Goal: Task Accomplishment & Management: Use online tool/utility

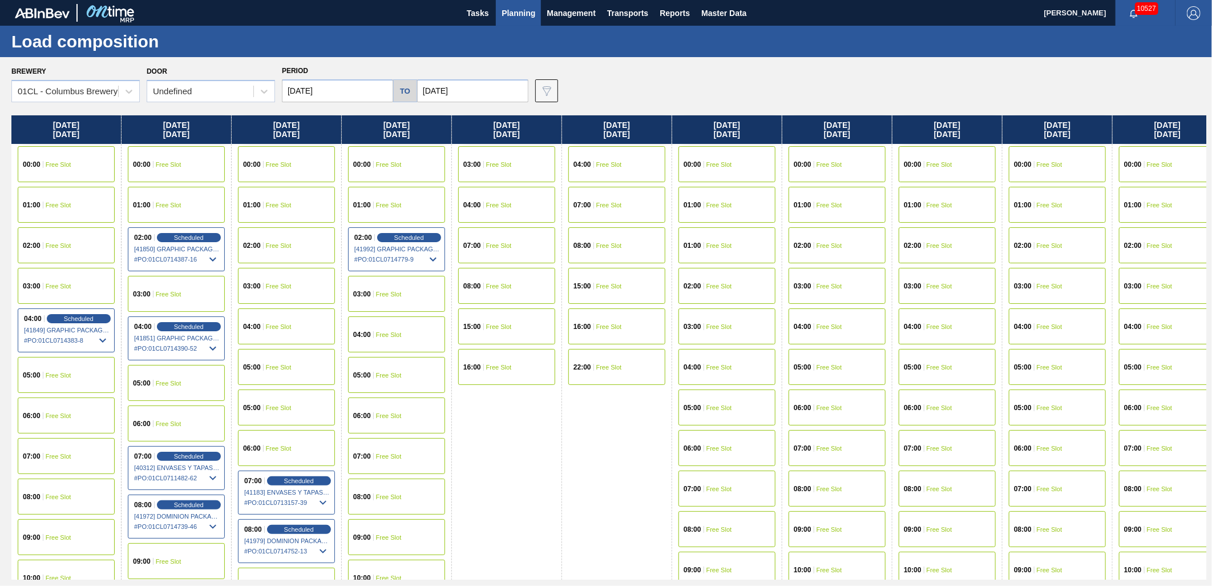
click at [287, 210] on div "01:00 Free Slot" at bounding box center [286, 205] width 97 height 36
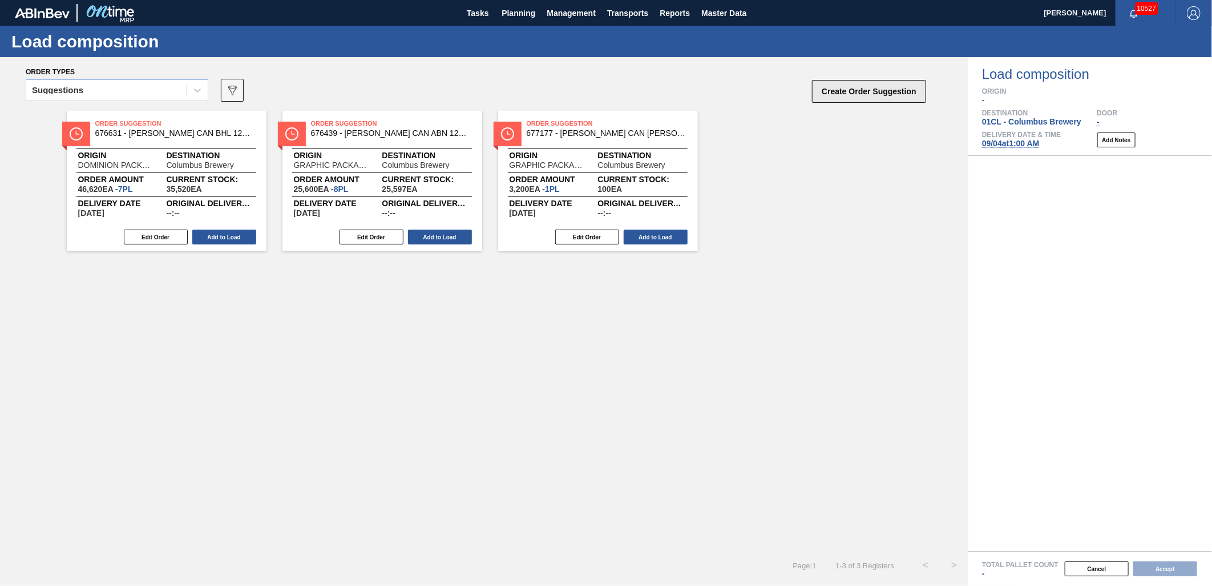
click at [877, 96] on button "Create Order Suggestion" at bounding box center [869, 91] width 114 height 23
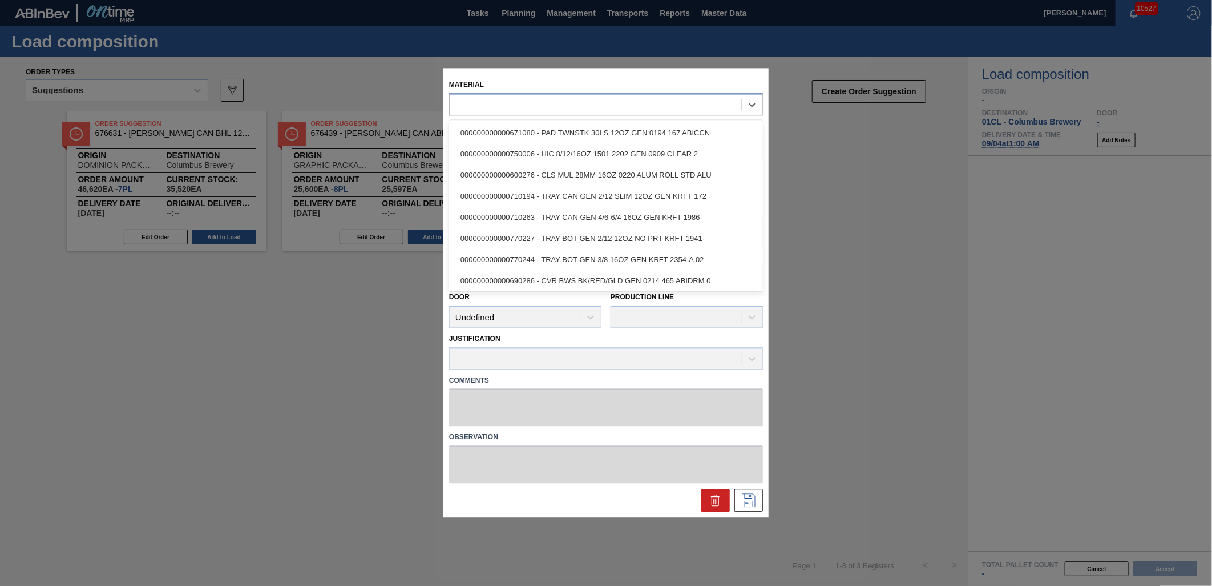
click at [497, 110] on div at bounding box center [596, 104] width 292 height 17
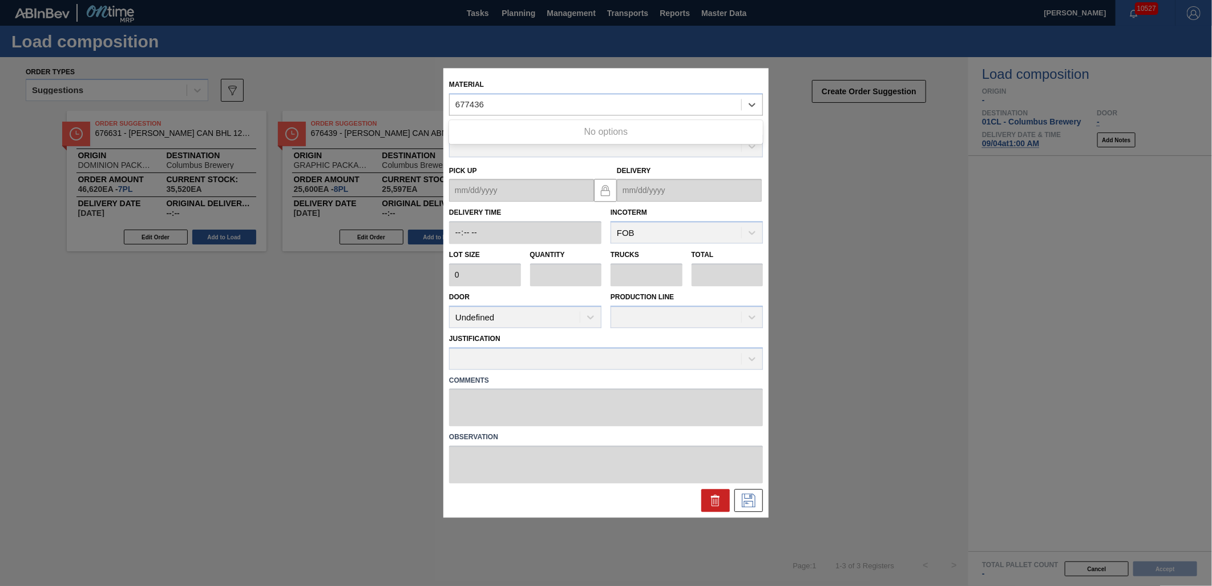
type input "677436"
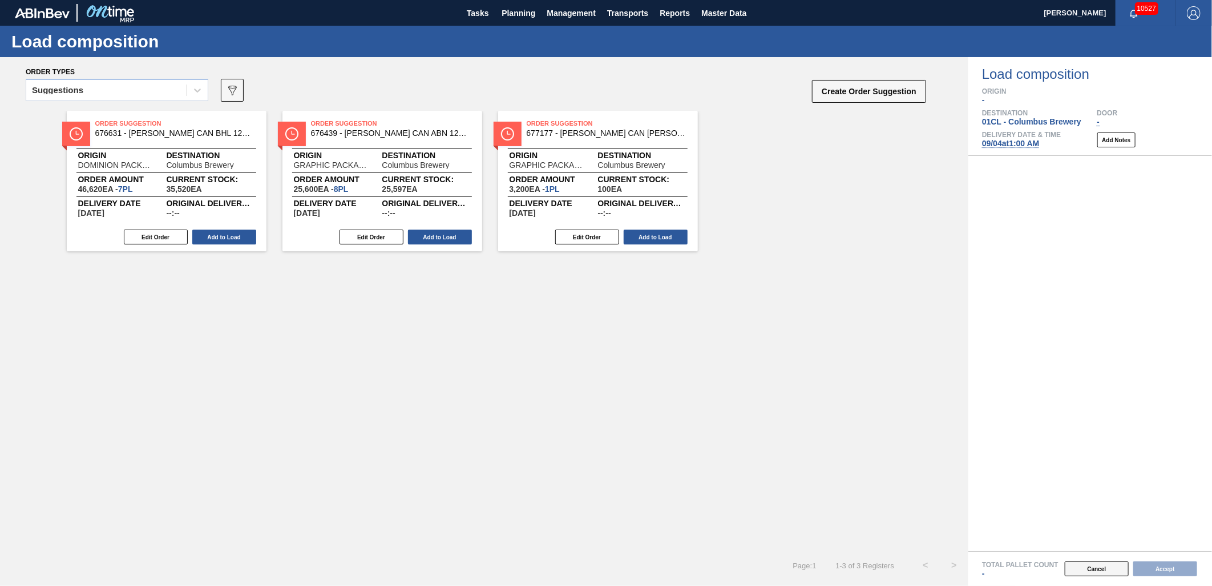
click at [1107, 574] on button "Cancel" at bounding box center [1097, 568] width 64 height 15
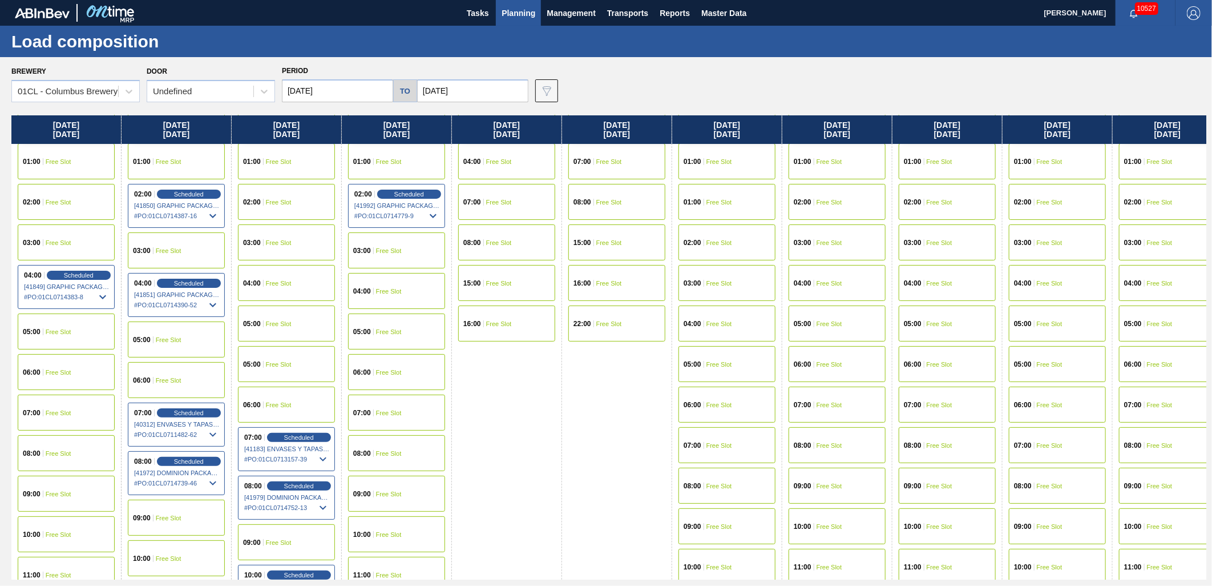
scroll to position [190, 0]
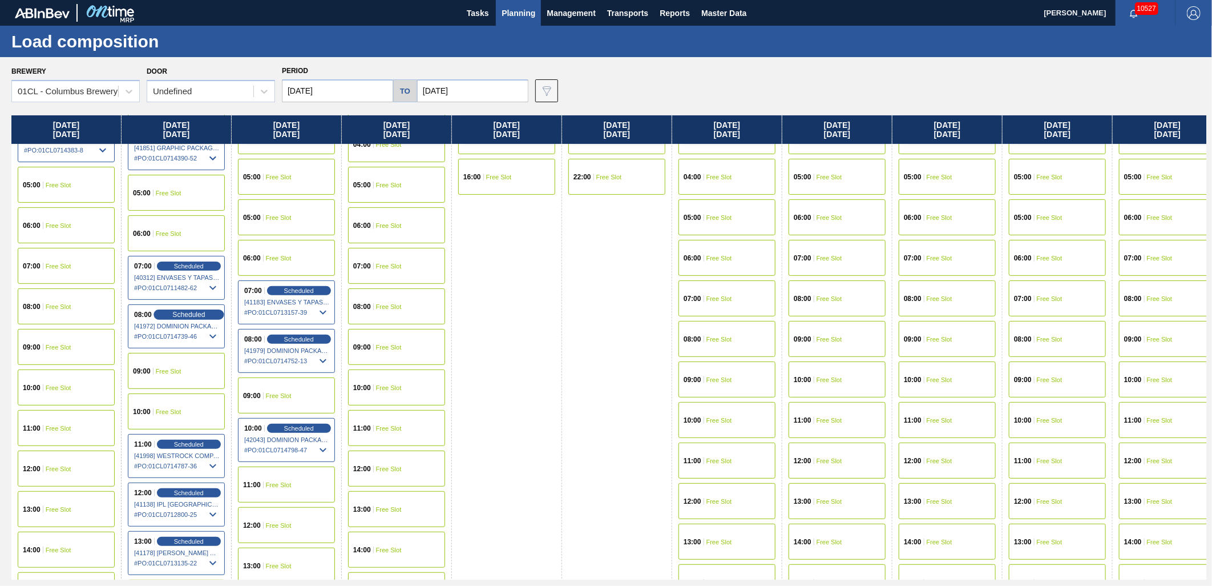
click at [183, 318] on div "Scheduled" at bounding box center [189, 314] width 70 height 10
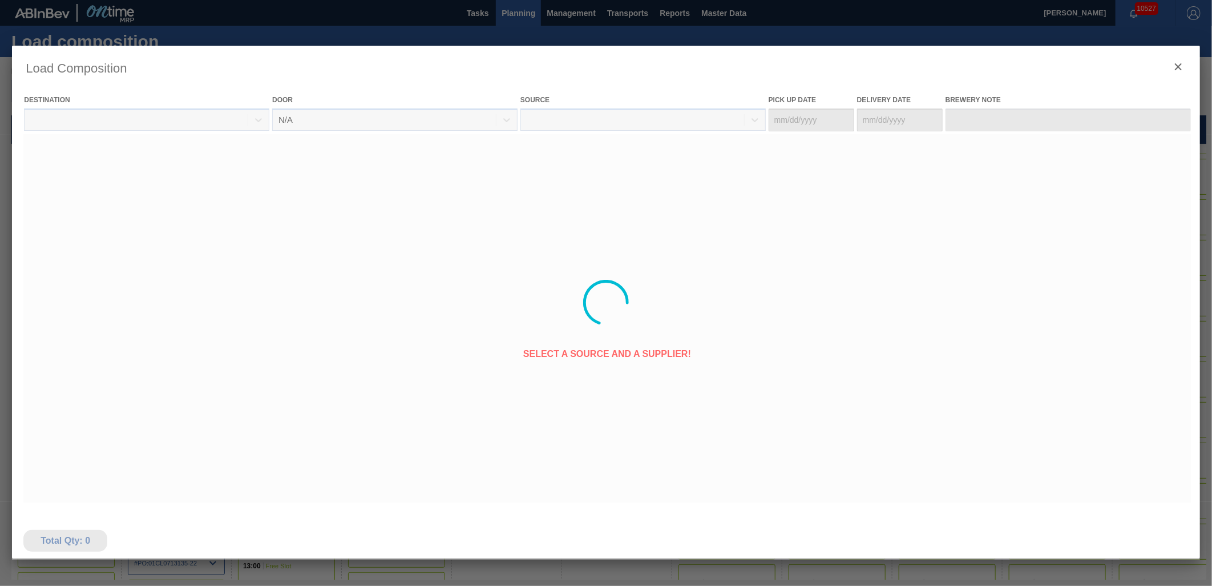
type Date "[DATE]"
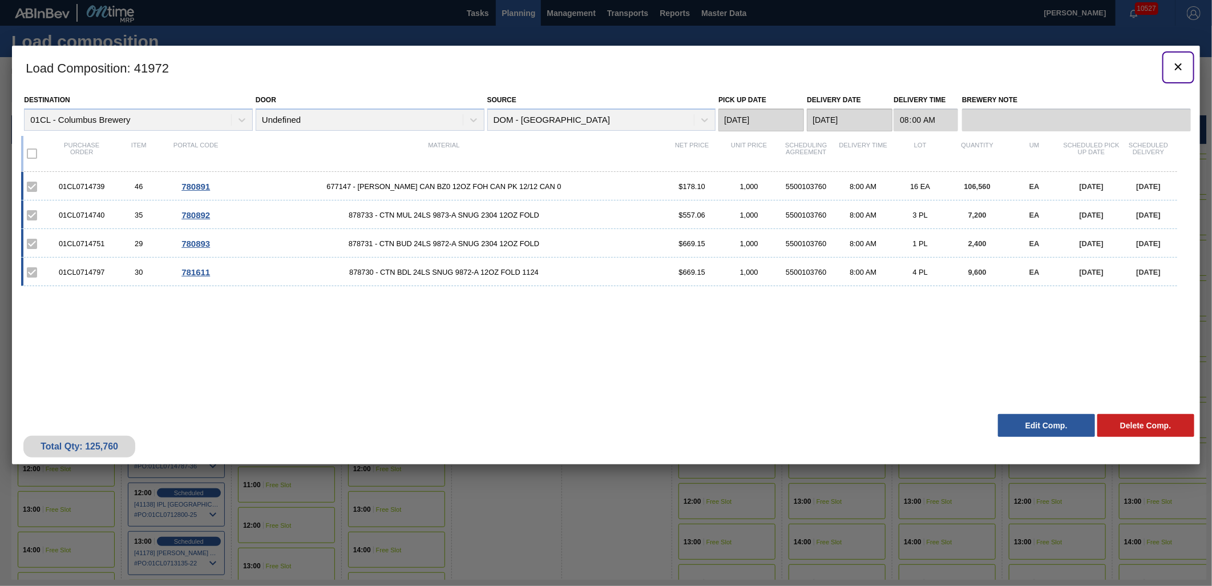
click at [1178, 63] on icon "botão de ícone" at bounding box center [1179, 67] width 14 height 14
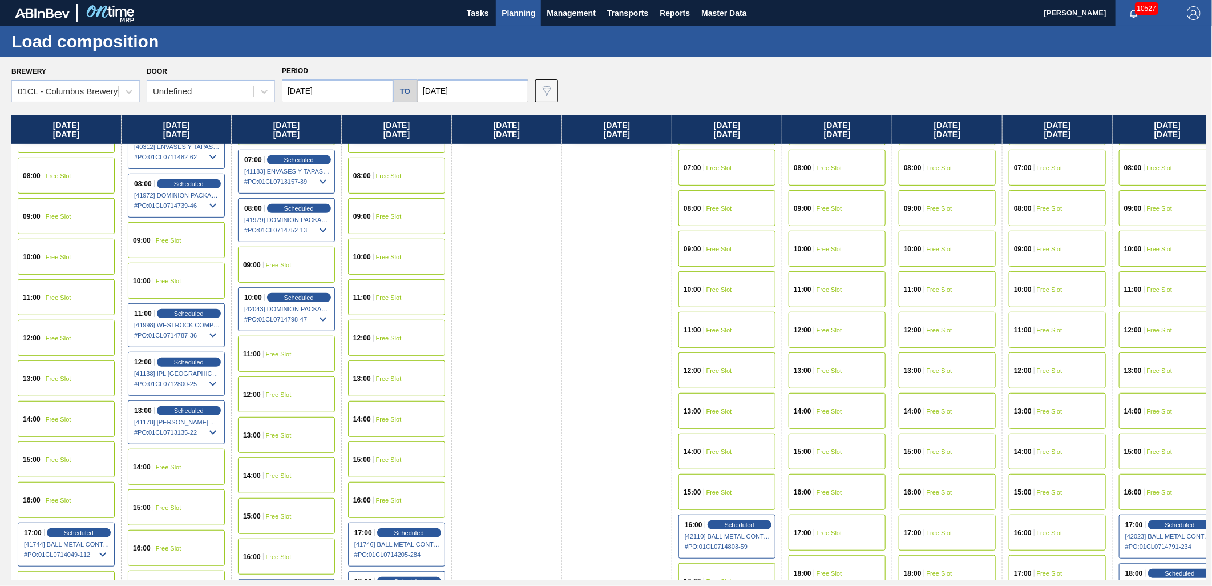
scroll to position [300, 0]
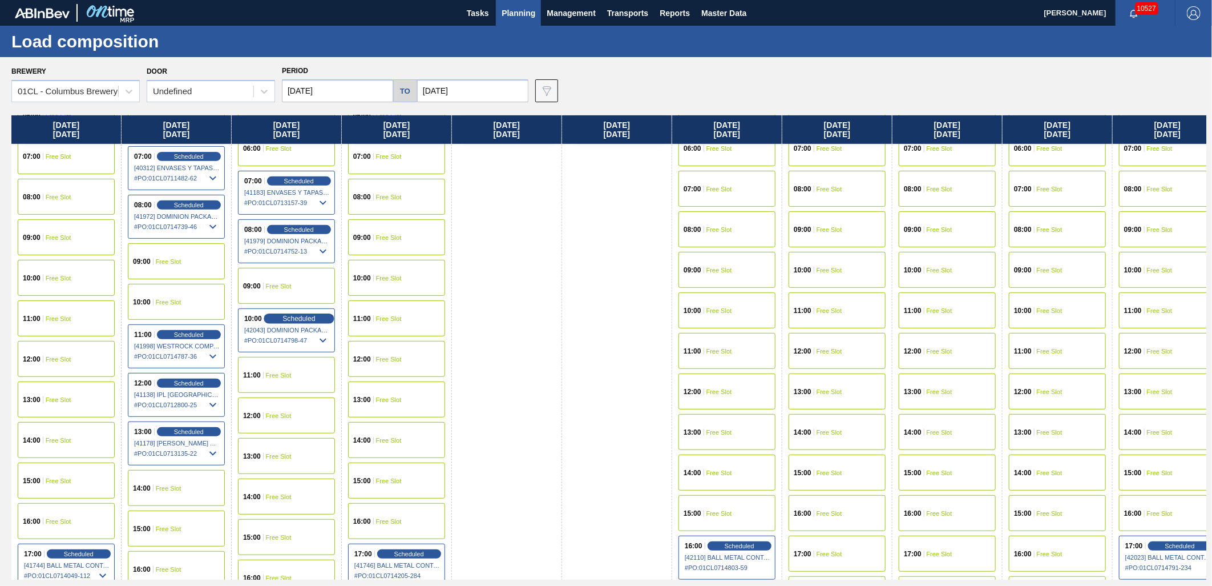
click at [300, 317] on span "Scheduled" at bounding box center [299, 318] width 33 height 7
click at [285, 0] on body "Tasks Planning Management Transports Reports Master Data Scott Middlestead 1052…" at bounding box center [606, 0] width 1212 height 0
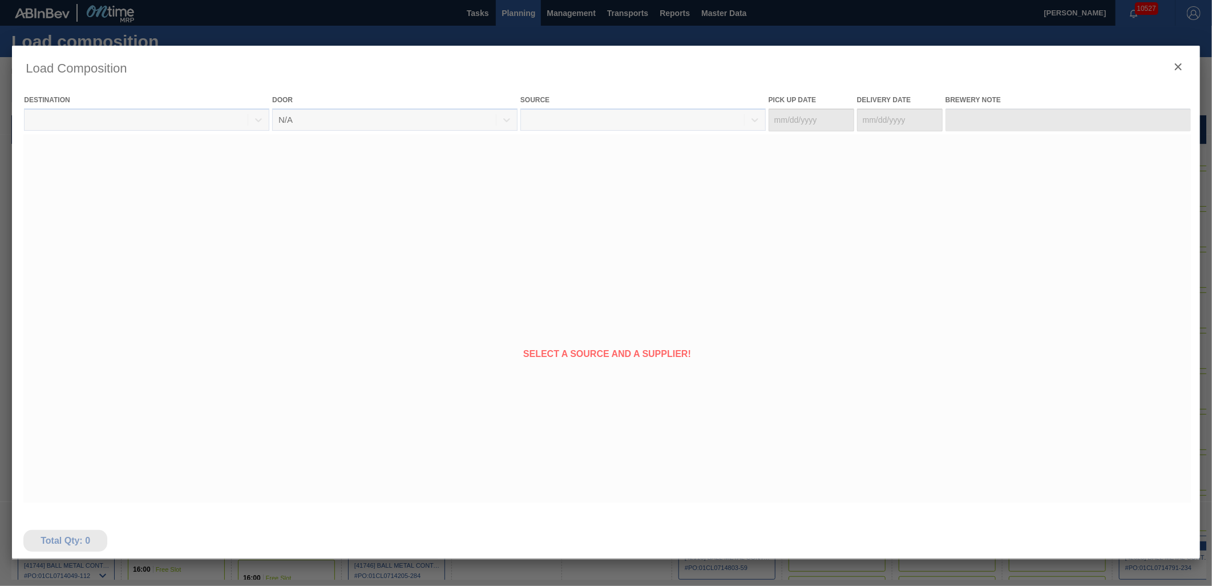
type Date "[DATE]"
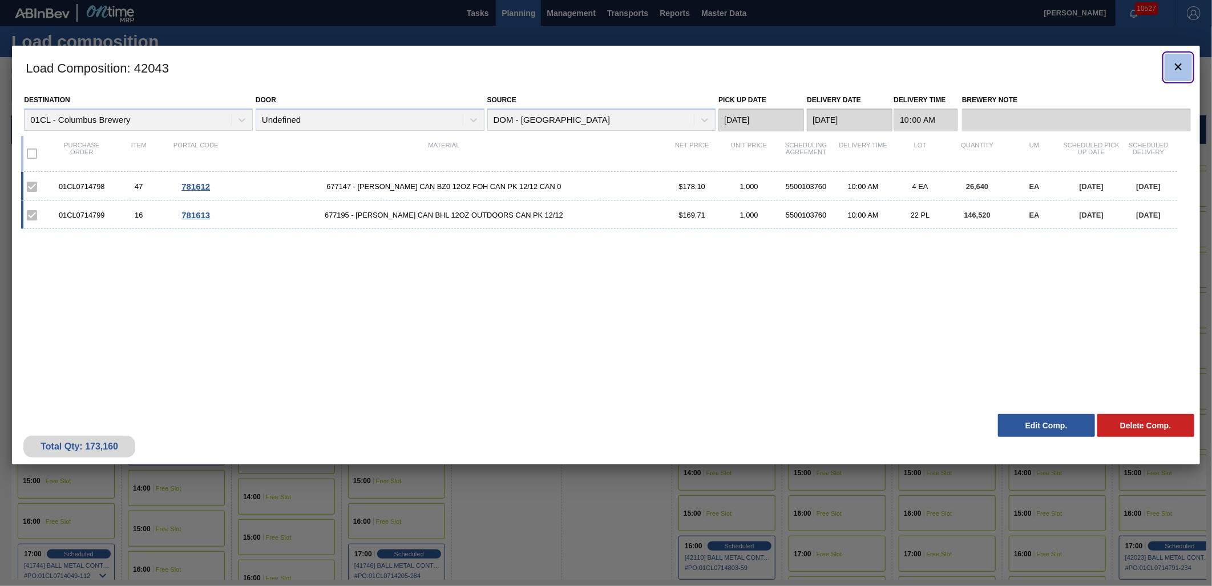
click at [1180, 68] on icon "botão de ícone" at bounding box center [1178, 66] width 7 height 7
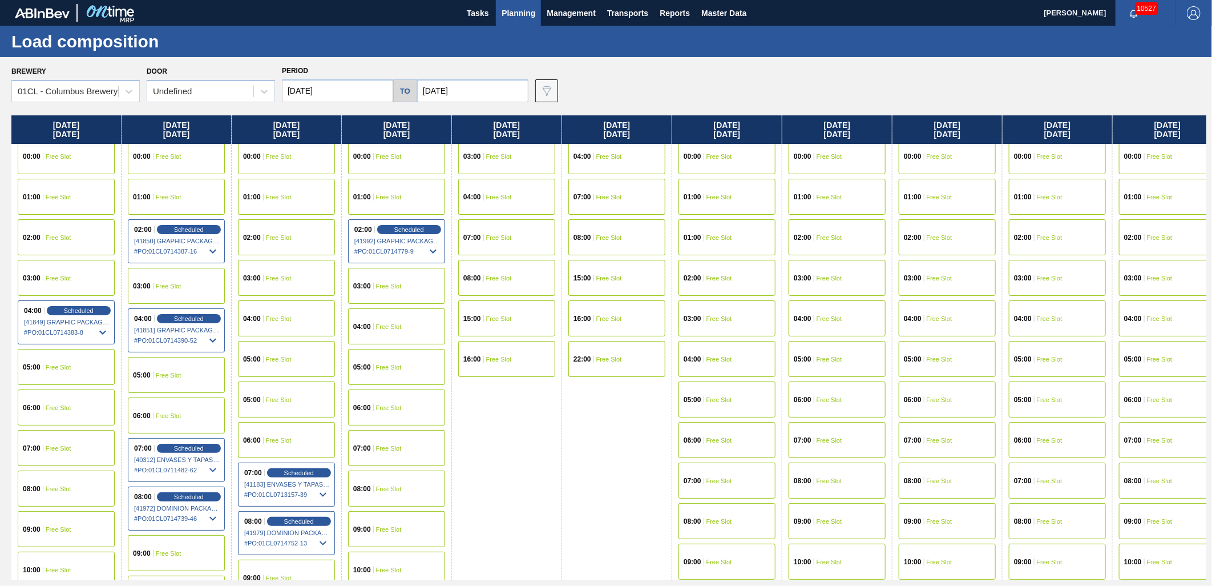
scroll to position [0, 0]
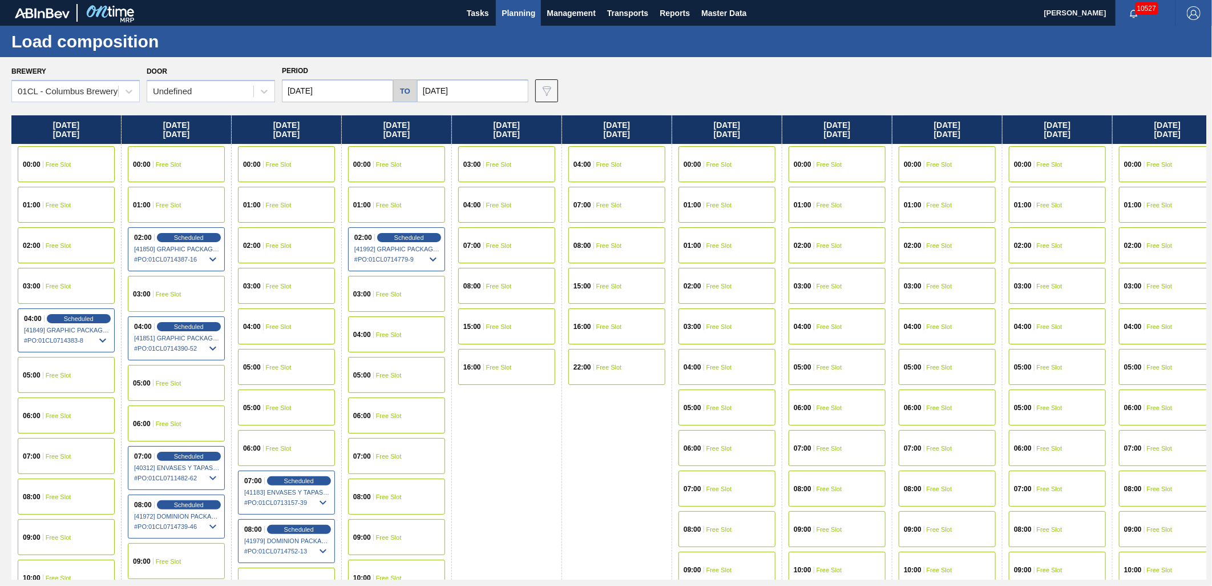
click at [289, 246] on span "Free Slot" at bounding box center [279, 245] width 26 height 7
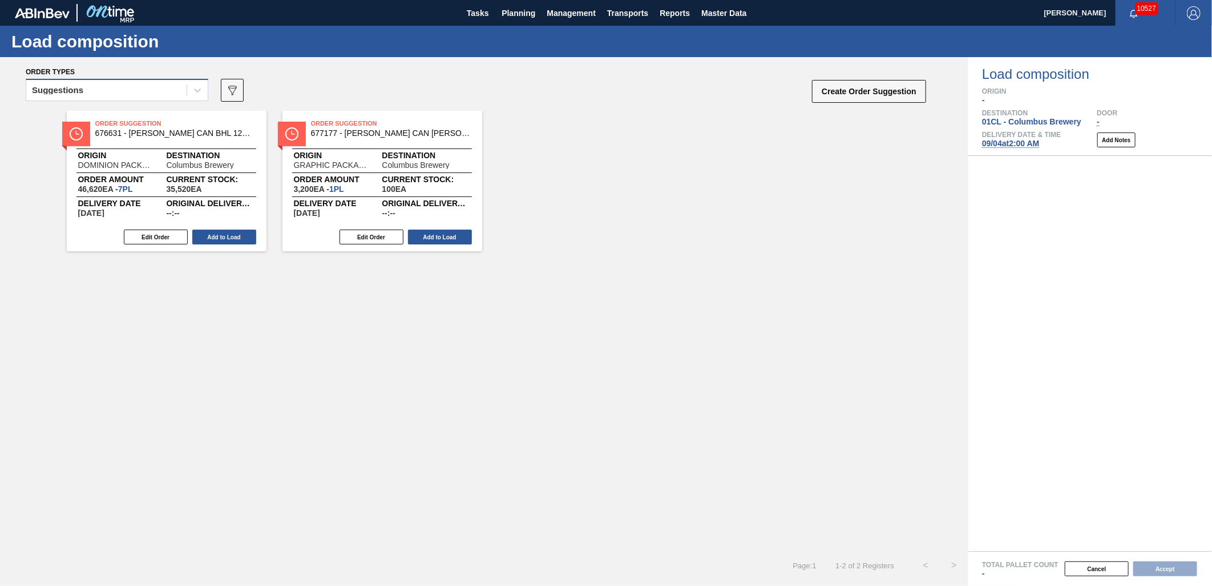
click at [181, 89] on div "Suggestions" at bounding box center [106, 90] width 160 height 17
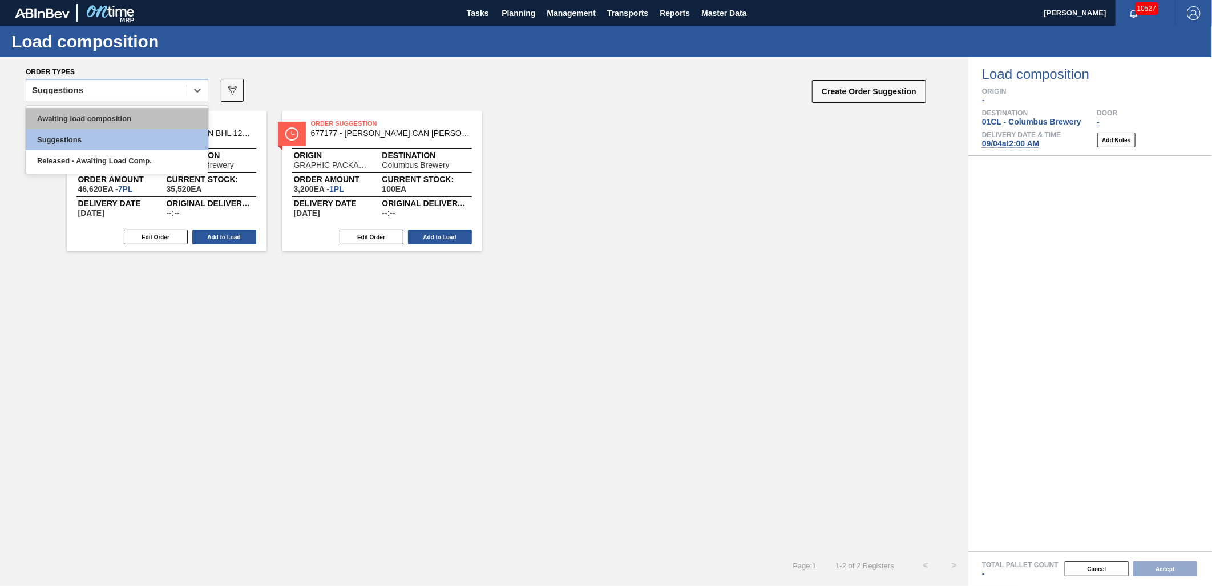
click at [148, 113] on div "Awaiting load composition" at bounding box center [117, 118] width 183 height 21
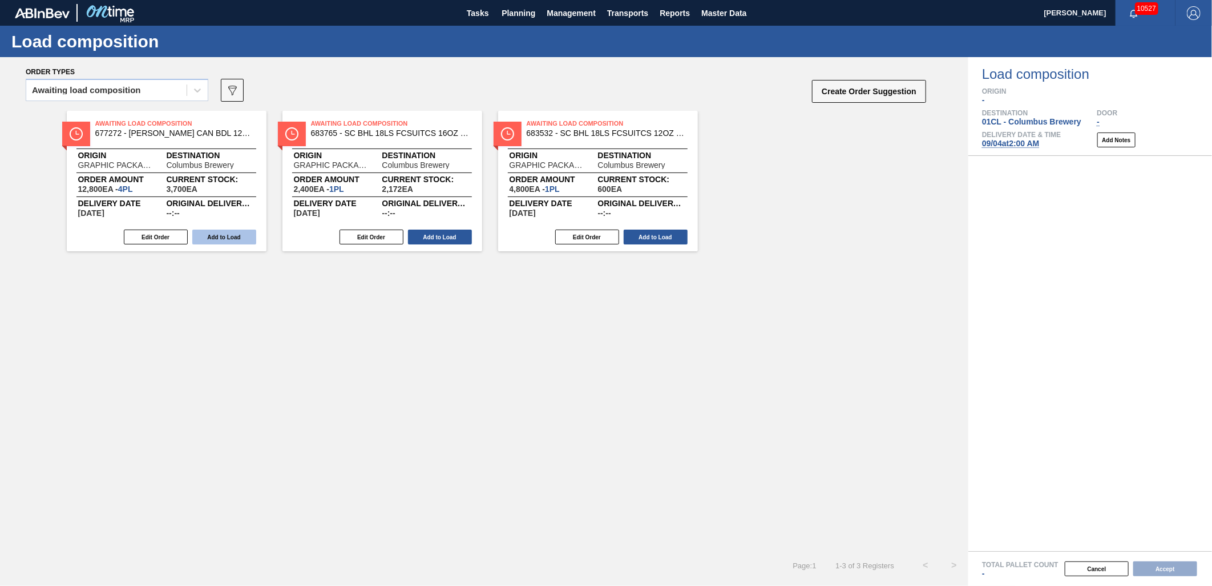
click at [217, 237] on button "Add to Load" at bounding box center [224, 236] width 64 height 15
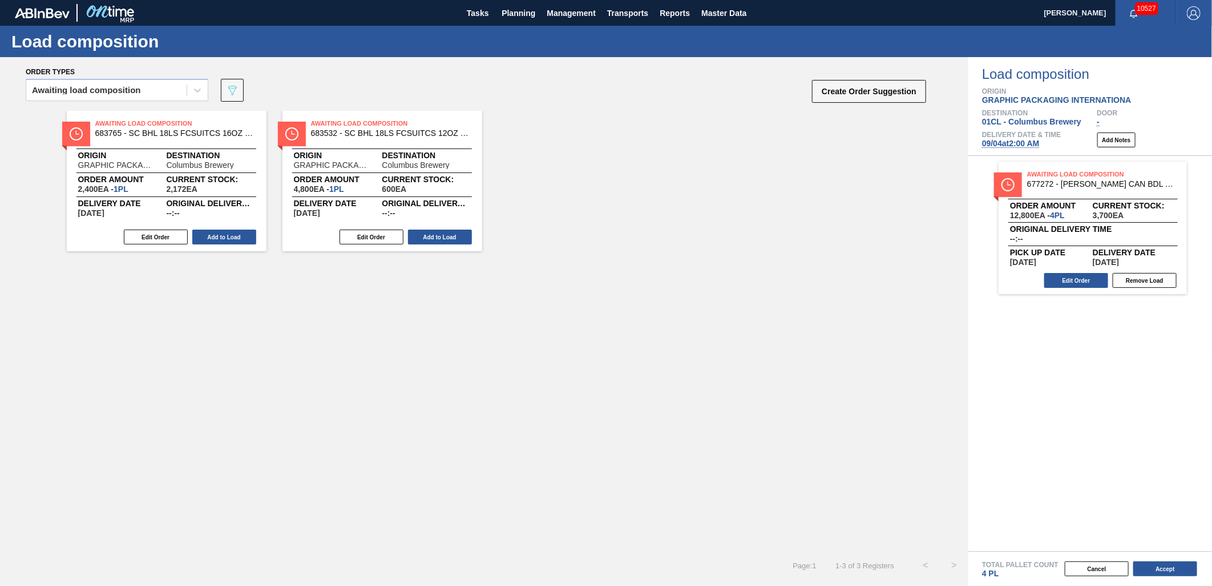
click at [216, 239] on button "Add to Load" at bounding box center [224, 236] width 64 height 15
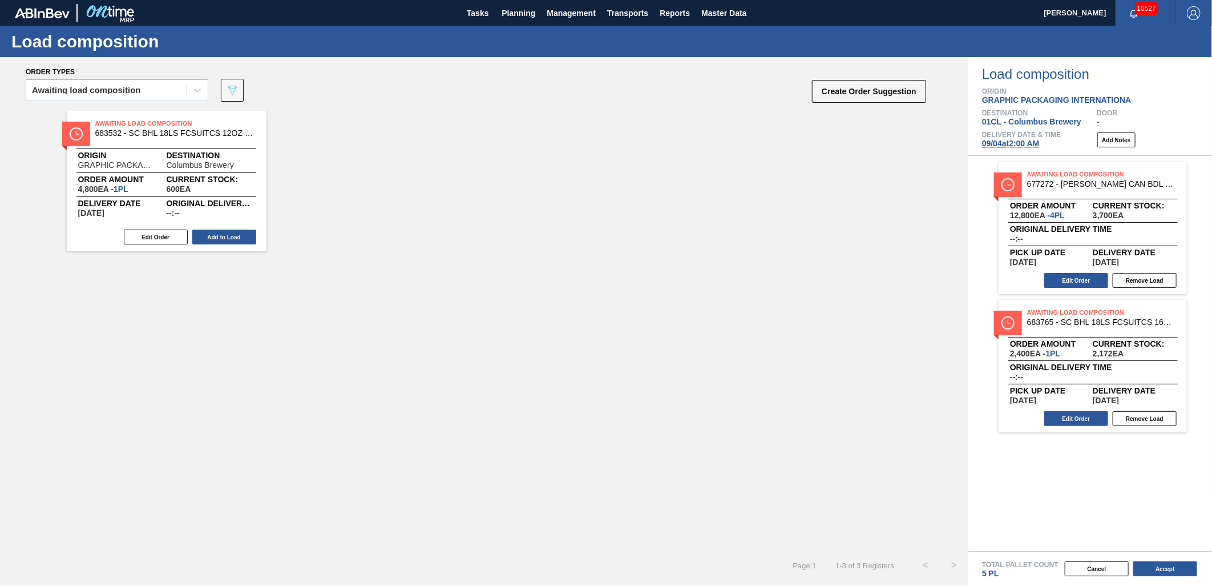
click at [216, 239] on button "Add to Load" at bounding box center [224, 236] width 64 height 15
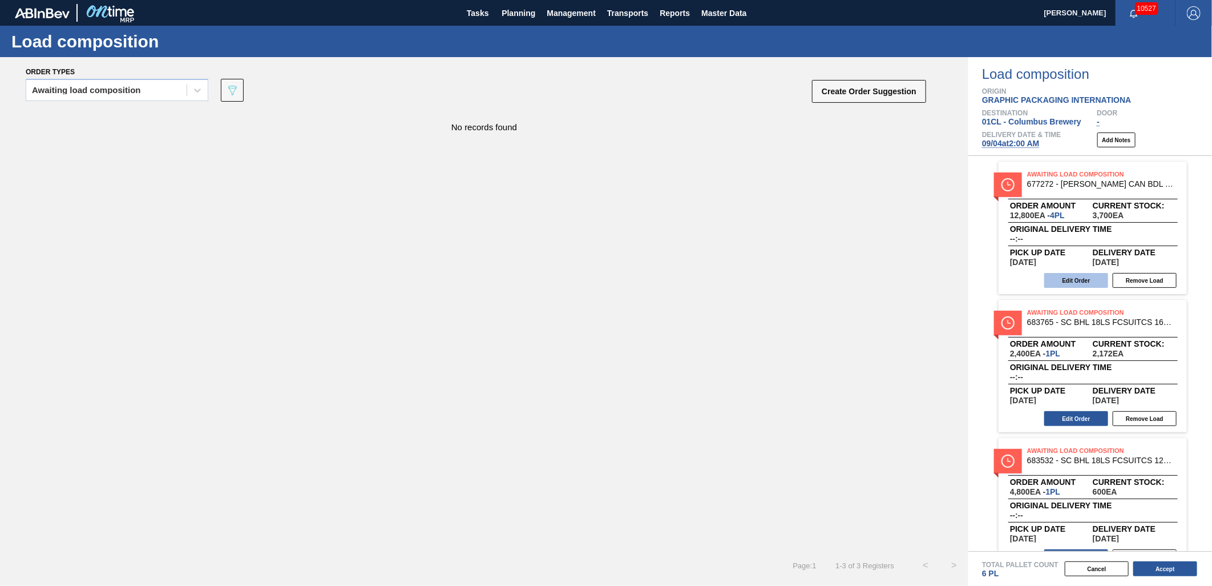
click at [1081, 276] on button "Edit Order" at bounding box center [1077, 280] width 64 height 15
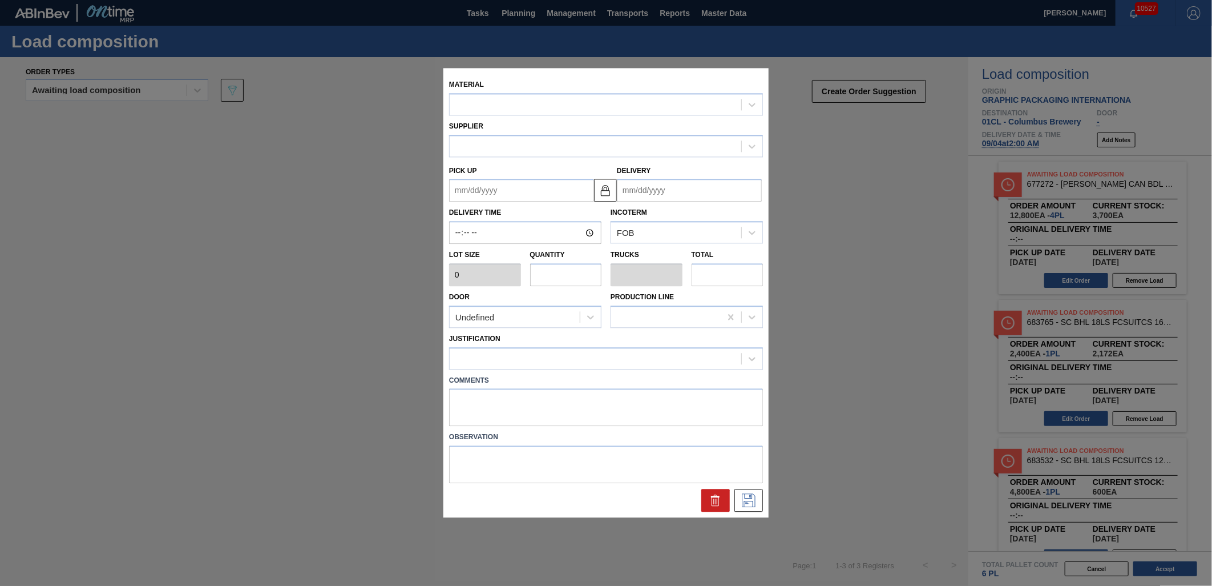
type input "3,200"
type input "4"
type input "0.154"
type input "12,800"
type up "[DATE]"
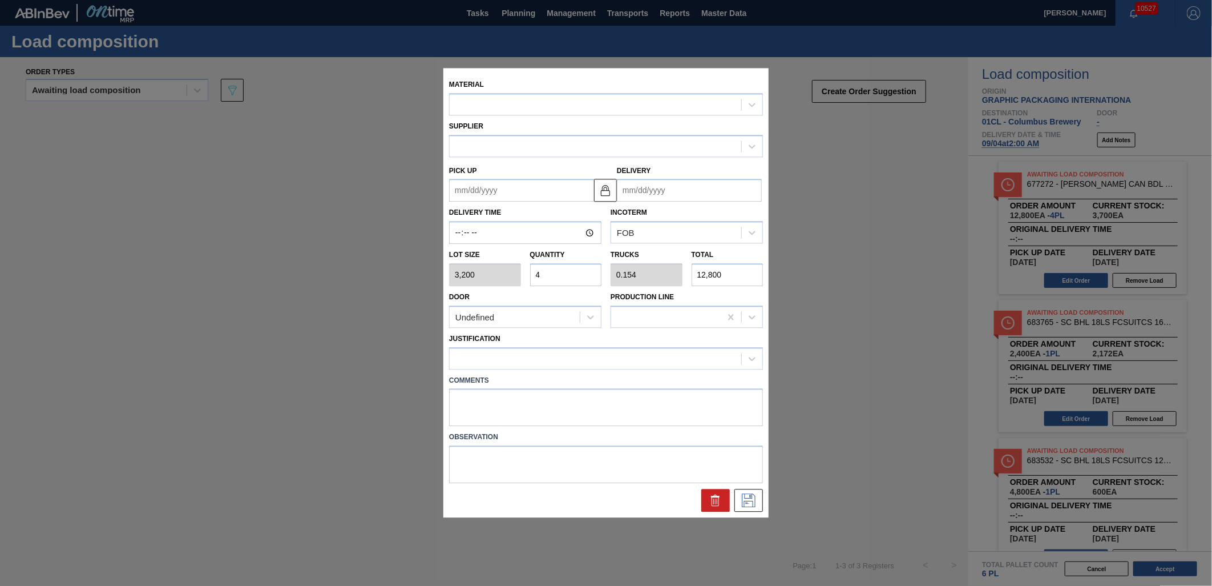
type input "[DATE]"
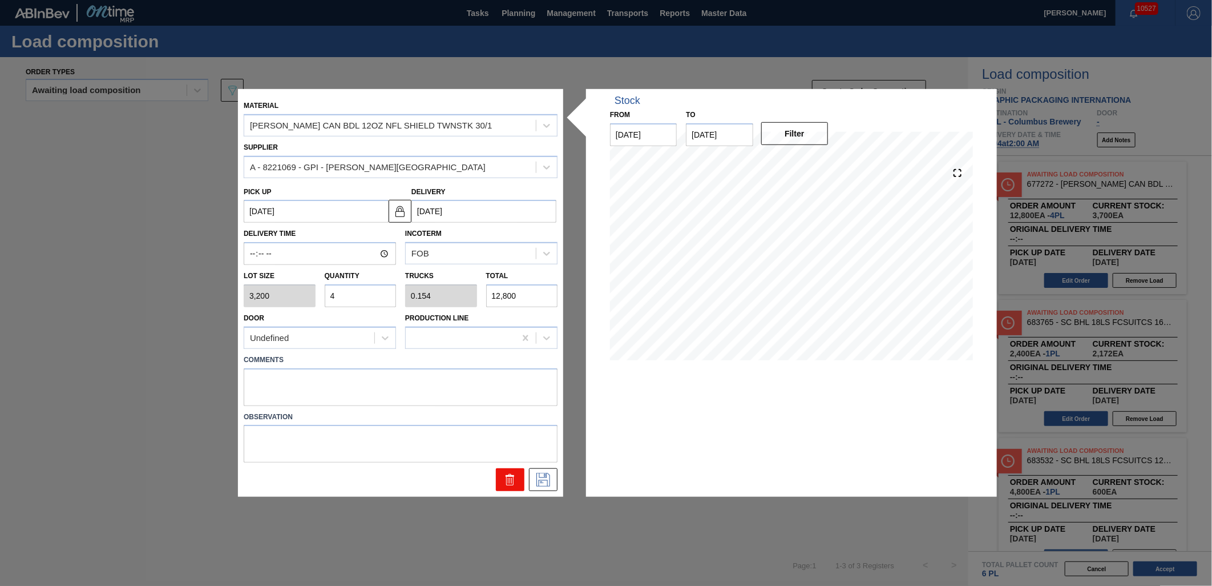
click at [507, 481] on icon at bounding box center [510, 480] width 14 height 14
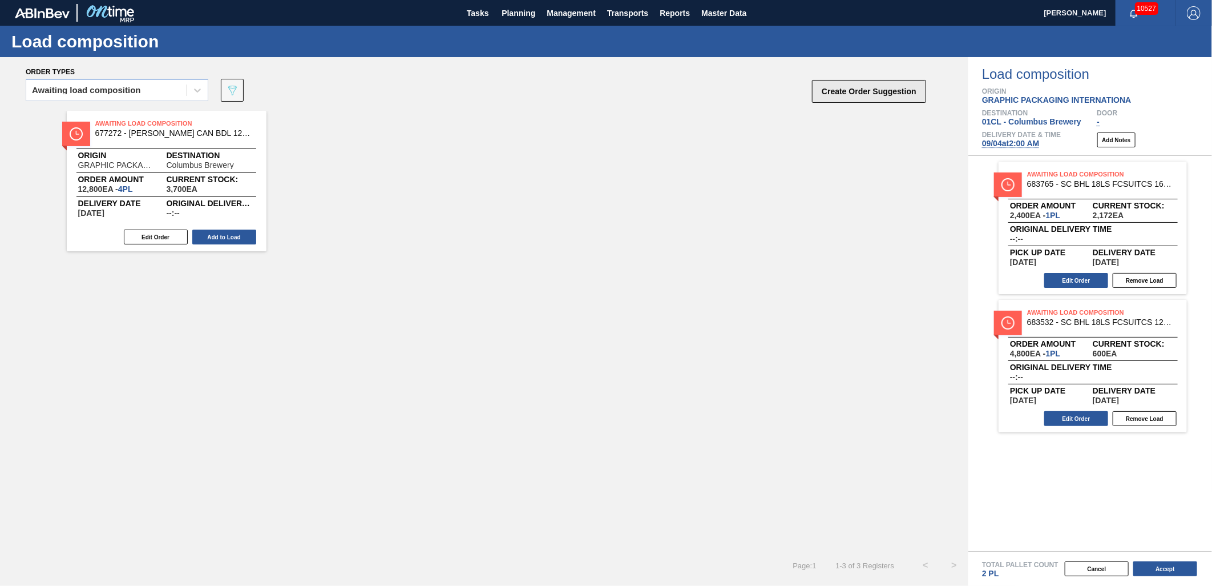
click at [826, 96] on button "Create Order Suggestion" at bounding box center [869, 91] width 114 height 23
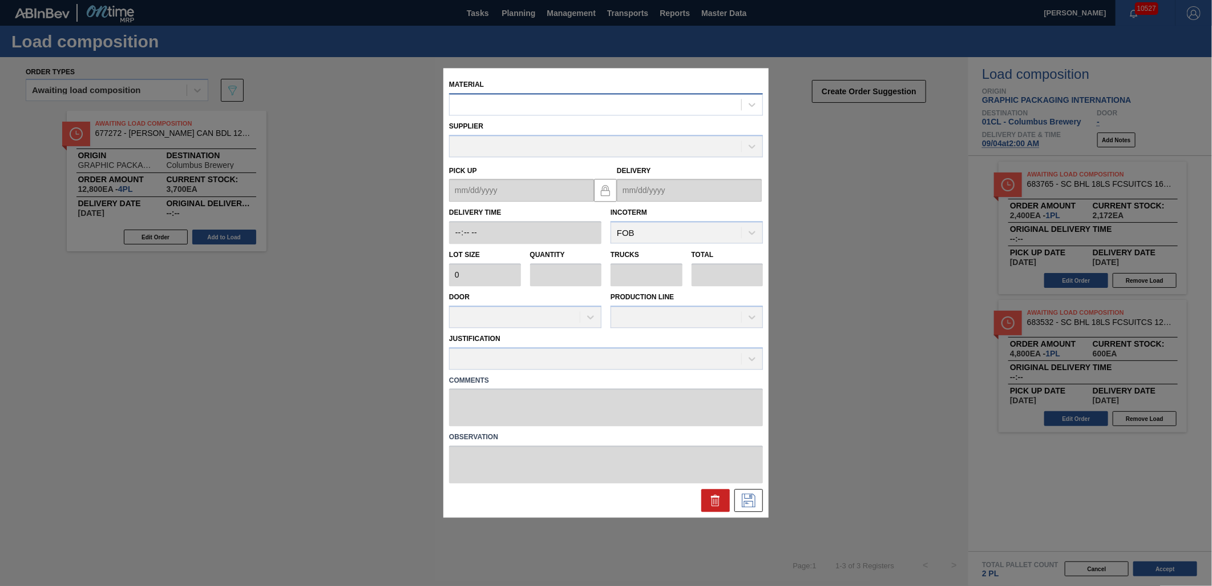
click at [487, 96] on div at bounding box center [606, 104] width 314 height 22
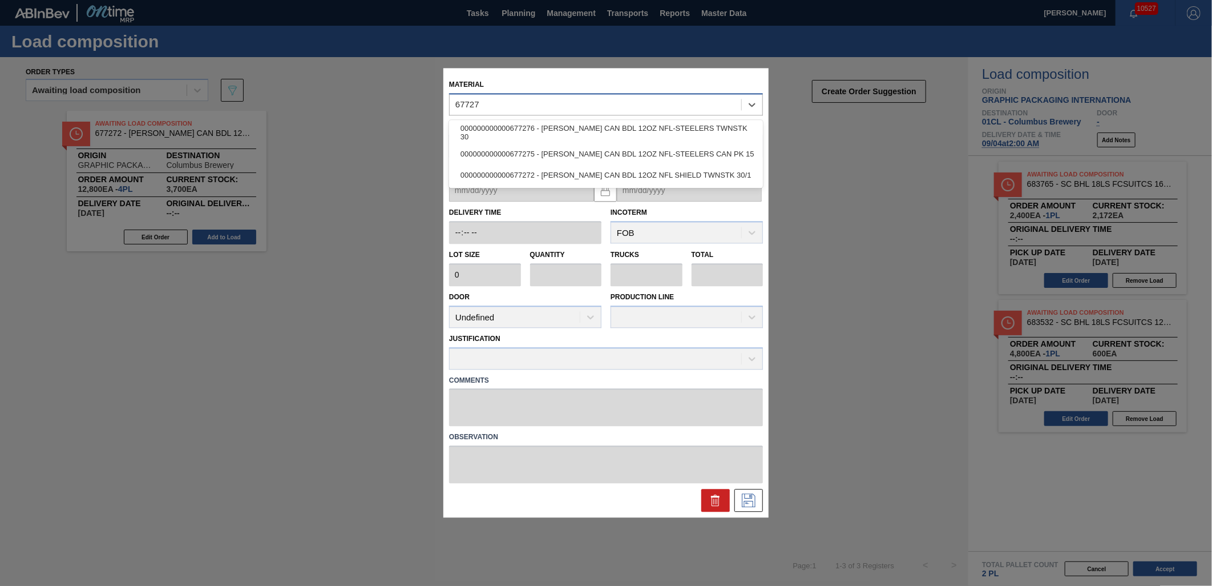
type input "677276"
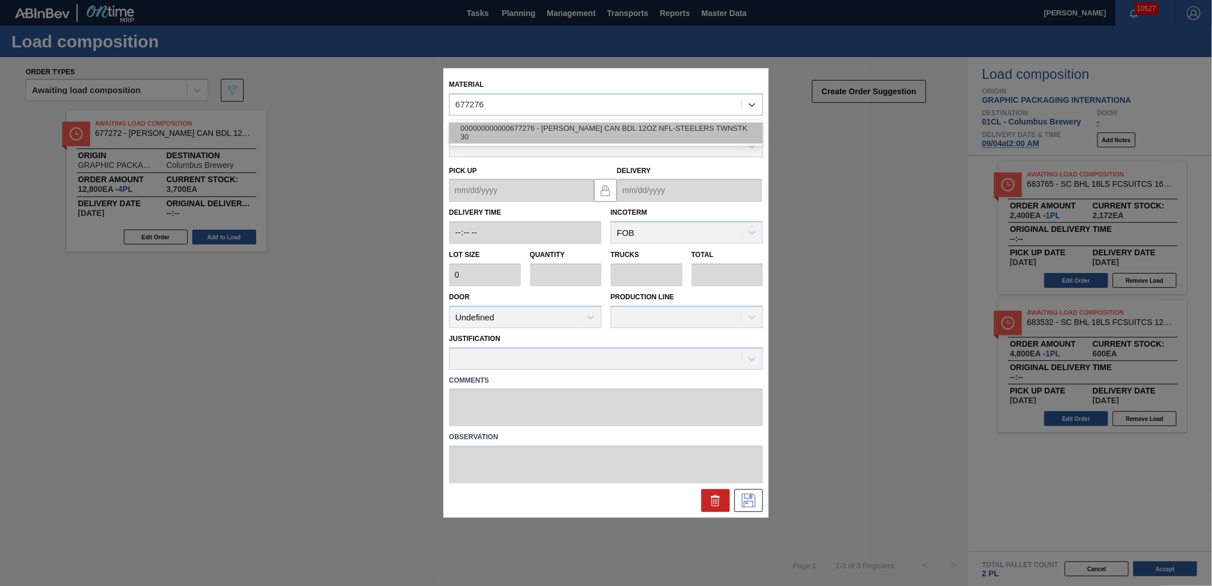
click at [514, 128] on div "000000000000677276 - [PERSON_NAME] CAN BDL 12OZ NFL-STEELERS TWNSTK 30" at bounding box center [606, 132] width 314 height 21
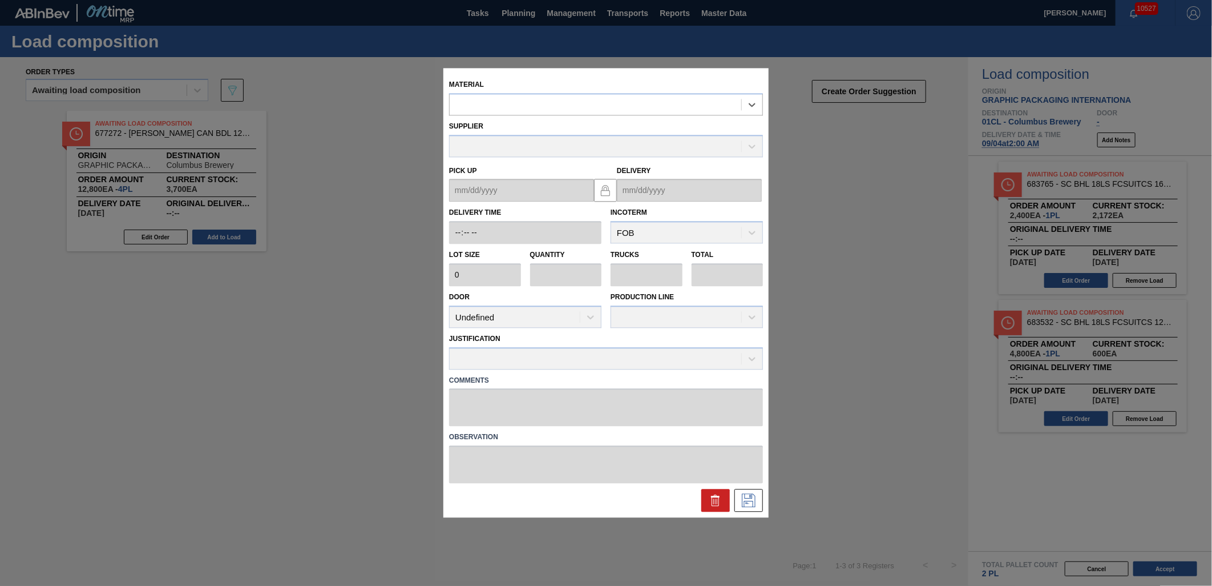
type input "3,200"
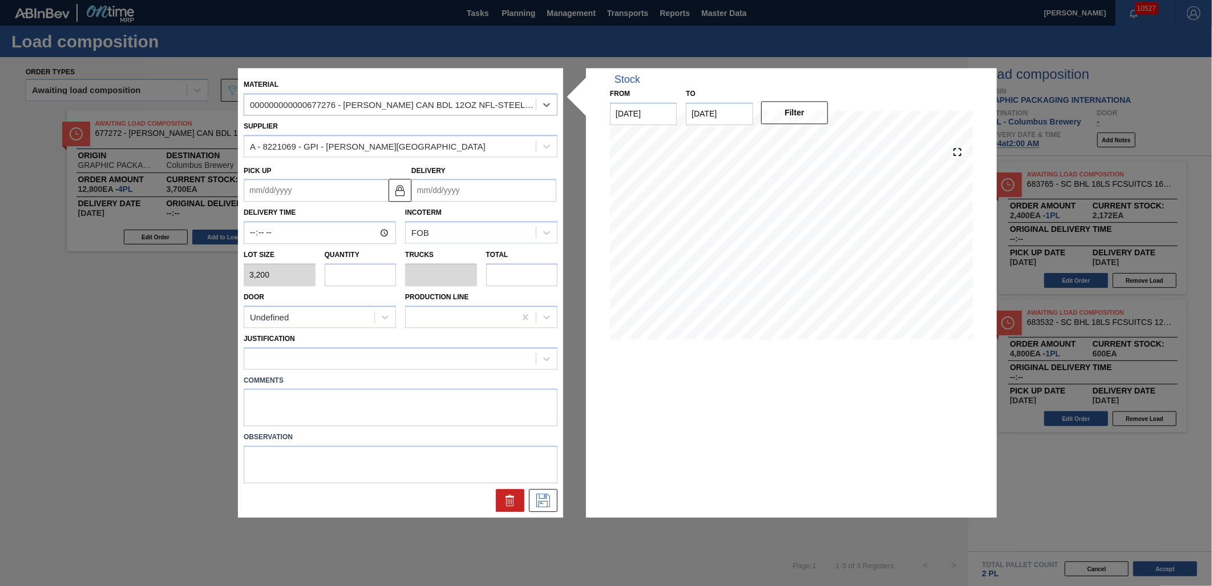
click at [465, 192] on input "Delivery" at bounding box center [484, 190] width 145 height 23
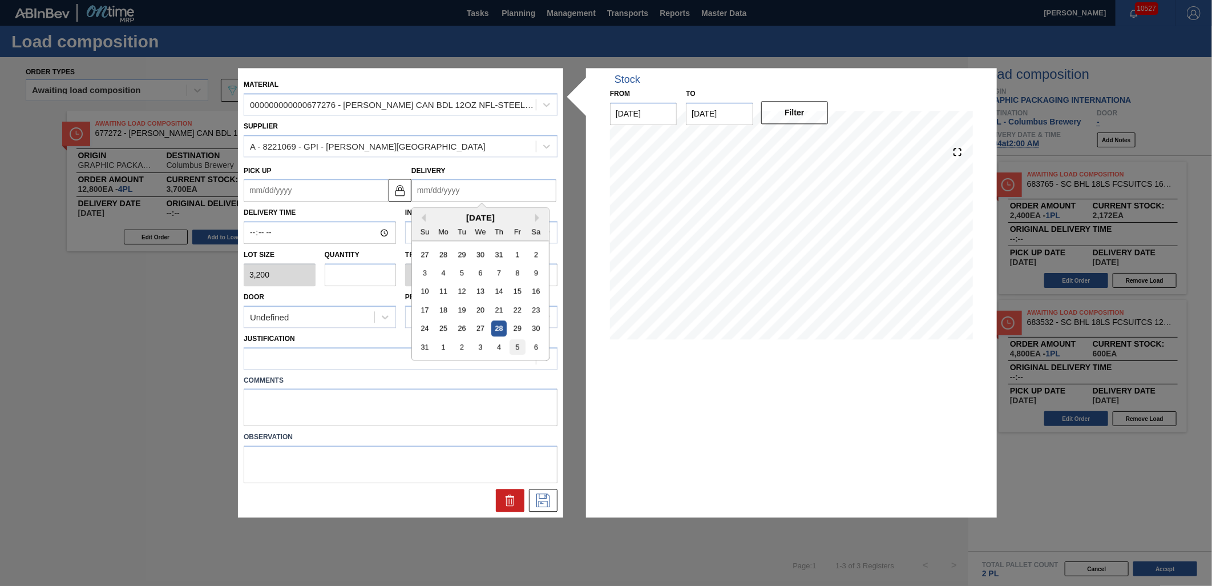
click at [515, 344] on div "5" at bounding box center [517, 347] width 15 height 15
type up "[DATE]"
type input "[DATE]"
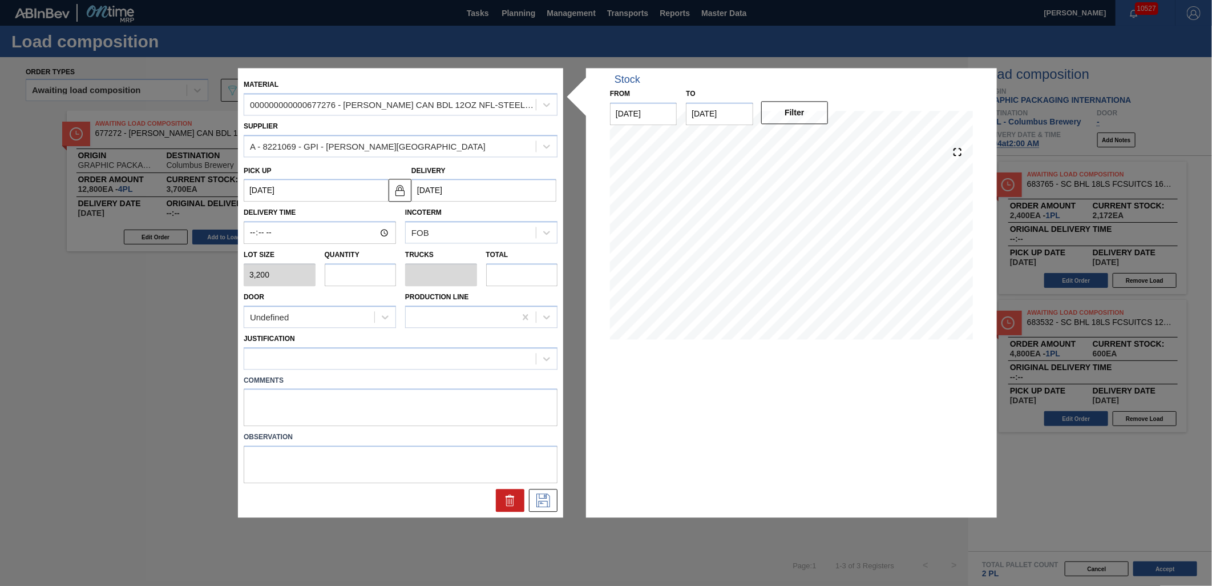
click at [361, 274] on input "text" at bounding box center [361, 274] width 72 height 23
type input "6"
type input "0.231"
type input "19,200"
type input "6"
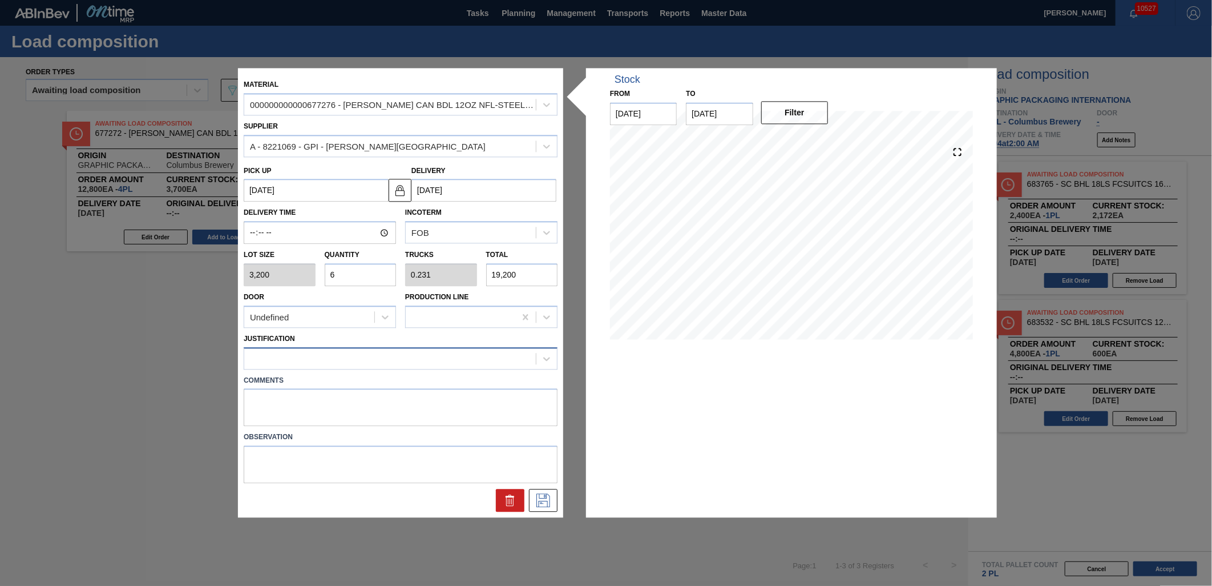
click at [436, 356] on div at bounding box center [390, 358] width 292 height 17
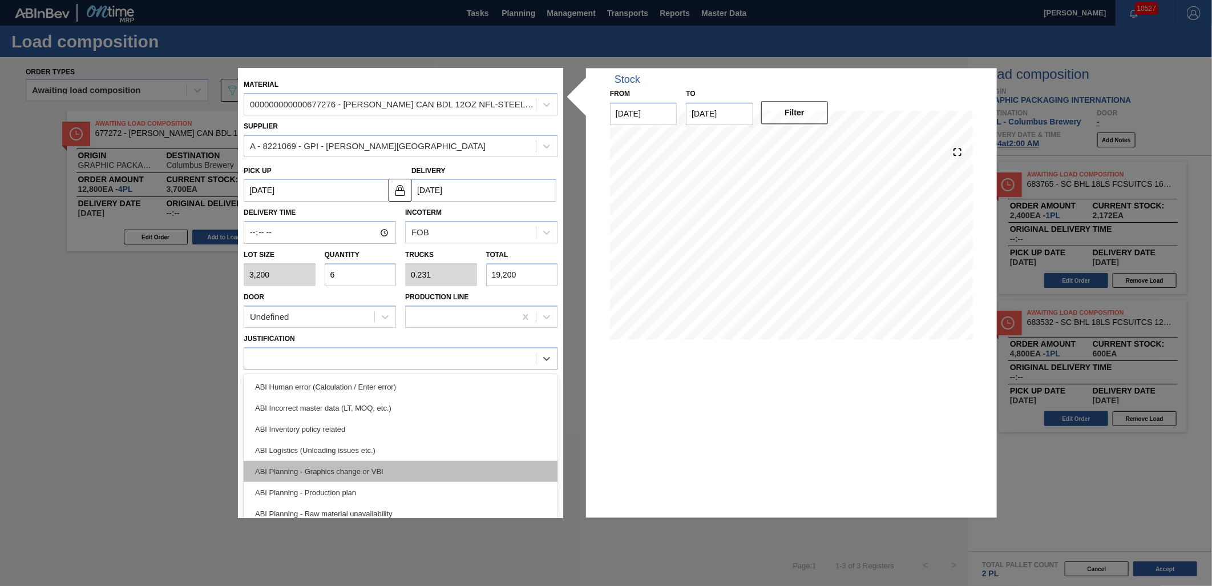
click at [409, 465] on div "ABI Planning - Graphics change or VBI" at bounding box center [401, 471] width 314 height 21
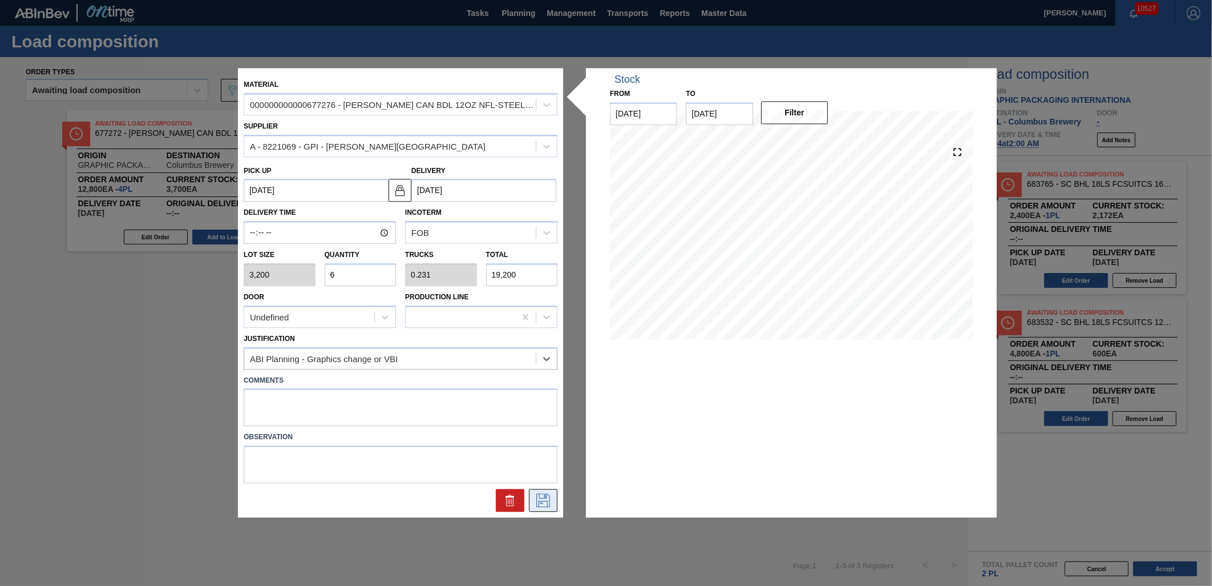
click at [538, 494] on icon at bounding box center [543, 501] width 18 height 14
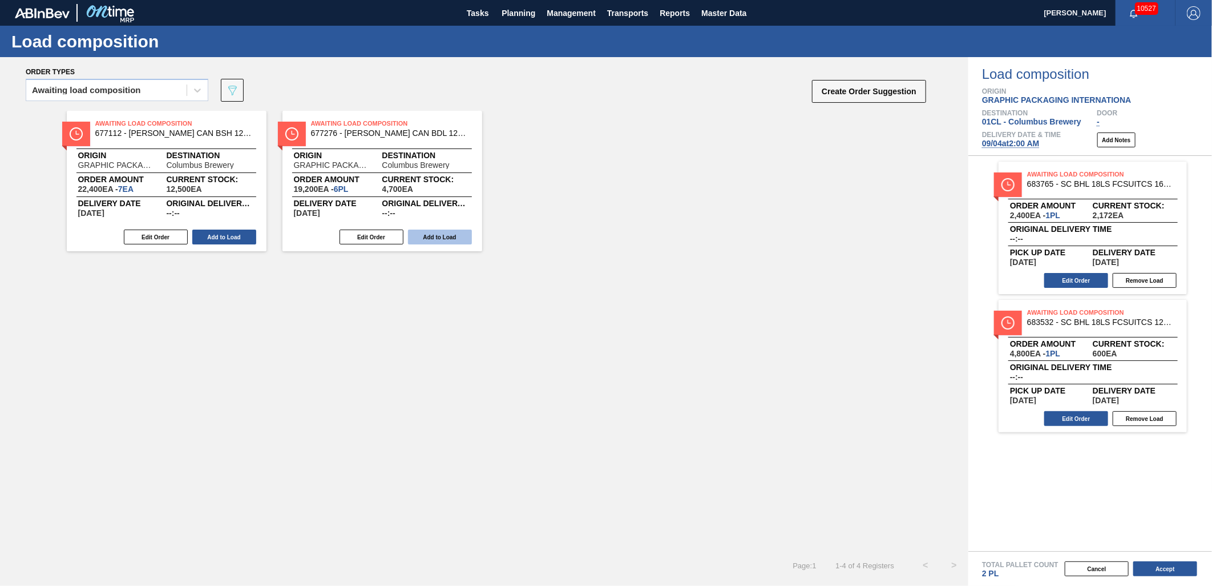
click at [426, 232] on button "Add to Load" at bounding box center [440, 236] width 64 height 15
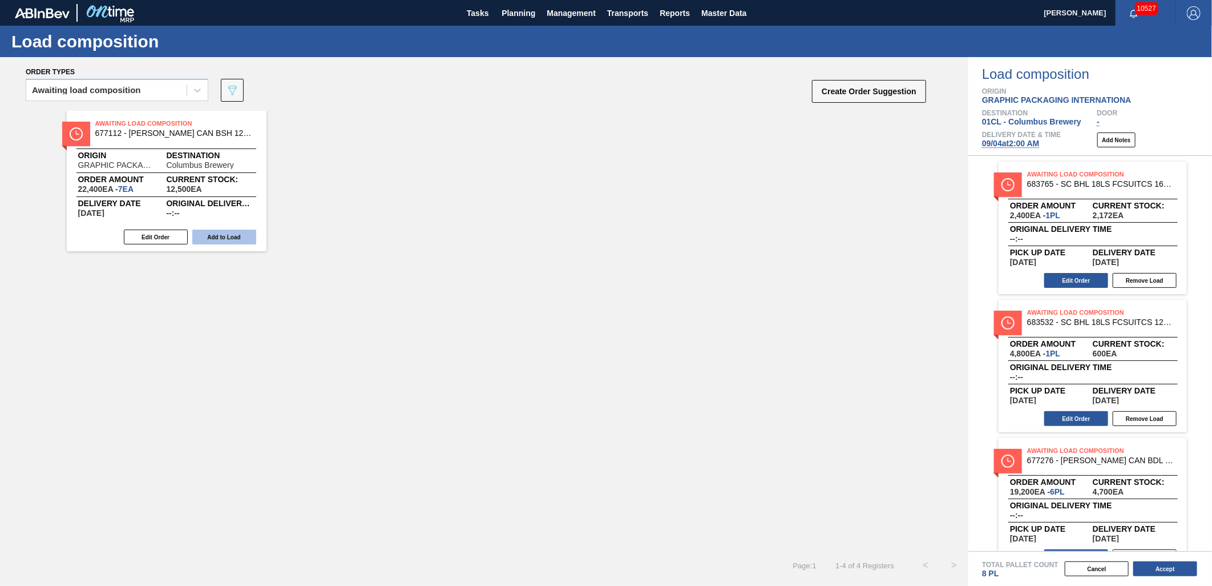
click at [240, 236] on button "Add to Load" at bounding box center [224, 236] width 64 height 15
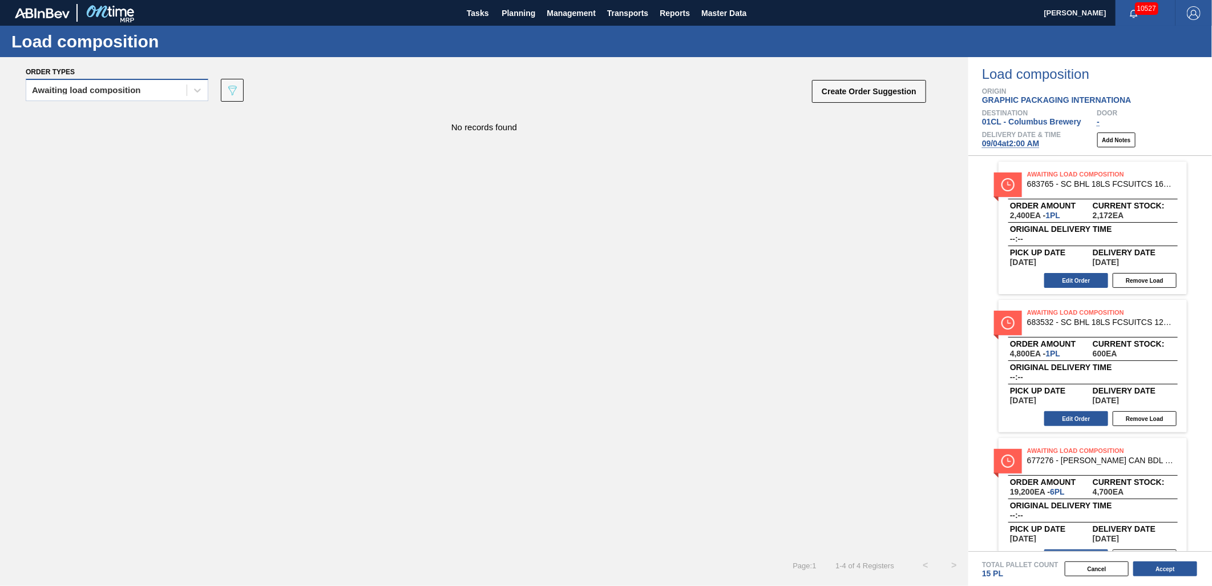
click at [152, 95] on div "Awaiting load composition" at bounding box center [106, 90] width 160 height 17
click at [112, 111] on div "Awaiting load composition" at bounding box center [117, 118] width 183 height 21
drag, startPoint x: 142, startPoint y: 89, endPoint x: 124, endPoint y: 104, distance: 23.1
click at [143, 90] on div "Awaiting load composition" at bounding box center [106, 90] width 160 height 17
click at [112, 112] on div "Awaiting load composition" at bounding box center [117, 118] width 183 height 21
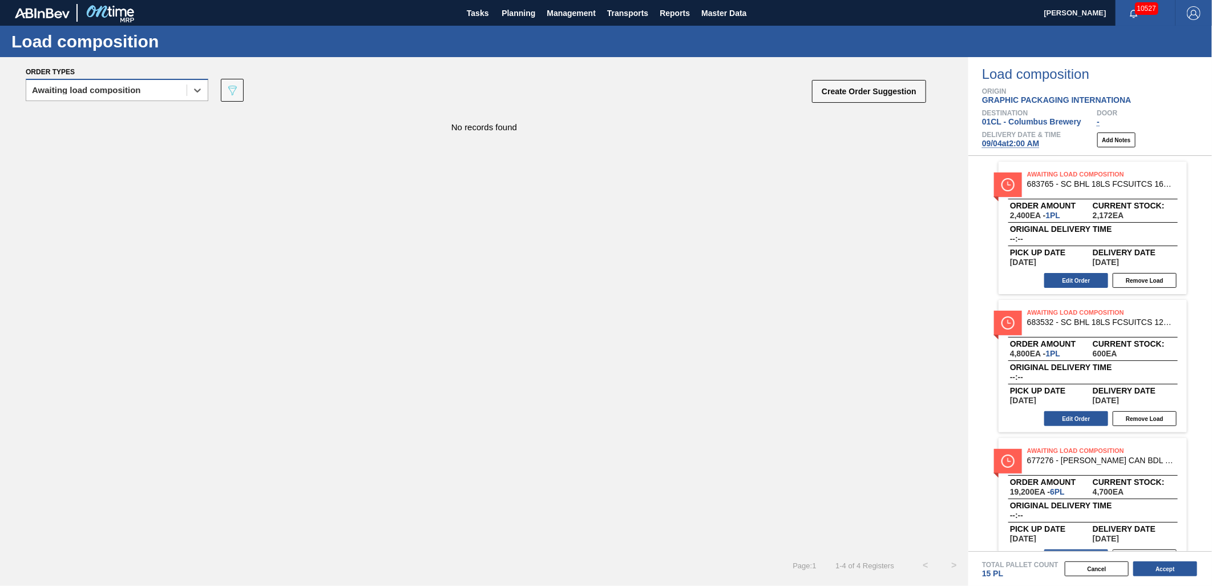
click at [184, 82] on div "Awaiting load composition" at bounding box center [106, 90] width 160 height 17
click at [169, 118] on div "Awaiting load composition" at bounding box center [117, 118] width 183 height 21
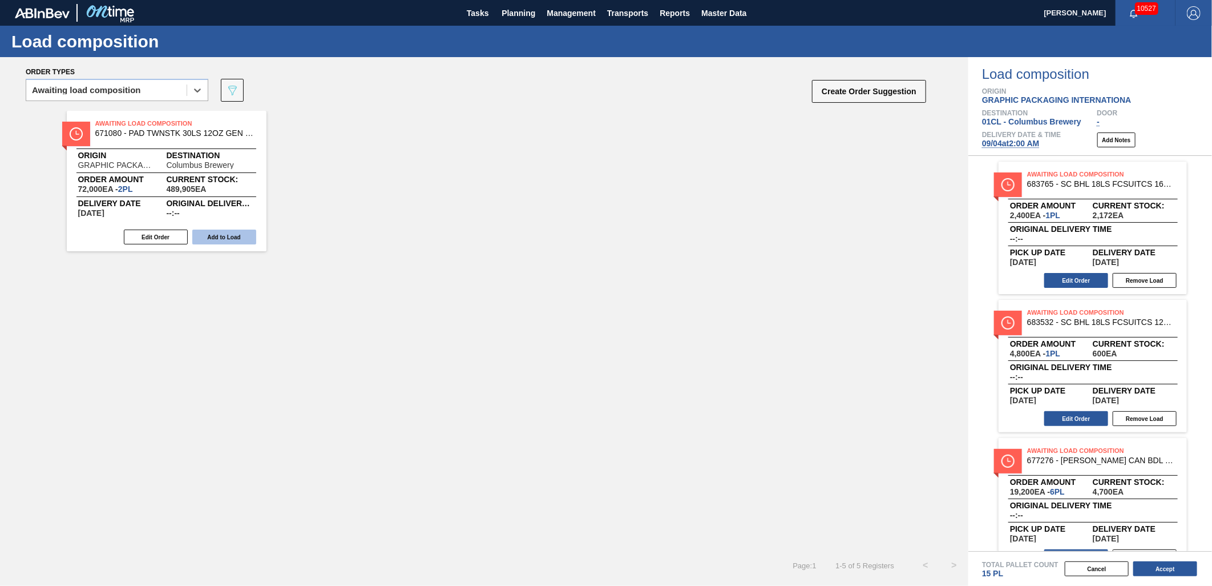
click at [216, 237] on button "Add to Load" at bounding box center [224, 236] width 64 height 15
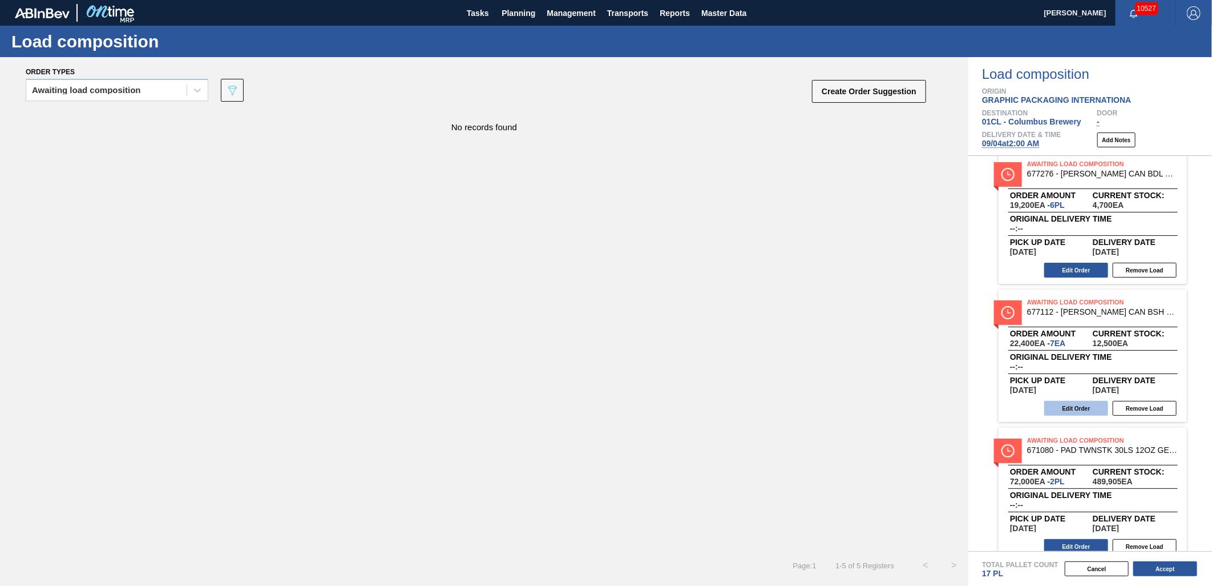
scroll to position [300, 0]
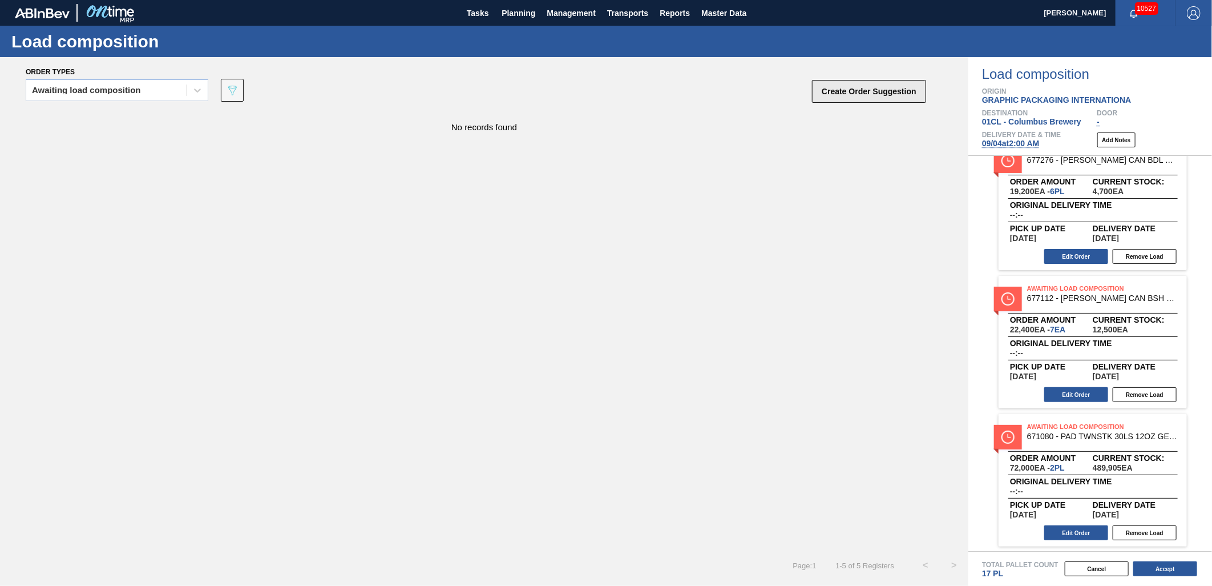
click at [854, 98] on button "Create Order Suggestion" at bounding box center [869, 91] width 114 height 23
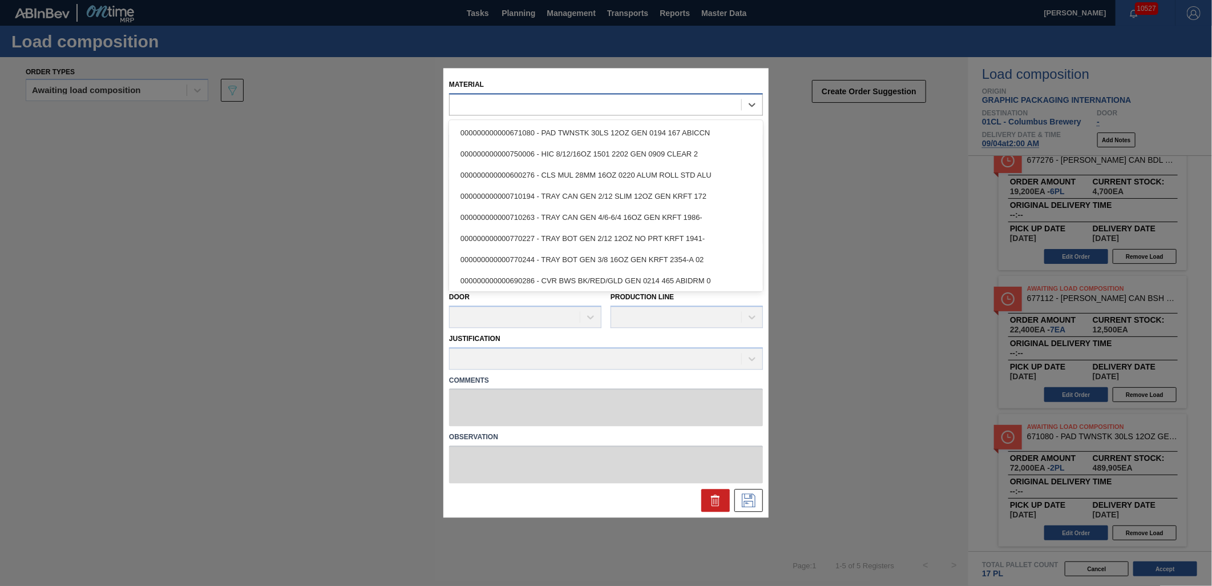
click at [623, 104] on div at bounding box center [596, 104] width 292 height 17
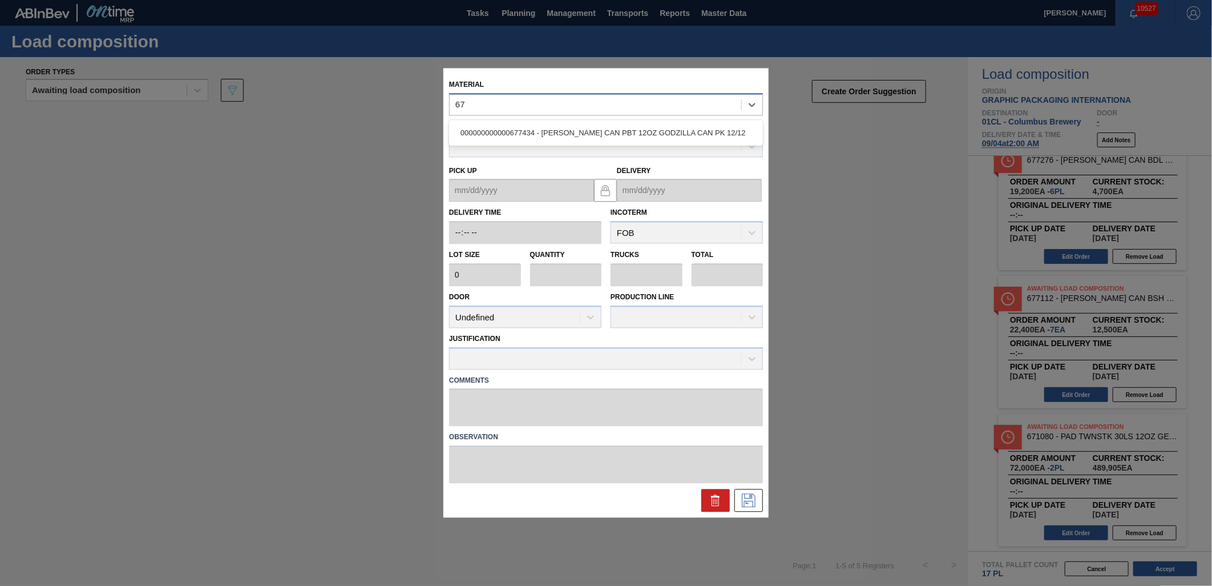
type input "6"
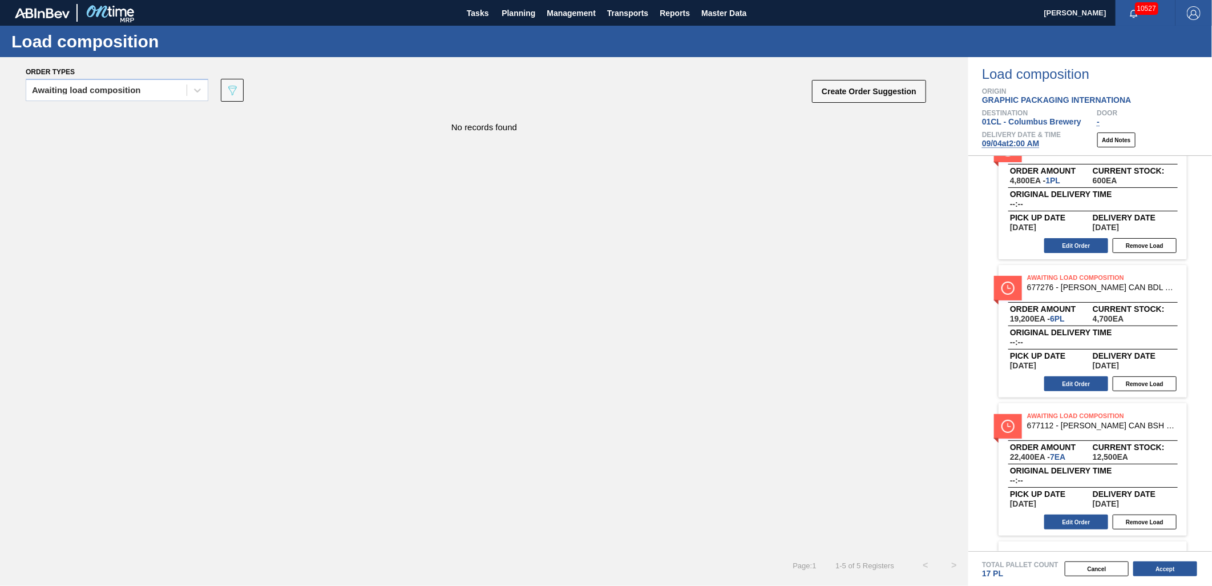
scroll to position [0, 0]
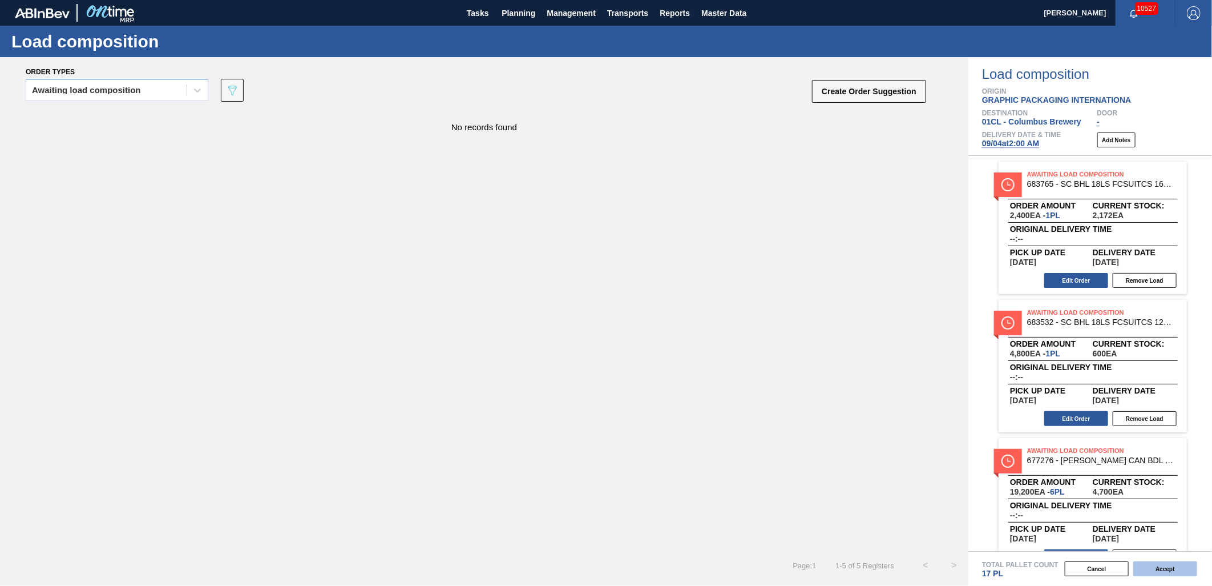
click at [1155, 567] on button "Accept" at bounding box center [1166, 568] width 64 height 15
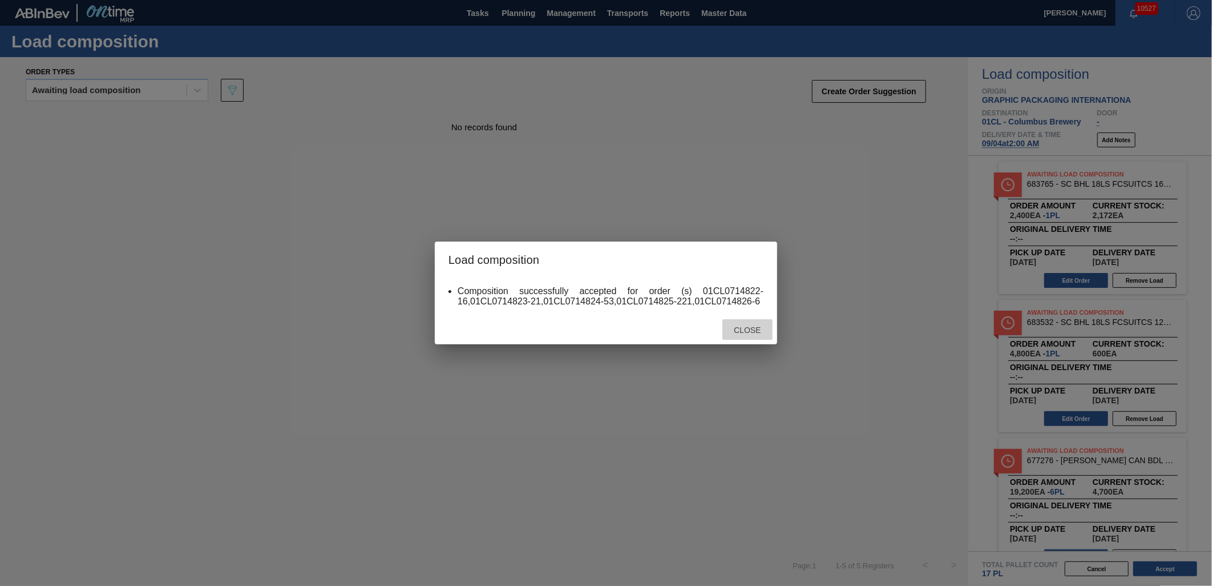
click at [748, 324] on div "Close" at bounding box center [748, 329] width 50 height 21
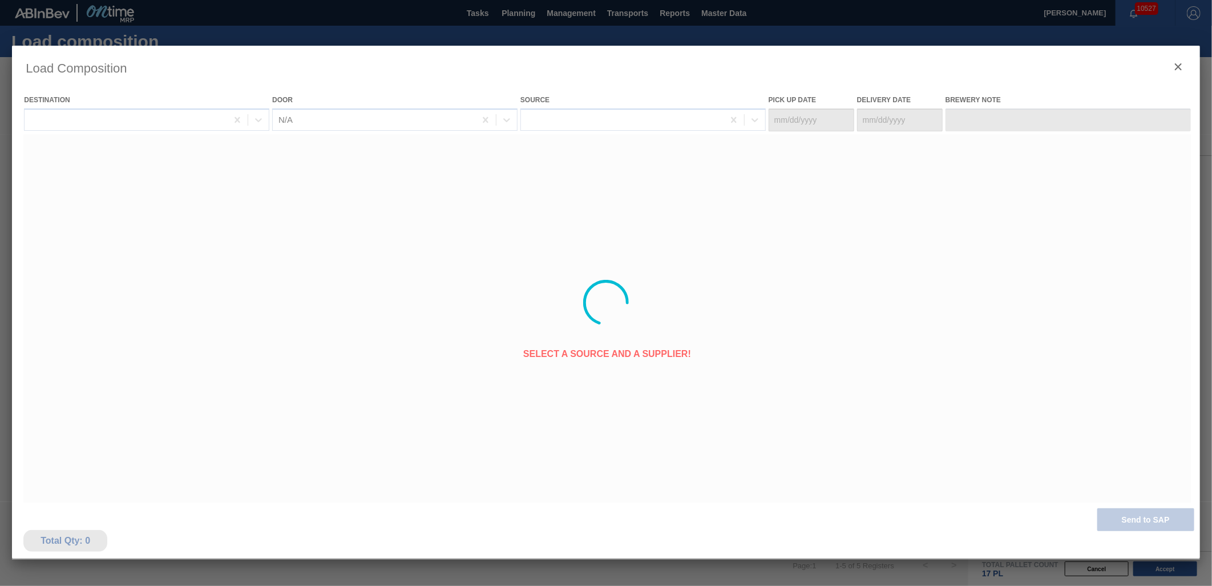
type Date "[DATE]"
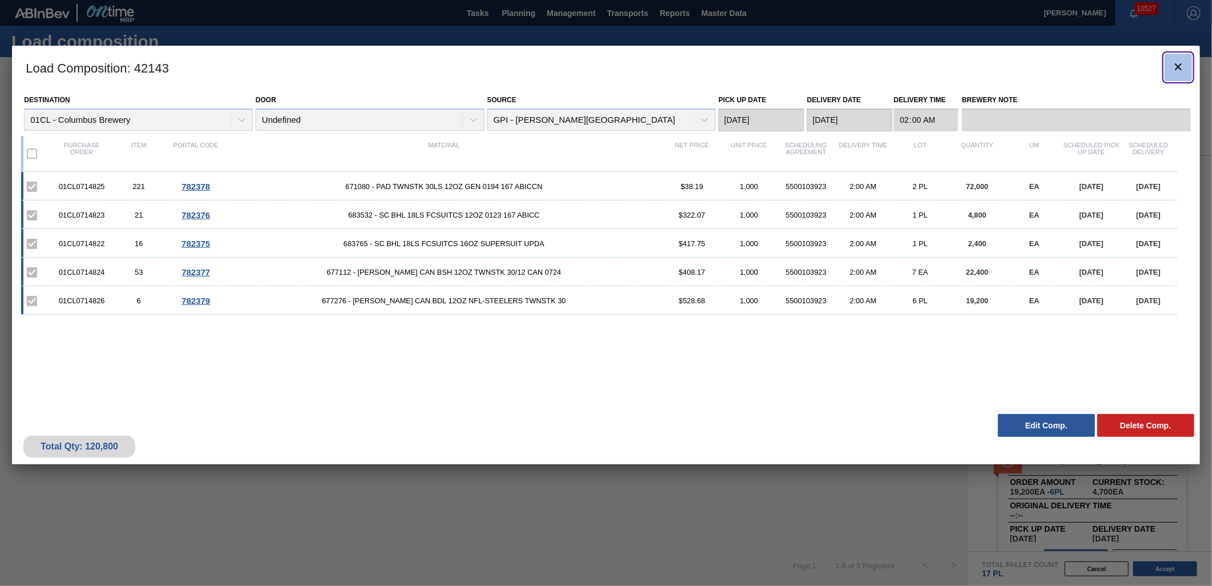
click at [1174, 68] on icon "botão de ícone" at bounding box center [1179, 67] width 14 height 14
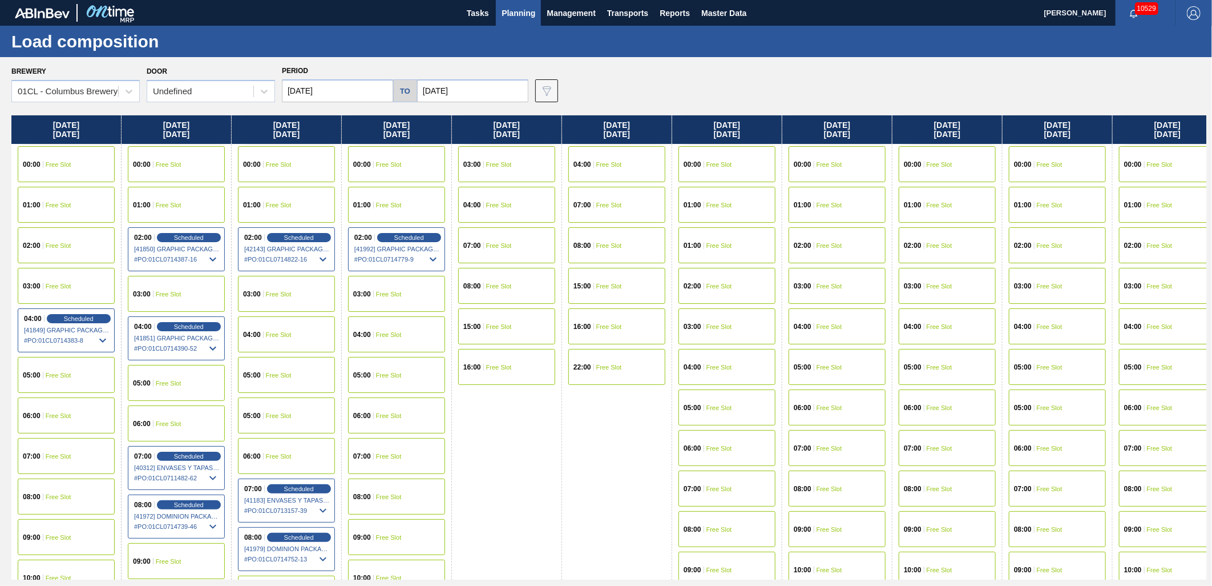
click at [506, 14] on span "Planning" at bounding box center [519, 13] width 34 height 14
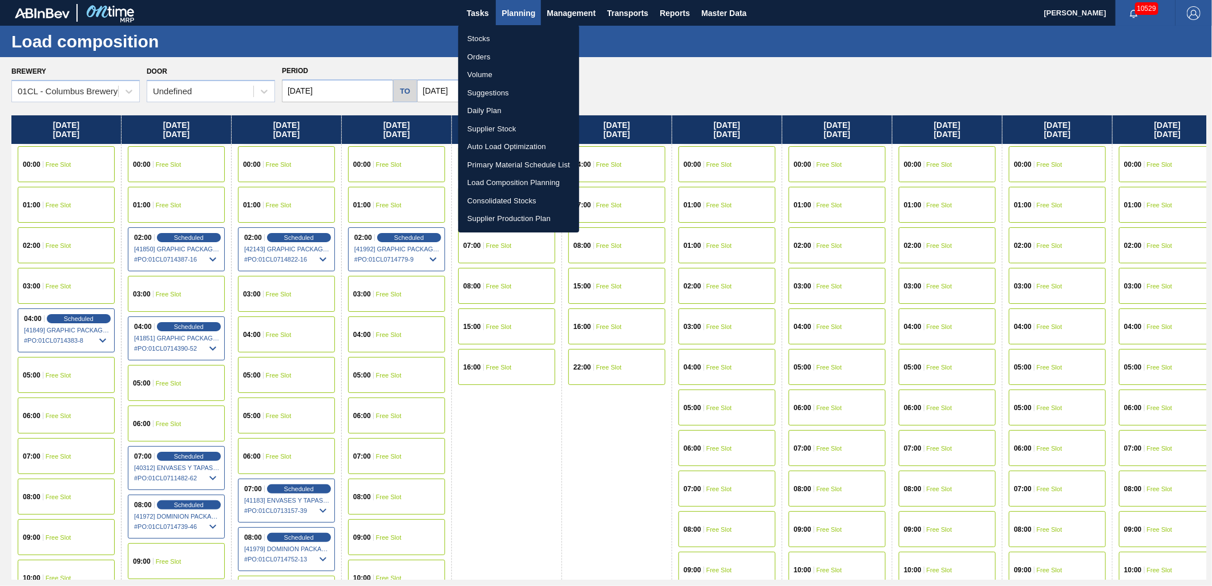
click at [493, 94] on li "Suggestions" at bounding box center [518, 93] width 121 height 18
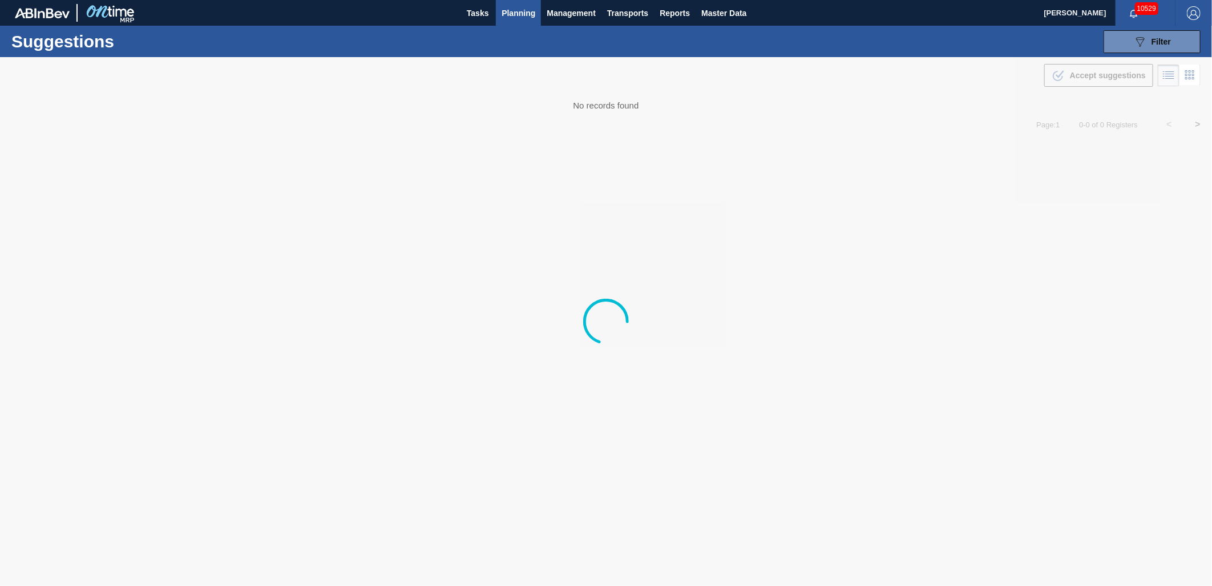
type from "[DATE]"
type to "[DATE]"
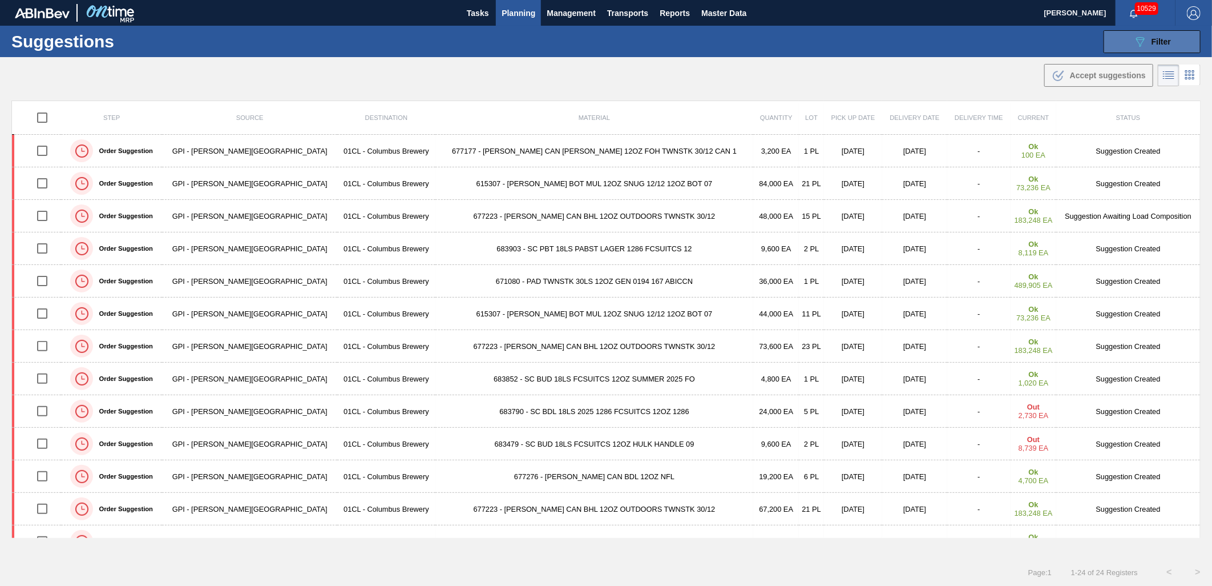
drag, startPoint x: 1146, startPoint y: 40, endPoint x: 1145, endPoint y: 46, distance: 5.8
click at [1146, 40] on div "089F7B8B-B2A5-4AFE-B5C0-19BA573D28AC Filter" at bounding box center [1153, 42] width 38 height 14
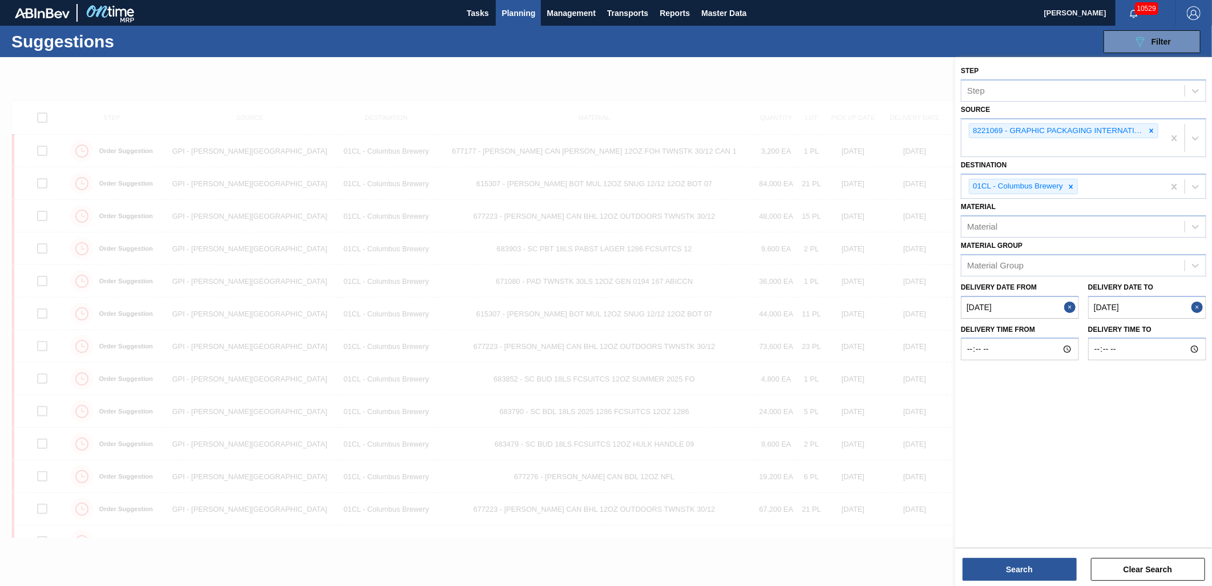
click at [1020, 555] on div "Search Clear Search" at bounding box center [1084, 563] width 257 height 32
click at [1021, 558] on button "Search" at bounding box center [1020, 569] width 114 height 23
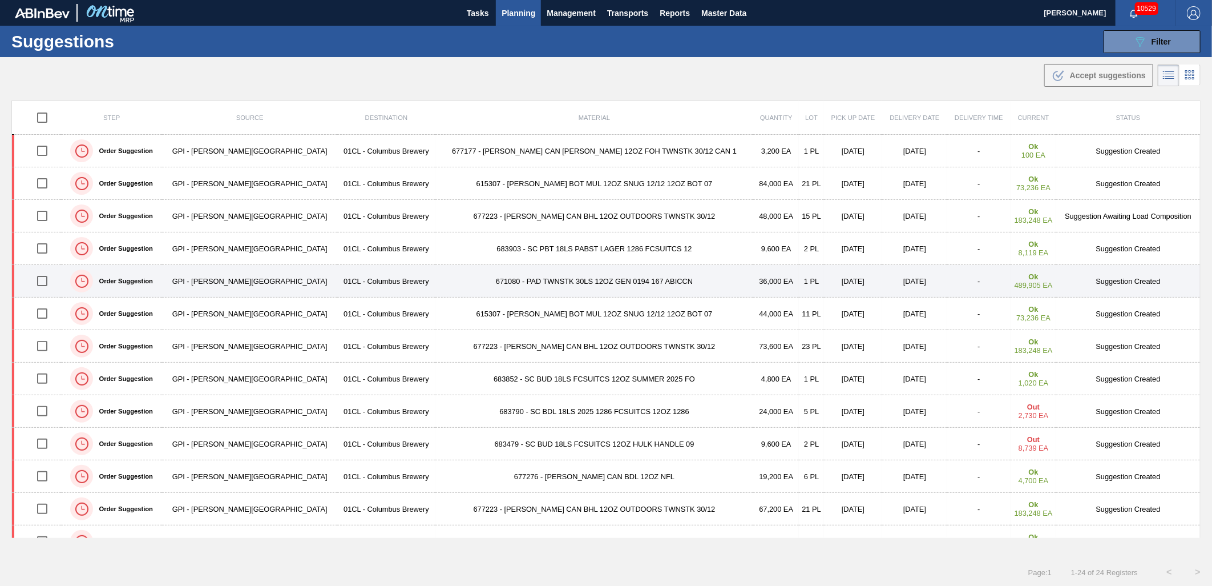
click at [49, 281] on input "checkbox" at bounding box center [42, 281] width 24 height 24
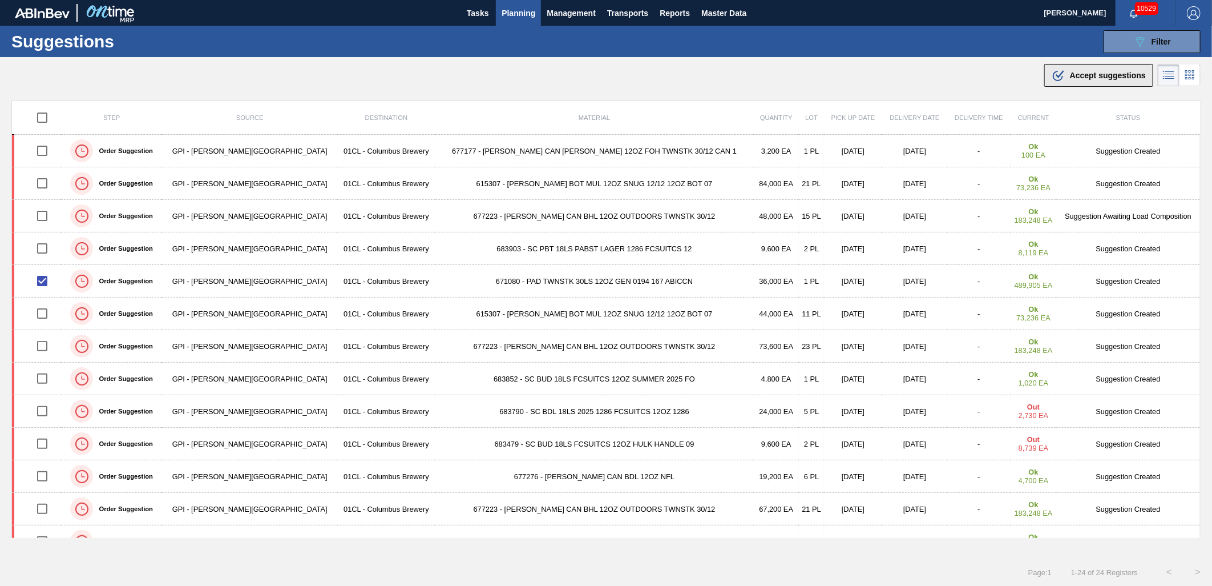
click at [1082, 75] on span "Accept suggestions" at bounding box center [1108, 75] width 76 height 9
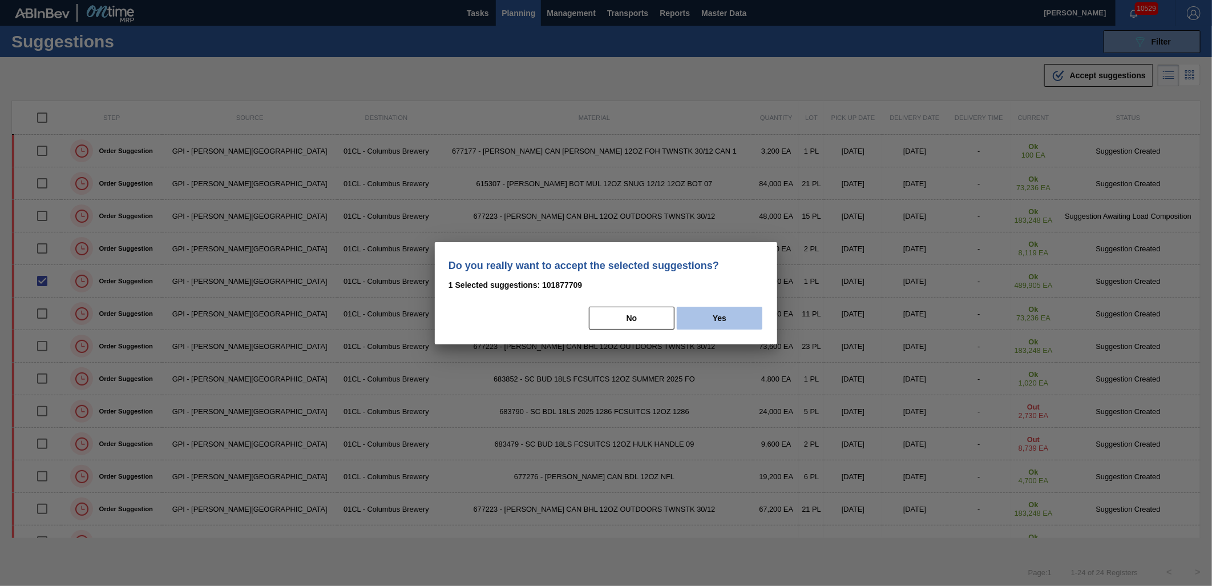
click at [731, 321] on button "Yes" at bounding box center [720, 318] width 86 height 23
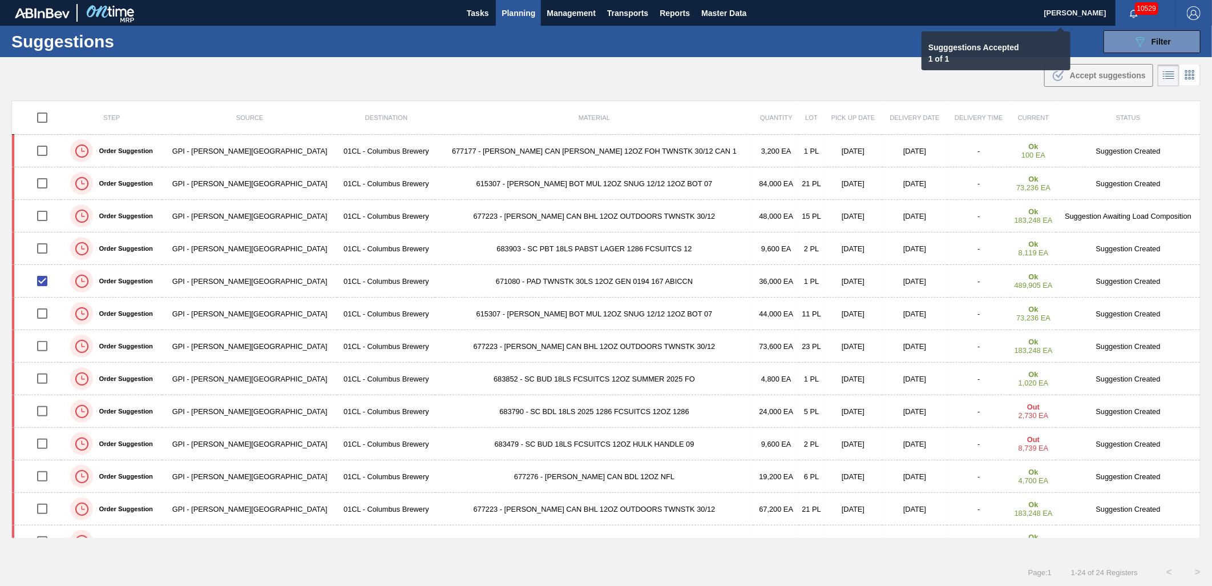
checkbox input "false"
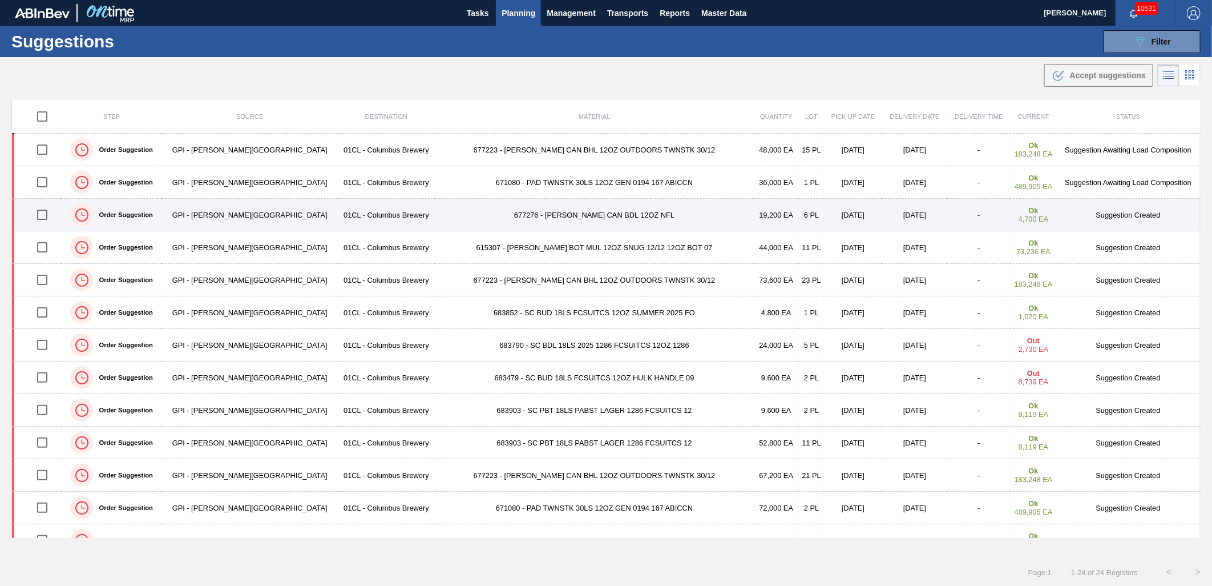
scroll to position [127, 0]
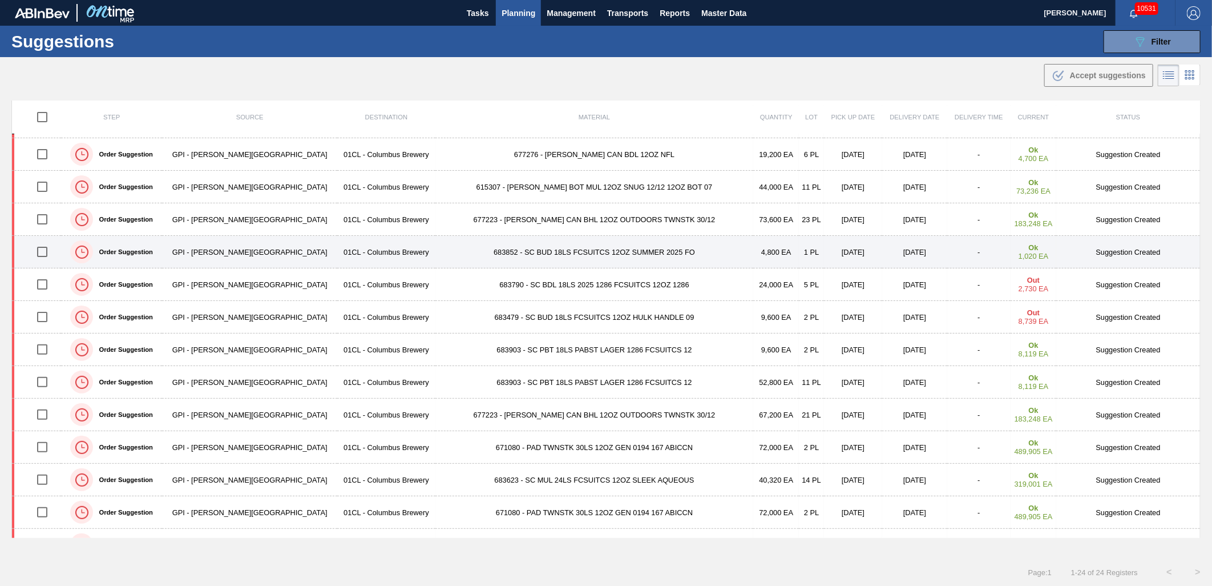
drag, startPoint x: 40, startPoint y: 251, endPoint x: 52, endPoint y: 249, distance: 12.1
click at [40, 251] on input "checkbox" at bounding box center [42, 252] width 24 height 24
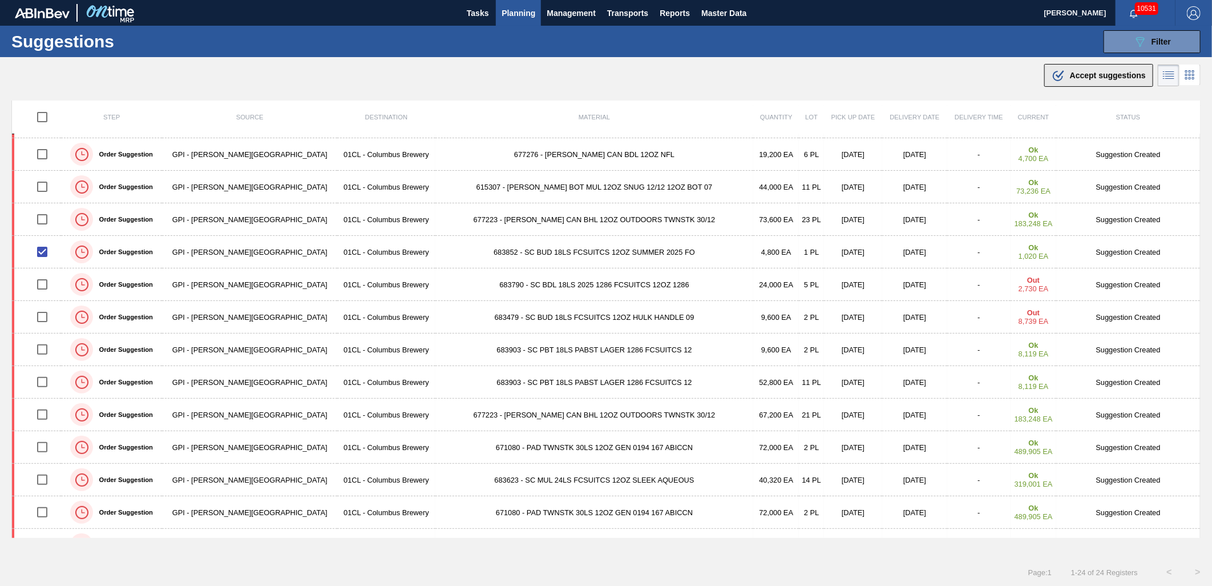
click at [1090, 79] on span "Accept suggestions" at bounding box center [1108, 75] width 76 height 9
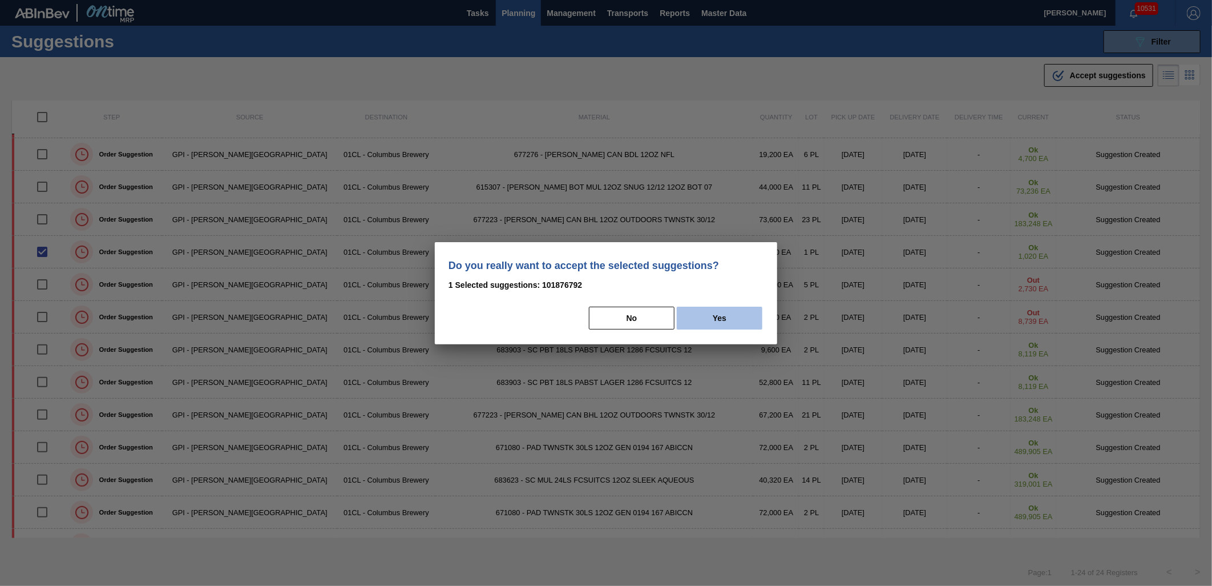
click at [748, 319] on button "Yes" at bounding box center [720, 318] width 86 height 23
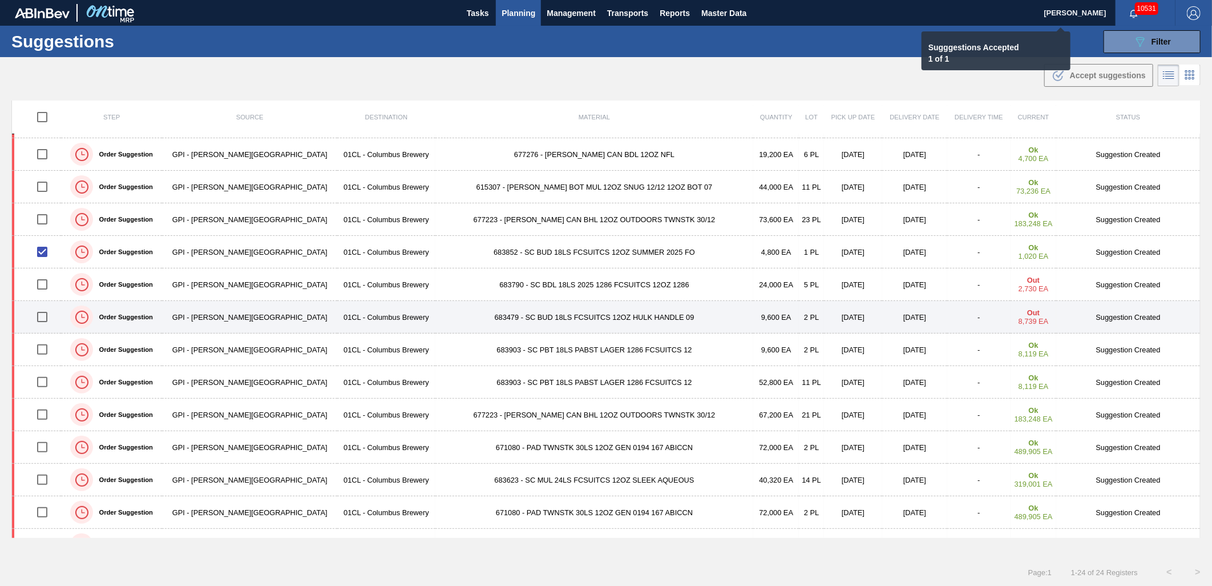
checkbox input "false"
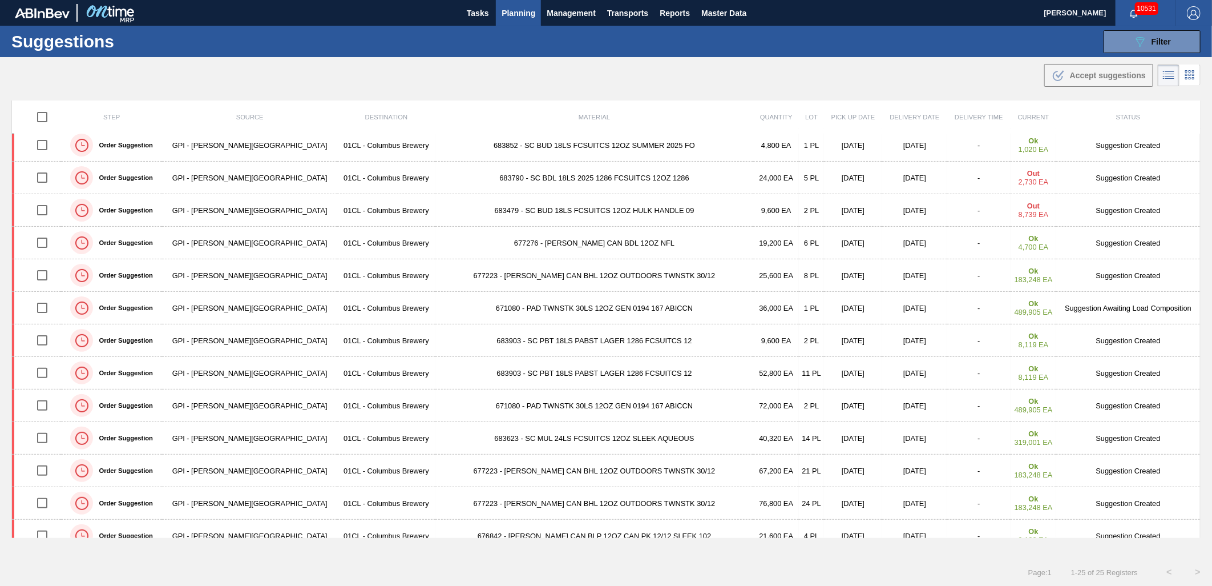
scroll to position [157, 0]
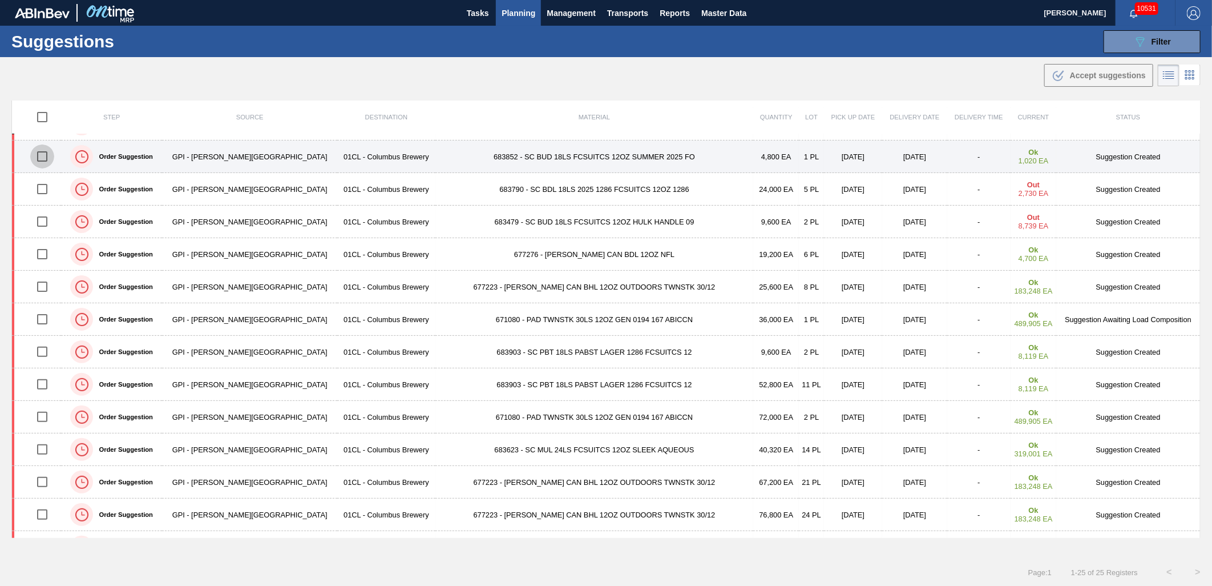
click at [43, 162] on input "checkbox" at bounding box center [42, 156] width 24 height 24
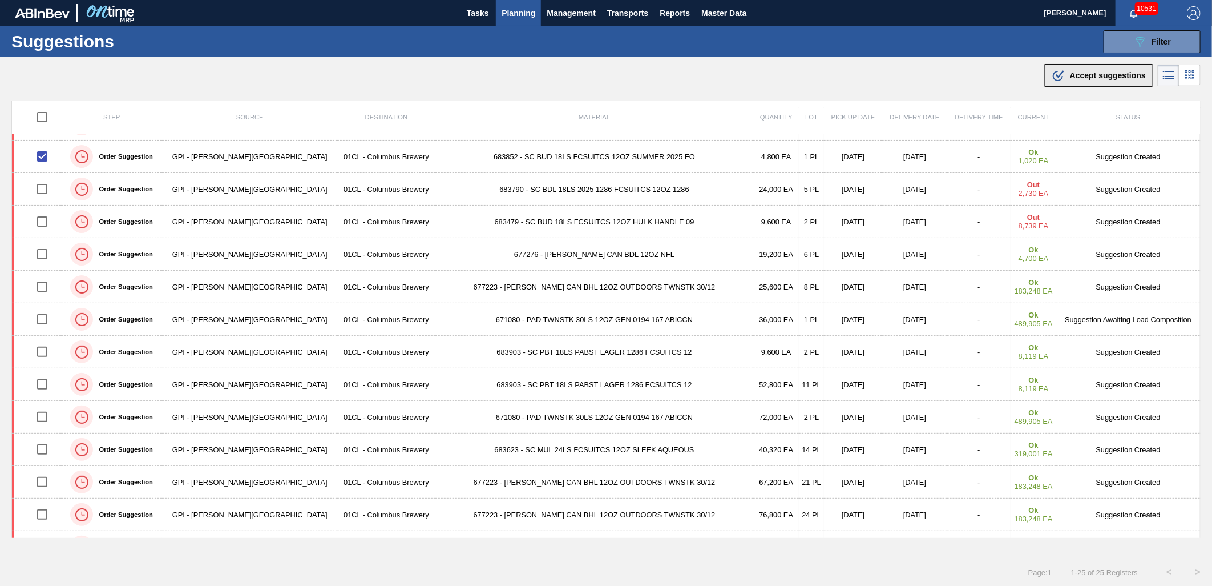
click at [1075, 80] on div ".b{fill:var(--color-action-default)} Accept suggestions" at bounding box center [1099, 75] width 94 height 14
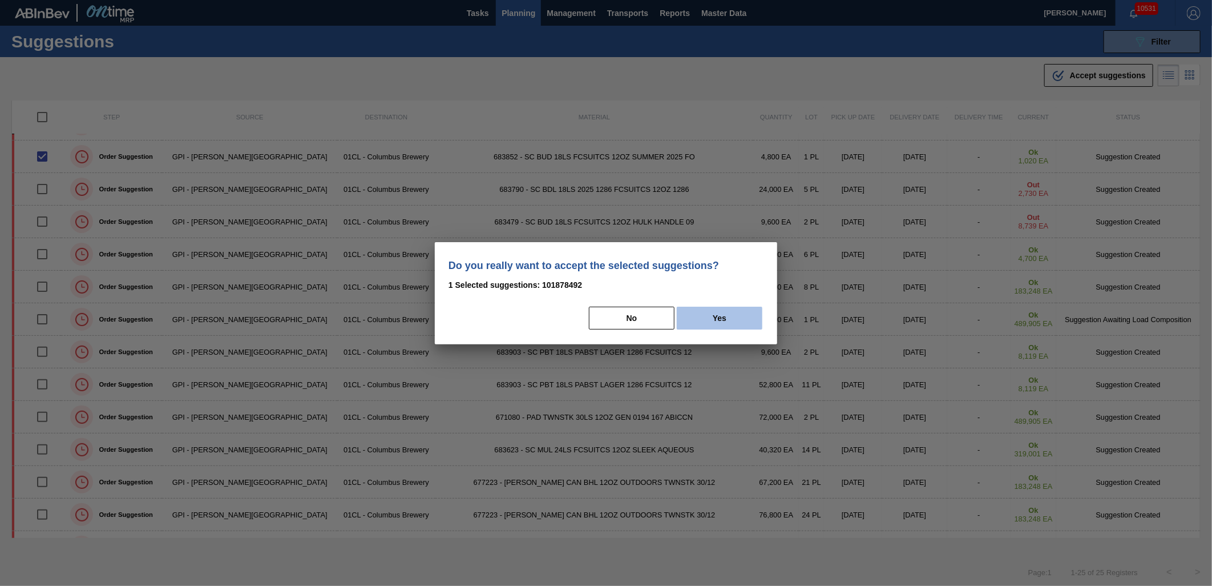
click at [710, 320] on button "Yes" at bounding box center [720, 318] width 86 height 23
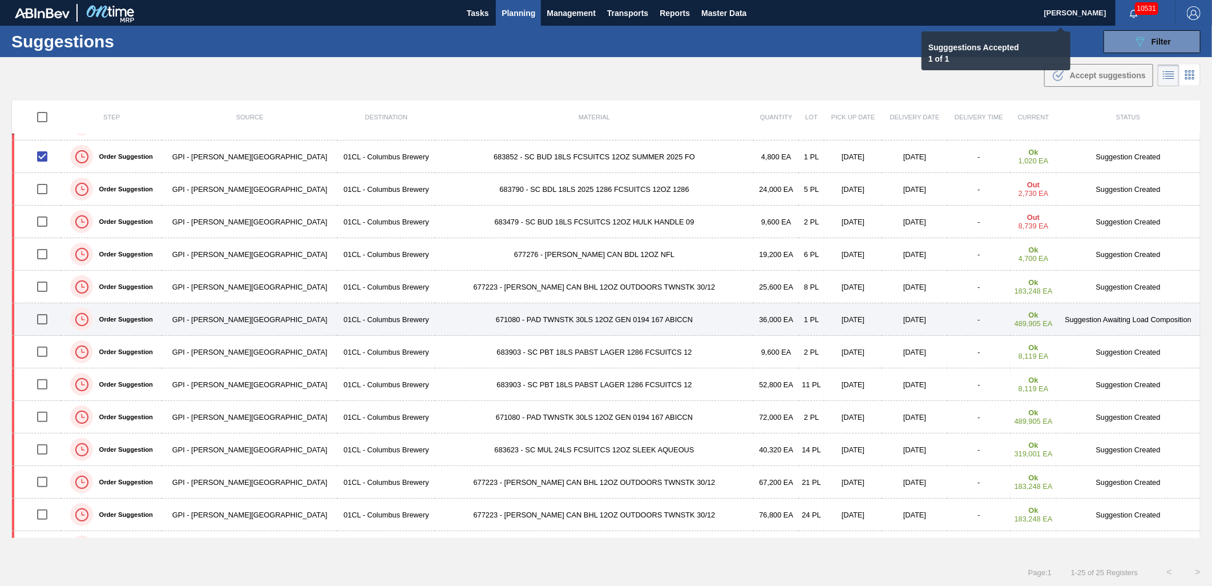
checkbox input "false"
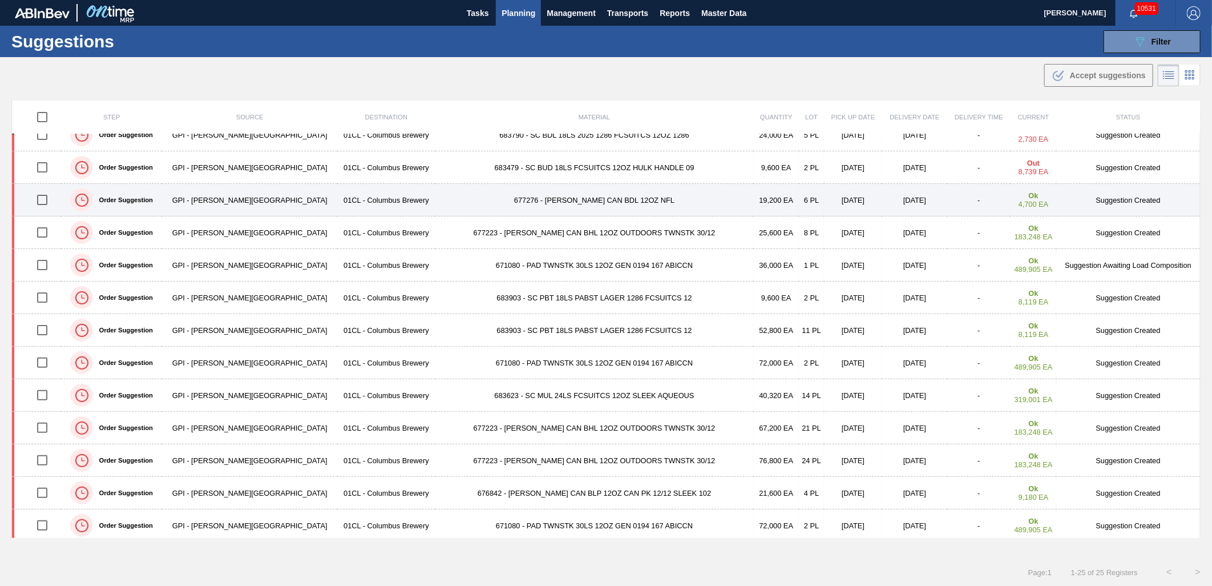
scroll to position [0, 0]
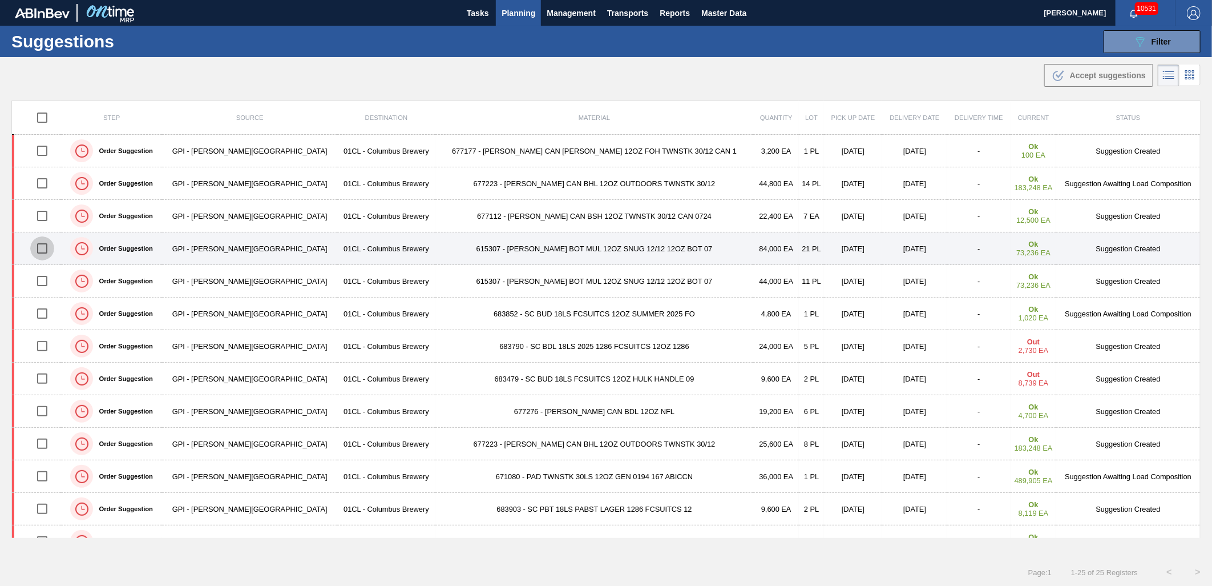
click at [47, 253] on input "checkbox" at bounding box center [42, 248] width 24 height 24
checkbox input "true"
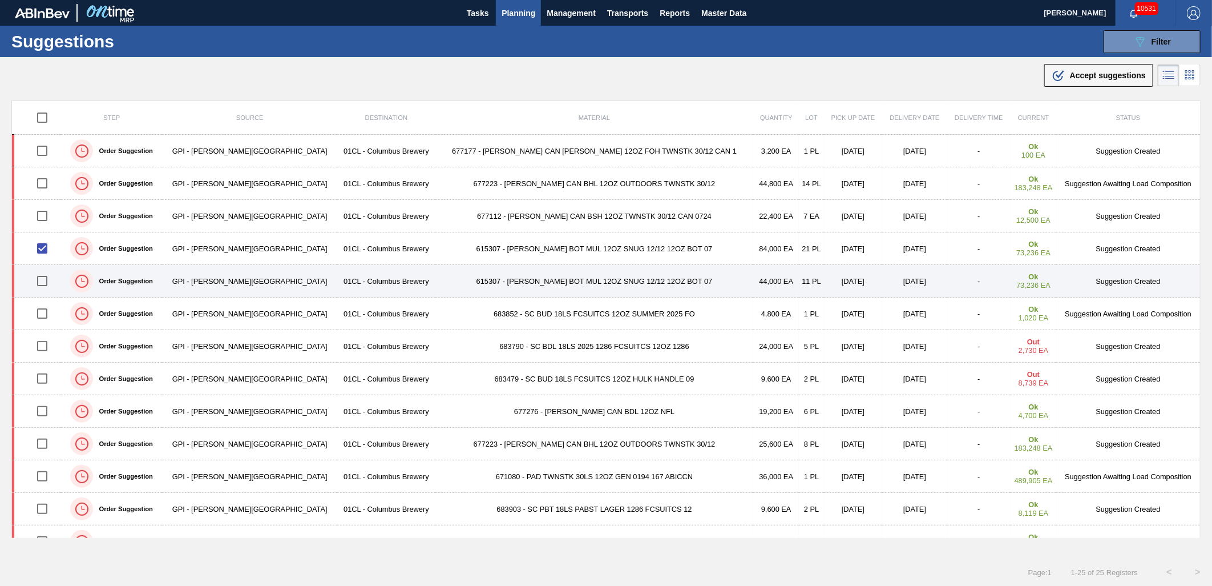
click at [43, 275] on input "checkbox" at bounding box center [42, 281] width 24 height 24
checkbox input "true"
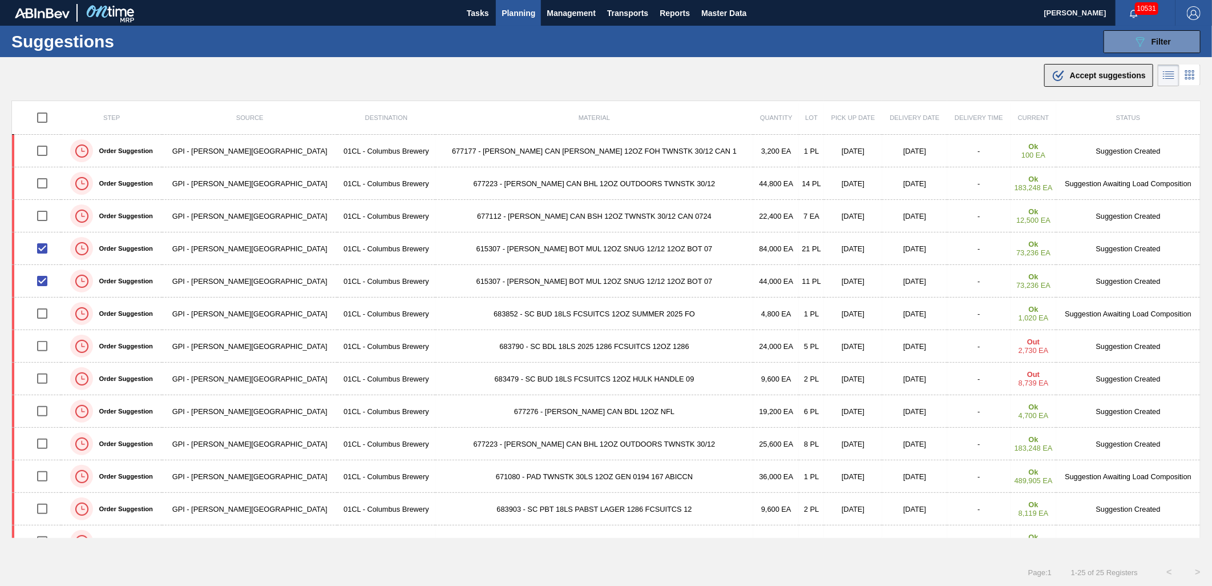
click at [1079, 72] on span "Accept suggestions" at bounding box center [1108, 75] width 76 height 9
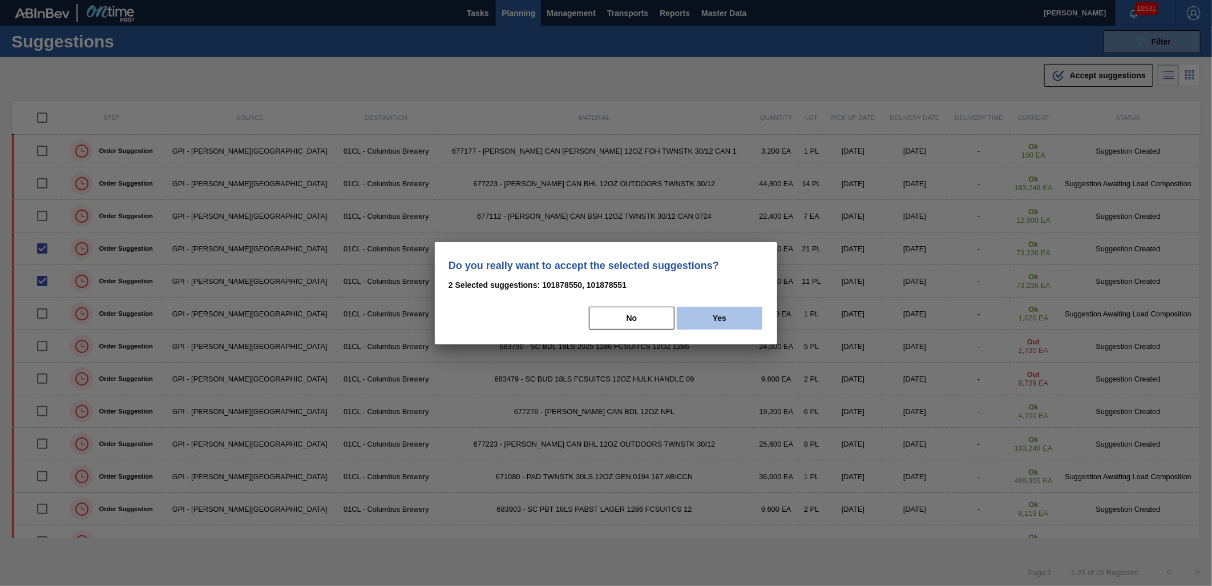
click at [718, 318] on button "Yes" at bounding box center [720, 318] width 86 height 23
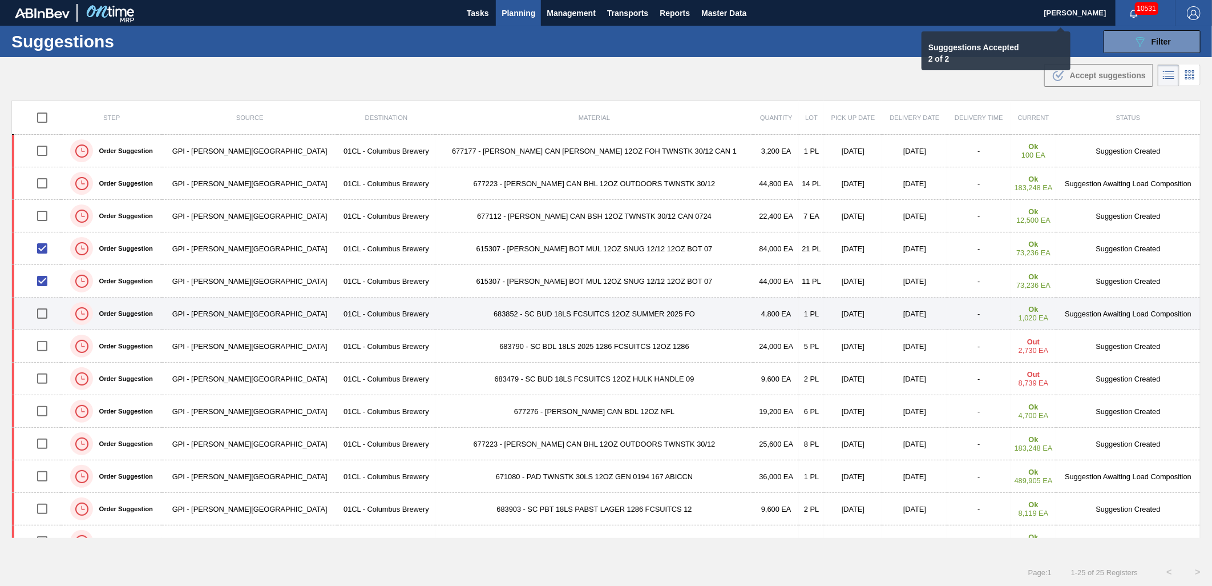
checkbox input "false"
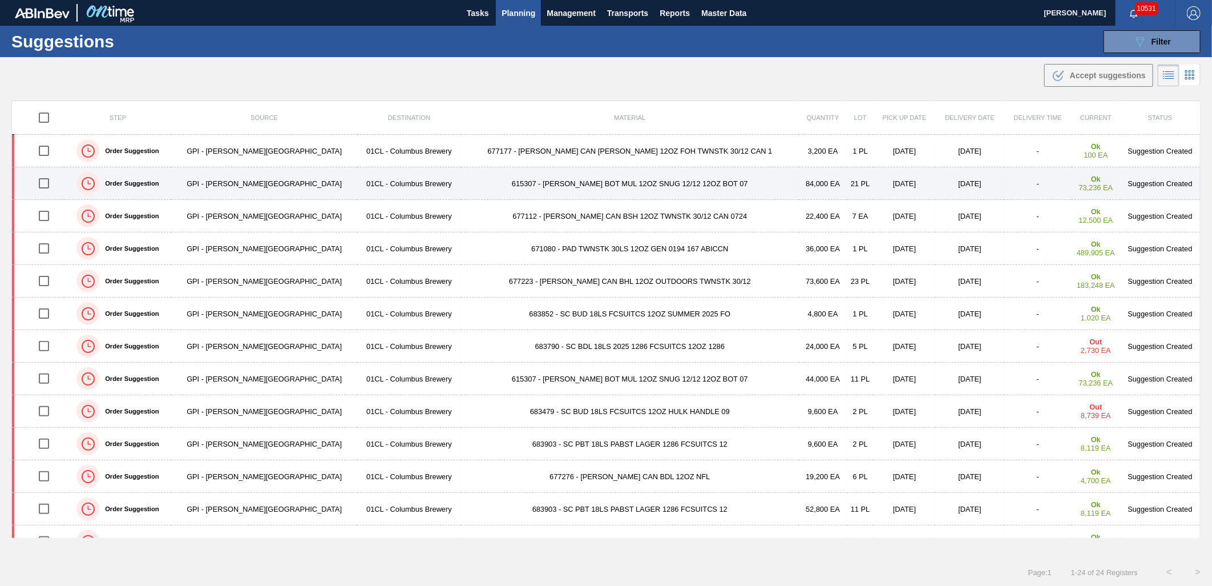
click at [47, 184] on input "checkbox" at bounding box center [44, 183] width 24 height 24
checkbox input "true"
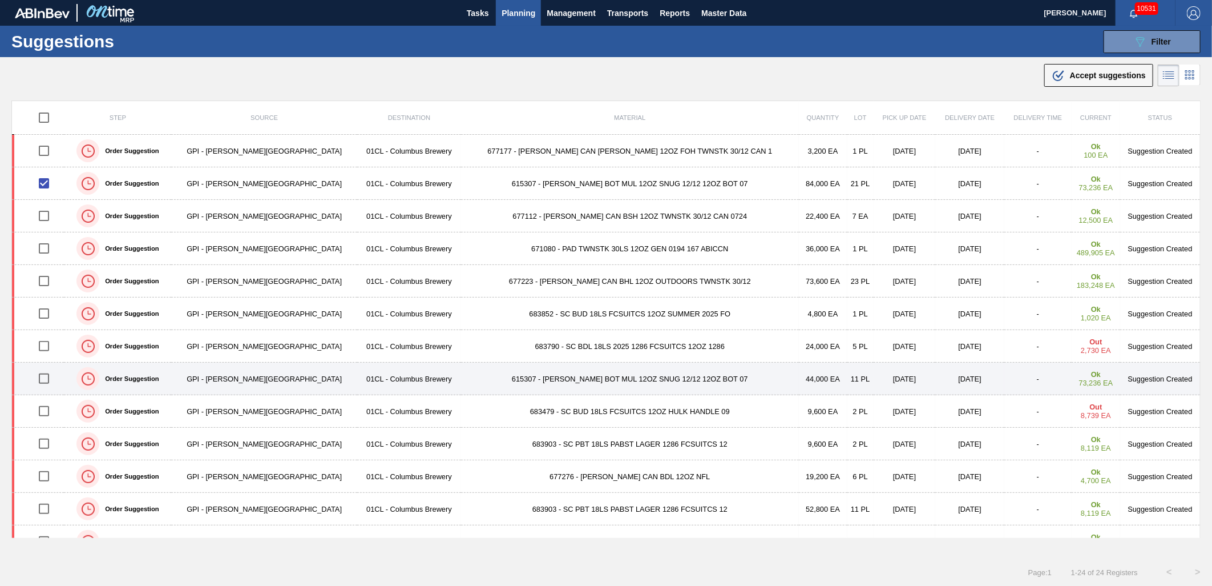
click at [55, 374] on input "checkbox" at bounding box center [44, 378] width 24 height 24
checkbox input "true"
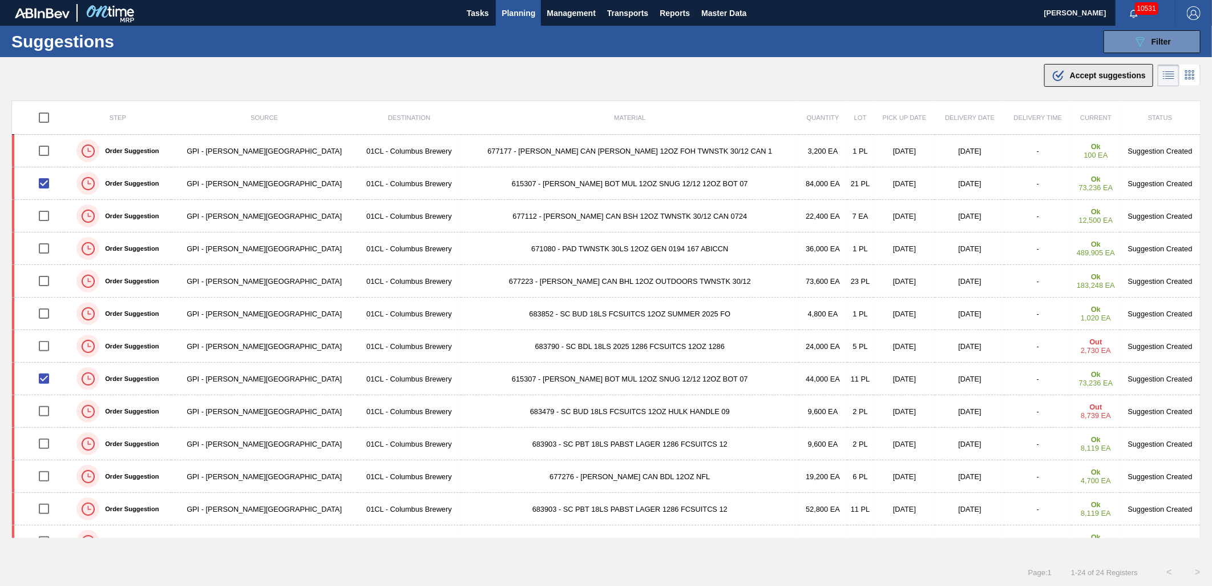
click at [1076, 70] on div ".b{fill:var(--color-action-default)} Accept suggestions" at bounding box center [1099, 75] width 94 height 14
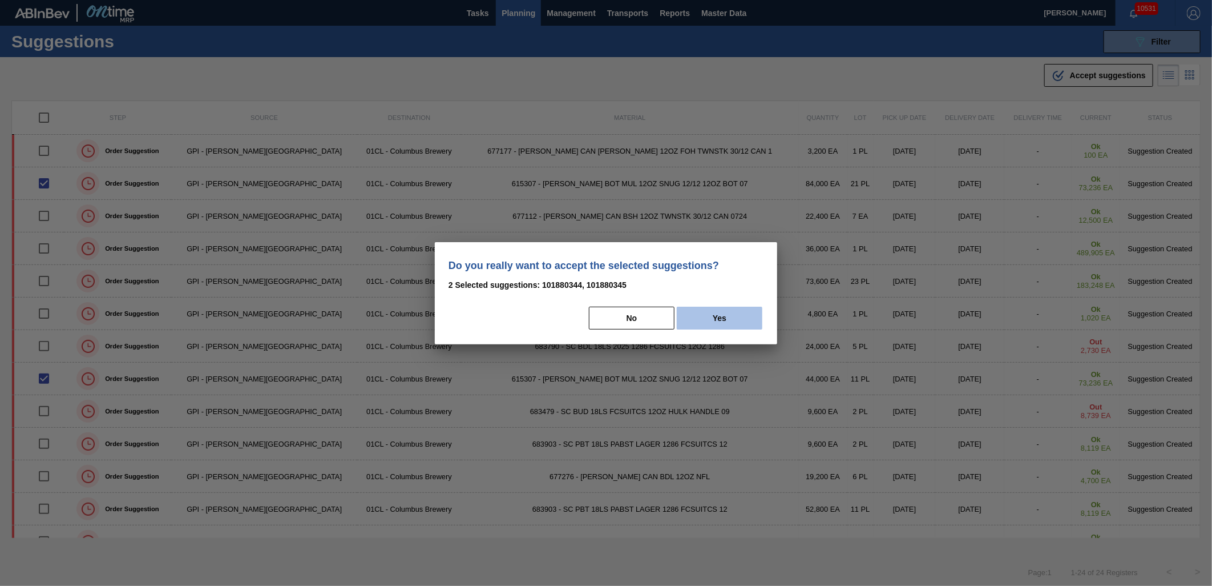
click at [737, 321] on button "Yes" at bounding box center [720, 318] width 86 height 23
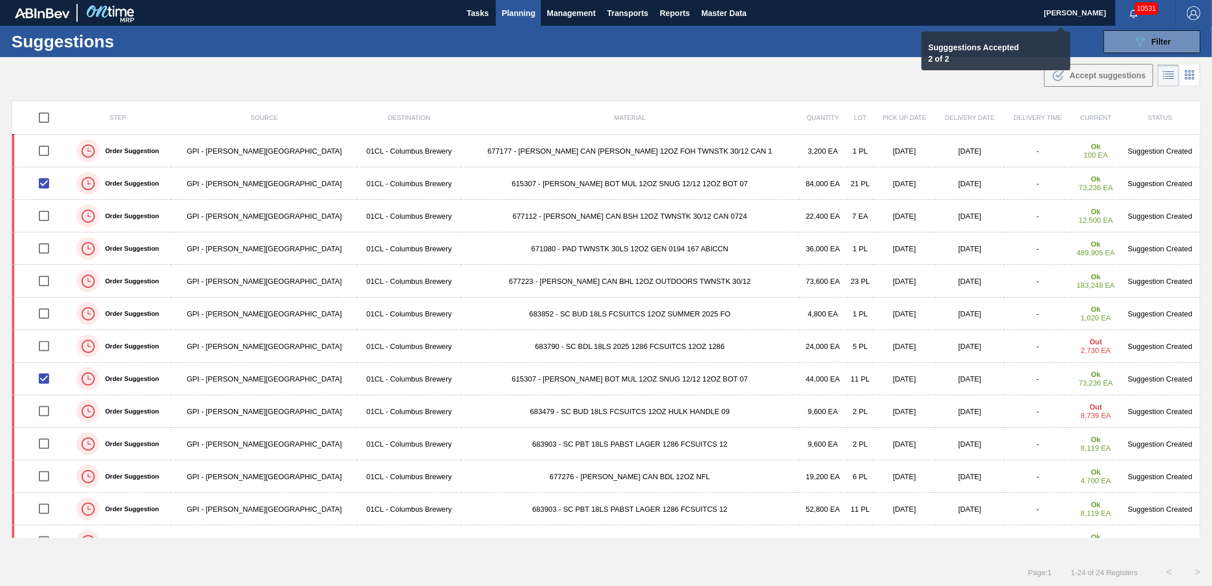
checkbox input "false"
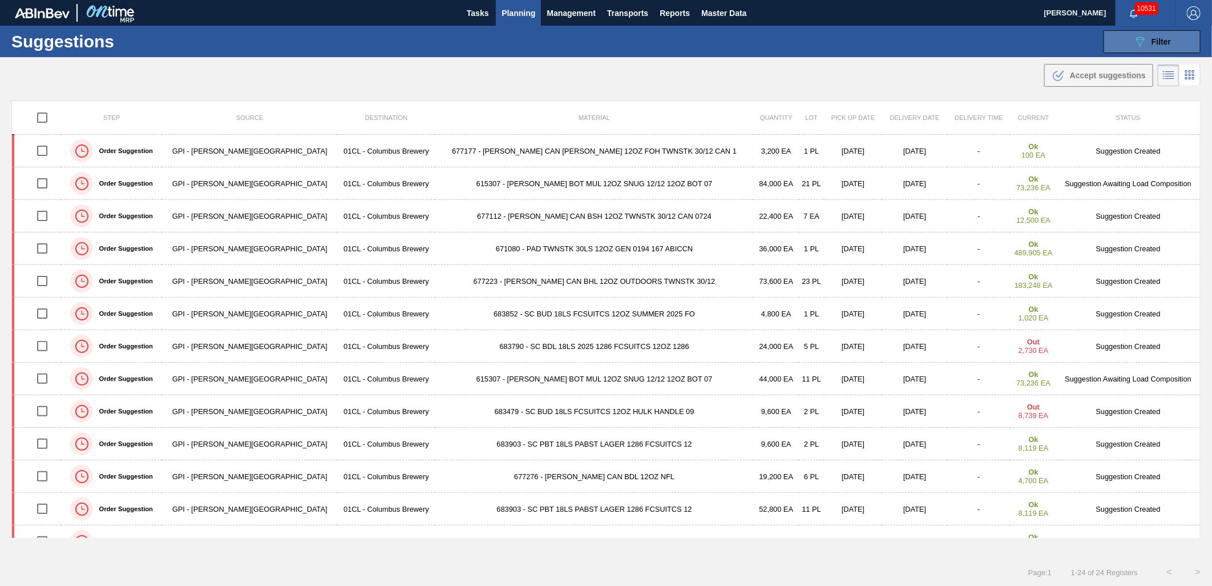
click at [1117, 38] on button "089F7B8B-B2A5-4AFE-B5C0-19BA573D28AC Filter" at bounding box center [1152, 41] width 97 height 23
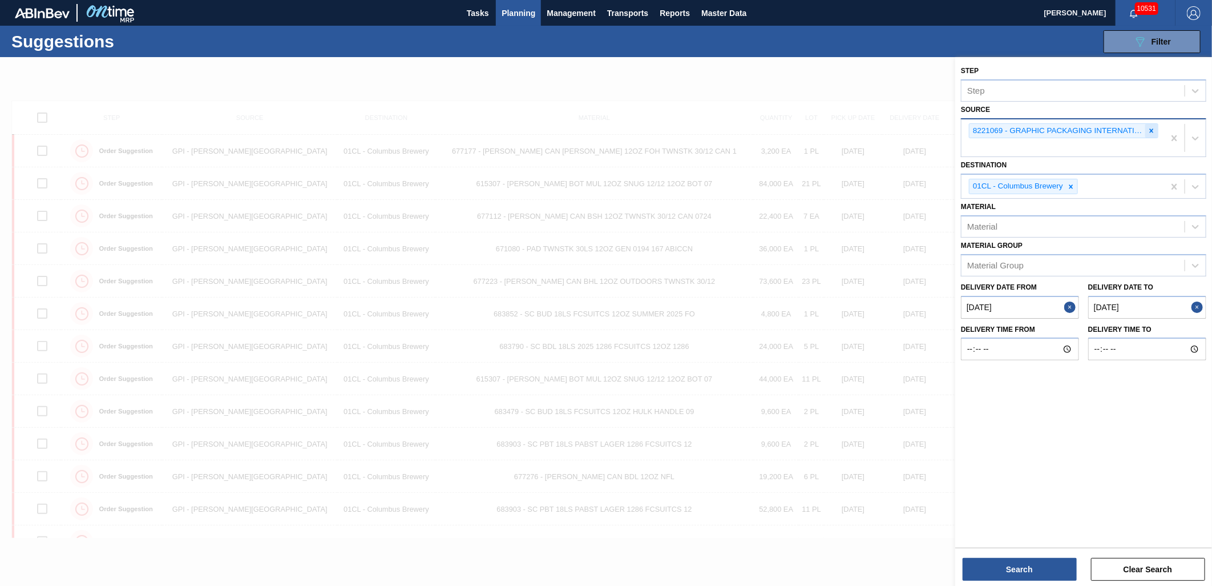
click at [1146, 130] on div at bounding box center [1152, 131] width 13 height 14
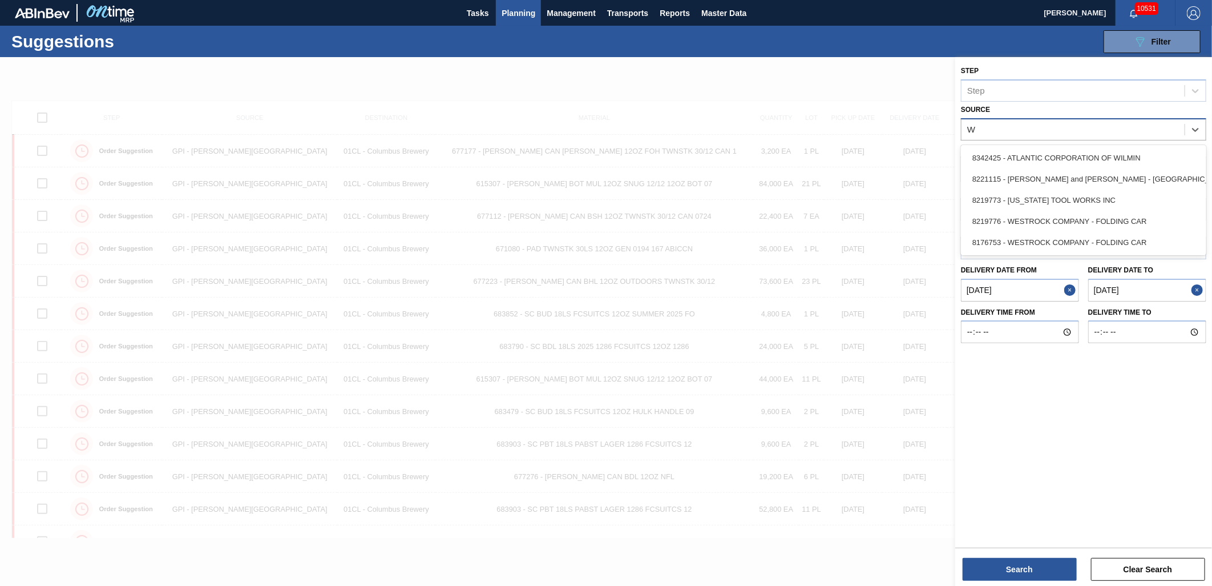
type input "We"
click at [1098, 160] on div "8219776 - WESTROCK COMPANY - FOLDING CAR" at bounding box center [1083, 157] width 245 height 21
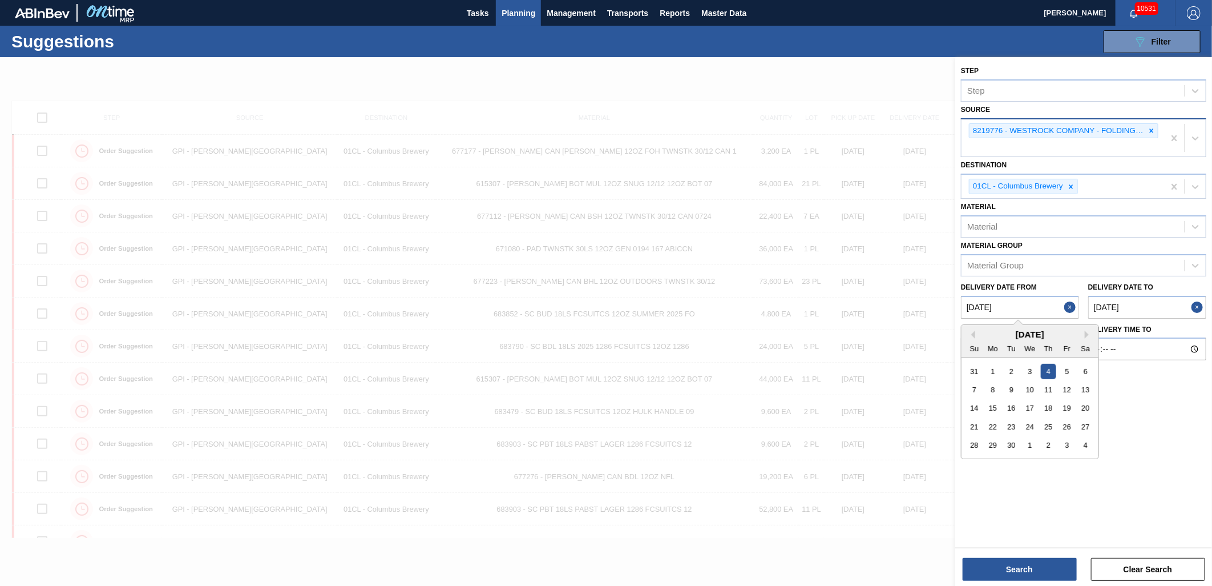
click at [1025, 304] on from "[DATE]" at bounding box center [1020, 307] width 118 height 23
click at [972, 333] on button "Previous Month" at bounding box center [972, 335] width 8 height 8
click at [1054, 442] on div "28" at bounding box center [1048, 444] width 15 height 15
type from "[DATE]"
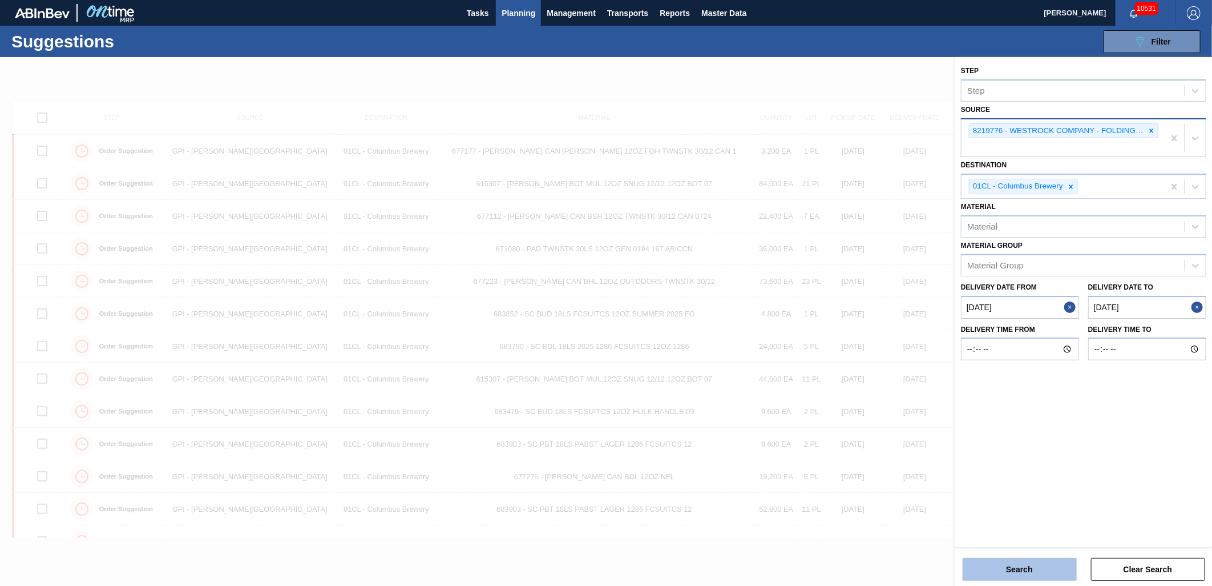
click at [1014, 560] on button "Search" at bounding box center [1020, 569] width 114 height 23
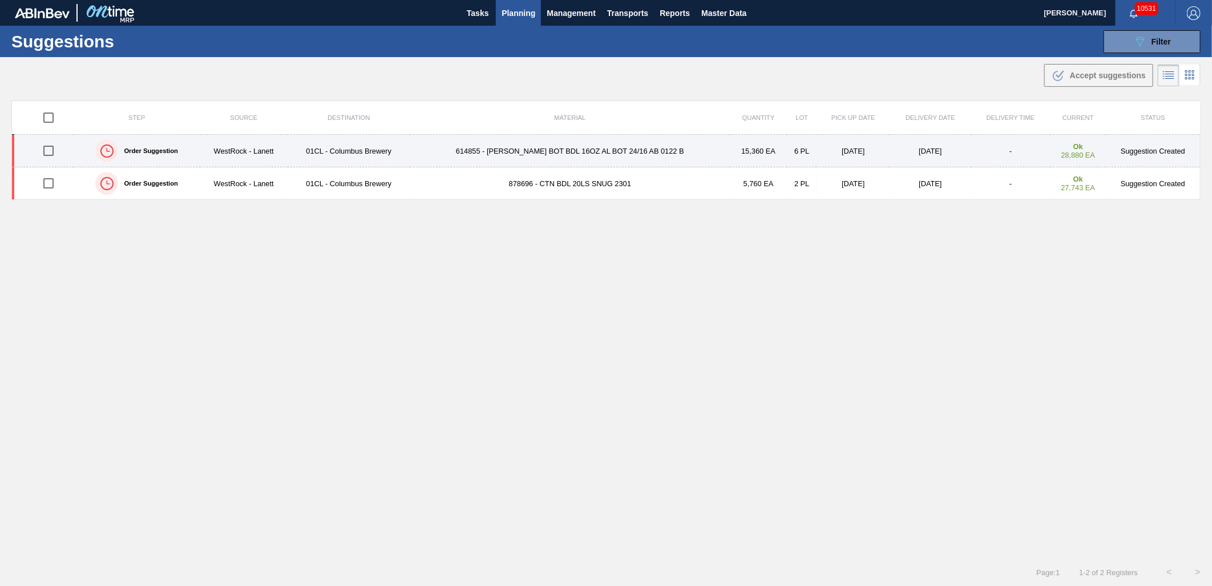
click at [54, 154] on input "checkbox" at bounding box center [49, 151] width 24 height 24
checkbox input "true"
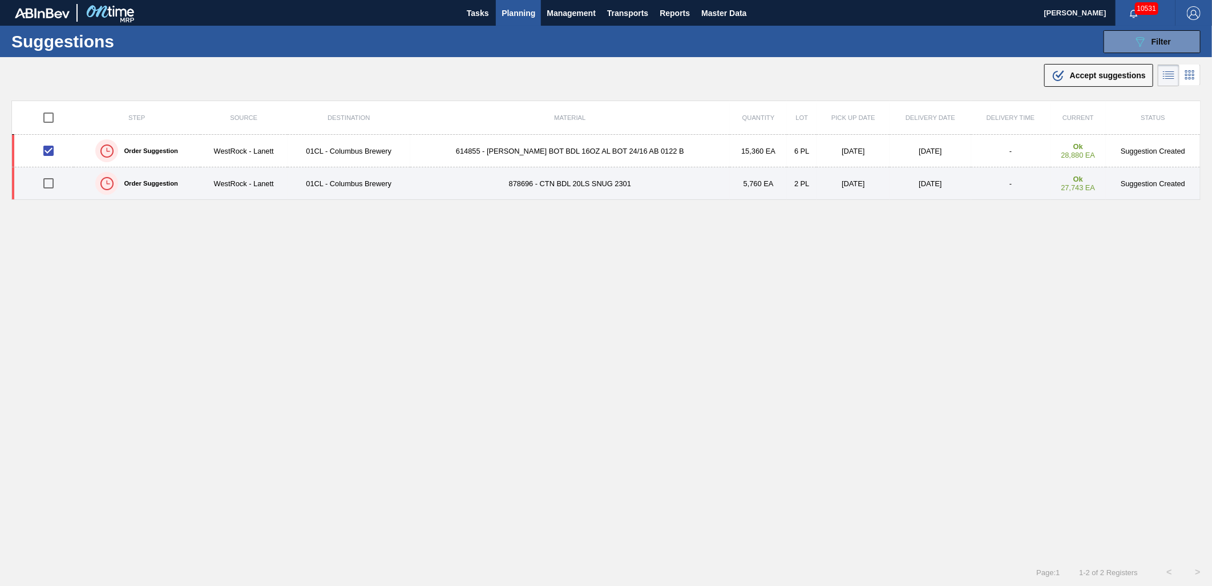
click at [48, 182] on input "checkbox" at bounding box center [49, 183] width 24 height 24
checkbox input "true"
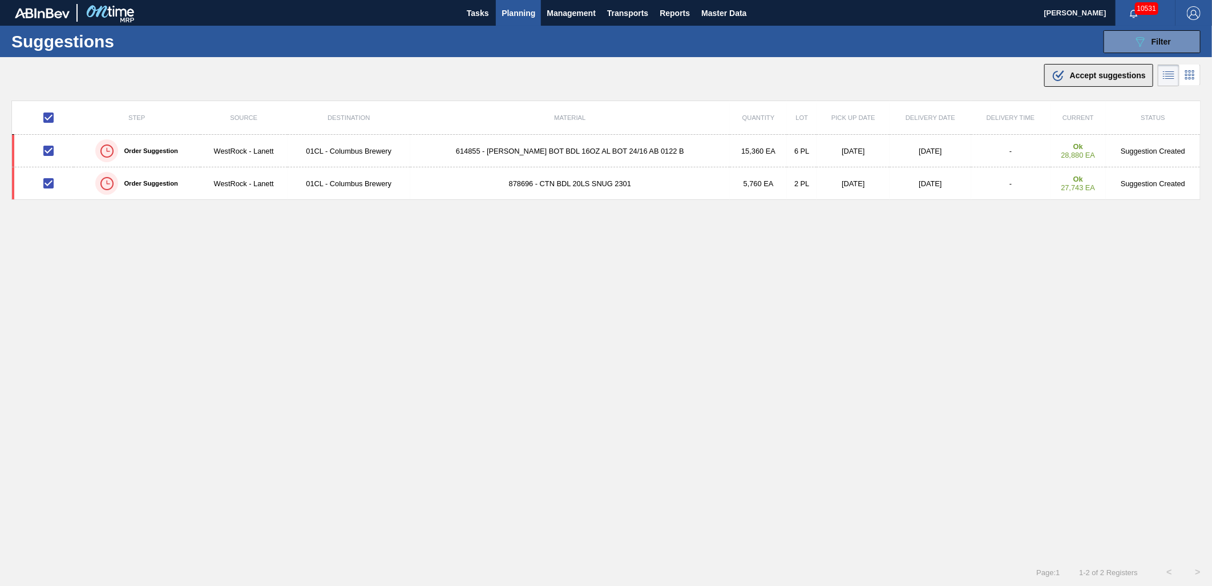
click at [1070, 79] on span "Accept suggestions" at bounding box center [1108, 75] width 76 height 9
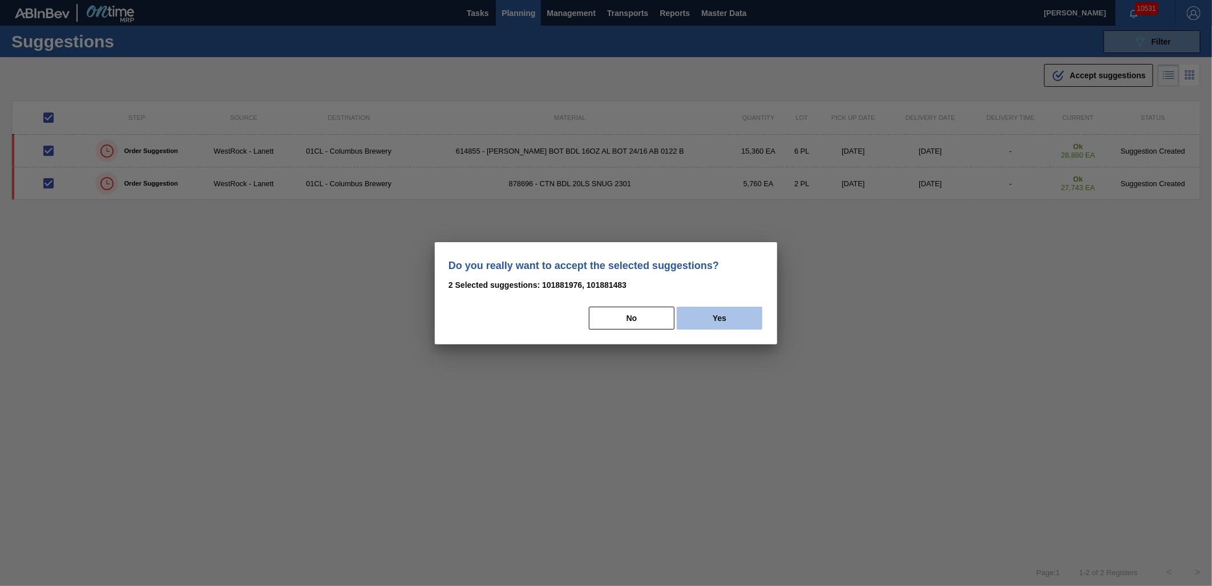
click at [744, 324] on button "Yes" at bounding box center [720, 318] width 86 height 23
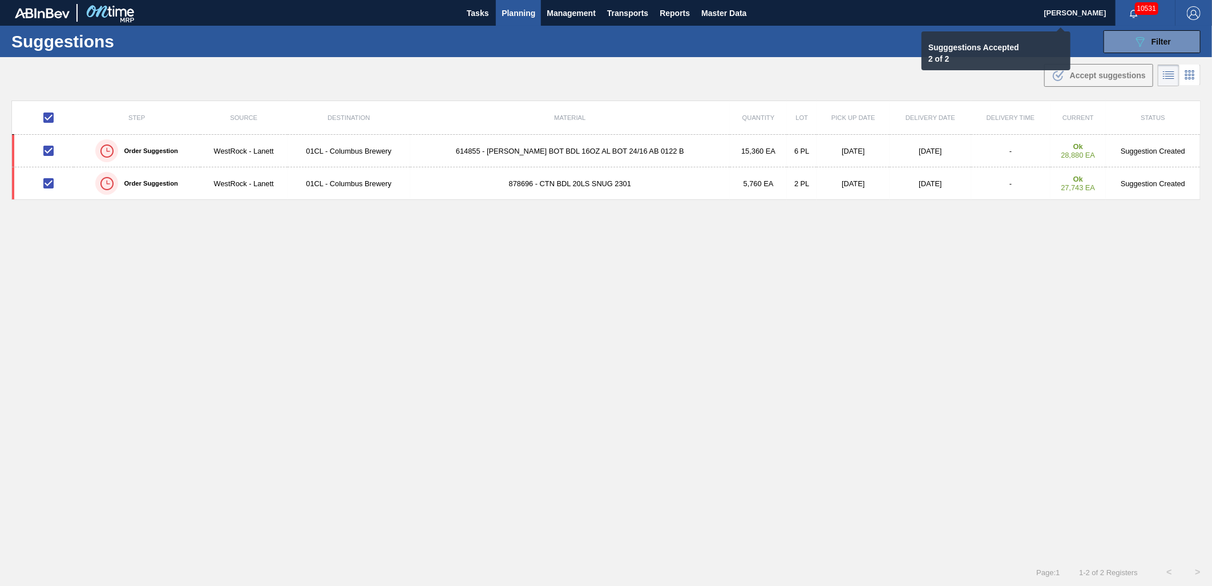
checkbox input "false"
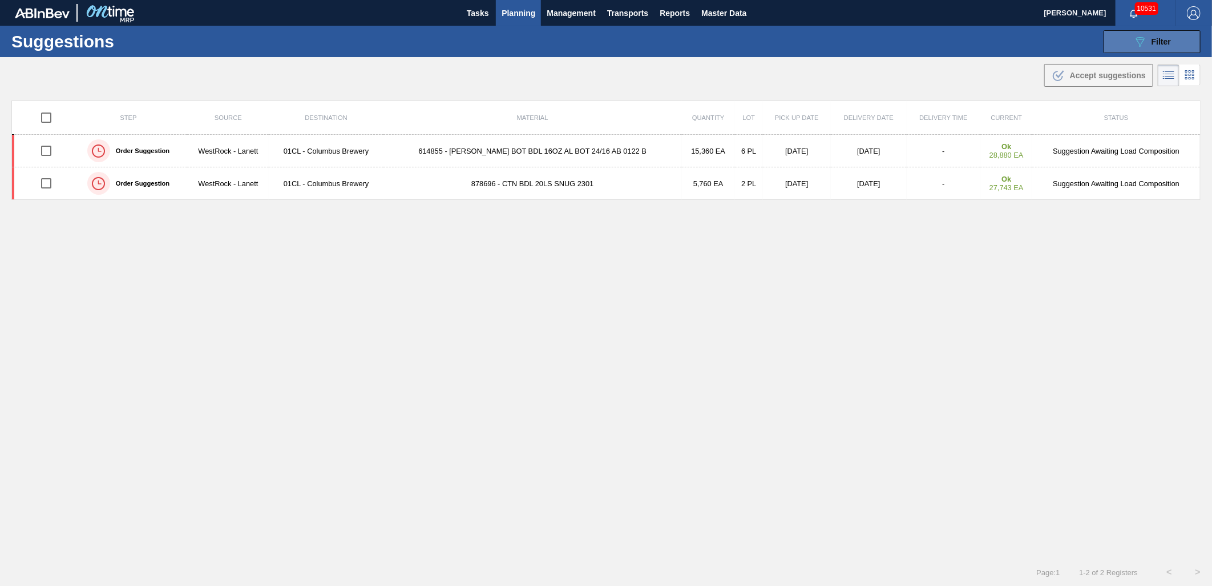
click at [1136, 53] on button "089F7B8B-B2A5-4AFE-B5C0-19BA573D28AC Filter" at bounding box center [1152, 41] width 97 height 23
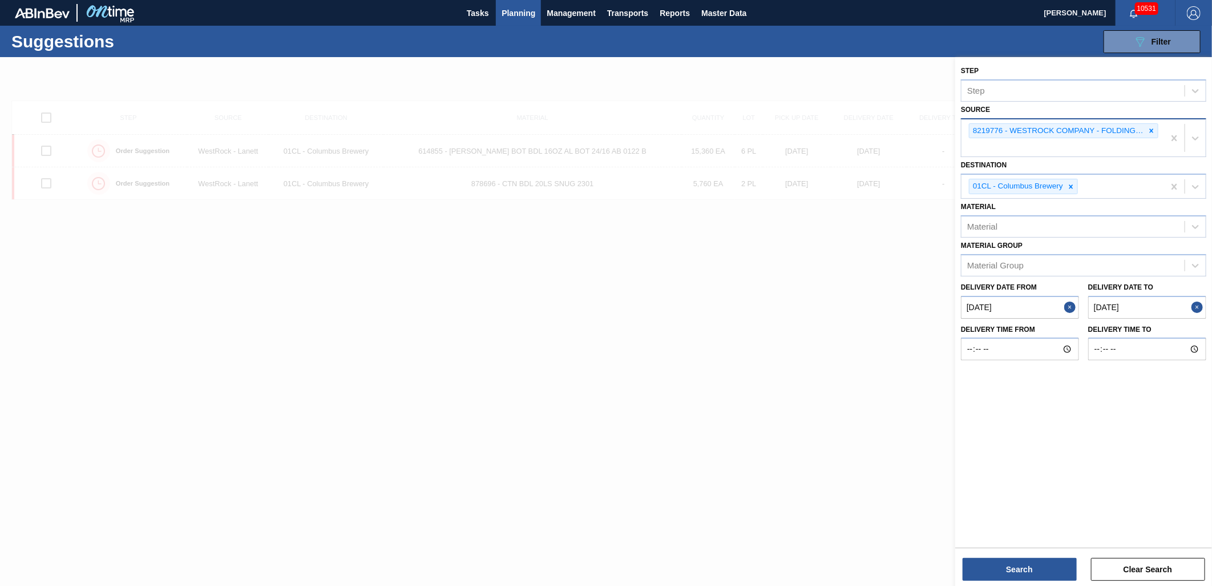
click at [1151, 289] on div "Delivery Date to 09/10/2025" at bounding box center [1148, 298] width 118 height 39
click at [1148, 303] on to "[DATE]" at bounding box center [1148, 307] width 118 height 23
click at [1146, 404] on div "18" at bounding box center [1153, 407] width 15 height 15
click at [1028, 577] on button "Search" at bounding box center [1020, 569] width 114 height 23
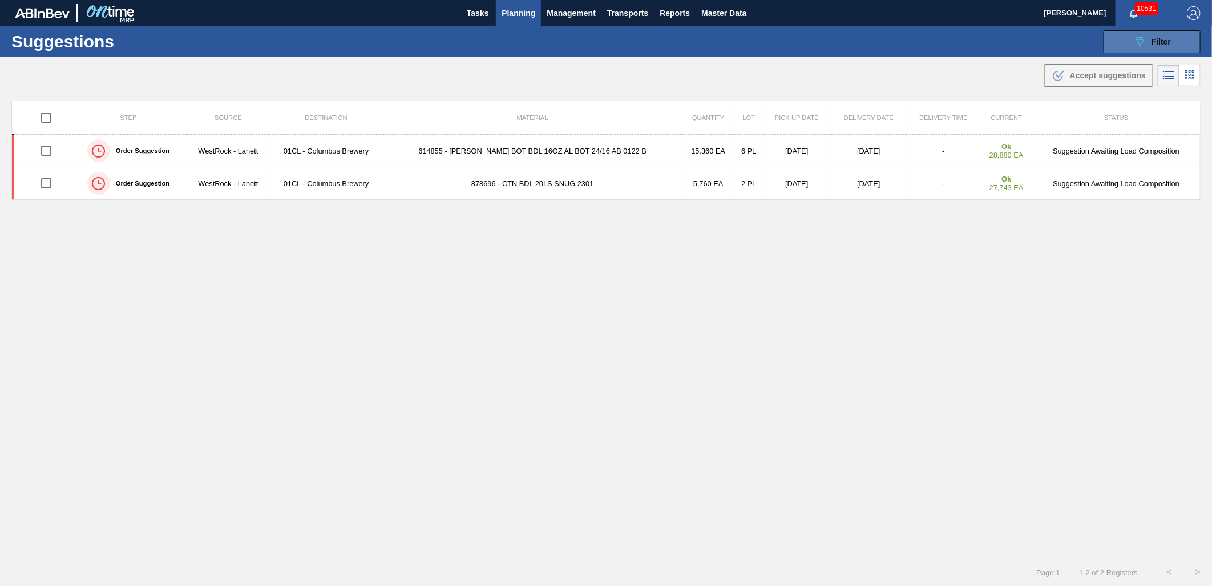
click at [1148, 45] on div "089F7B8B-B2A5-4AFE-B5C0-19BA573D28AC Filter" at bounding box center [1153, 42] width 38 height 14
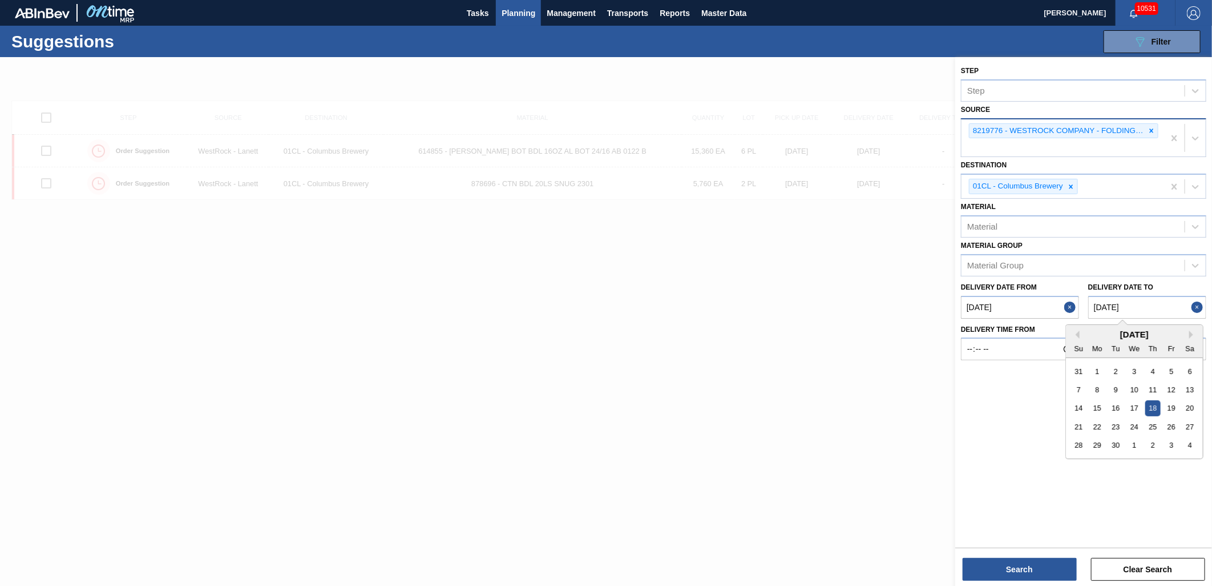
click at [1157, 304] on to "[DATE]" at bounding box center [1148, 307] width 118 height 23
click at [1176, 426] on div "26" at bounding box center [1171, 426] width 15 height 15
type to "[DATE]"
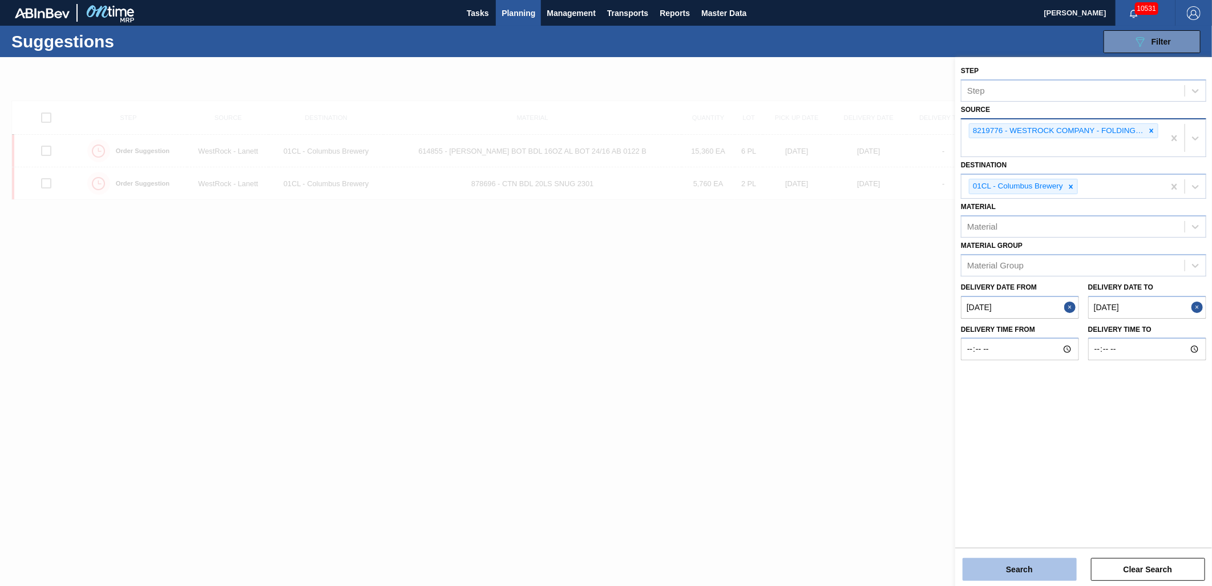
click at [1071, 566] on button "Search" at bounding box center [1020, 569] width 114 height 23
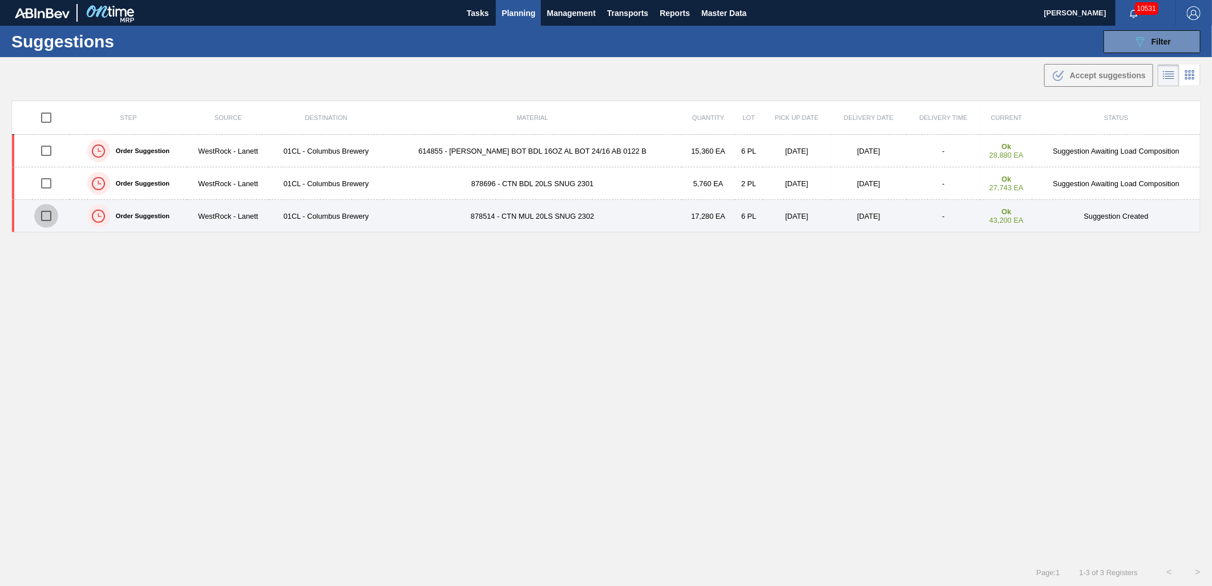
click at [47, 219] on input "checkbox" at bounding box center [46, 216] width 24 height 24
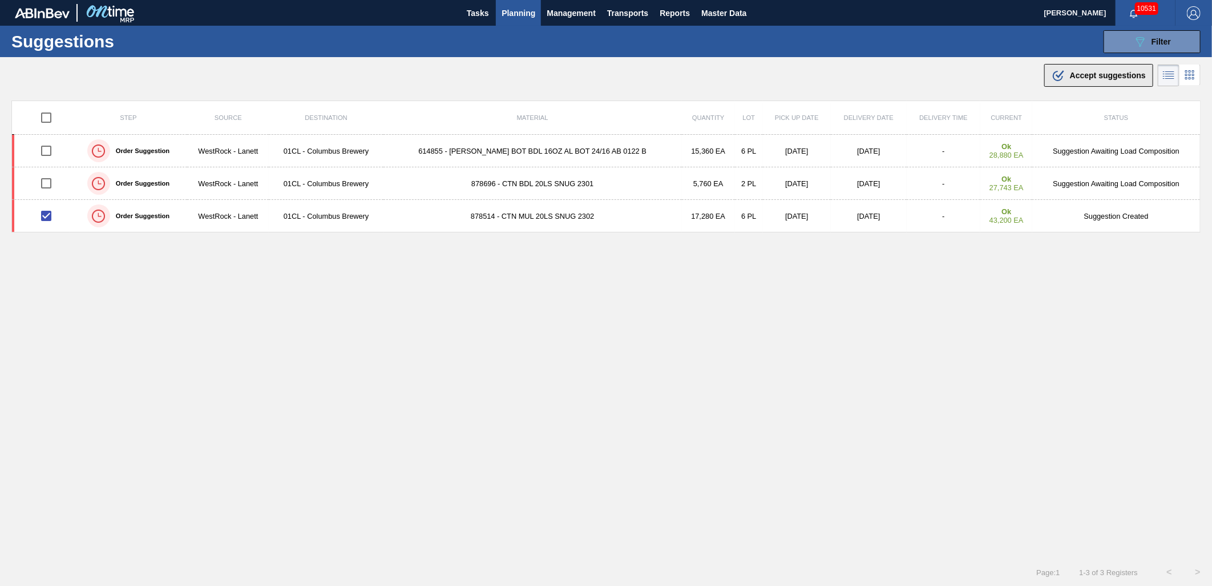
click at [1085, 74] on span "Accept suggestions" at bounding box center [1108, 75] width 76 height 9
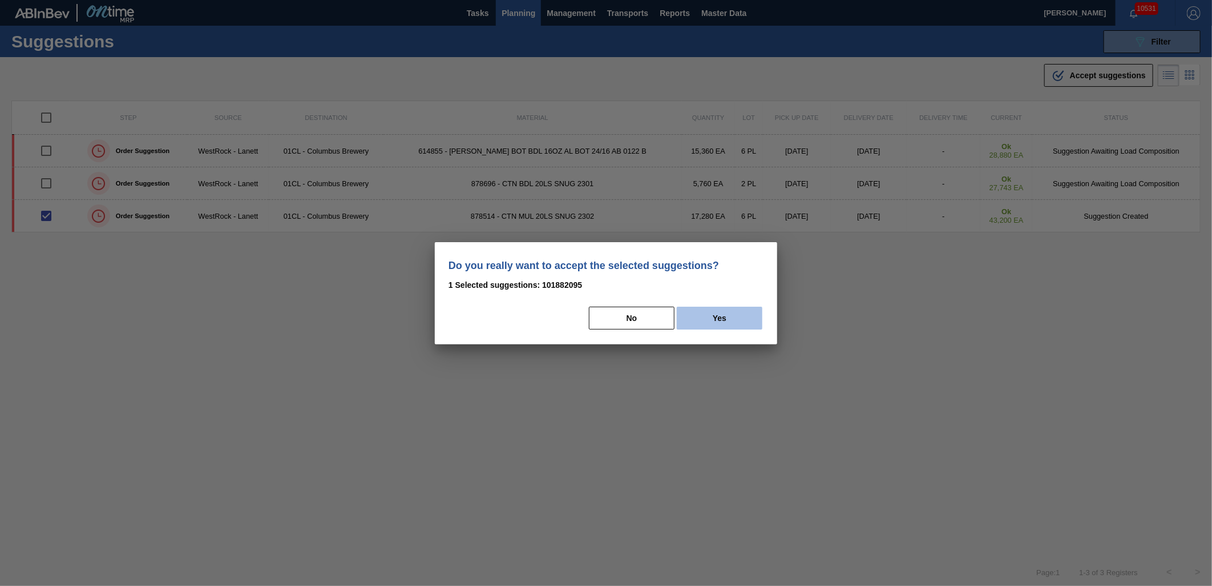
click at [740, 315] on button "Yes" at bounding box center [720, 318] width 86 height 23
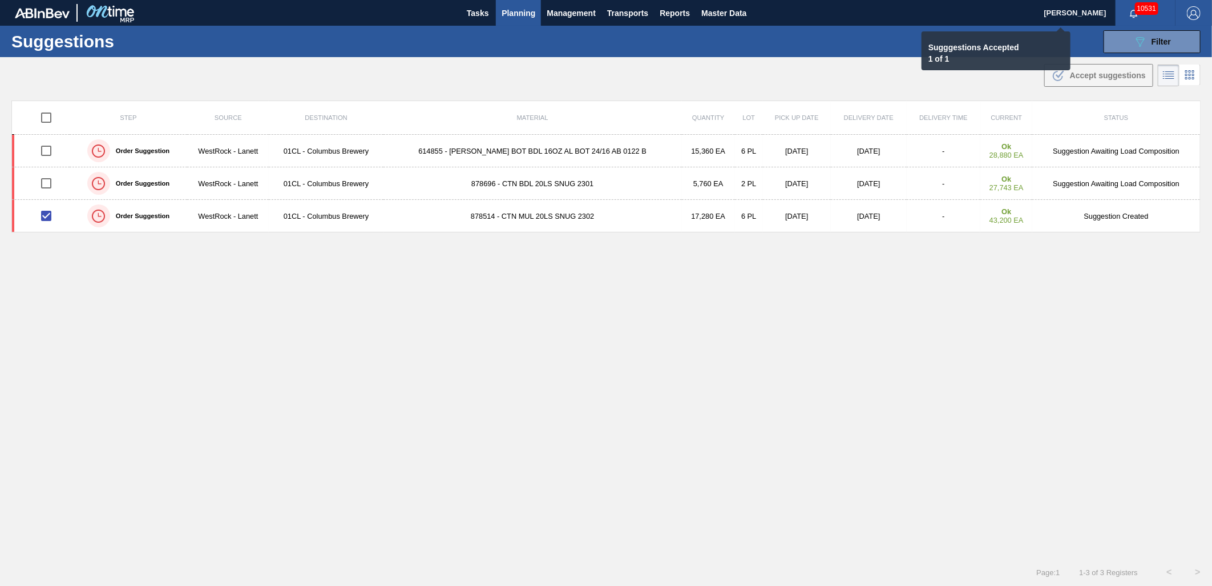
checkbox input "false"
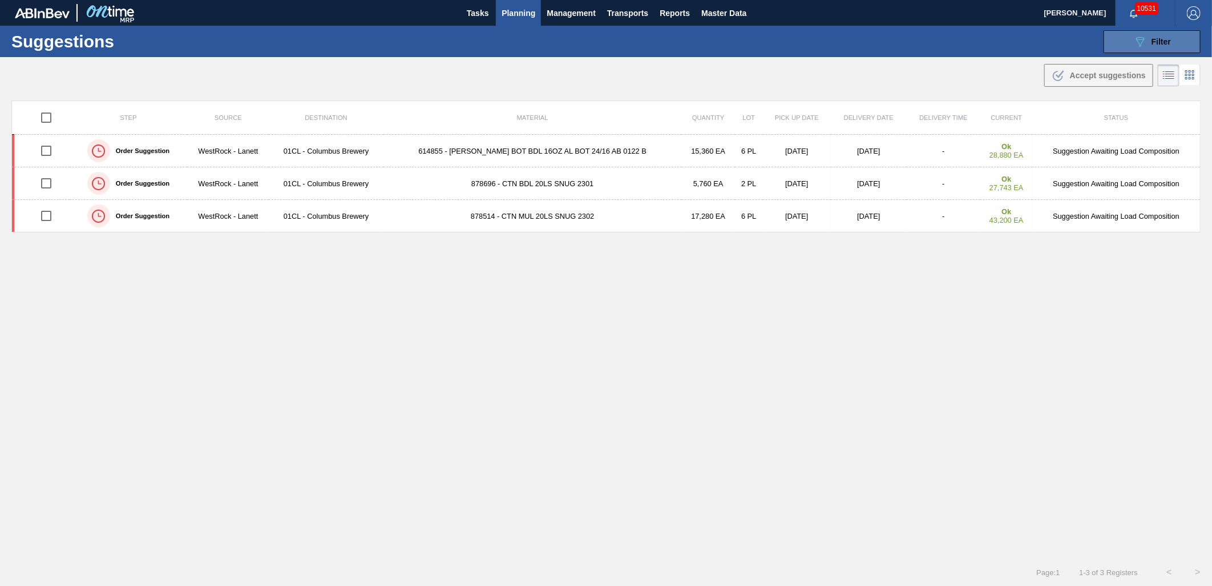
click at [1160, 44] on span "Filter" at bounding box center [1161, 41] width 19 height 9
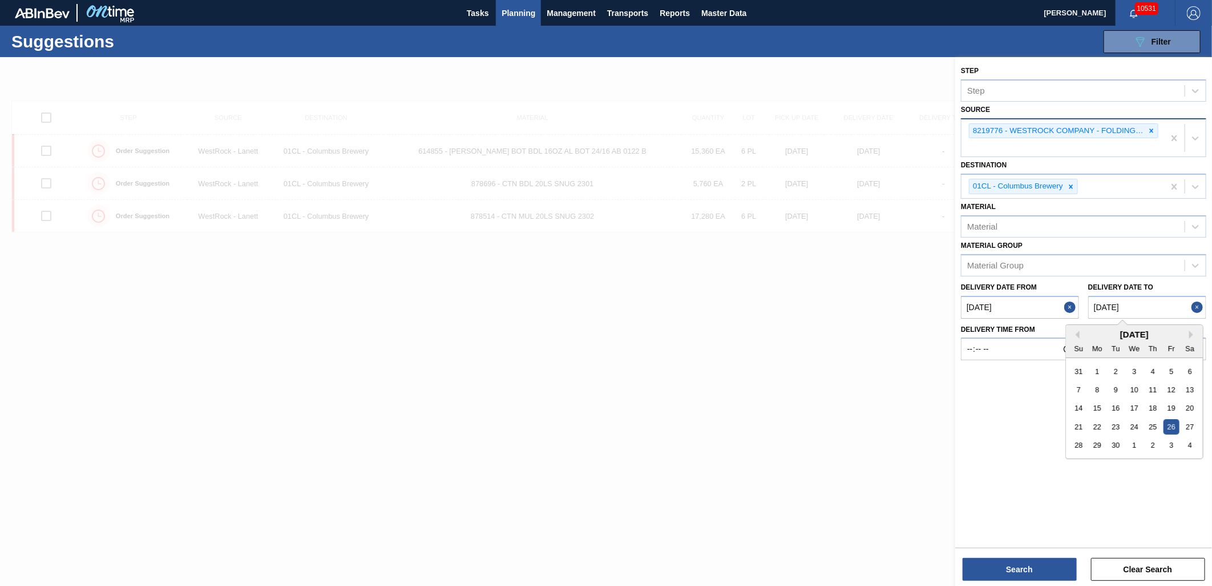
click at [1167, 304] on to "[DATE]" at bounding box center [1148, 307] width 118 height 23
click at [1190, 437] on div "4" at bounding box center [1190, 444] width 15 height 15
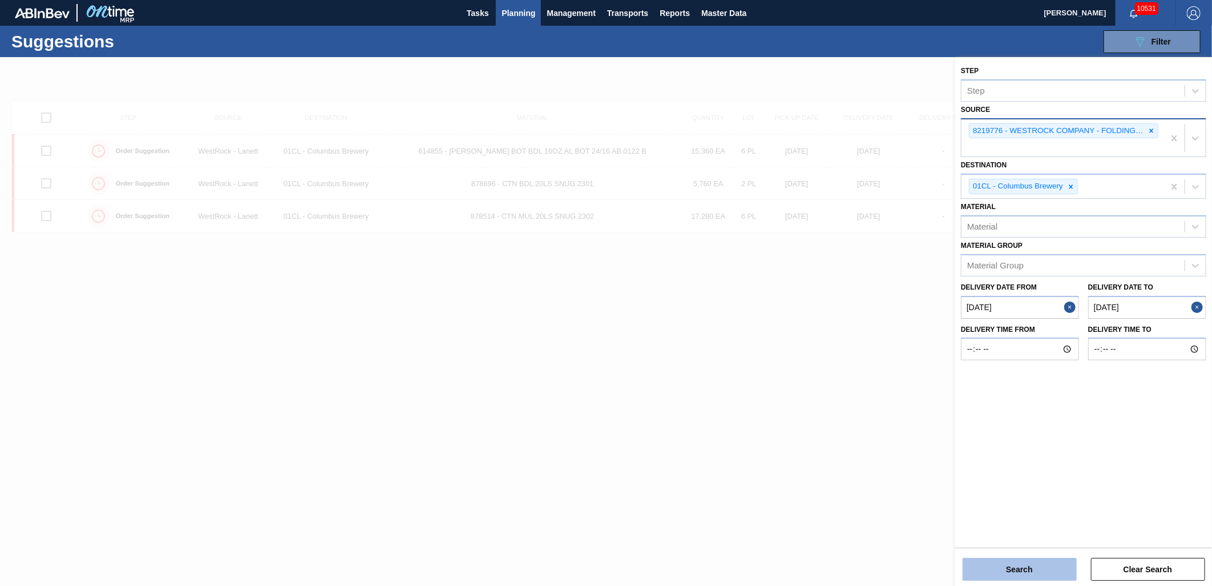
click at [1023, 568] on button "Search" at bounding box center [1020, 569] width 114 height 23
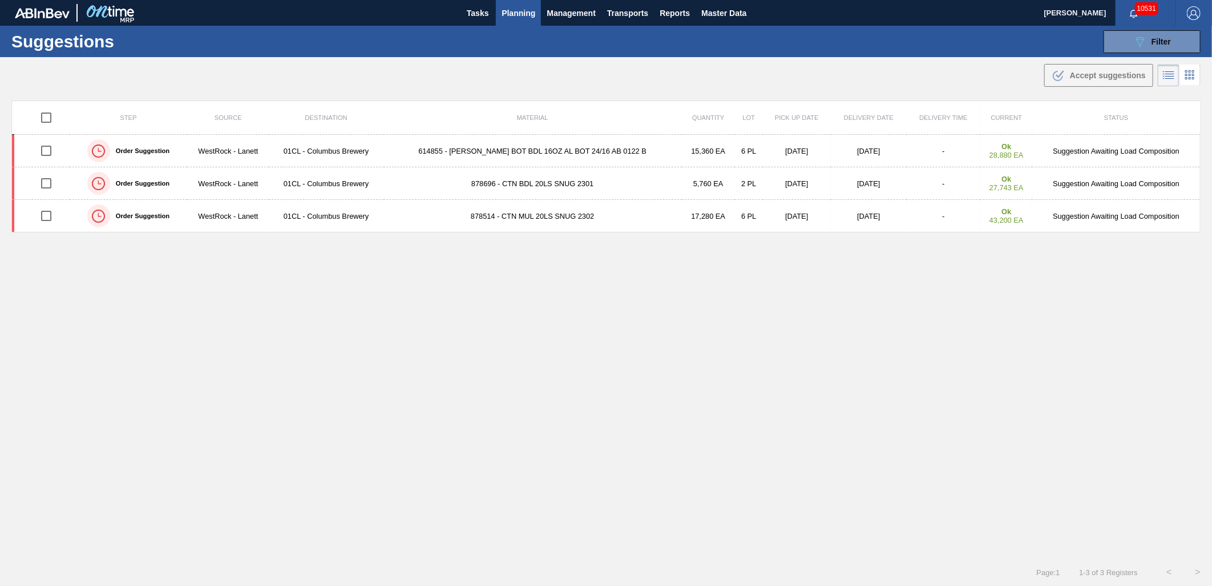
click at [1155, 54] on div "Suggestions 089F7B8B-B2A5-4AFE-B5C0-19BA573D28AC Filter Step Step Source 821977…" at bounding box center [606, 41] width 1212 height 31
click at [1164, 40] on span "Filter" at bounding box center [1161, 41] width 19 height 9
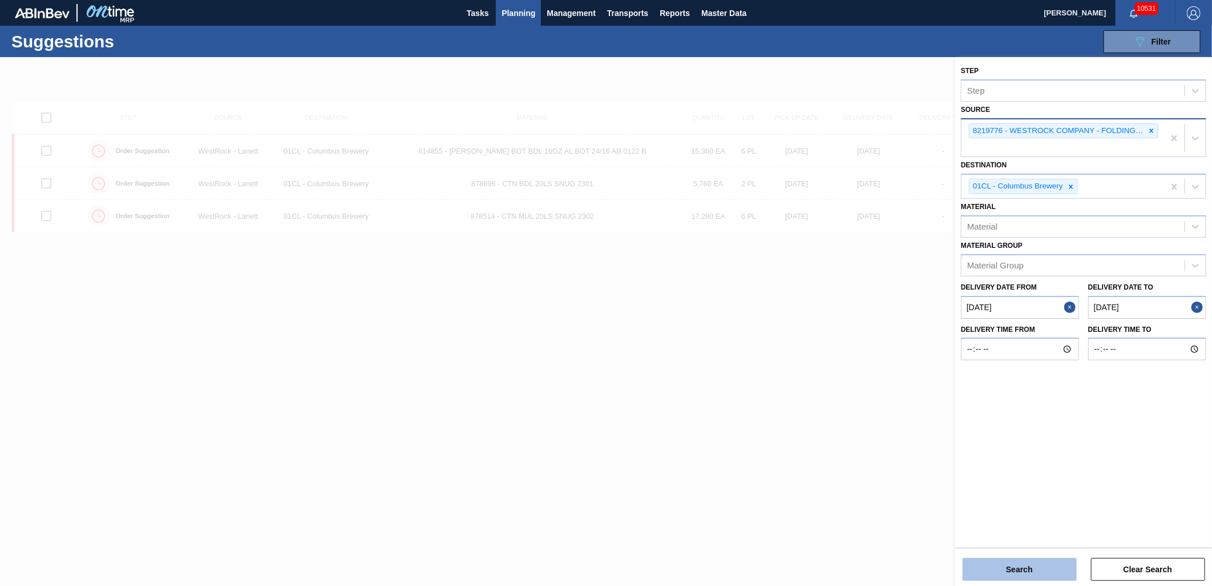
click at [1007, 562] on button "Search" at bounding box center [1020, 569] width 114 height 23
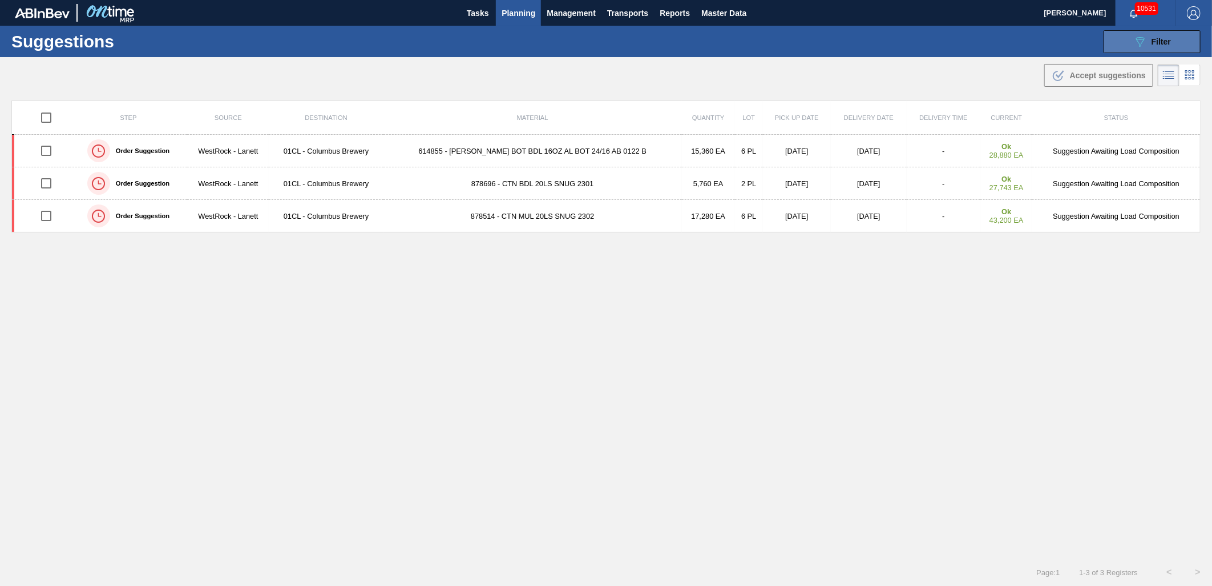
click at [1120, 42] on button "089F7B8B-B2A5-4AFE-B5C0-19BA573D28AC Filter" at bounding box center [1152, 41] width 97 height 23
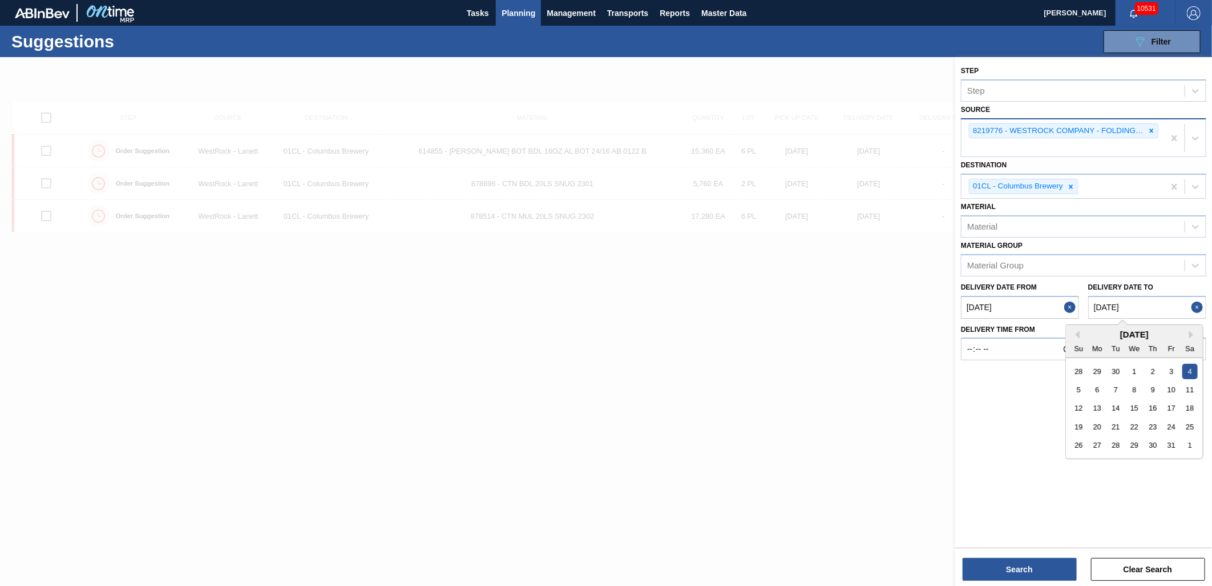
click at [1144, 306] on to "[DATE]" at bounding box center [1148, 307] width 118 height 23
click at [1131, 390] on div "8" at bounding box center [1134, 389] width 15 height 15
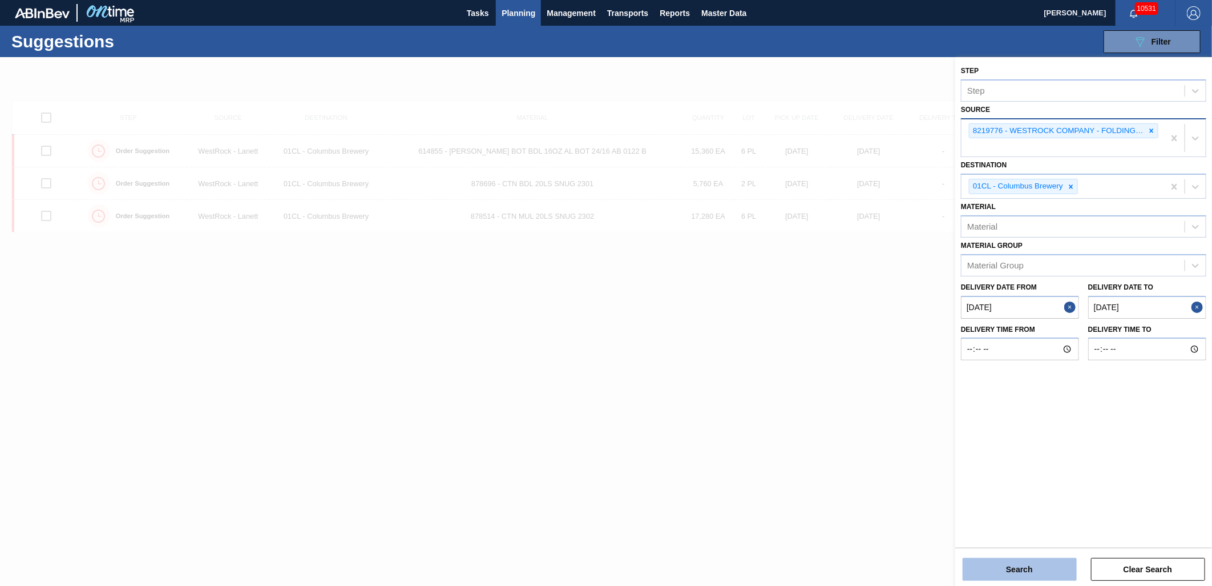
click at [1064, 562] on button "Search" at bounding box center [1020, 569] width 114 height 23
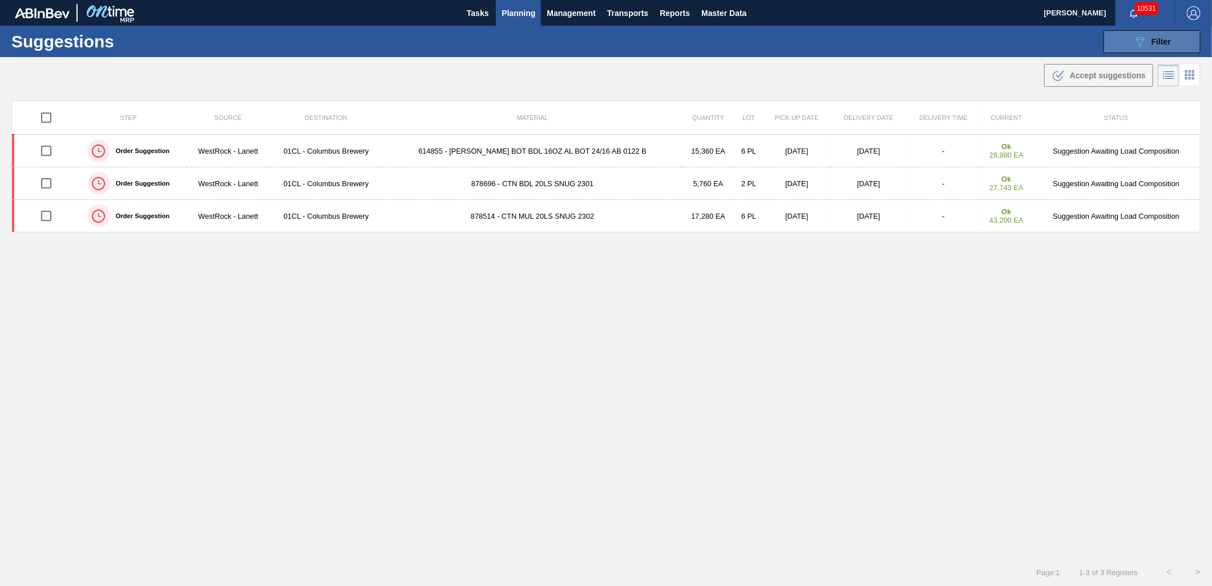
click at [1159, 40] on span "Filter" at bounding box center [1161, 41] width 19 height 9
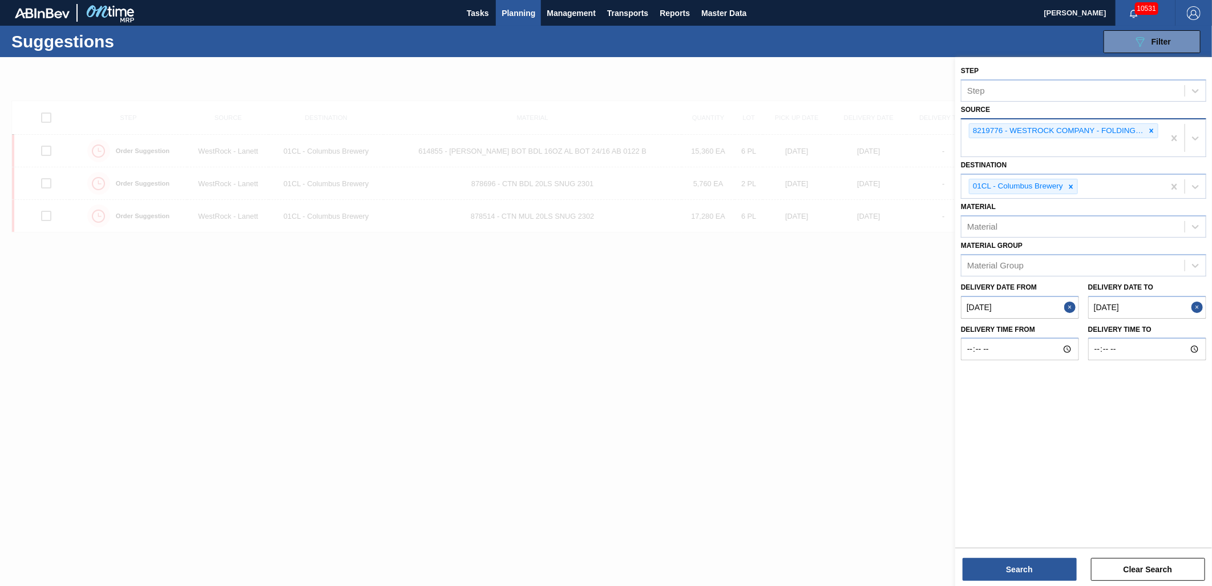
click at [1155, 301] on to "10/08/2025" at bounding box center [1148, 307] width 118 height 23
click at [1129, 403] on div "15" at bounding box center [1134, 407] width 15 height 15
click at [1046, 575] on button "Search" at bounding box center [1020, 569] width 114 height 23
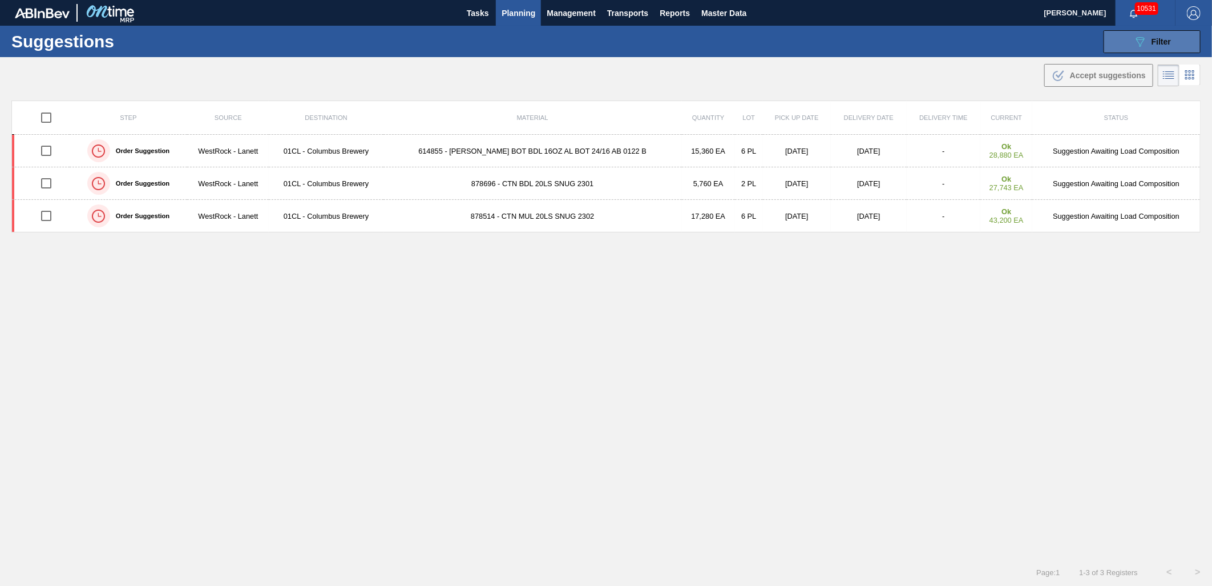
click at [1142, 47] on icon "089F7B8B-B2A5-4AFE-B5C0-19BA573D28AC" at bounding box center [1141, 42] width 14 height 14
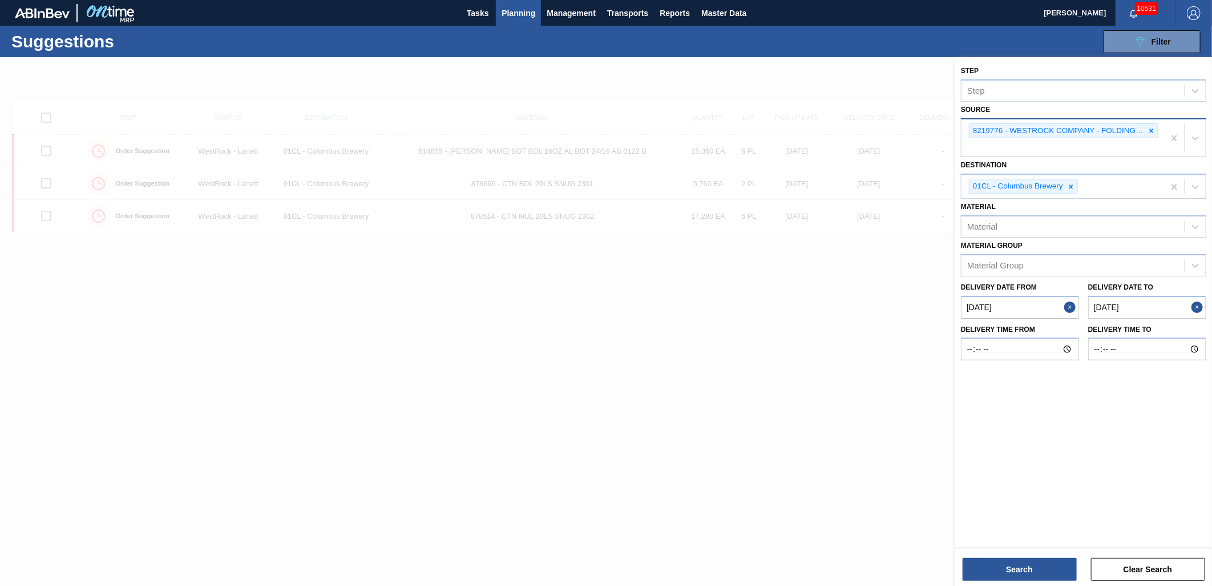
click at [1155, 308] on to "10/15/2025" at bounding box center [1148, 307] width 118 height 23
click at [1170, 424] on div "24" at bounding box center [1171, 426] width 15 height 15
type to "10/24/2025"
click at [1056, 569] on button "Search" at bounding box center [1020, 569] width 114 height 23
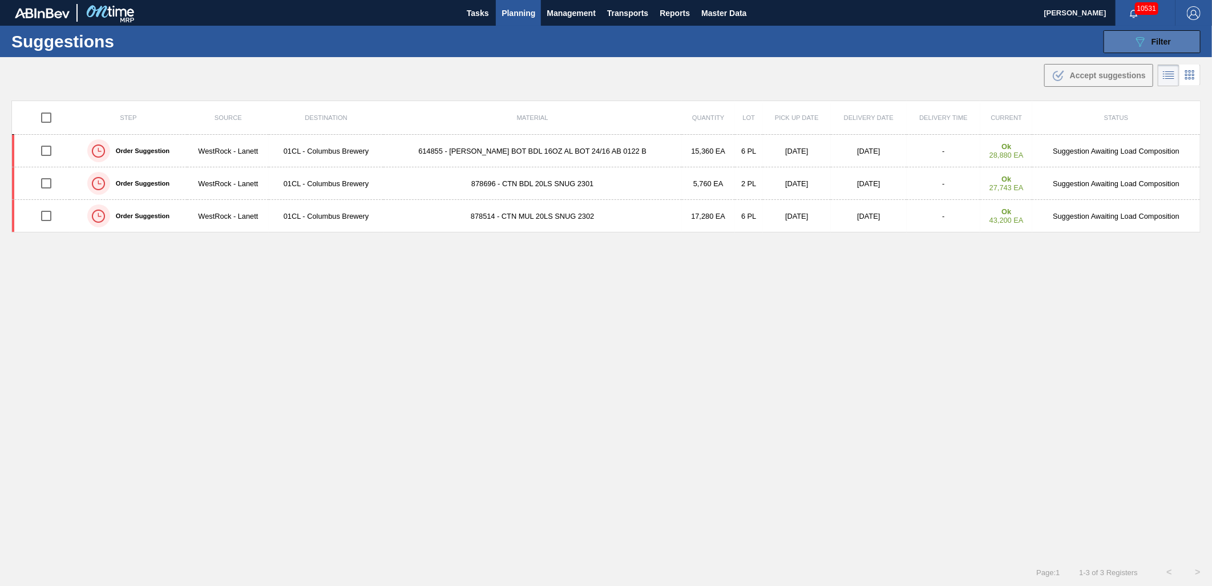
click at [1146, 31] on button "089F7B8B-B2A5-4AFE-B5C0-19BA573D28AC Filter" at bounding box center [1152, 41] width 97 height 23
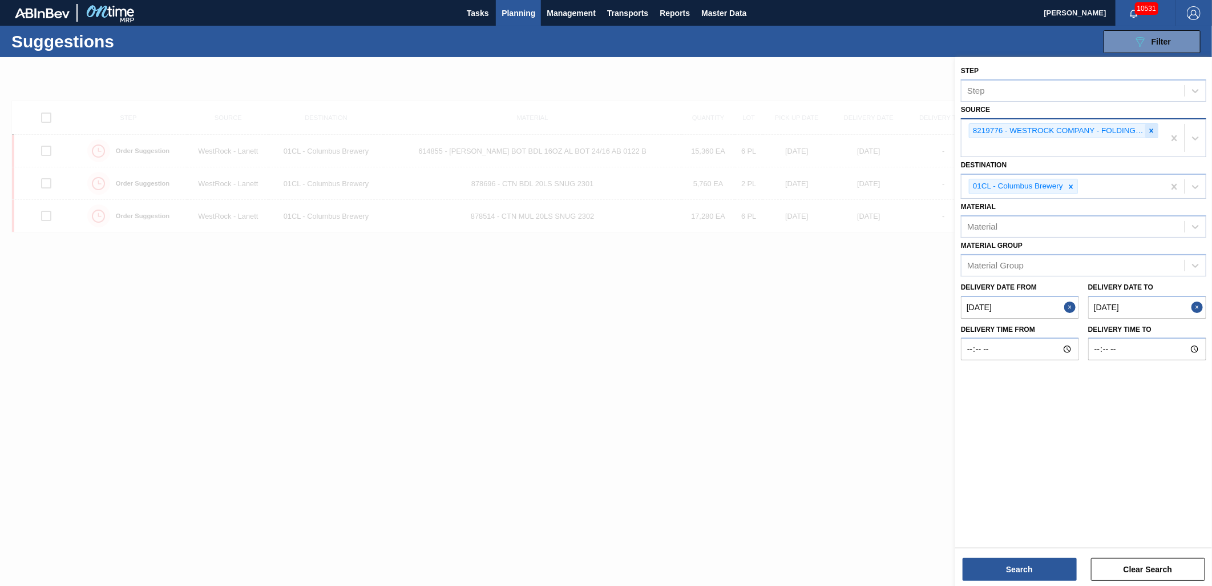
click at [1154, 127] on icon at bounding box center [1152, 131] width 8 height 8
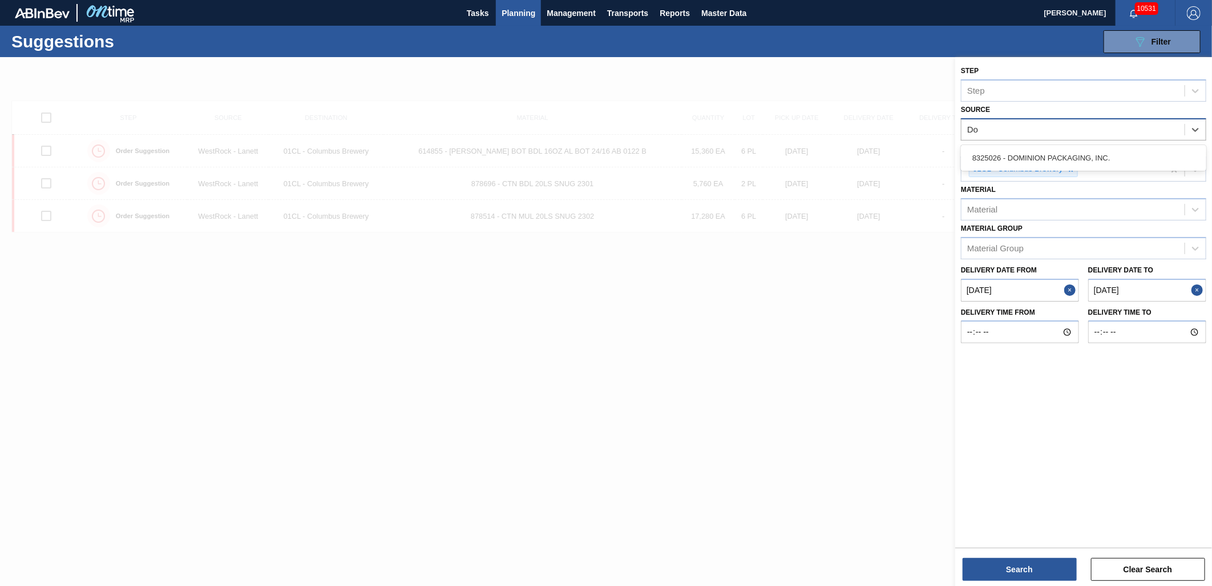
type input "Dom"
click at [1102, 155] on div "8325026 - DOMINION PACKAGING, INC." at bounding box center [1083, 157] width 245 height 21
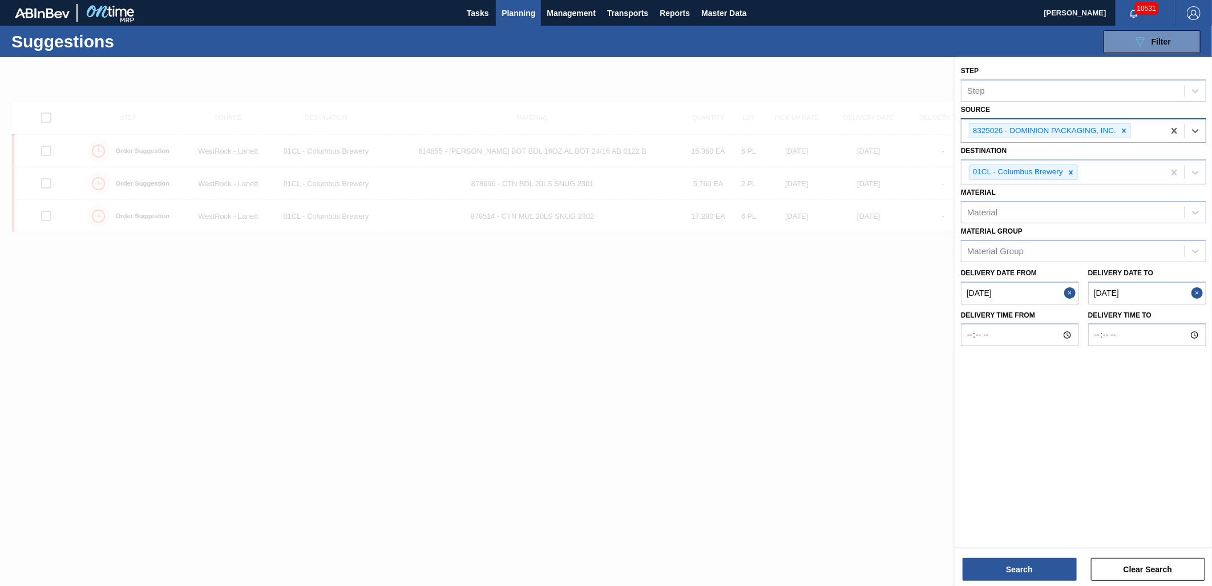
click at [1140, 299] on to "10/24/2025" at bounding box center [1148, 292] width 118 height 23
drag, startPoint x: 1081, startPoint y: 317, endPoint x: 1080, endPoint y: 324, distance: 6.9
click at [1081, 319] on div "[DATE]" at bounding box center [1134, 320] width 137 height 10
click at [1077, 320] on button "Previous Month" at bounding box center [1076, 320] width 8 height 8
click at [1169, 373] on div "12" at bounding box center [1171, 375] width 15 height 15
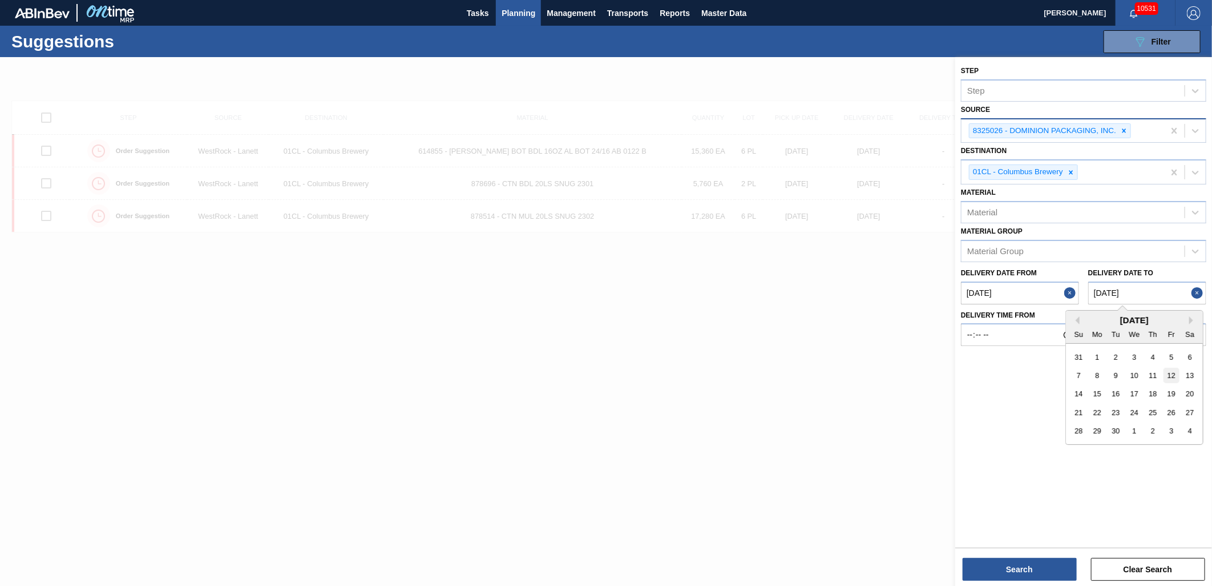
type to "[DATE]"
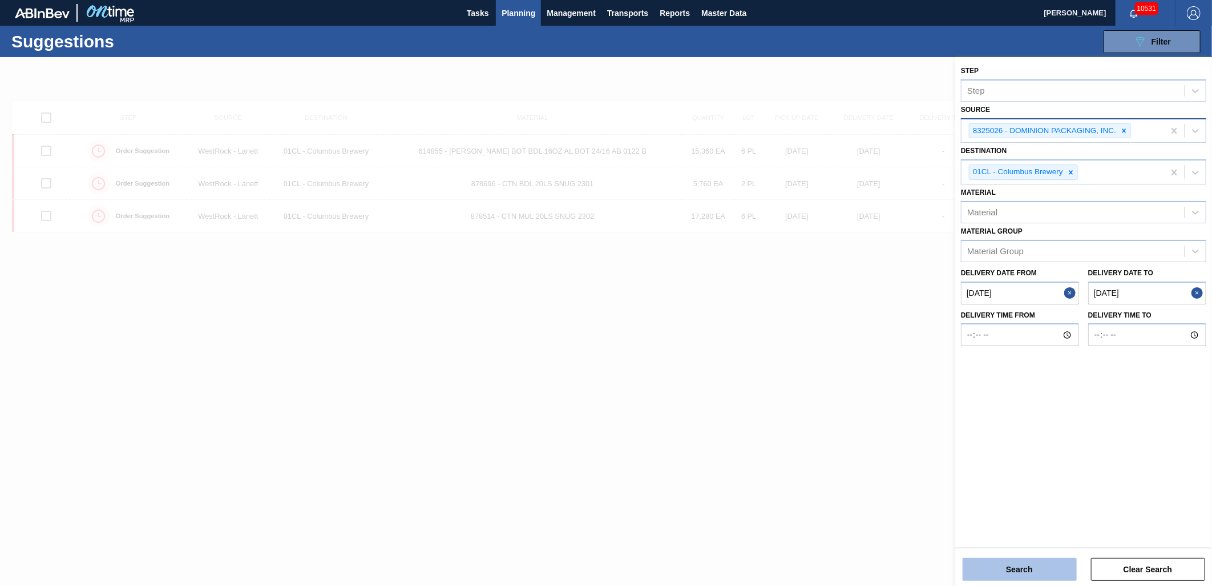
click at [996, 574] on button "Search" at bounding box center [1020, 569] width 114 height 23
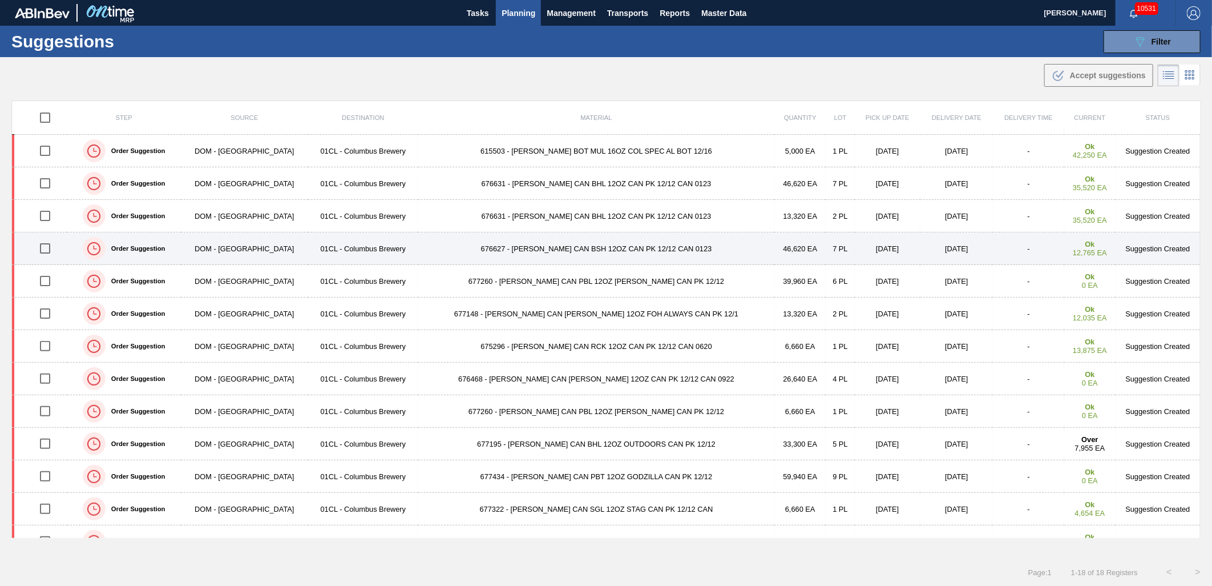
click at [52, 250] on input "checkbox" at bounding box center [45, 248] width 24 height 24
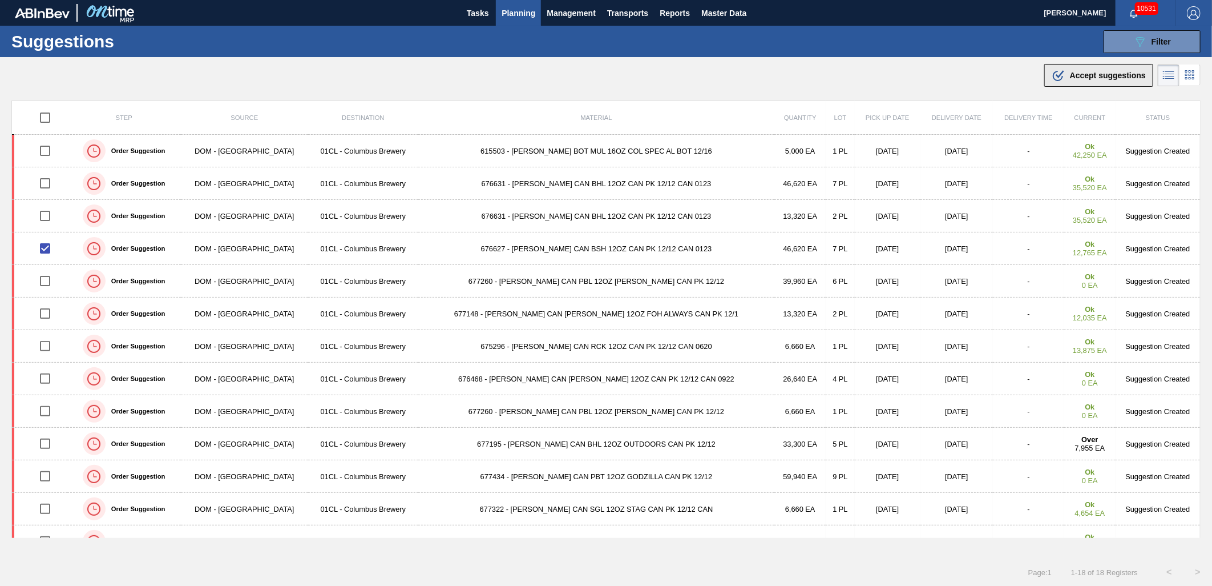
click at [1072, 76] on span "Accept suggestions" at bounding box center [1108, 75] width 76 height 9
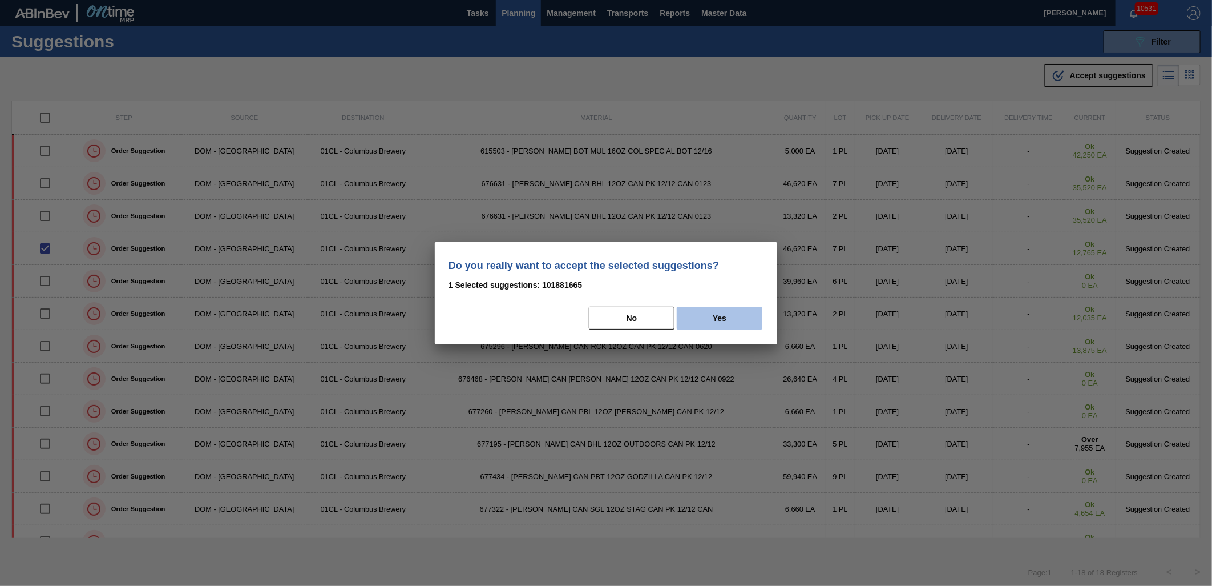
click at [692, 310] on button "Yes" at bounding box center [720, 318] width 86 height 23
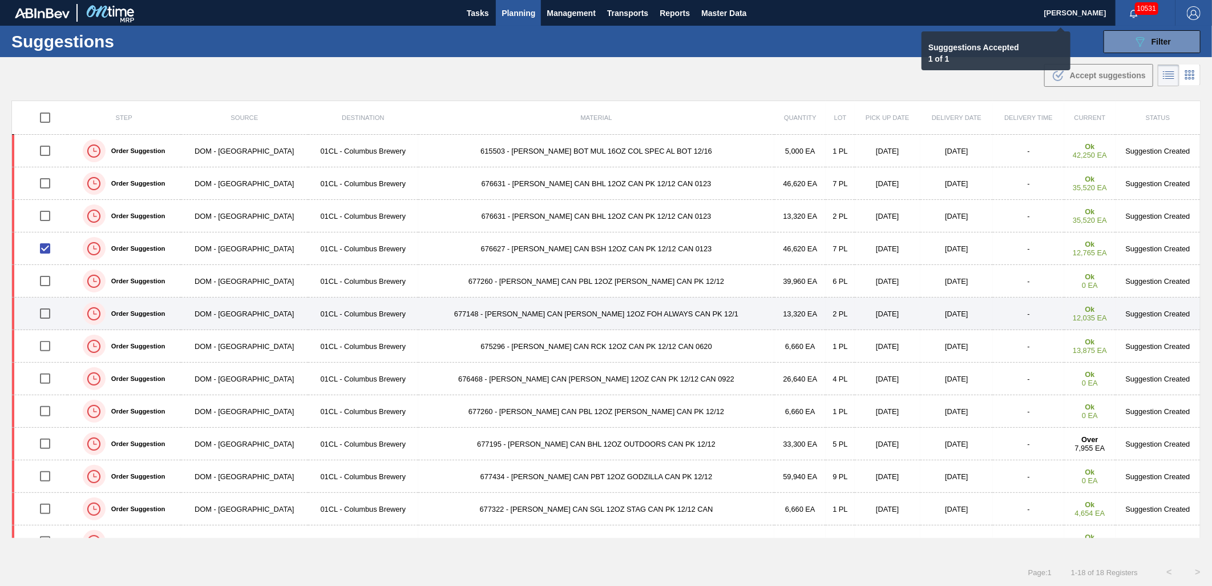
checkbox input "false"
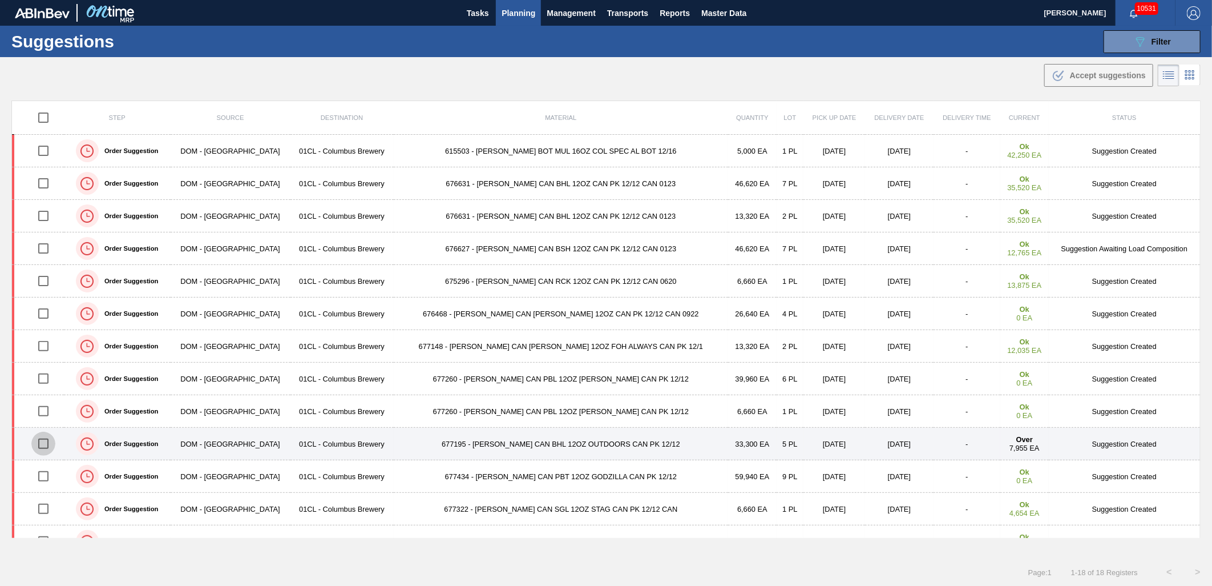
click at [49, 444] on input "checkbox" at bounding box center [43, 444] width 24 height 24
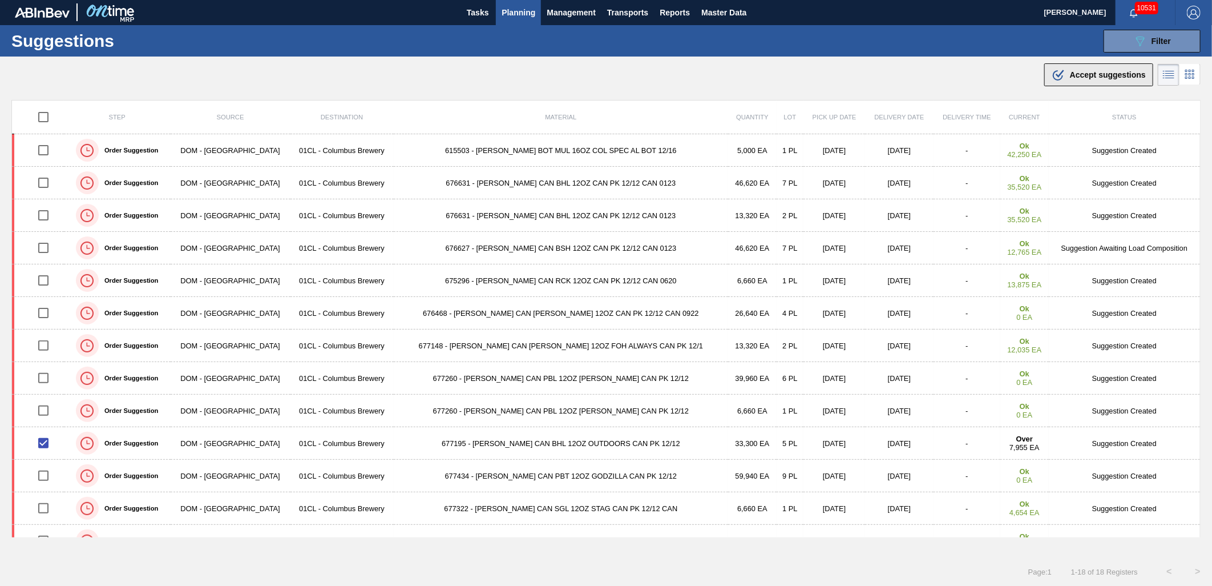
click at [1058, 74] on icon ".b{fill:var(--color-action-default)}" at bounding box center [1059, 75] width 14 height 14
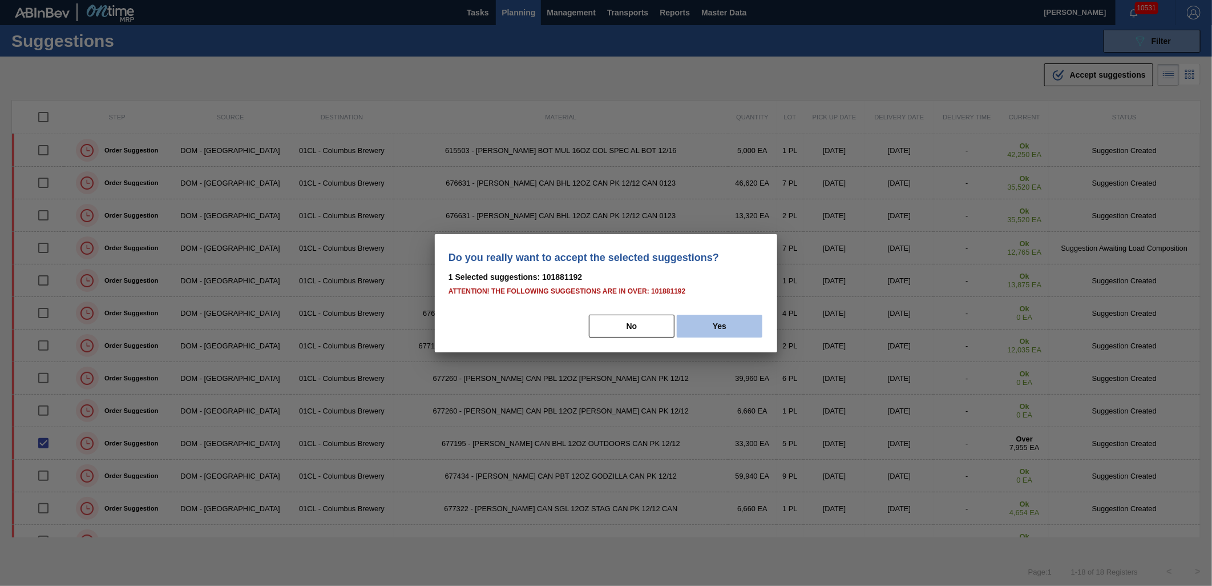
click at [718, 329] on button "Yes" at bounding box center [720, 326] width 86 height 23
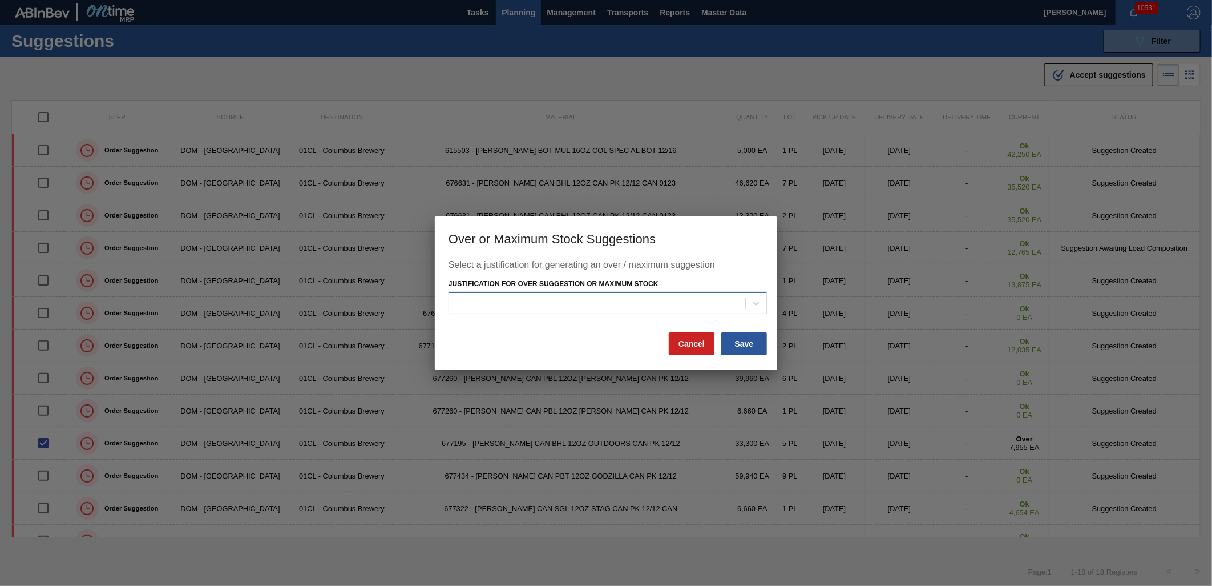
click at [678, 301] on div at bounding box center [597, 303] width 296 height 17
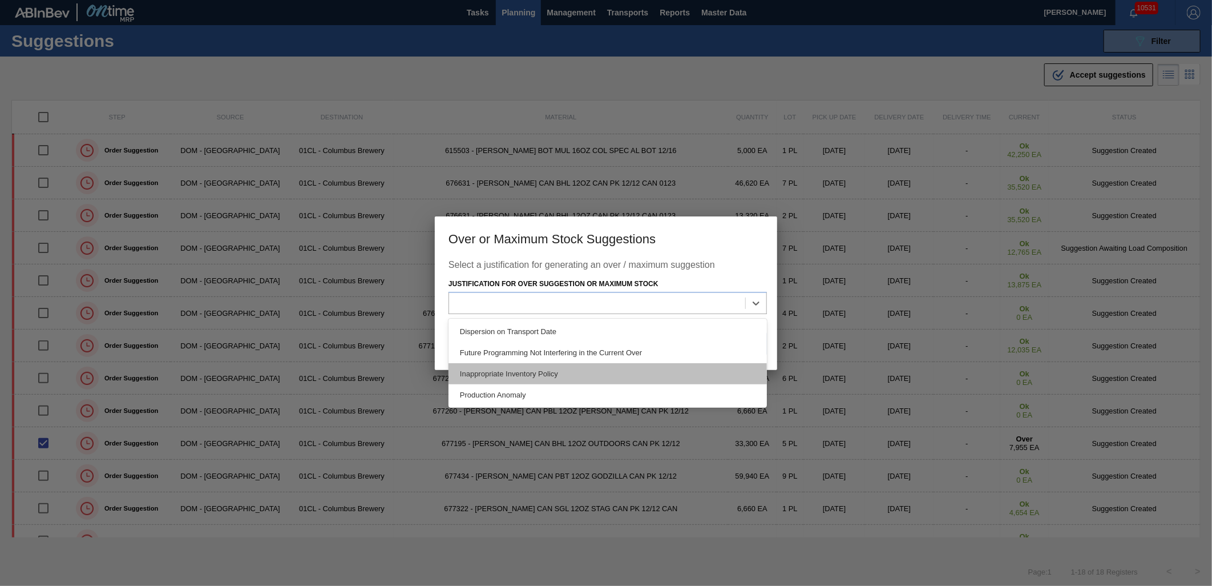
click at [626, 369] on div "Inappropriate Inventory Policy" at bounding box center [608, 373] width 319 height 21
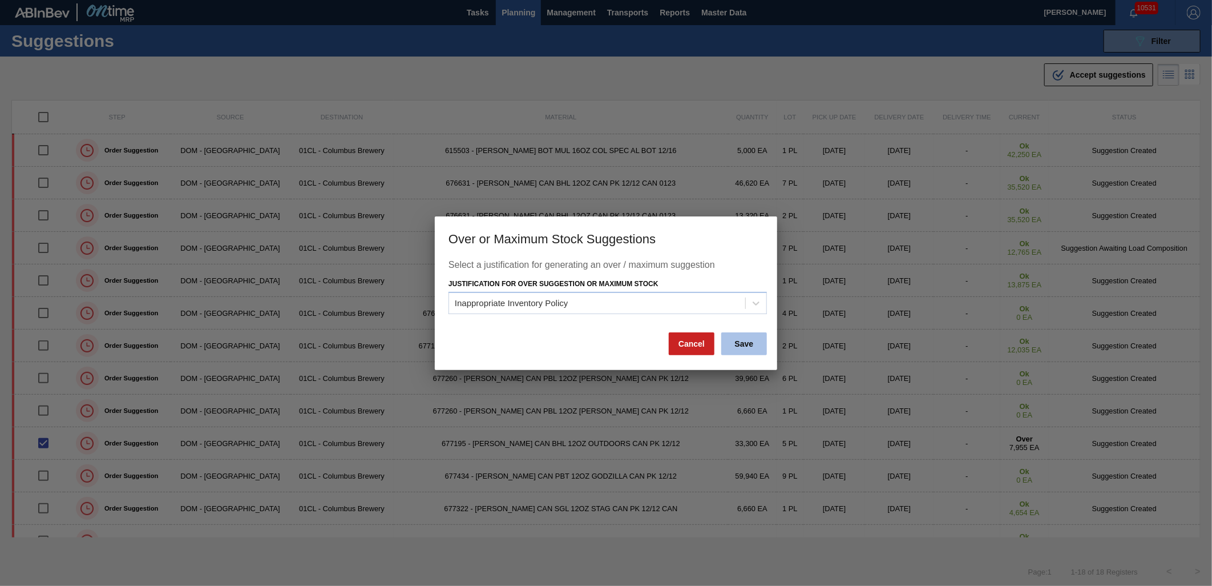
click at [751, 352] on button "Save" at bounding box center [745, 343] width 46 height 23
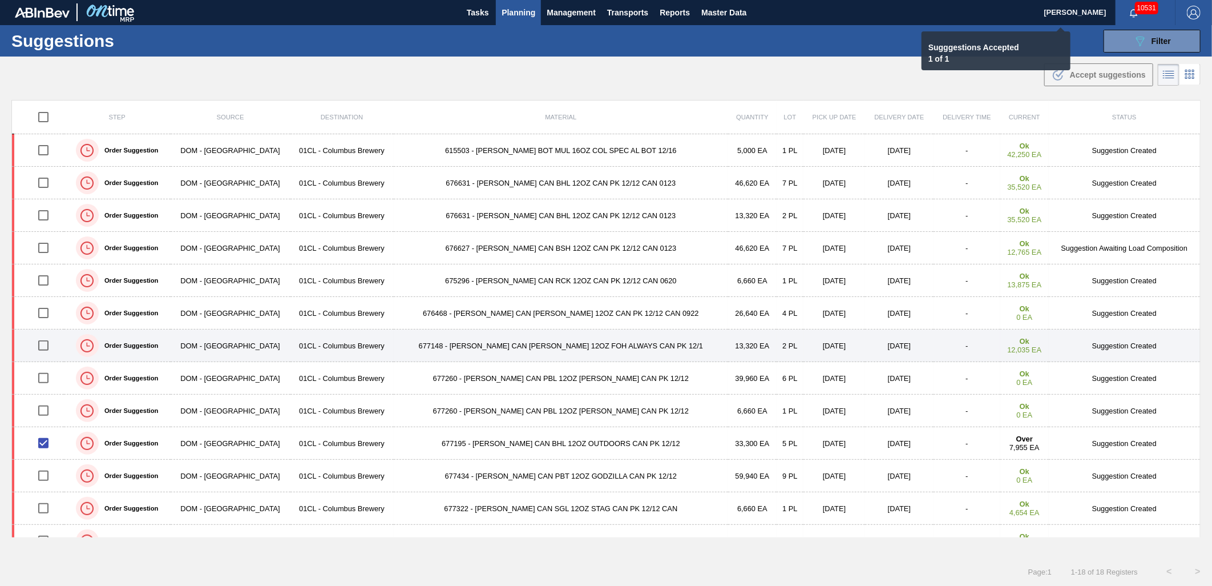
checkbox input "false"
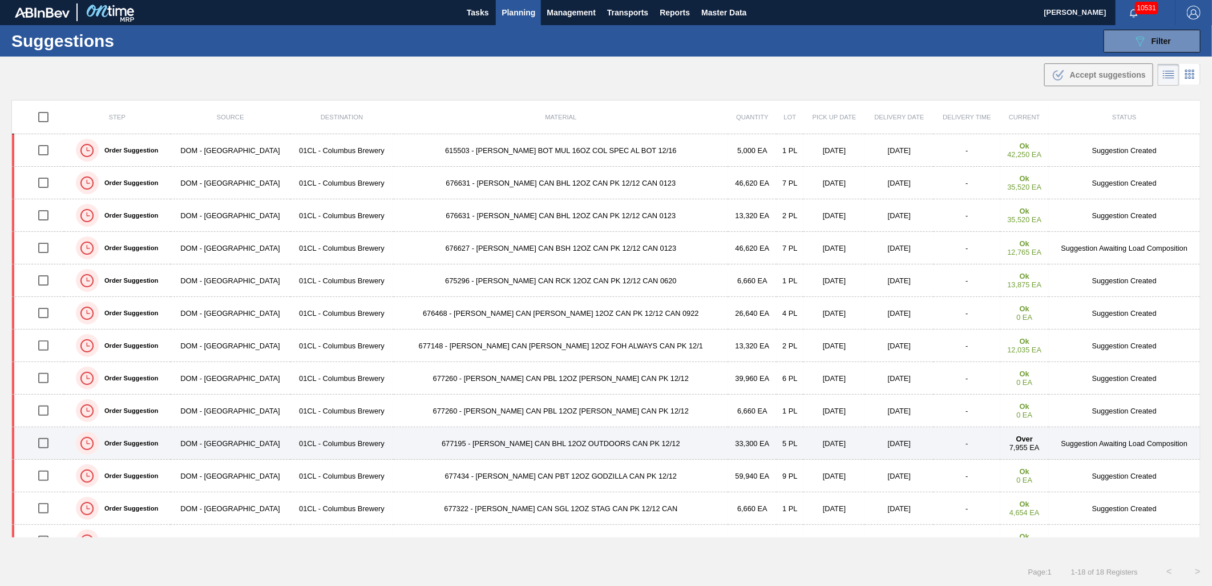
click at [552, 449] on td "677195 - [PERSON_NAME] CAN BHL 12OZ OUTDOORS CAN PK 12/12" at bounding box center [561, 443] width 335 height 33
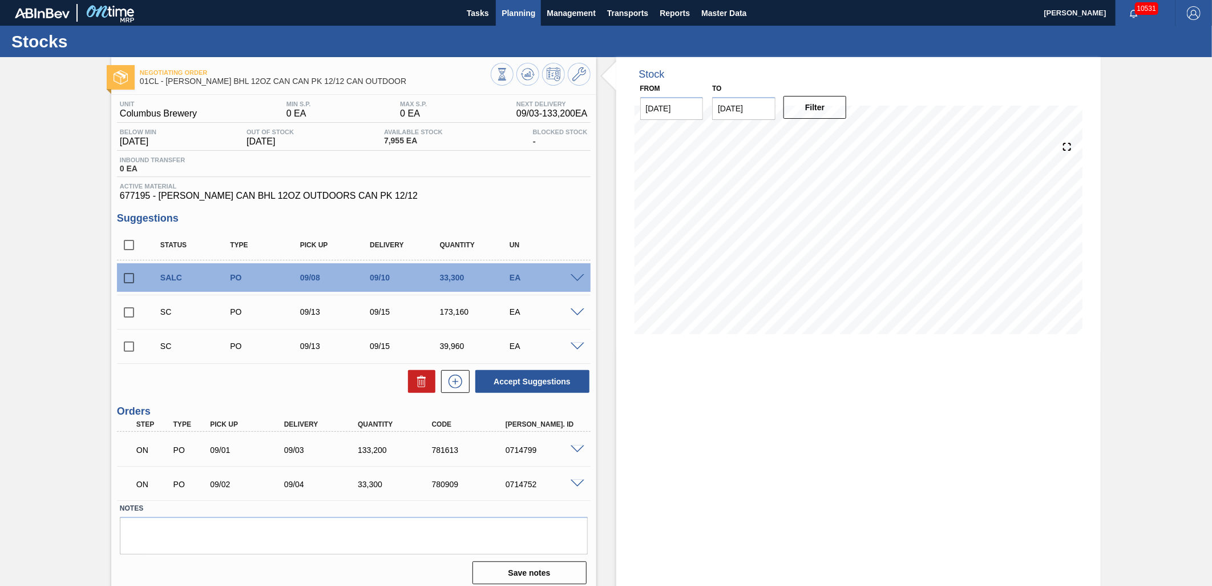
click at [508, 7] on span "Planning" at bounding box center [519, 13] width 34 height 14
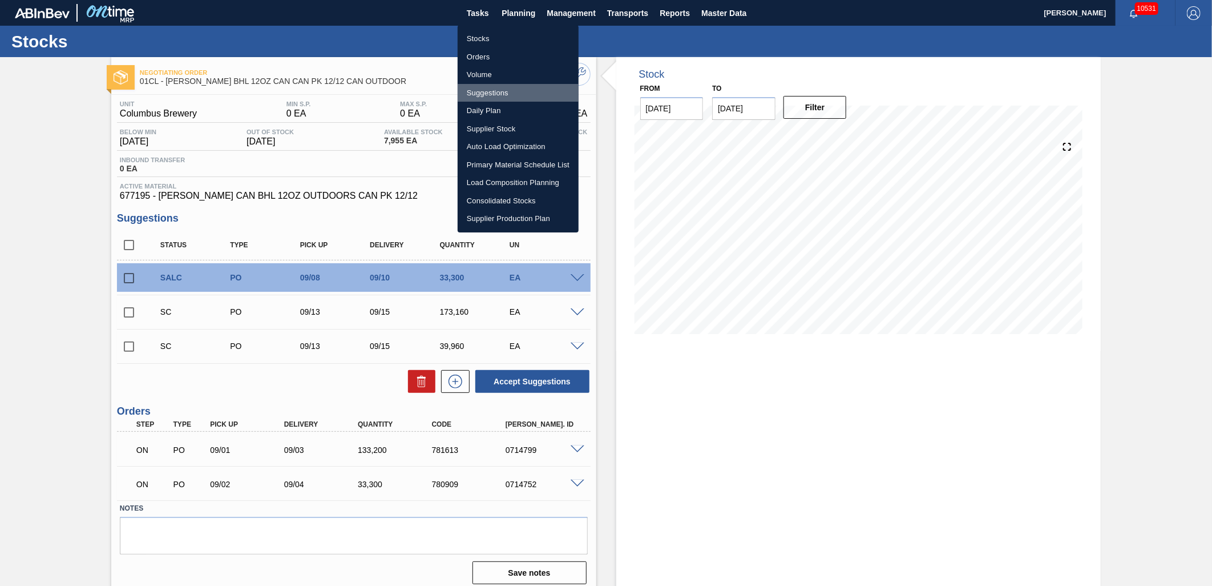
click at [495, 95] on li "Suggestions" at bounding box center [518, 93] width 121 height 18
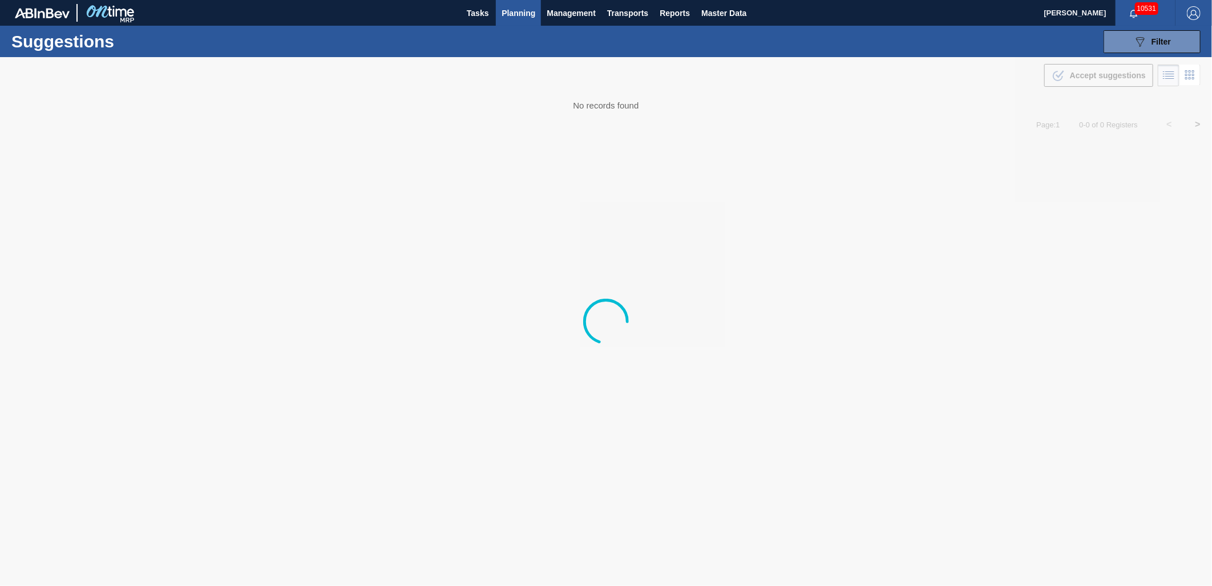
type from "[DATE]"
type to "[DATE]"
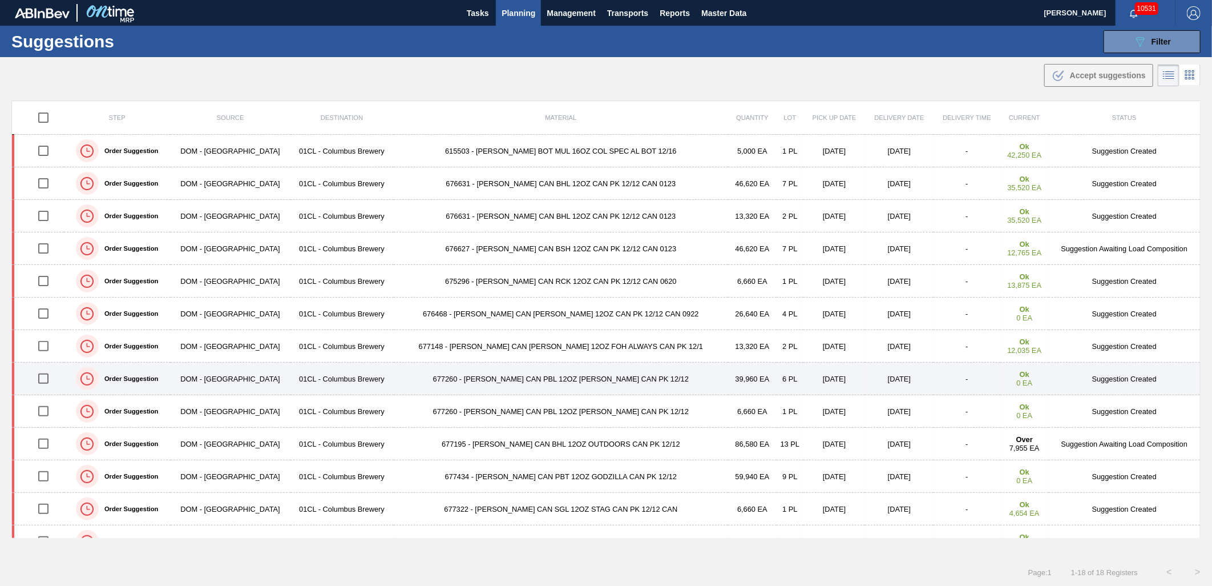
click at [47, 380] on input "checkbox" at bounding box center [43, 378] width 24 height 24
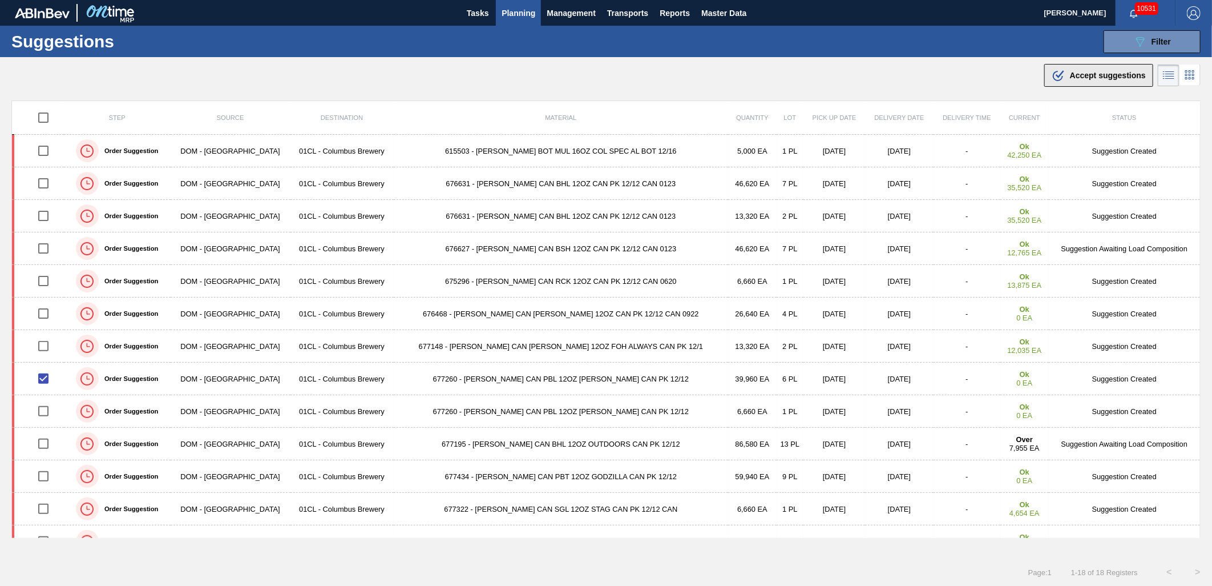
click at [1068, 81] on div ".b{fill:var(--color-action-default)} Accept suggestions" at bounding box center [1099, 75] width 94 height 14
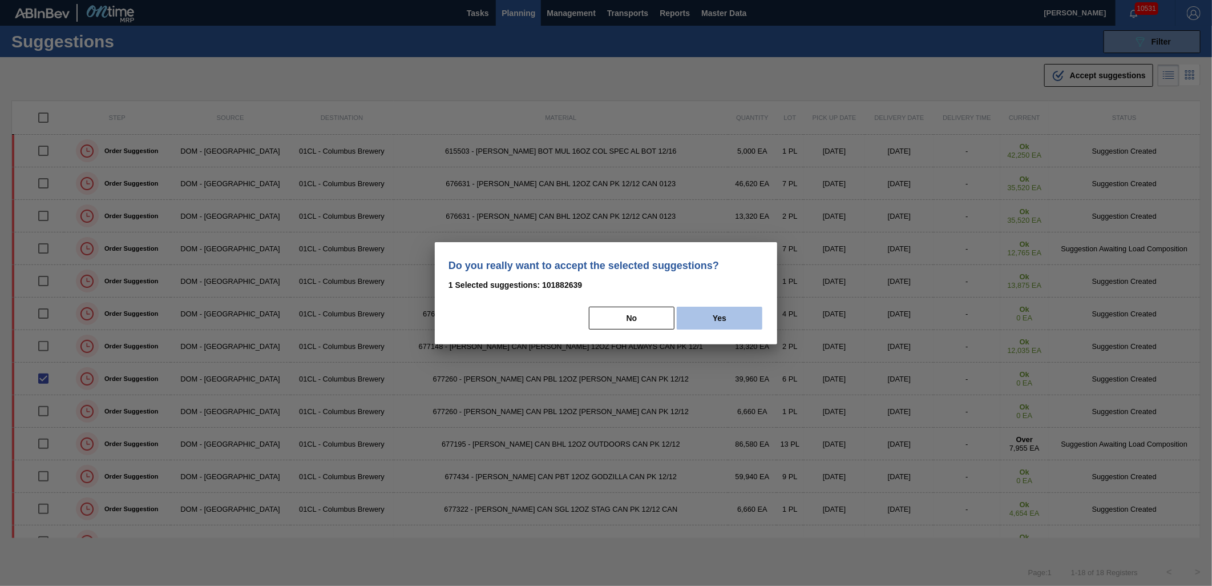
click at [748, 316] on button "Yes" at bounding box center [720, 318] width 86 height 23
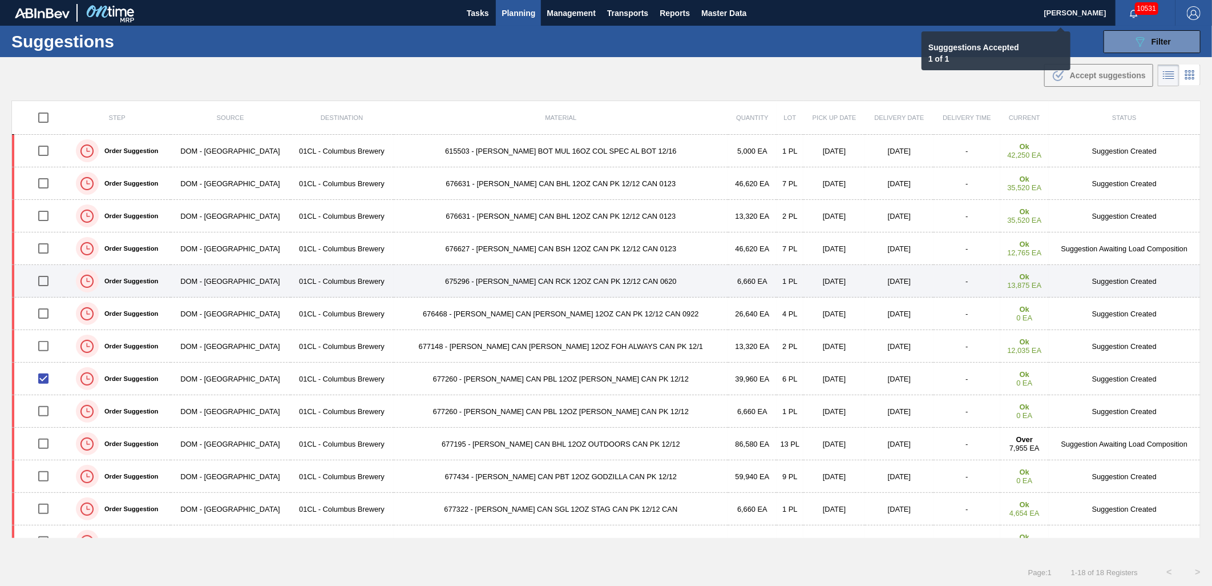
checkbox input "false"
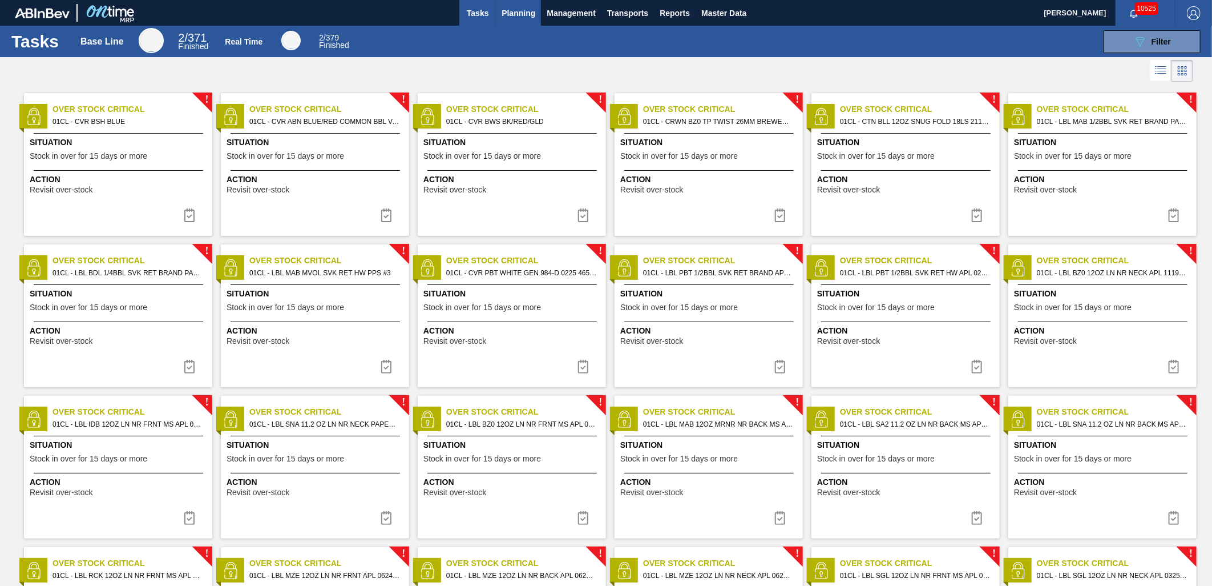
click at [517, 14] on span "Planning" at bounding box center [519, 13] width 34 height 14
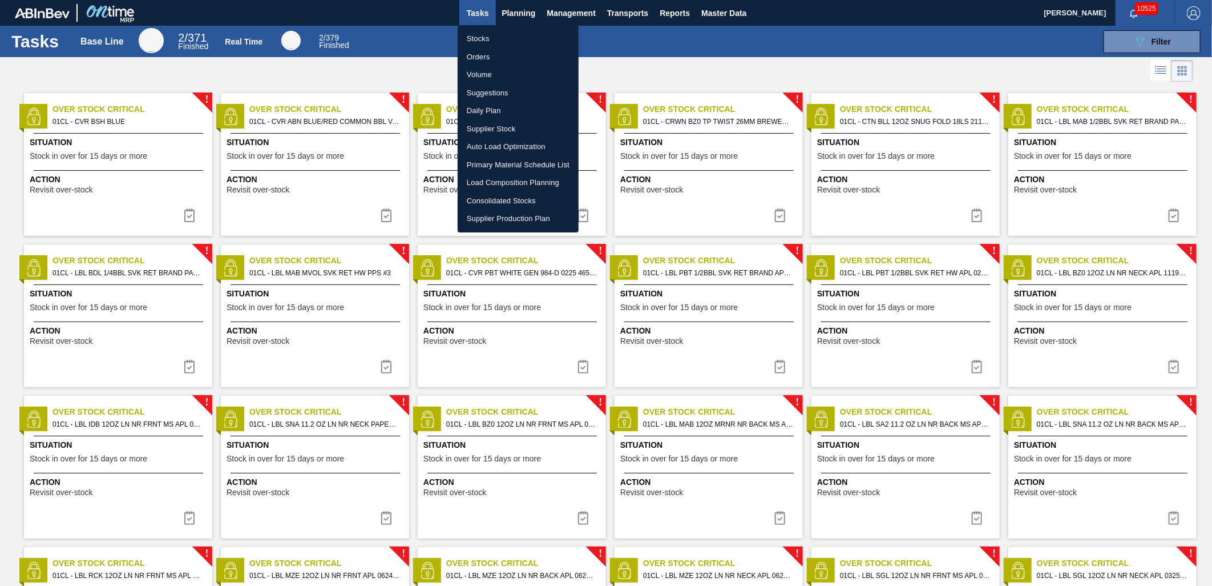
click at [522, 17] on div at bounding box center [606, 293] width 1212 height 586
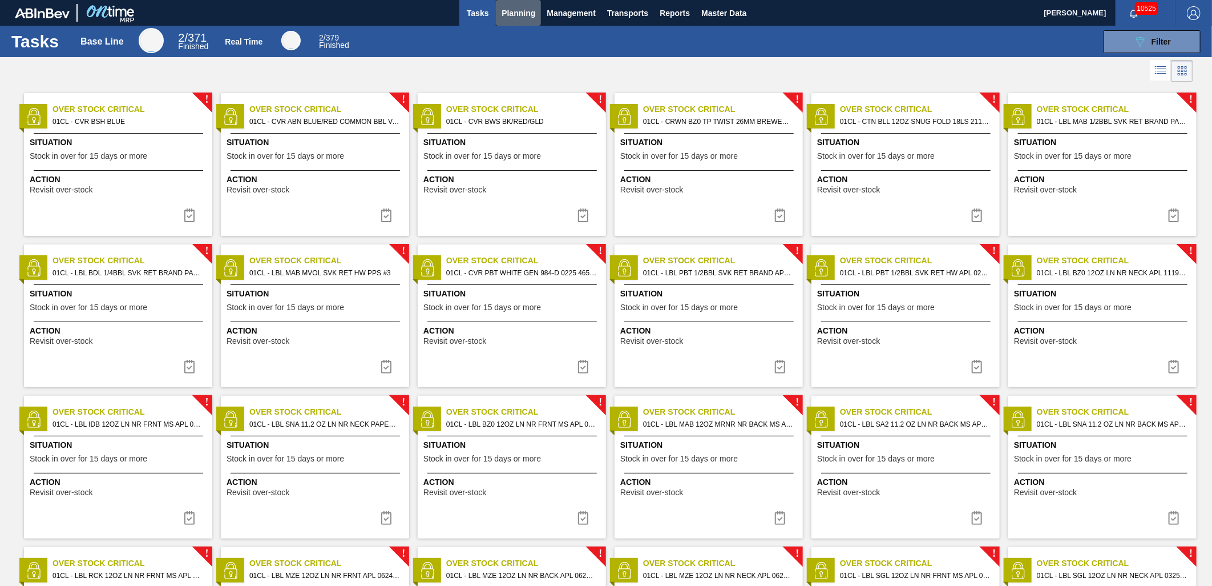
click at [521, 12] on span "Planning" at bounding box center [519, 13] width 34 height 14
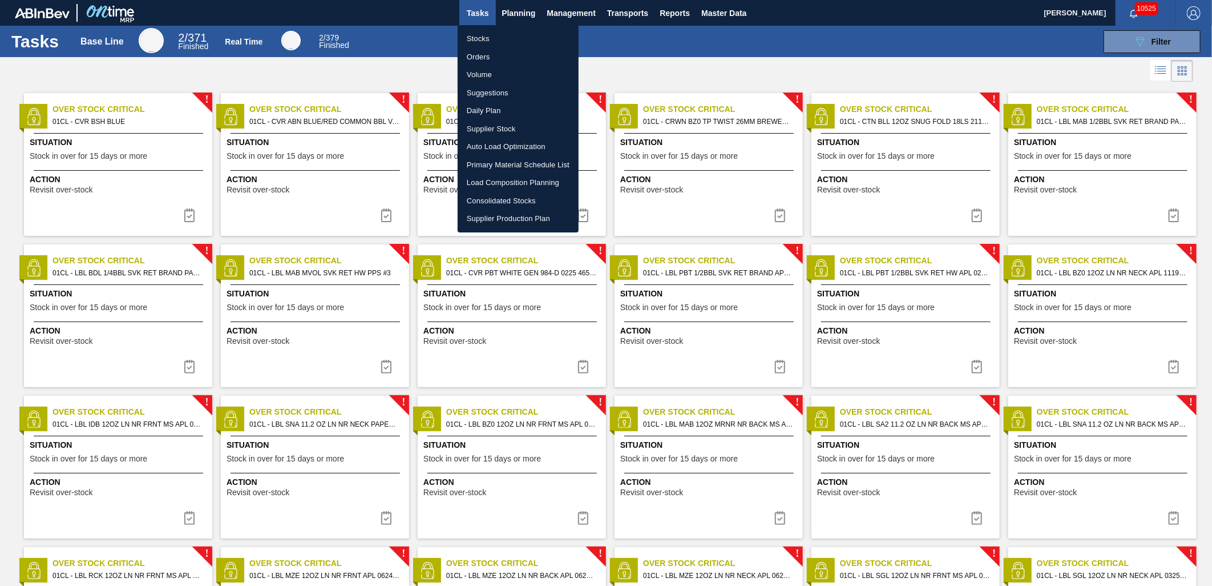
click at [514, 14] on div at bounding box center [606, 293] width 1212 height 586
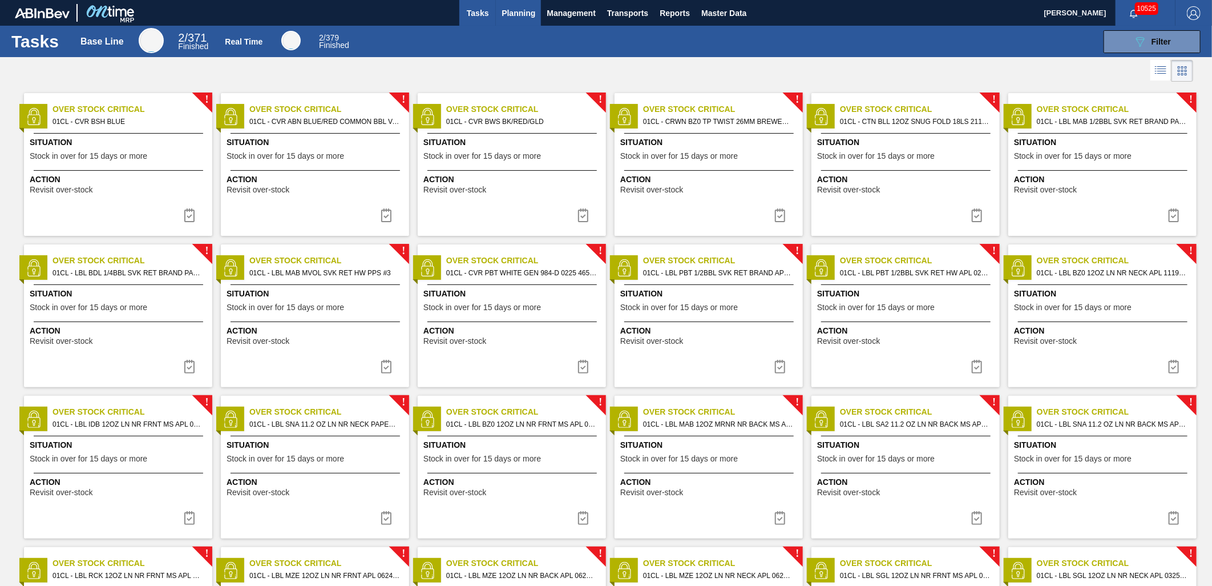
click at [520, 13] on span "Planning" at bounding box center [519, 13] width 34 height 14
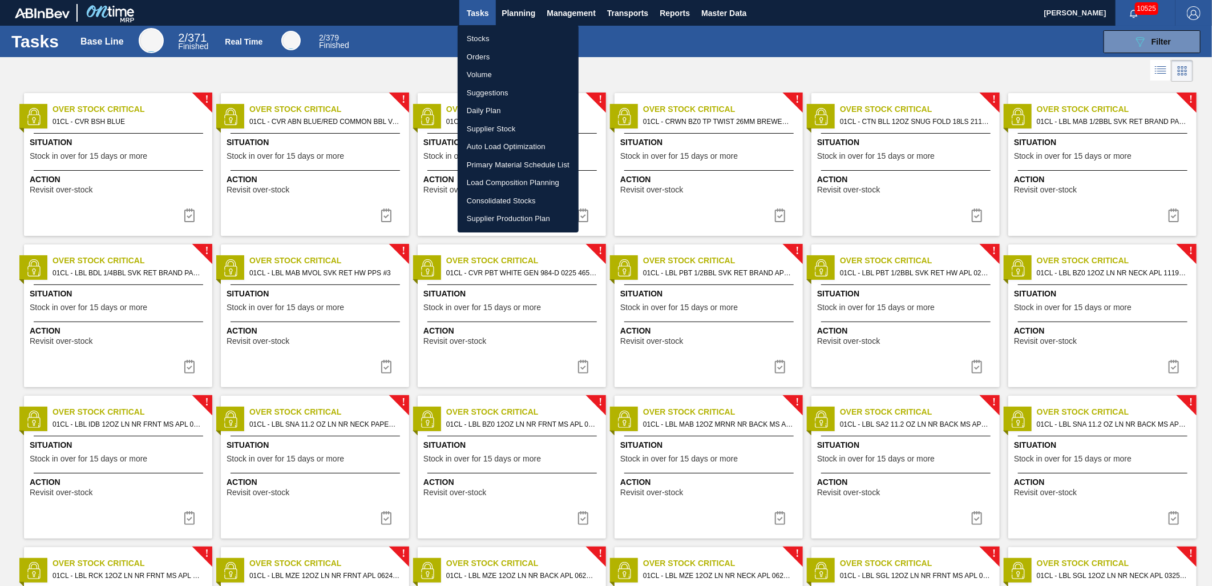
click at [596, 27] on div at bounding box center [606, 293] width 1212 height 586
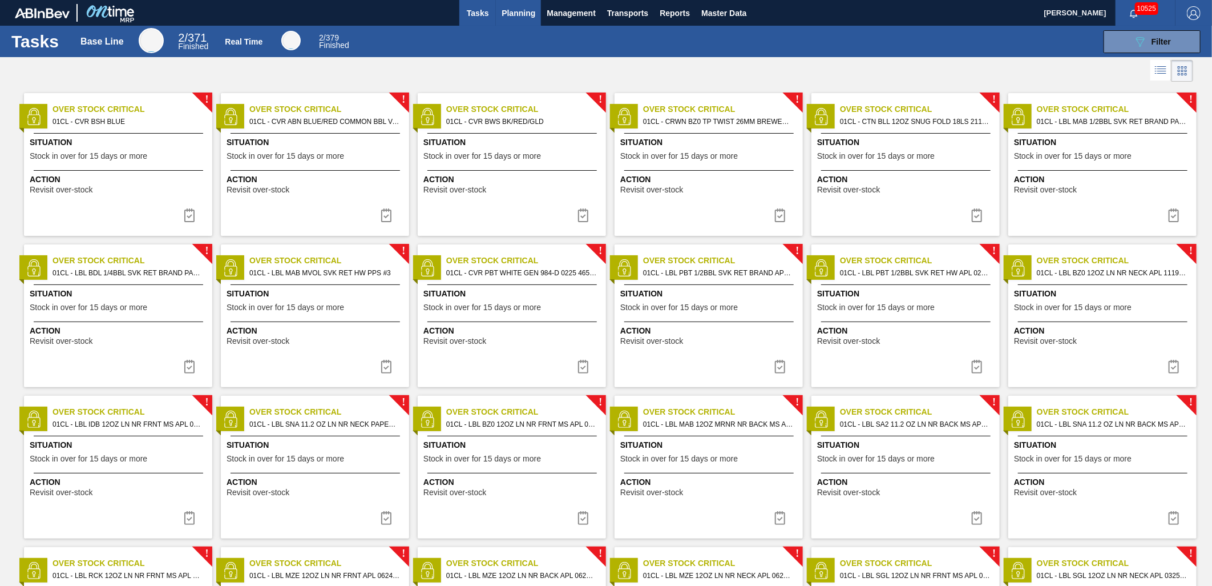
click at [515, 16] on span "Planning" at bounding box center [519, 13] width 34 height 14
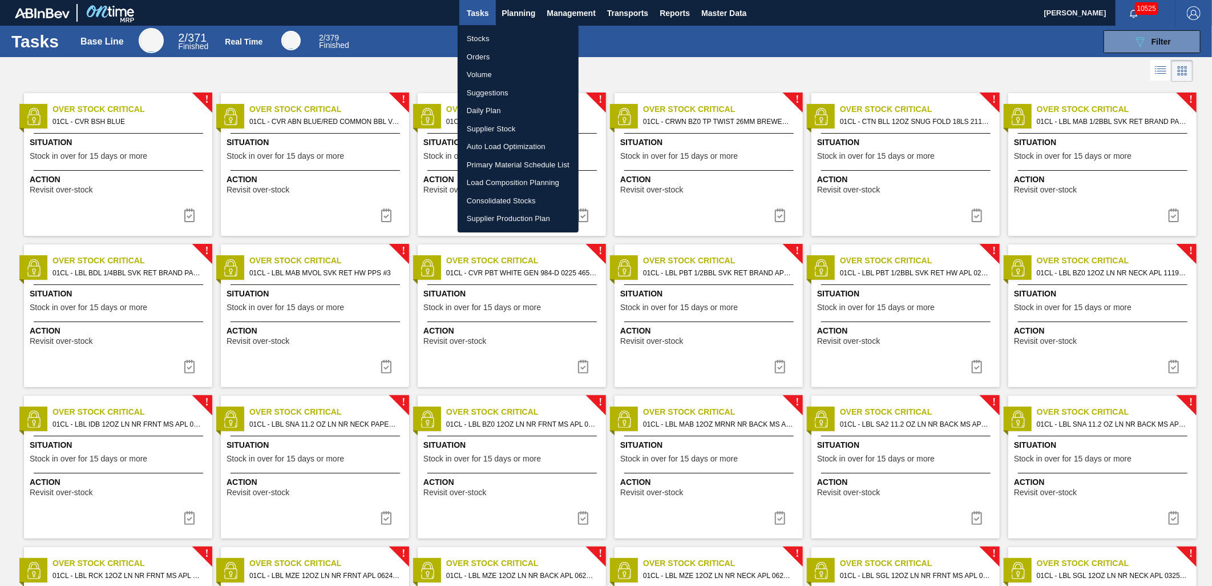
click at [505, 11] on div at bounding box center [606, 293] width 1212 height 586
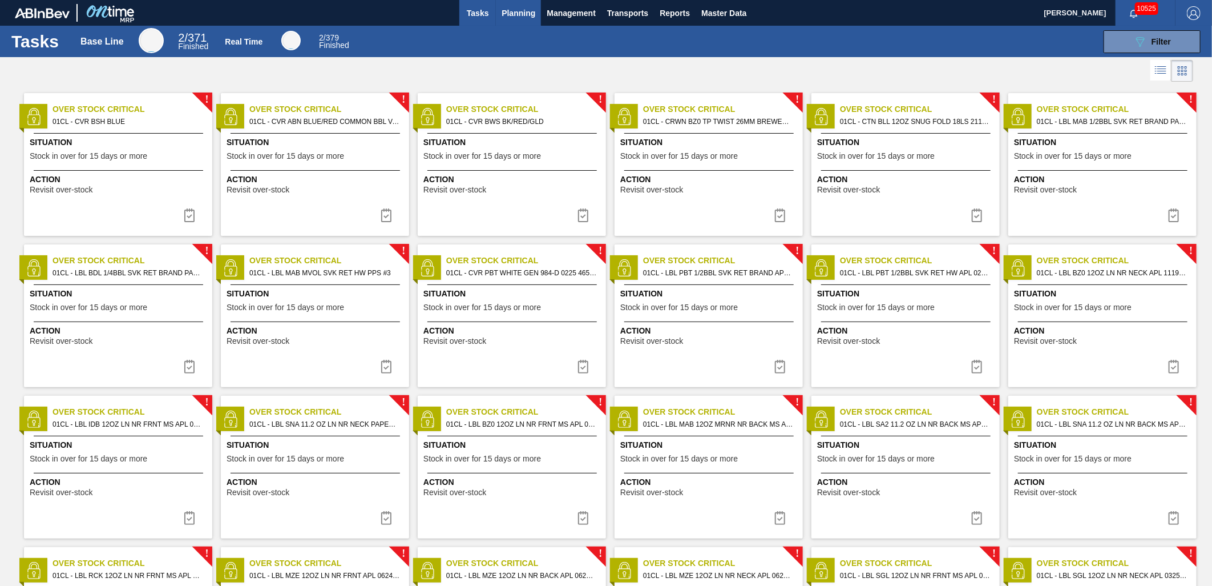
click at [515, 14] on span "Planning" at bounding box center [519, 13] width 34 height 14
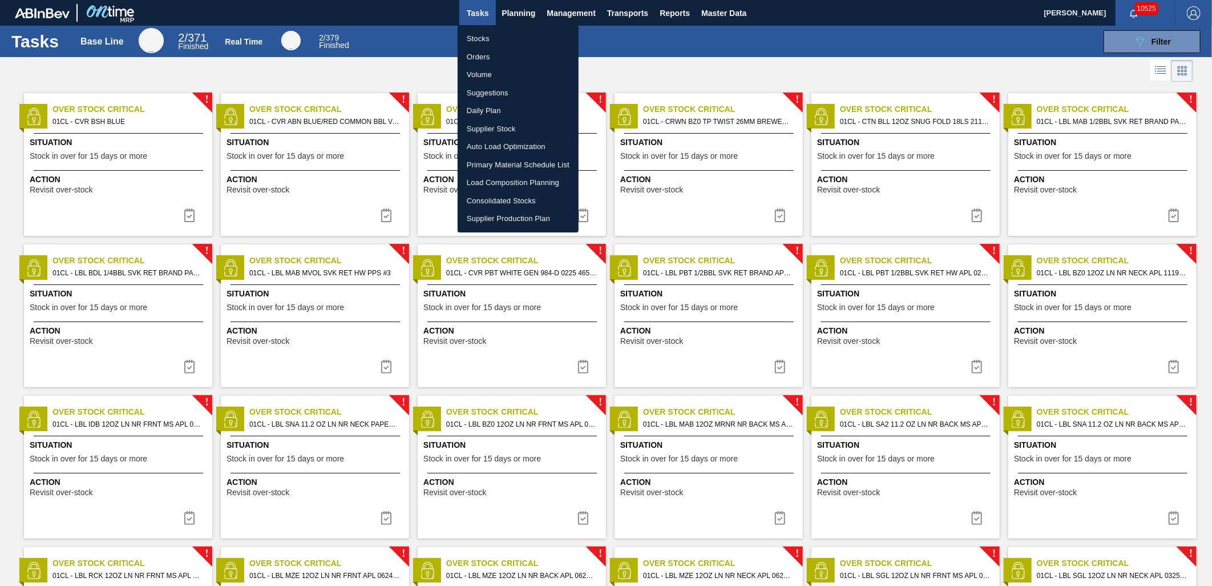
click at [495, 90] on li "Suggestions" at bounding box center [518, 93] width 121 height 18
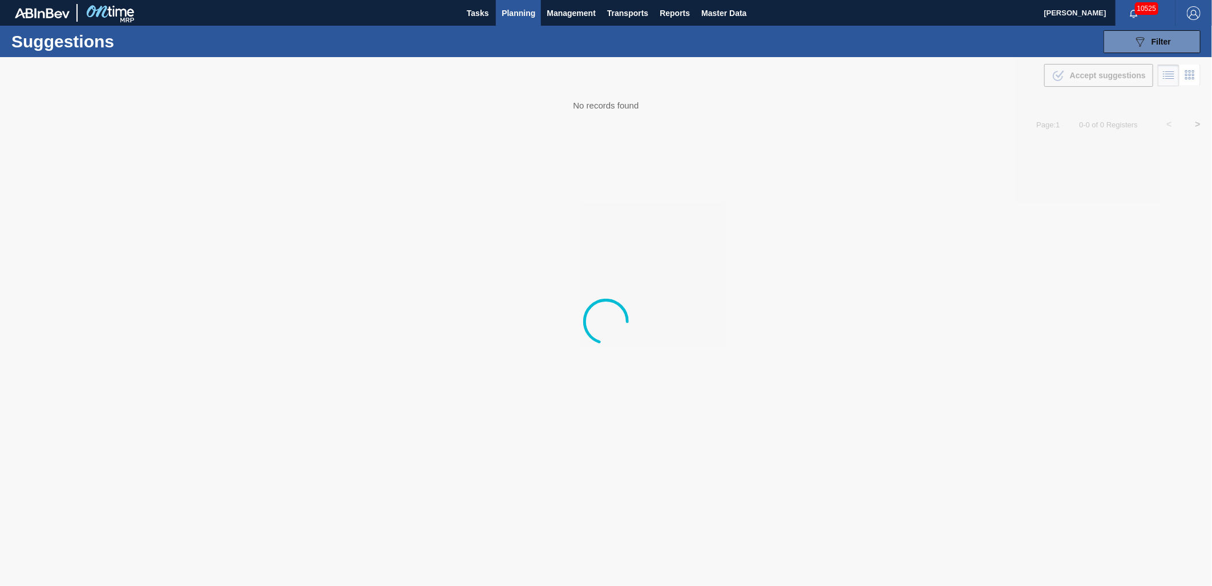
type from "[DATE]"
type to "[DATE]"
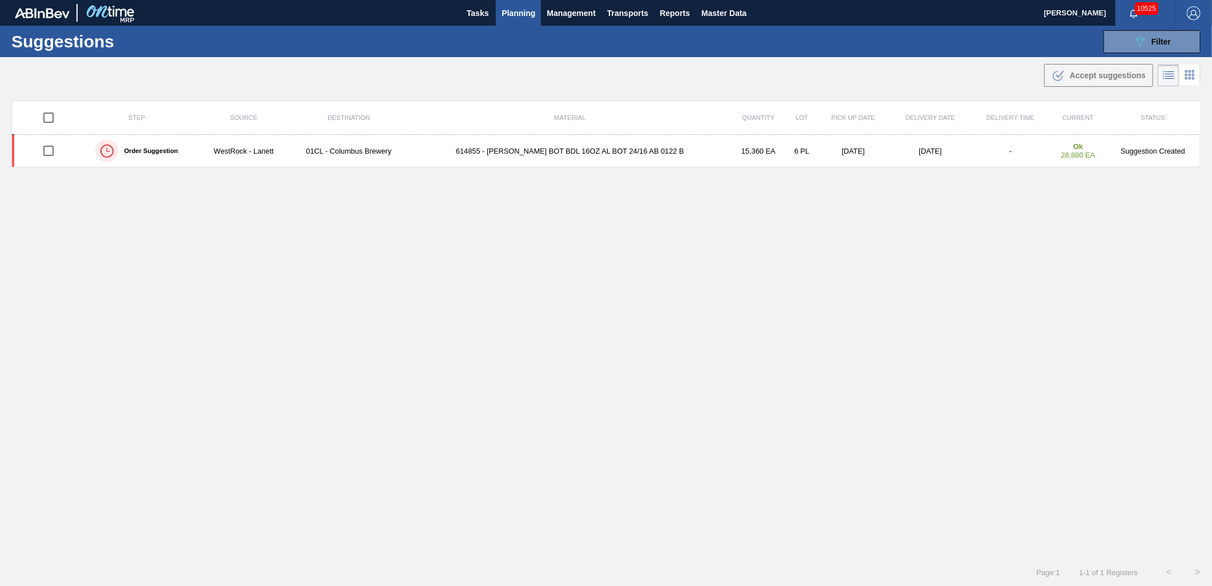
click at [1136, 53] on div "Suggestions 089F7B8B-B2A5-4AFE-B5C0-19BA573D28AC Filter Step Step Source 821977…" at bounding box center [606, 41] width 1212 height 31
click at [1134, 43] on icon "089F7B8B-B2A5-4AFE-B5C0-19BA573D28AC" at bounding box center [1141, 42] width 14 height 14
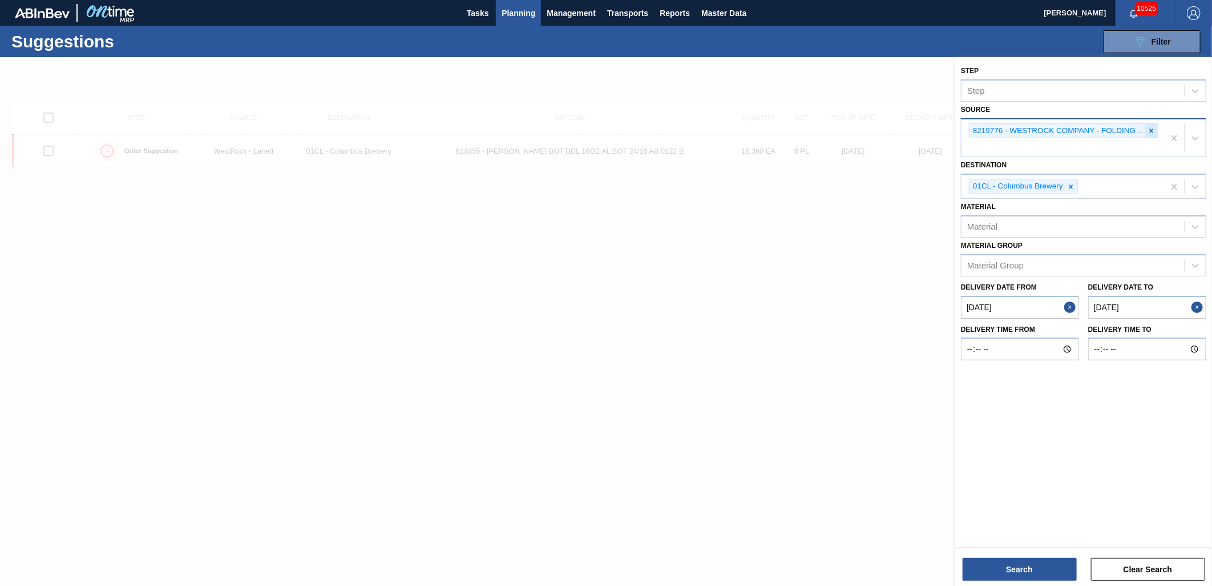
click at [1151, 130] on icon at bounding box center [1152, 130] width 4 height 4
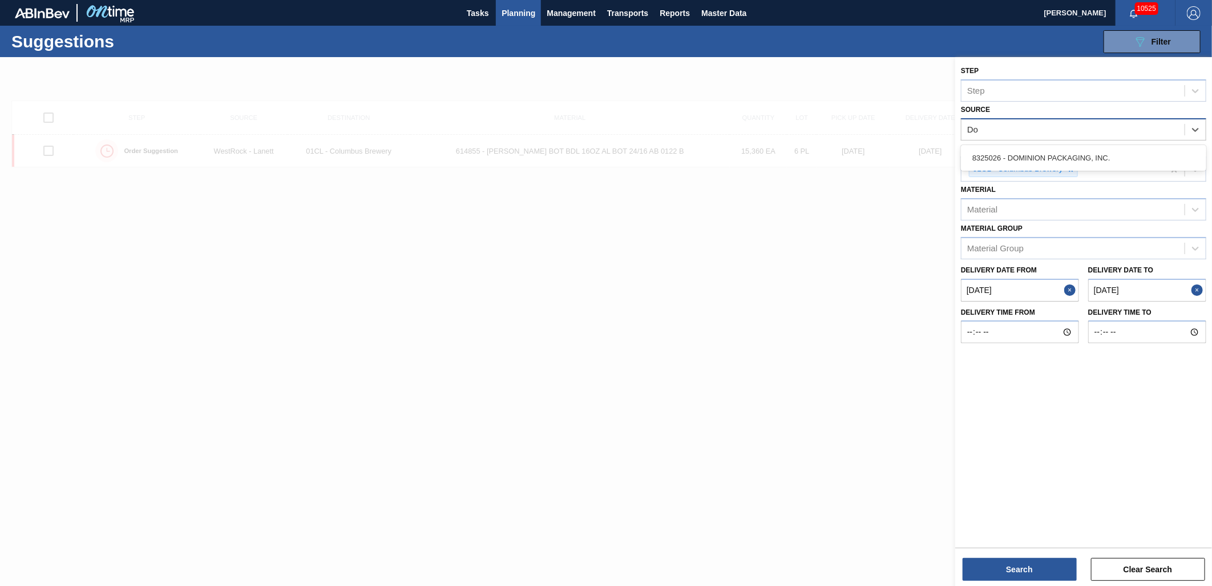
type input "Dom"
drag, startPoint x: 1071, startPoint y: 147, endPoint x: 1060, endPoint y: 158, distance: 15.4
click at [1071, 147] on div "8325026 - DOMINION PACKAGING, INC." at bounding box center [1083, 157] width 245 height 21
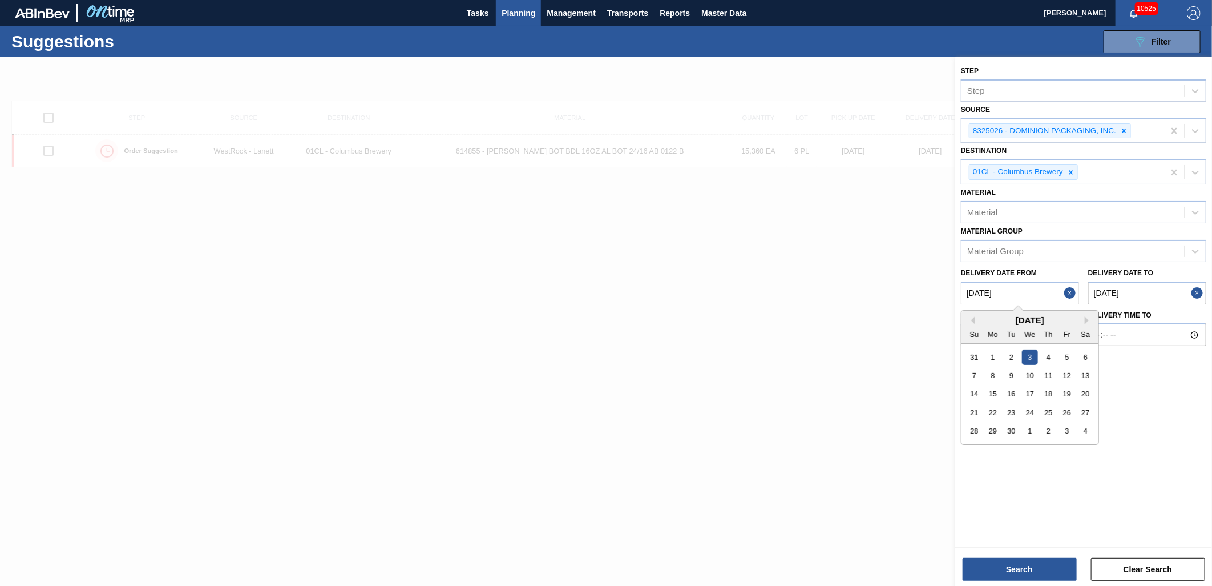
click at [1024, 297] on from "[DATE]" at bounding box center [1020, 292] width 118 height 23
click at [972, 318] on button "Previous Month" at bounding box center [972, 320] width 8 height 8
click at [1063, 424] on div "29" at bounding box center [1066, 430] width 15 height 15
type from "[DATE]"
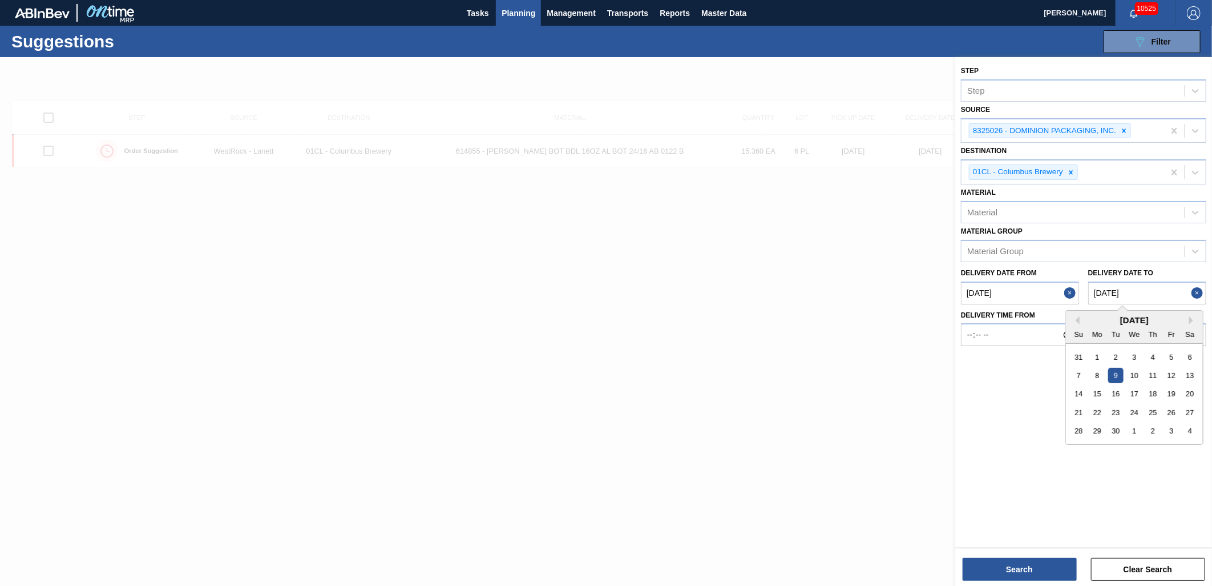
click at [1140, 291] on to "[DATE]" at bounding box center [1148, 292] width 118 height 23
click at [1139, 373] on div "10" at bounding box center [1134, 375] width 15 height 15
type to "[DATE]"
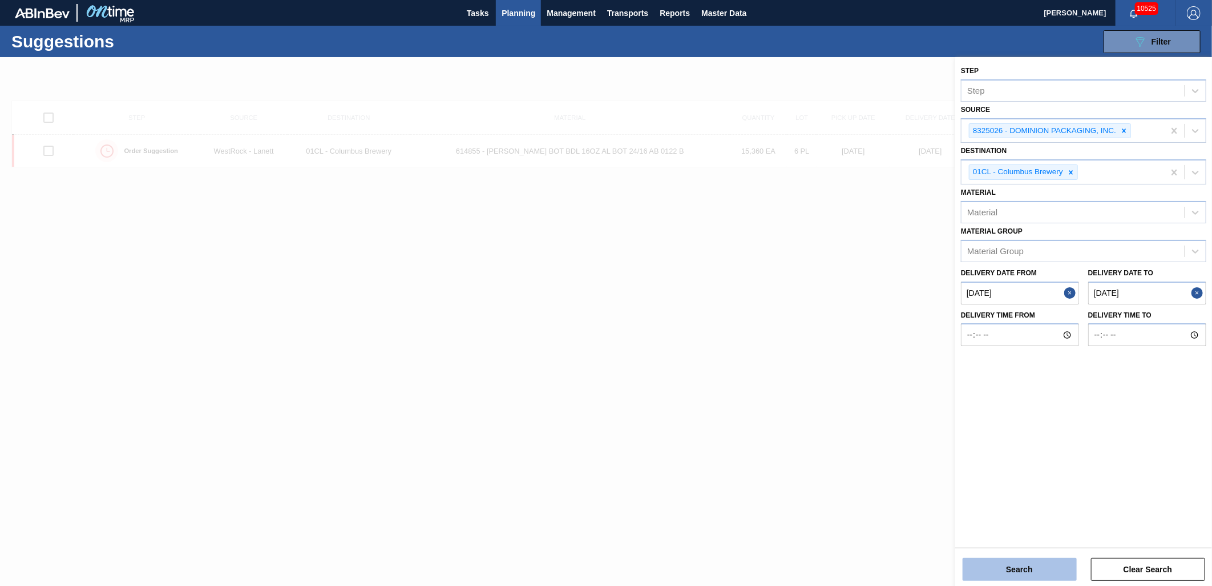
click at [1016, 568] on button "Search" at bounding box center [1020, 569] width 114 height 23
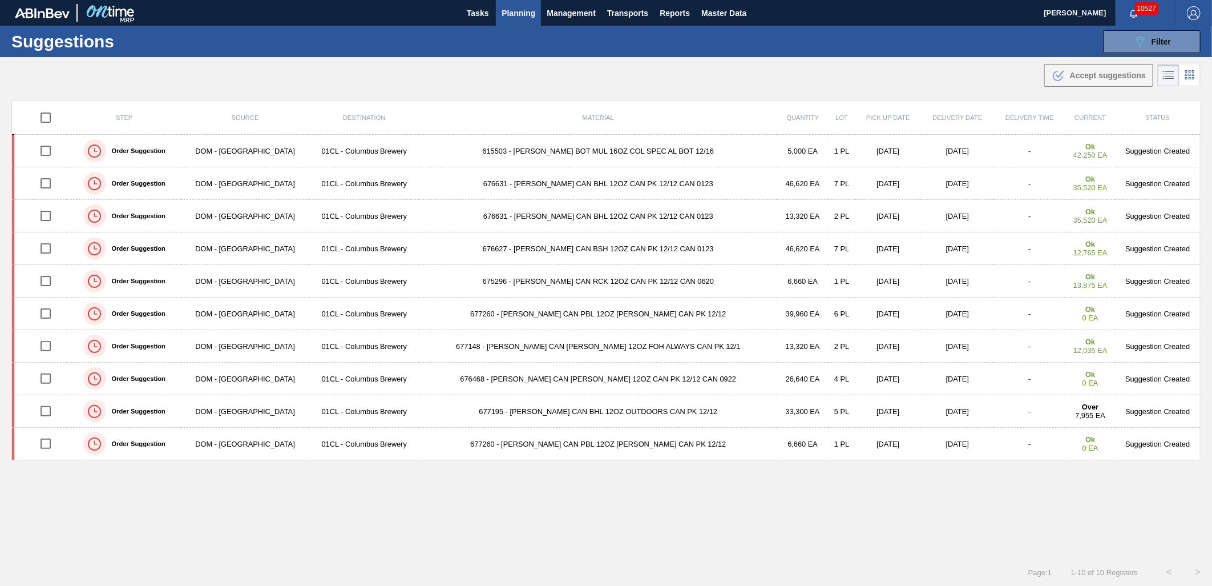
click at [526, 18] on span "Planning" at bounding box center [519, 13] width 34 height 14
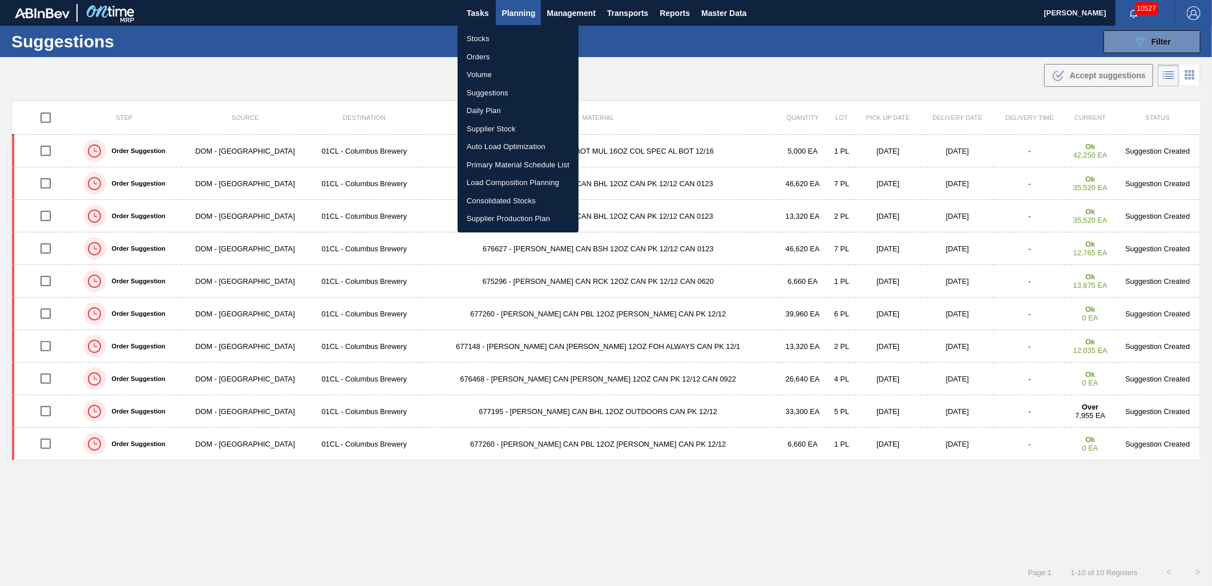
click at [1129, 49] on div at bounding box center [606, 293] width 1212 height 586
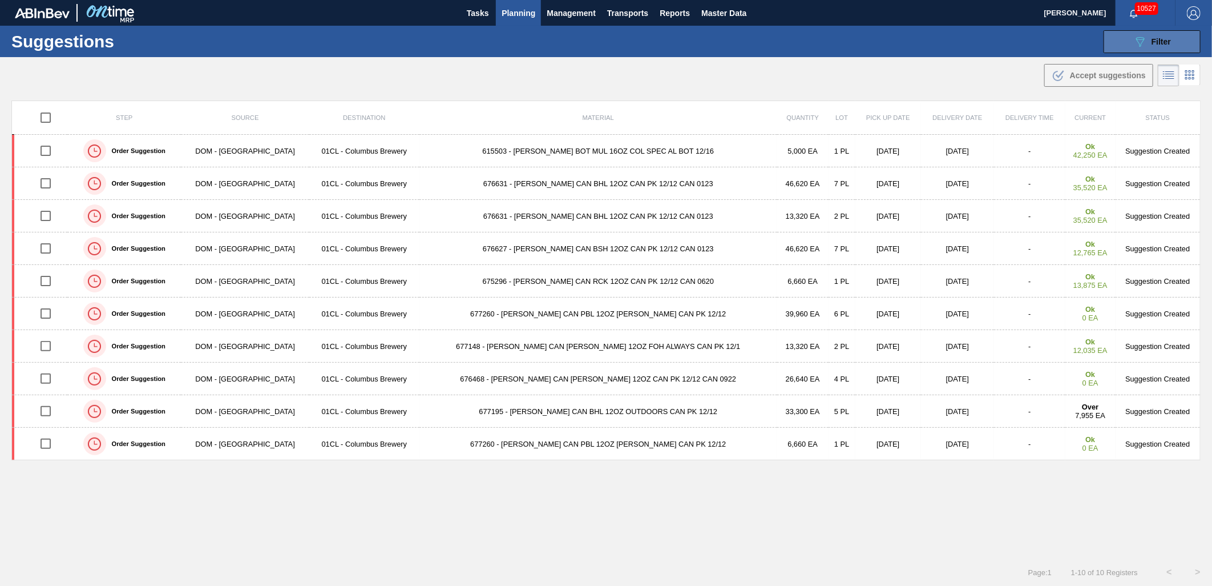
click at [1131, 43] on button "089F7B8B-B2A5-4AFE-B5C0-19BA573D28AC Filter" at bounding box center [1152, 41] width 97 height 23
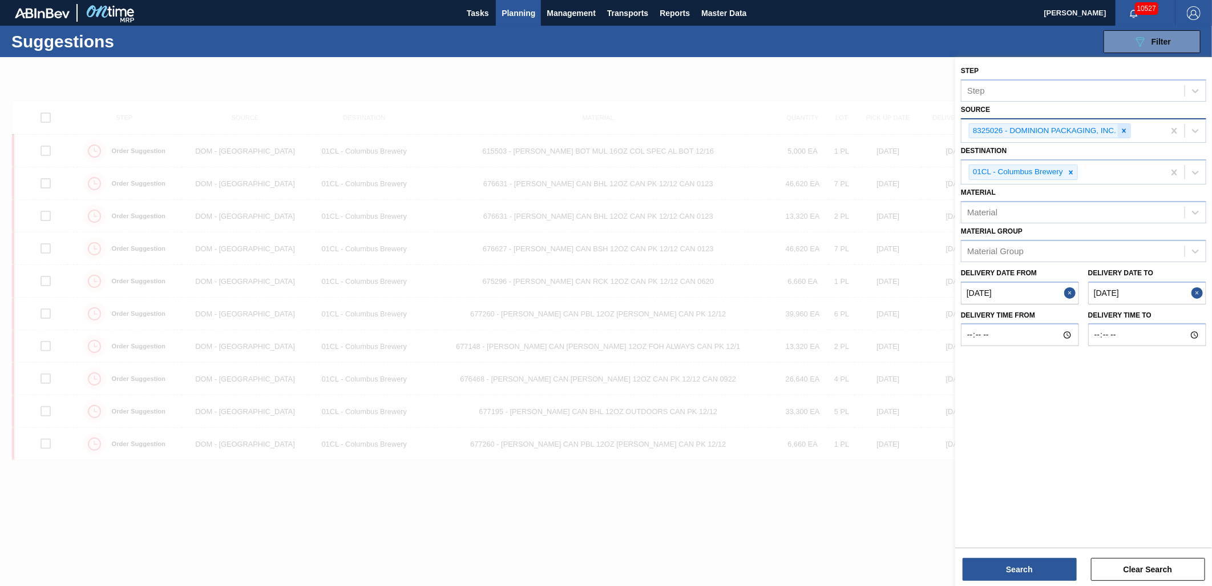
click at [1126, 129] on icon at bounding box center [1125, 130] width 4 height 4
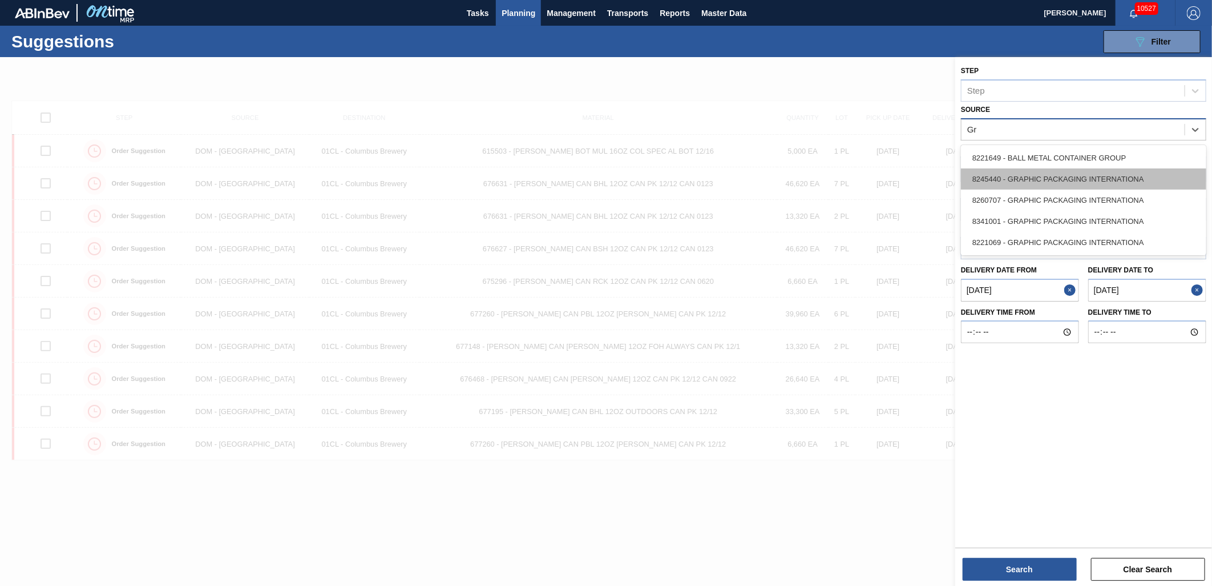
type input "Gra"
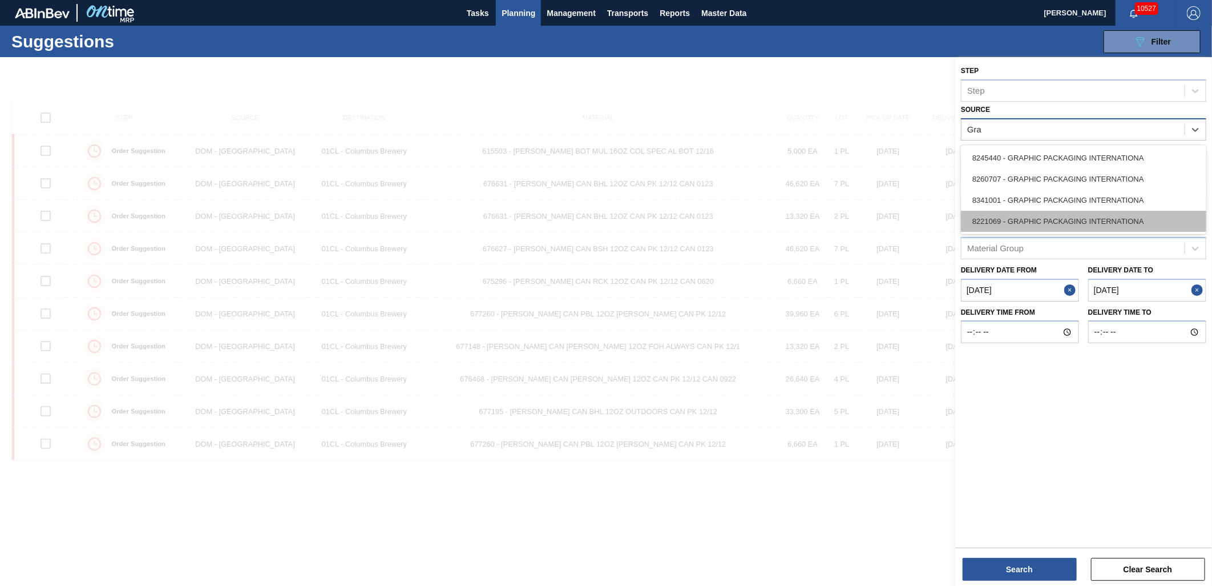
click at [1064, 224] on div "8221069 - GRAPHIC PACKAGING INTERNATIONA" at bounding box center [1083, 221] width 245 height 21
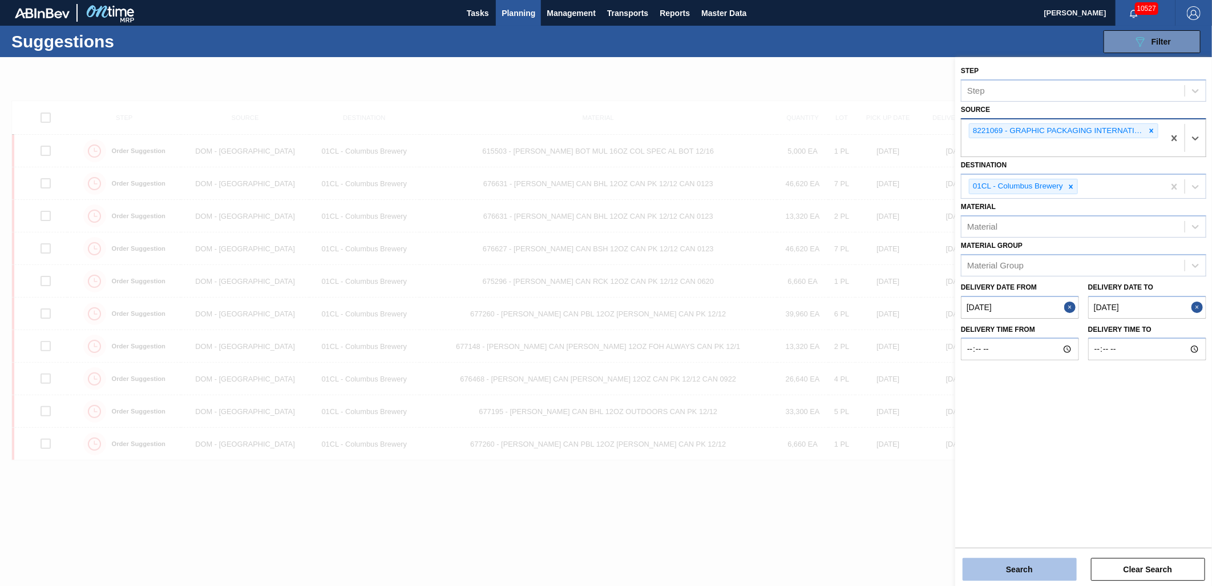
click at [1029, 573] on button "Search" at bounding box center [1020, 569] width 114 height 23
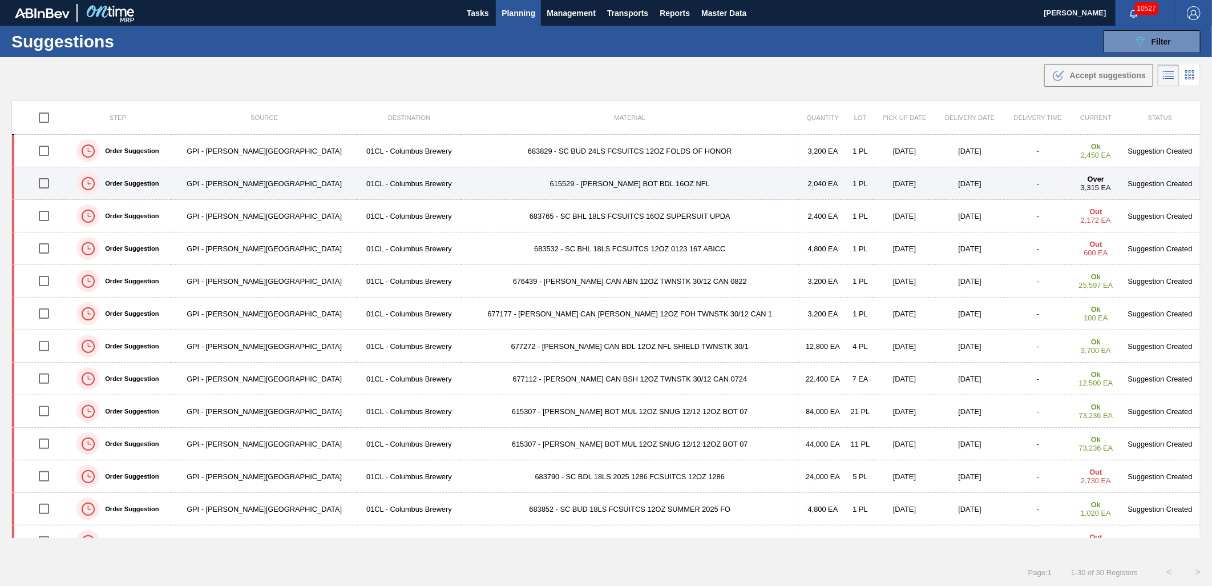
click at [529, 187] on td "615529 - [PERSON_NAME] BOT BDL 16OZ NFL" at bounding box center [630, 183] width 338 height 33
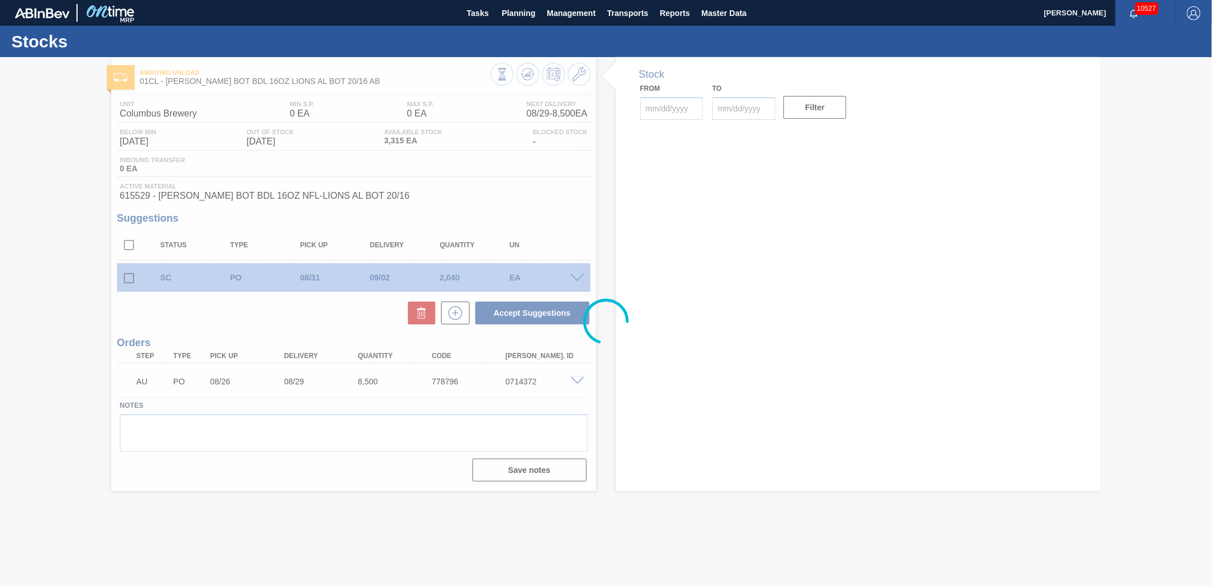
type input "[DATE]"
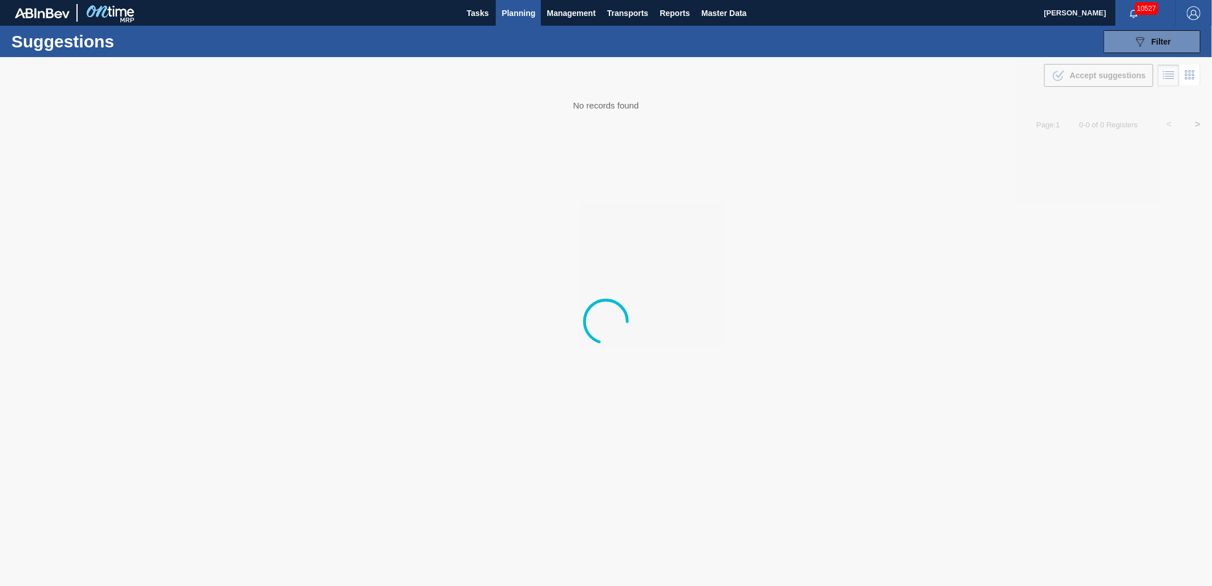
type from "[DATE]"
type to "[DATE]"
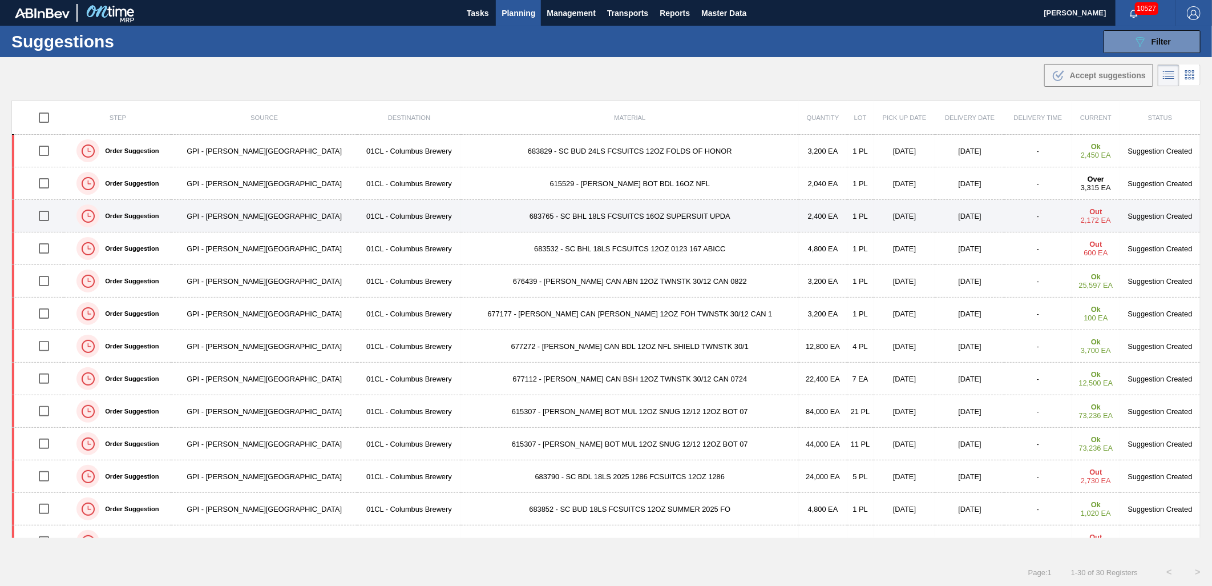
click at [52, 217] on input "checkbox" at bounding box center [44, 216] width 24 height 24
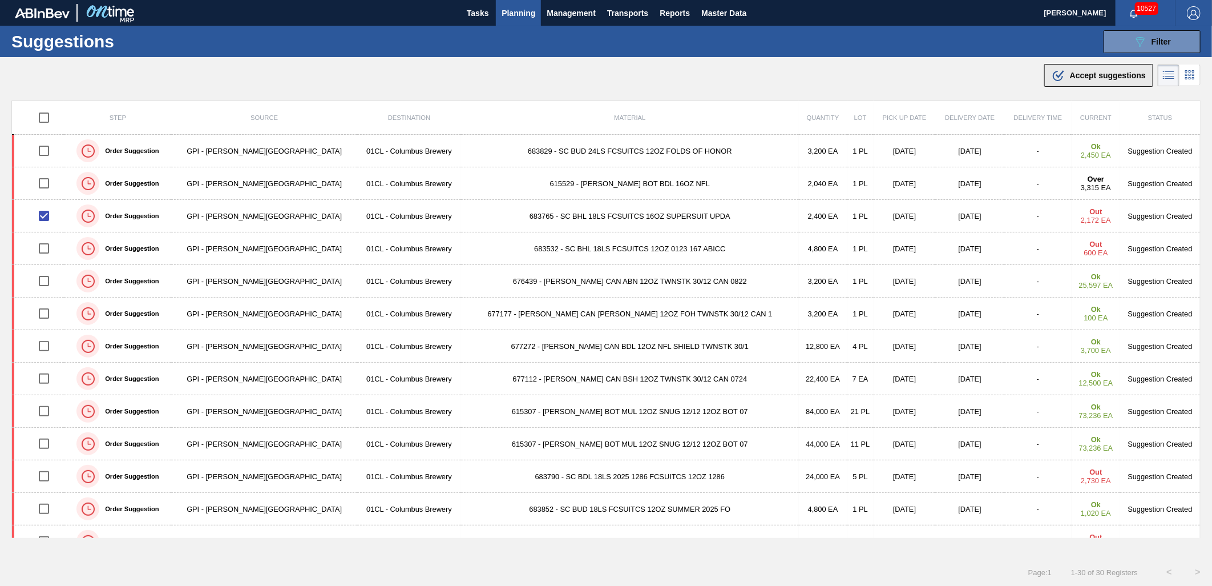
click at [1077, 82] on div ".b{fill:var(--color-action-default)} Accept suggestions" at bounding box center [1099, 75] width 94 height 14
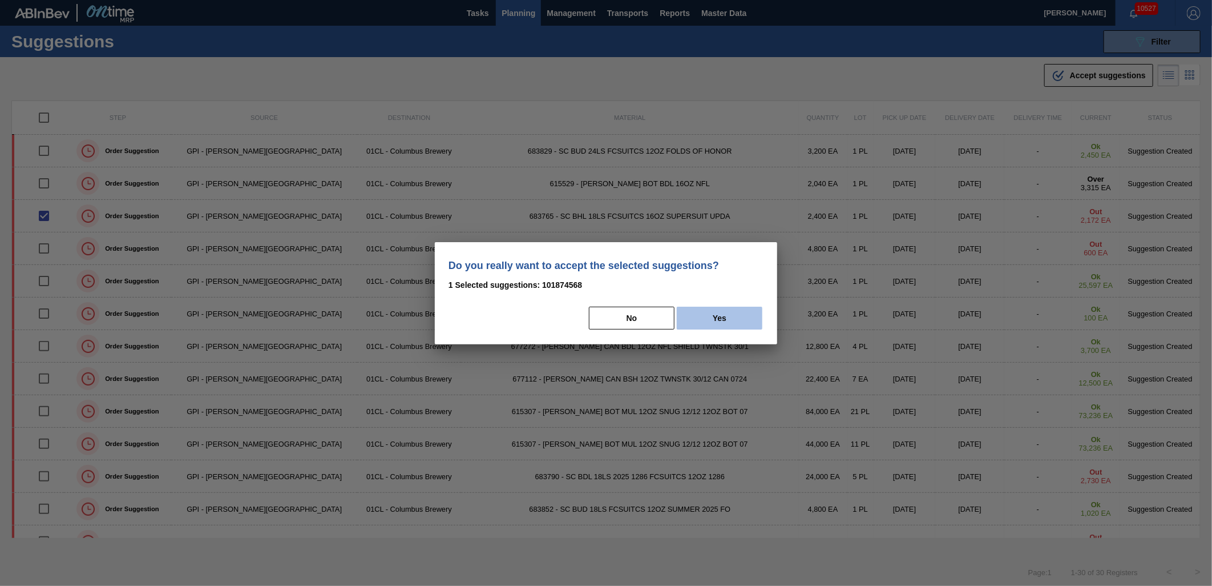
click at [710, 317] on button "Yes" at bounding box center [720, 318] width 86 height 23
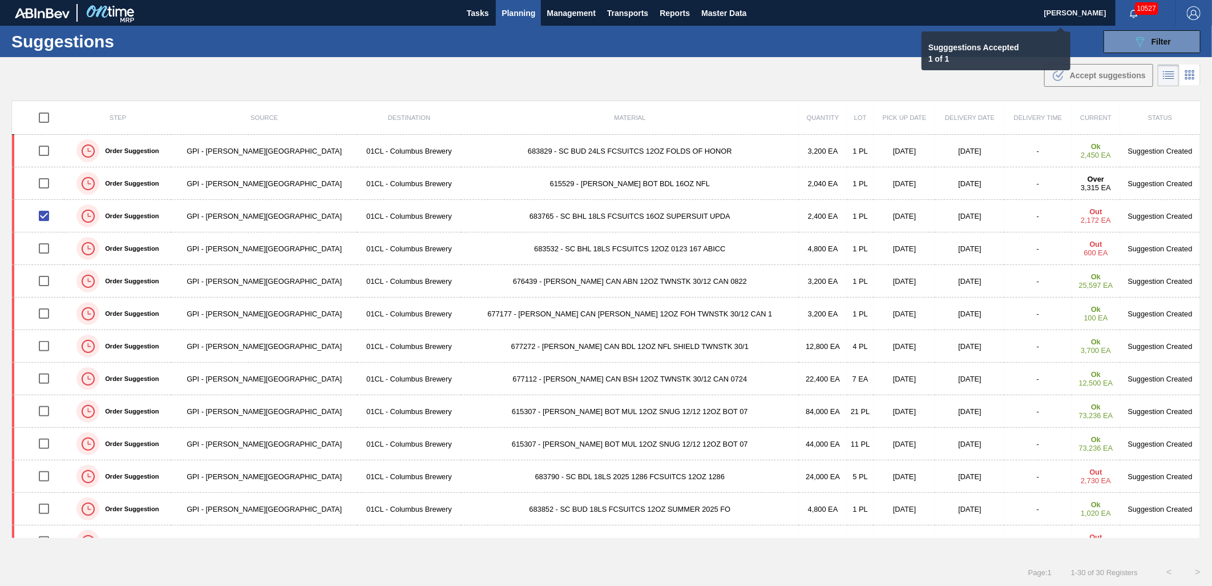
checkbox input "false"
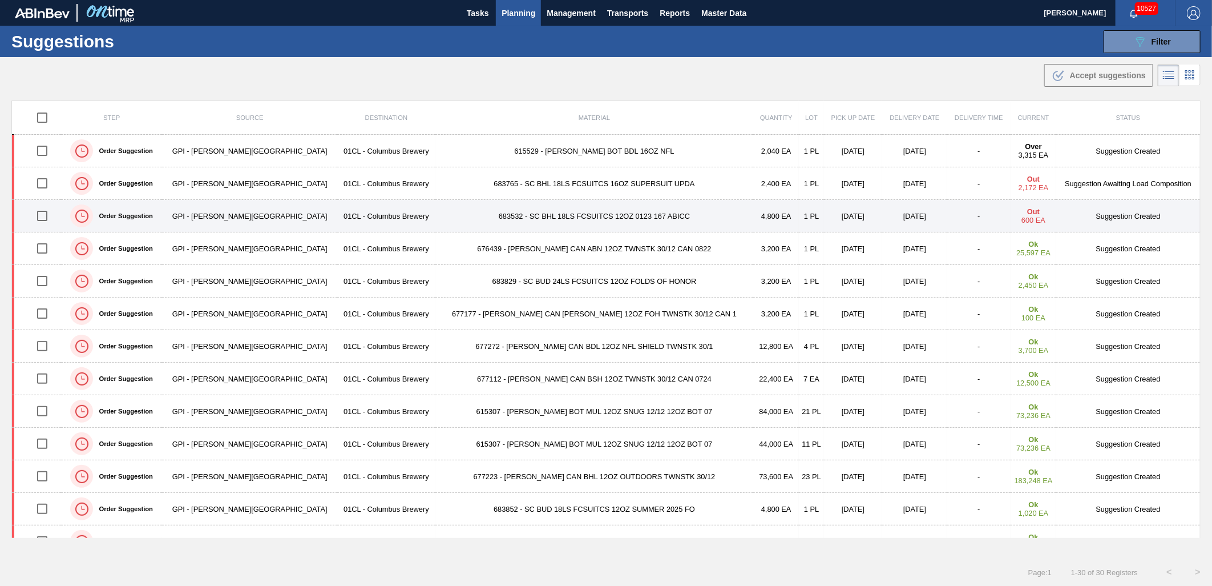
click at [52, 216] on input "checkbox" at bounding box center [42, 216] width 24 height 24
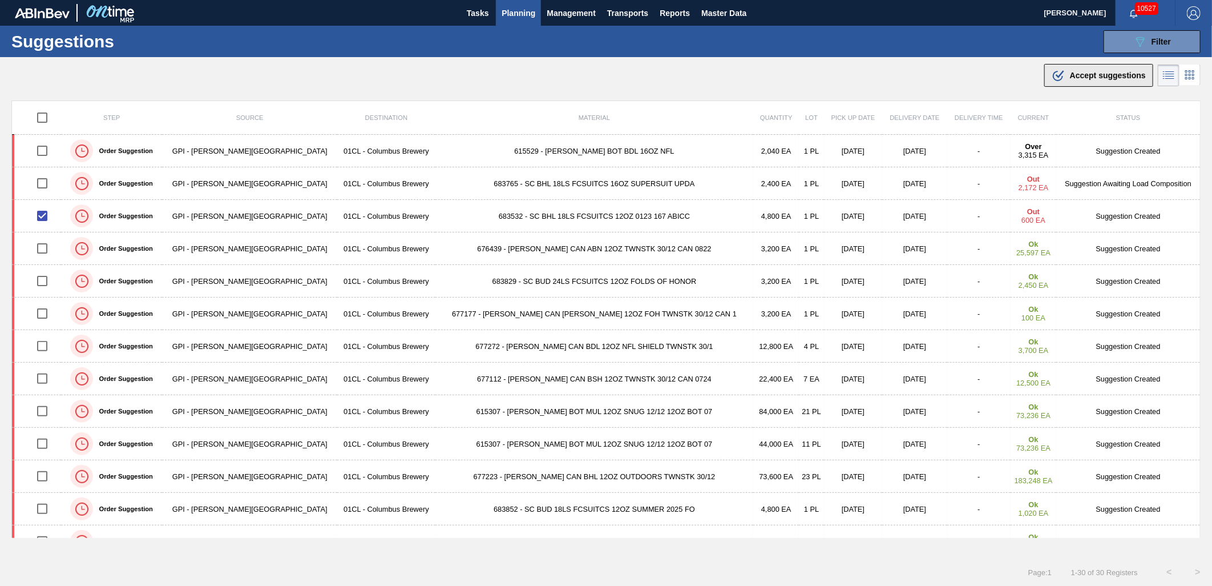
click at [1097, 78] on span "Accept suggestions" at bounding box center [1108, 75] width 76 height 9
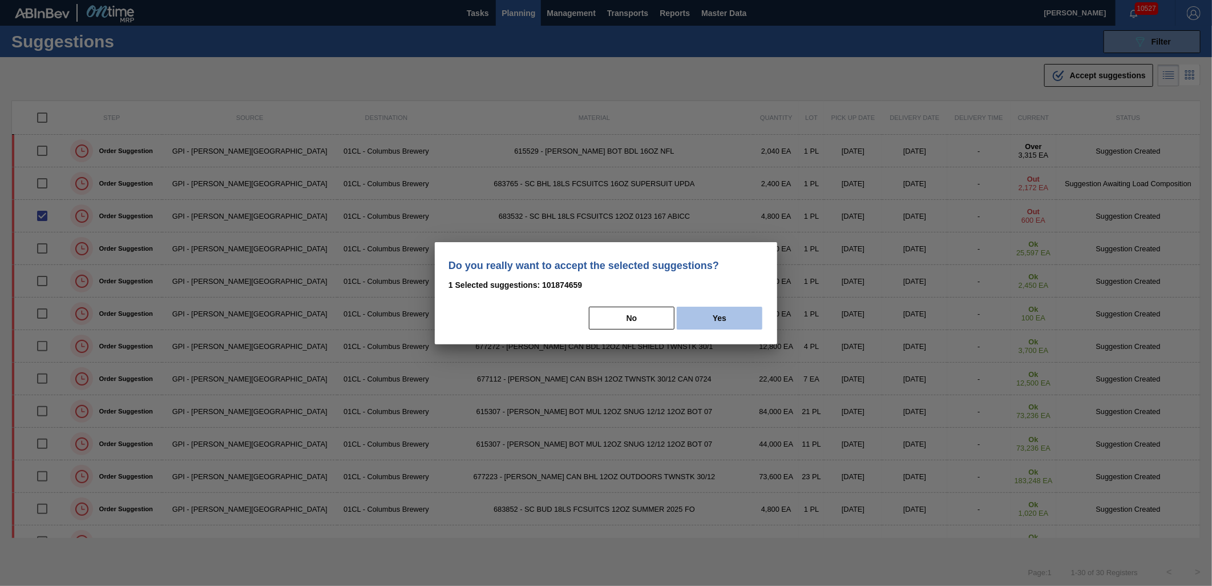
click at [736, 315] on button "Yes" at bounding box center [720, 318] width 86 height 23
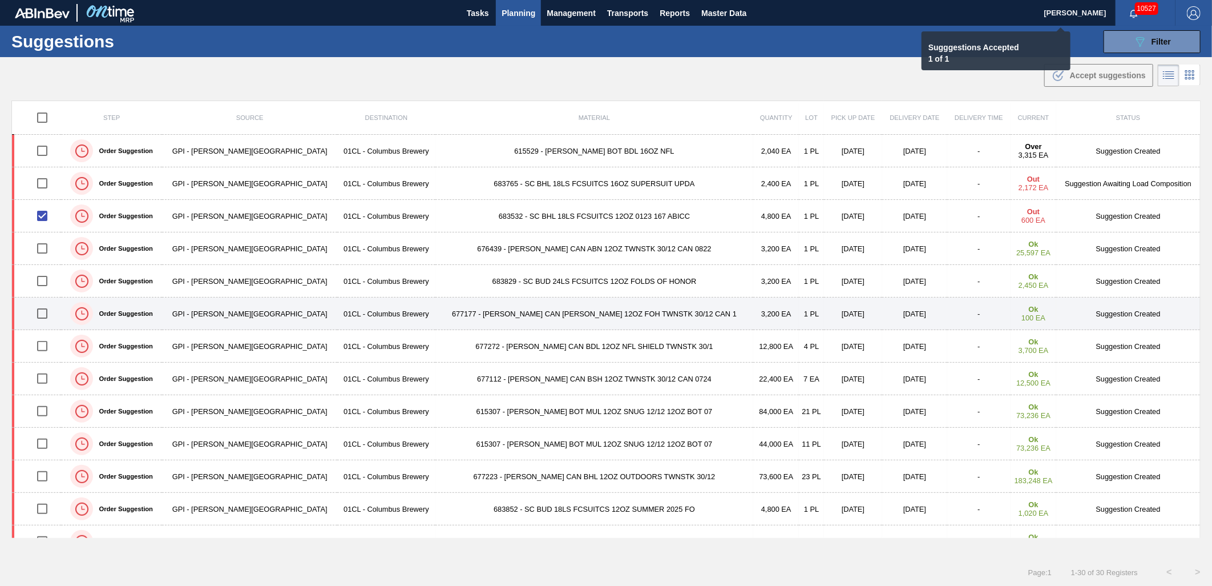
checkbox input "false"
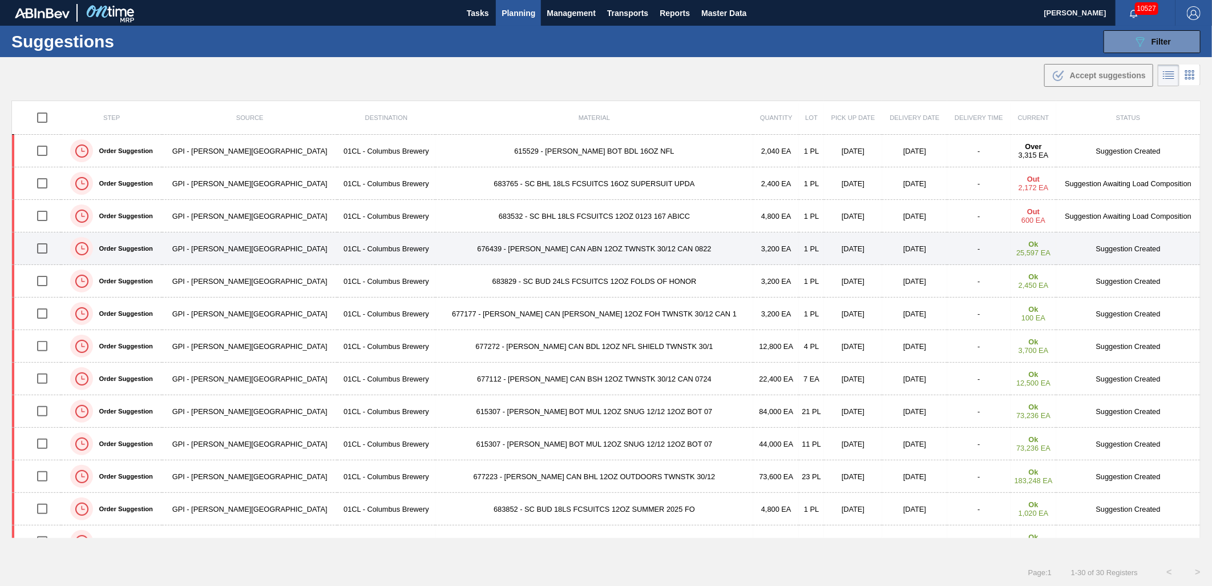
click at [544, 247] on td "676439 - [PERSON_NAME] CAN ABN 12OZ TWNSTK 30/12 CAN 0822" at bounding box center [595, 248] width 318 height 33
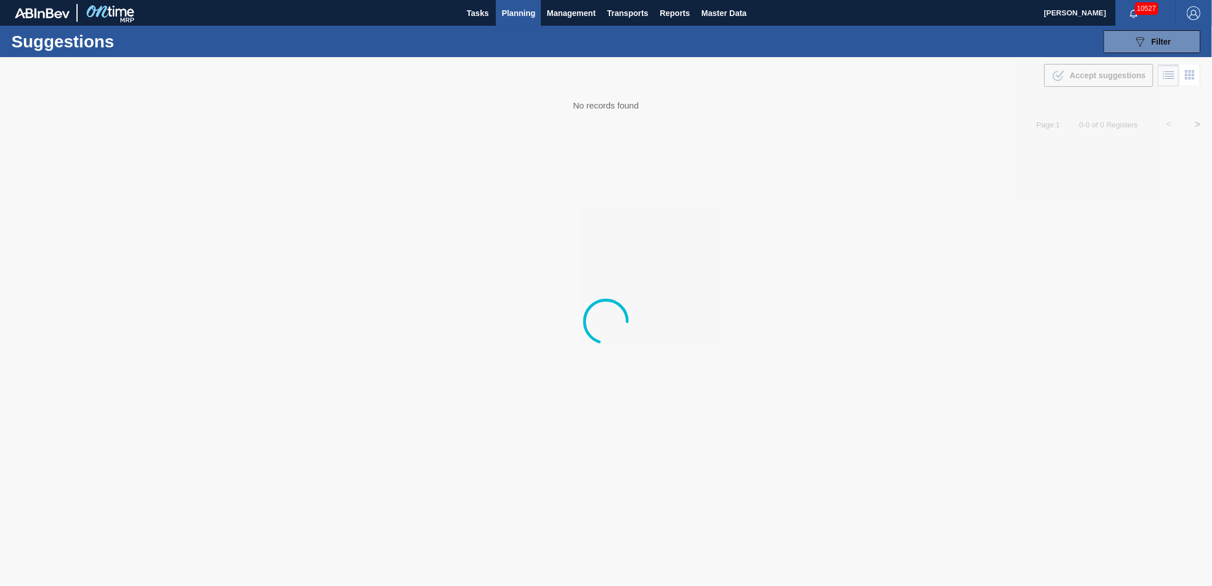
type from "[DATE]"
type to "[DATE]"
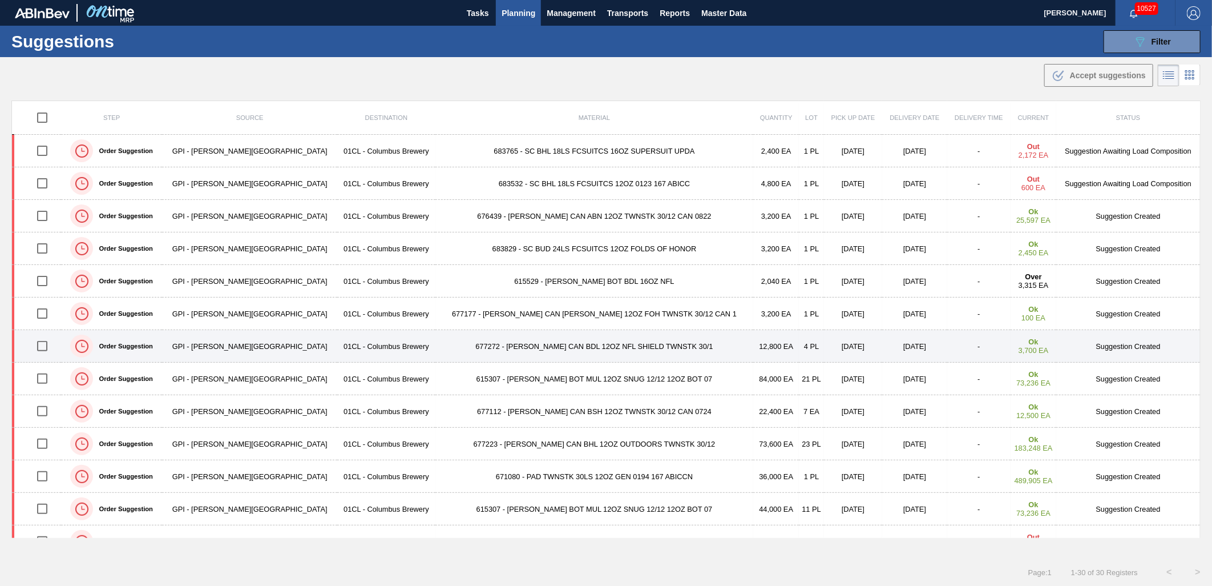
click at [45, 347] on input "checkbox" at bounding box center [42, 346] width 24 height 24
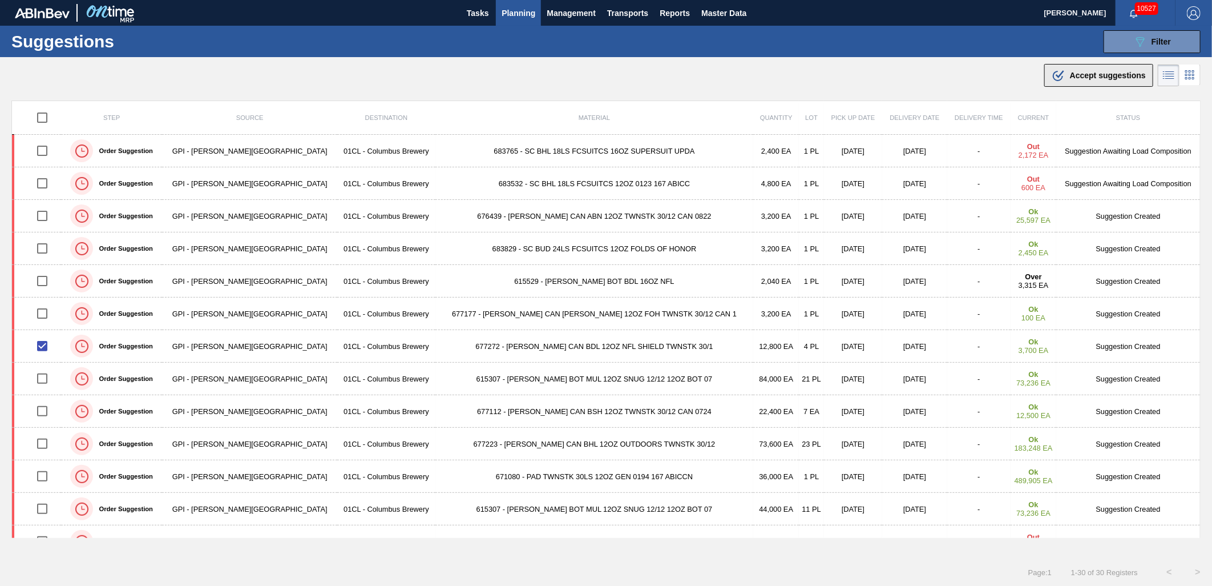
click at [1079, 84] on button ".b{fill:var(--color-action-default)} Accept suggestions" at bounding box center [1099, 75] width 109 height 23
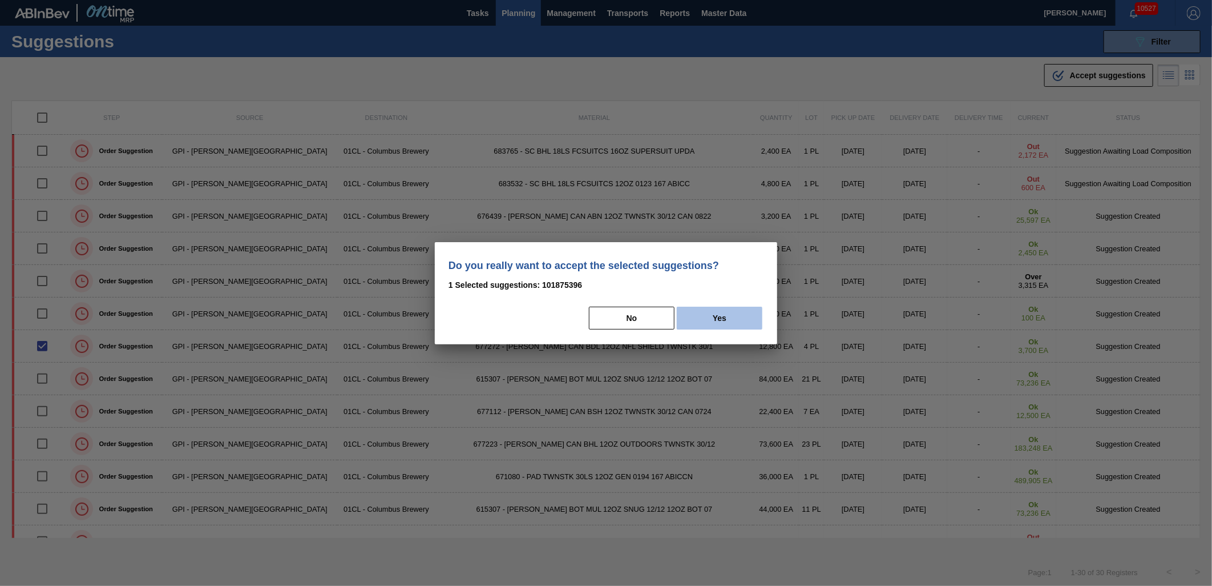
click at [734, 323] on button "Yes" at bounding box center [720, 318] width 86 height 23
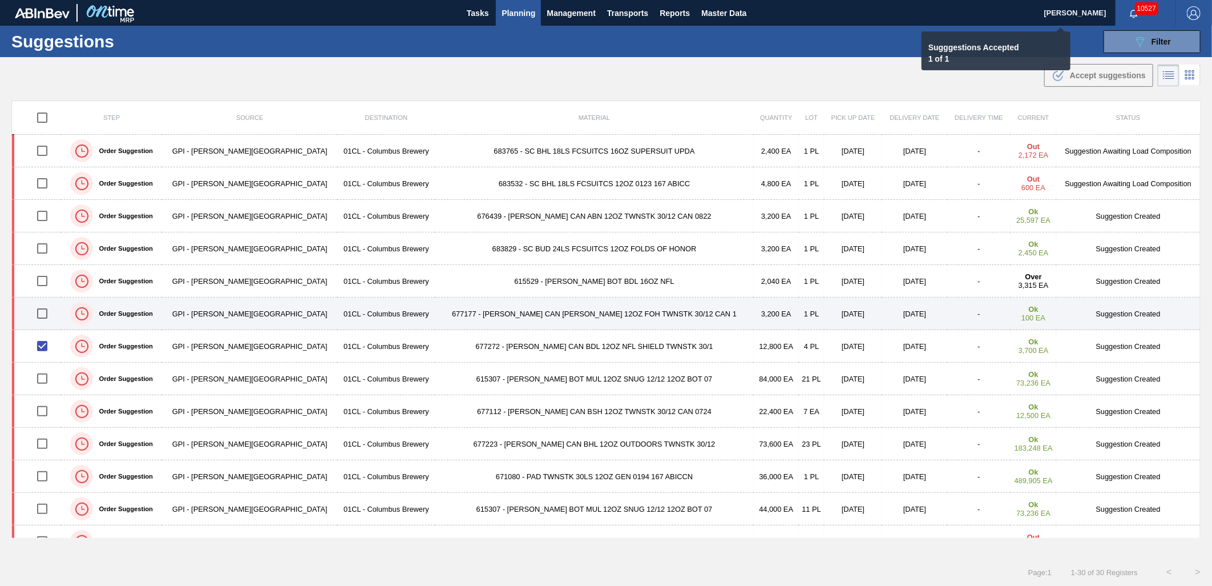
checkbox input "false"
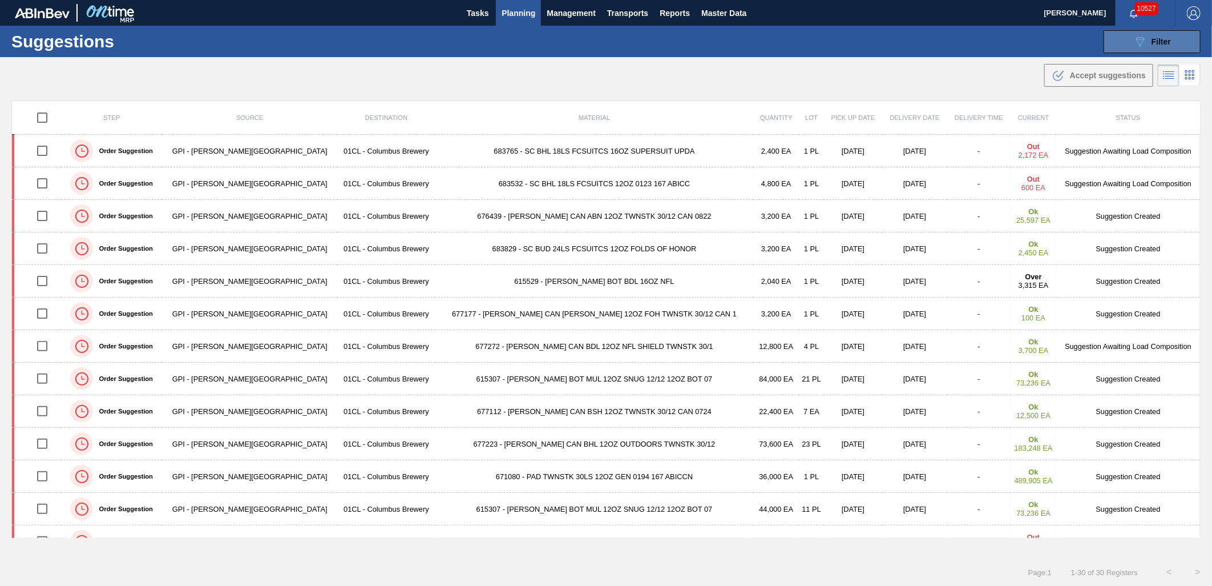
click at [1118, 41] on button "089F7B8B-B2A5-4AFE-B5C0-19BA573D28AC Filter" at bounding box center [1152, 41] width 97 height 23
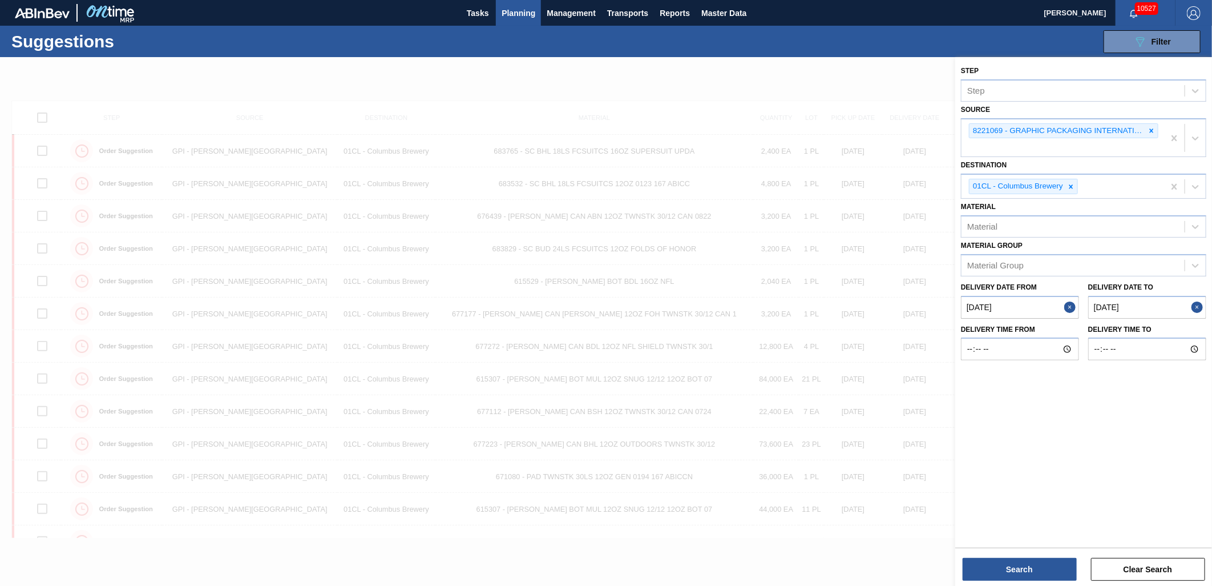
click at [1012, 311] on from "[DATE]" at bounding box center [1020, 307] width 118 height 23
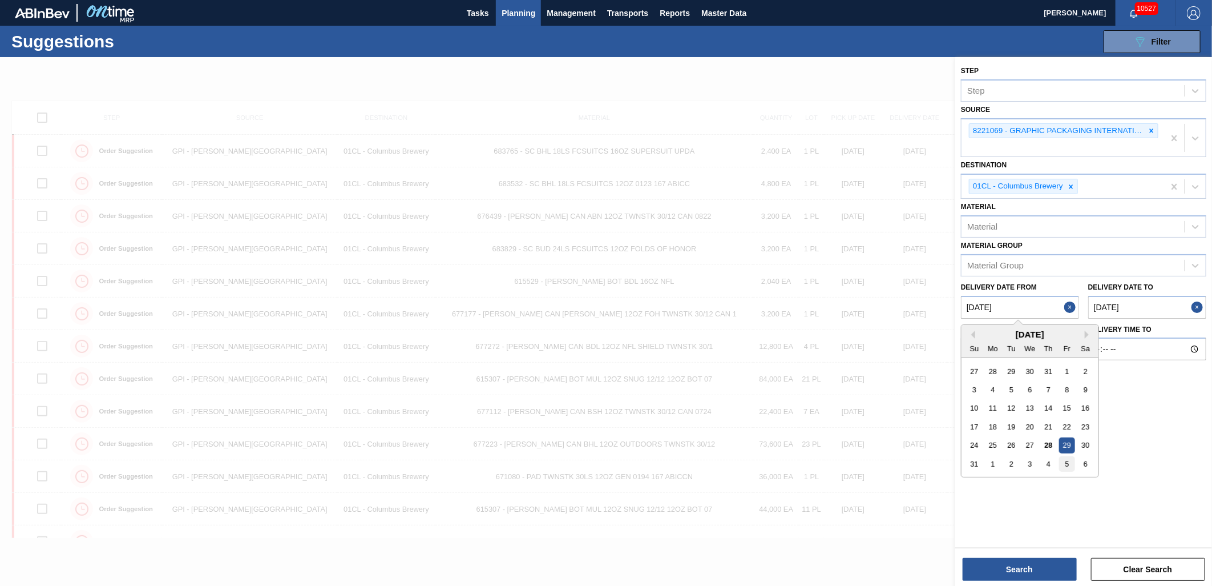
click at [1066, 461] on div "5" at bounding box center [1066, 463] width 15 height 15
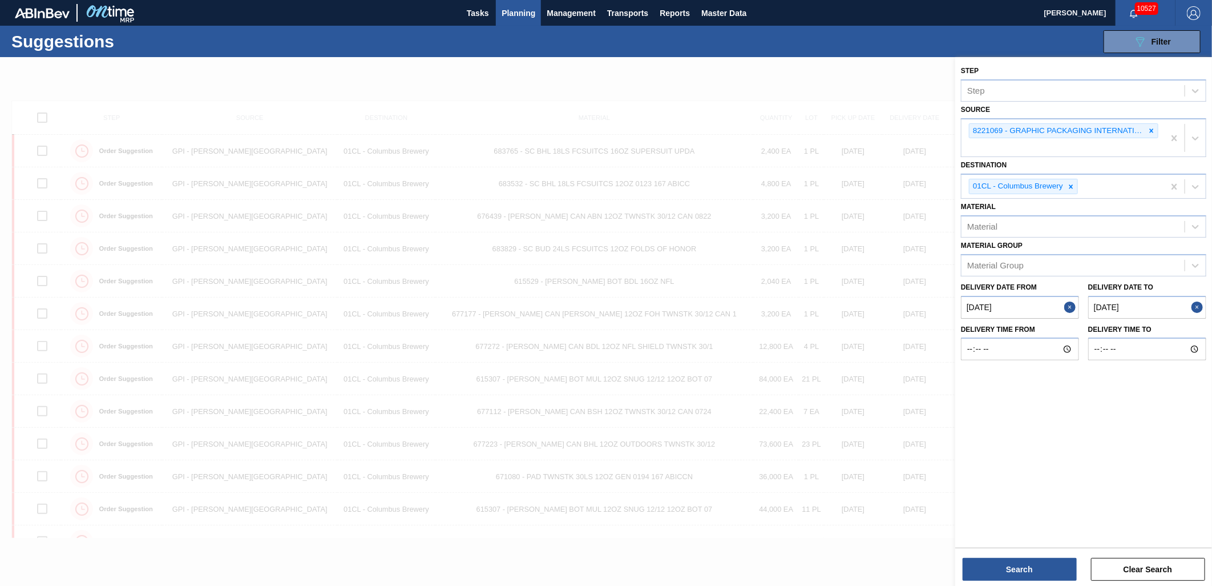
click at [1033, 312] on from "[DATE]" at bounding box center [1020, 307] width 118 height 23
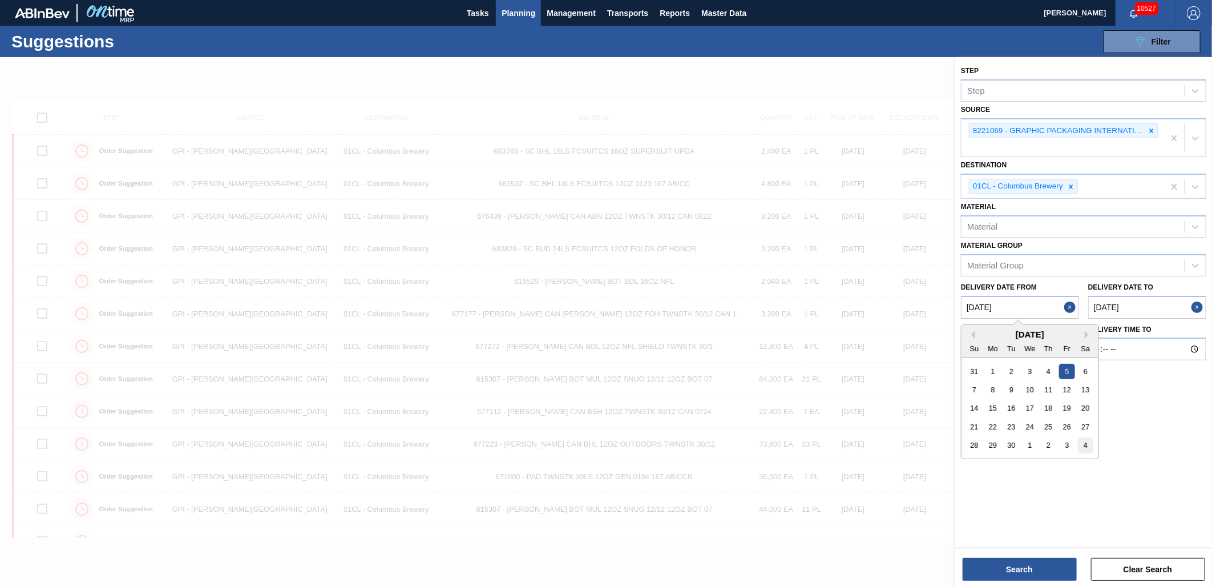
click at [1082, 441] on div "4" at bounding box center [1085, 444] width 15 height 15
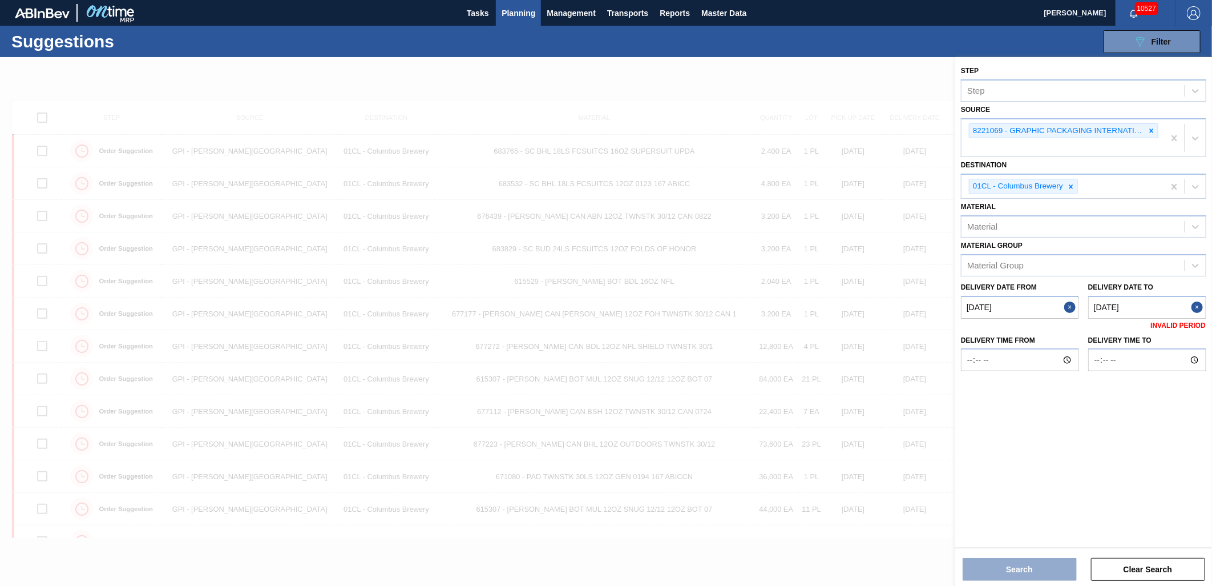
click at [1037, 304] on from "[DATE]" at bounding box center [1020, 307] width 118 height 23
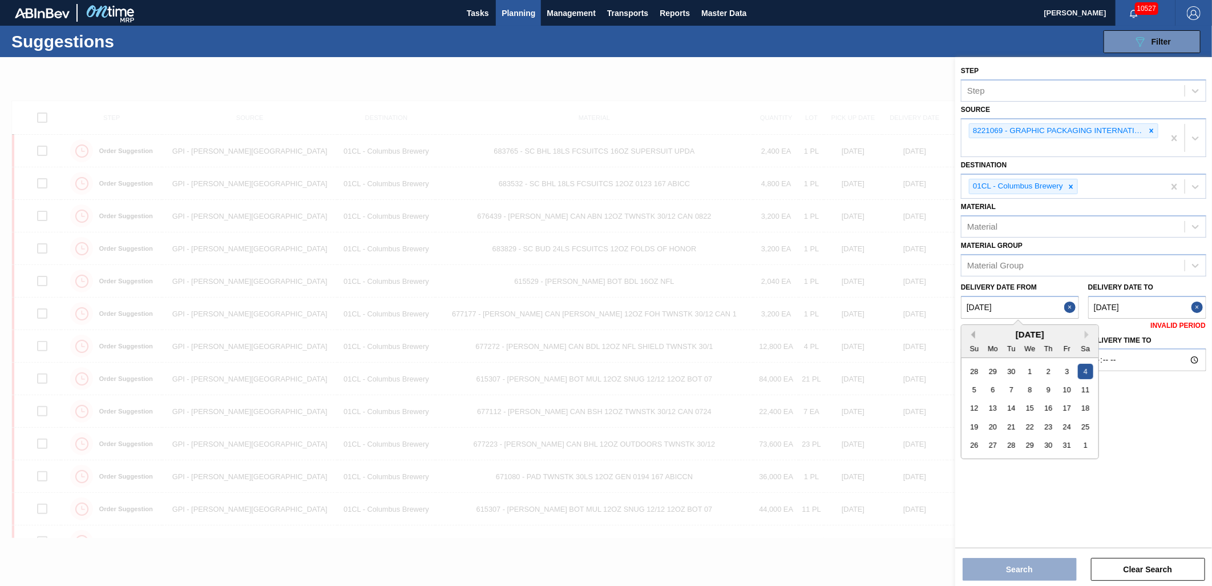
click at [974, 332] on button "Previous Month" at bounding box center [972, 335] width 8 height 8
click at [1043, 369] on div "4" at bounding box center [1048, 370] width 15 height 15
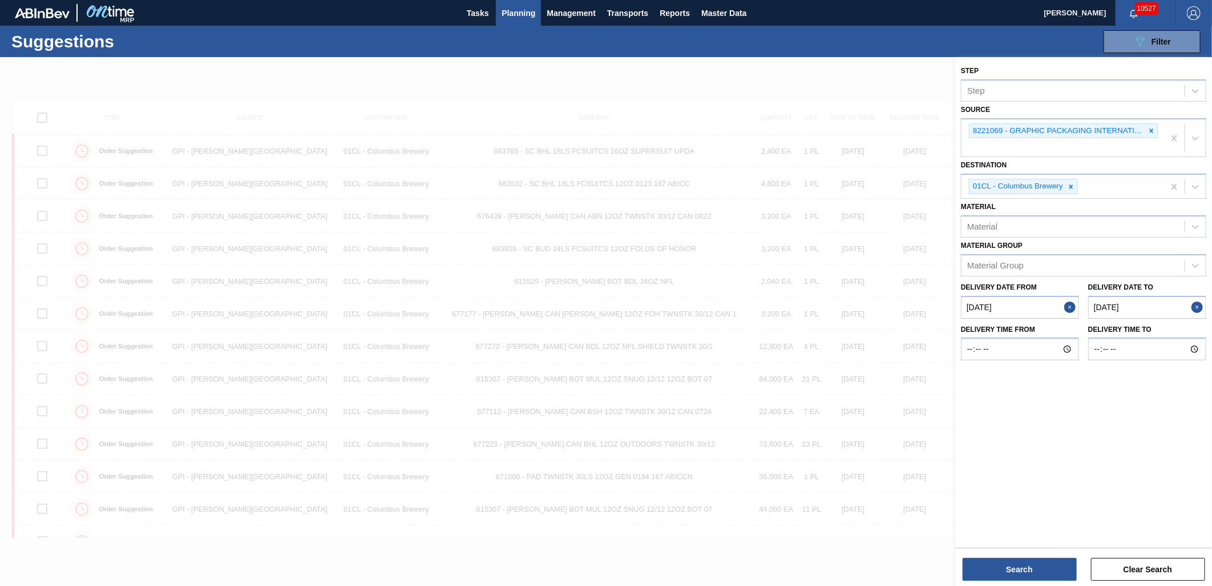
type from "[DATE]"
click at [1015, 577] on button "Search" at bounding box center [1020, 569] width 114 height 23
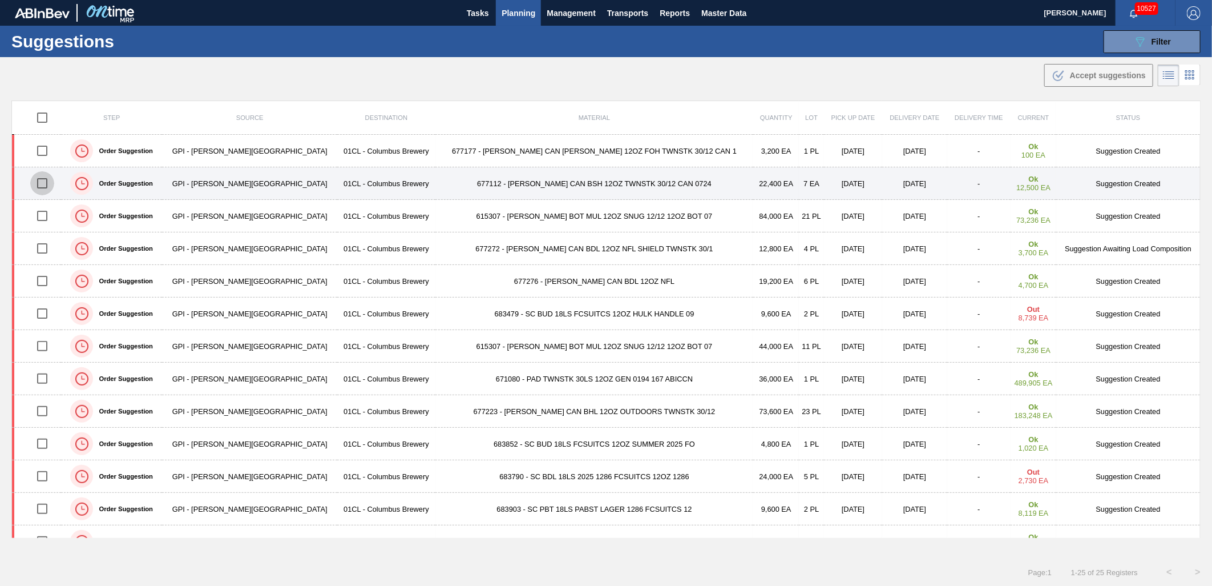
click at [49, 183] on input "checkbox" at bounding box center [42, 183] width 24 height 24
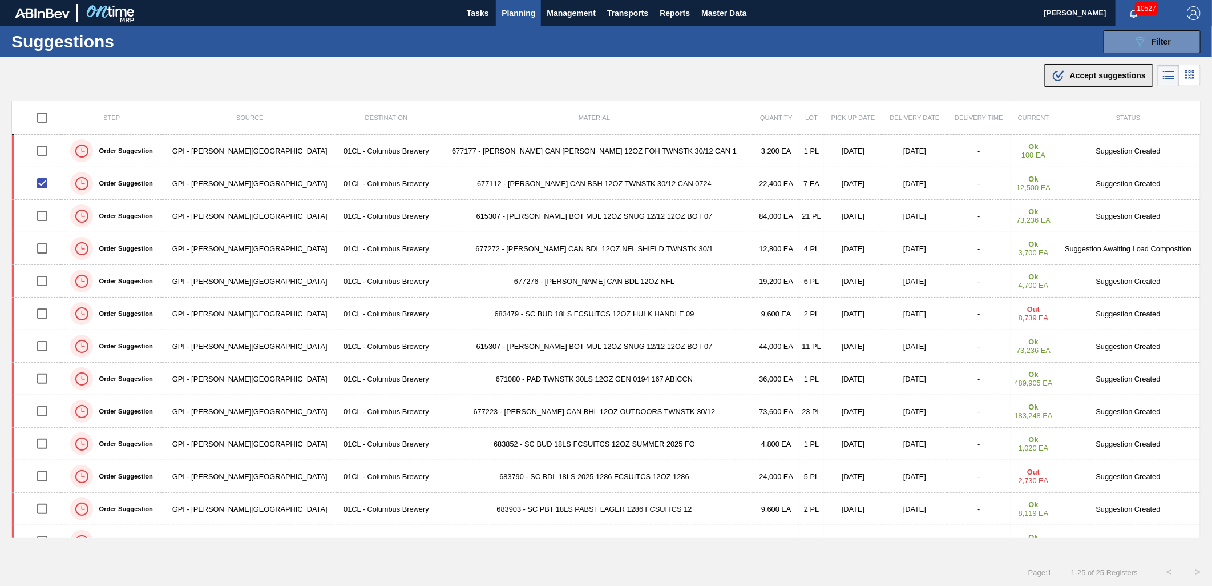
click at [1107, 80] on div ".b{fill:var(--color-action-default)} Accept suggestions" at bounding box center [1099, 75] width 94 height 14
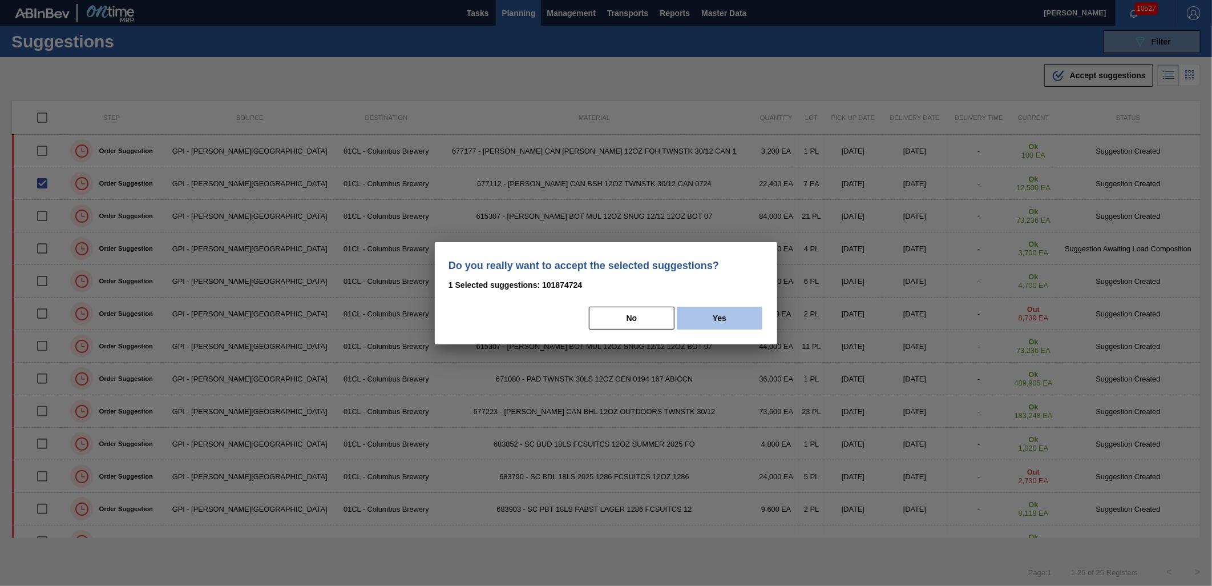
click at [718, 321] on button "Yes" at bounding box center [720, 318] width 86 height 23
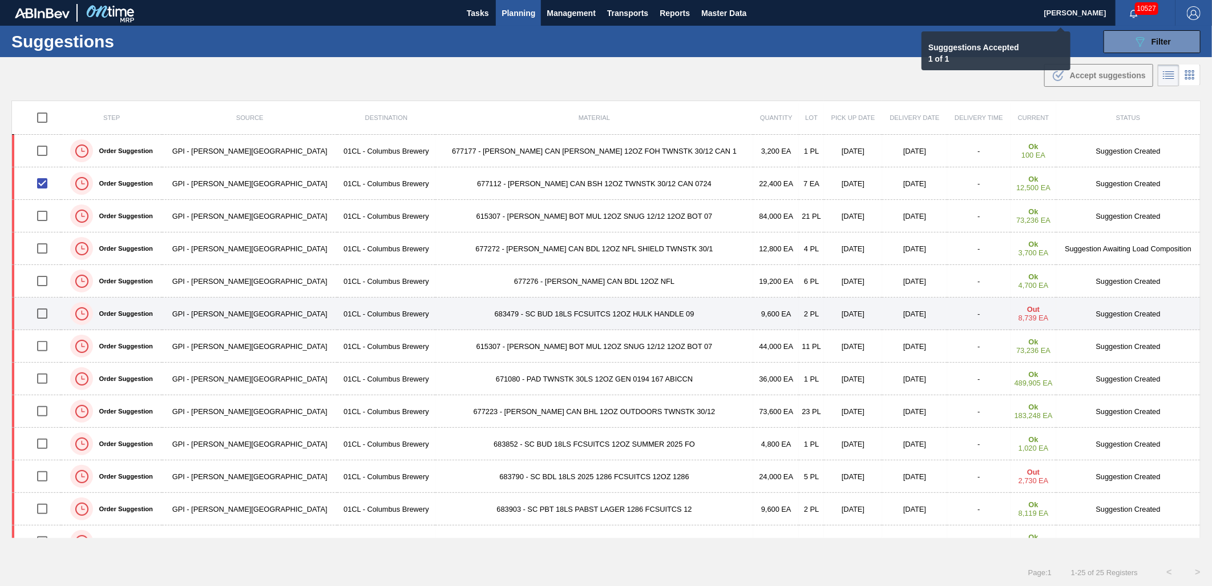
checkbox input "false"
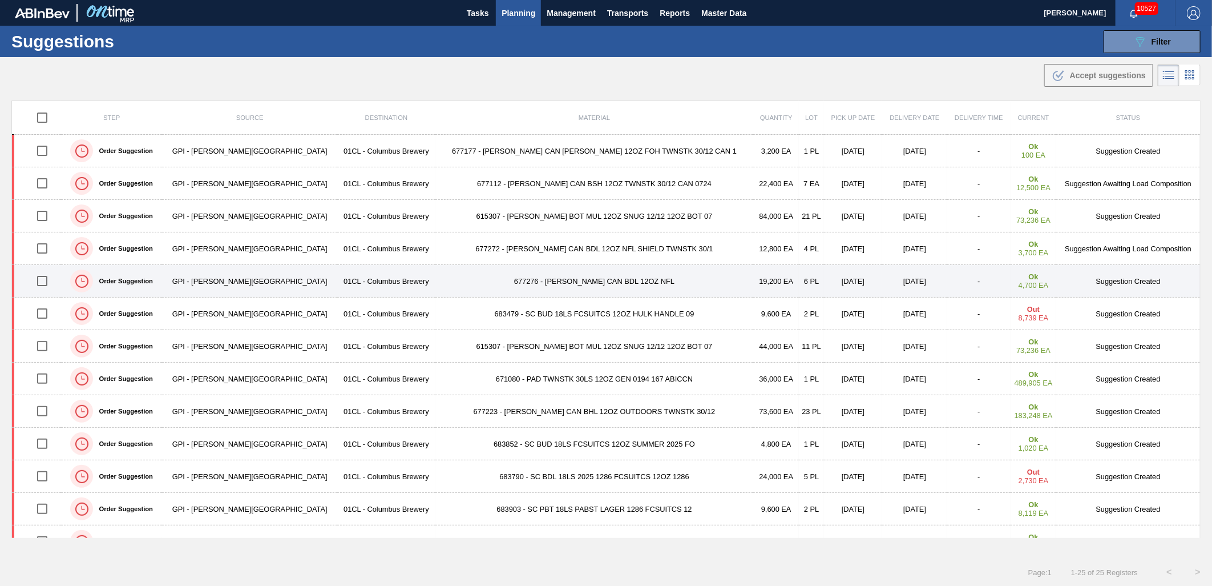
click at [545, 291] on td "677276 - [PERSON_NAME] CAN BDL 12OZ NFL" at bounding box center [595, 281] width 318 height 33
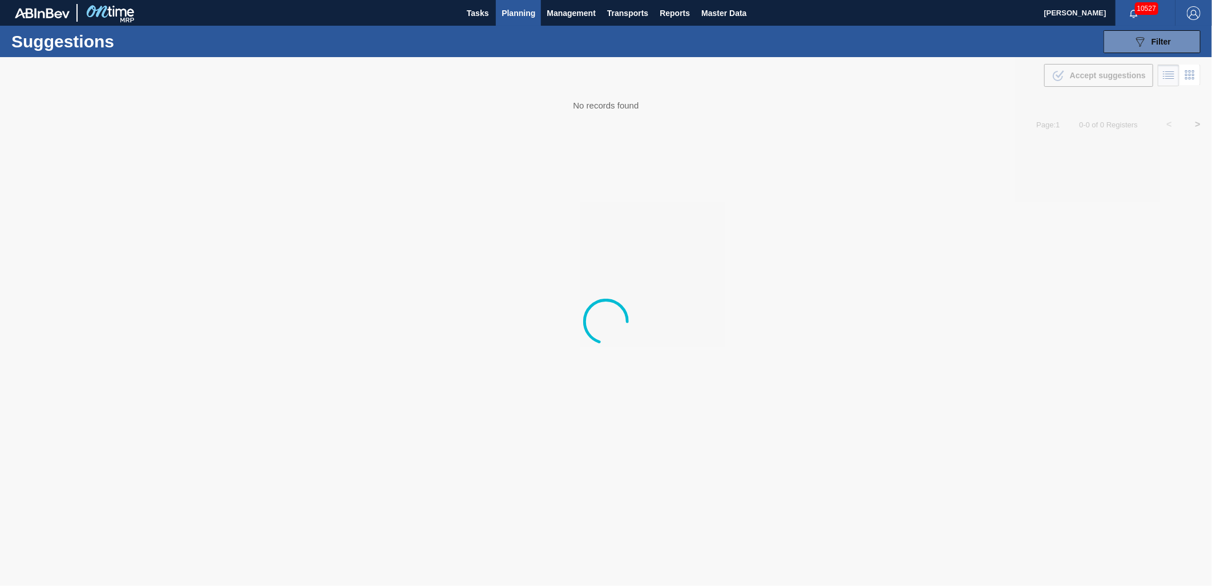
type from "[DATE]"
type to "[DATE]"
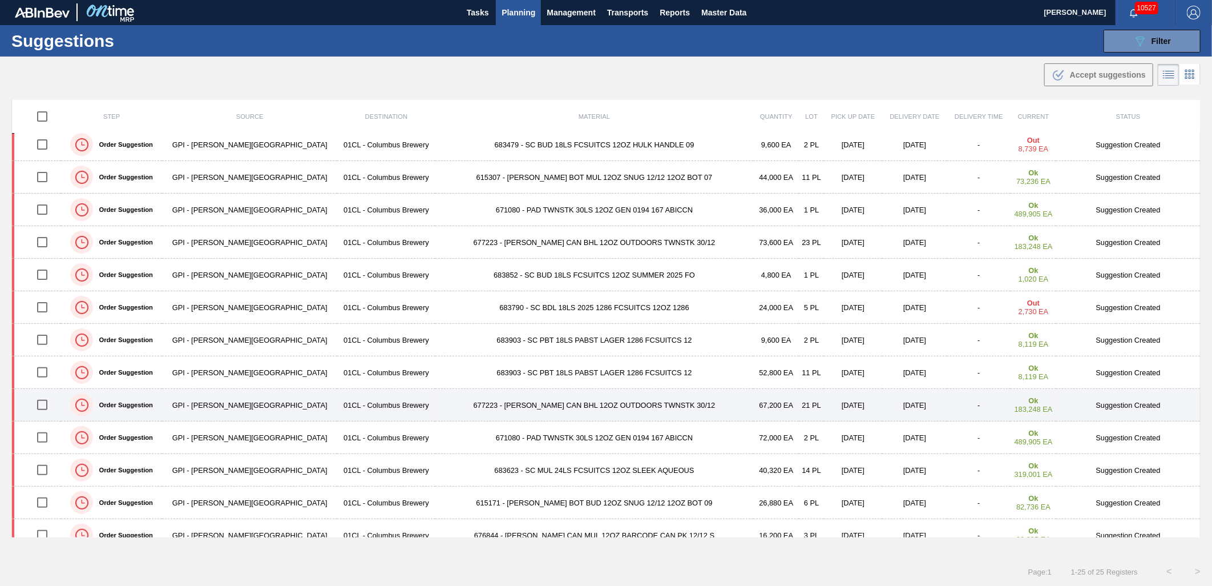
scroll to position [190, 0]
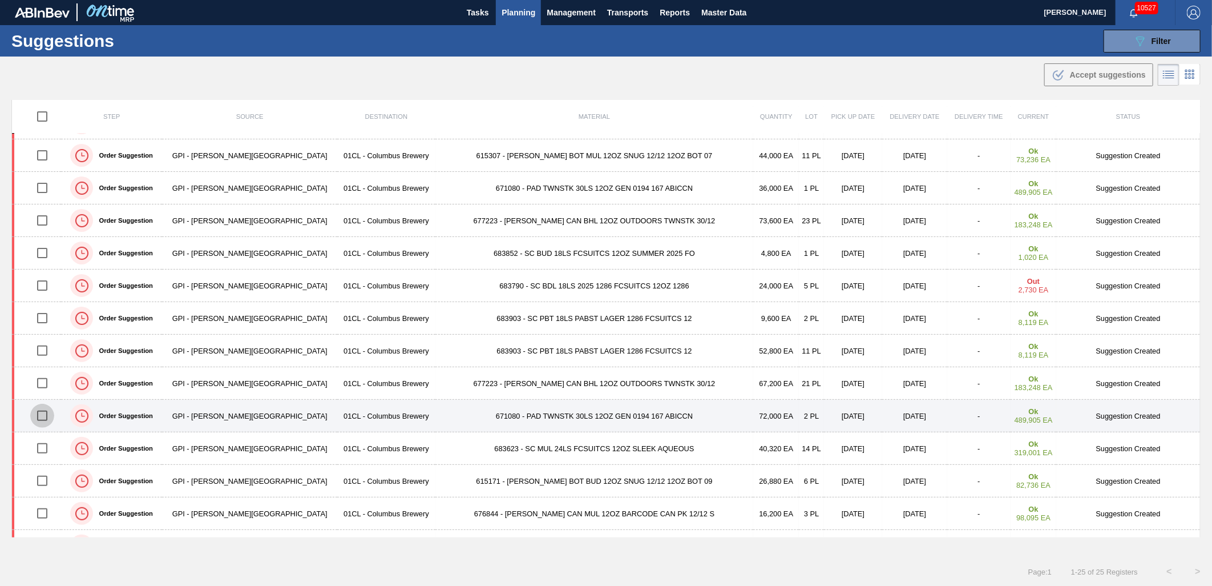
click at [46, 418] on input "checkbox" at bounding box center [42, 416] width 24 height 24
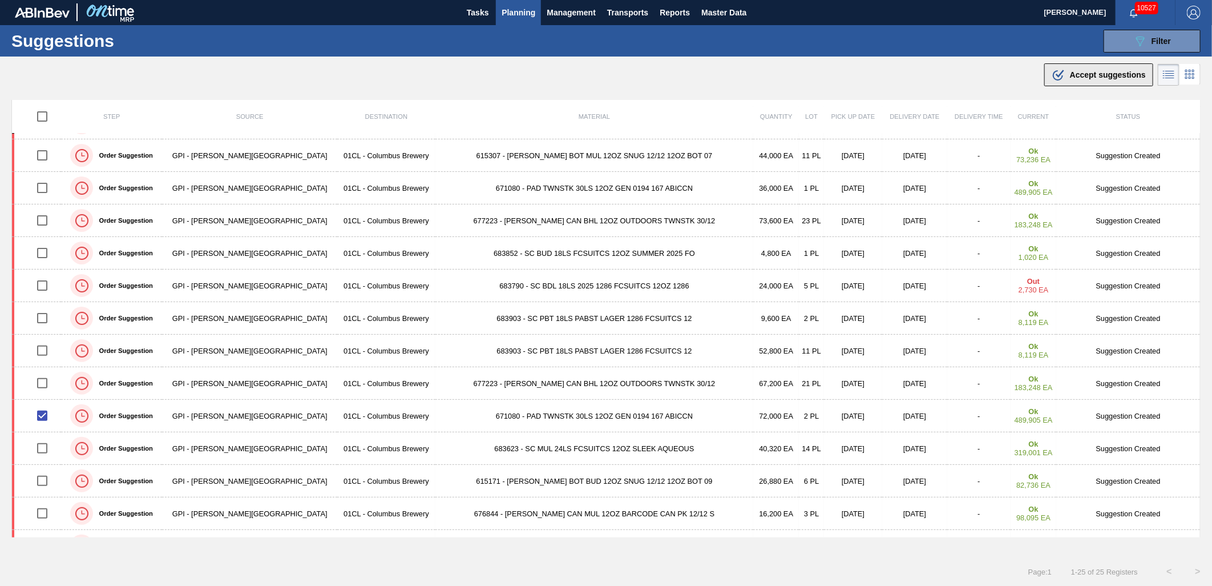
click at [1087, 79] on div ".b{fill:var(--color-action-default)} Accept suggestions" at bounding box center [1099, 75] width 94 height 14
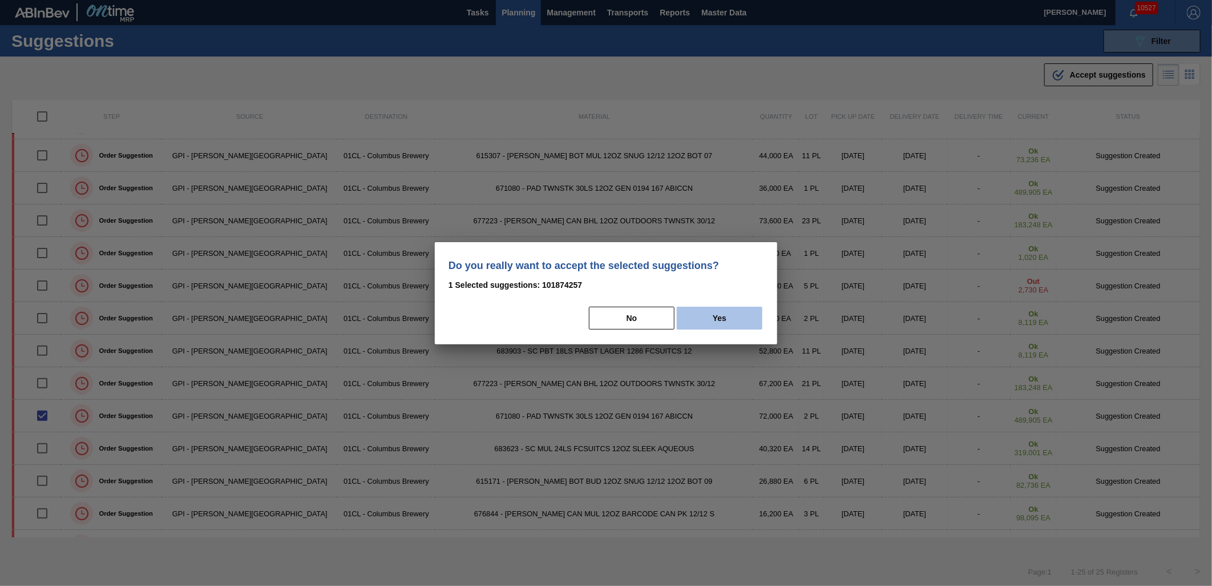
click at [716, 317] on button "Yes" at bounding box center [720, 318] width 86 height 23
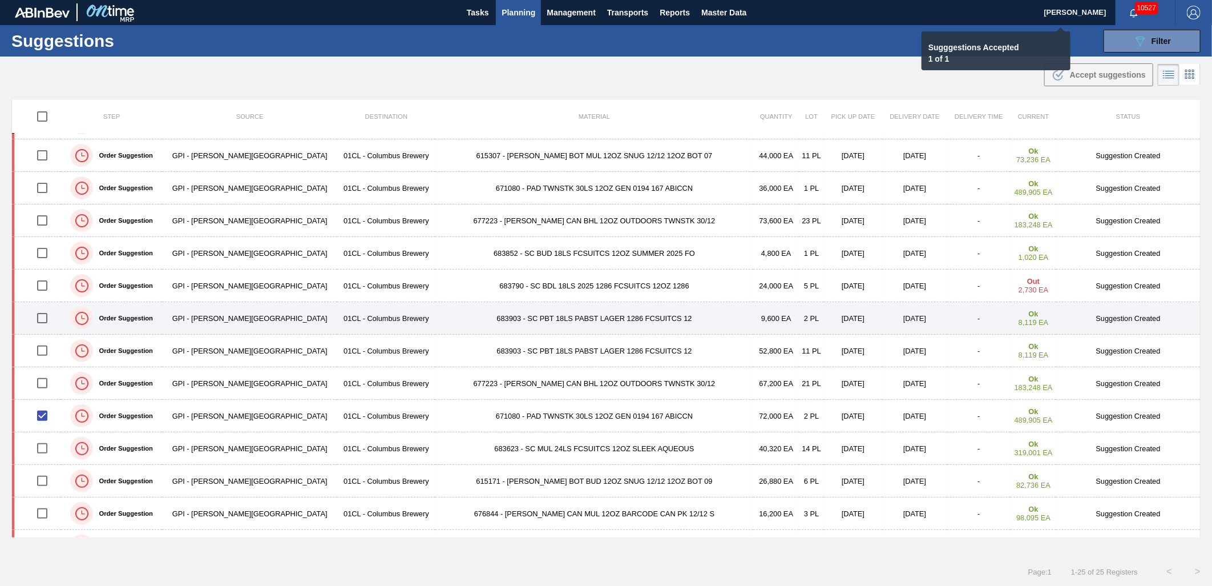
checkbox input "false"
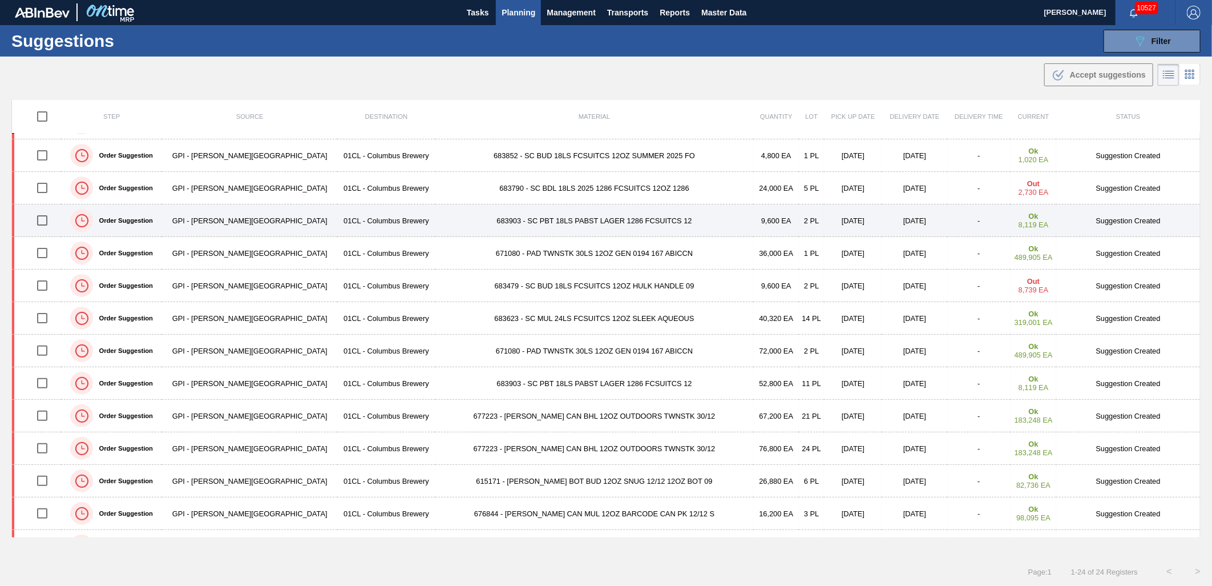
scroll to position [124, 0]
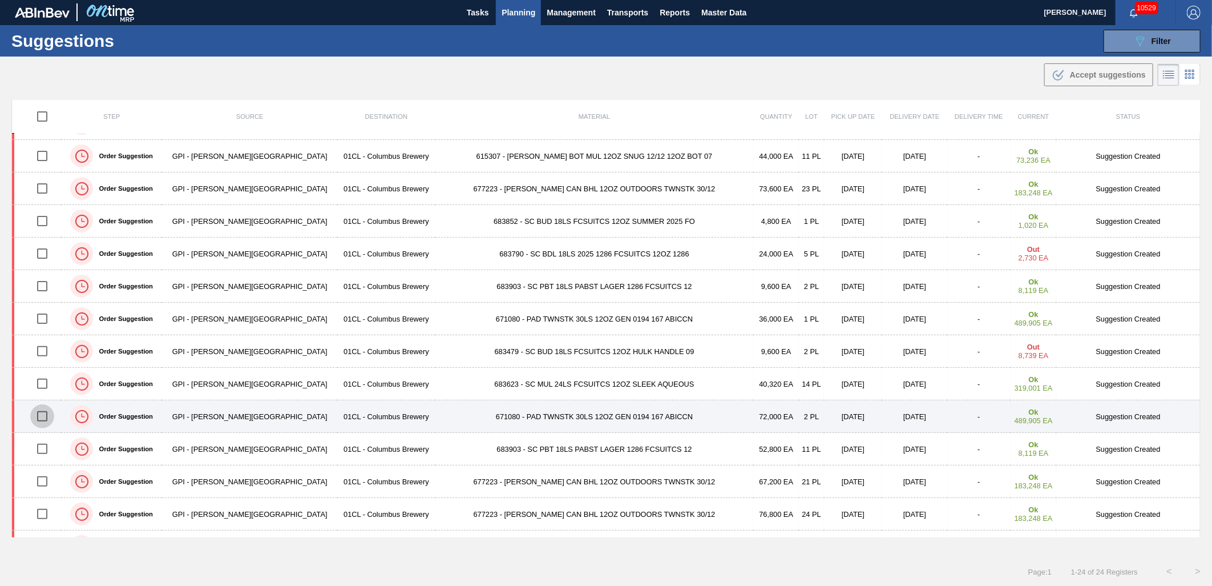
drag, startPoint x: 50, startPoint y: 414, endPoint x: 59, endPoint y: 413, distance: 9.3
click at [50, 414] on input "checkbox" at bounding box center [42, 416] width 24 height 24
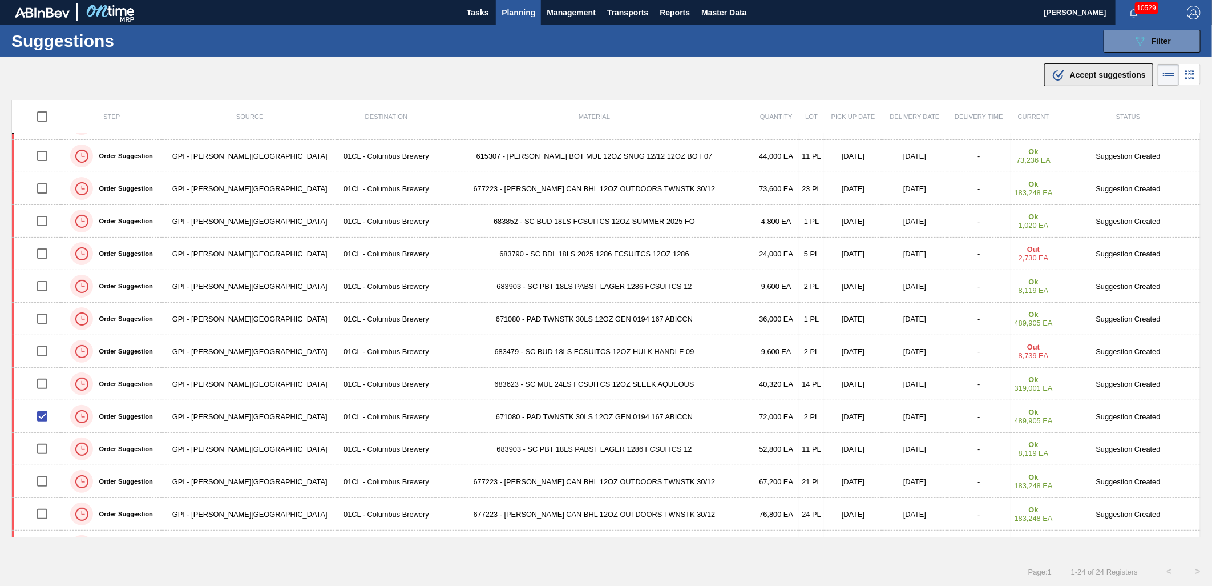
click at [1093, 70] on span "Accept suggestions" at bounding box center [1108, 74] width 76 height 9
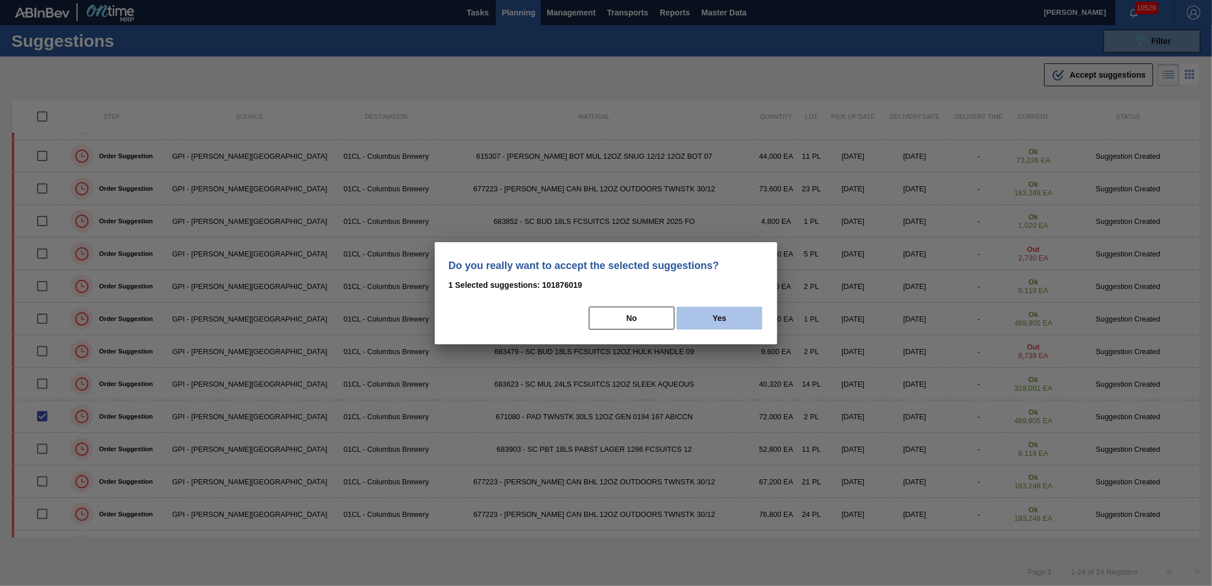
click at [727, 321] on button "Yes" at bounding box center [720, 318] width 86 height 23
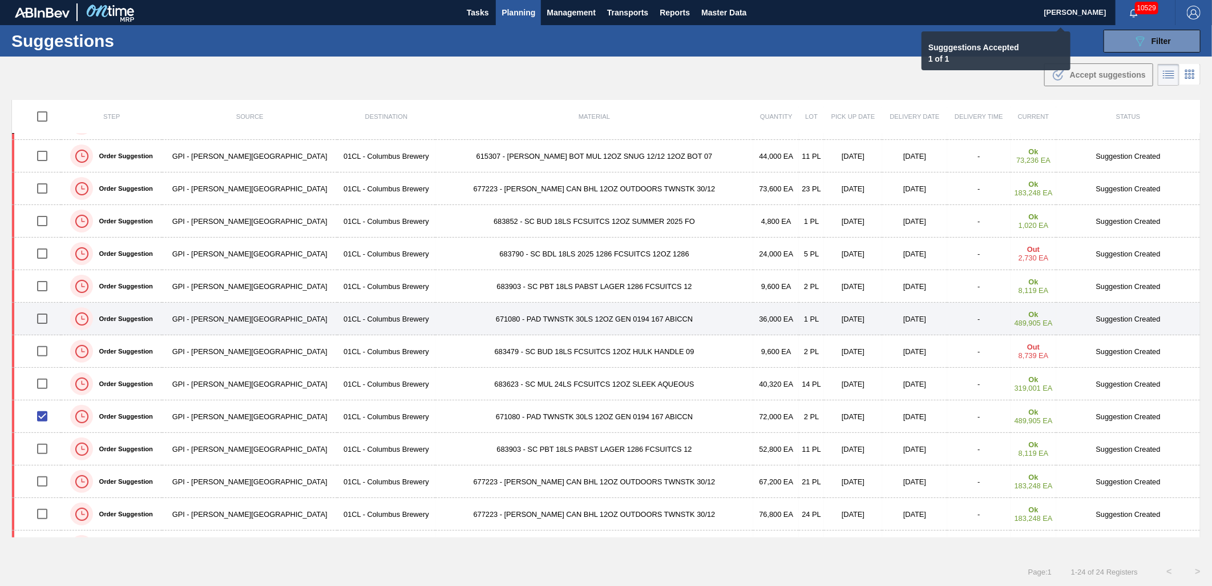
checkbox input "false"
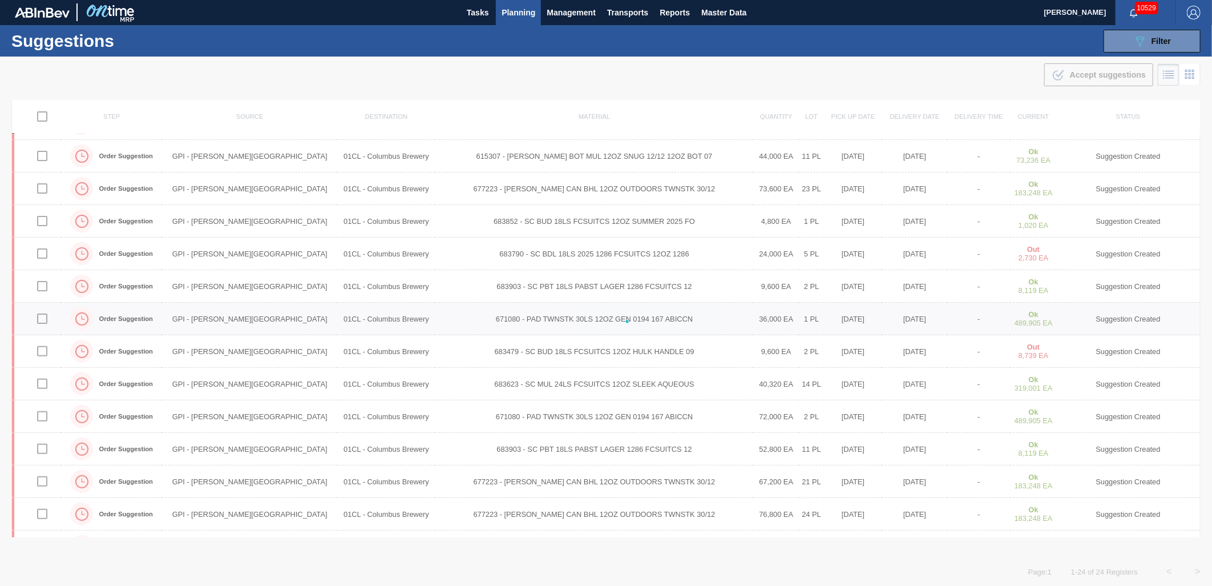
scroll to position [92, 0]
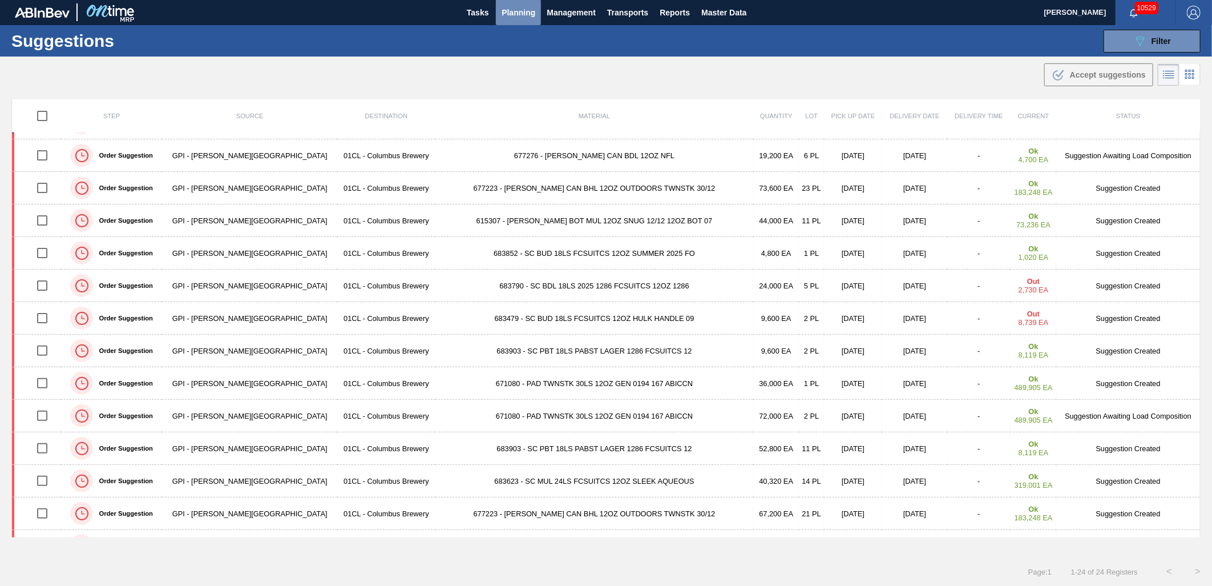
click at [517, 14] on span "Planning" at bounding box center [519, 13] width 34 height 14
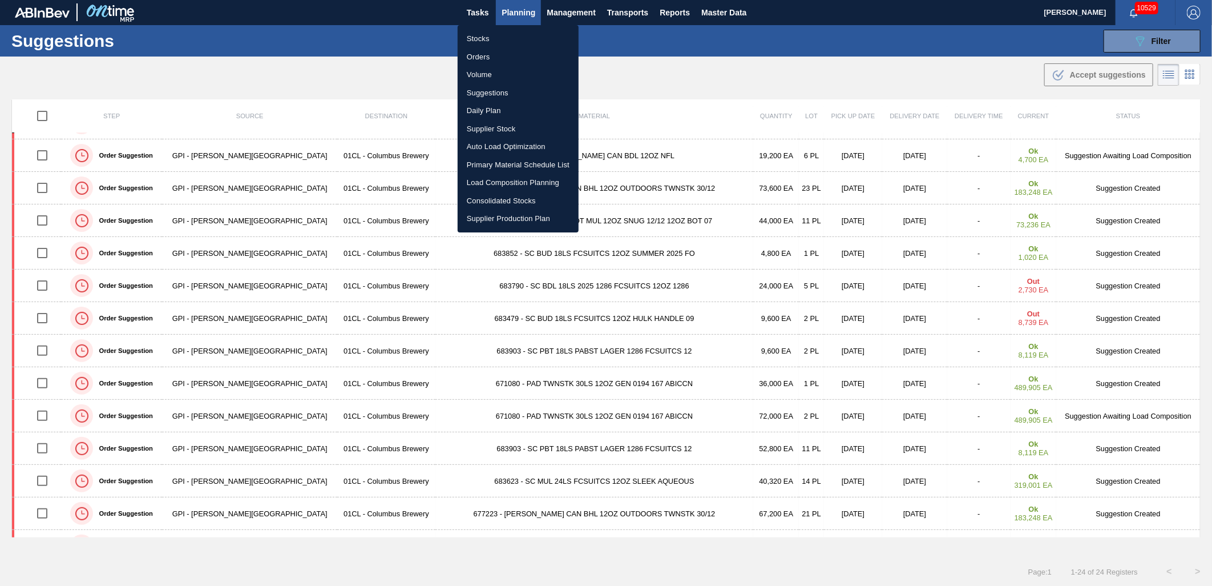
click at [493, 42] on li "Stocks" at bounding box center [518, 39] width 121 height 18
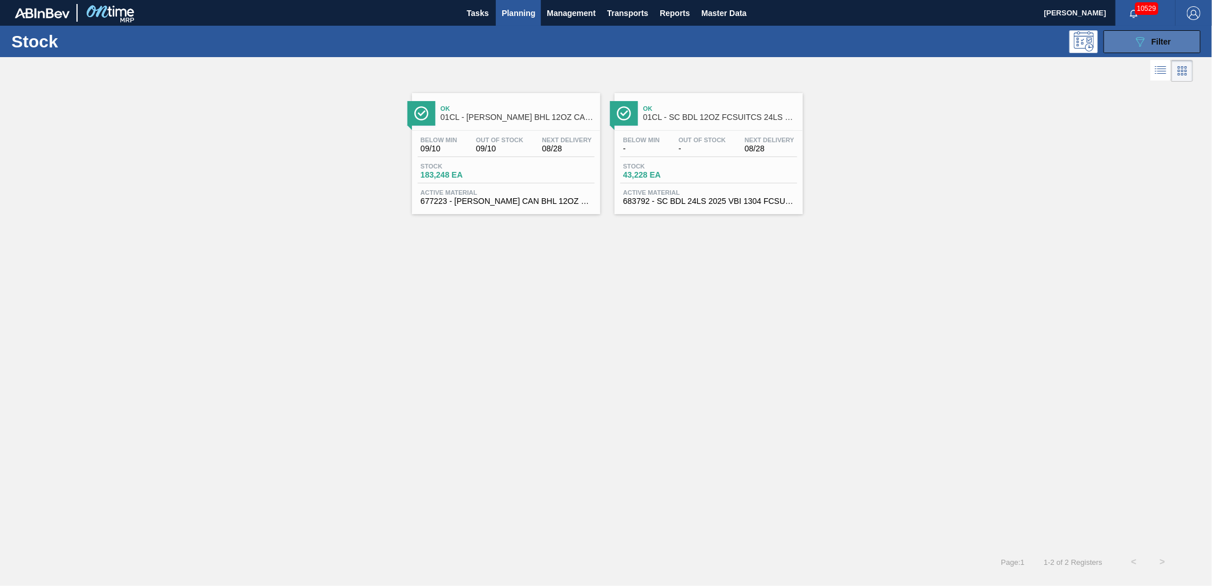
click at [1161, 43] on span "Filter" at bounding box center [1161, 41] width 19 height 9
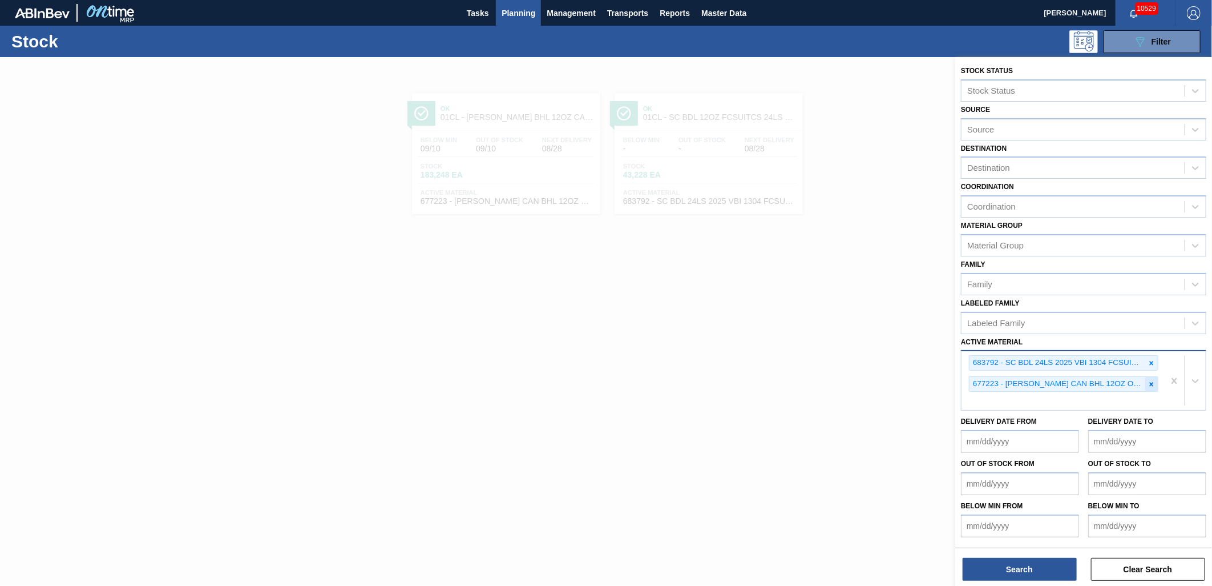
click at [1152, 382] on icon at bounding box center [1152, 384] width 8 height 8
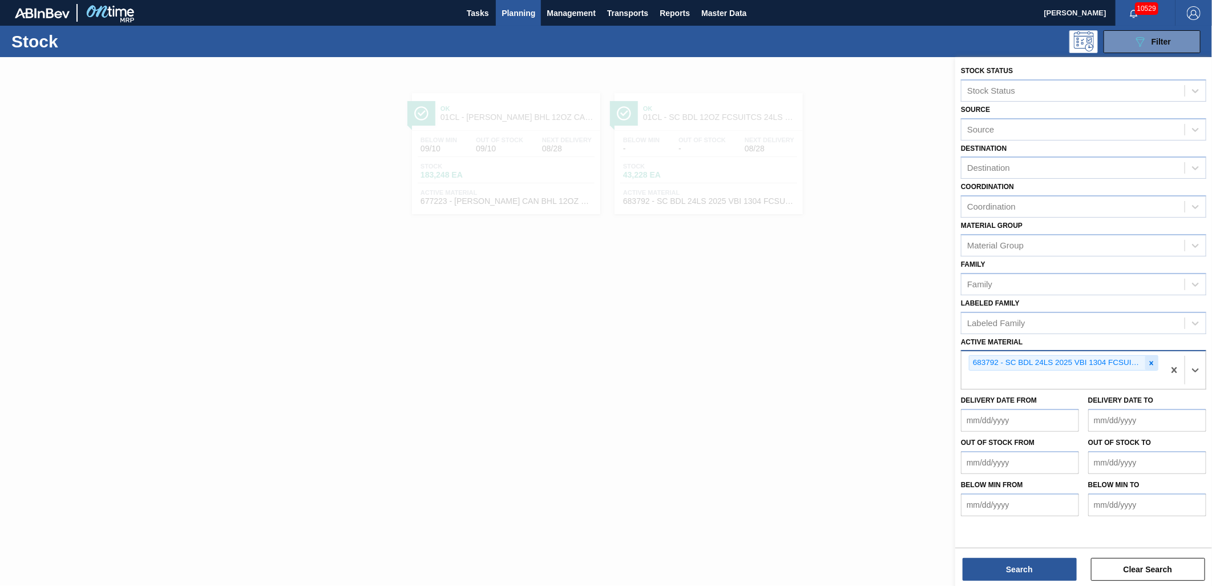
click at [1150, 360] on icon at bounding box center [1152, 363] width 8 height 8
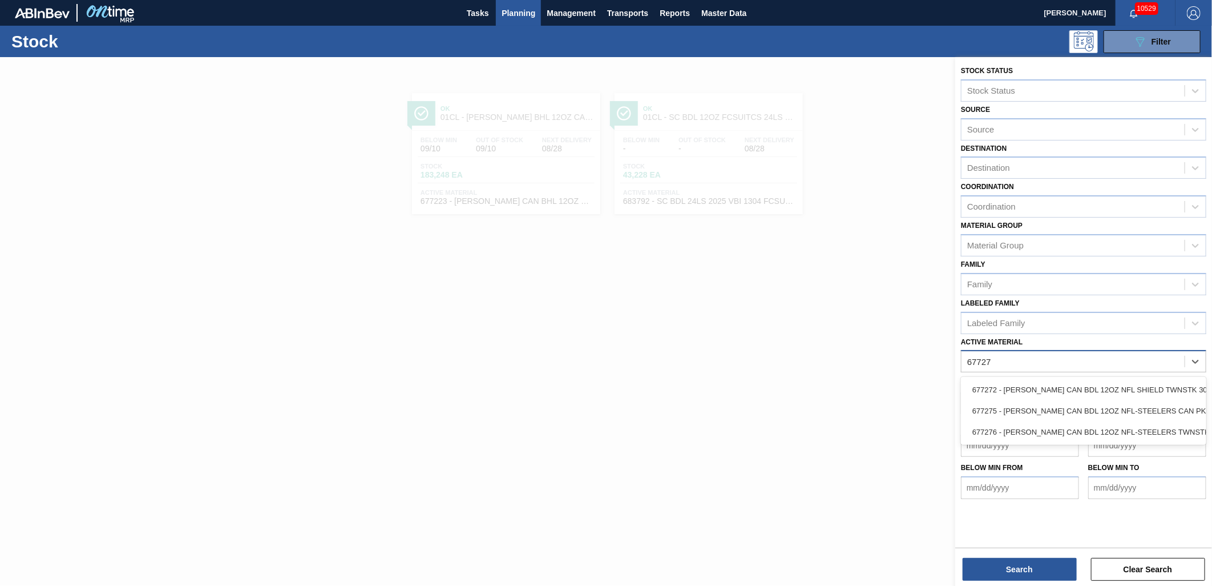
type Material "677272"
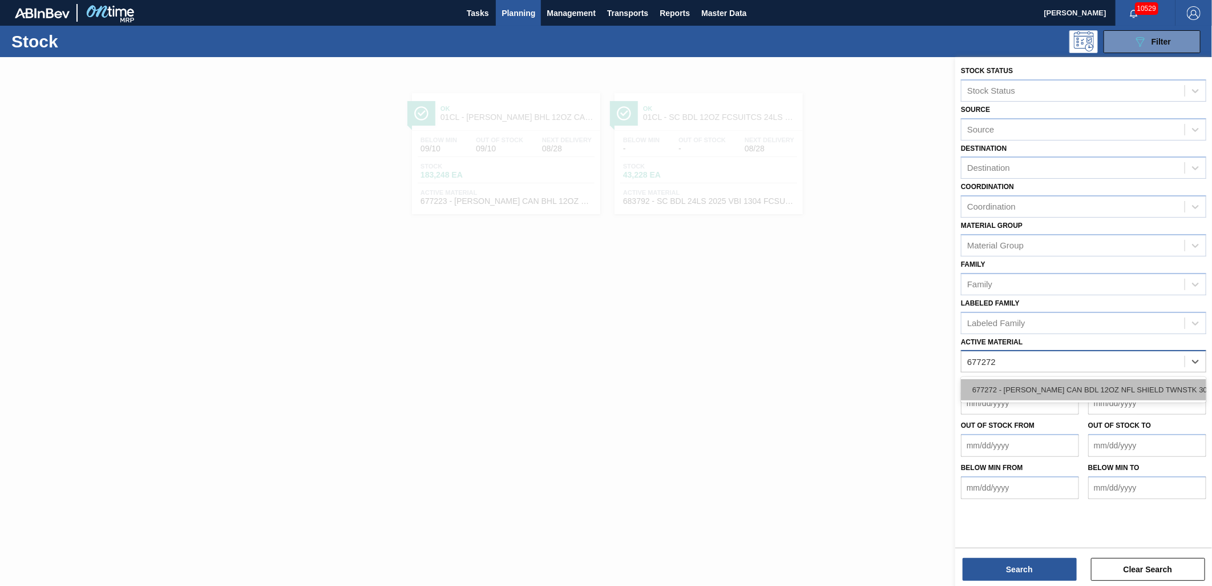
click at [1111, 387] on div "677272 - [PERSON_NAME] CAN BDL 12OZ NFL SHIELD TWNSTK 30/1" at bounding box center [1083, 389] width 245 height 21
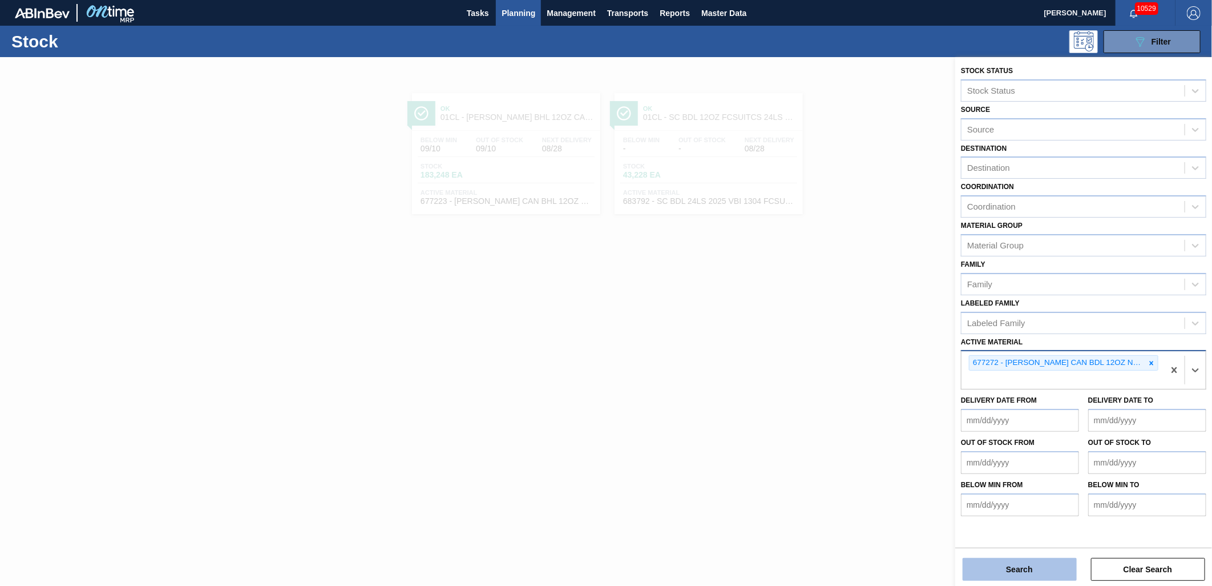
click at [1025, 573] on button "Search" at bounding box center [1020, 569] width 114 height 23
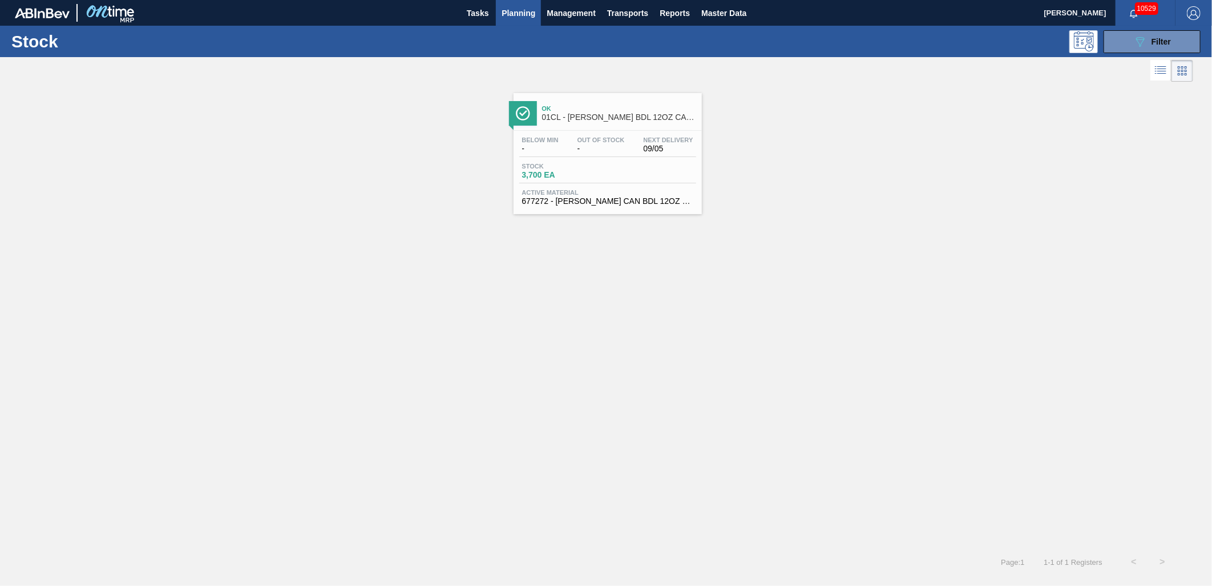
click at [589, 158] on div "Below Min - Out Of Stock - Next Delivery 09/05 Stock 3,700 EA Active Material 6…" at bounding box center [608, 170] width 188 height 78
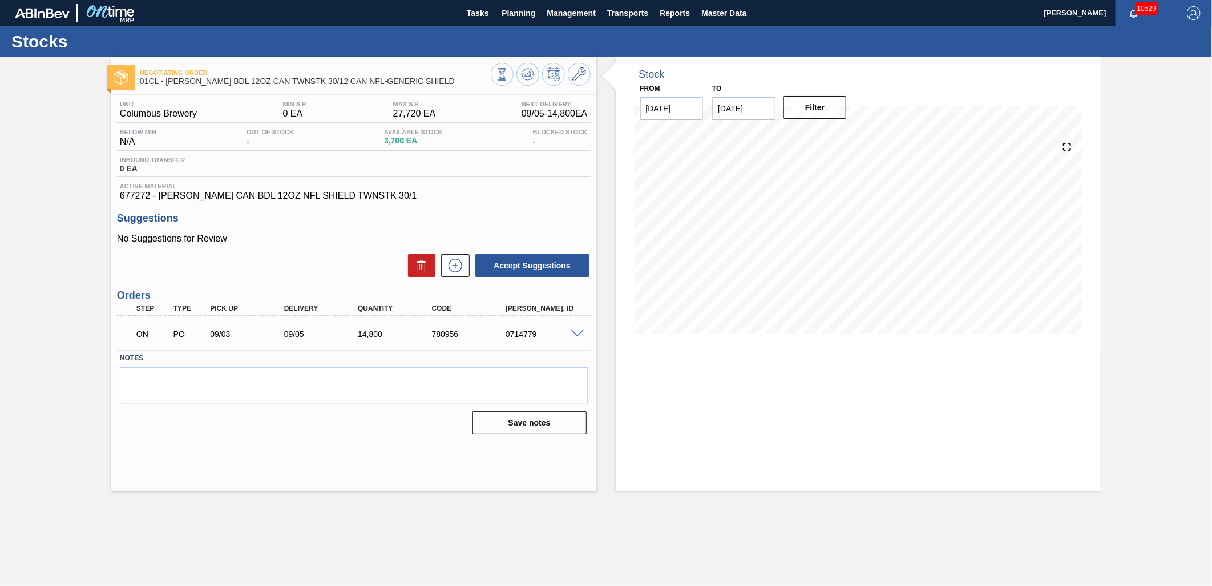
click at [571, 333] on span at bounding box center [578, 333] width 14 height 9
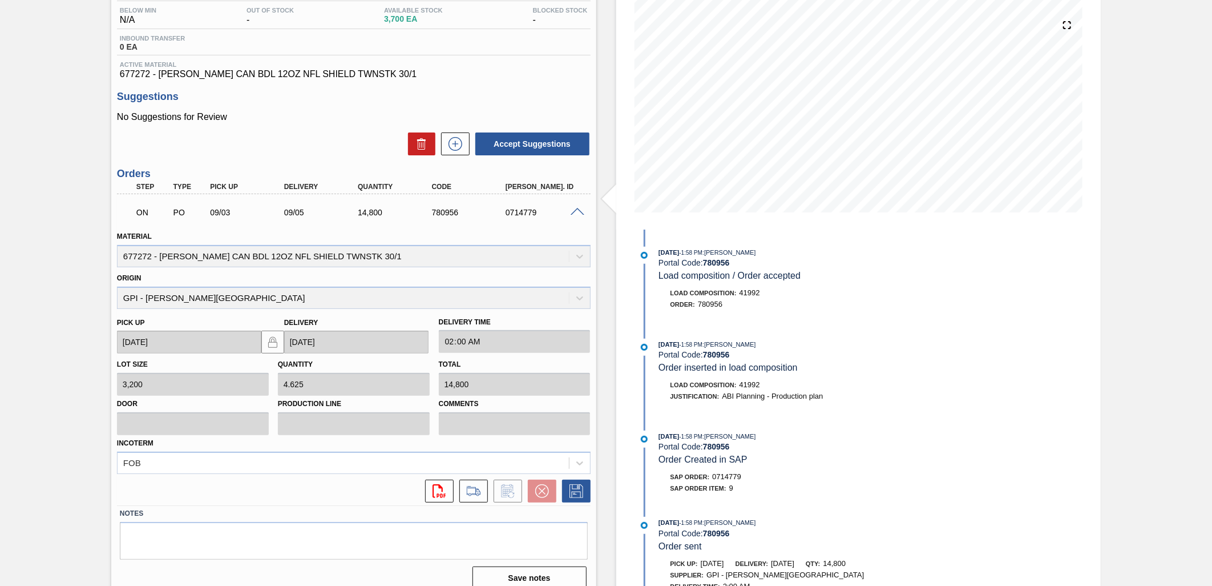
scroll to position [127, 0]
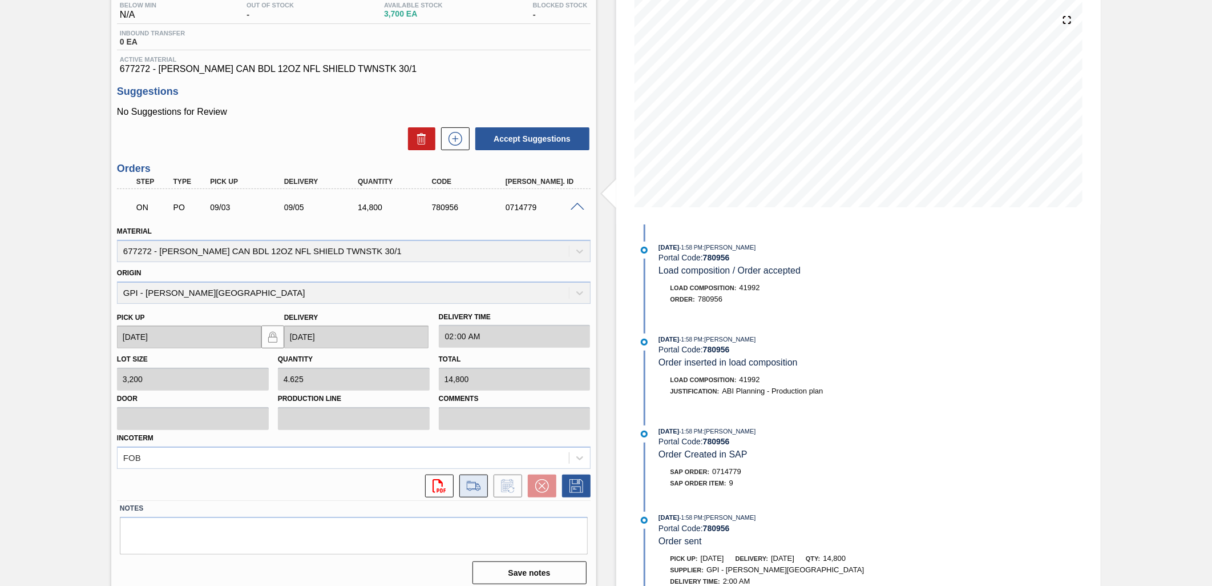
click at [477, 484] on icon at bounding box center [474, 486] width 18 height 14
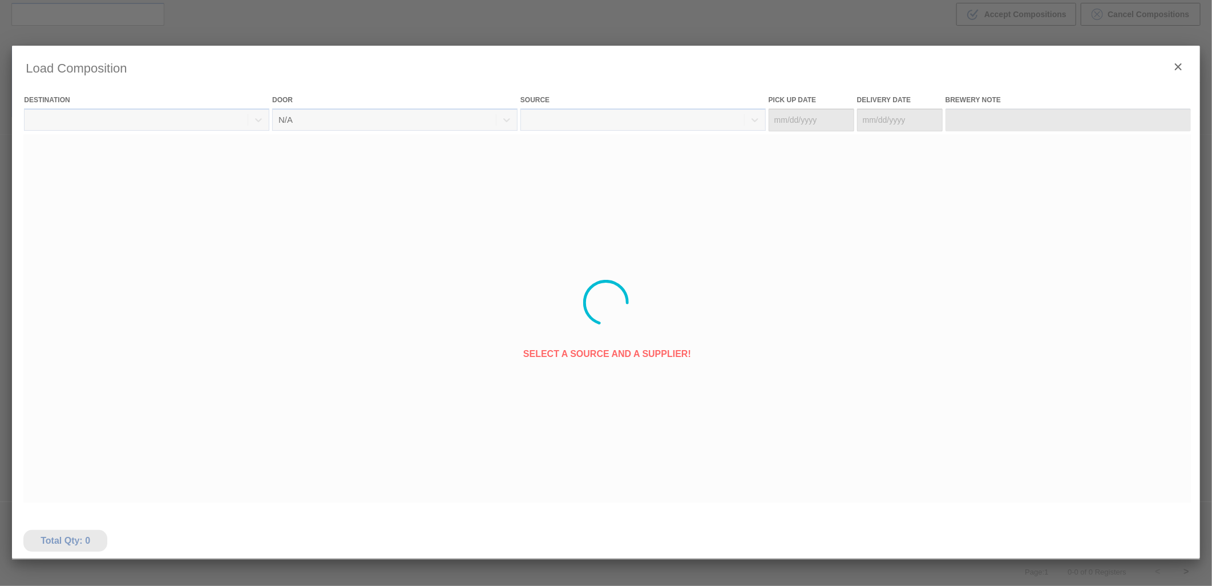
type Date "[DATE]"
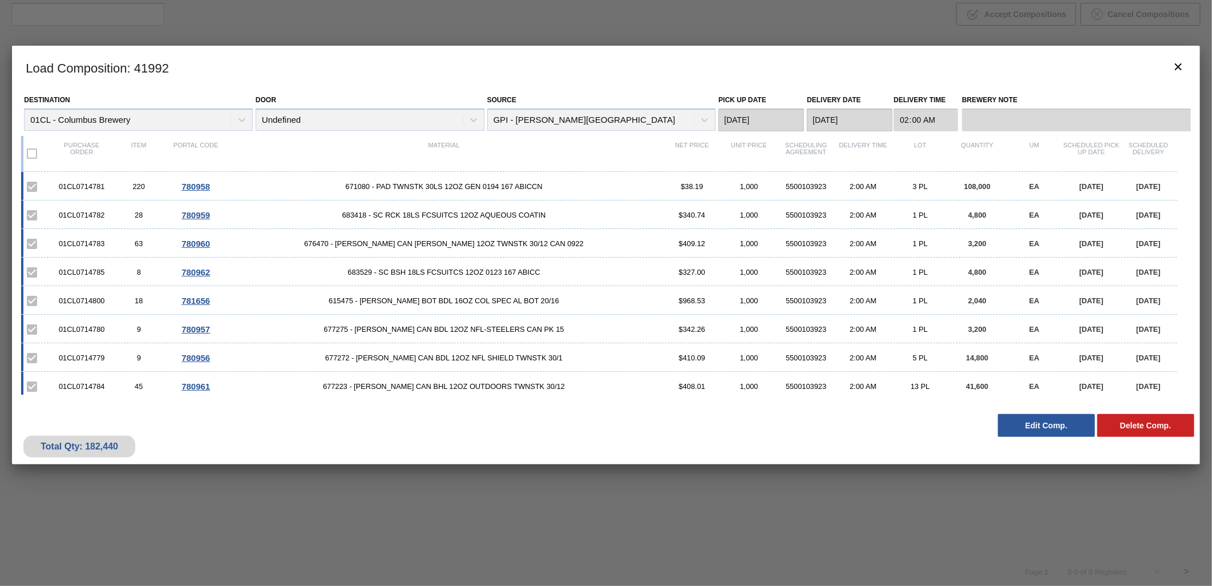
click at [1018, 427] on button "Edit Comp." at bounding box center [1046, 425] width 97 height 23
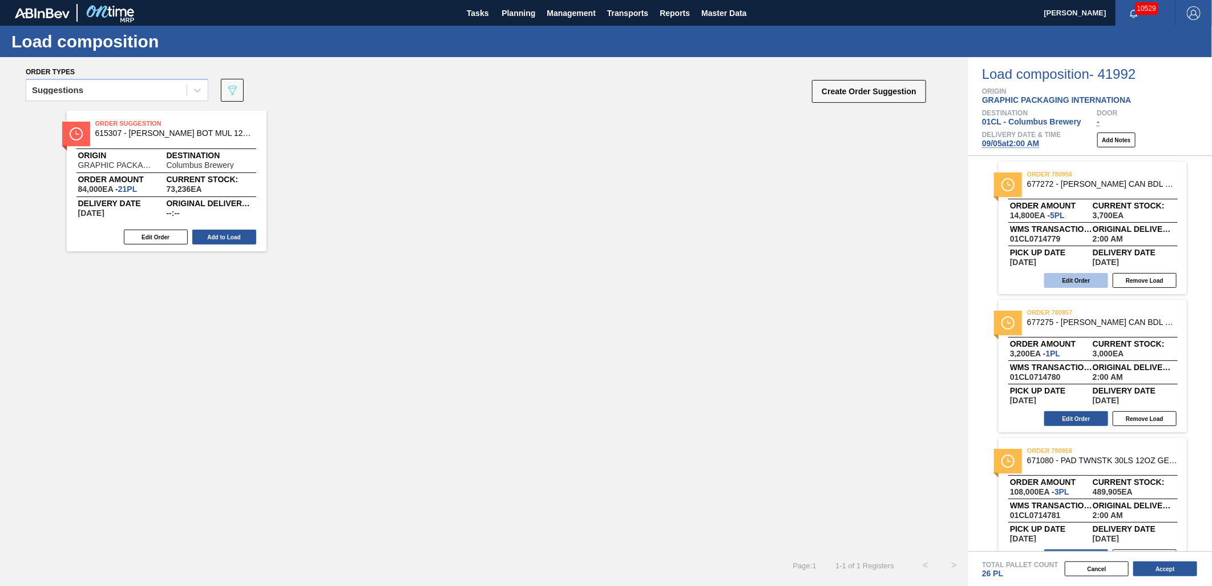
click at [1075, 280] on button "Edit Order" at bounding box center [1077, 280] width 64 height 15
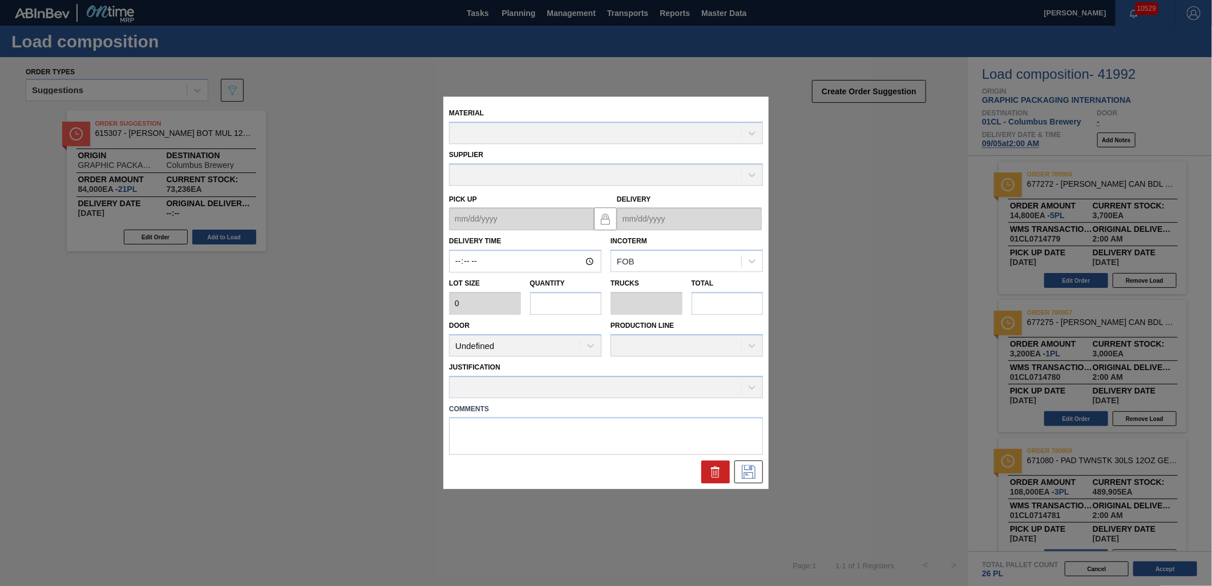
type input "02:00:00"
type input "3,200"
type input "4.625"
type input "0.178"
type input "14,800"
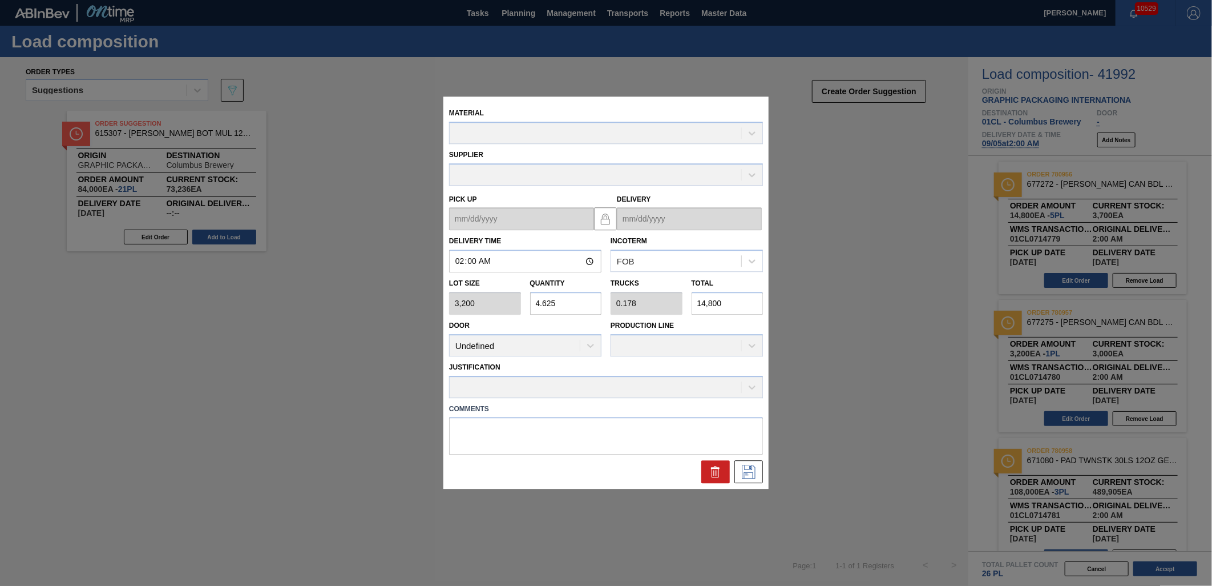
type up "[DATE]"
type input "[DATE]"
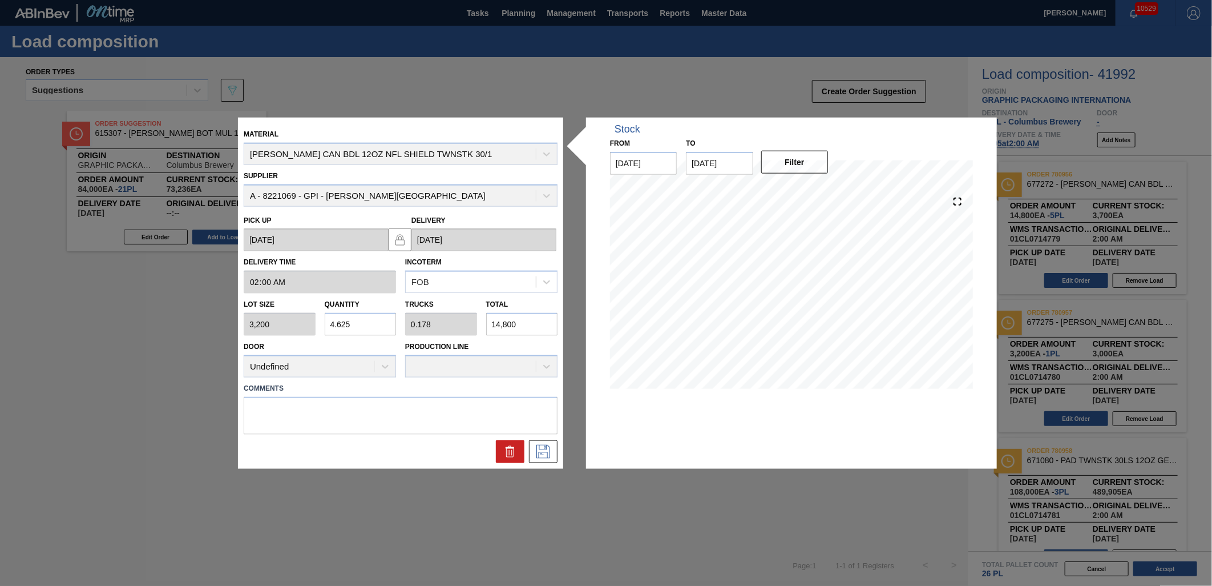
click at [537, 325] on input "14,800" at bounding box center [522, 324] width 72 height 23
drag, startPoint x: 537, startPoint y: 325, endPoint x: 488, endPoint y: 322, distance: 48.6
click at [488, 322] on input "14,800" at bounding box center [522, 324] width 72 height 23
type input "0"
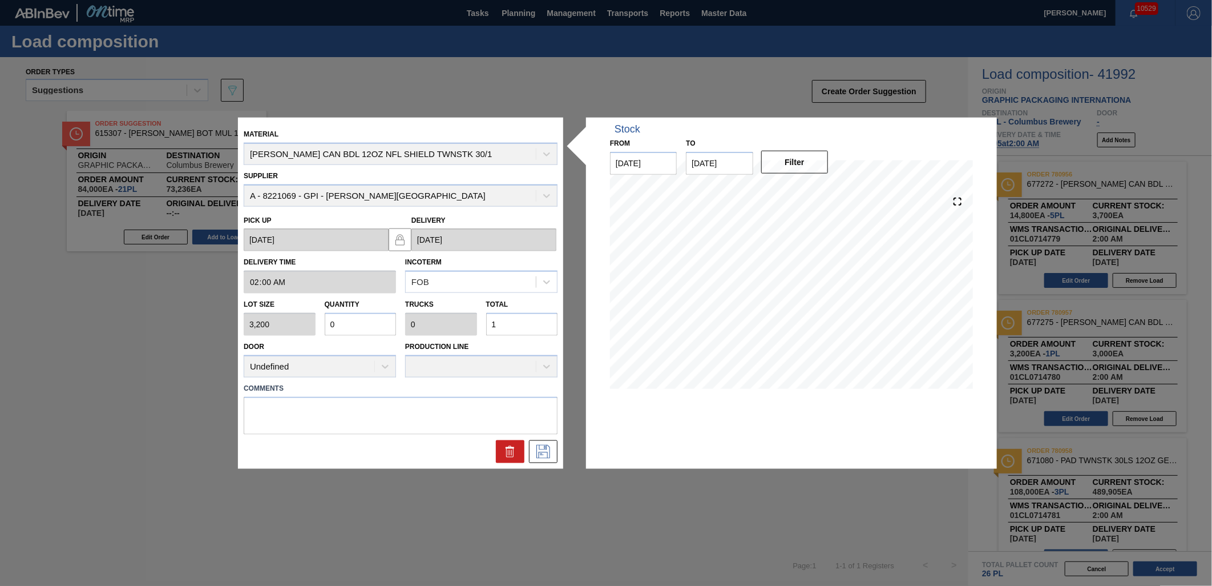
type input "12"
type input "0.004"
type input "125"
type input "0.393"
type input "0.015"
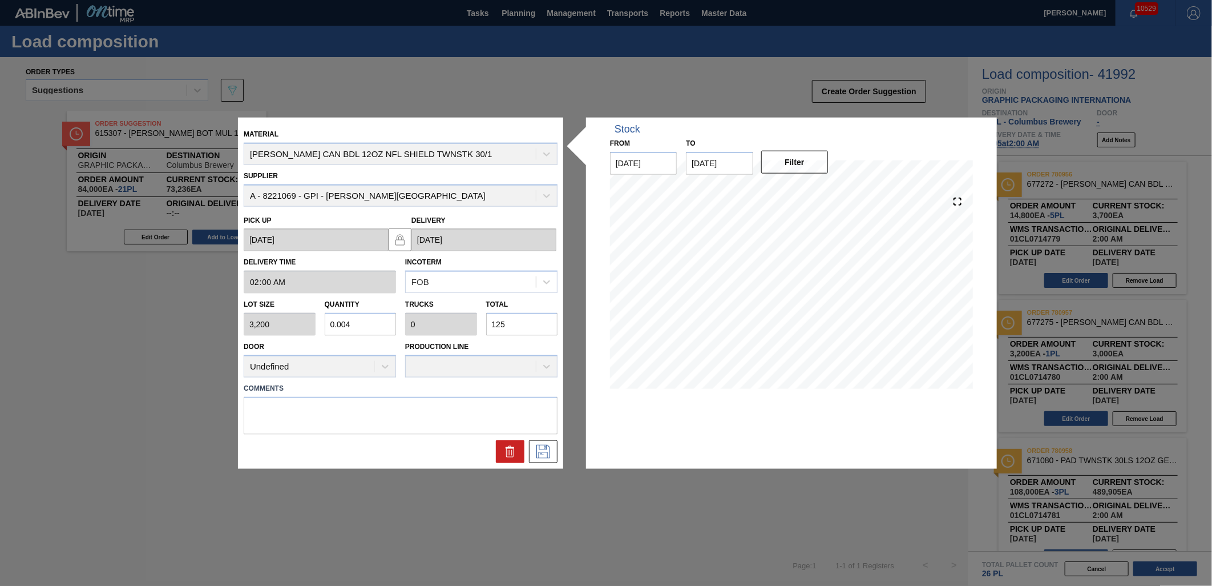
type input "1,258"
type input "3.931"
type input "0.151"
type input "12,580"
type input "0.393"
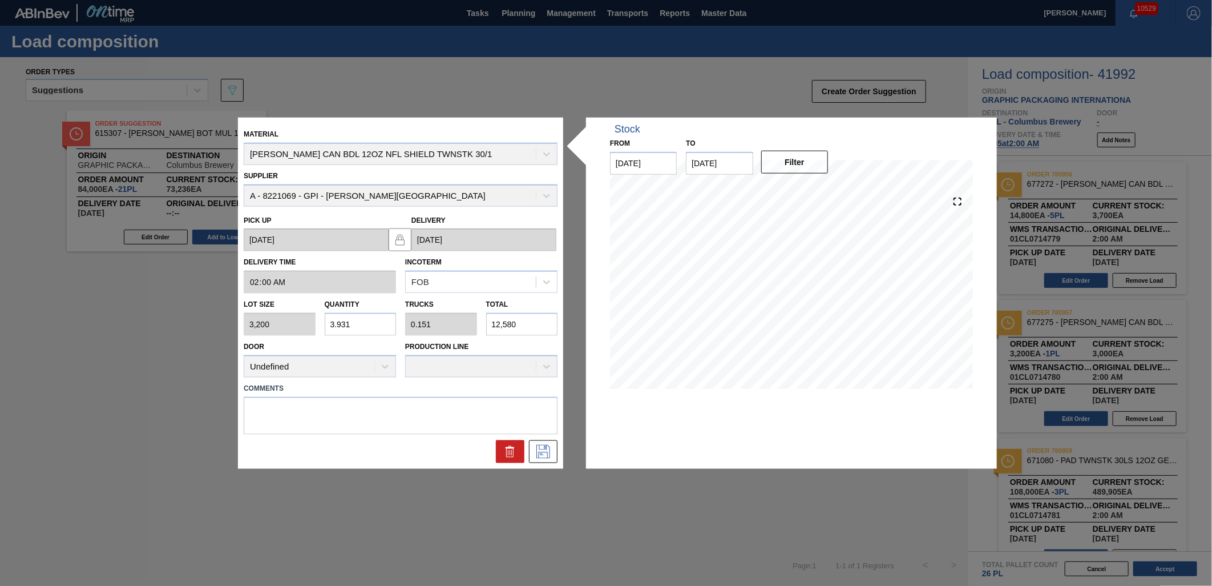
type input "0.015"
type input "1,258"
type input "0.039"
type input "0.002"
type input "125"
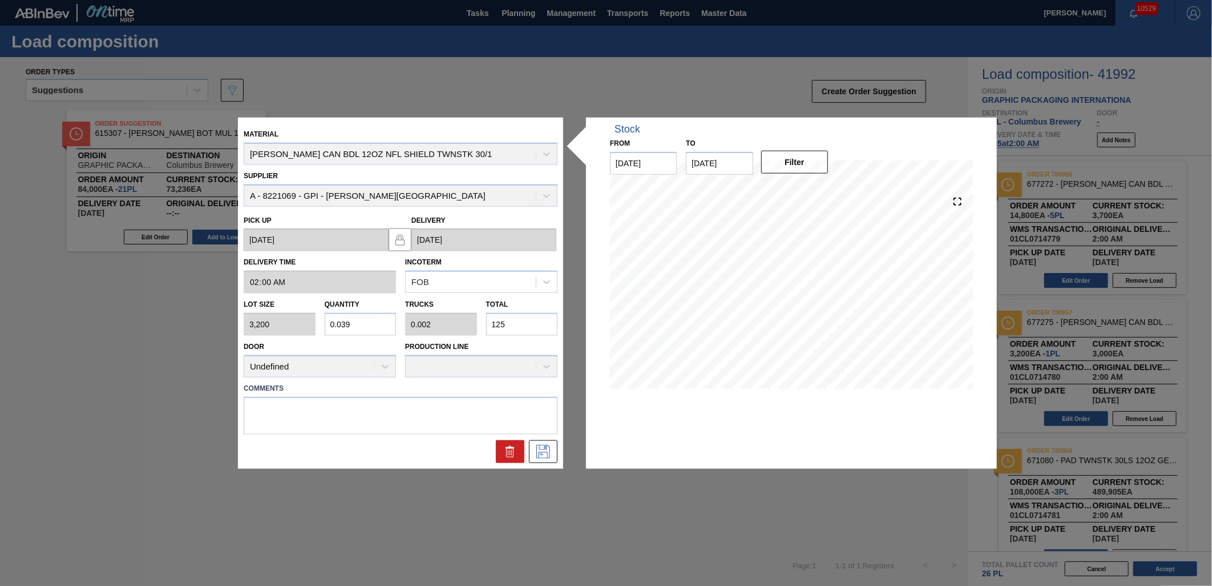
type input "0.004"
type input "0"
type input "12"
type input "0.037"
type input "0.001"
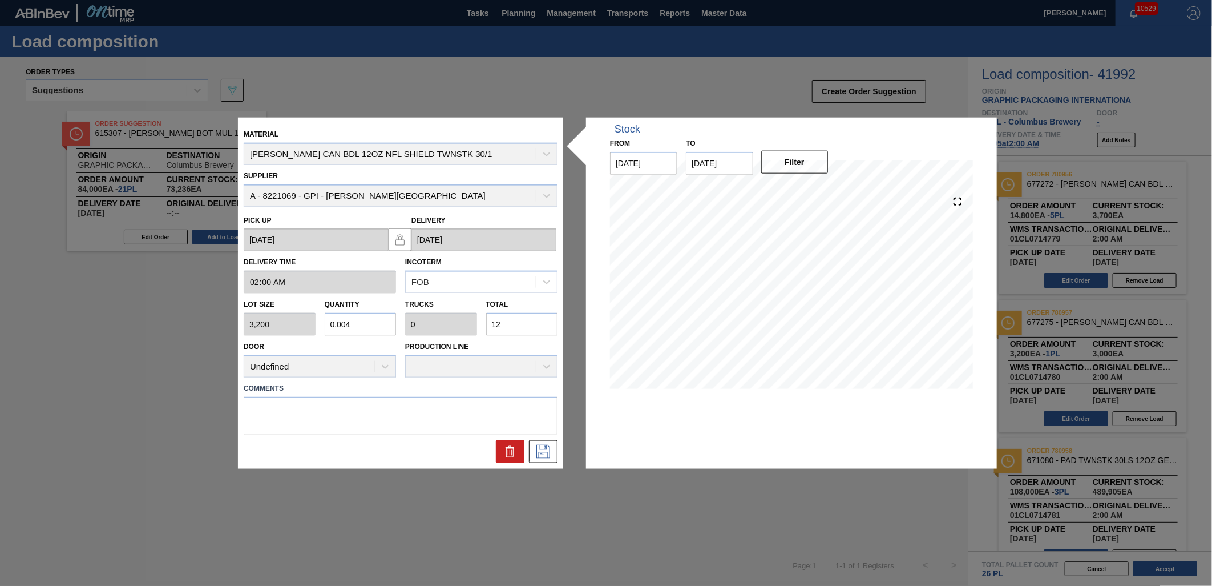
type input "120"
type input "0.375"
type input "0.014"
type input "1,200"
type input "0.037"
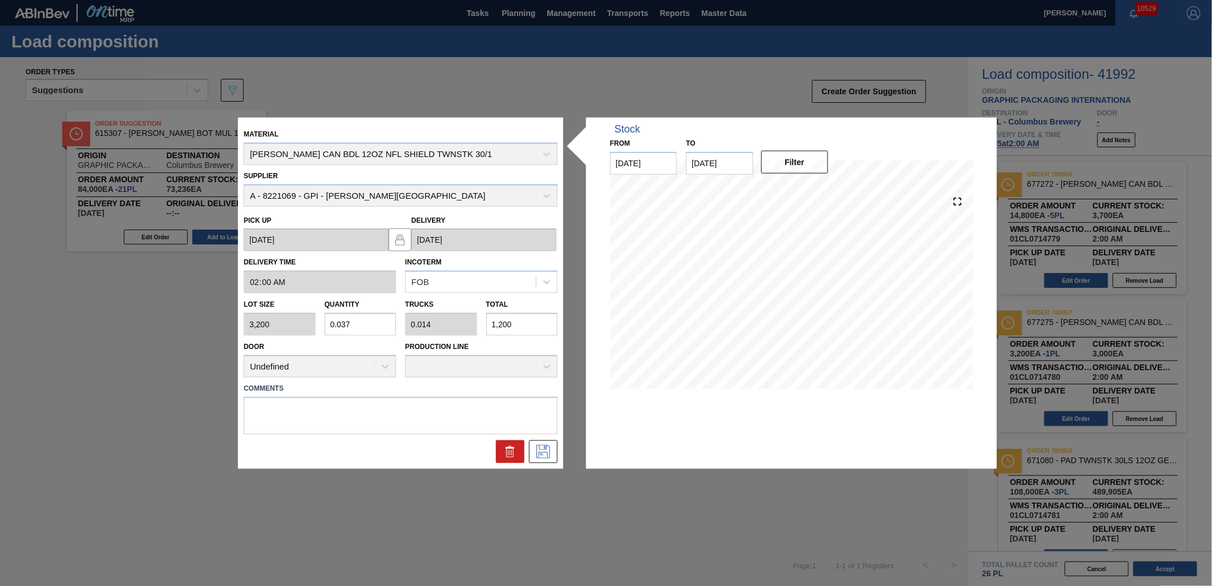
type input "0.001"
type input "120"
type input "0.004"
type input "0"
type input "12"
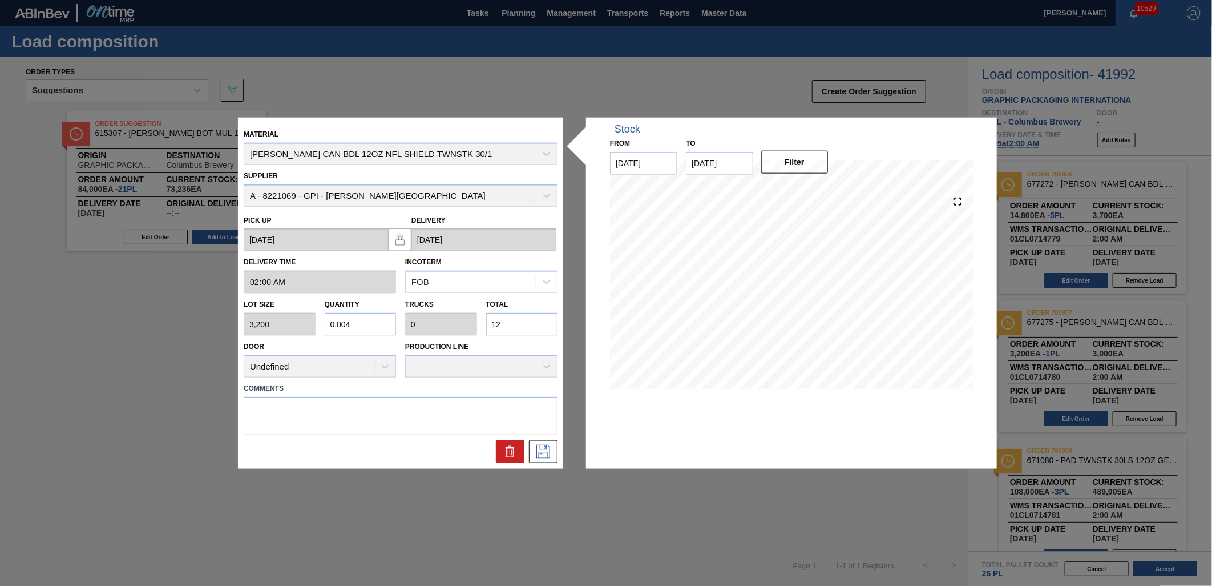
type input "0.04"
type input "0.002"
type input "128"
type input "0.4"
type input "0.015"
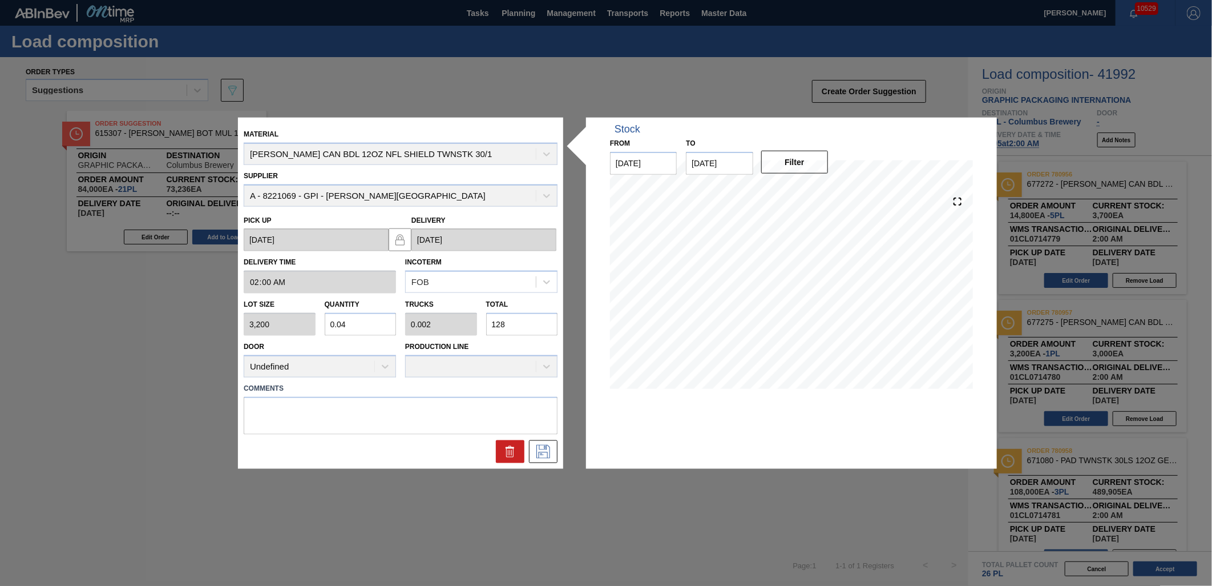
type input "1,280"
type input "4"
type input "0.154"
type input "12,800"
click at [546, 457] on icon at bounding box center [543, 451] width 18 height 14
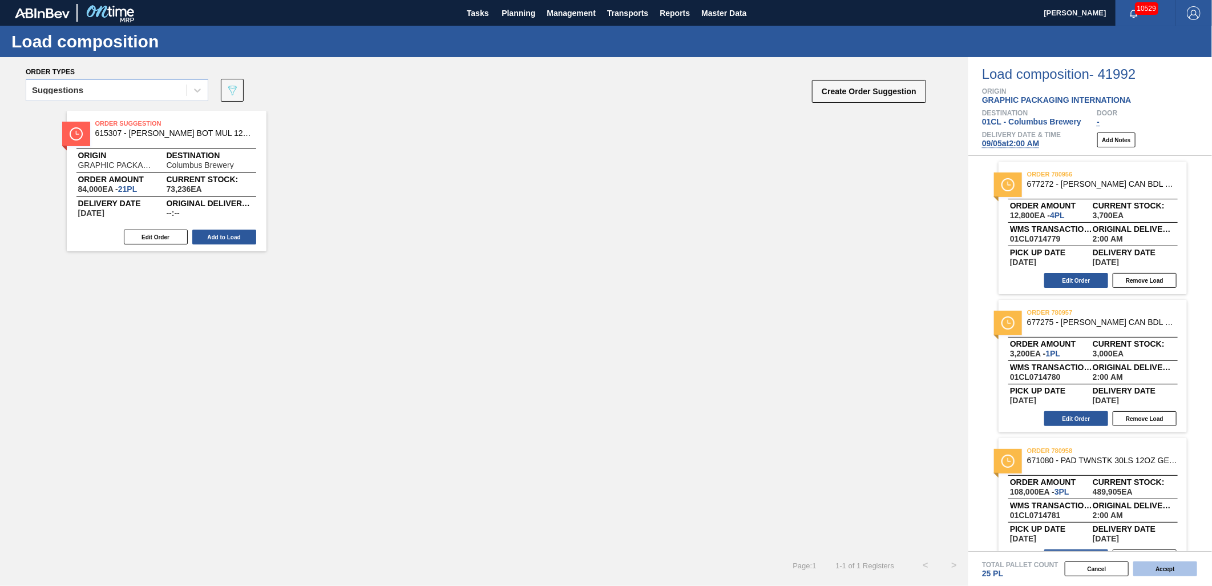
click at [1167, 569] on button "Accept" at bounding box center [1166, 568] width 64 height 15
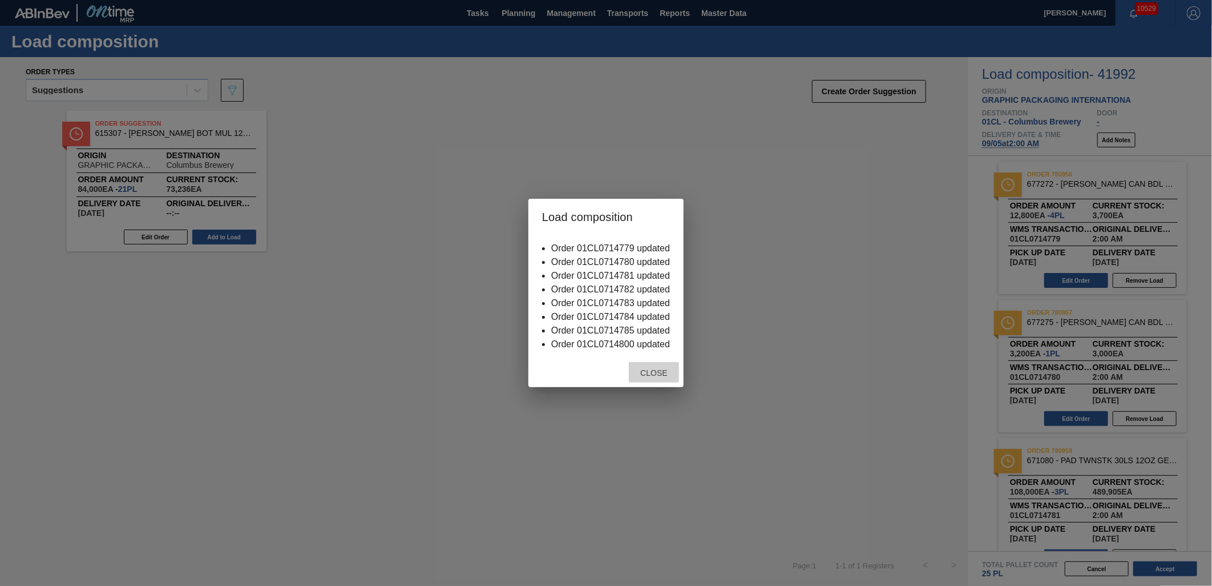
click at [660, 363] on div "Close" at bounding box center [654, 372] width 50 height 21
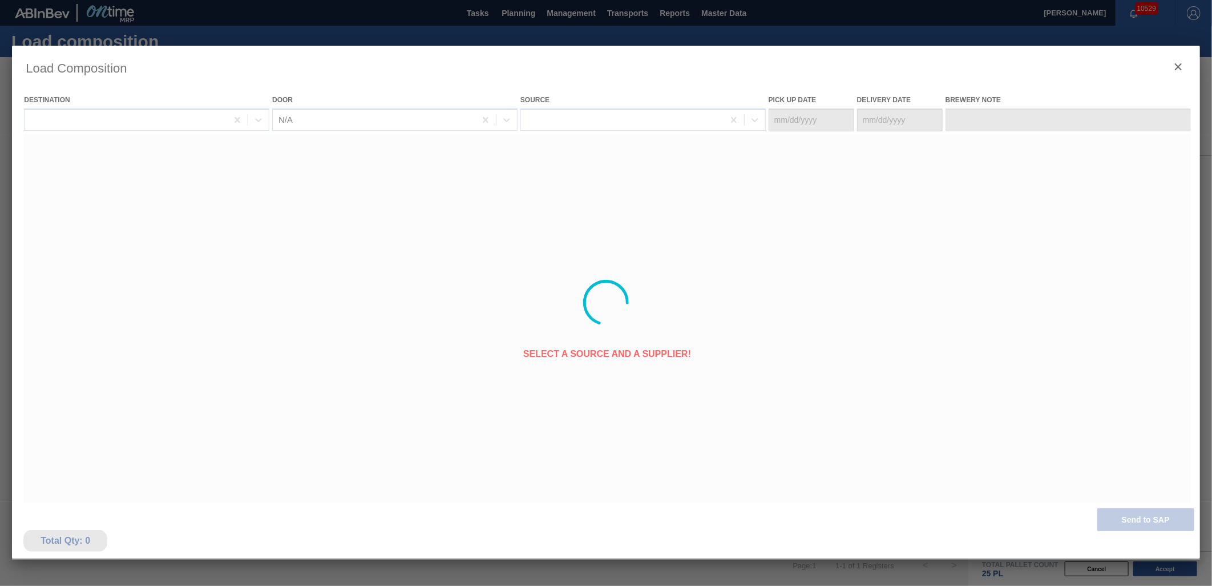
type Date "[DATE]"
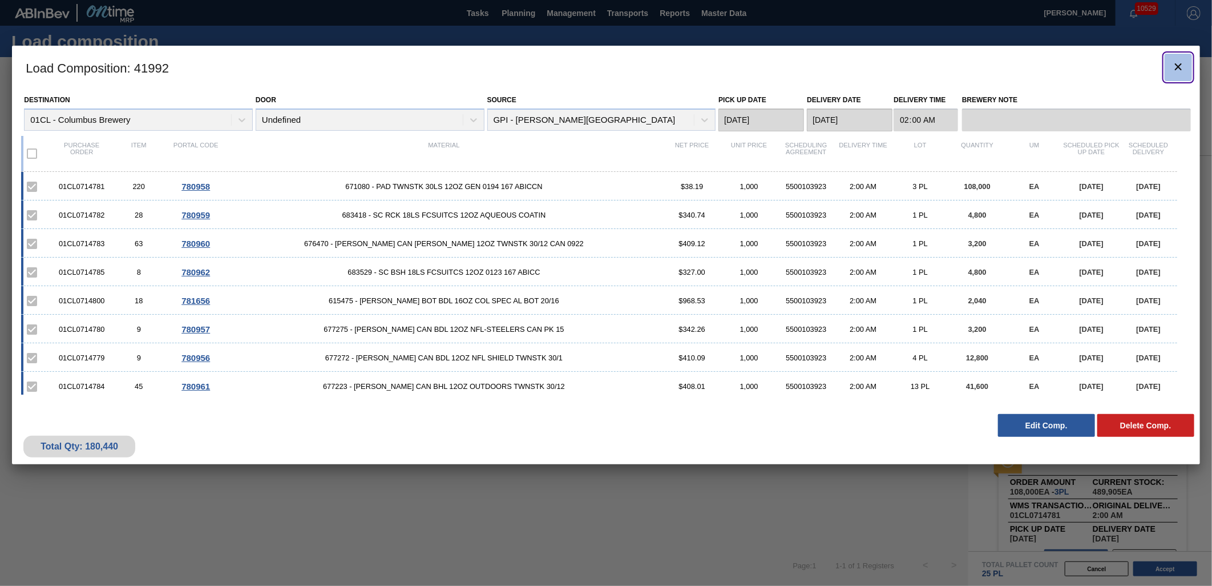
click at [1172, 67] on icon "botão de ícone" at bounding box center [1179, 67] width 14 height 14
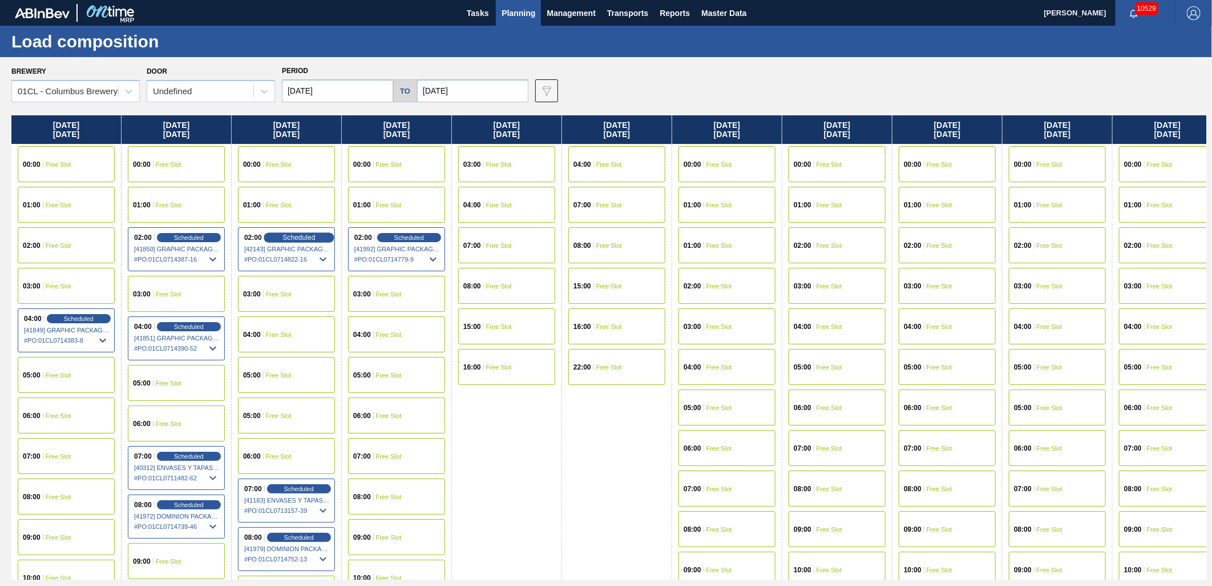
click at [281, 234] on div "Scheduled" at bounding box center [299, 237] width 70 height 10
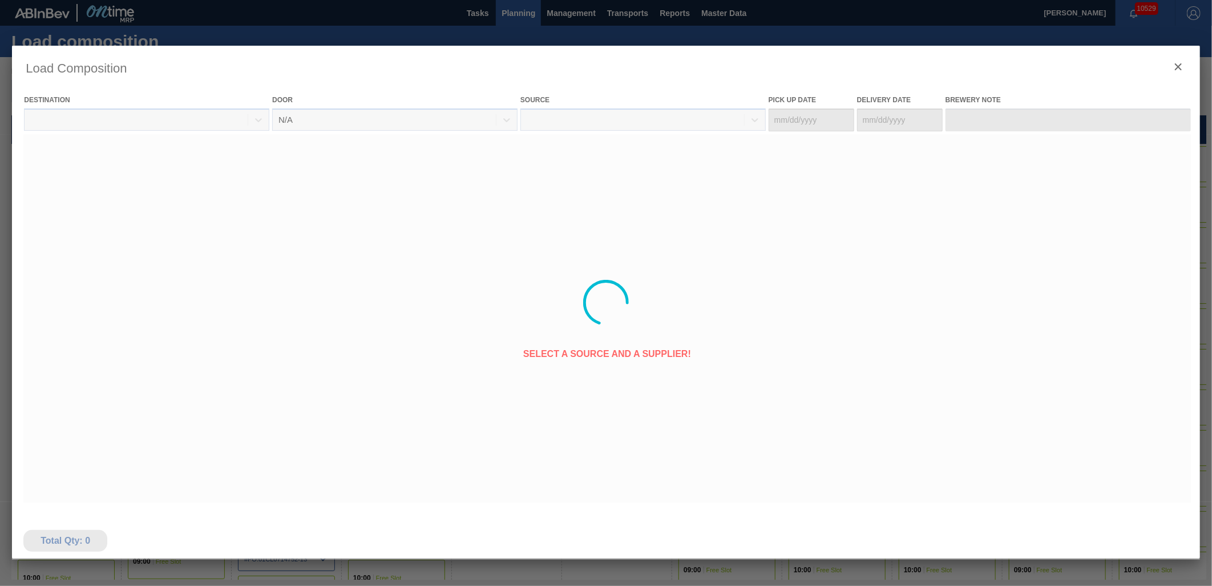
type Date "[DATE]"
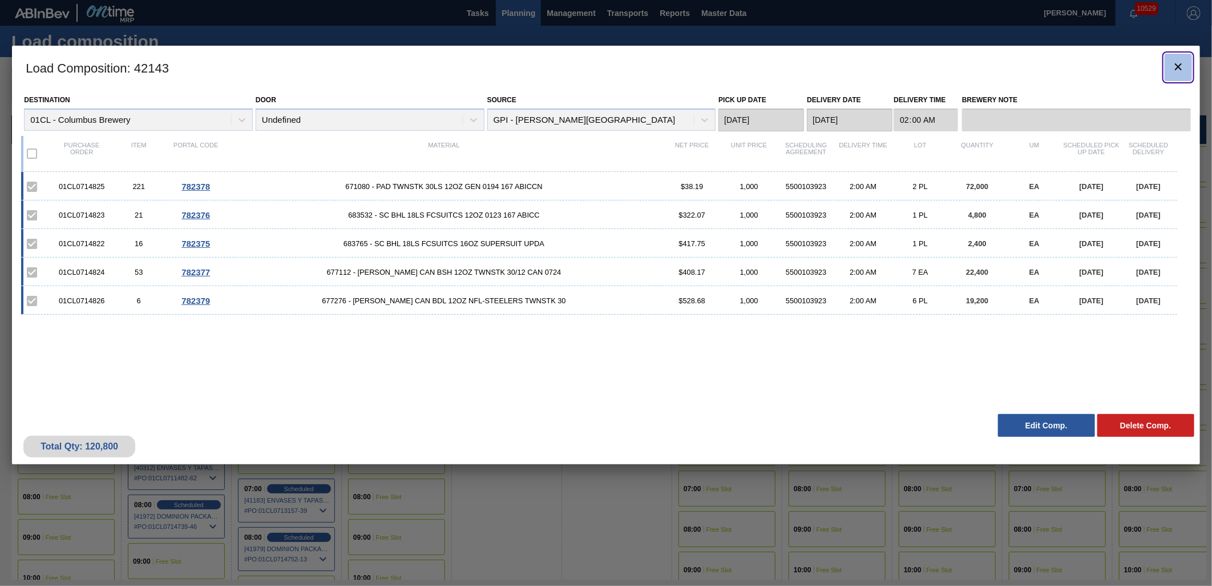
click at [1184, 70] on icon "botão de ícone" at bounding box center [1179, 67] width 14 height 14
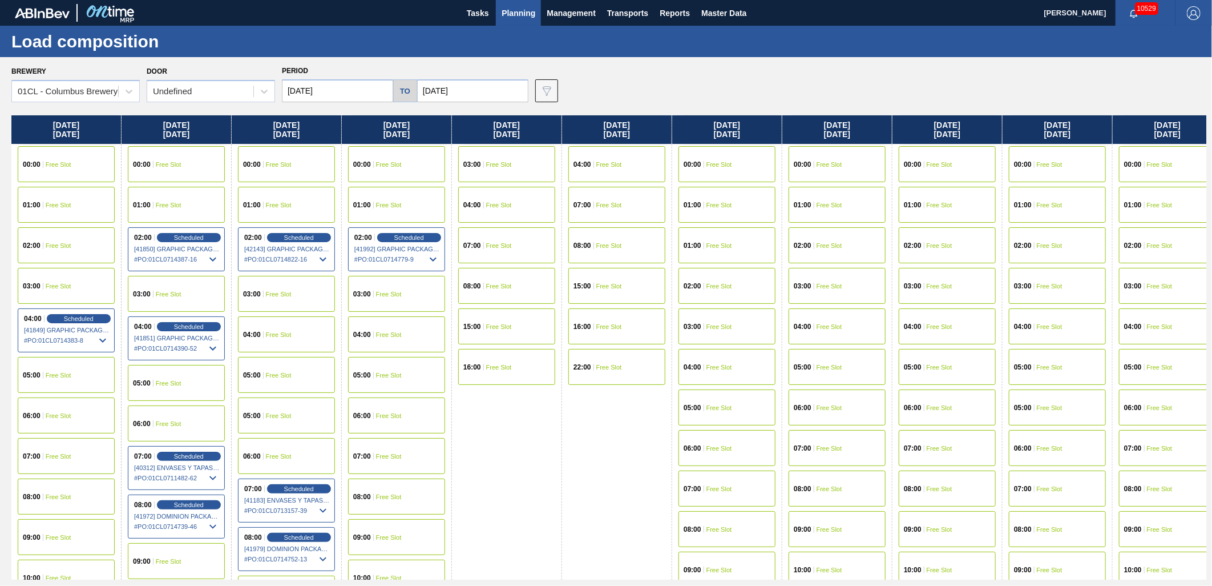
click at [395, 326] on div "04:00 Free Slot" at bounding box center [396, 334] width 97 height 36
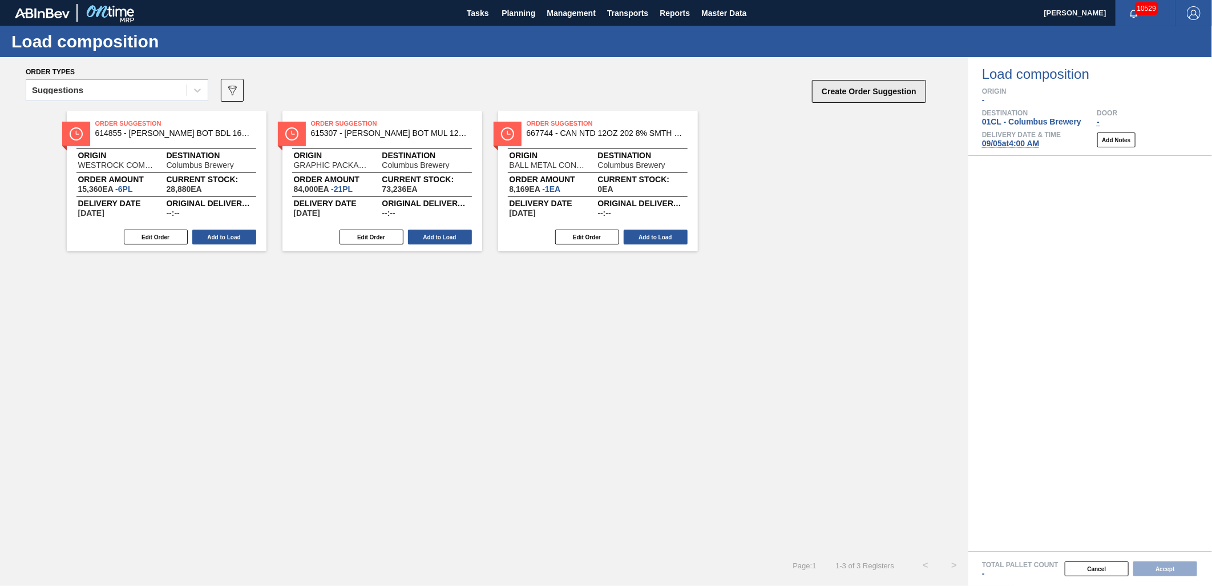
click at [851, 90] on button "Create Order Suggestion" at bounding box center [869, 91] width 114 height 23
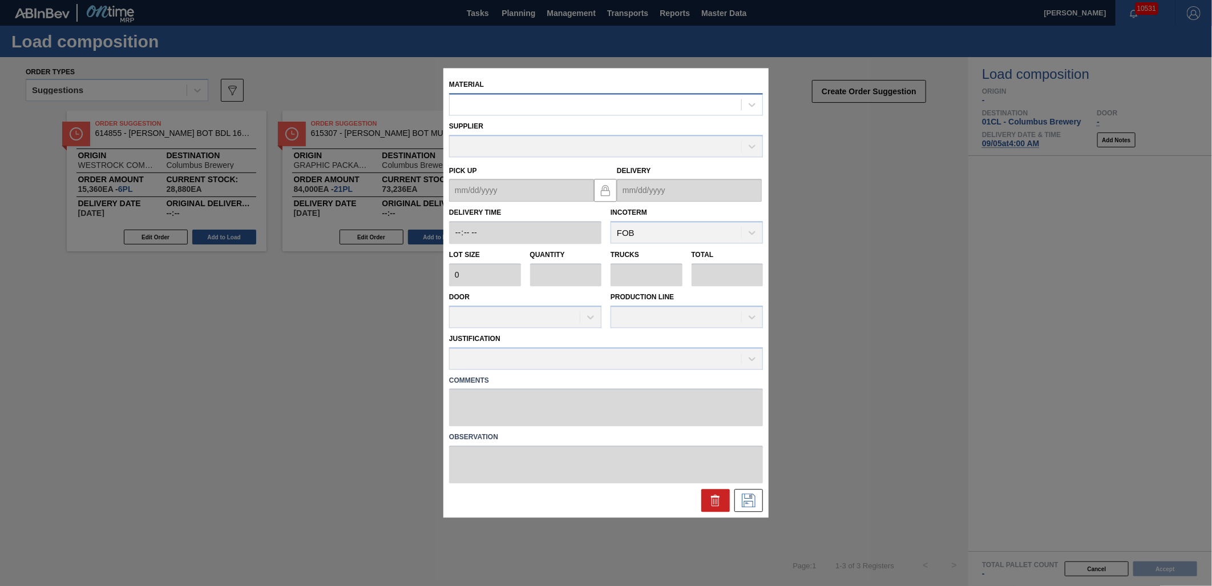
click at [523, 107] on div at bounding box center [596, 104] width 292 height 17
type input "677223"
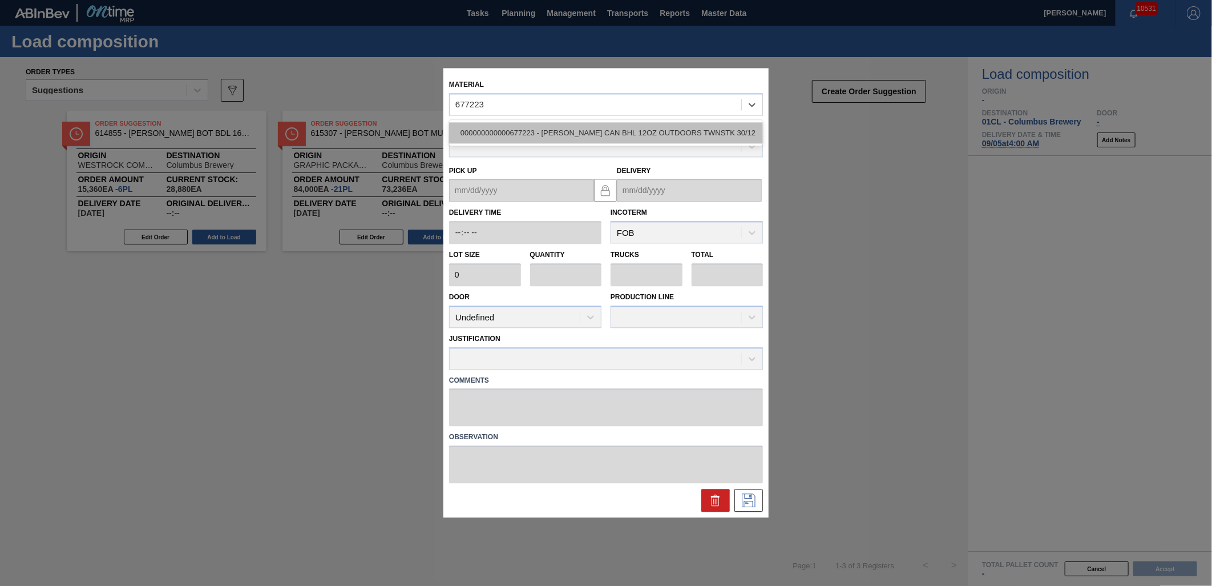
click at [589, 130] on div "000000000000677223 - [PERSON_NAME] CAN BHL 12OZ OUTDOORS TWNSTK 30/12" at bounding box center [606, 132] width 314 height 21
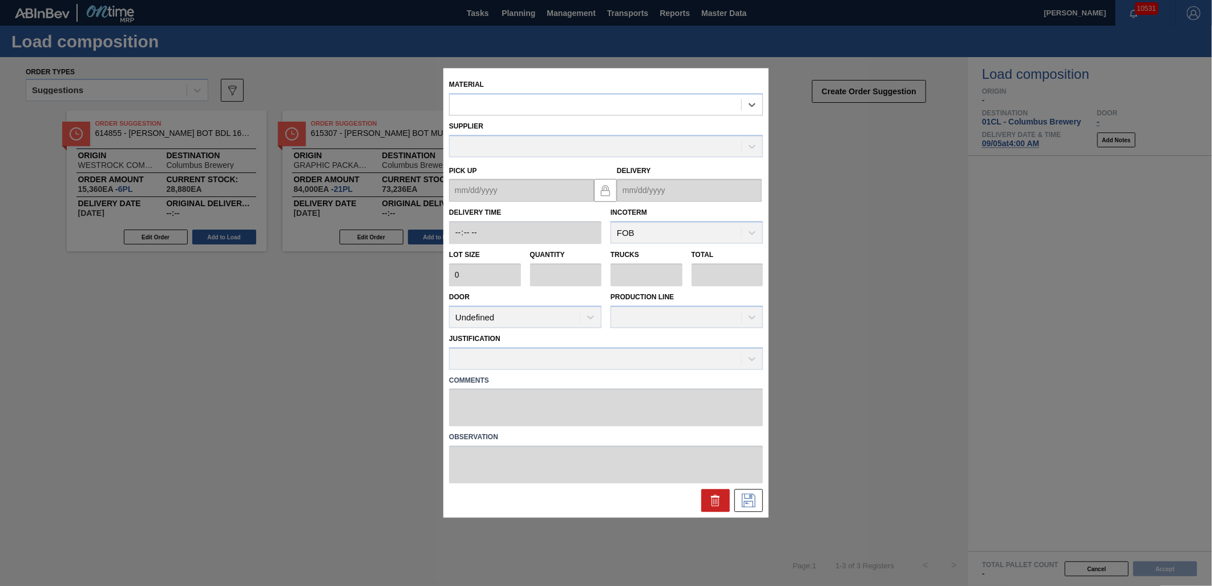
type input "3,200"
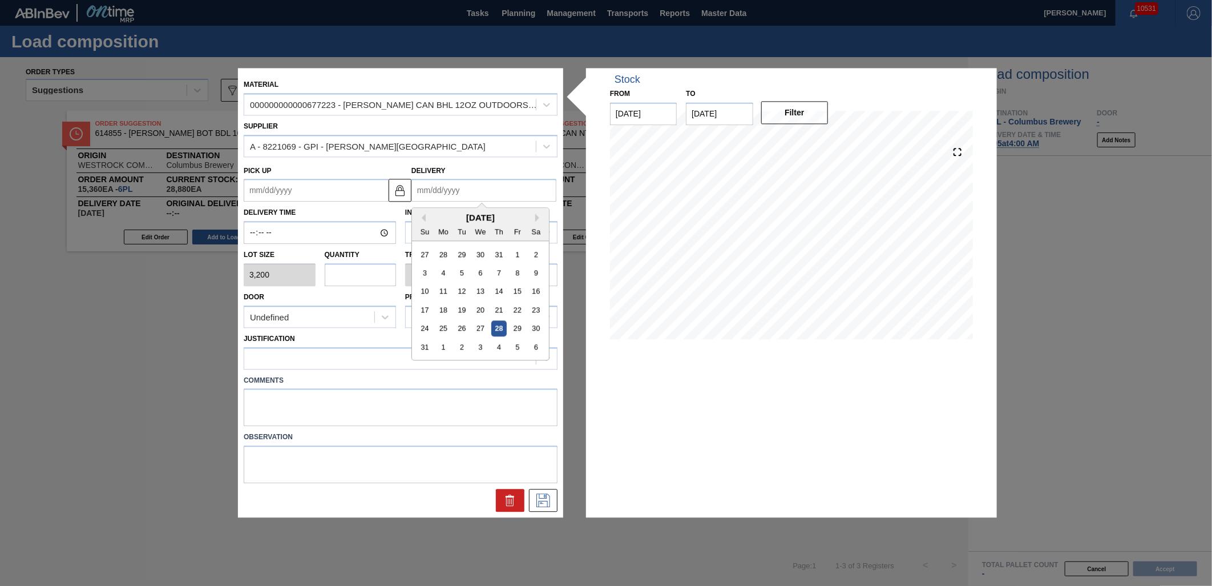
click at [489, 198] on input "Delivery" at bounding box center [484, 190] width 145 height 23
click at [520, 328] on div "29" at bounding box center [517, 328] width 15 height 15
type up "[DATE]"
type input "[DATE]"
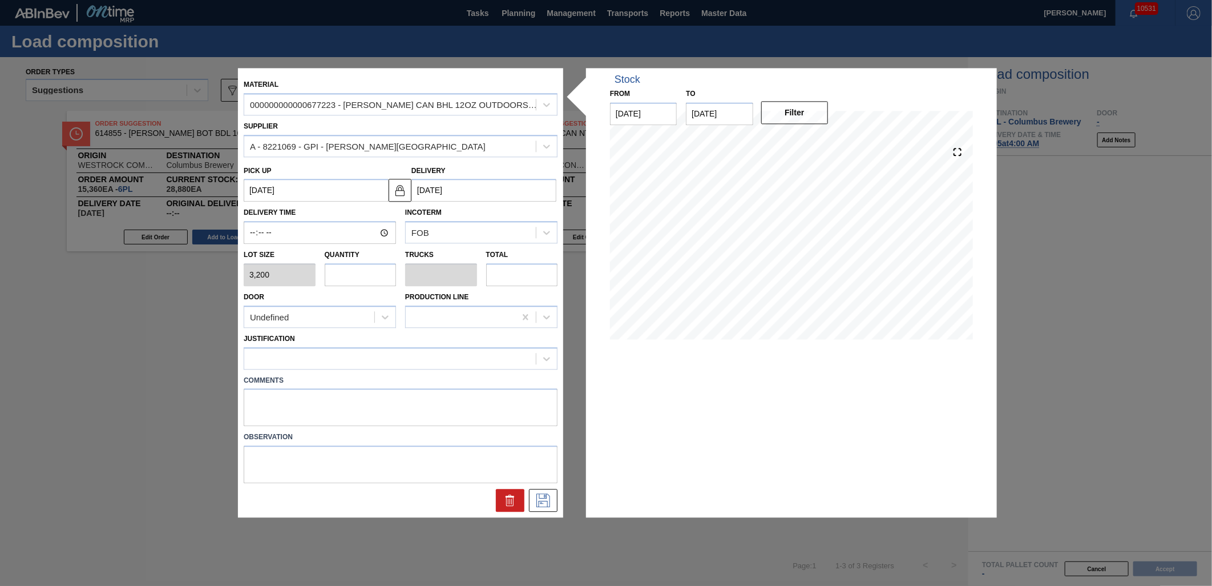
click at [521, 200] on input "[DATE]" at bounding box center [484, 190] width 145 height 23
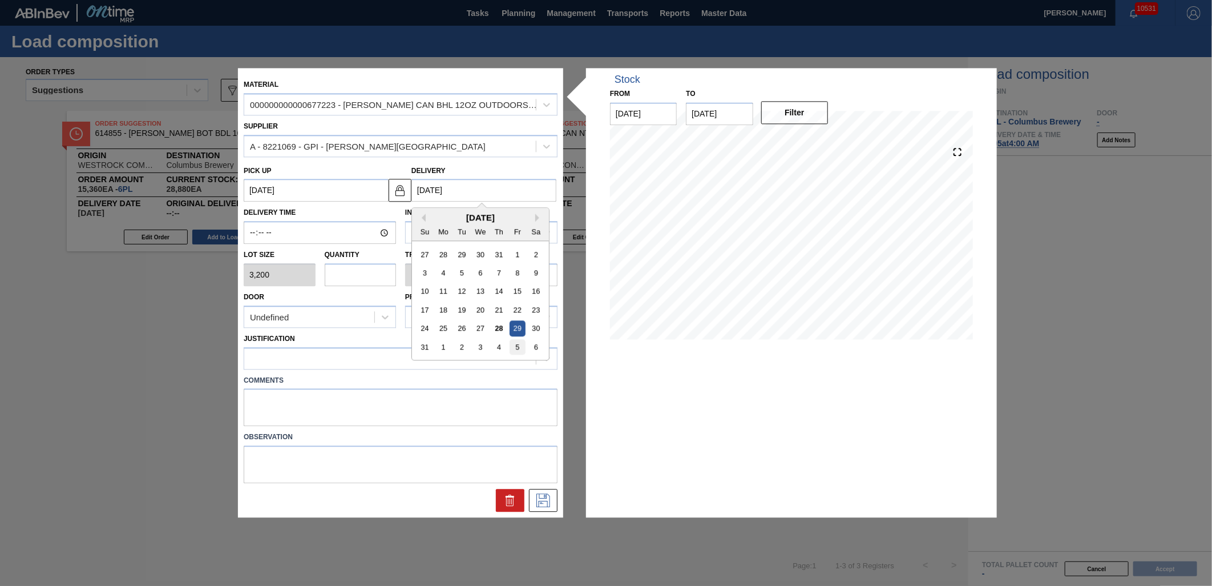
click at [516, 345] on div "5" at bounding box center [517, 347] width 15 height 15
type up "[DATE]"
type input "[DATE]"
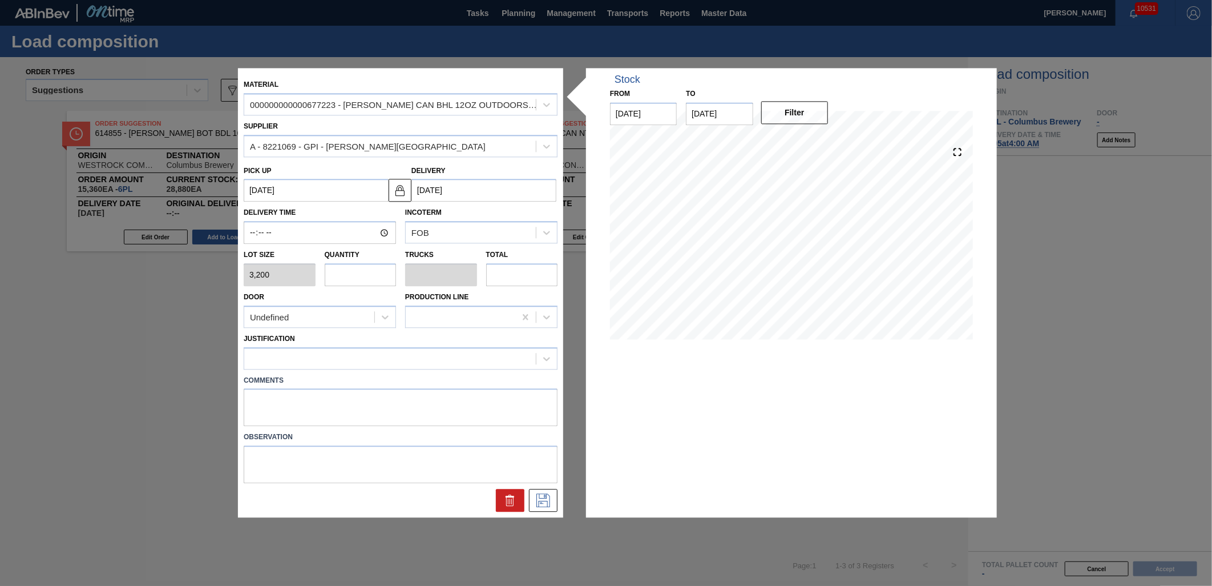
click at [363, 271] on input "text" at bounding box center [361, 274] width 72 height 23
type input "1"
type input "0.038"
type input "3,200"
type input "15"
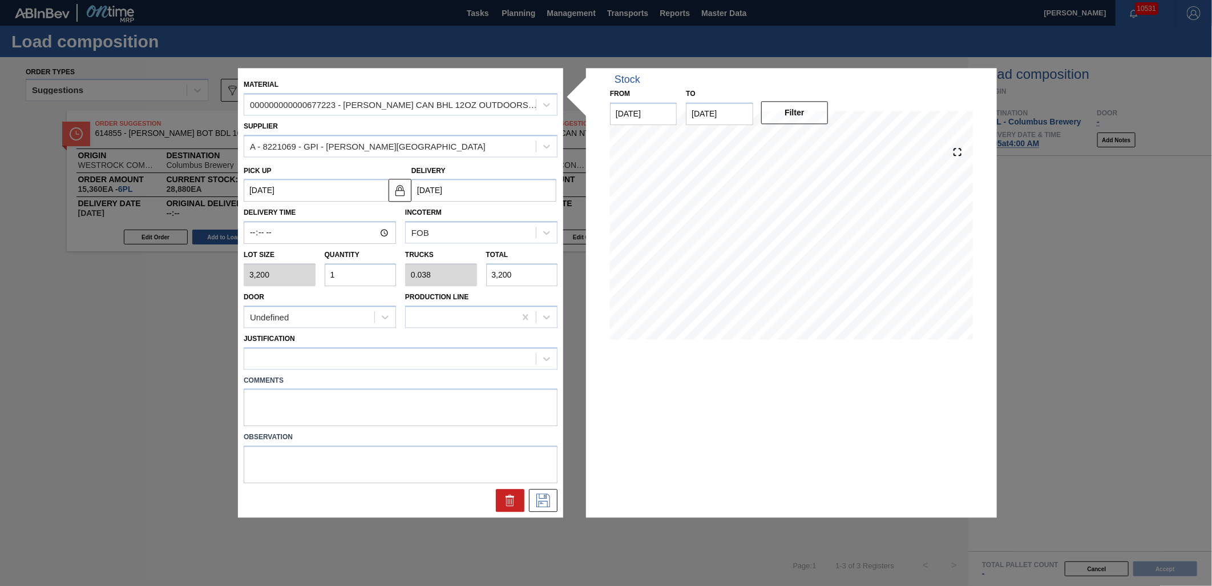
type input "0.577"
type input "48,000"
type input "15"
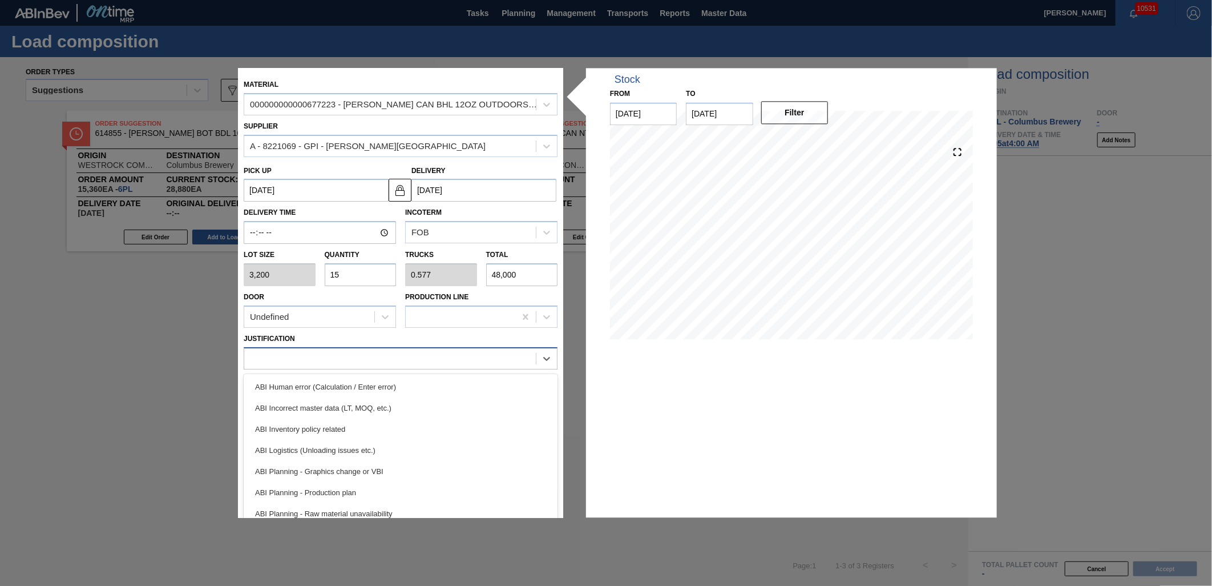
click at [374, 350] on div at bounding box center [390, 358] width 292 height 17
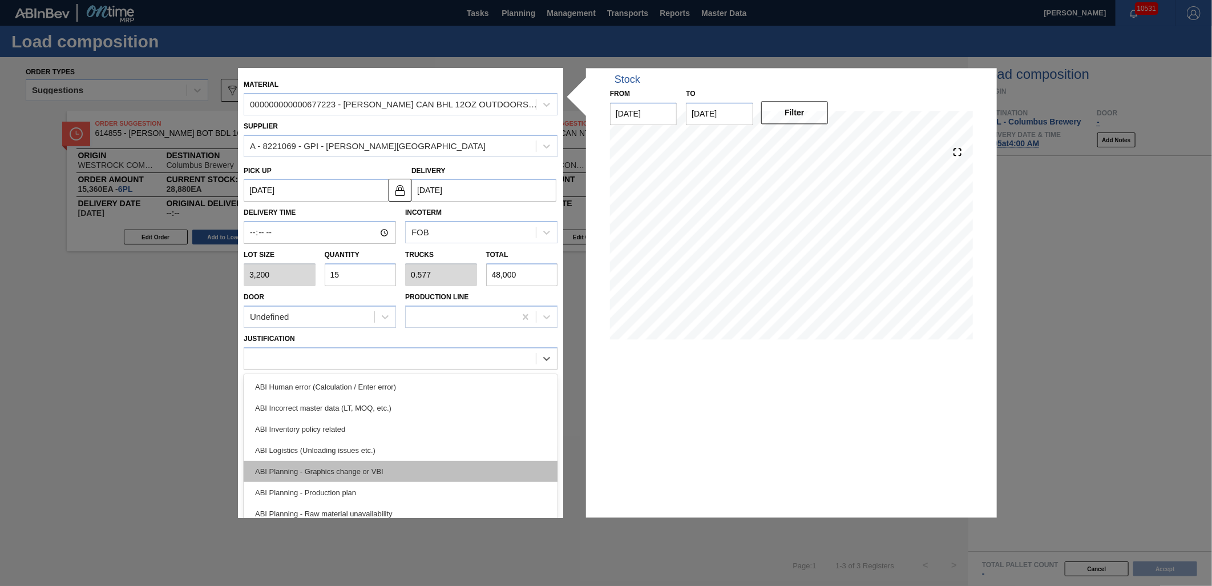
click at [406, 469] on div "ABI Planning - Graphics change or VBI" at bounding box center [401, 471] width 314 height 21
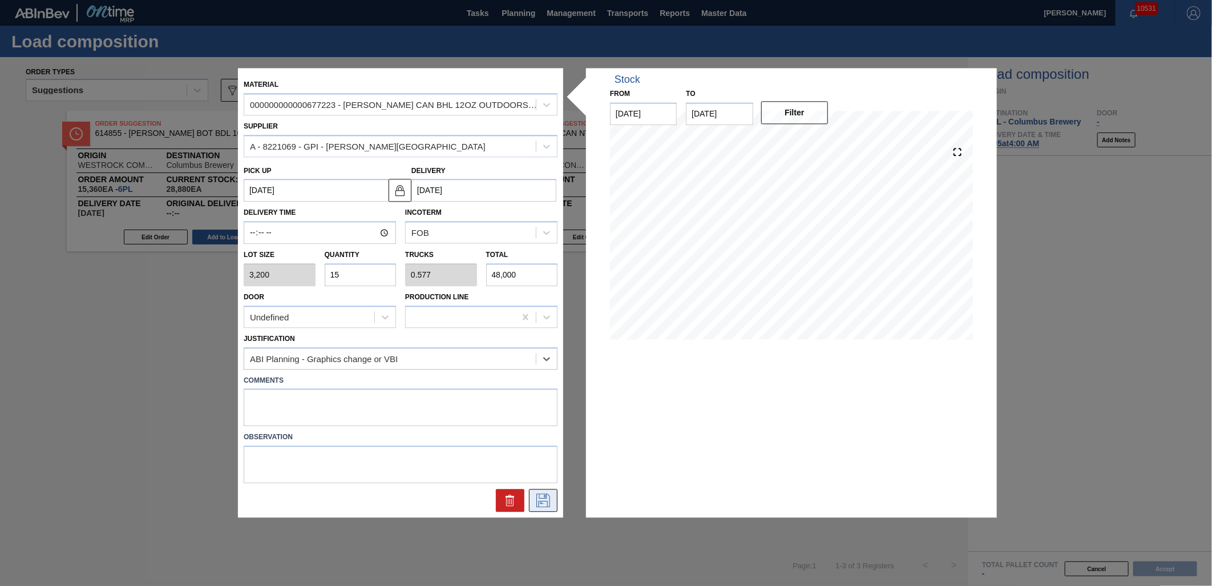
click at [540, 498] on icon at bounding box center [543, 501] width 18 height 14
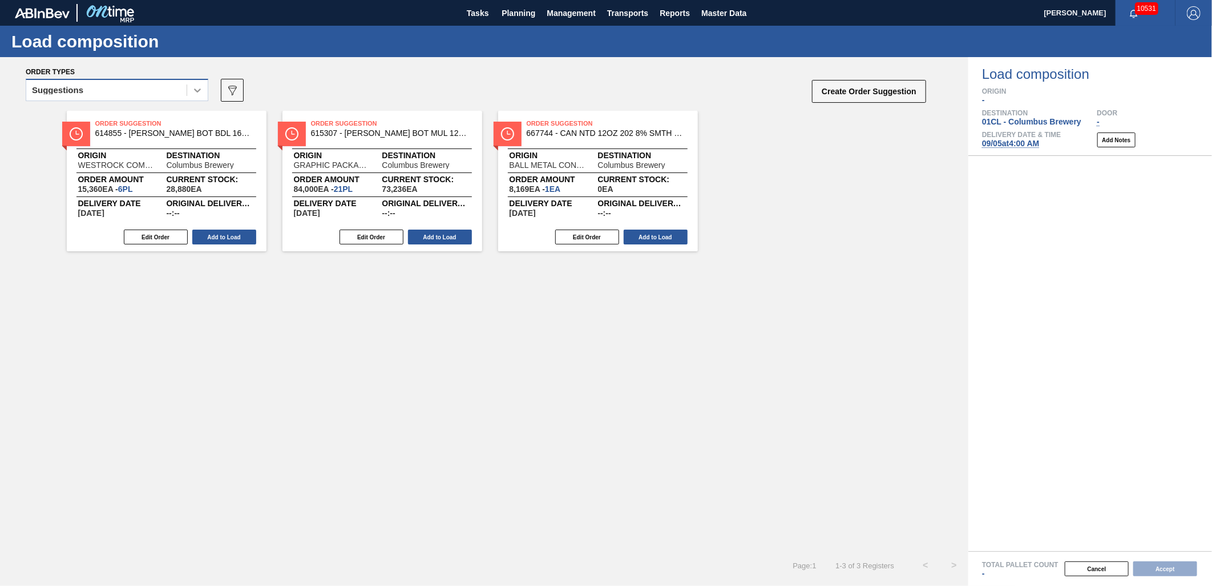
click at [202, 93] on icon at bounding box center [197, 89] width 11 height 11
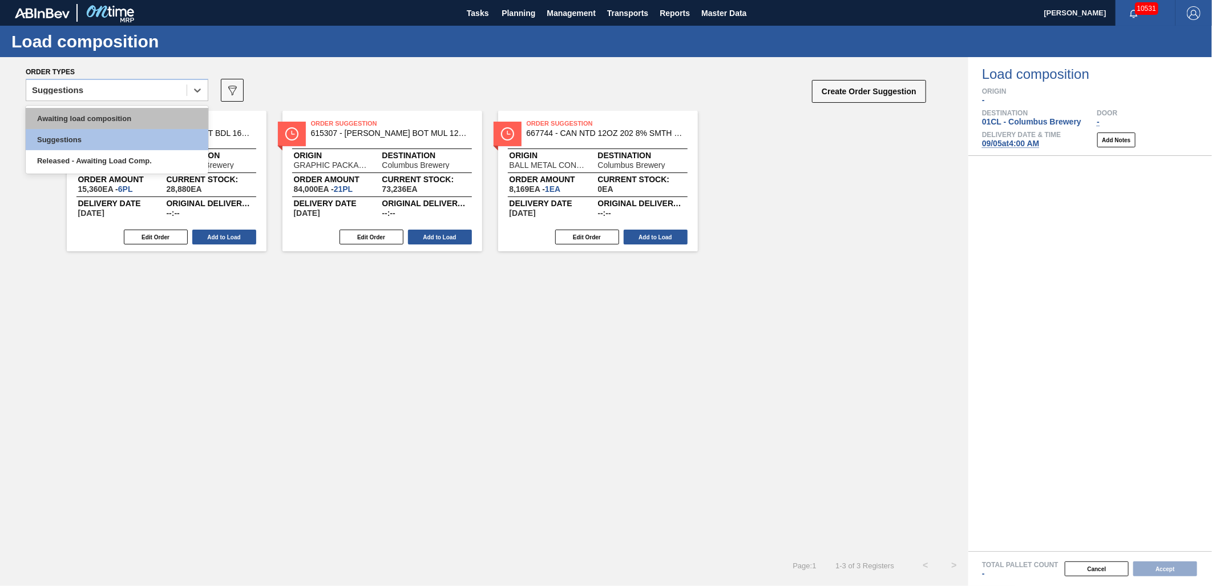
click at [161, 116] on div "Awaiting load composition" at bounding box center [117, 118] width 183 height 21
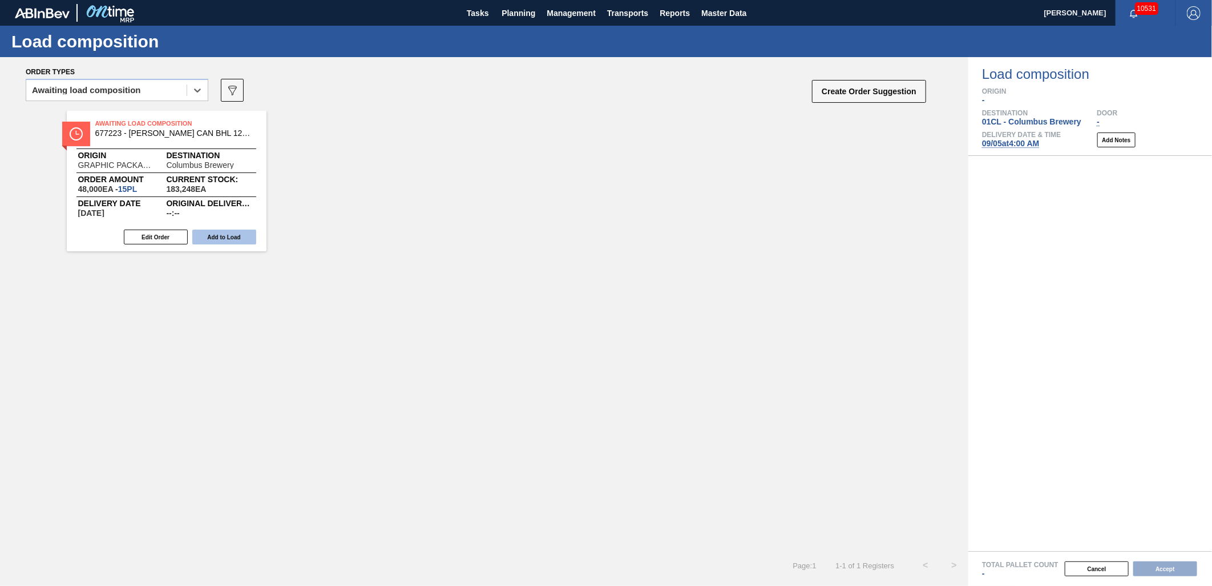
click at [213, 240] on button "Add to Load" at bounding box center [224, 236] width 64 height 15
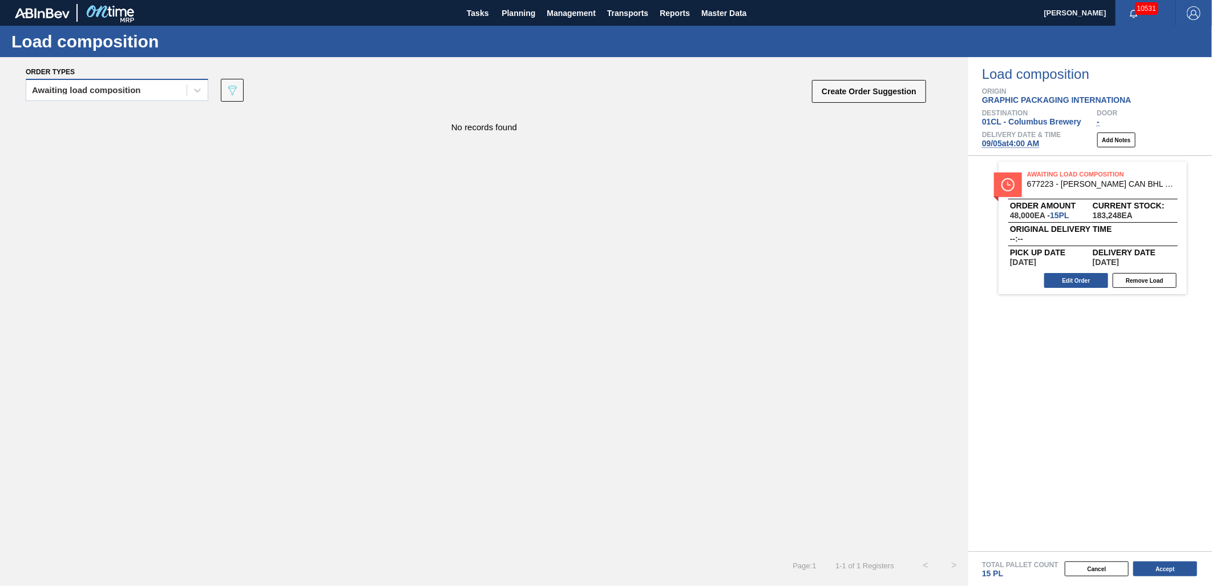
click at [155, 88] on div "Awaiting load composition" at bounding box center [106, 90] width 160 height 17
click at [135, 111] on div "Awaiting load composition" at bounding box center [117, 118] width 183 height 21
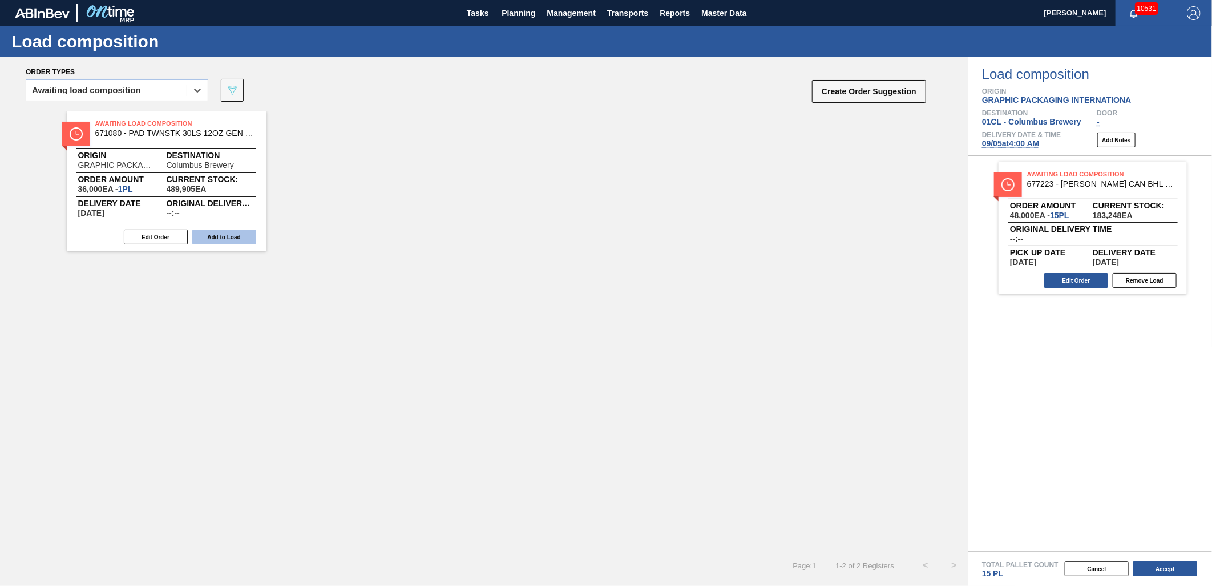
click at [232, 234] on button "Add to Load" at bounding box center [224, 236] width 64 height 15
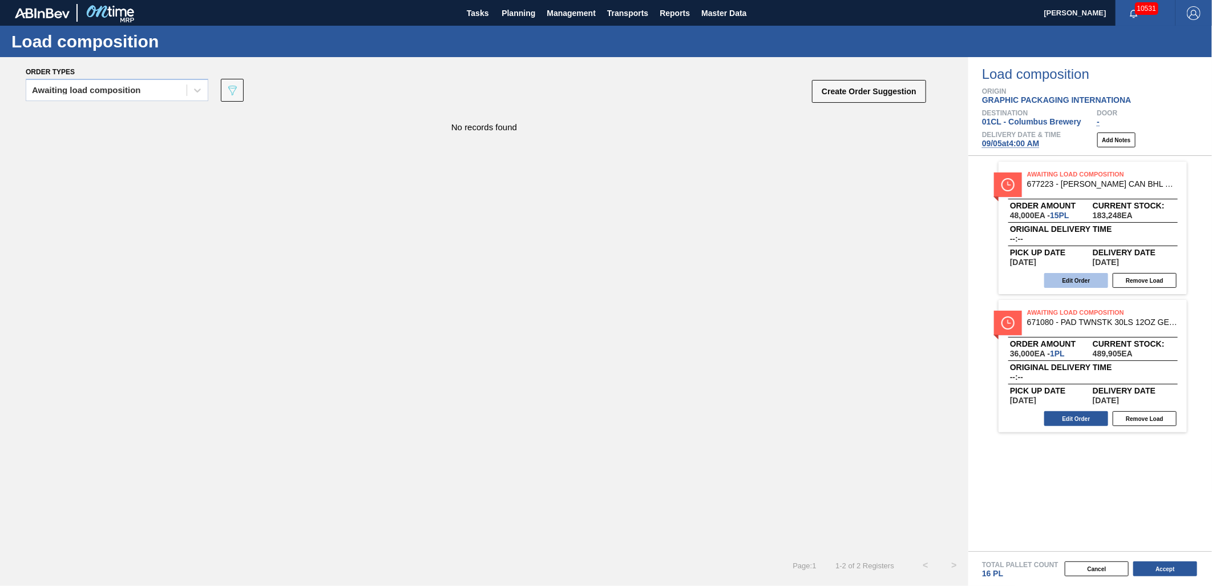
click at [1074, 277] on button "Edit Order" at bounding box center [1077, 280] width 64 height 15
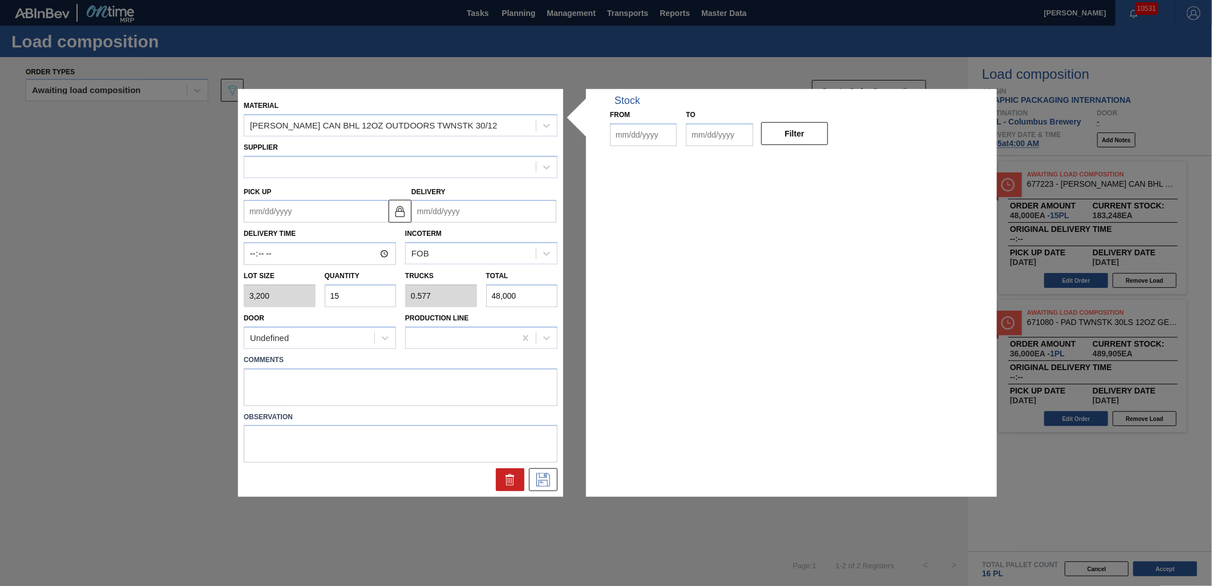
type input "3,200"
type input "15"
type input "0.577"
type input "48,000"
type up "[DATE]"
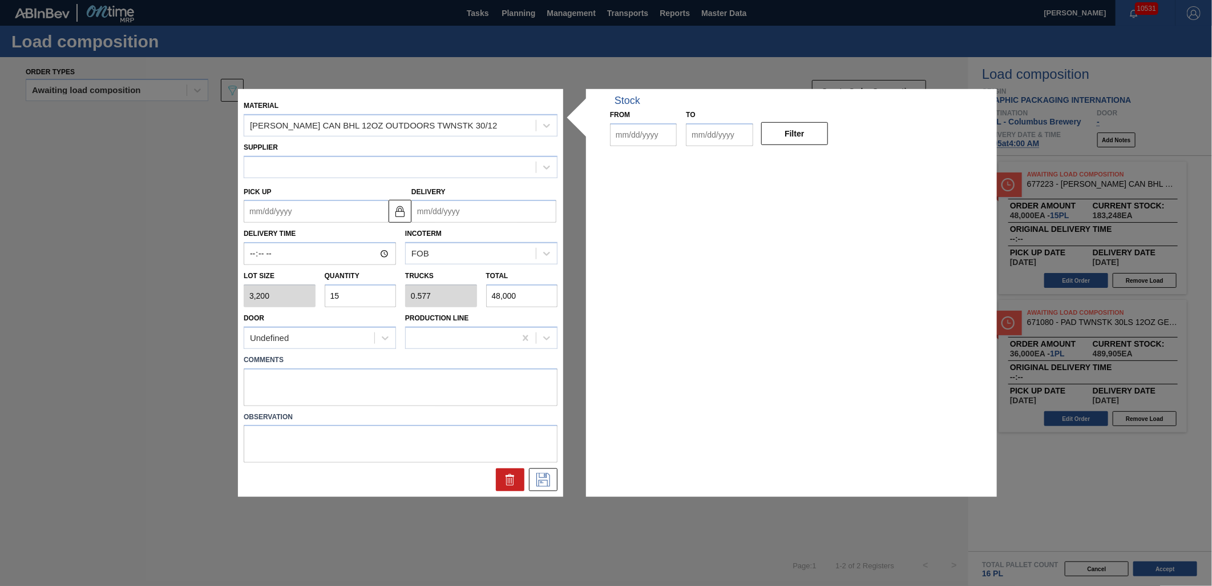
type input "[DATE]"
click at [364, 292] on input "15" at bounding box center [361, 295] width 72 height 23
type input "1"
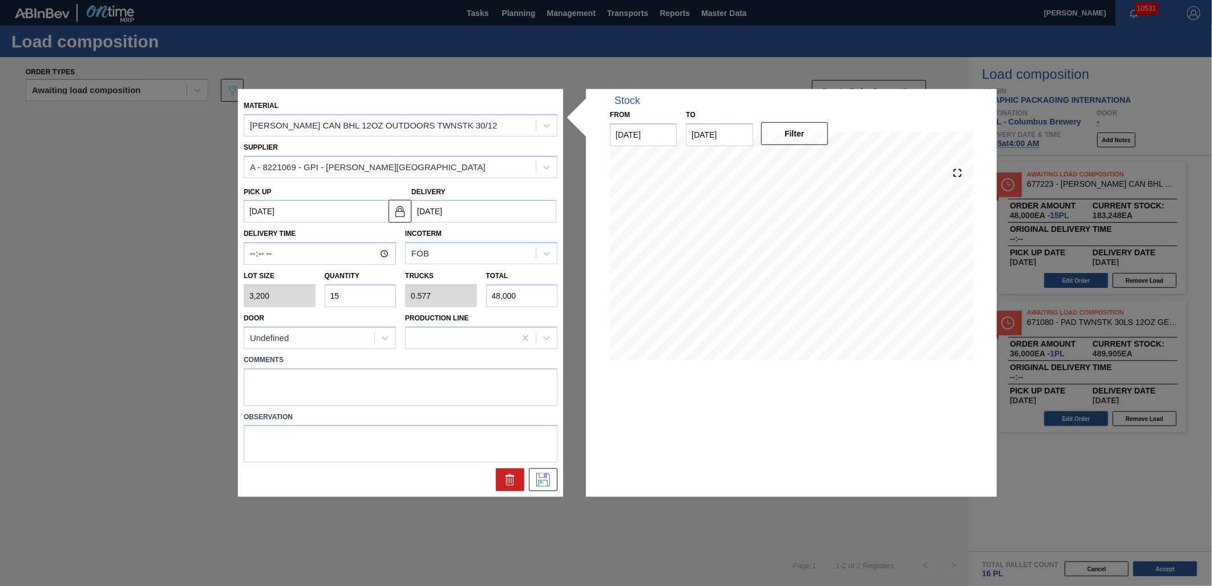
type input "0.038"
type input "3,200"
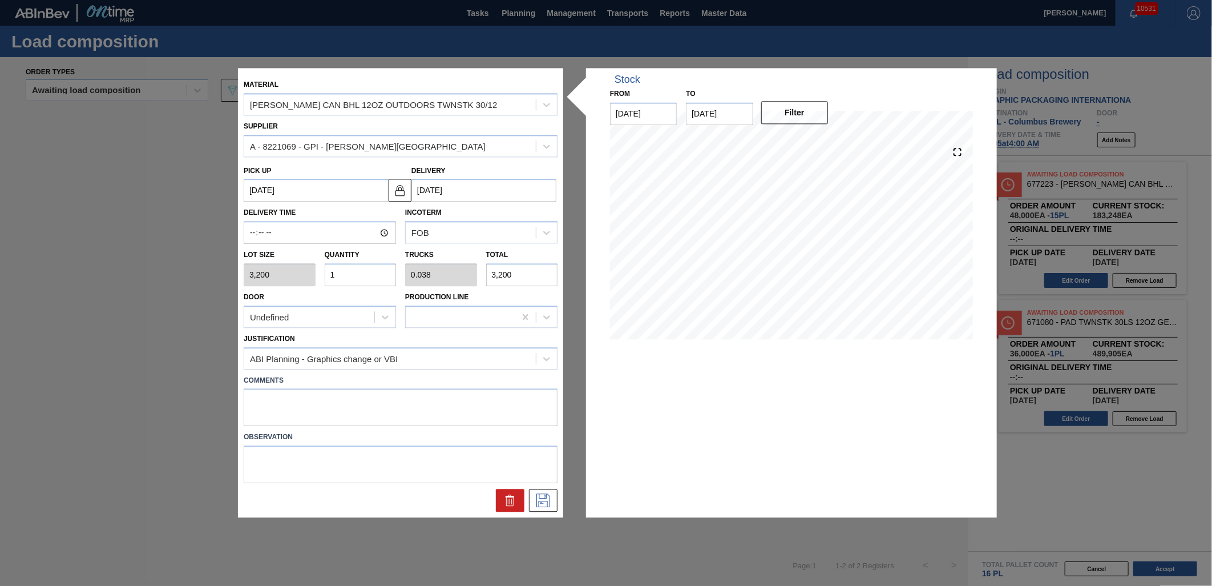
type input "14"
type input "0.538"
type input "44,800"
type input "14"
click at [548, 498] on icon at bounding box center [543, 501] width 18 height 14
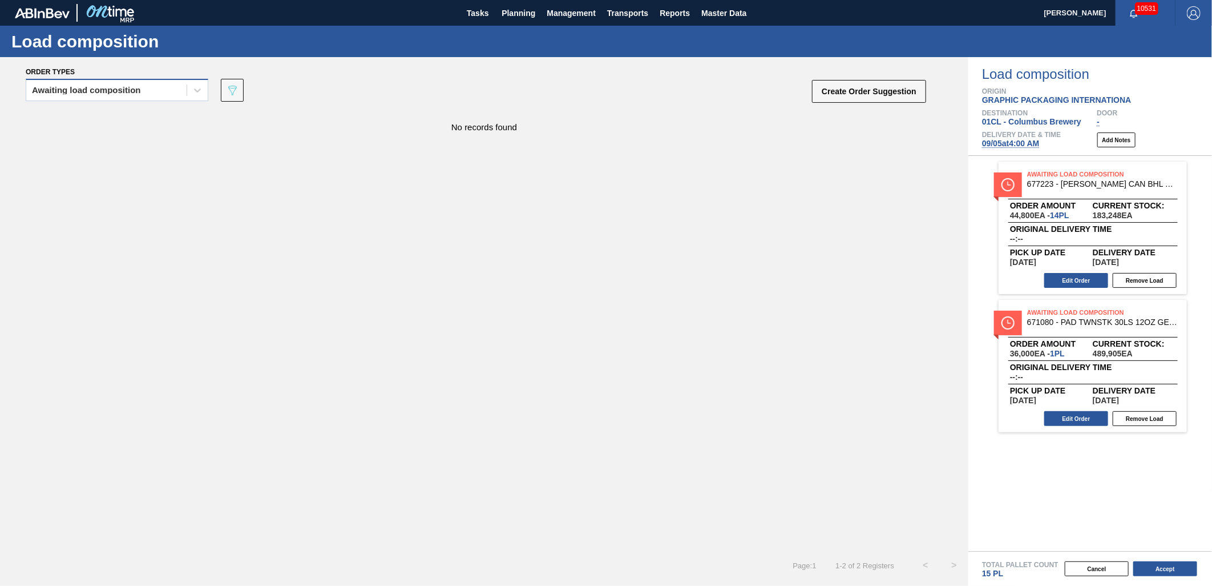
click at [113, 80] on div "Awaiting load composition" at bounding box center [117, 90] width 183 height 22
click at [112, 117] on div "Awaiting load composition" at bounding box center [117, 118] width 183 height 21
click at [162, 97] on div "Awaiting load composition" at bounding box center [106, 90] width 160 height 17
click at [138, 126] on div "Awaiting load composition" at bounding box center [117, 118] width 183 height 21
click at [161, 84] on div "Awaiting load composition" at bounding box center [106, 90] width 160 height 17
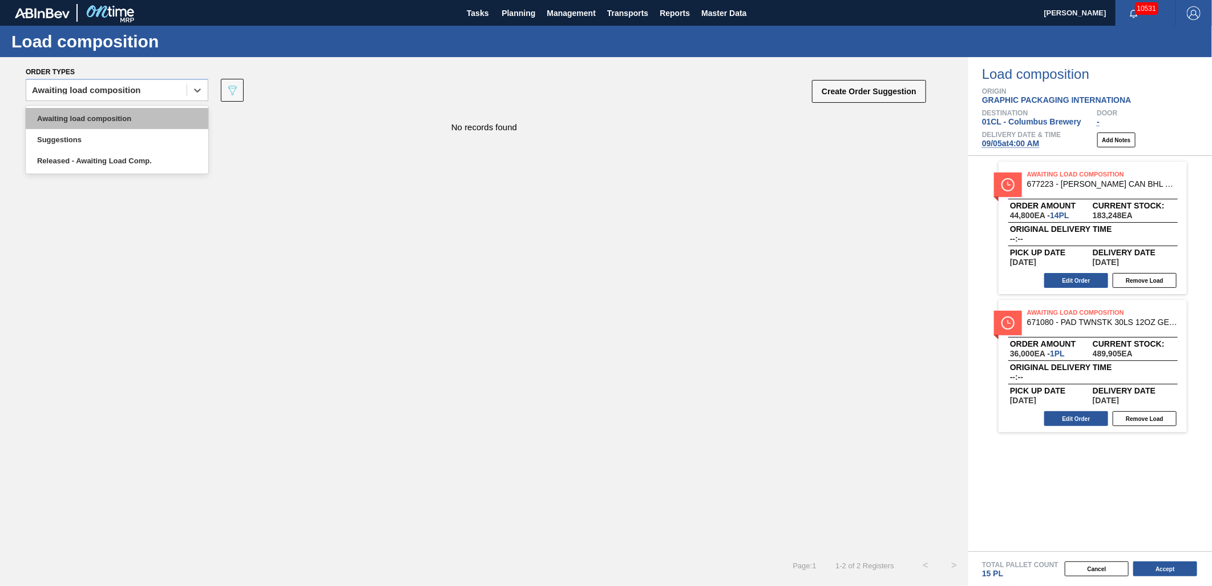
click at [150, 117] on div "Awaiting load composition" at bounding box center [117, 118] width 183 height 21
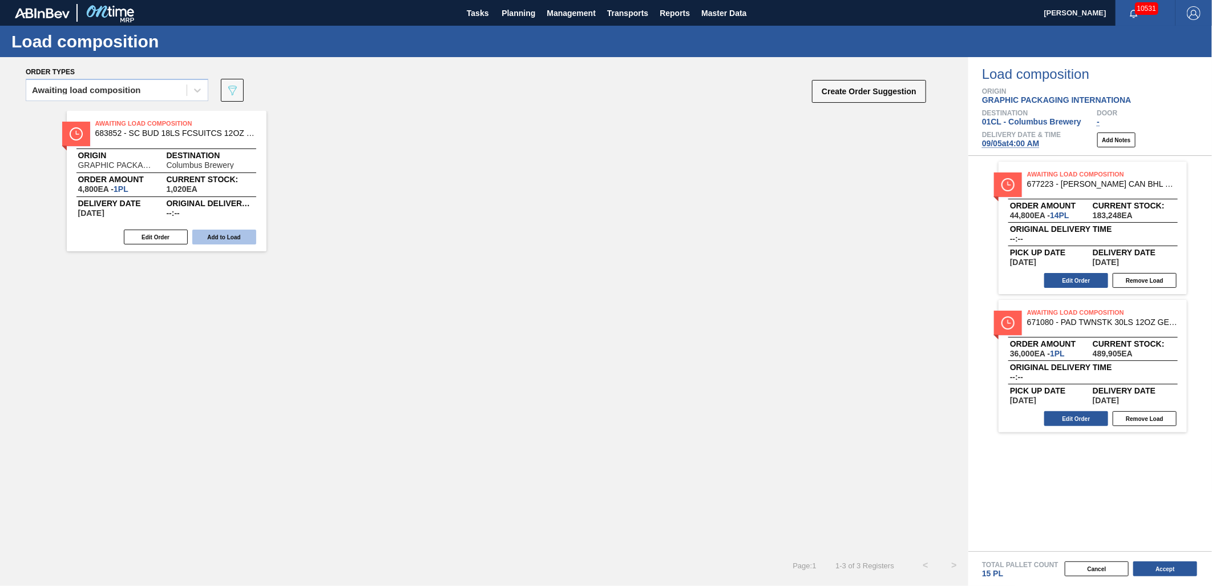
click at [209, 242] on button "Add to Load" at bounding box center [224, 236] width 64 height 15
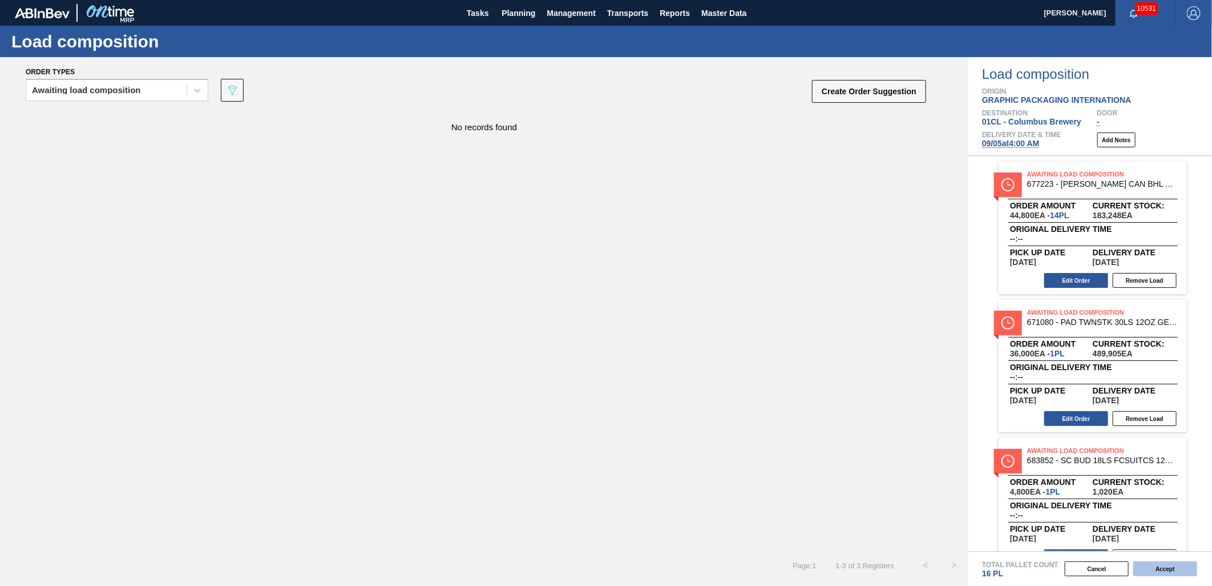
click at [1147, 573] on button "Accept" at bounding box center [1166, 568] width 64 height 15
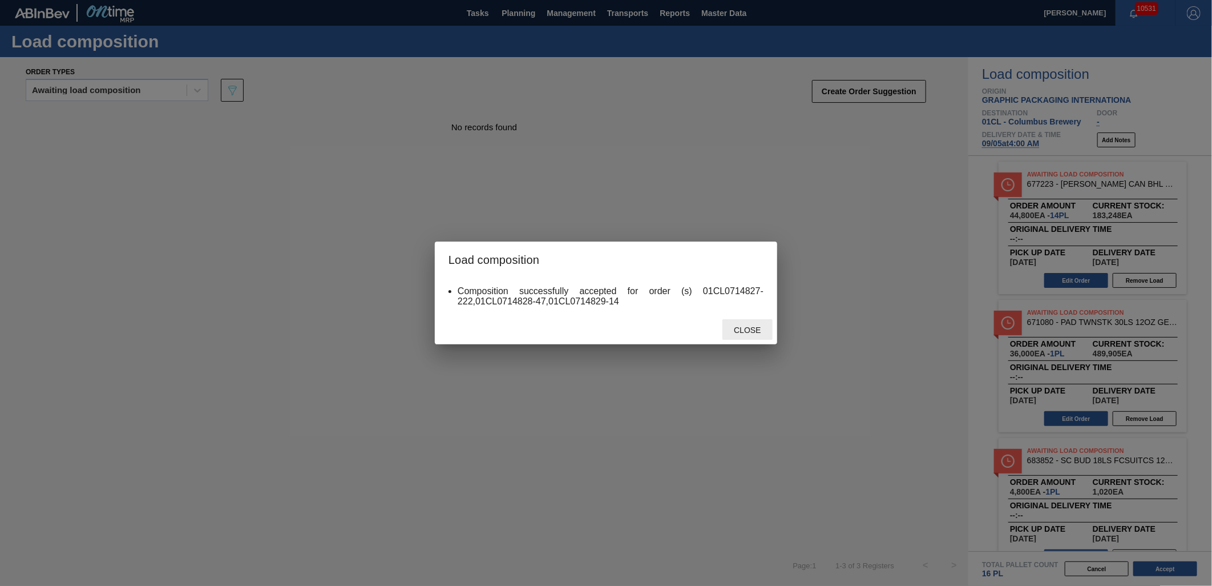
click at [735, 329] on span "Close" at bounding box center [747, 329] width 45 height 9
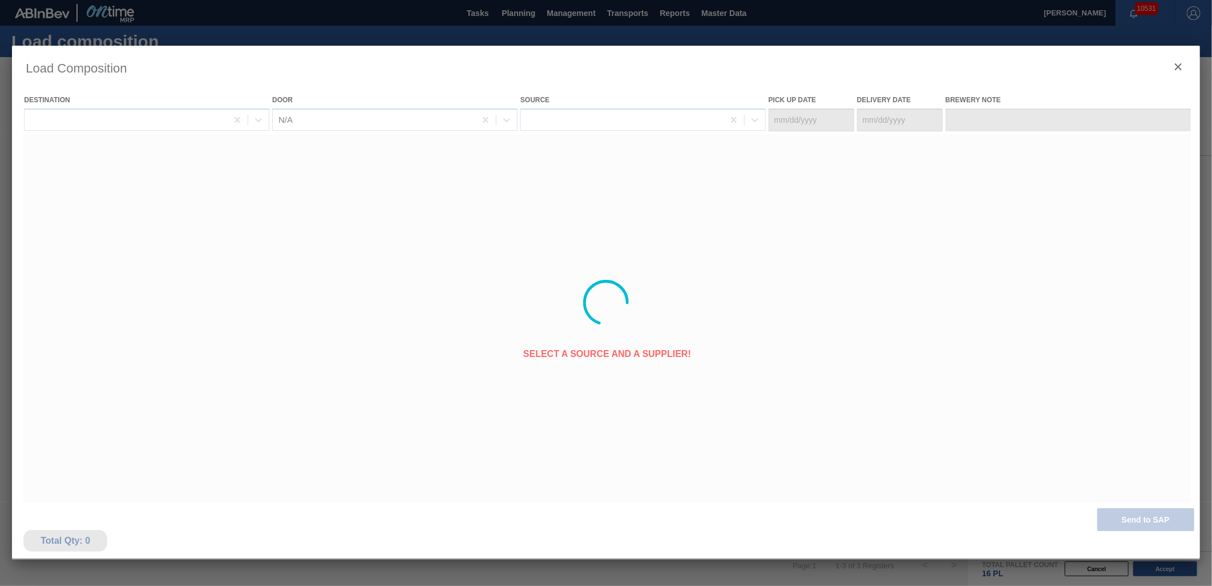
type Date "[DATE]"
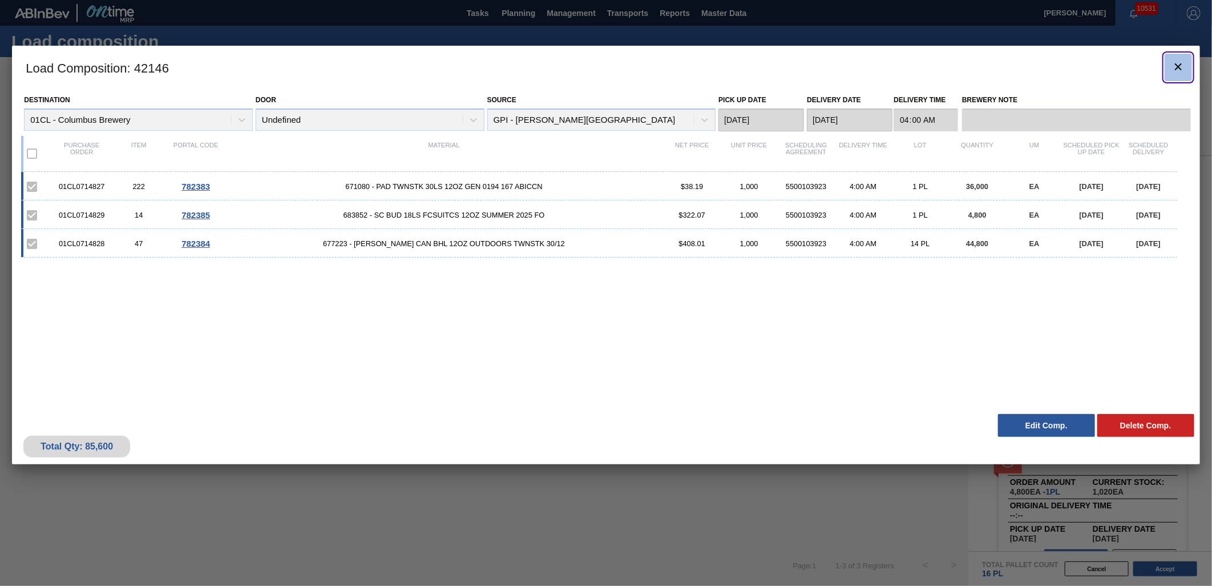
click at [1174, 63] on icon "botão de ícone" at bounding box center [1179, 67] width 14 height 14
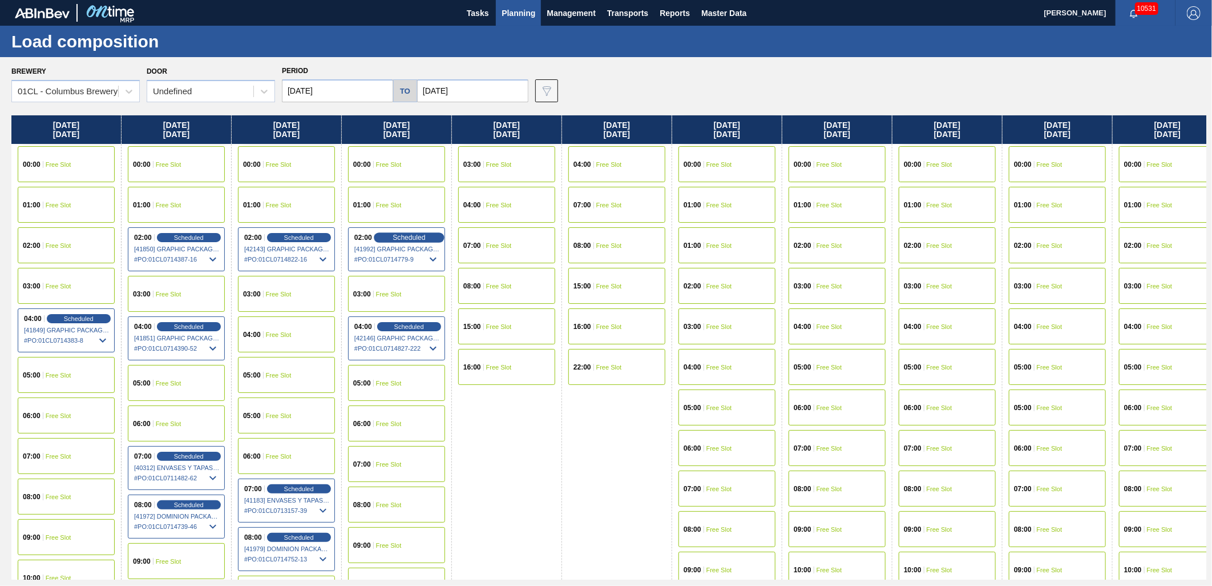
click at [409, 237] on span "Scheduled" at bounding box center [409, 236] width 33 height 7
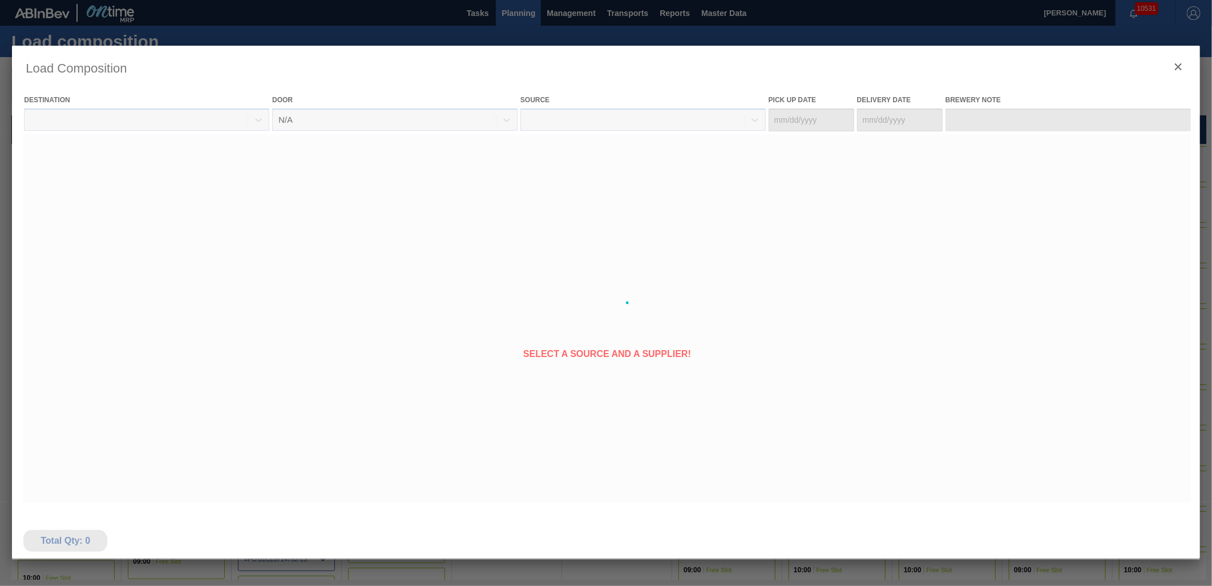
type Date "[DATE]"
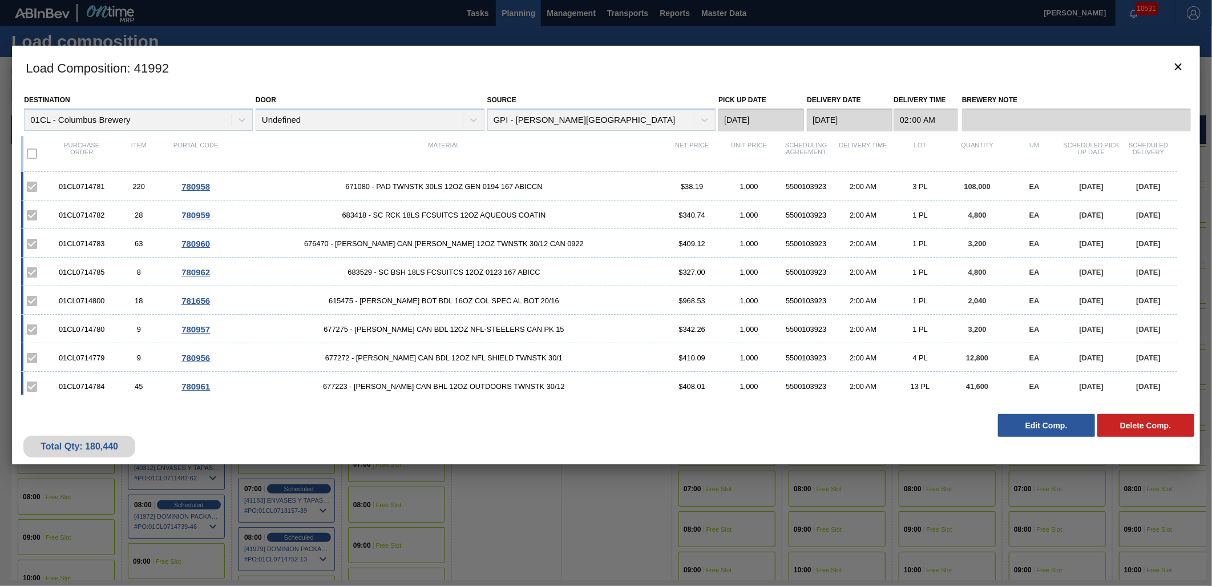
click at [1040, 429] on button "Edit Comp." at bounding box center [1046, 425] width 97 height 23
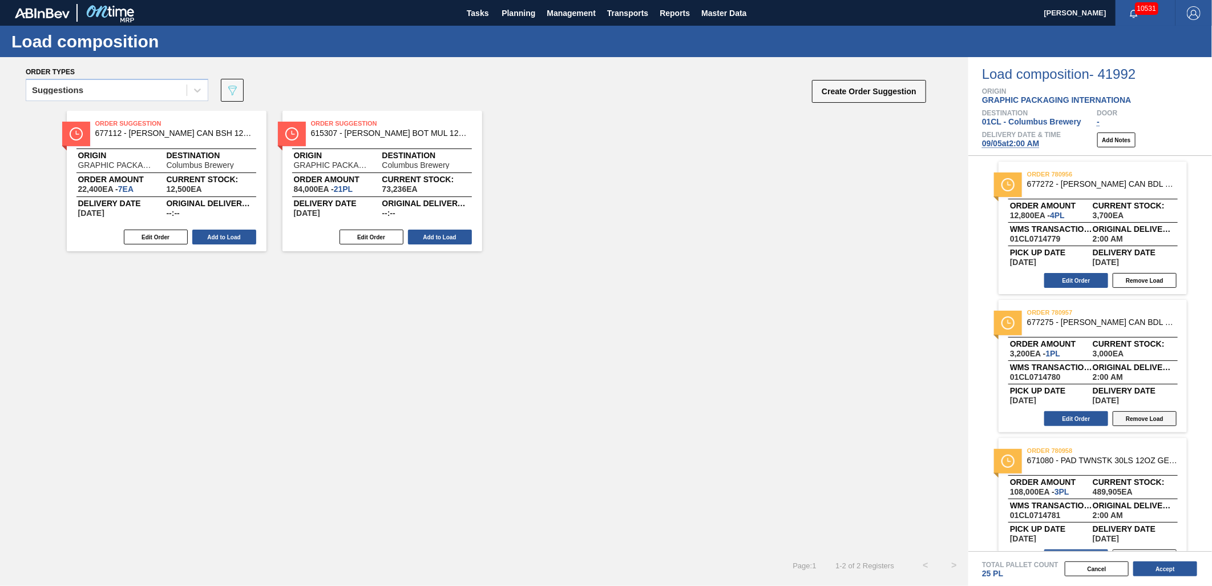
click at [1132, 418] on button "Remove Load" at bounding box center [1145, 418] width 64 height 15
click at [1074, 284] on button "Edit Order" at bounding box center [1077, 280] width 64 height 15
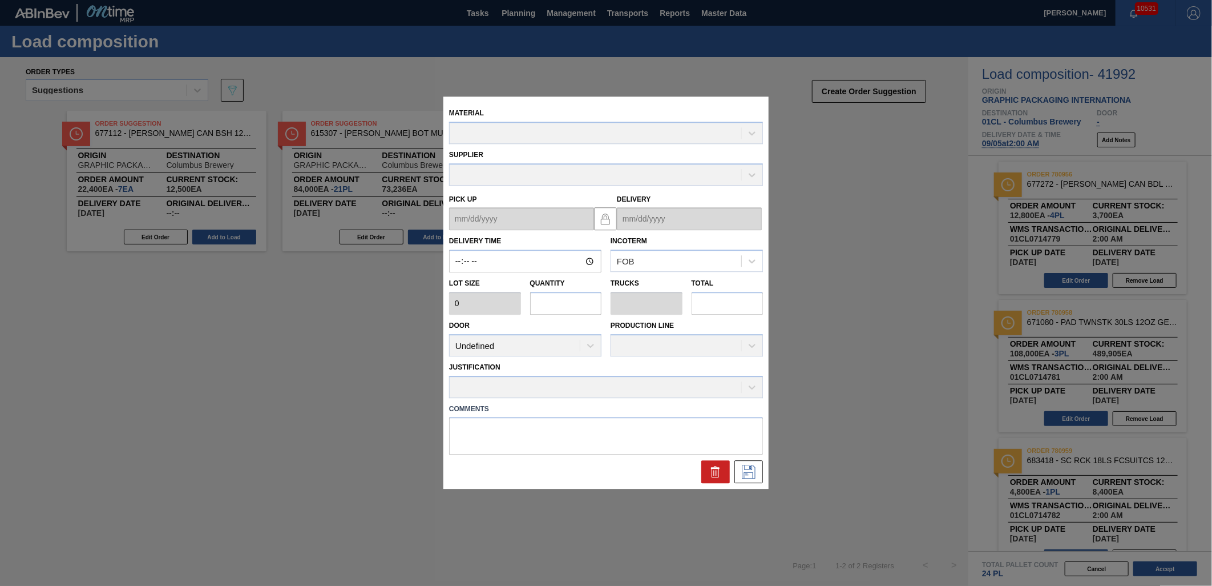
type input "02:00:00"
type input "3,200"
type input "4"
type input "0.154"
type input "12,800"
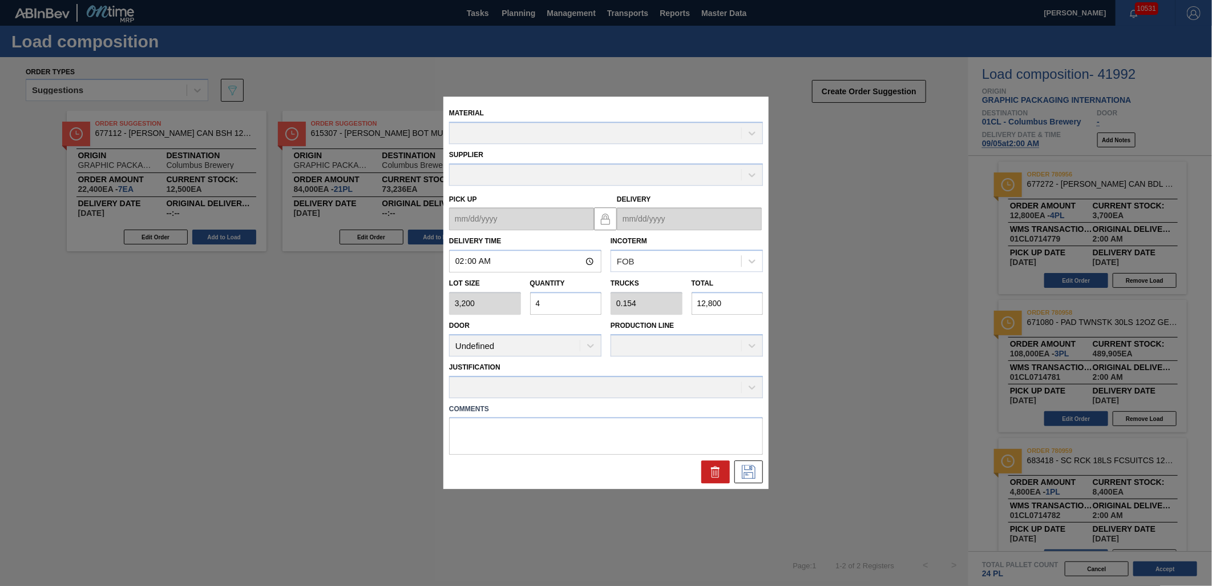
type up "[DATE]"
type input "[DATE]"
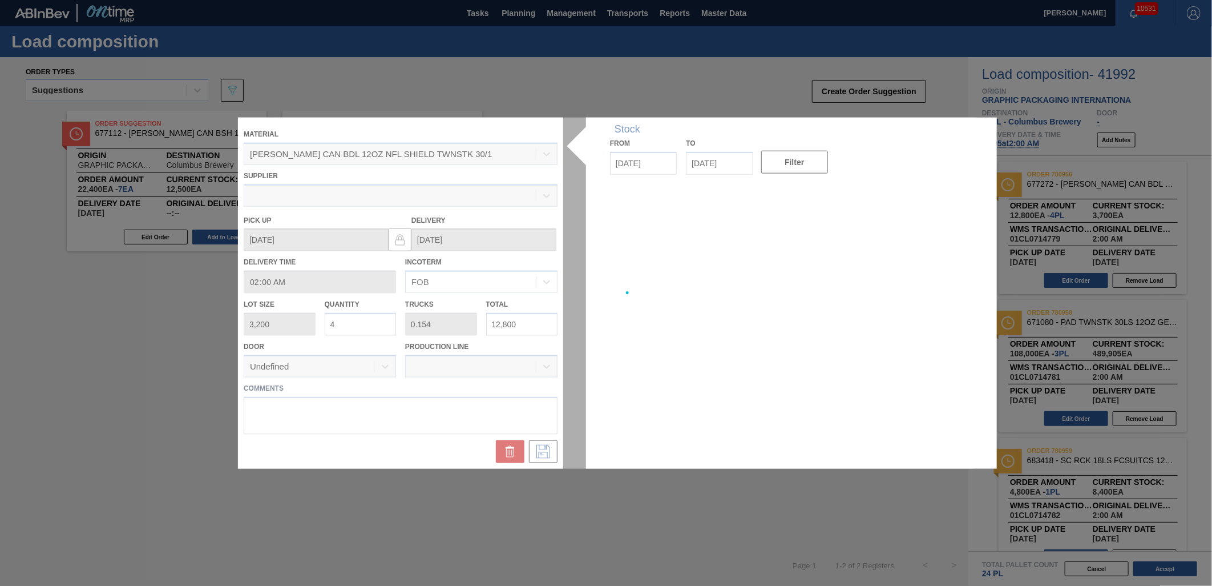
click at [900, 311] on div at bounding box center [606, 293] width 736 height 351
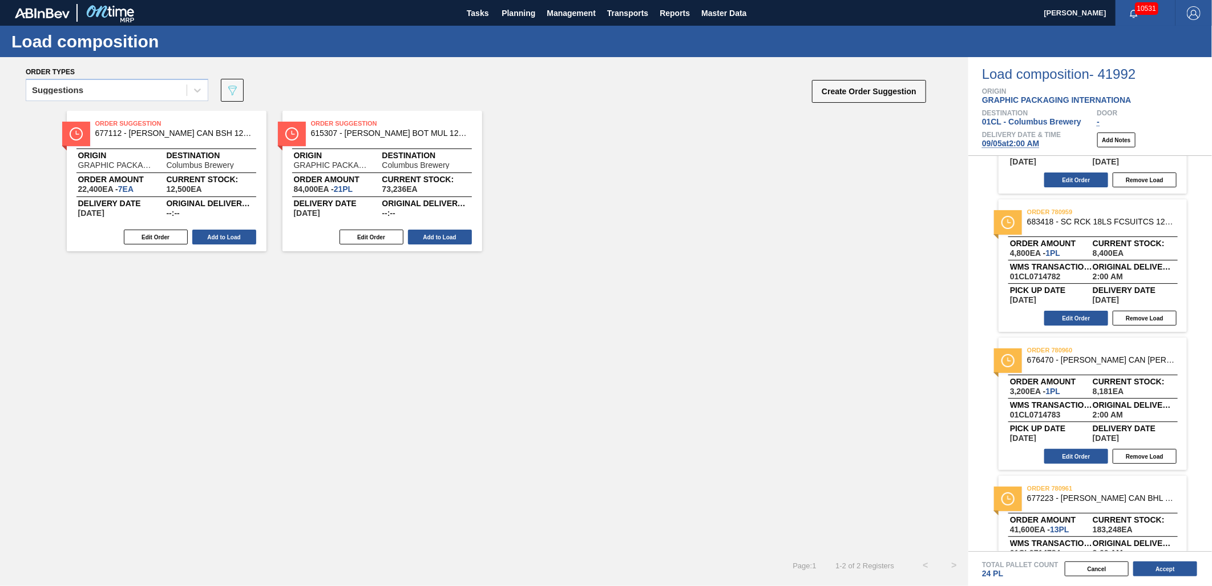
scroll to position [317, 0]
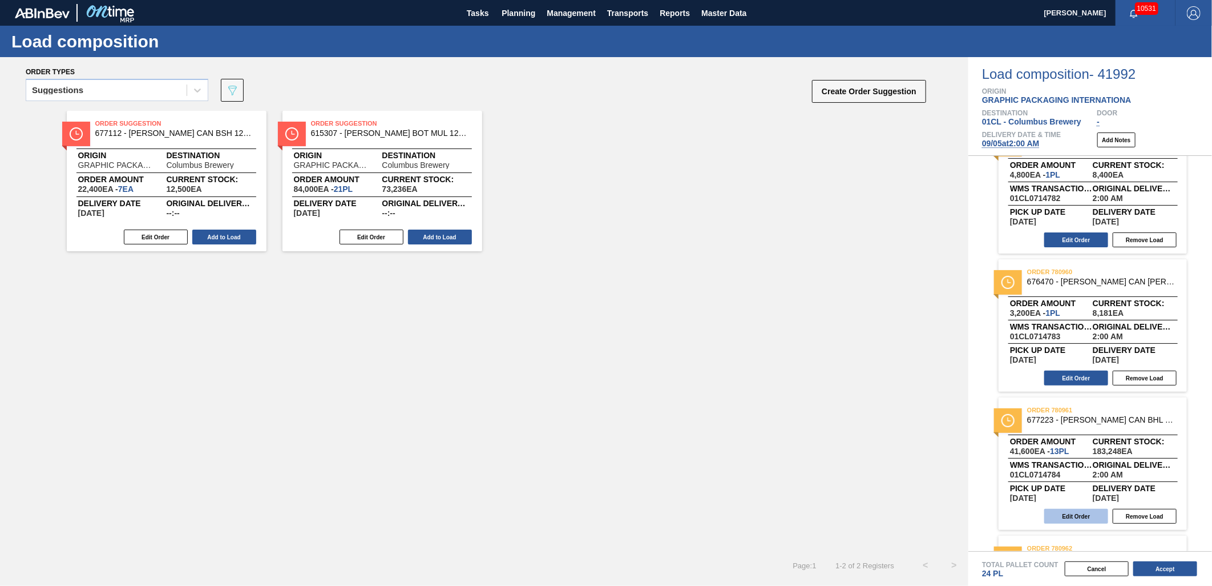
click at [1059, 518] on button "Edit Order" at bounding box center [1077, 516] width 64 height 15
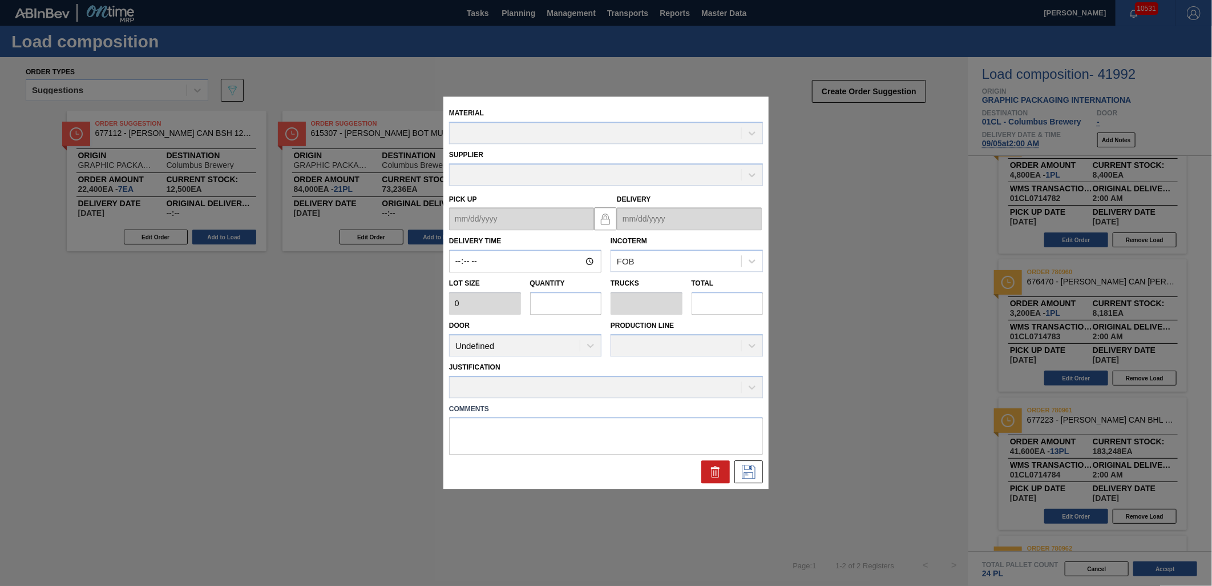
type input "02:00:00"
type input "3,200"
type input "13"
type input "0.5"
type input "41,600"
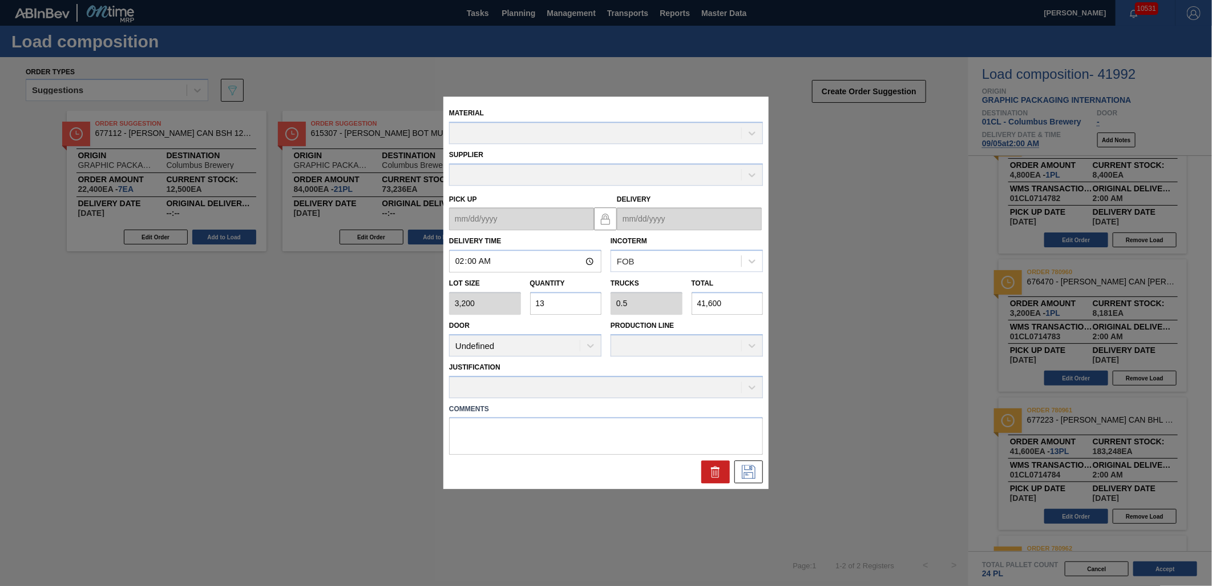
type up "[DATE]"
type input "[DATE]"
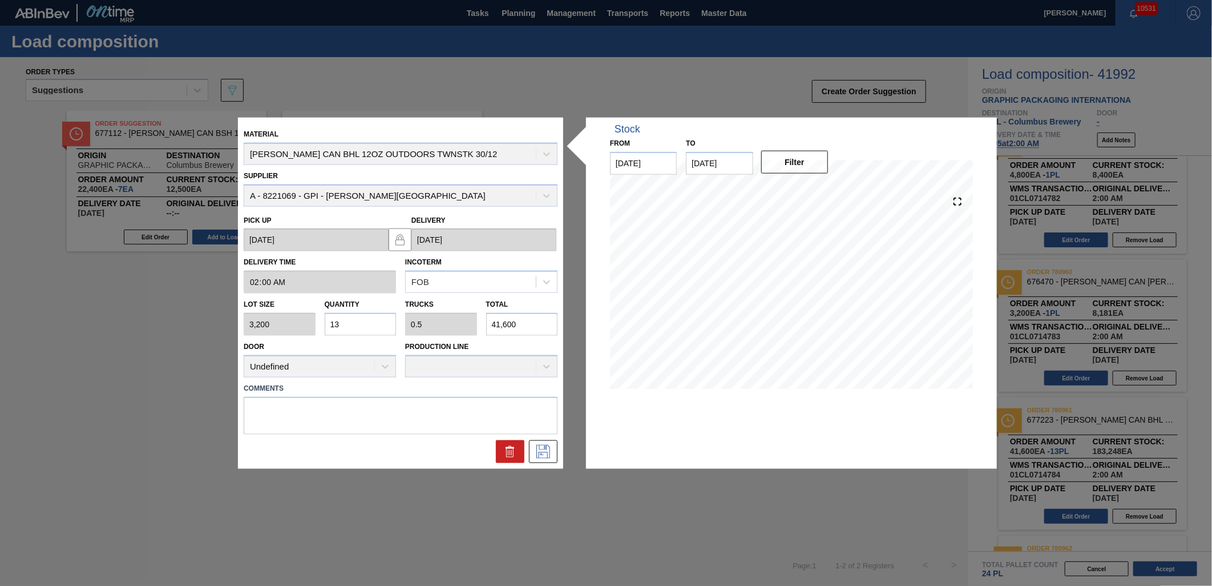
click at [366, 320] on input "13" at bounding box center [361, 324] width 72 height 23
type input "1"
type input "0.038"
type input "3,200"
type input "14"
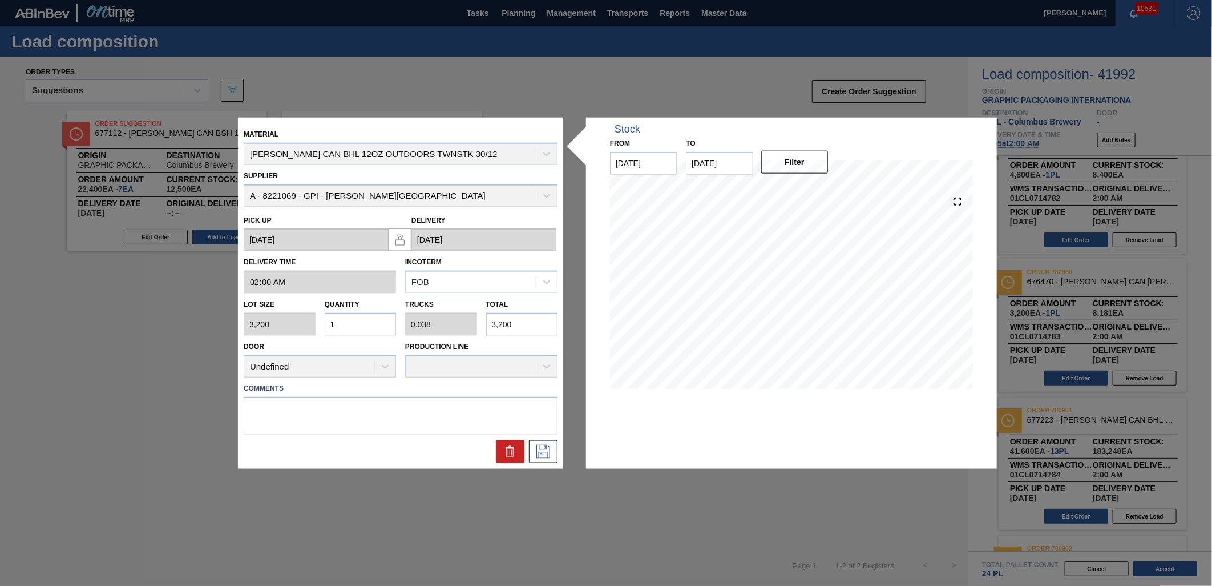
type input "0.538"
type input "44,800"
type input "14"
click at [541, 449] on icon at bounding box center [543, 451] width 18 height 14
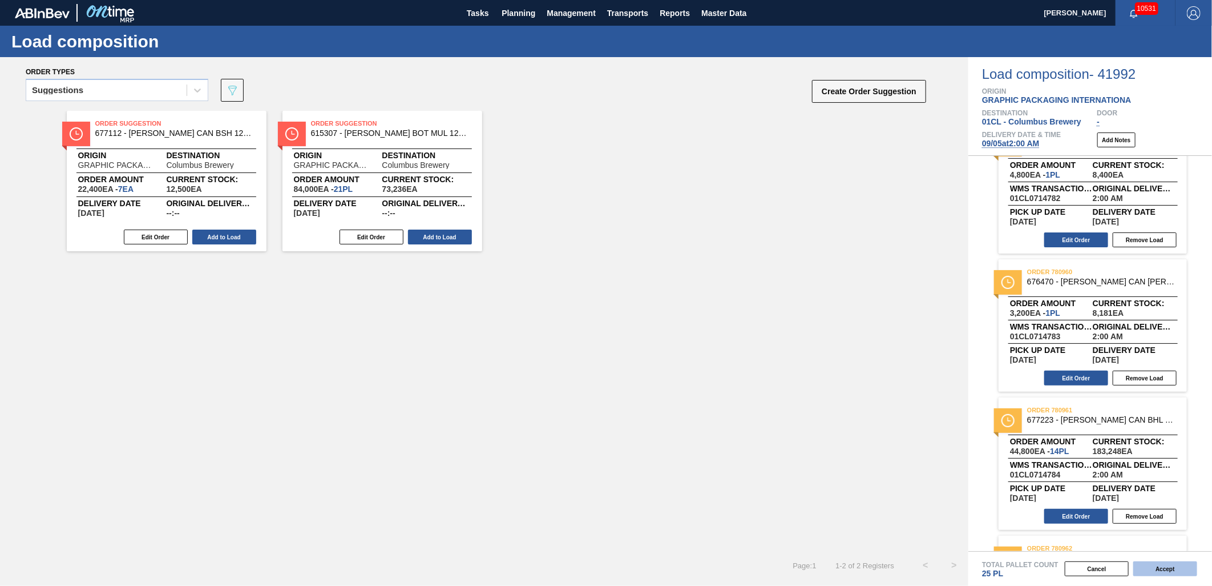
click at [1160, 572] on button "Accept" at bounding box center [1166, 568] width 64 height 15
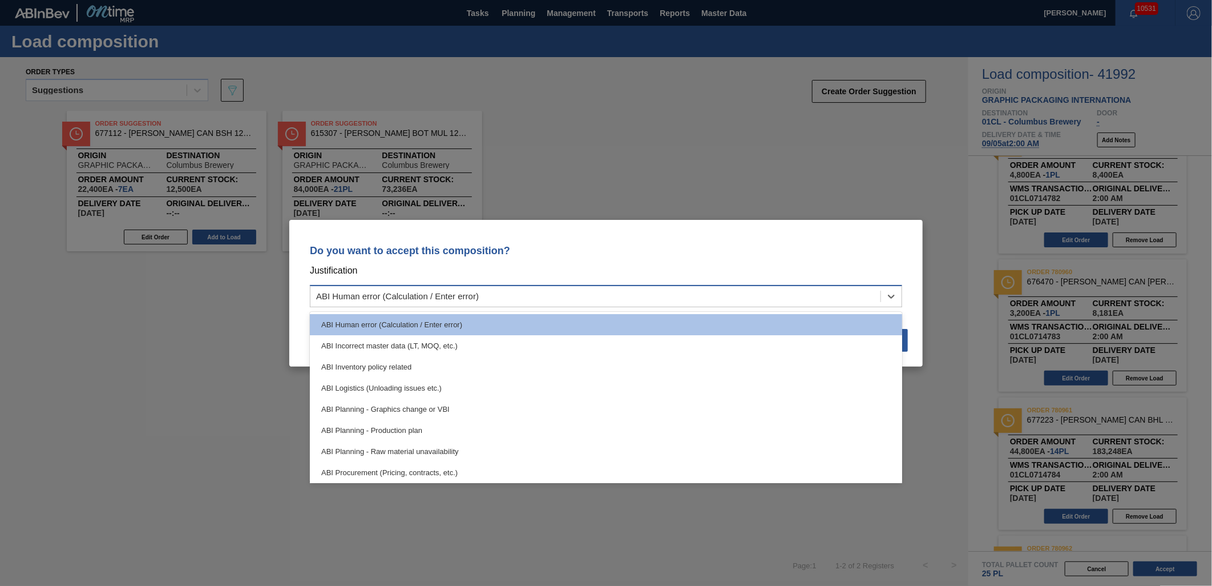
click at [655, 289] on div "ABI Human error (Calculation / Enter error)" at bounding box center [596, 296] width 570 height 17
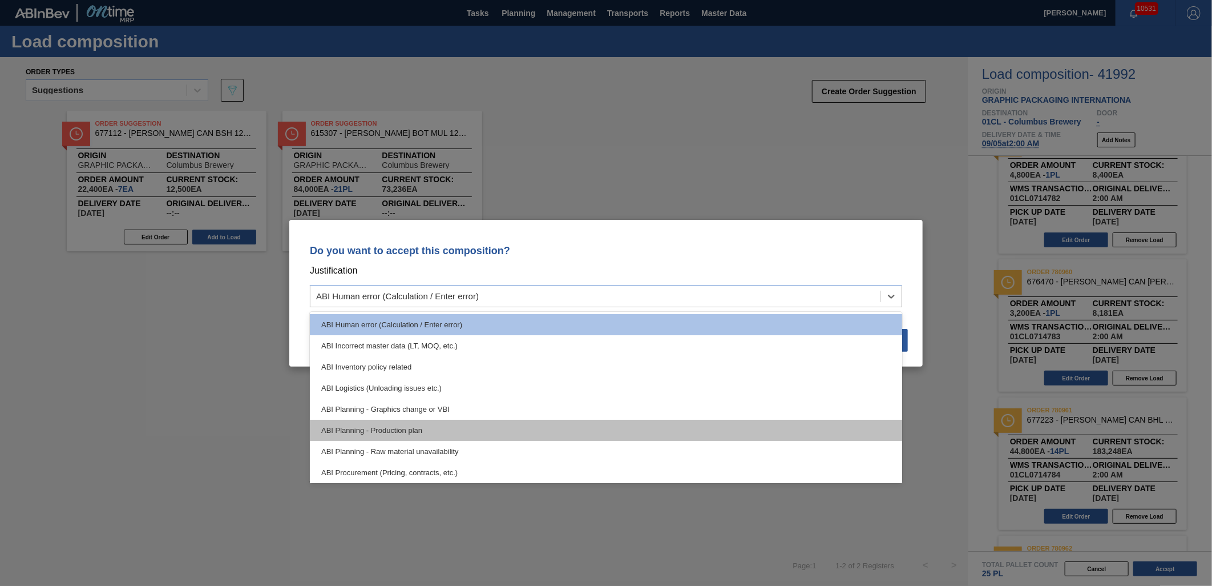
click at [543, 423] on div "ABI Planning - Production plan" at bounding box center [606, 430] width 593 height 21
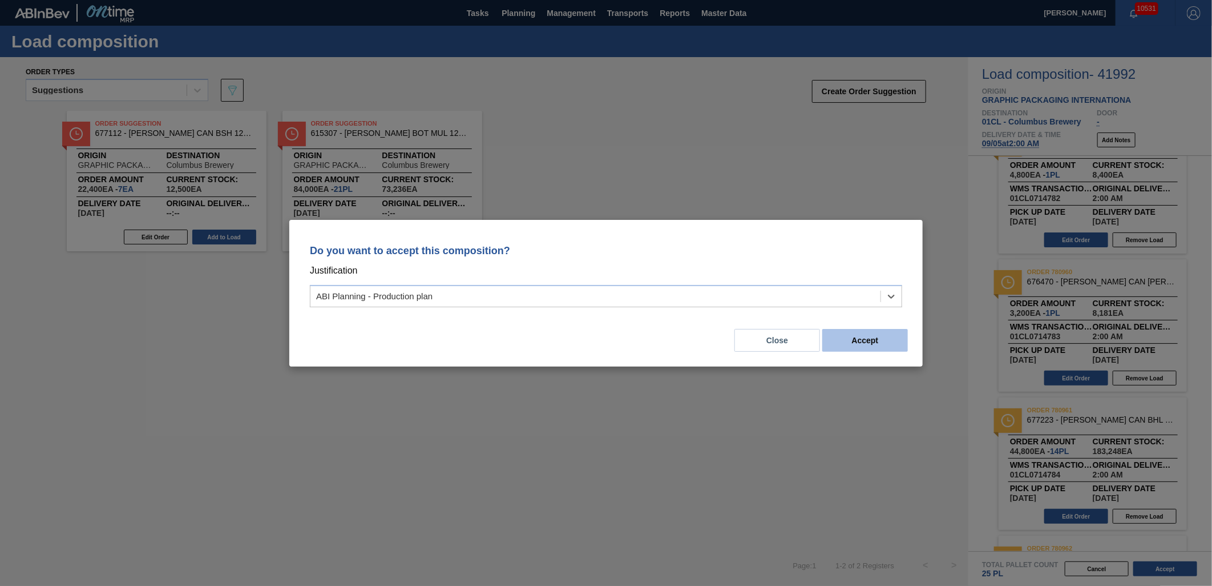
click at [864, 343] on button "Accept" at bounding box center [866, 340] width 86 height 23
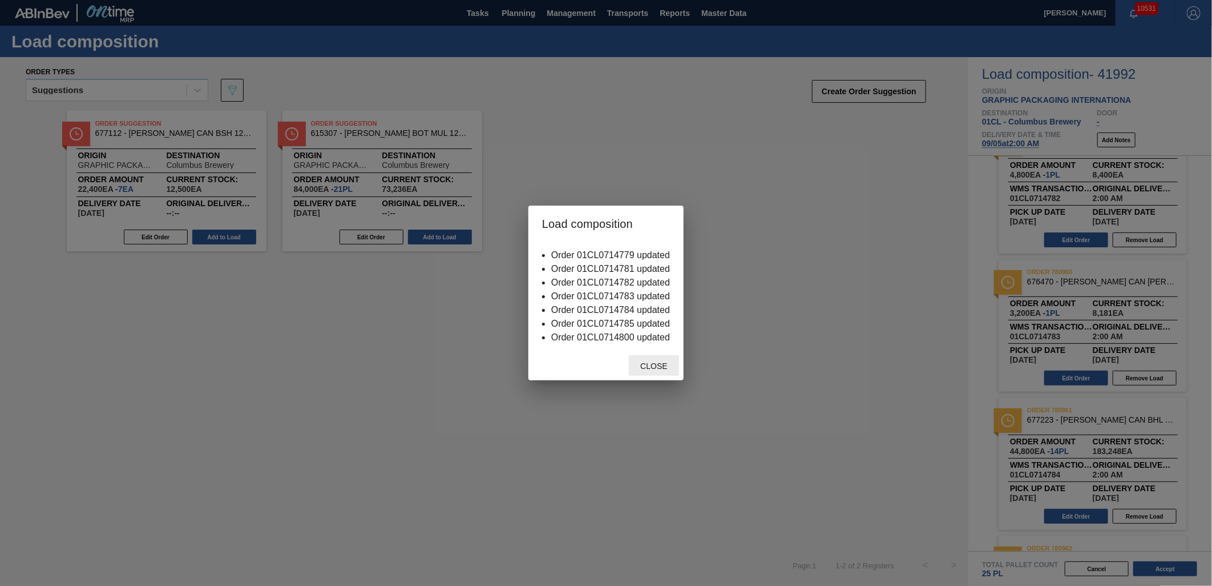
click at [643, 364] on span "Close" at bounding box center [653, 365] width 45 height 9
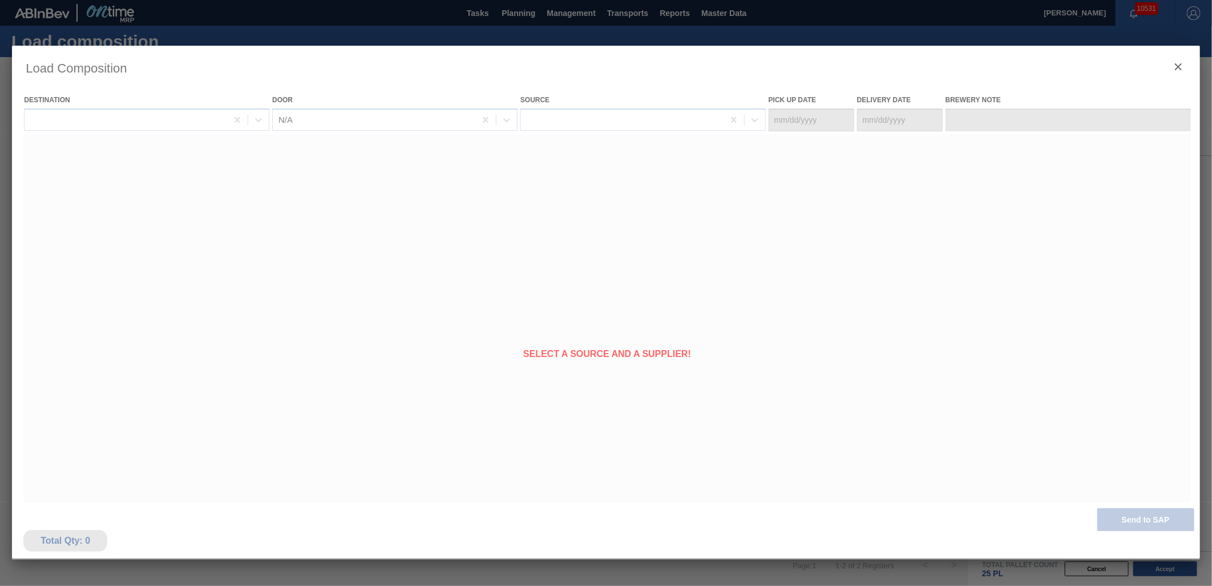
type Date "[DATE]"
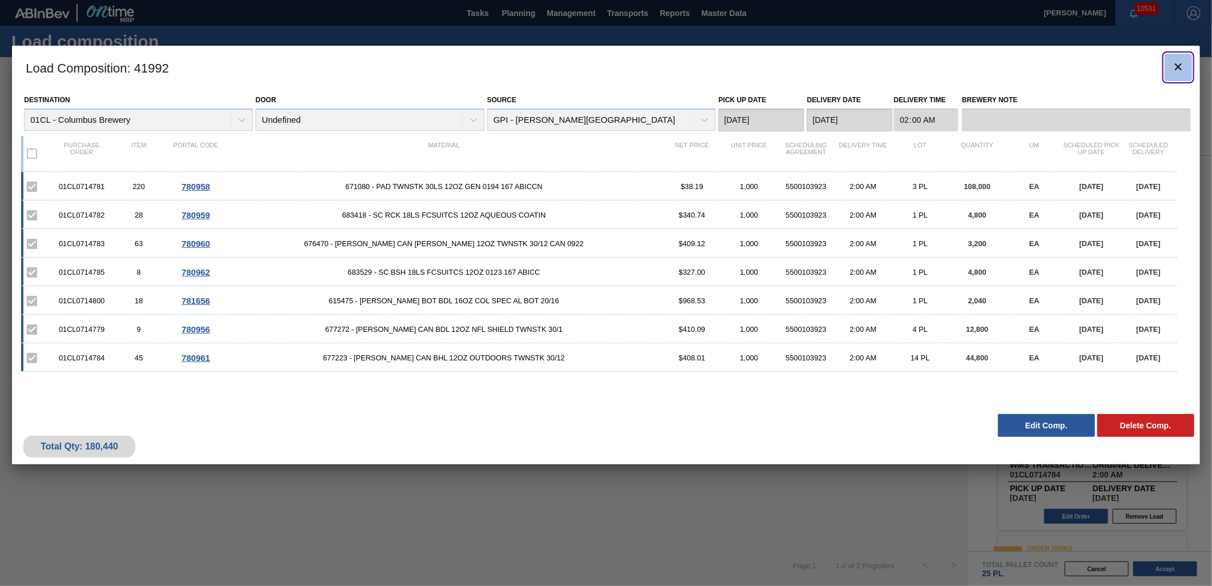
click at [1168, 65] on button "botão de ícone" at bounding box center [1178, 67] width 27 height 27
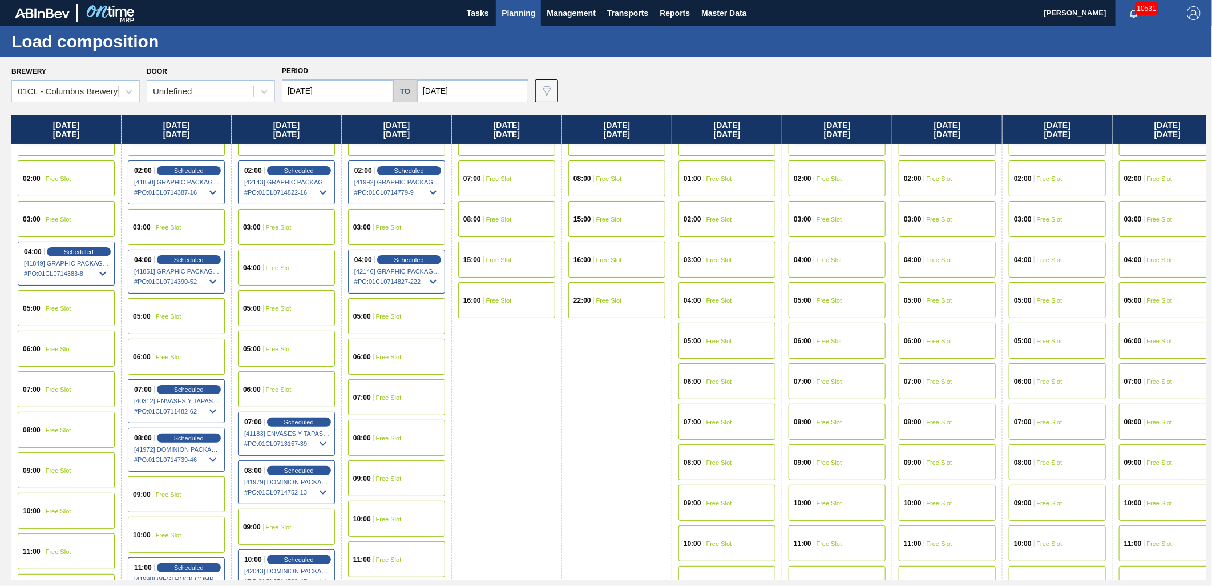
scroll to position [63, 0]
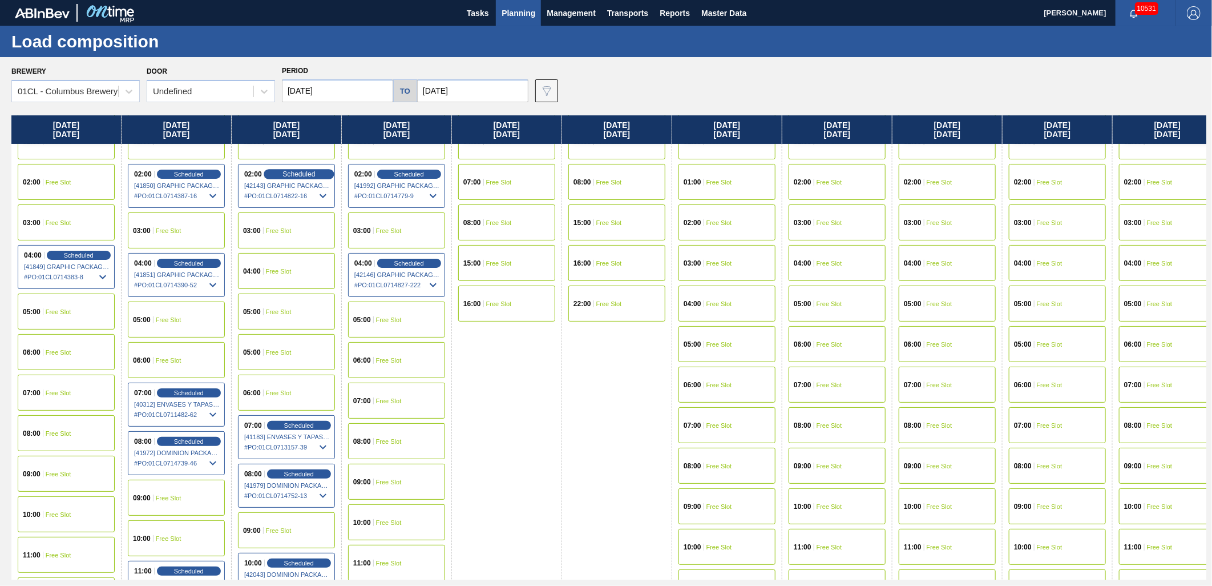
click at [284, 174] on span "Scheduled" at bounding box center [299, 173] width 33 height 7
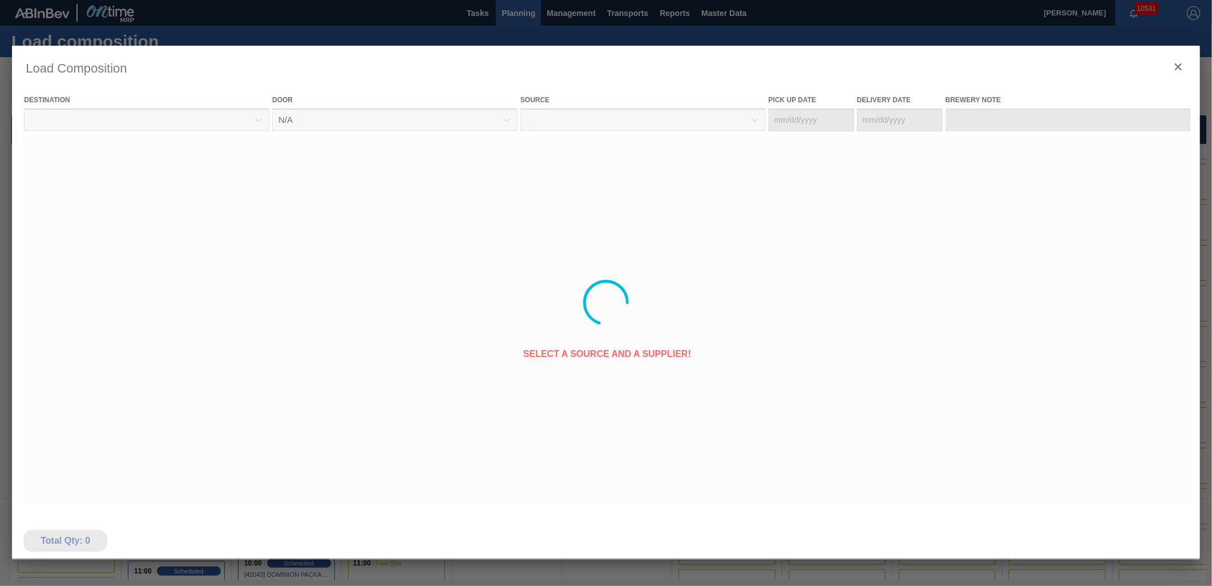
type Date "[DATE]"
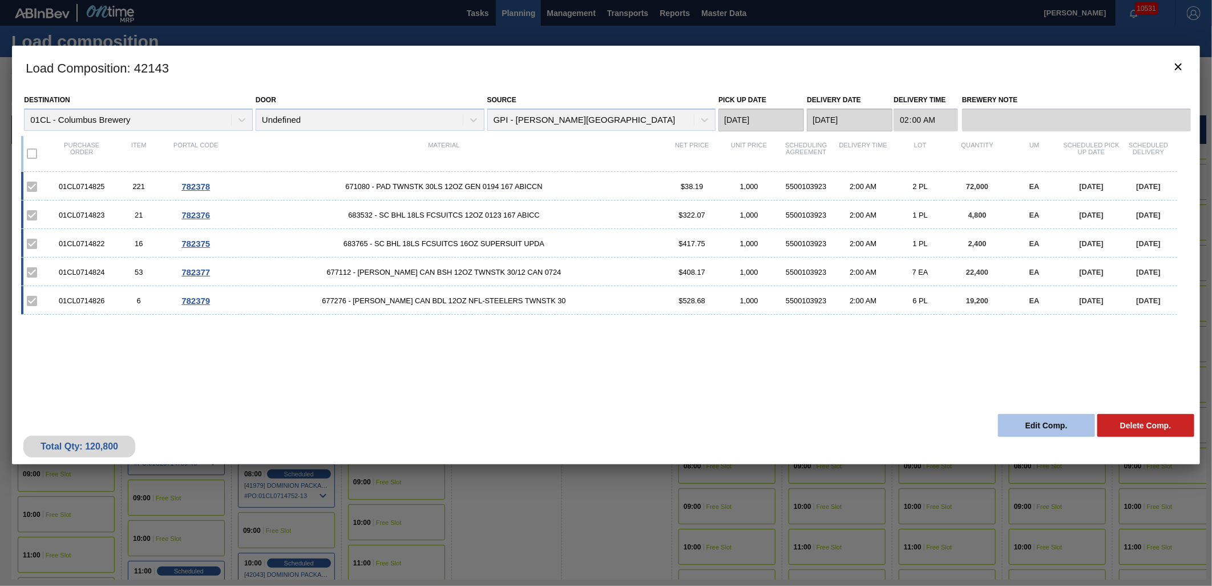
click at [1030, 434] on button "Edit Comp." at bounding box center [1046, 425] width 97 height 23
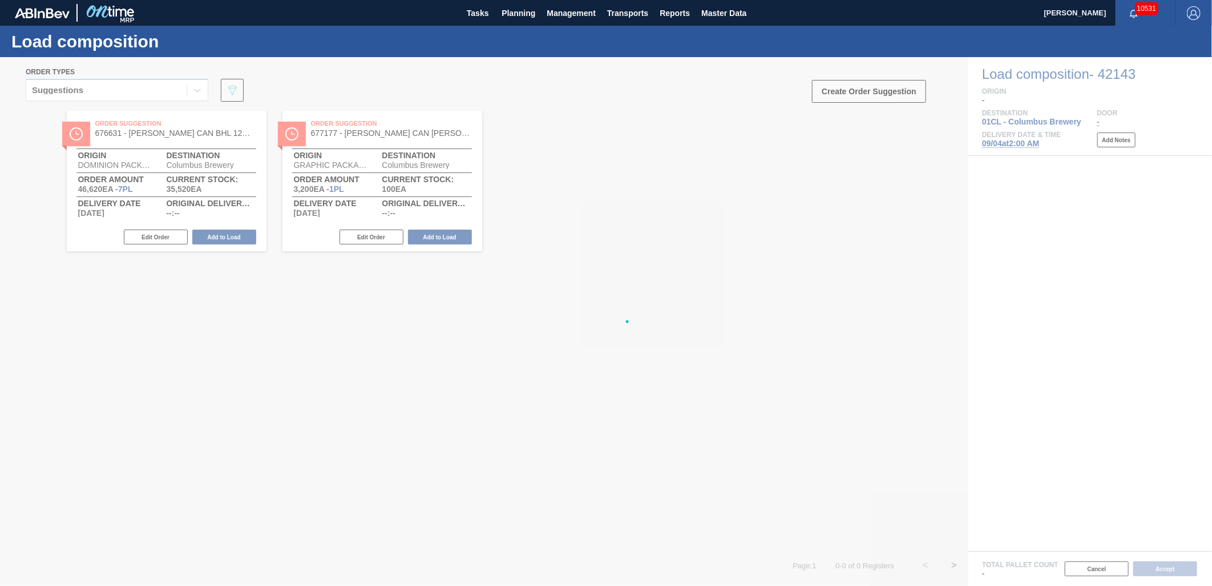
click at [168, 95] on div at bounding box center [606, 321] width 1212 height 529
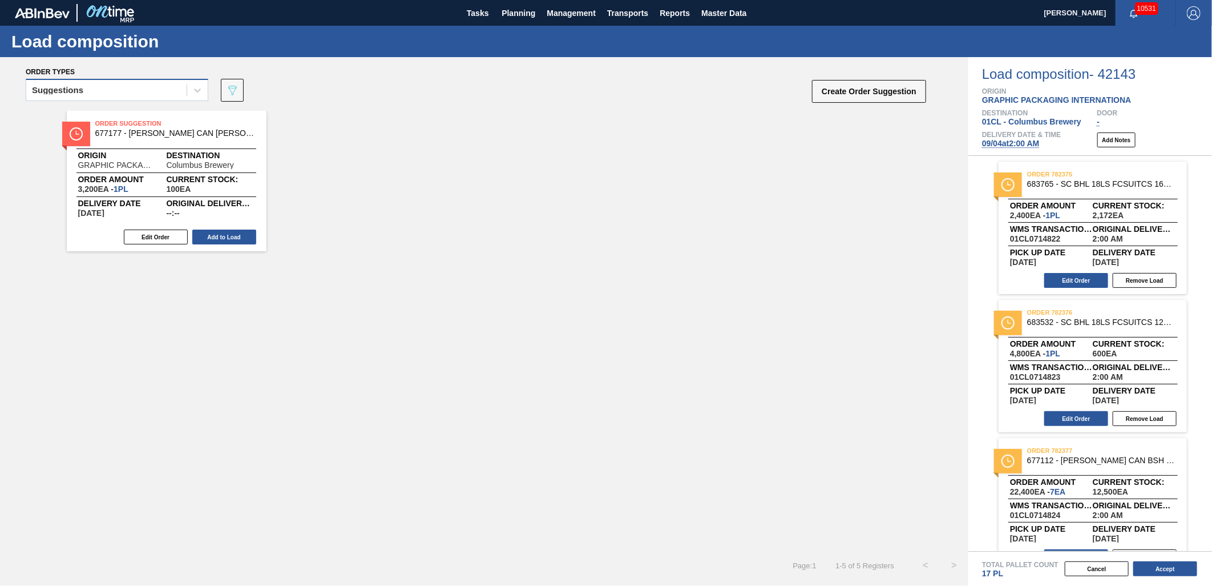
click at [178, 87] on div "Suggestions" at bounding box center [106, 90] width 160 height 17
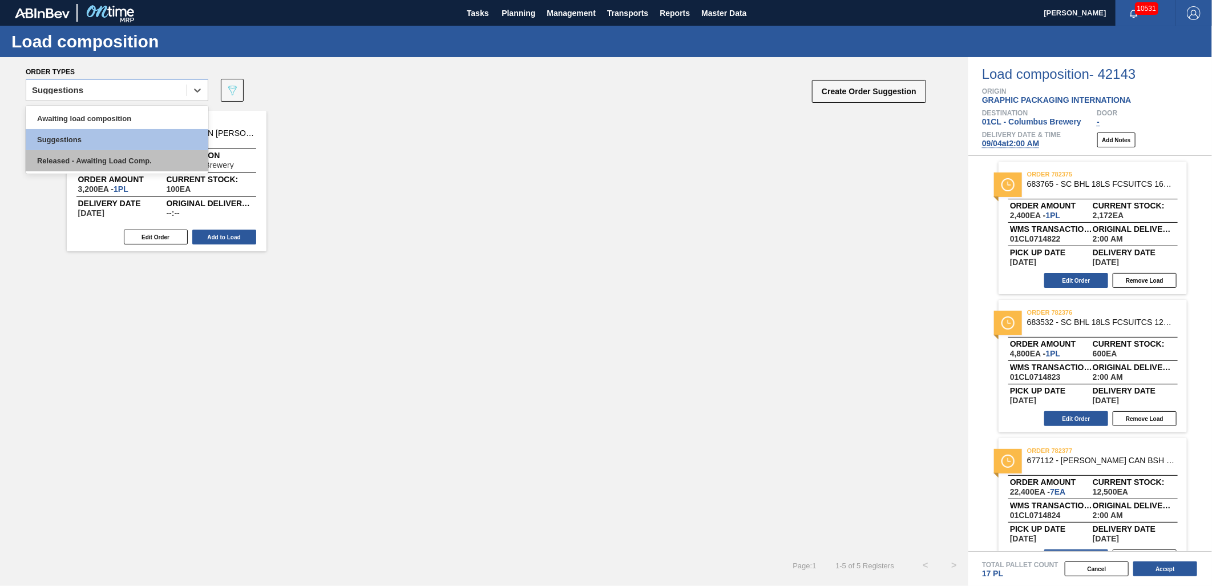
click at [143, 156] on div "Released - Awaiting Load Comp." at bounding box center [117, 160] width 183 height 21
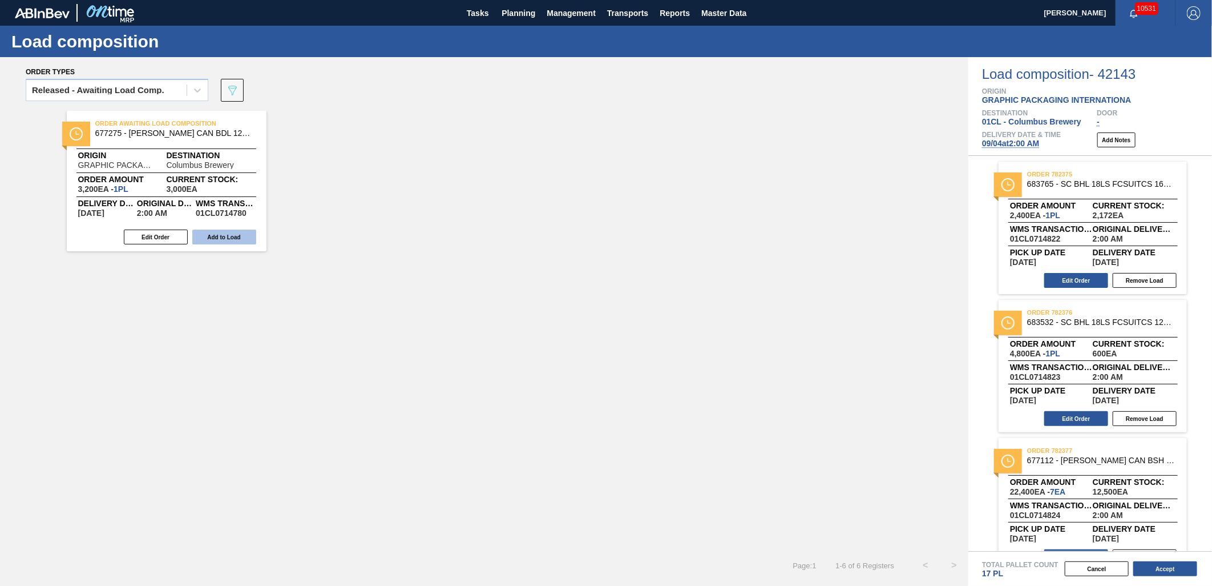
click at [228, 237] on button "Add to Load" at bounding box center [224, 236] width 64 height 15
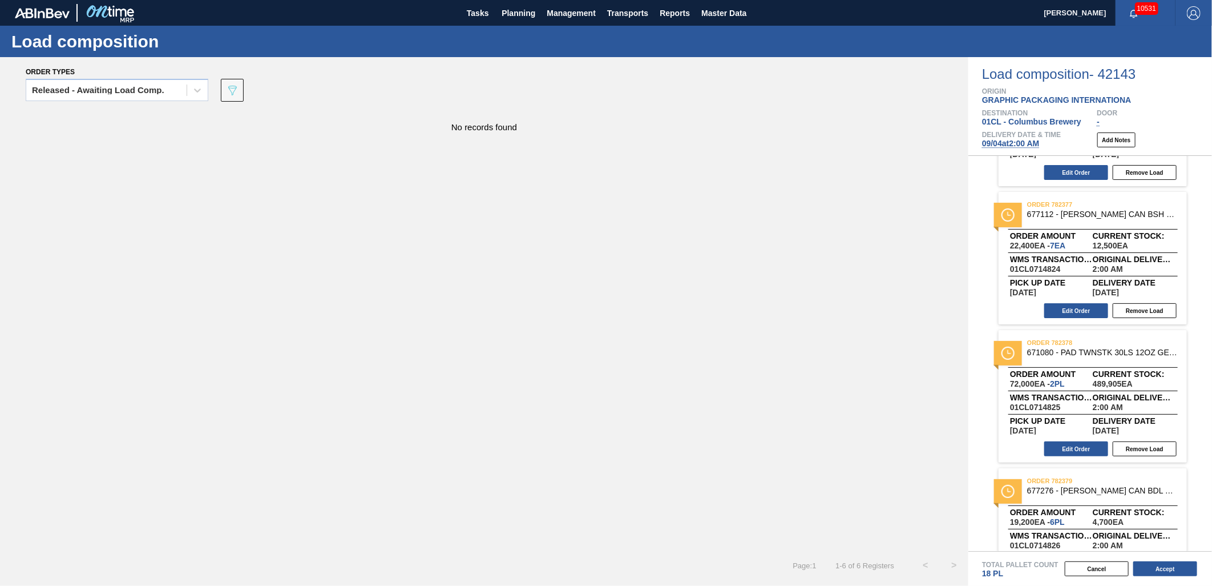
scroll to position [253, 0]
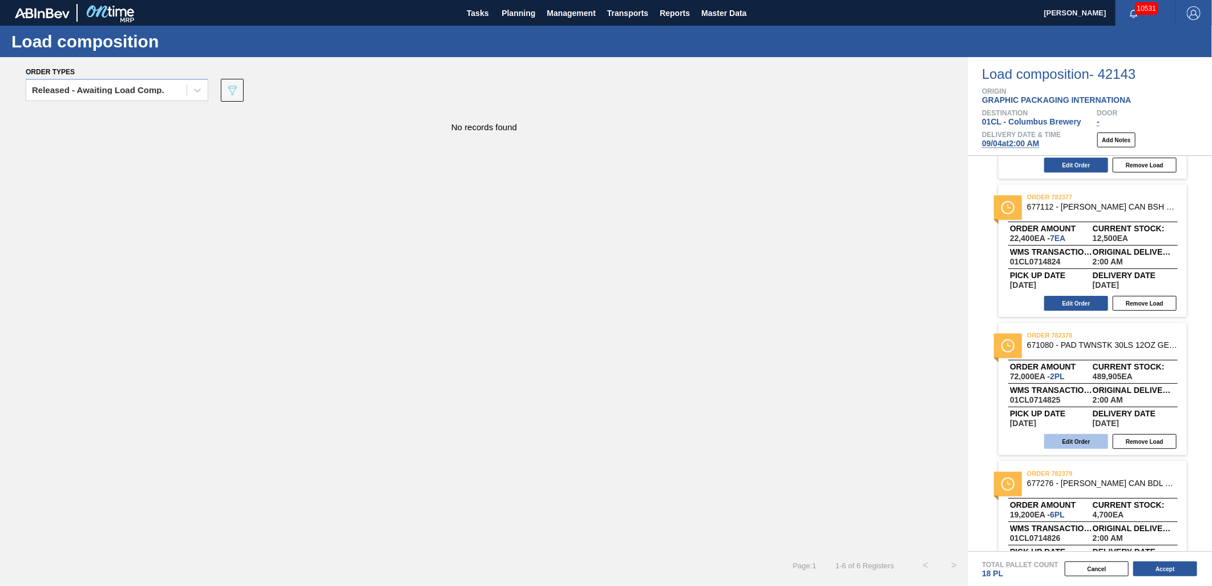
click at [1070, 437] on button "Edit Order" at bounding box center [1077, 441] width 64 height 15
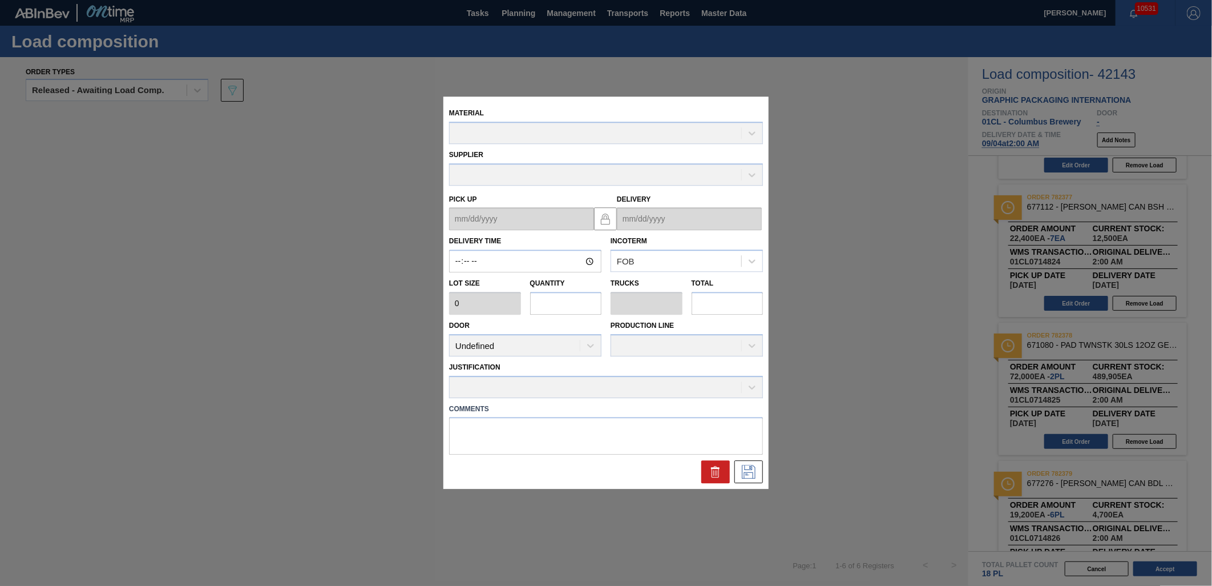
type input "02:00:00"
type input "36,000"
type input "2"
type input "0.1"
type input "72,000"
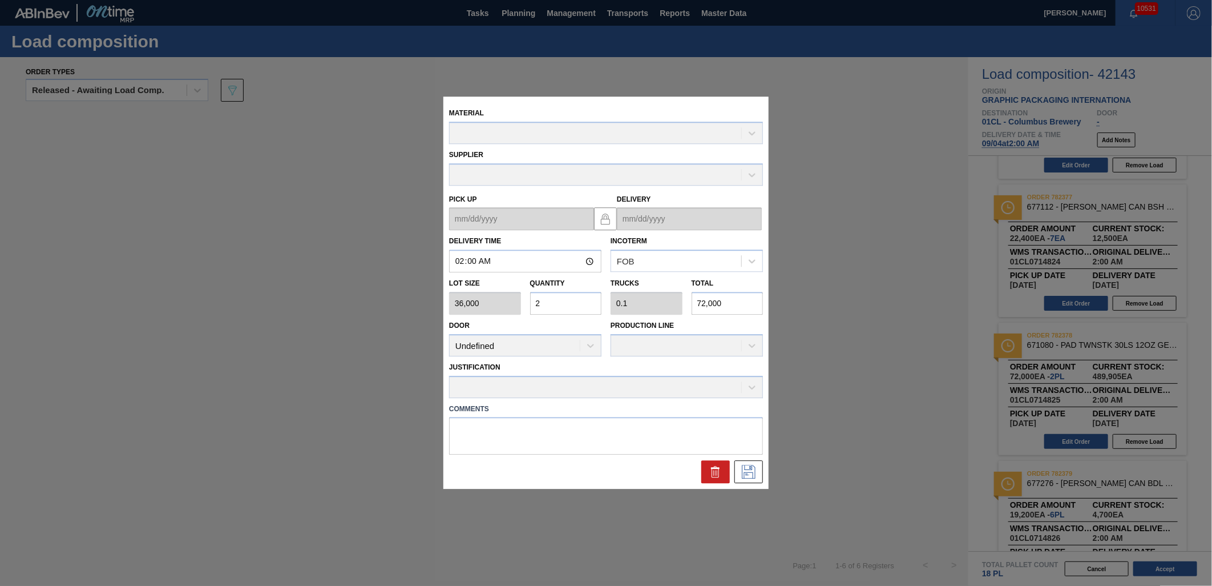
type up "[DATE]"
type input "[DATE]"
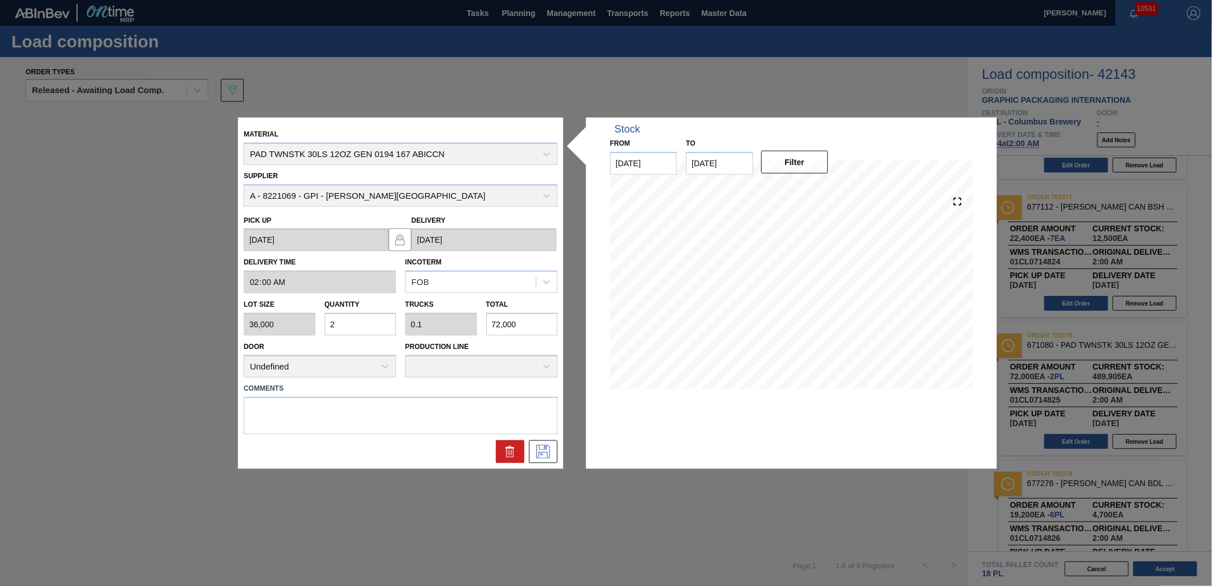
click at [358, 323] on input "2" at bounding box center [361, 324] width 72 height 23
type input "0"
type input "1"
type input "0.05"
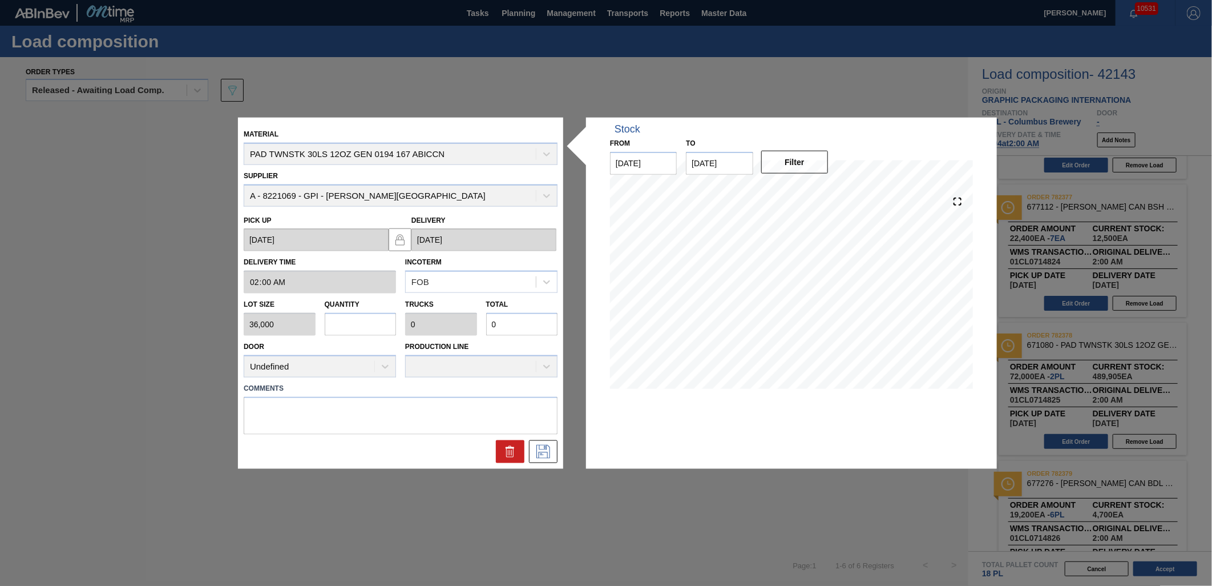
type input "36,000"
type input "1"
click at [539, 447] on icon at bounding box center [544, 451] width 14 height 14
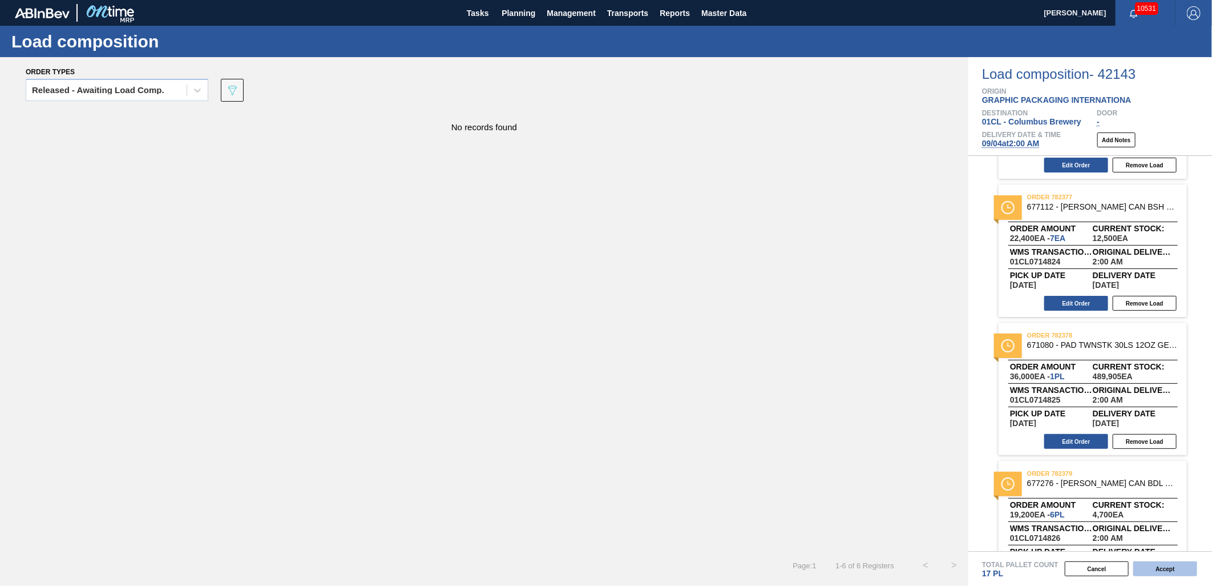
click at [1165, 573] on button "Accept" at bounding box center [1166, 568] width 64 height 15
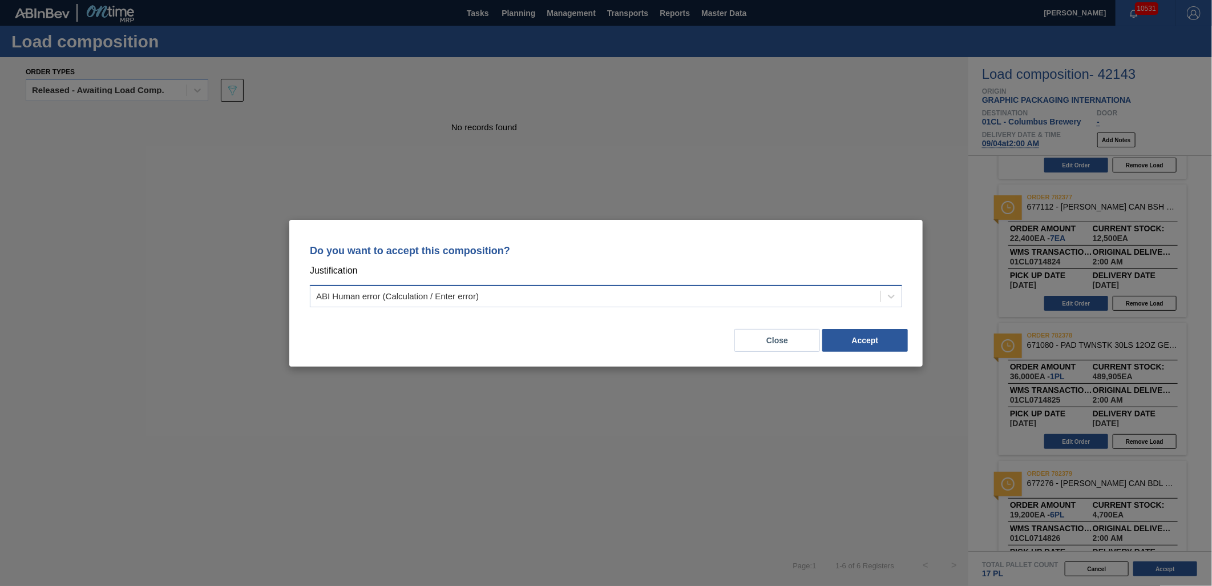
click at [470, 292] on div "ABI Human error (Calculation / Enter error)" at bounding box center [397, 296] width 163 height 10
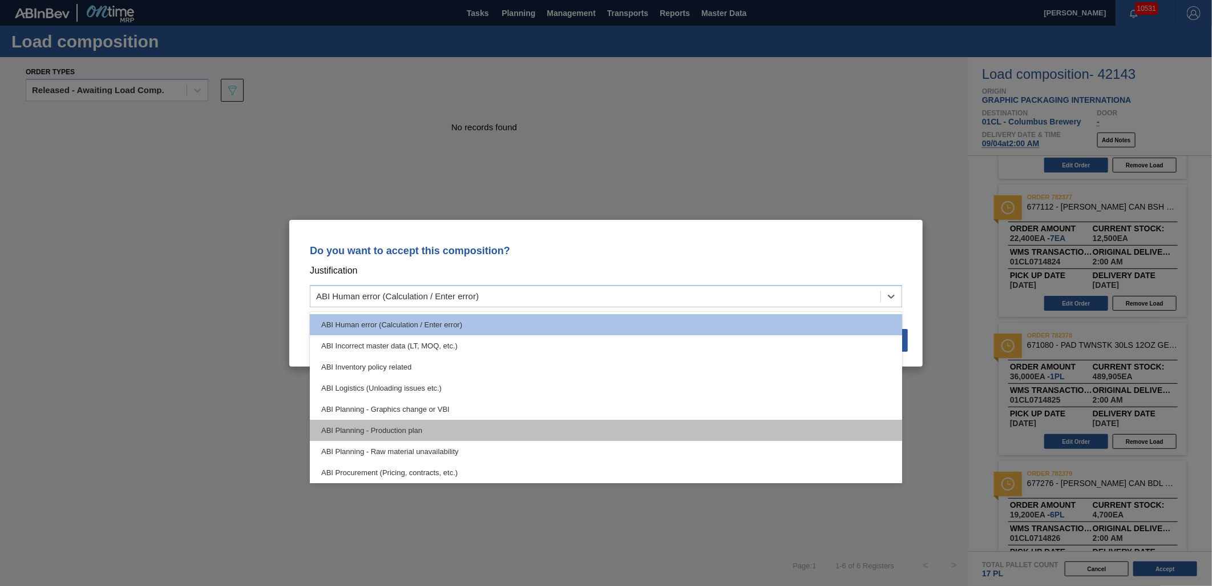
click at [459, 429] on div "ABI Planning - Production plan" at bounding box center [606, 430] width 593 height 21
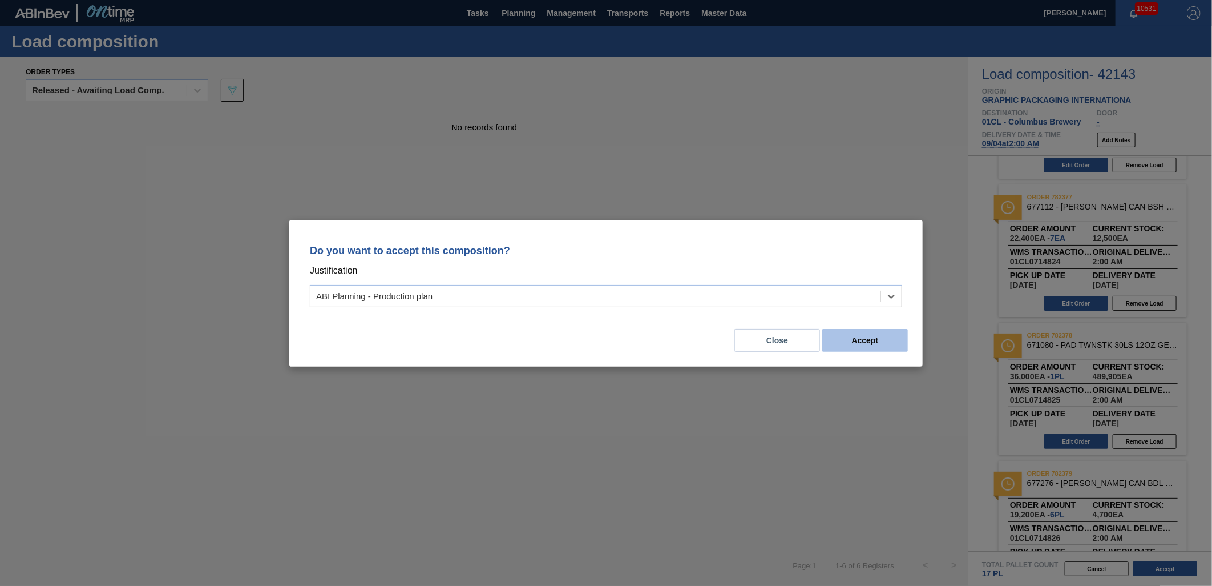
click at [853, 341] on button "Accept" at bounding box center [866, 340] width 86 height 23
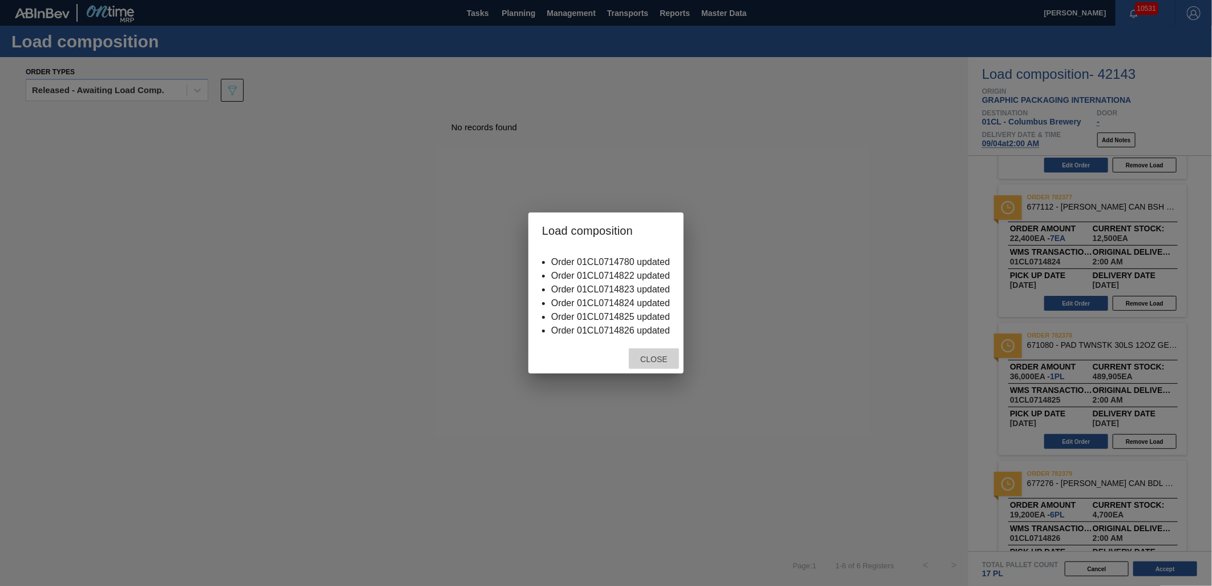
click at [671, 358] on span "Close" at bounding box center [653, 358] width 45 height 9
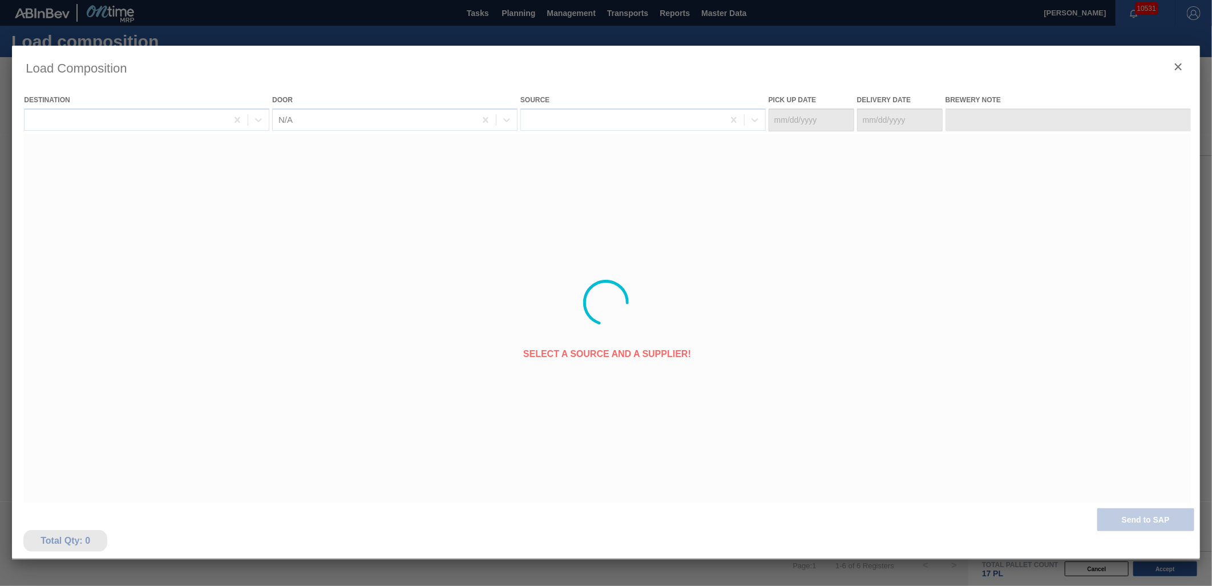
type Date "[DATE]"
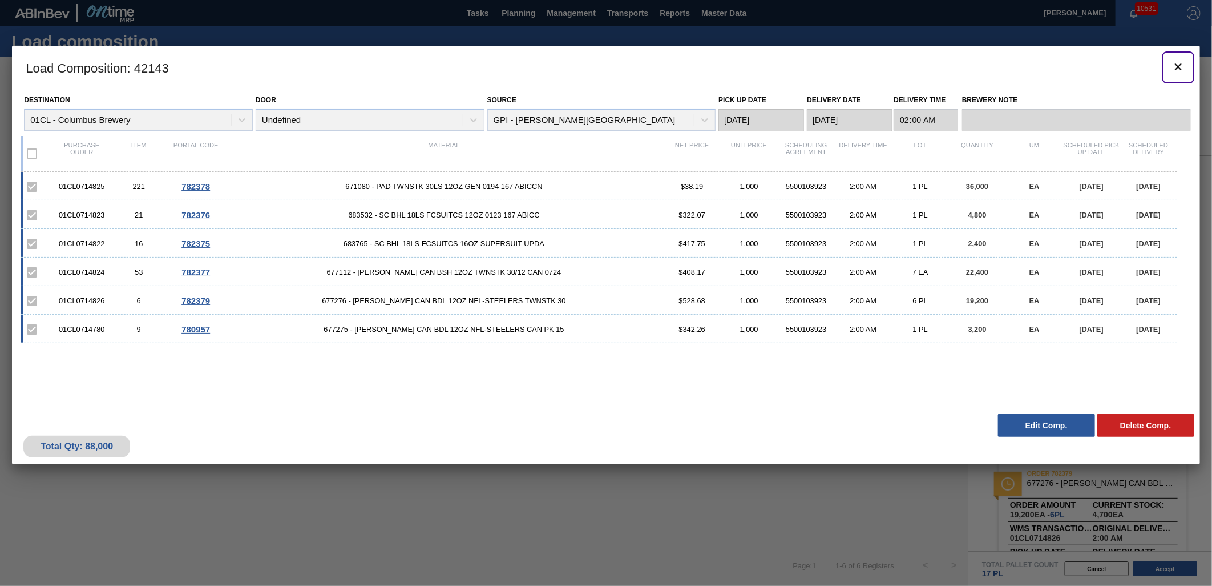
click at [1172, 69] on icon "botão de ícone" at bounding box center [1179, 67] width 14 height 14
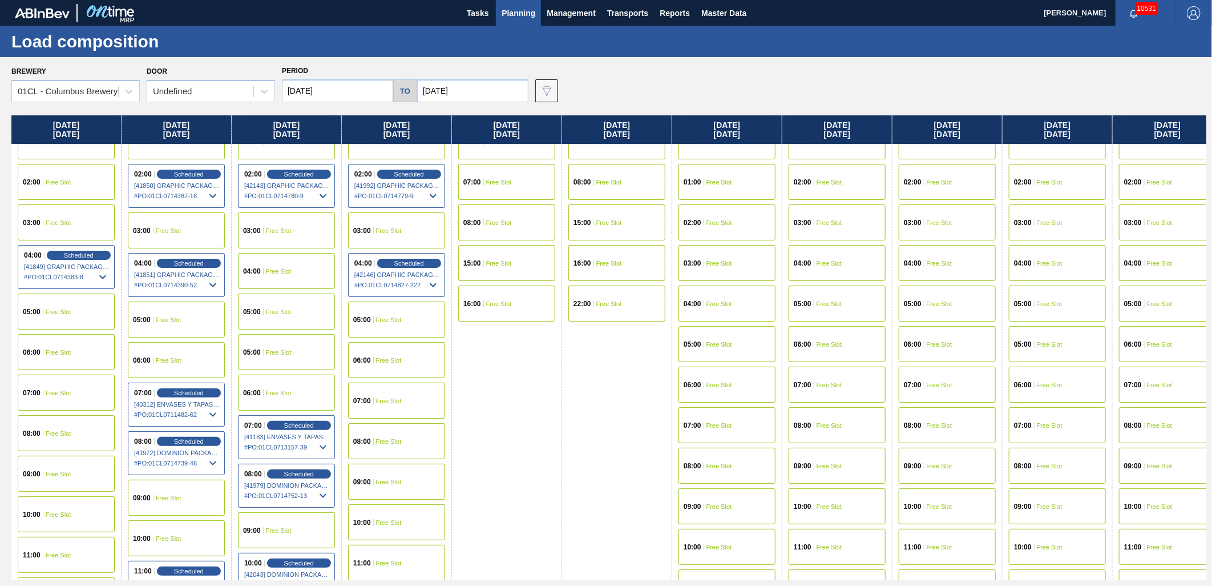
scroll to position [127, 0]
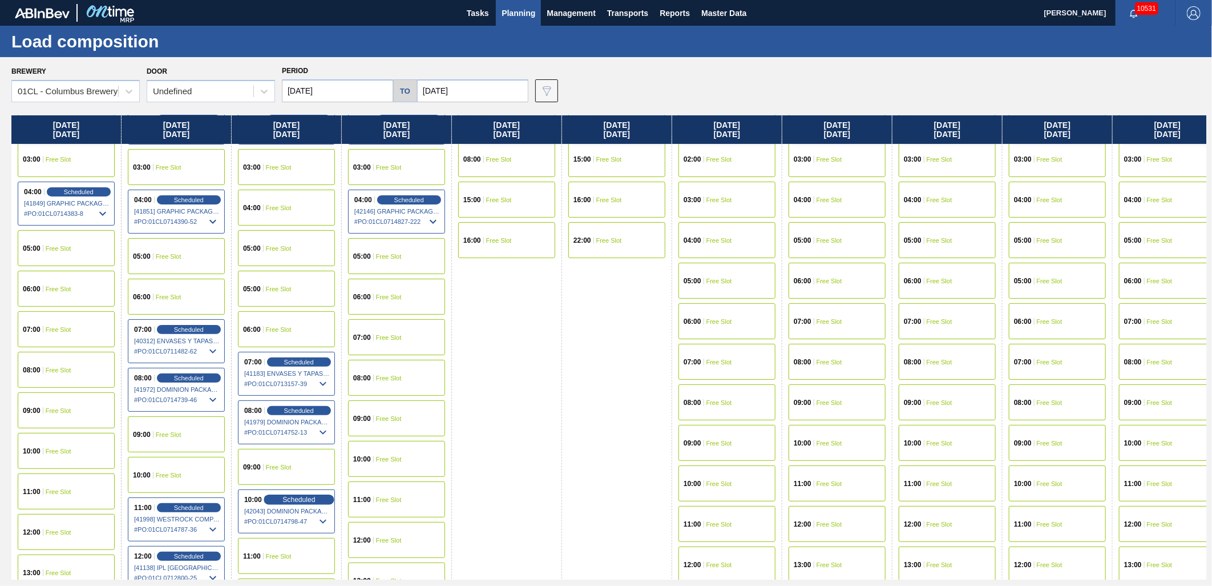
click at [307, 502] on span "Scheduled" at bounding box center [299, 498] width 33 height 7
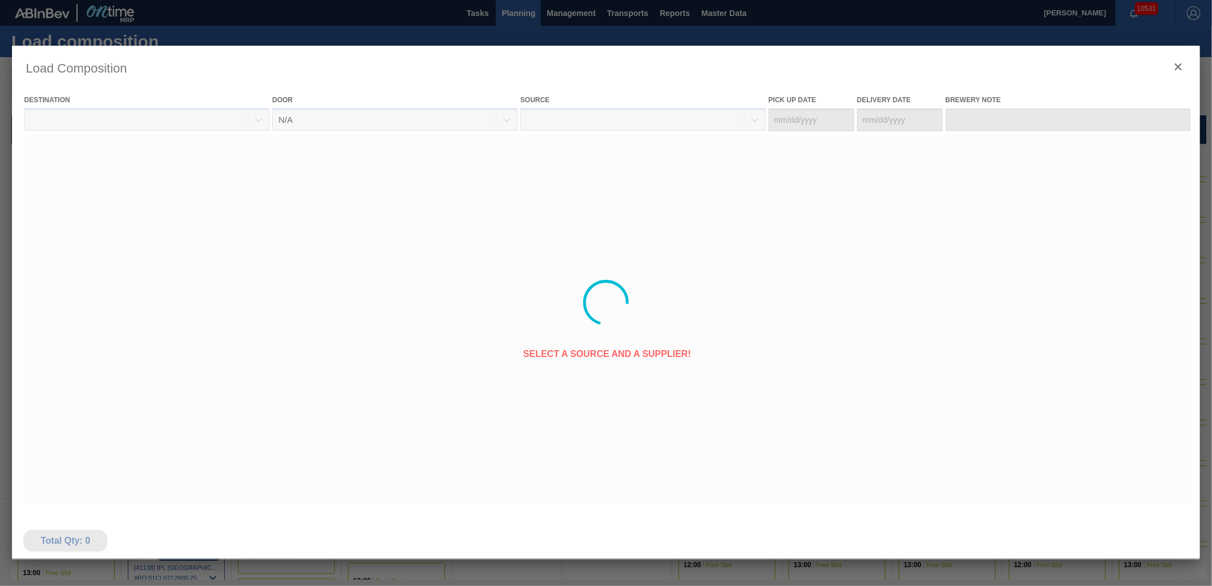
type Date "[DATE]"
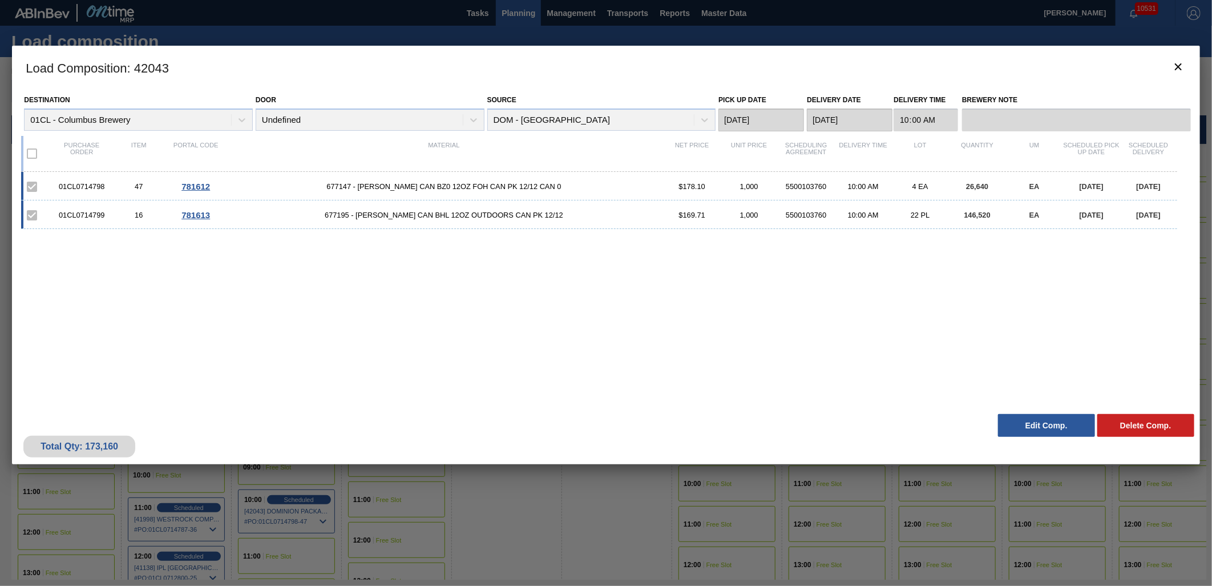
click at [1034, 425] on button "Edit Comp." at bounding box center [1046, 425] width 97 height 23
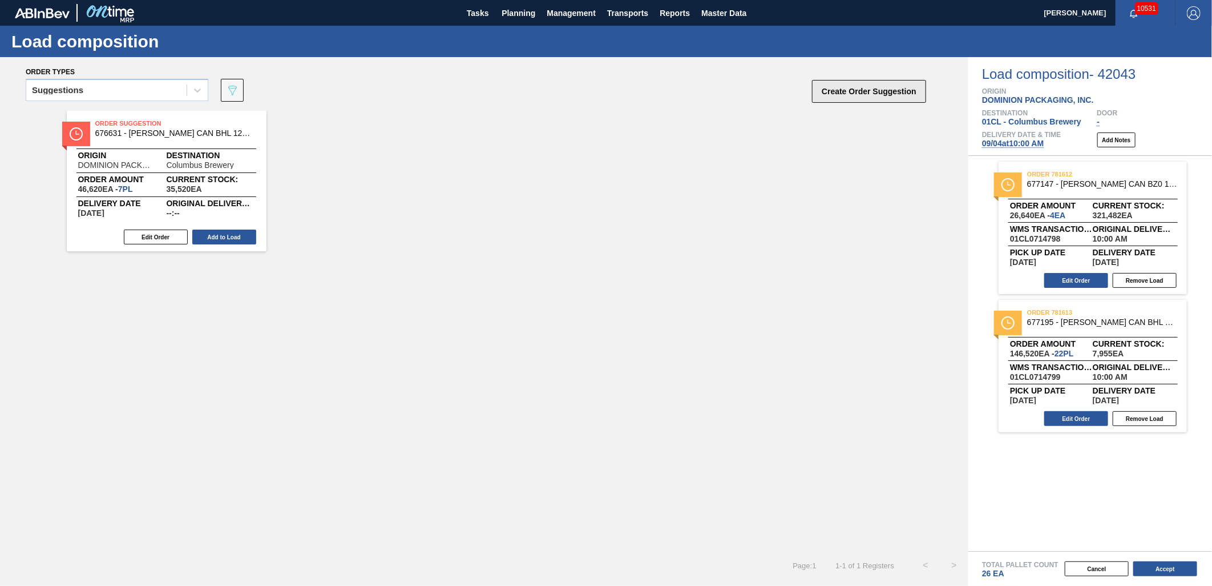
click at [874, 98] on button "Create Order Suggestion" at bounding box center [869, 91] width 114 height 23
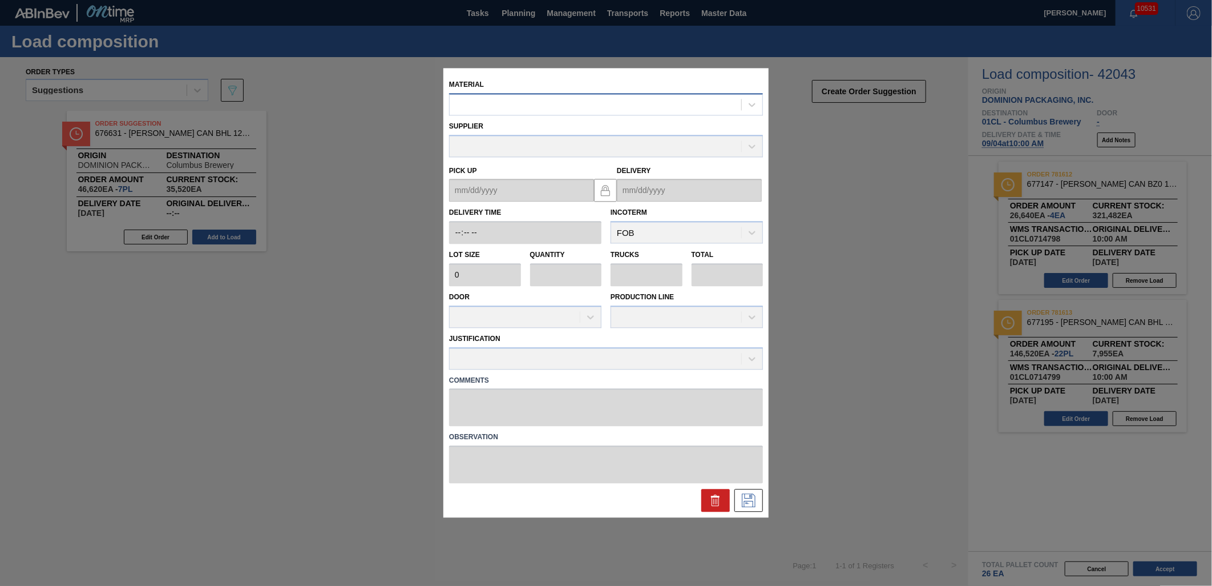
click at [547, 110] on div at bounding box center [596, 104] width 292 height 17
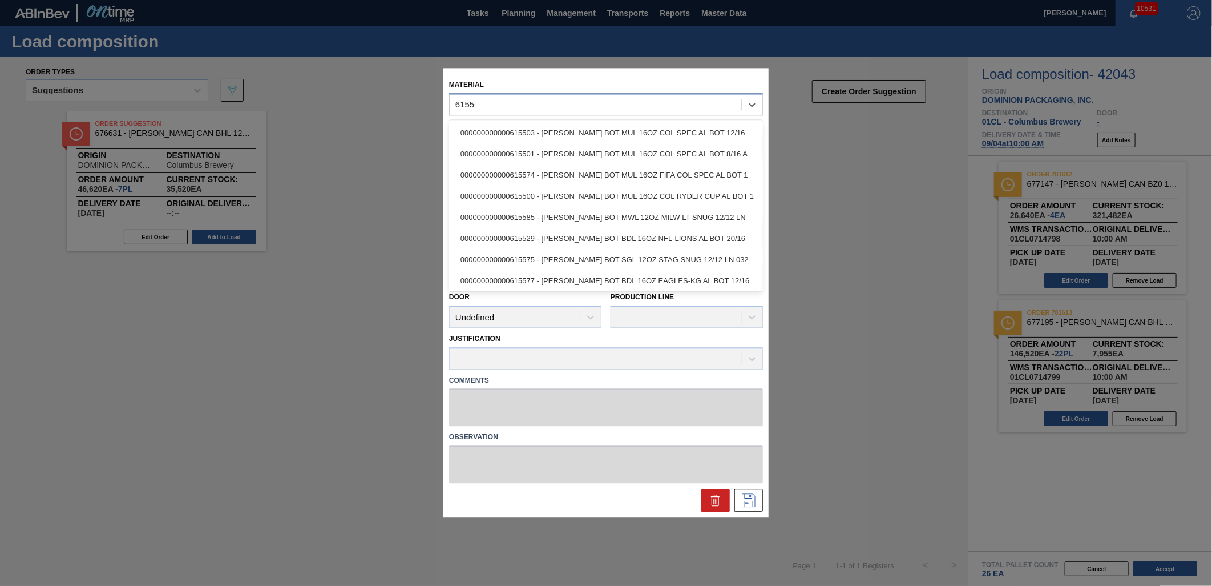
type input "615503"
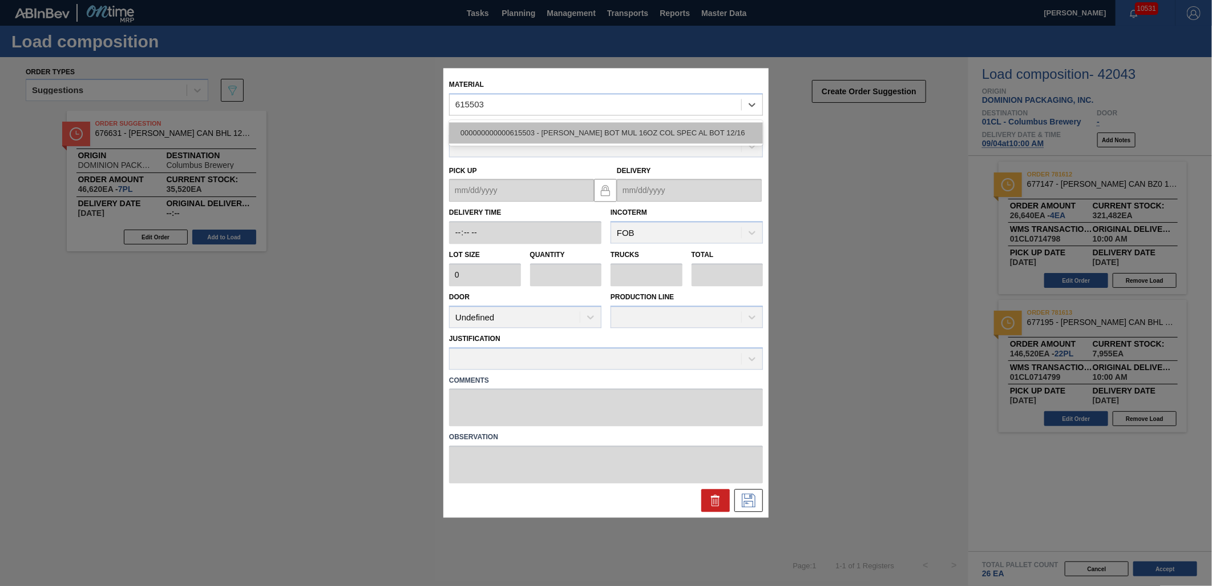
click at [584, 134] on div "000000000000615503 - [PERSON_NAME] BOT MUL 16OZ COL SPEC AL BOT 12/16" at bounding box center [606, 132] width 314 height 21
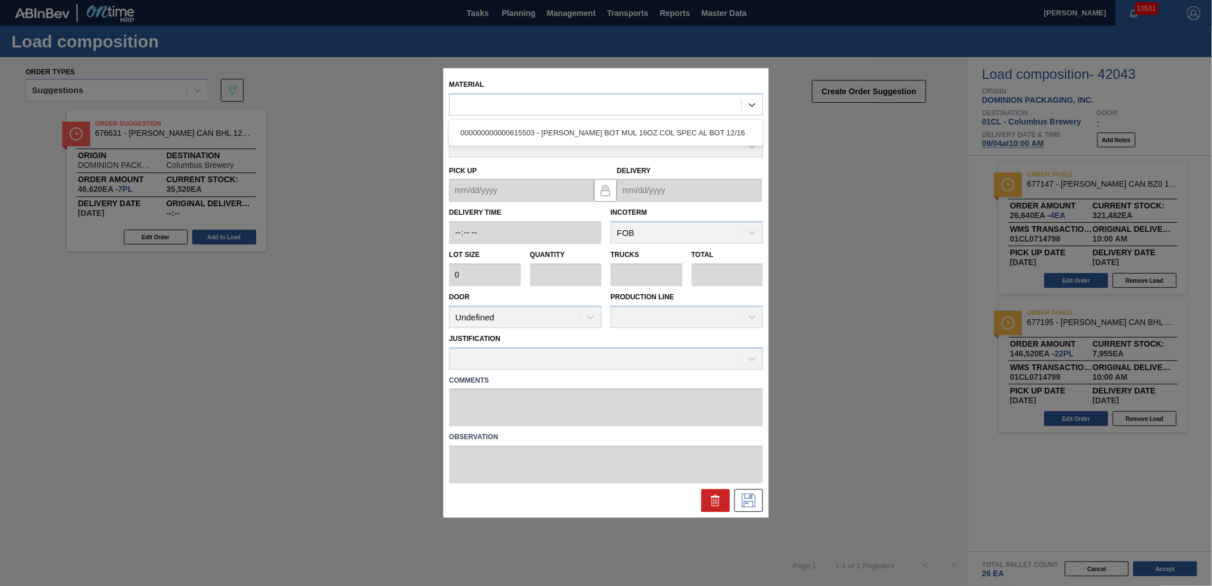
type input "5,000"
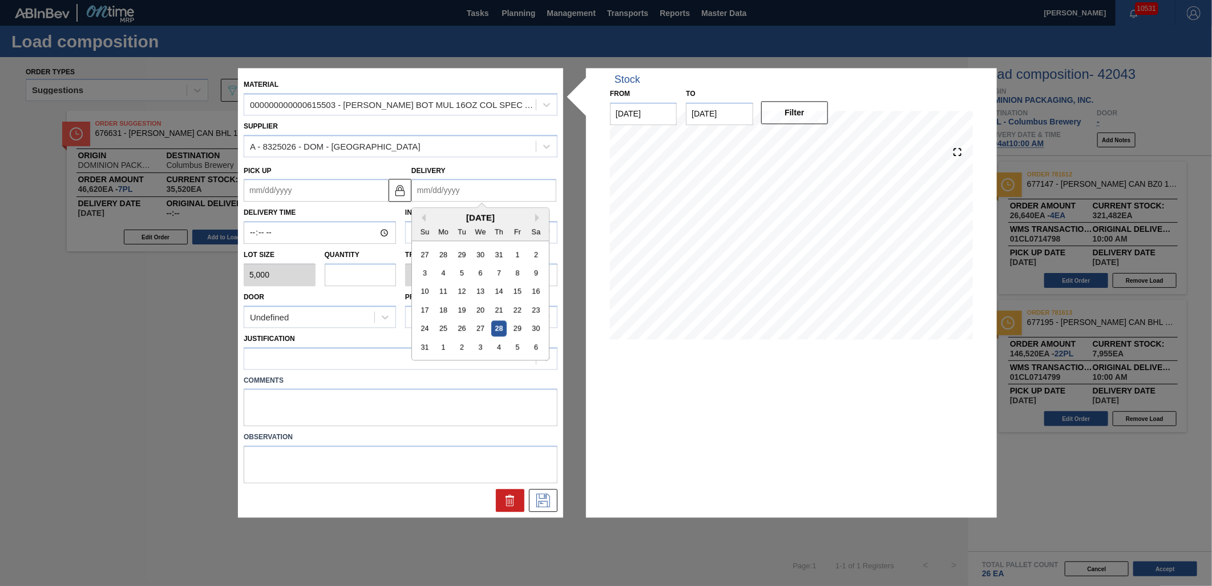
click at [483, 195] on input "Delivery" at bounding box center [484, 190] width 145 height 23
click at [478, 342] on div "3" at bounding box center [480, 347] width 15 height 15
type up "[DATE]"
type input "[DATE]"
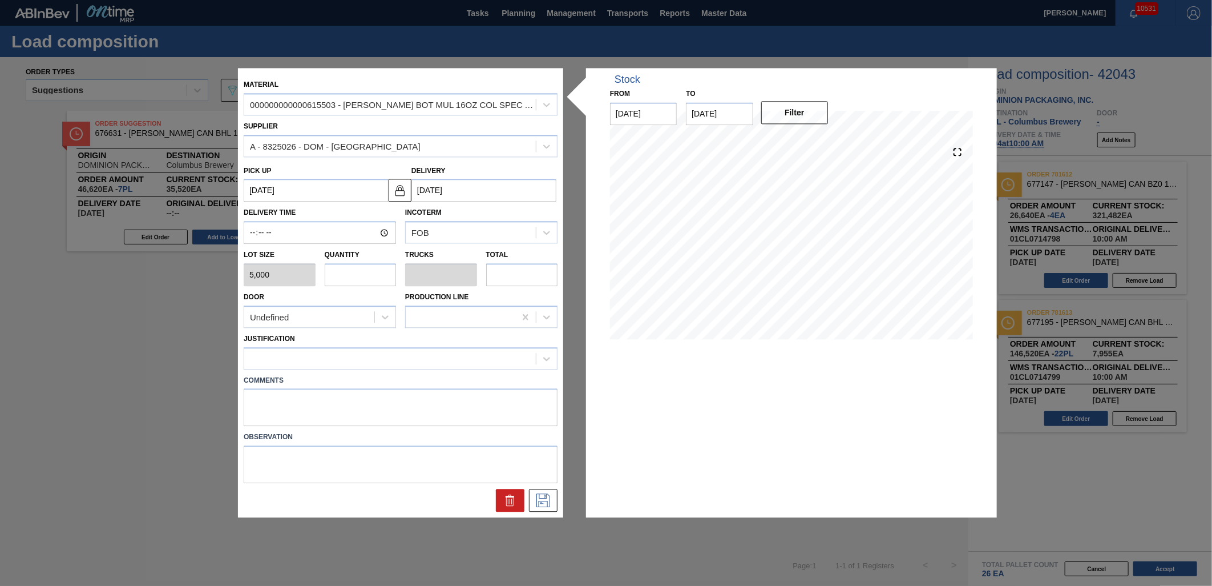
click at [389, 287] on div "Door Undefined Production Line" at bounding box center [400, 307] width 323 height 42
click at [374, 278] on input "text" at bounding box center [361, 274] width 72 height 23
type input "2"
type input "0.077"
type input "10,000"
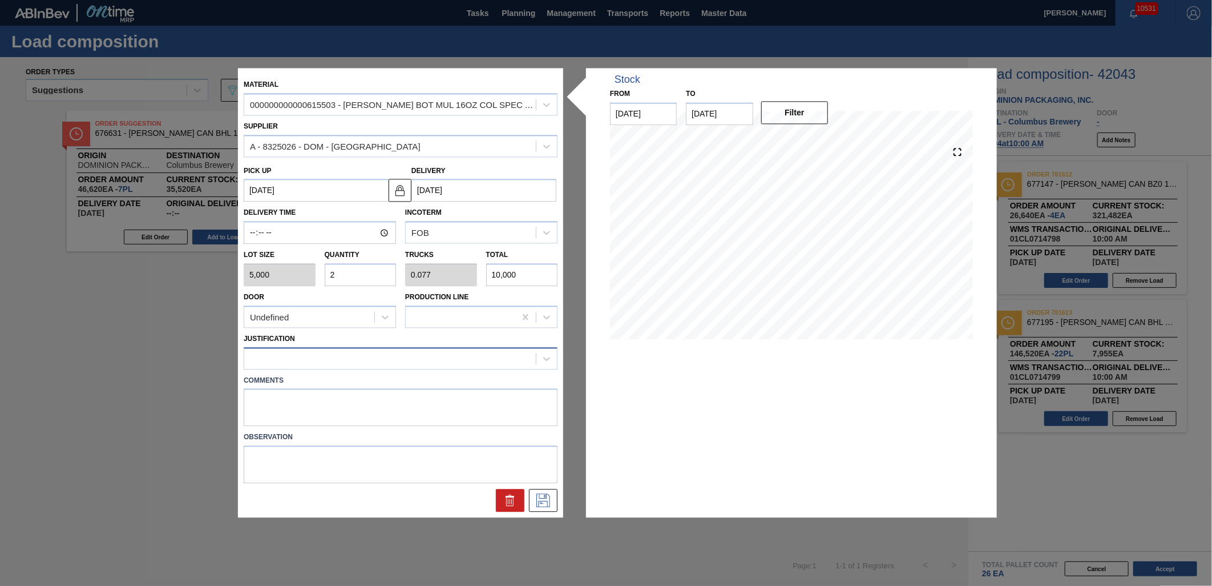
type input "2"
click at [483, 361] on div at bounding box center [390, 358] width 292 height 17
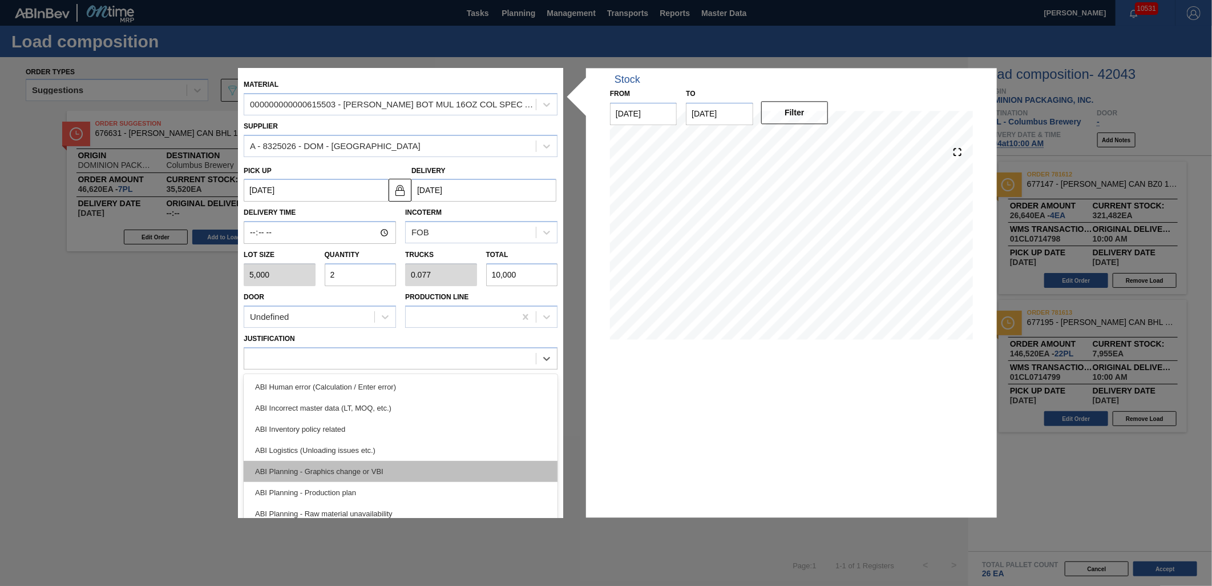
click at [429, 461] on div "ABI Planning - Graphics change or VBI" at bounding box center [401, 471] width 314 height 21
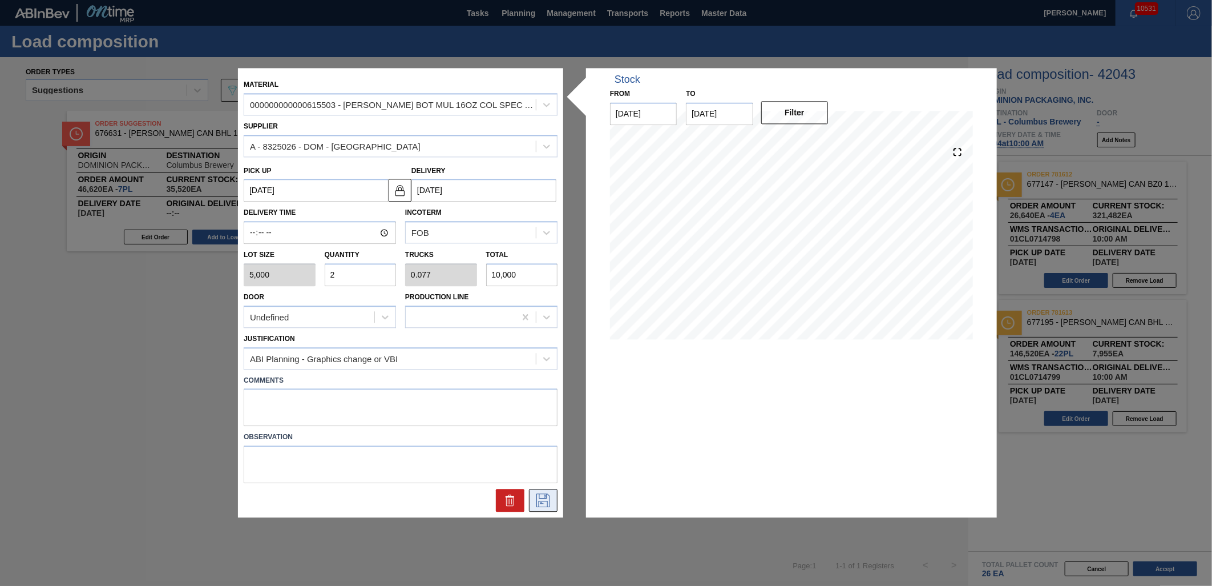
click at [537, 494] on icon at bounding box center [543, 501] width 18 height 14
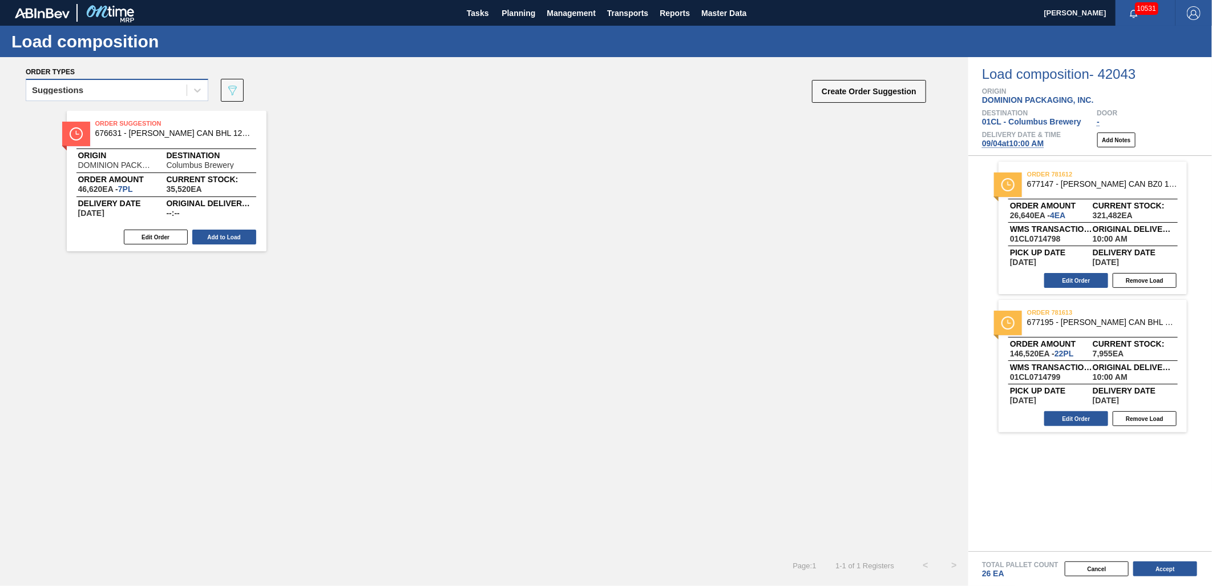
click at [166, 98] on div "Suggestions" at bounding box center [106, 90] width 160 height 17
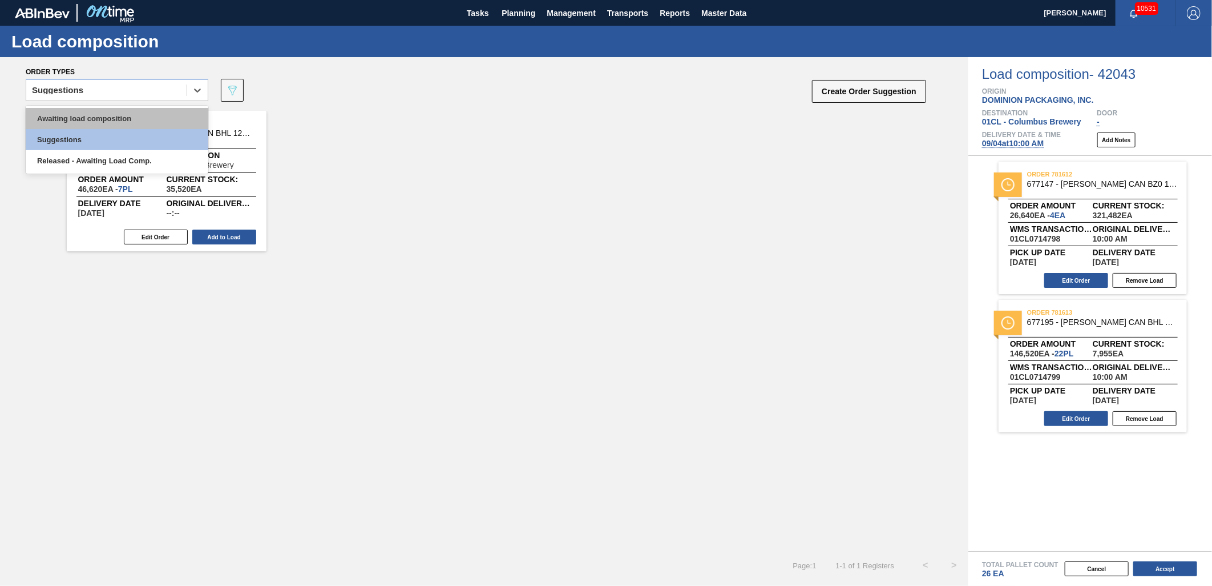
click at [135, 120] on div "Awaiting load composition" at bounding box center [117, 118] width 183 height 21
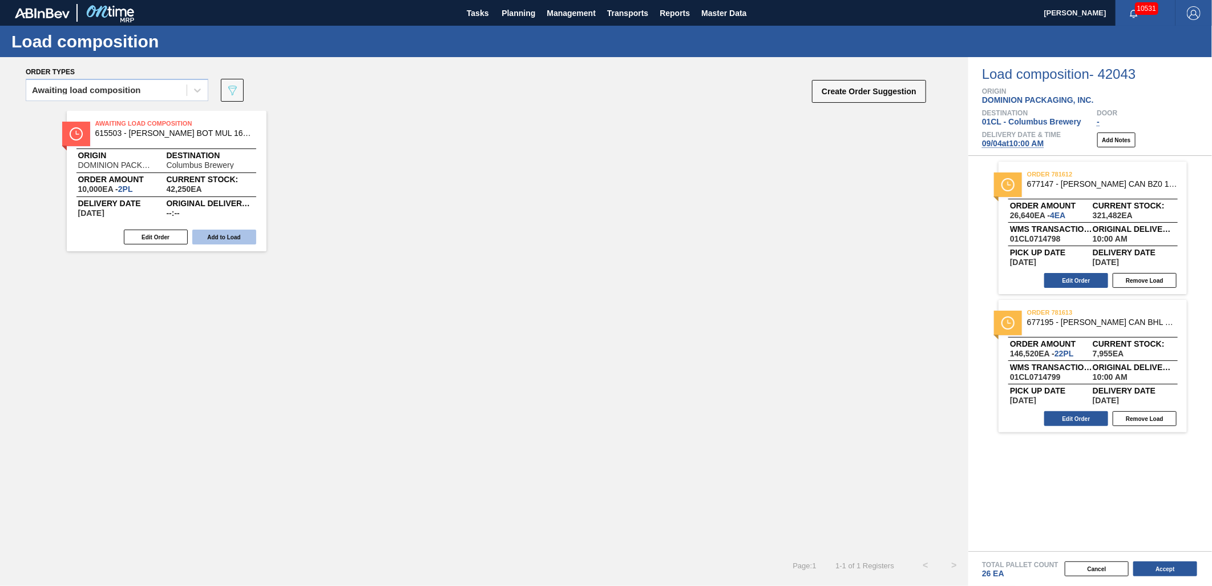
click at [233, 238] on button "Add to Load" at bounding box center [224, 236] width 64 height 15
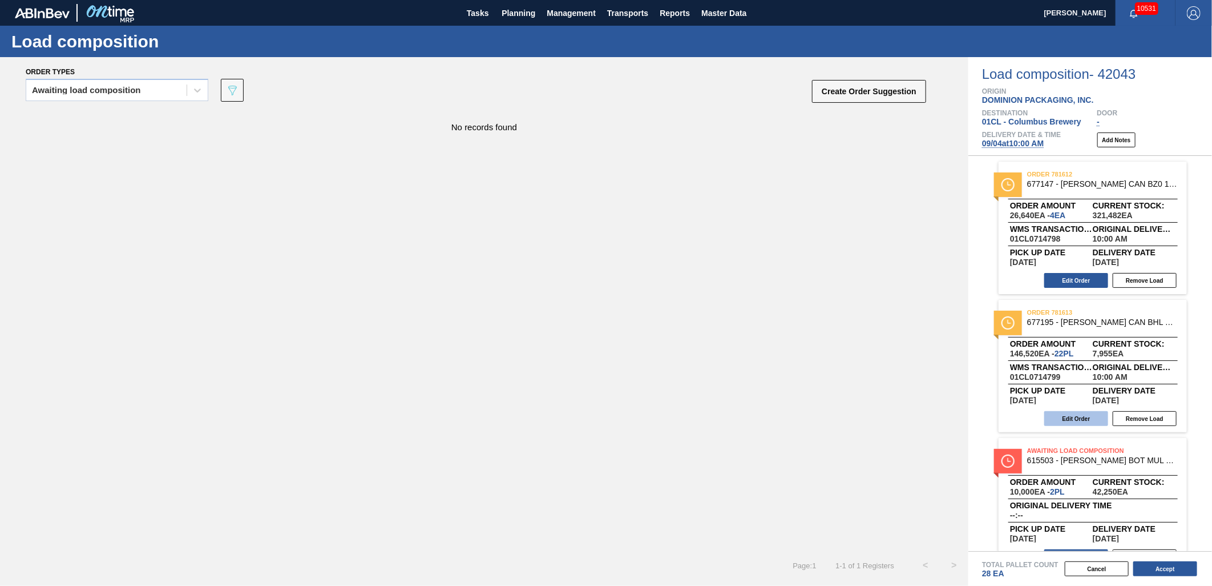
click at [1056, 418] on button "Edit Order" at bounding box center [1077, 418] width 64 height 15
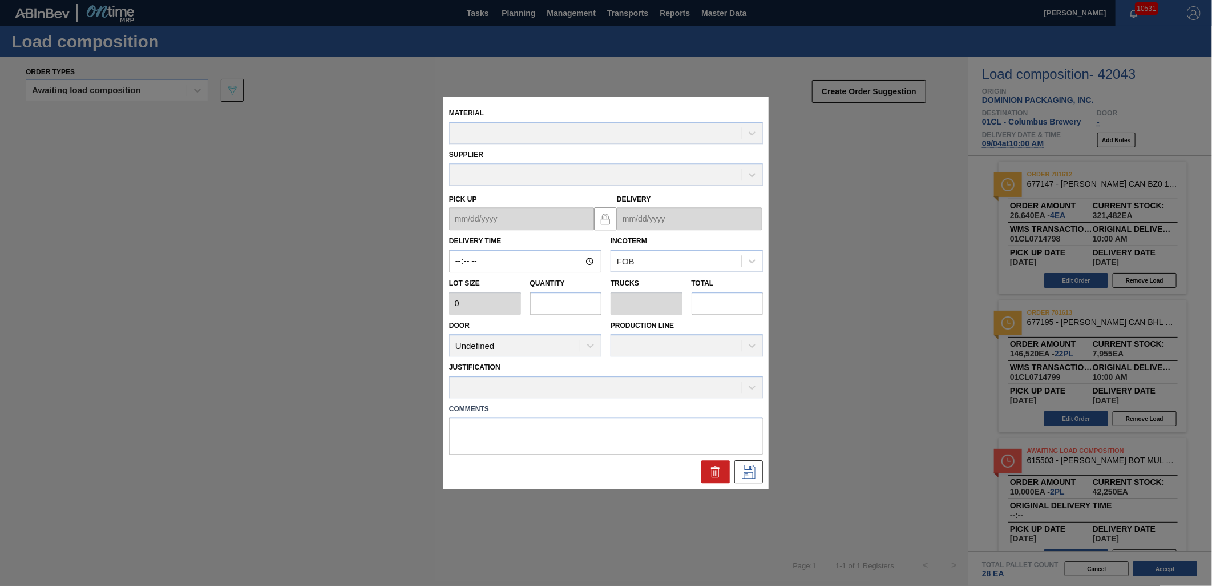
type input "10:00:00"
type input "6,660"
type input "22"
type input "0.846"
type input "146,520"
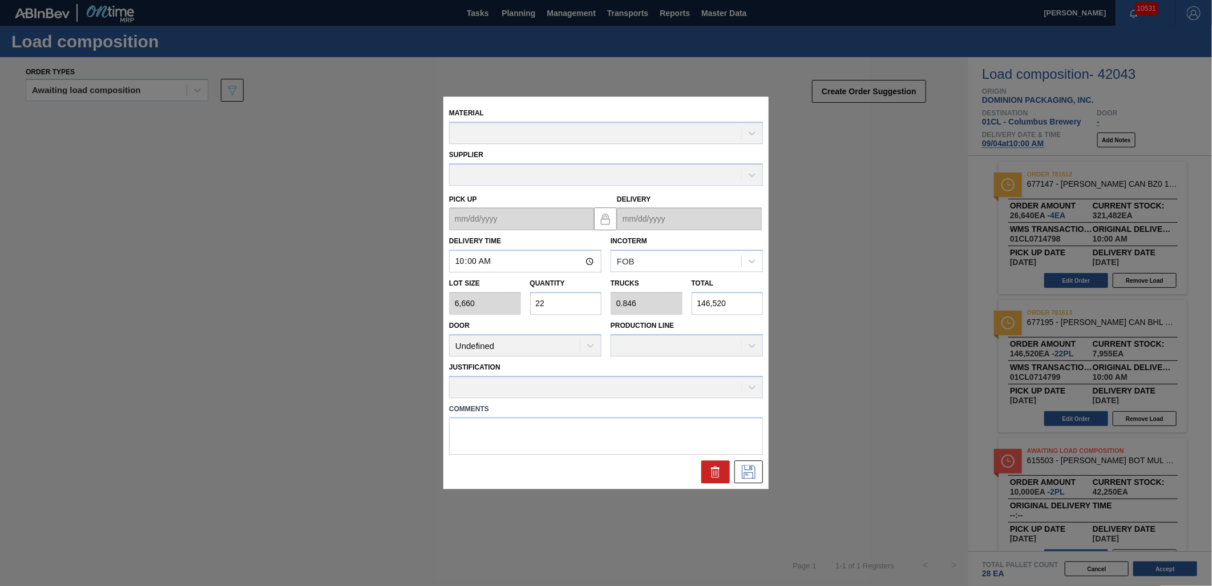
type up "[DATE]"
type input "[DATE]"
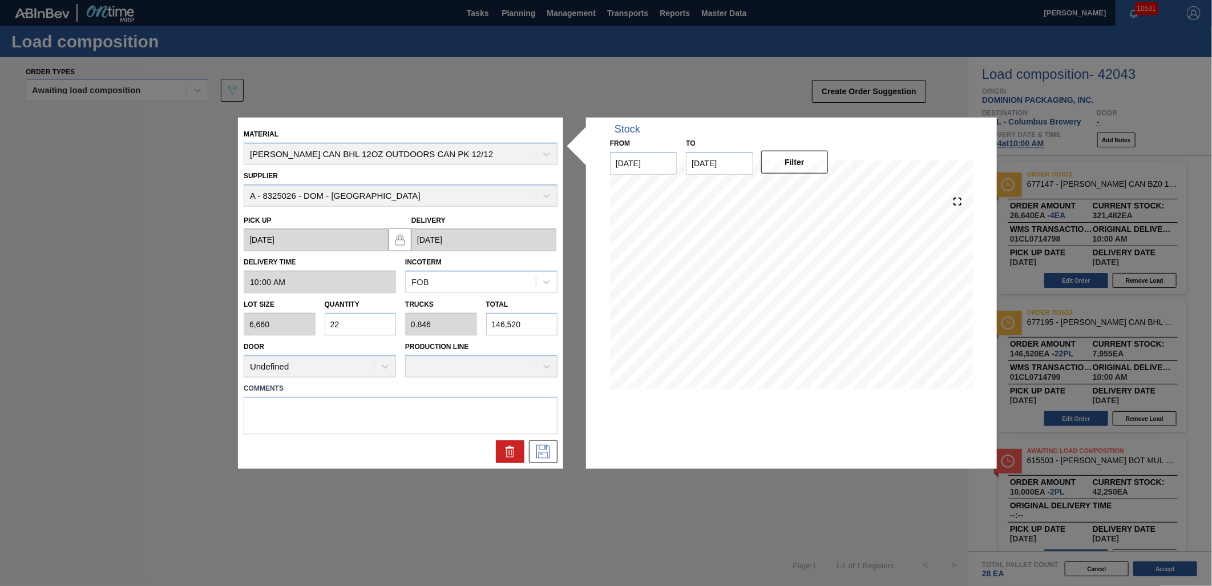
click at [373, 327] on input "22" at bounding box center [361, 324] width 72 height 23
type input "2"
type input "0.077"
type input "13,320"
type input "20"
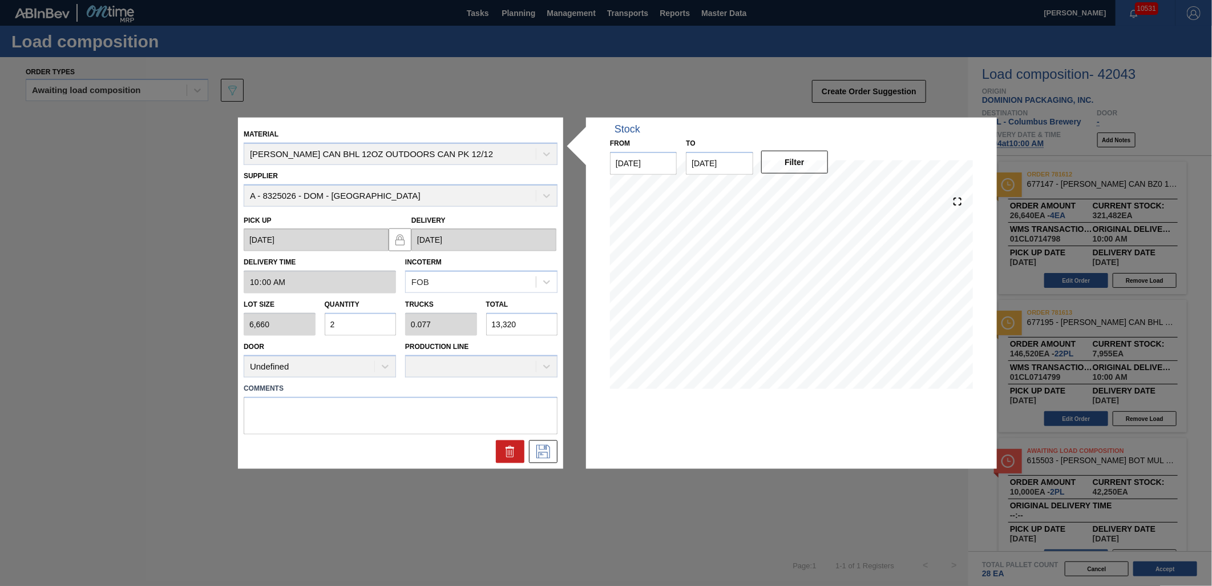
type input "0.769"
type input "133,200"
type input "20"
click at [544, 444] on icon at bounding box center [543, 451] width 18 height 14
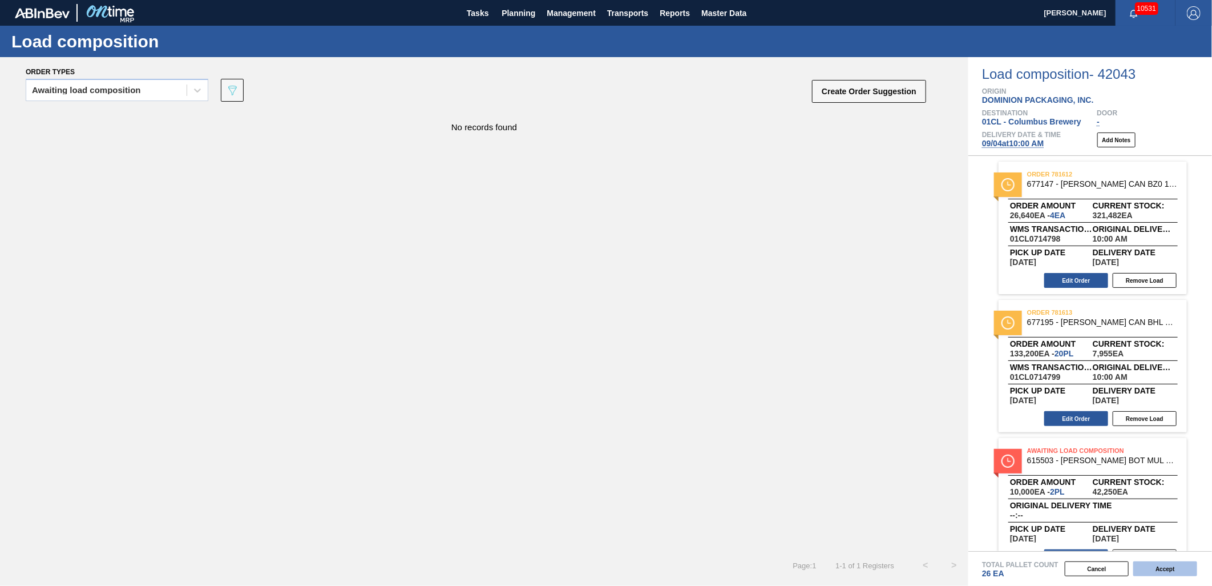
click at [1162, 568] on button "Accept" at bounding box center [1166, 568] width 64 height 15
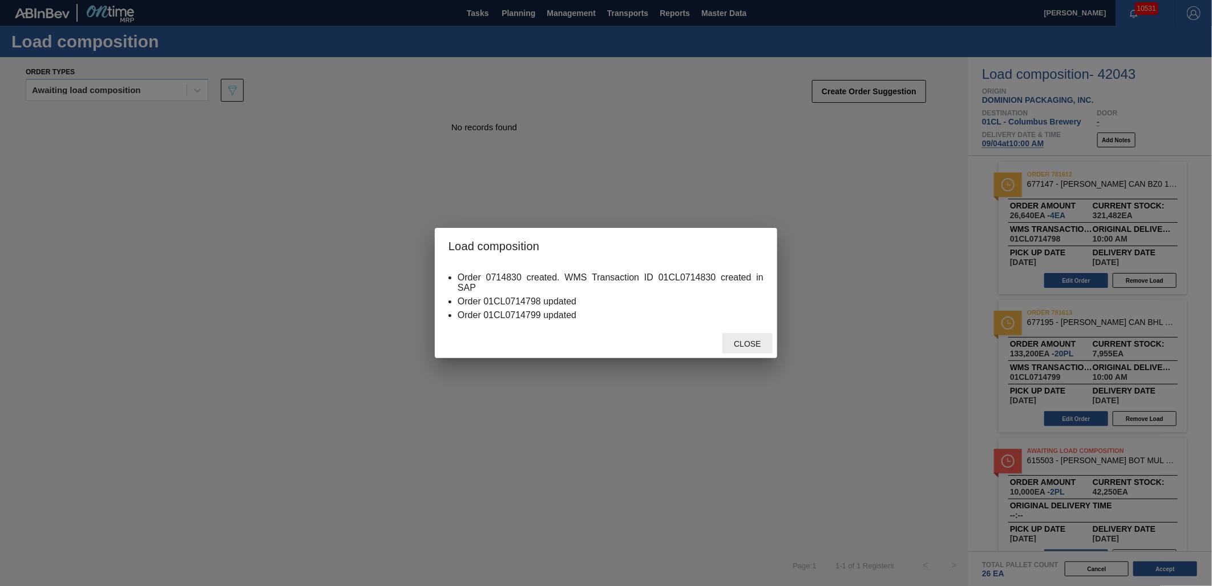
click at [734, 344] on span "Close" at bounding box center [747, 343] width 45 height 9
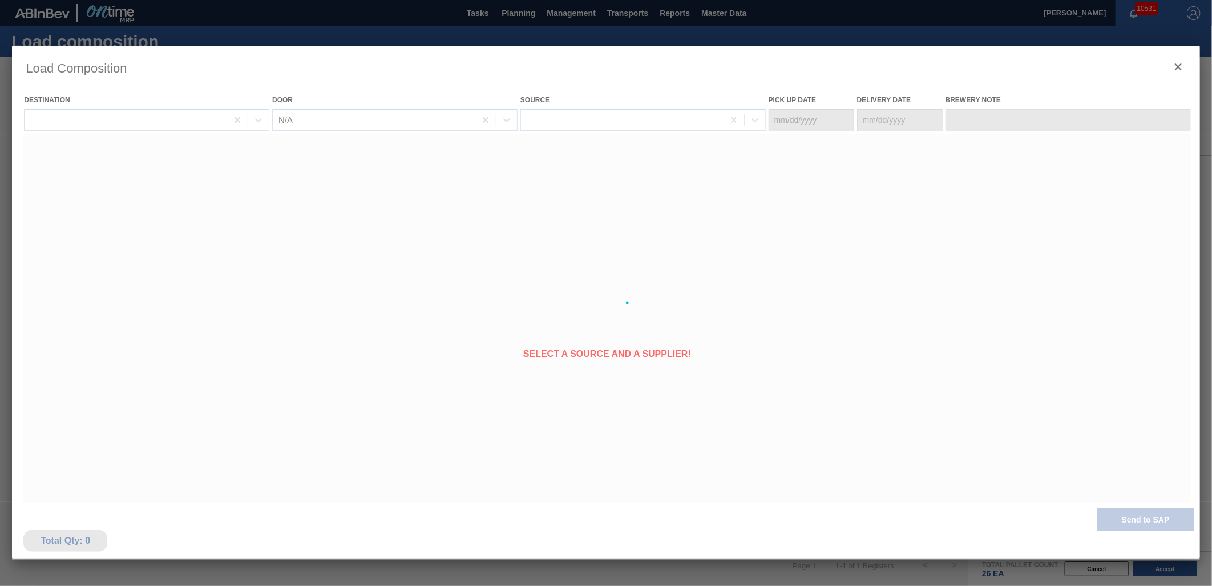
type Date "[DATE]"
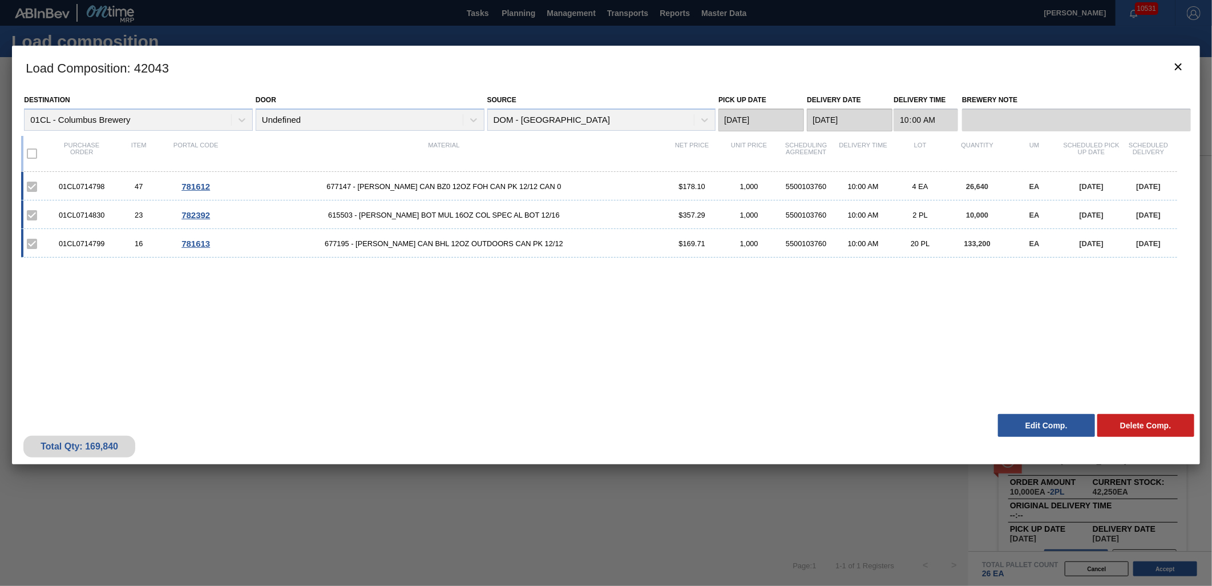
click at [1026, 426] on button "Edit Comp." at bounding box center [1046, 425] width 97 height 23
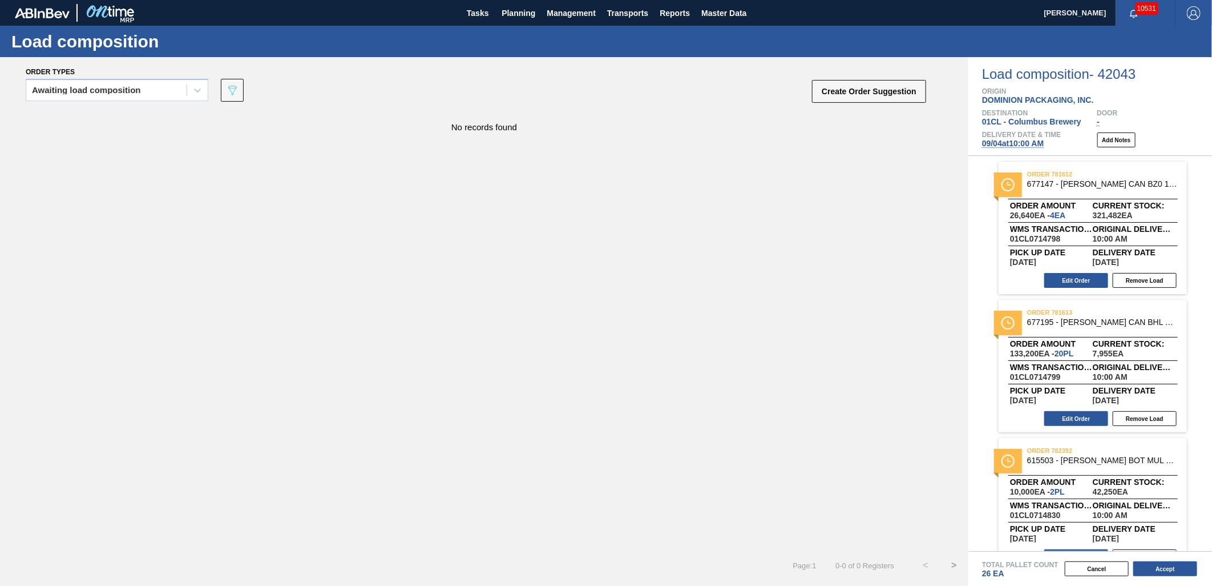
click at [1006, 143] on span "[DATE] 10:00 AM" at bounding box center [1013, 143] width 62 height 9
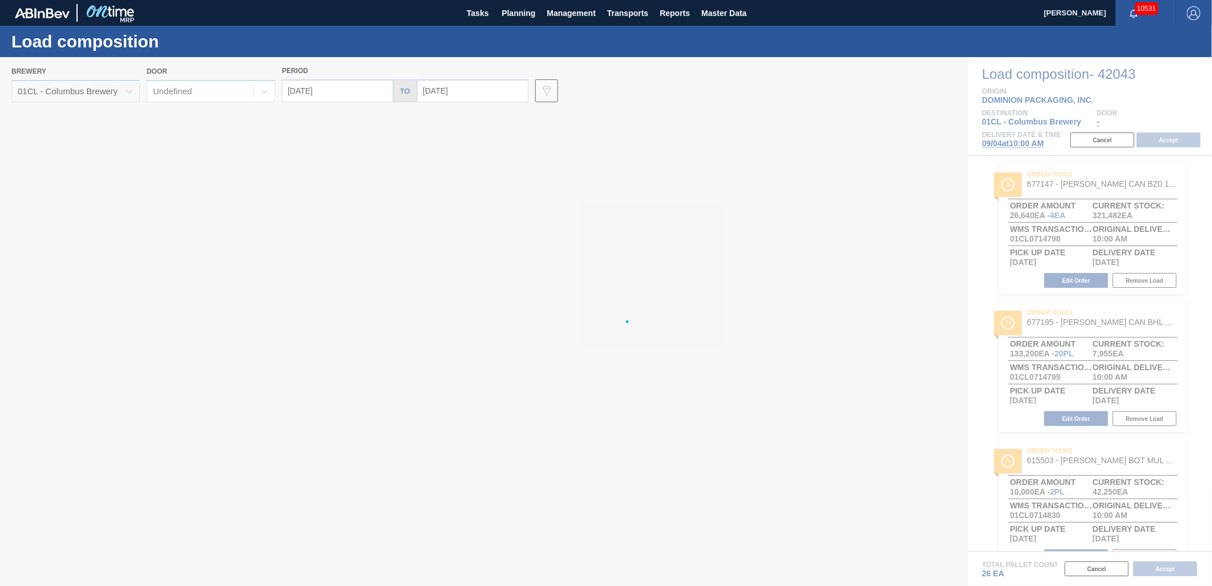
type input "[DATE]"
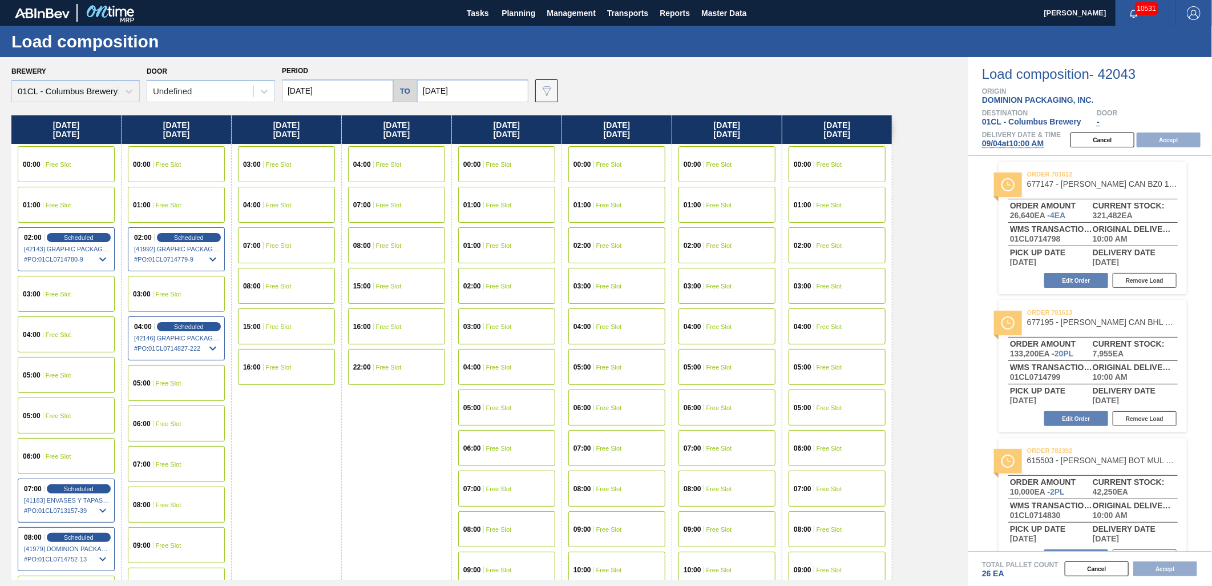
click at [358, 90] on input "[DATE]" at bounding box center [337, 90] width 111 height 23
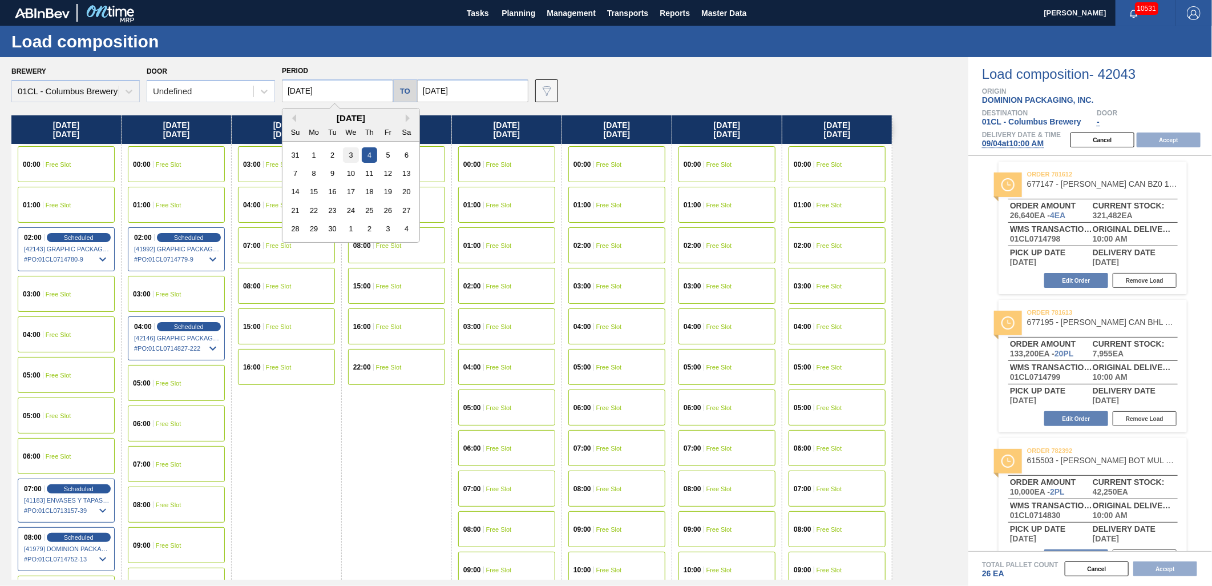
click at [350, 156] on div "3" at bounding box center [350, 154] width 15 height 15
type input "[DATE]"
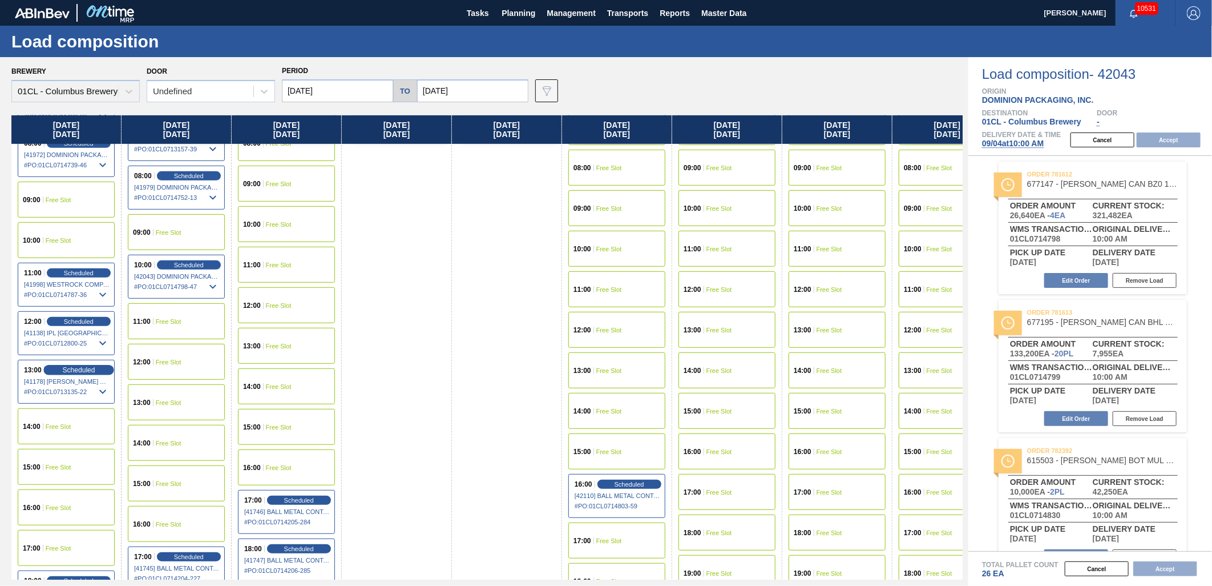
scroll to position [380, 0]
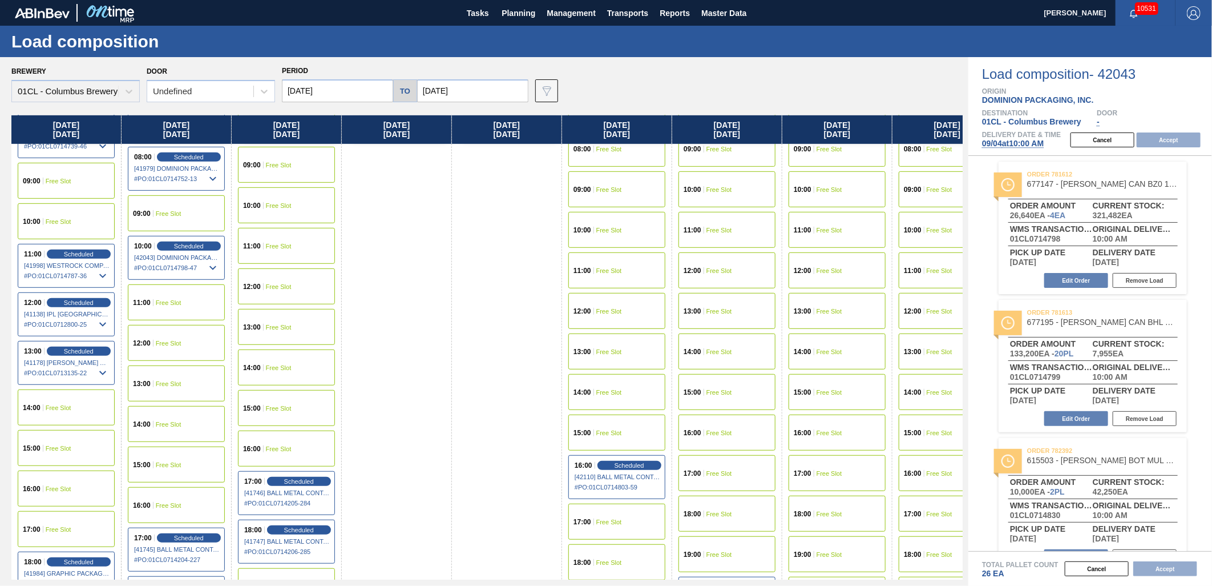
click at [75, 446] on div "15:00 Free Slot" at bounding box center [66, 448] width 97 height 36
click at [1179, 143] on button "Accept" at bounding box center [1169, 139] width 64 height 15
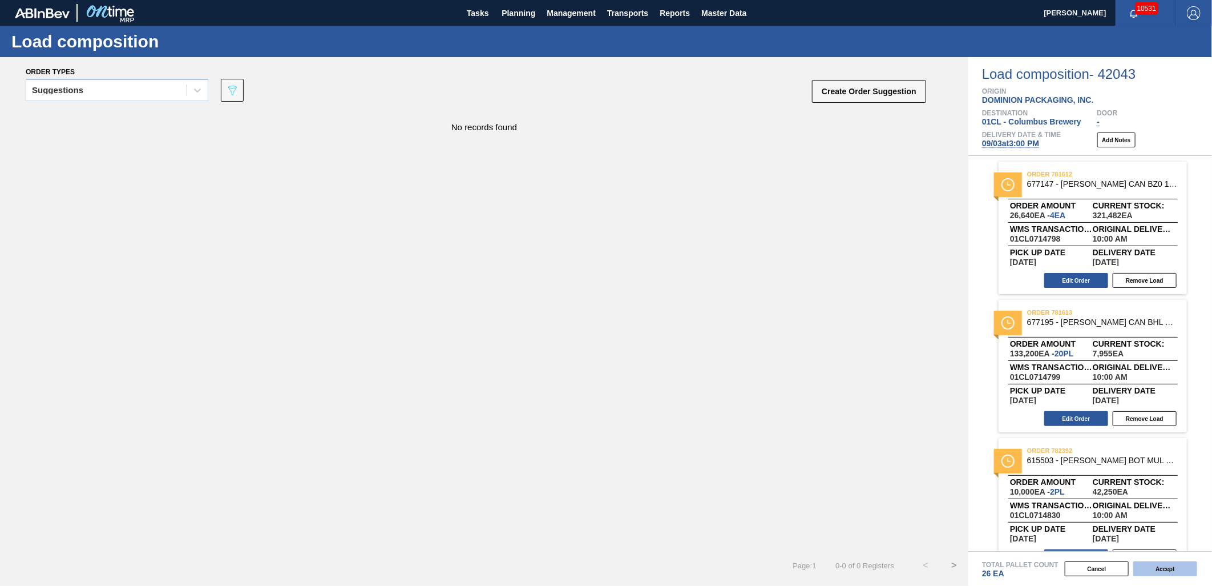
click at [1156, 572] on button "Accept" at bounding box center [1166, 568] width 64 height 15
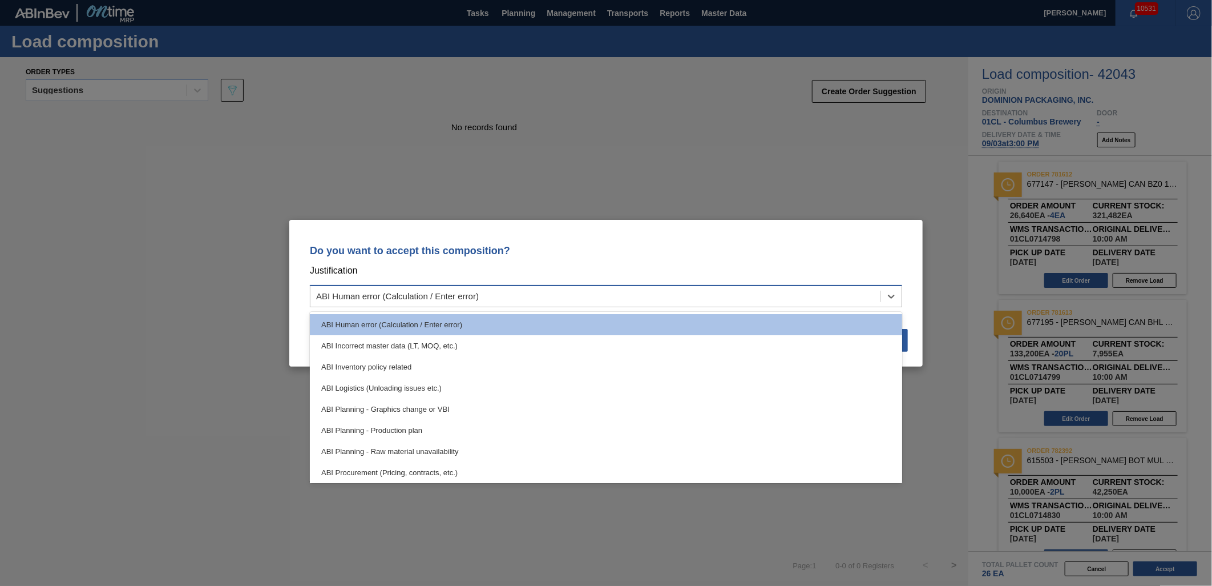
click at [782, 300] on div "ABI Human error (Calculation / Enter error)" at bounding box center [596, 296] width 570 height 17
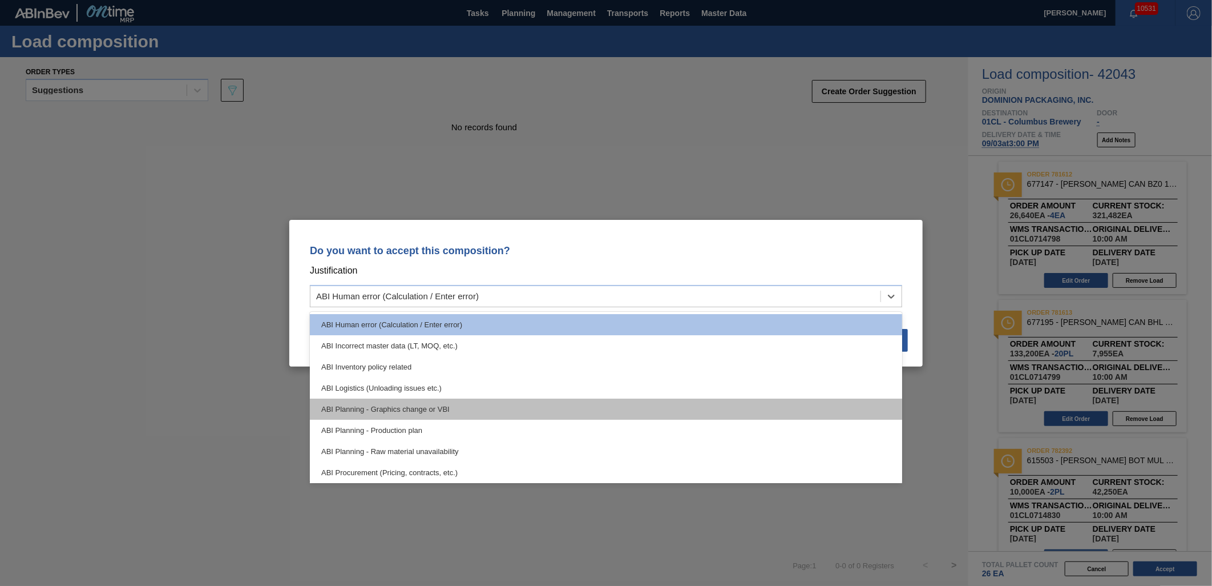
click at [611, 403] on div "ABI Planning - Graphics change or VBI" at bounding box center [606, 408] width 593 height 21
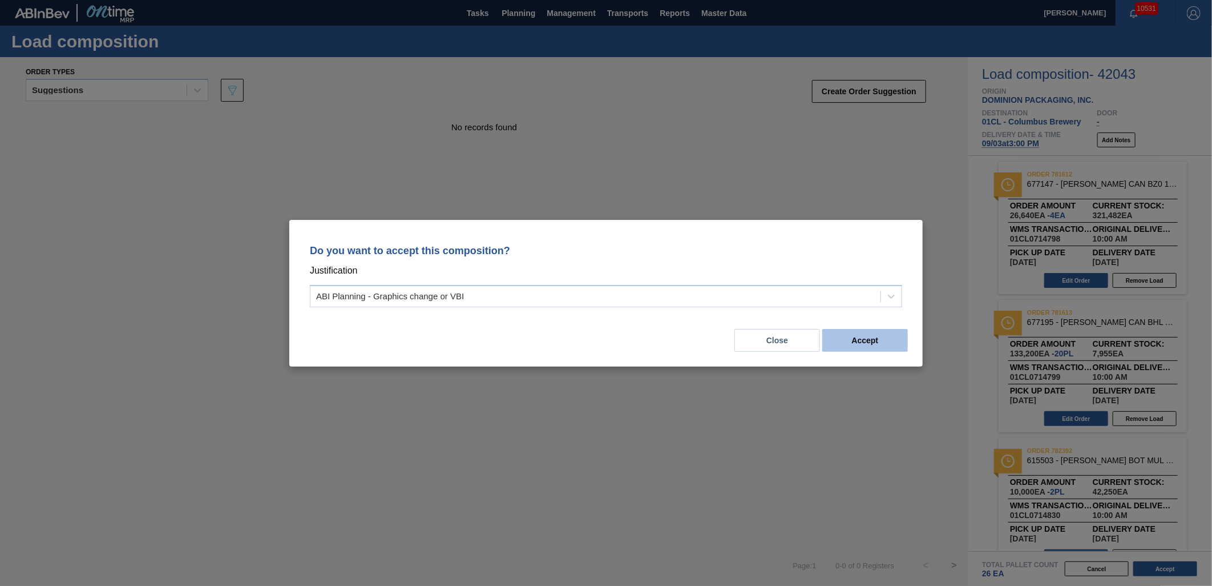
click at [864, 340] on button "Accept" at bounding box center [866, 340] width 86 height 23
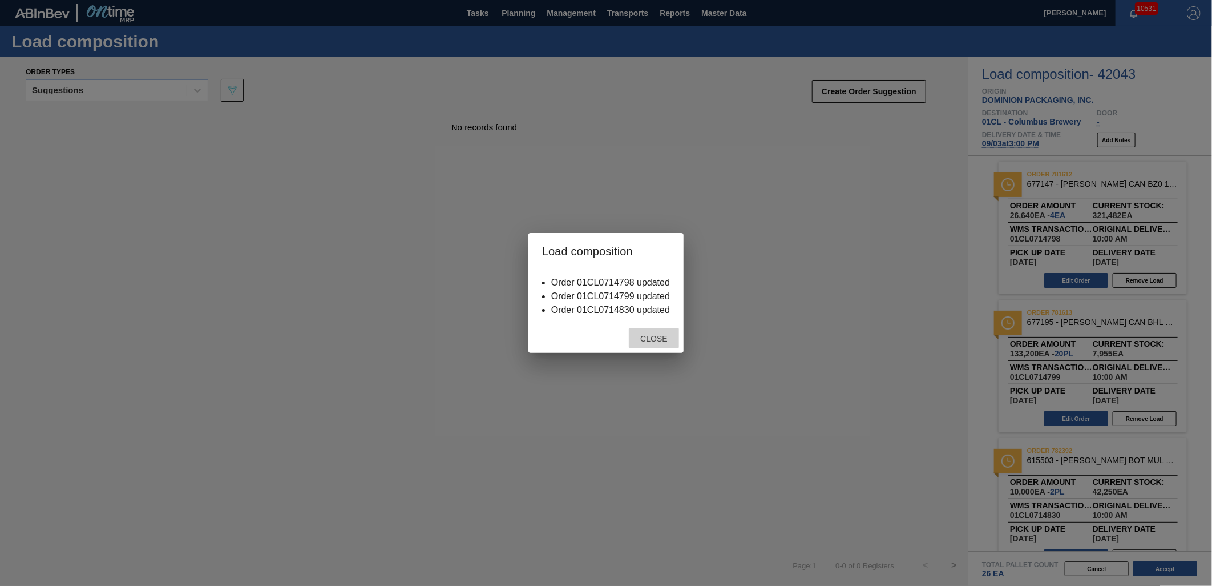
click at [659, 344] on div "Close" at bounding box center [654, 338] width 50 height 21
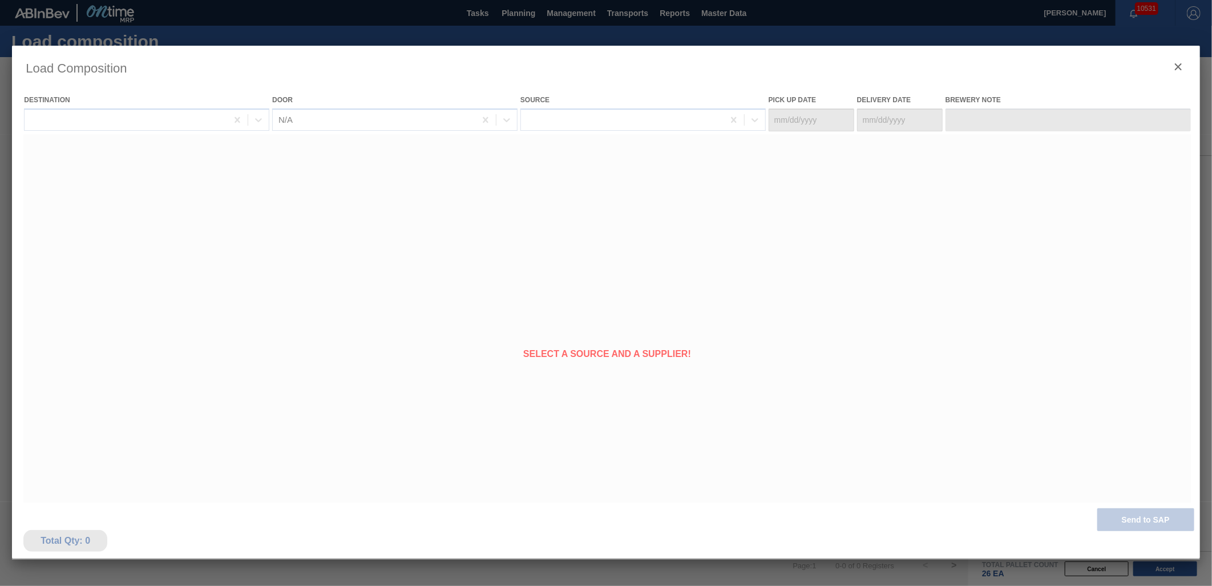
type Date "[DATE]"
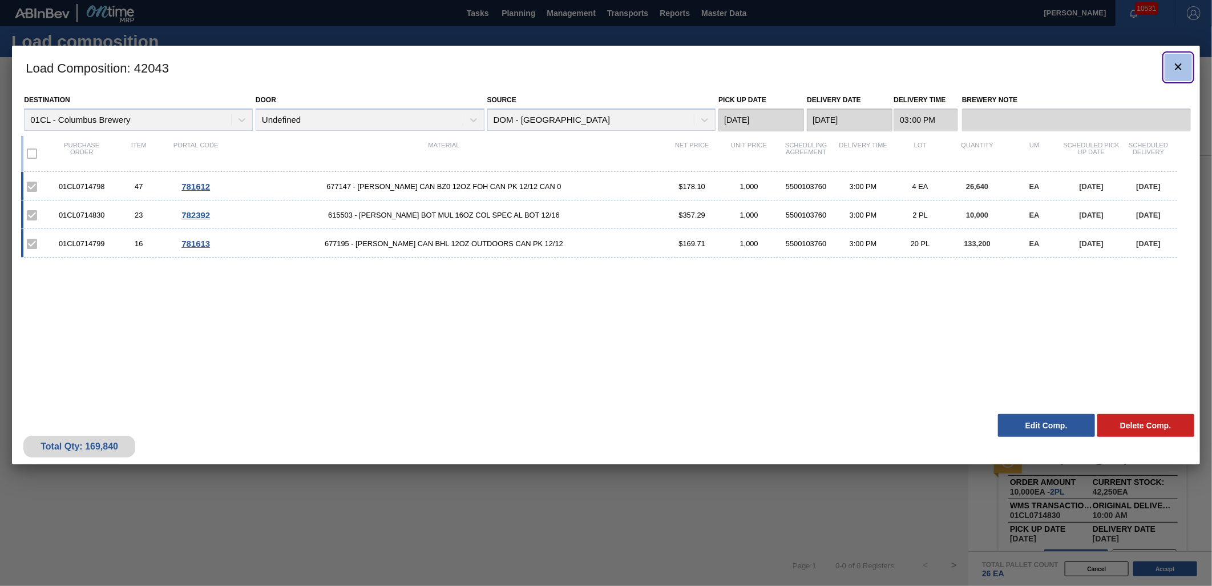
click at [1178, 67] on icon "botão de ícone" at bounding box center [1178, 66] width 7 height 7
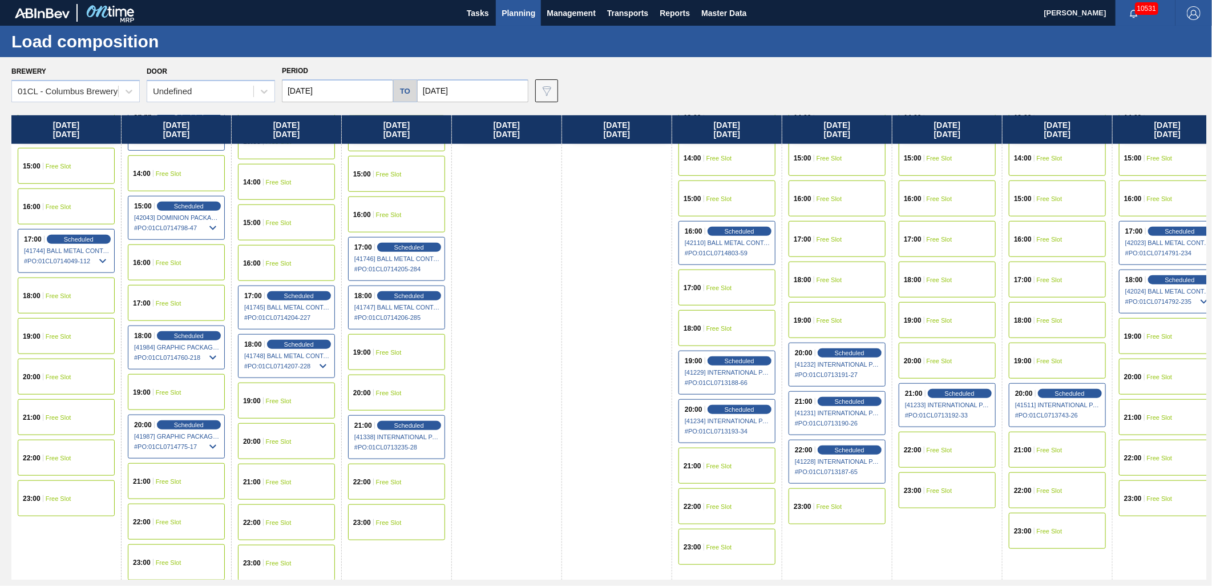
scroll to position [617, 0]
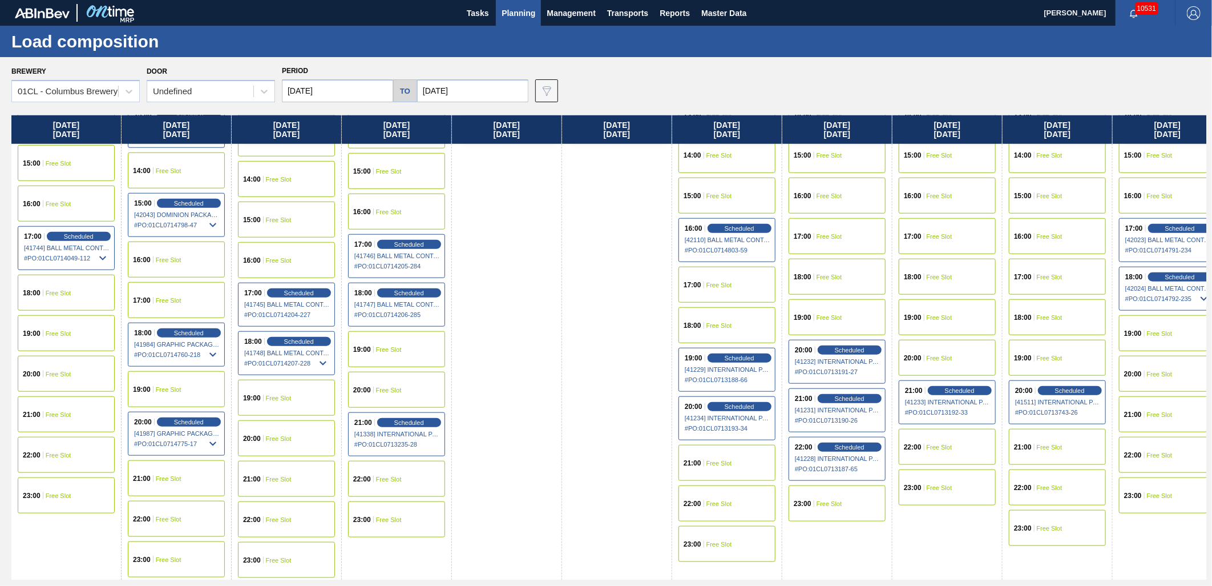
click at [395, 481] on span "Free Slot" at bounding box center [389, 478] width 26 height 7
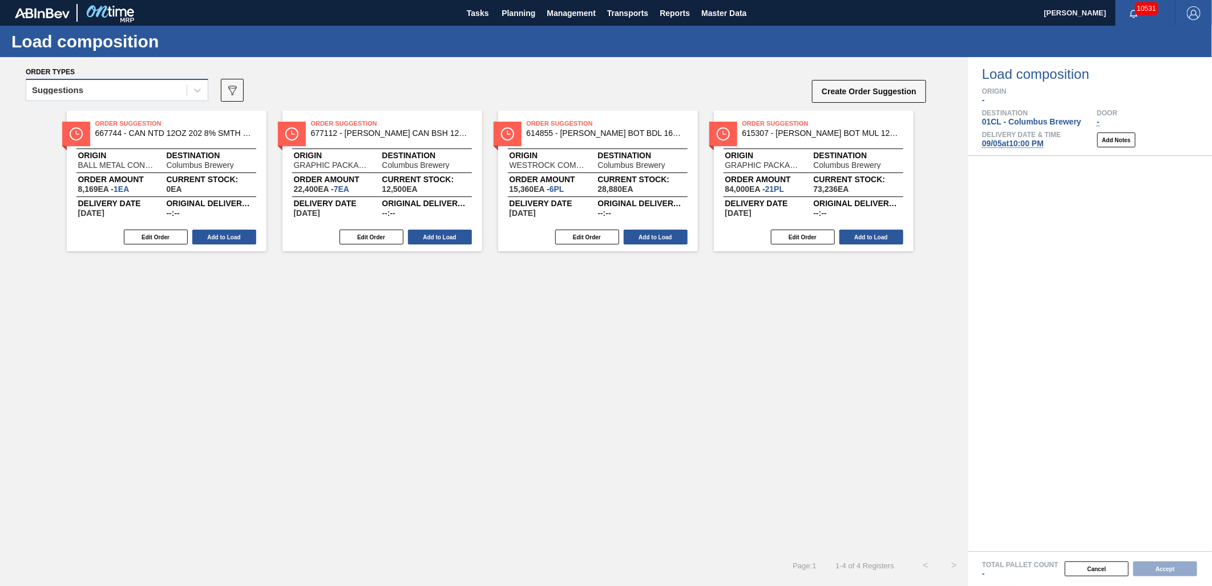
click at [152, 84] on div "Suggestions" at bounding box center [106, 90] width 160 height 17
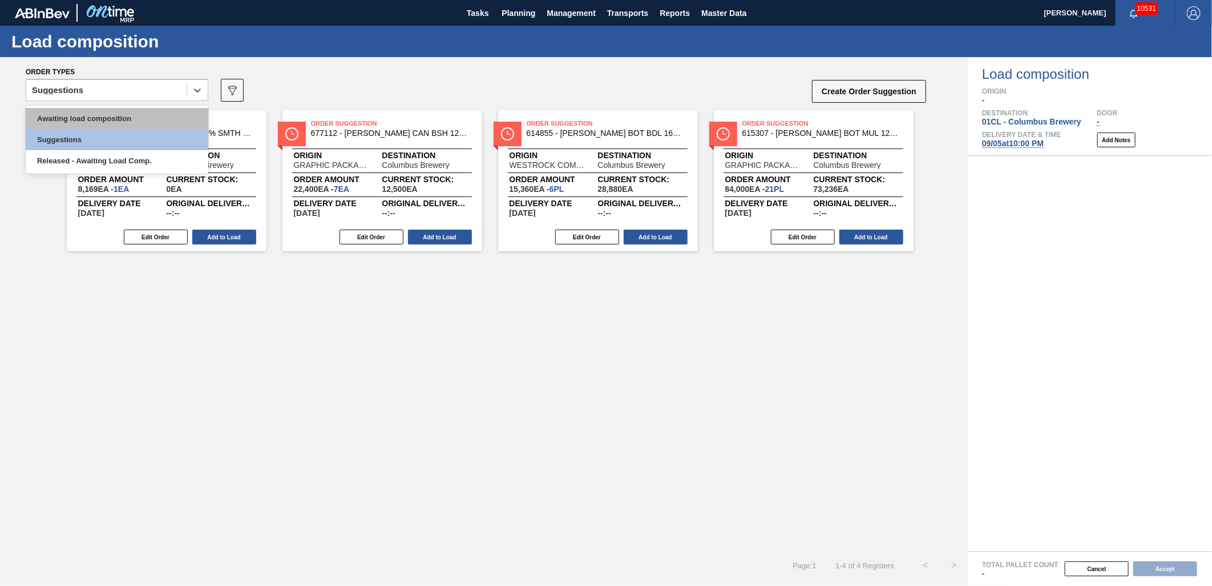
click at [133, 109] on div "Awaiting load composition" at bounding box center [117, 118] width 183 height 21
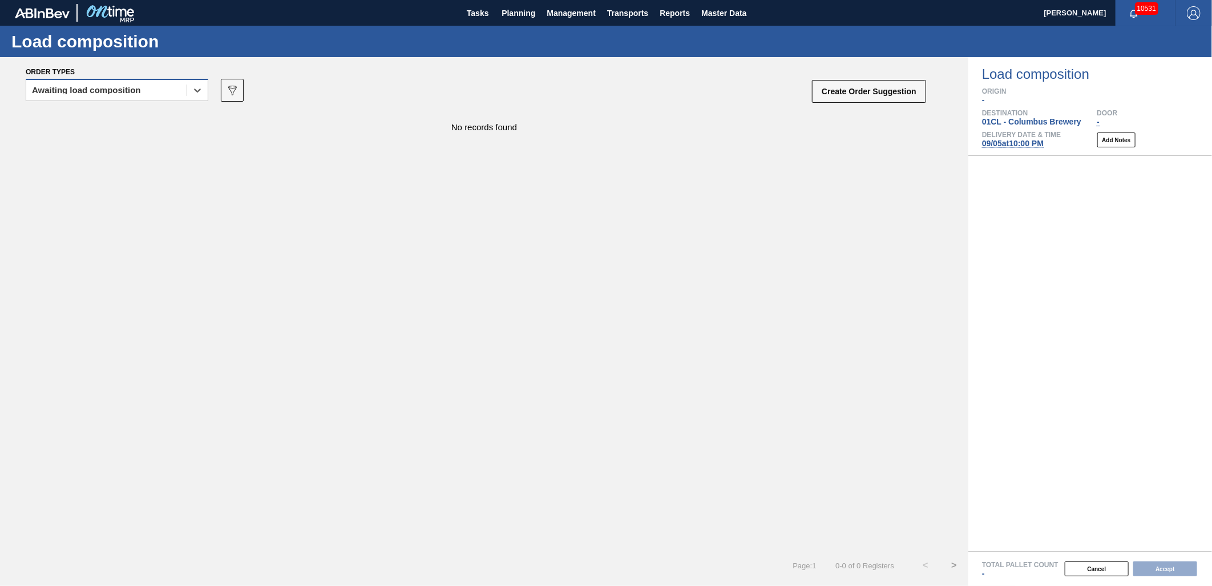
click at [138, 95] on div "Awaiting load composition" at bounding box center [106, 90] width 160 height 17
click at [132, 115] on div "Awaiting load composition" at bounding box center [117, 118] width 183 height 21
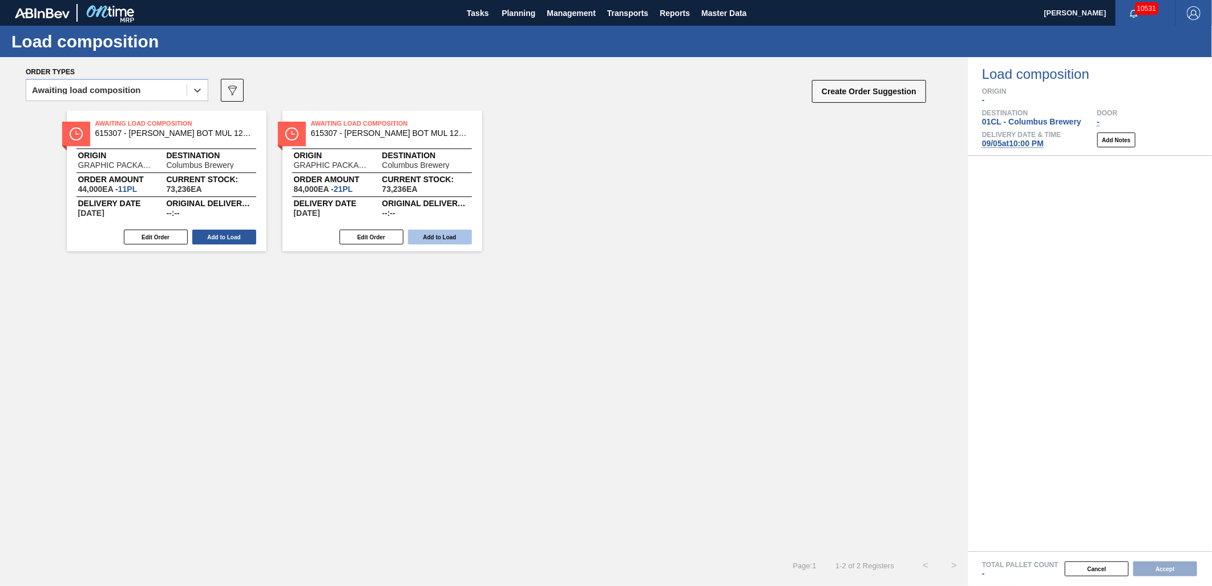
click at [426, 235] on button "Add to Load" at bounding box center [440, 236] width 64 height 15
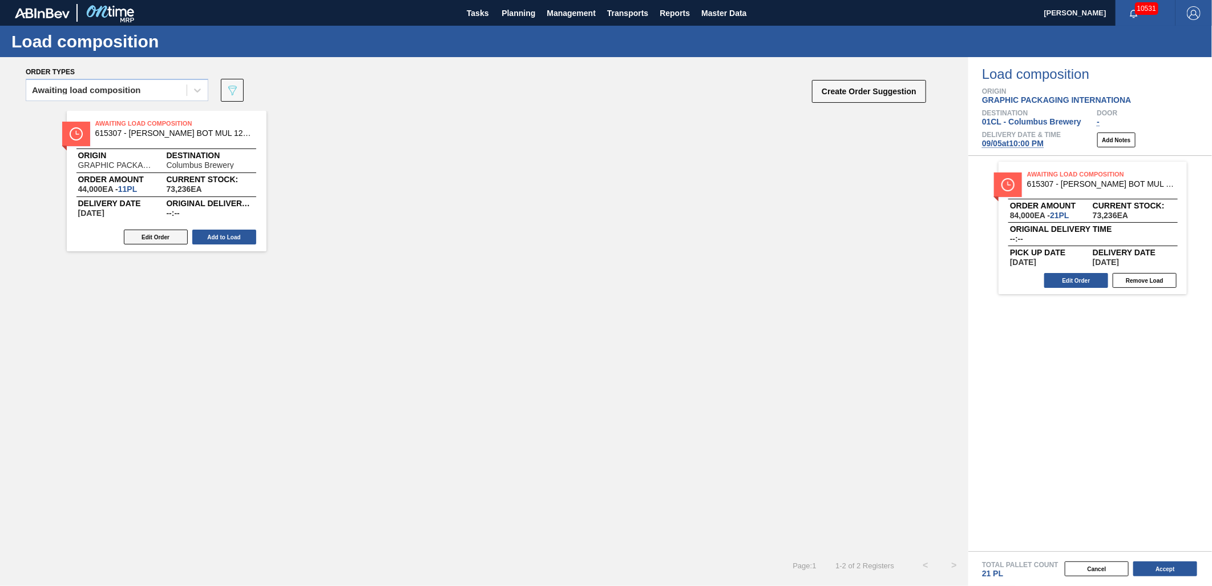
click at [158, 238] on button "Edit Order" at bounding box center [156, 236] width 64 height 15
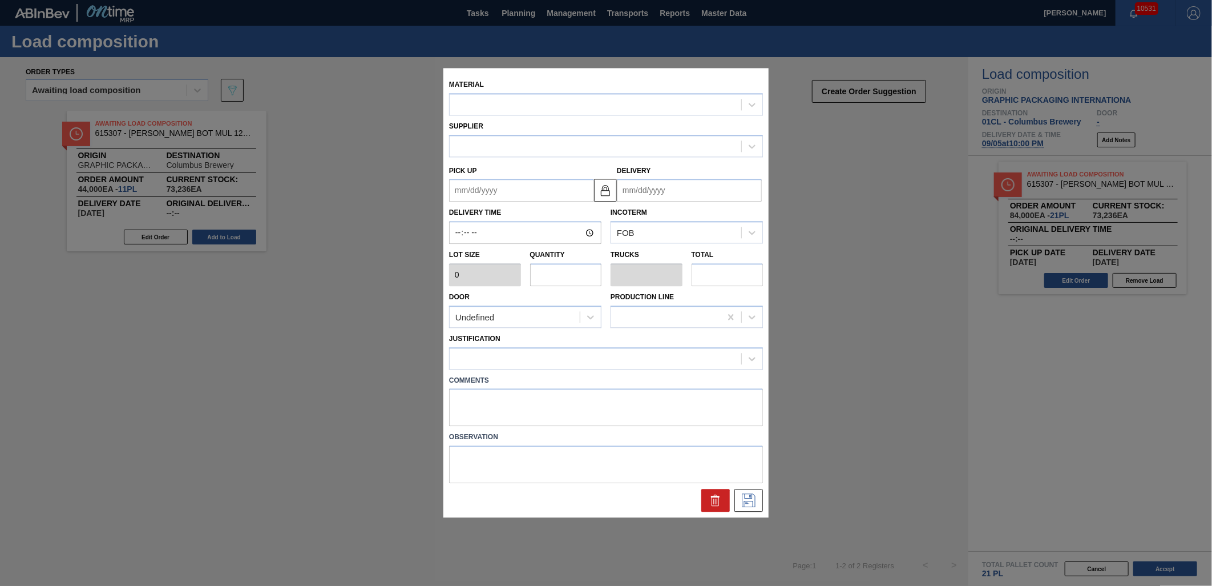
type input "4,000"
type input "11"
type input "0.423"
type input "44,000"
type up "[DATE]"
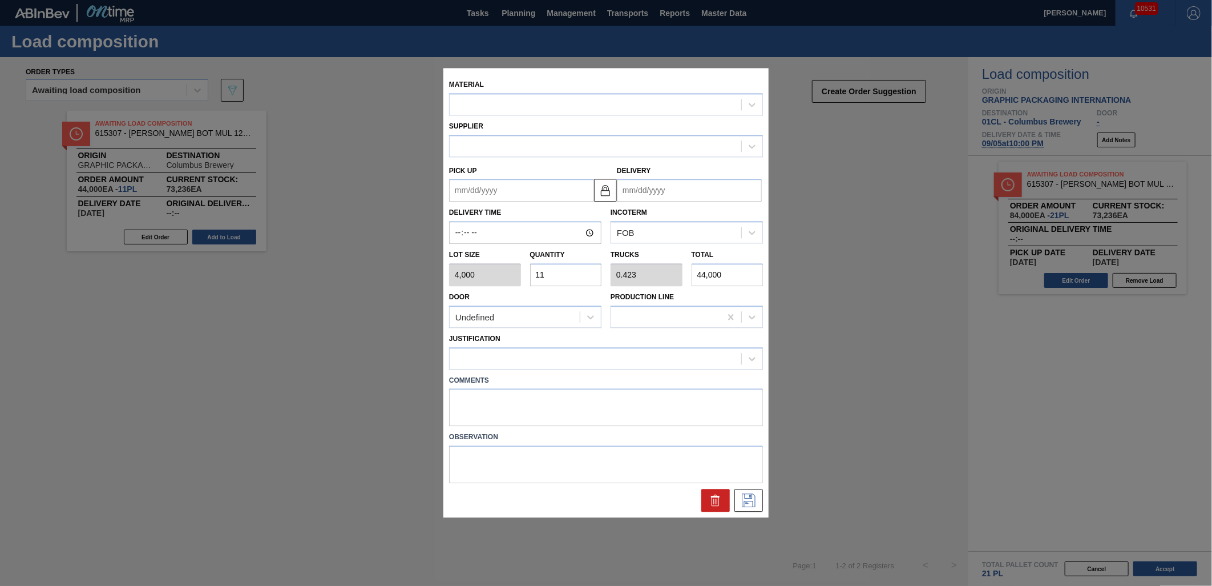
type input "[DATE]"
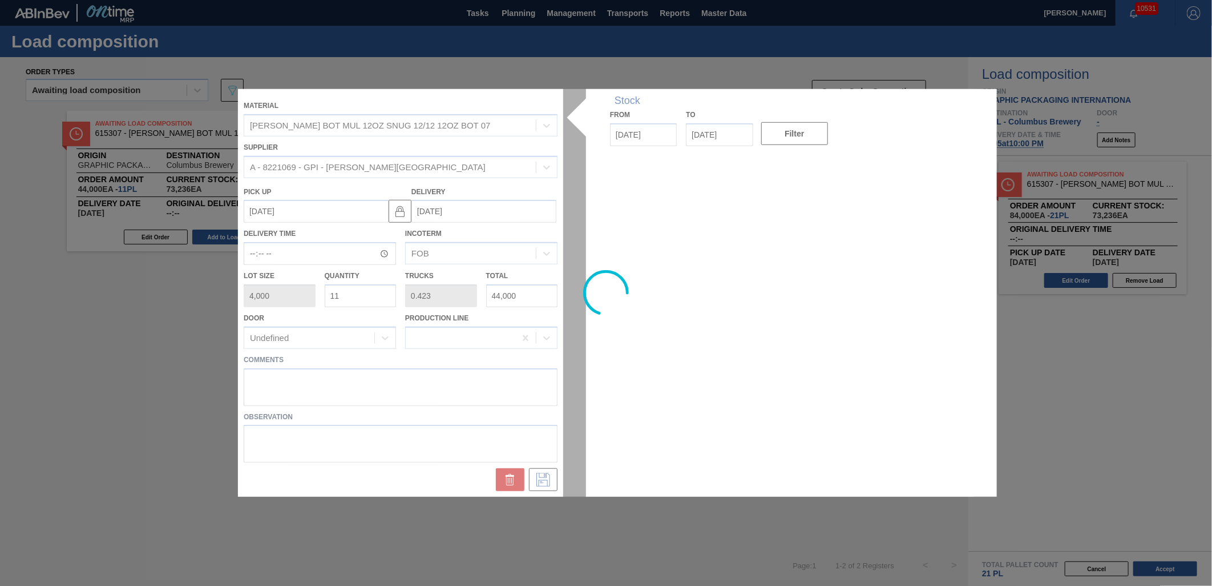
click at [374, 289] on div at bounding box center [606, 293] width 736 height 408
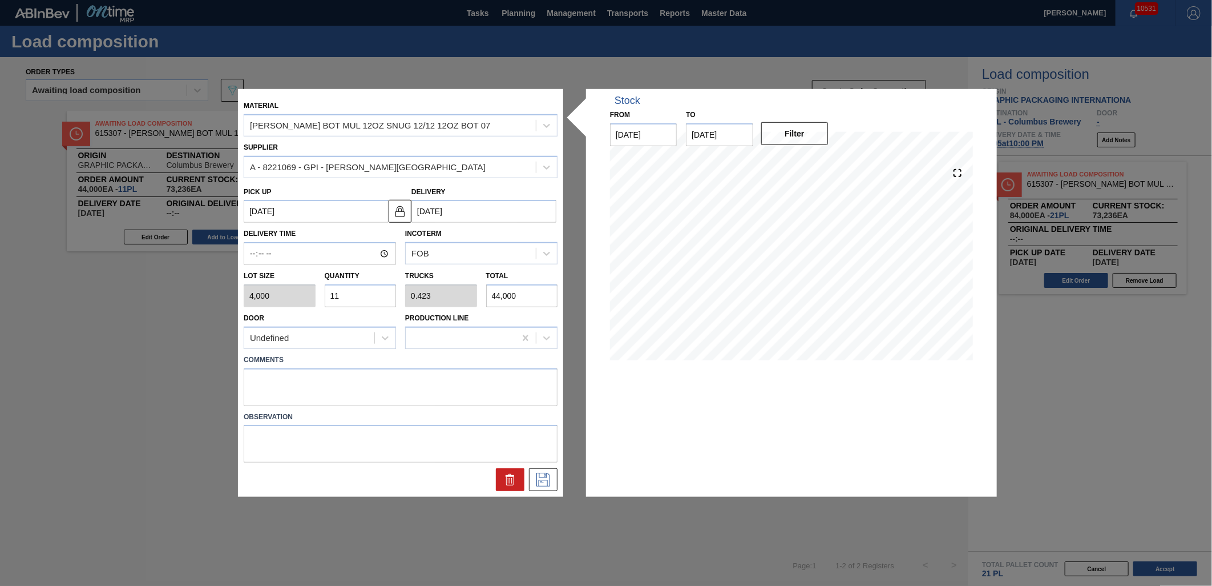
click at [365, 292] on input "11" at bounding box center [361, 295] width 72 height 23
type input "1"
type input "0.038"
type input "4,000"
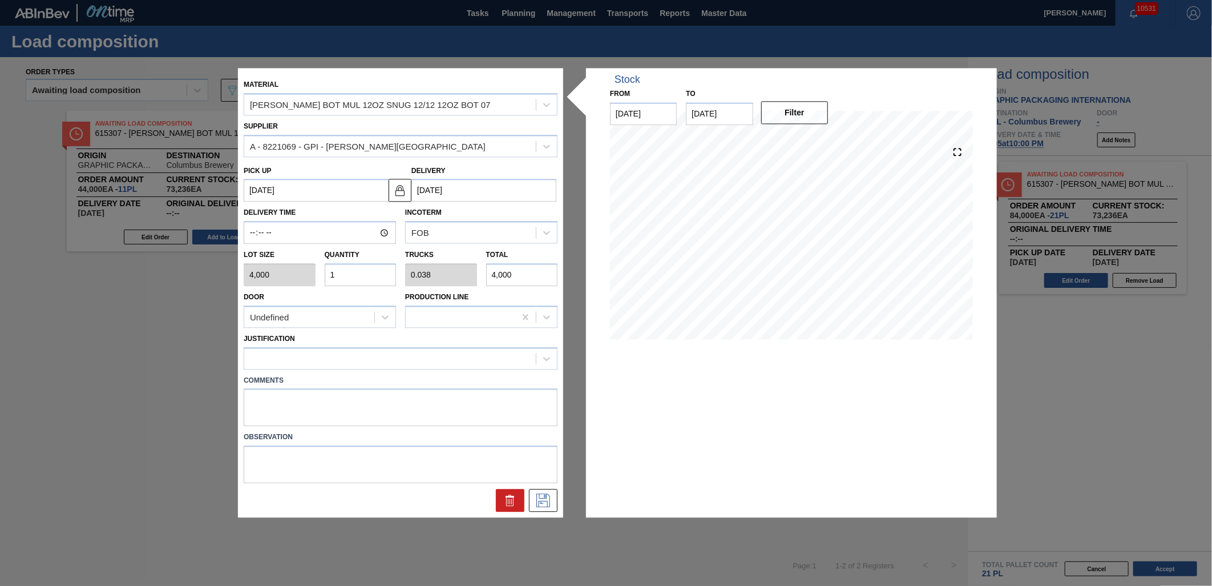
type input "0"
type input "5"
type input "0.192"
type input "20,000"
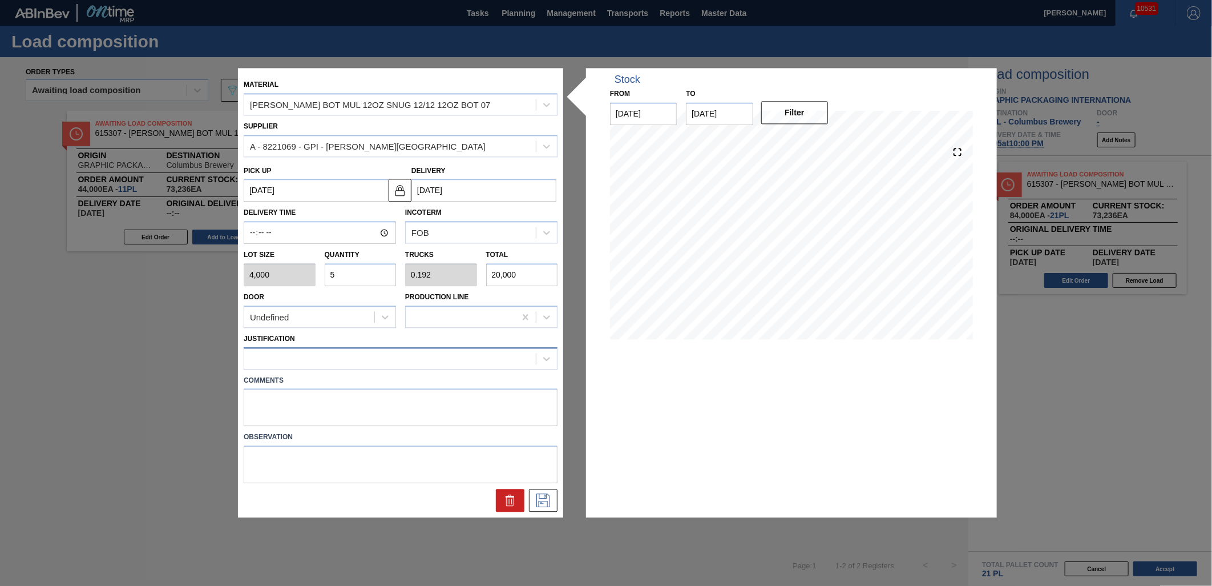
click at [373, 356] on div at bounding box center [390, 358] width 292 height 17
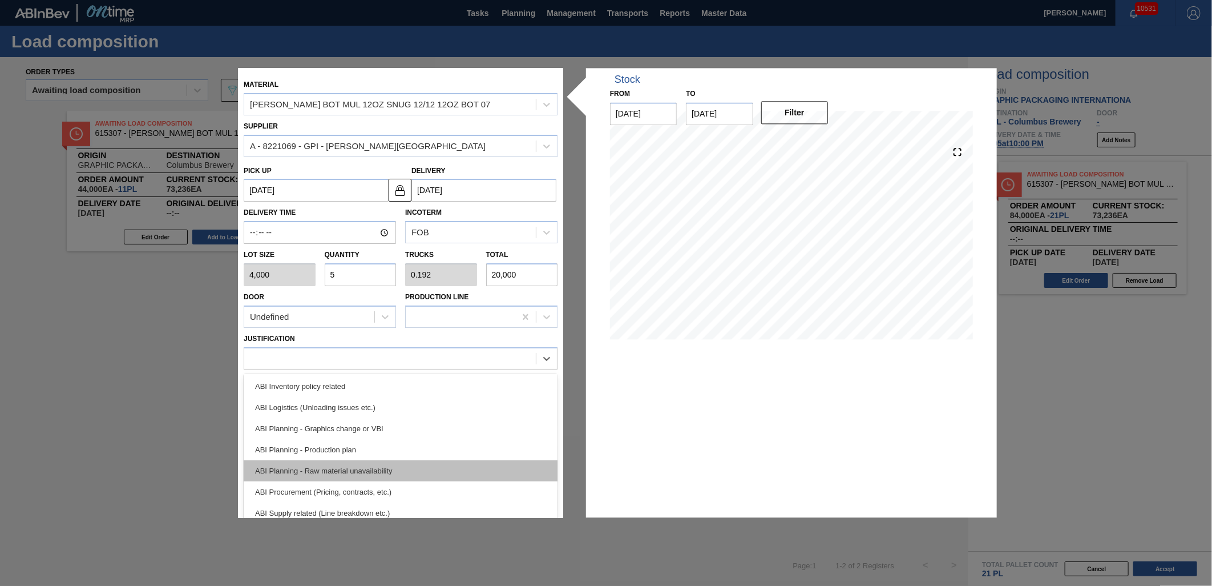
scroll to position [63, 0]
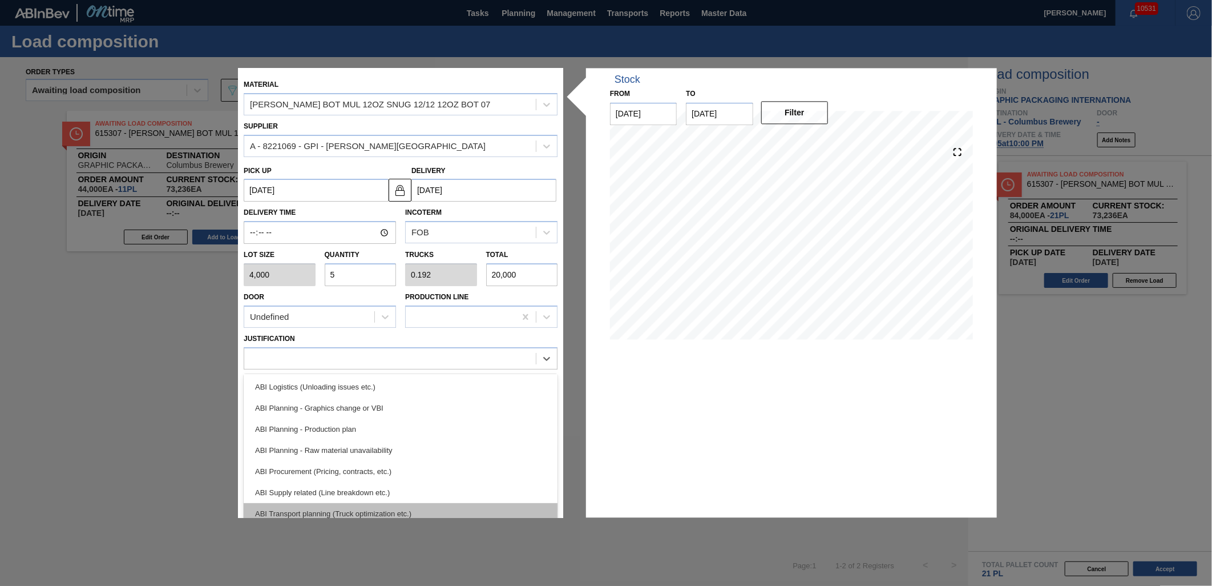
click at [397, 511] on div "ABI Transport planning (Truck optimization etc.)" at bounding box center [401, 513] width 314 height 21
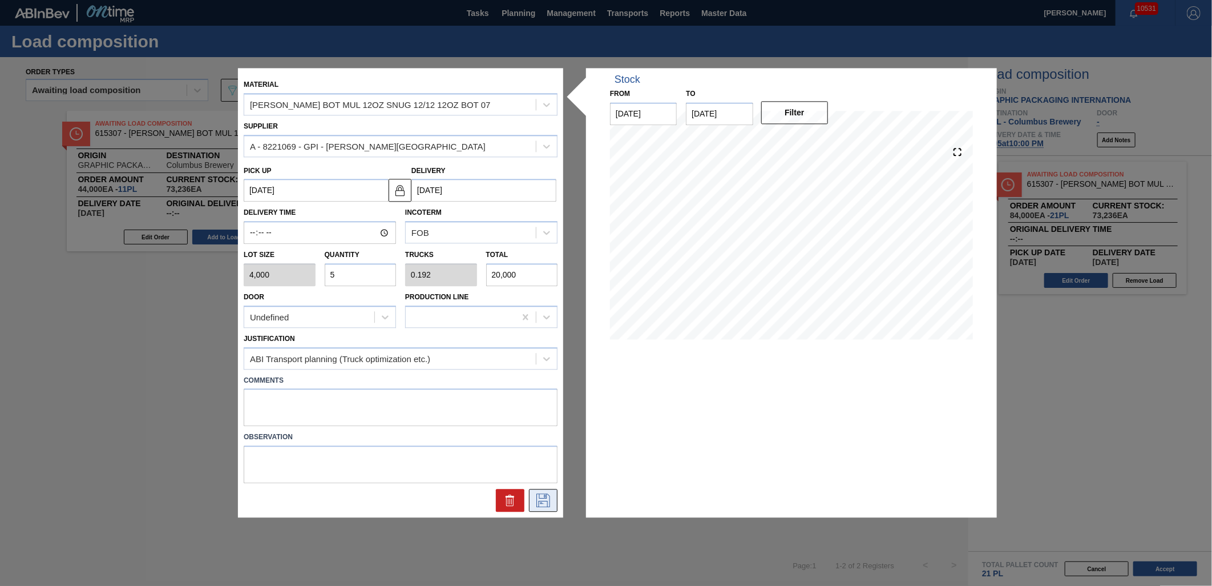
click at [551, 500] on icon at bounding box center [543, 501] width 18 height 14
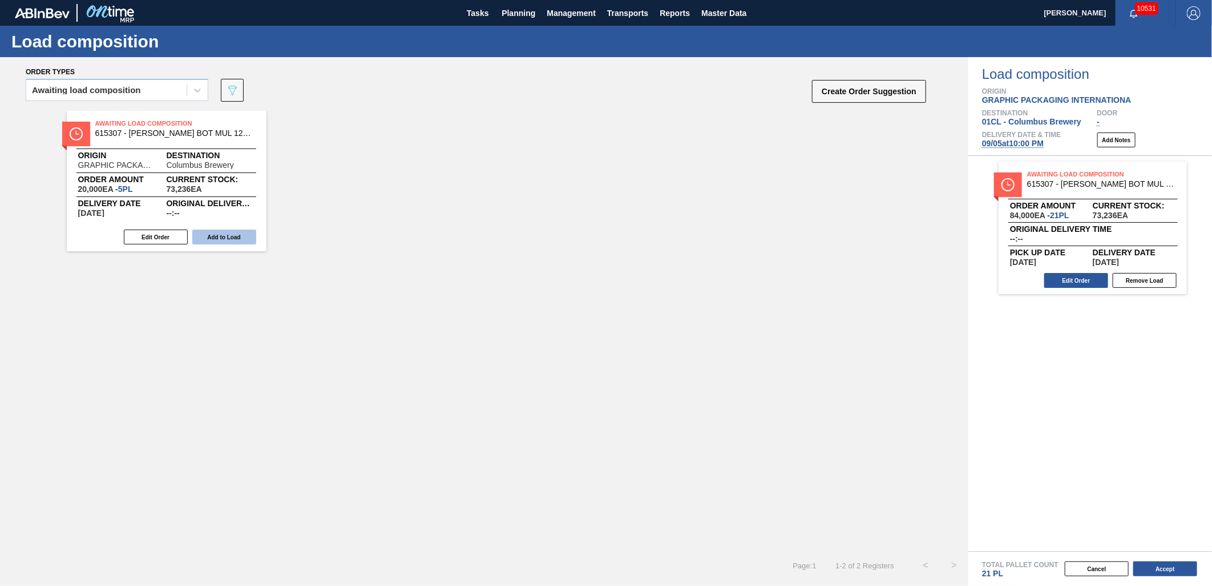
click at [242, 237] on button "Add to Load" at bounding box center [224, 236] width 64 height 15
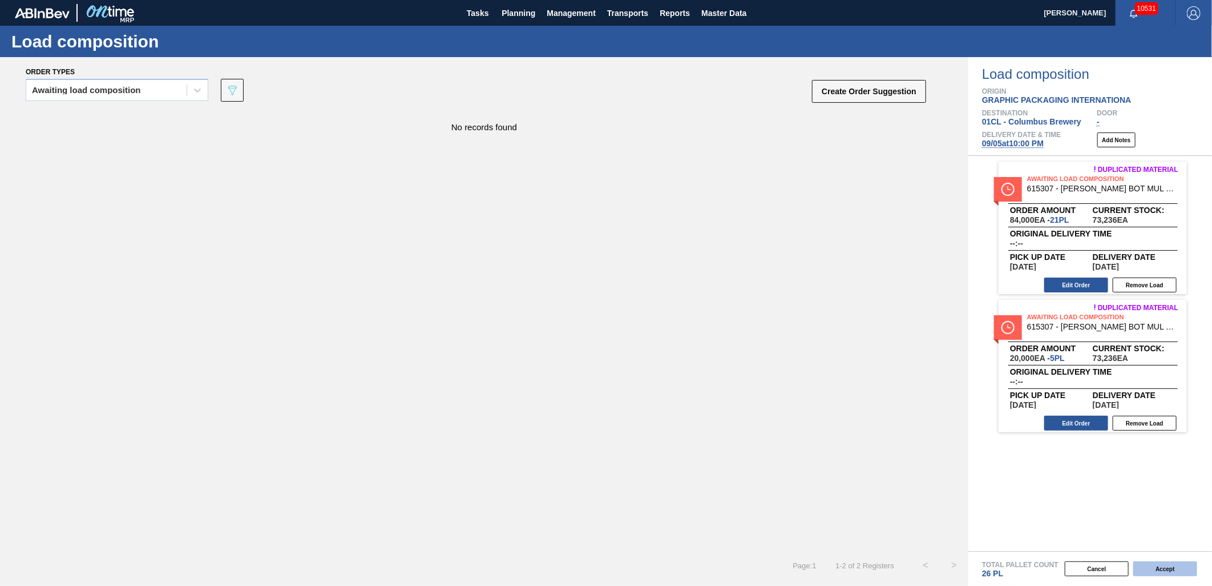
click at [1153, 563] on button "Accept" at bounding box center [1166, 568] width 64 height 15
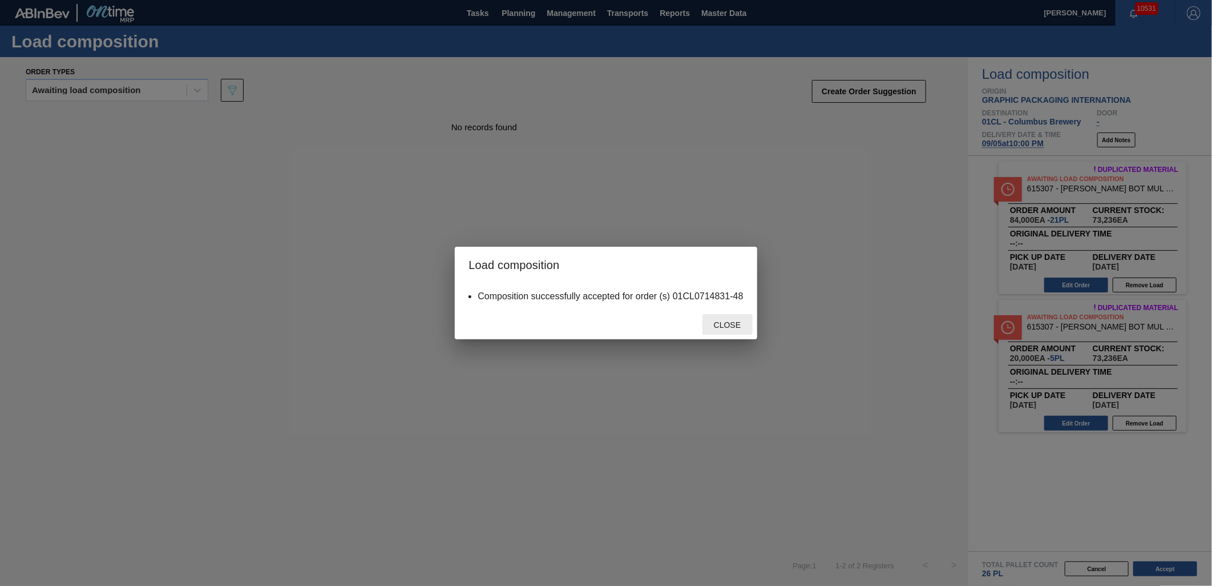
click at [720, 322] on span "Close" at bounding box center [727, 324] width 45 height 9
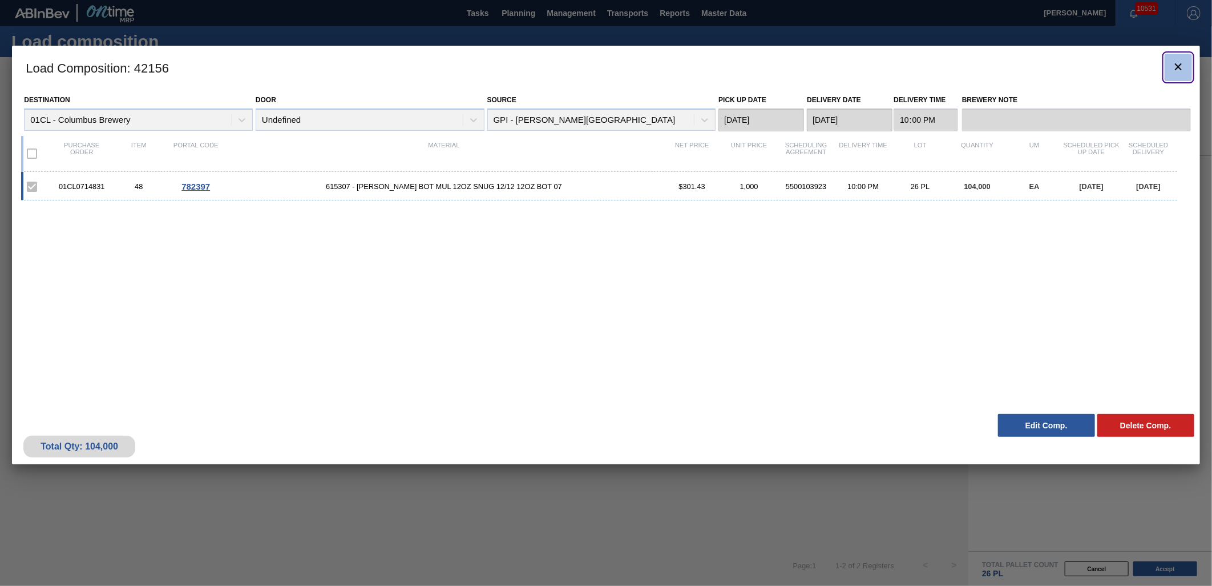
click at [1180, 60] on icon "botão de ícone" at bounding box center [1179, 67] width 14 height 14
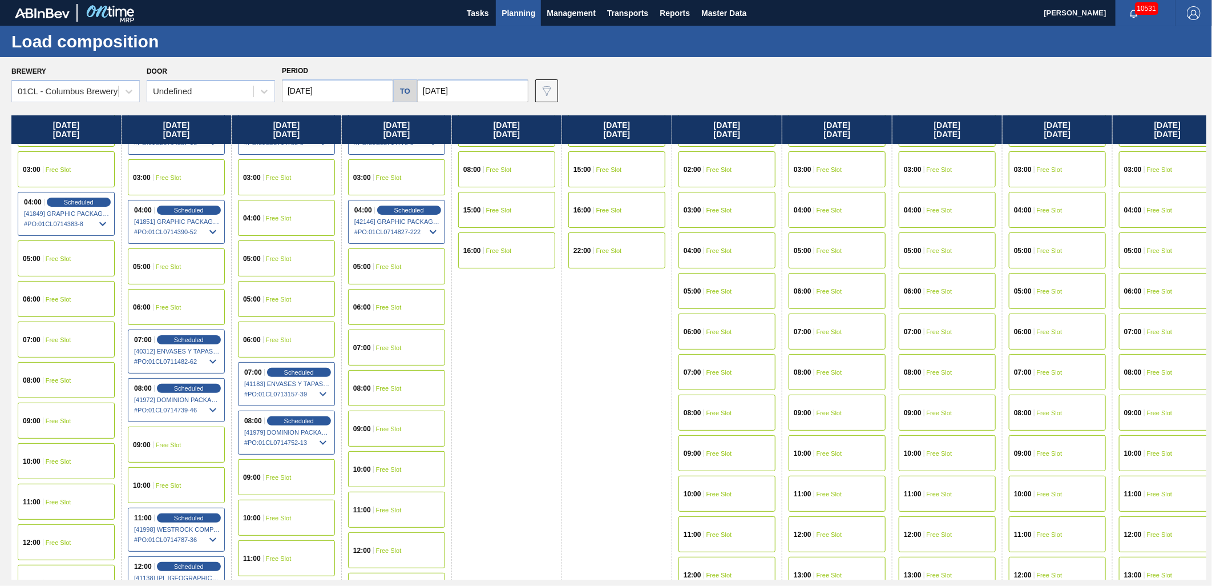
scroll to position [127, 0]
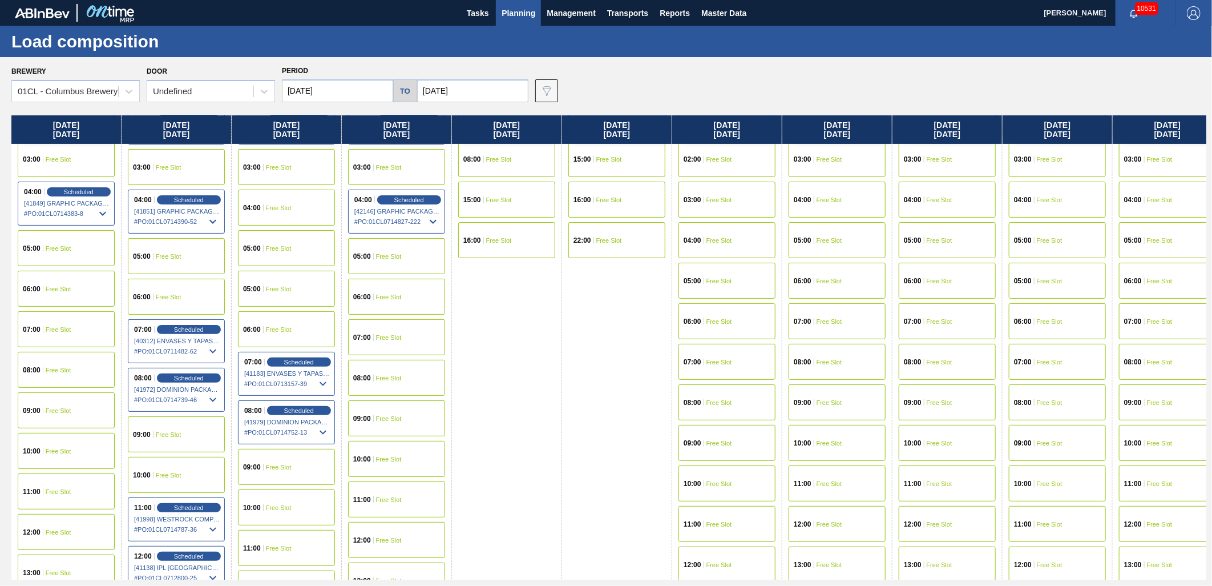
click at [401, 378] on span "Free Slot" at bounding box center [389, 377] width 26 height 7
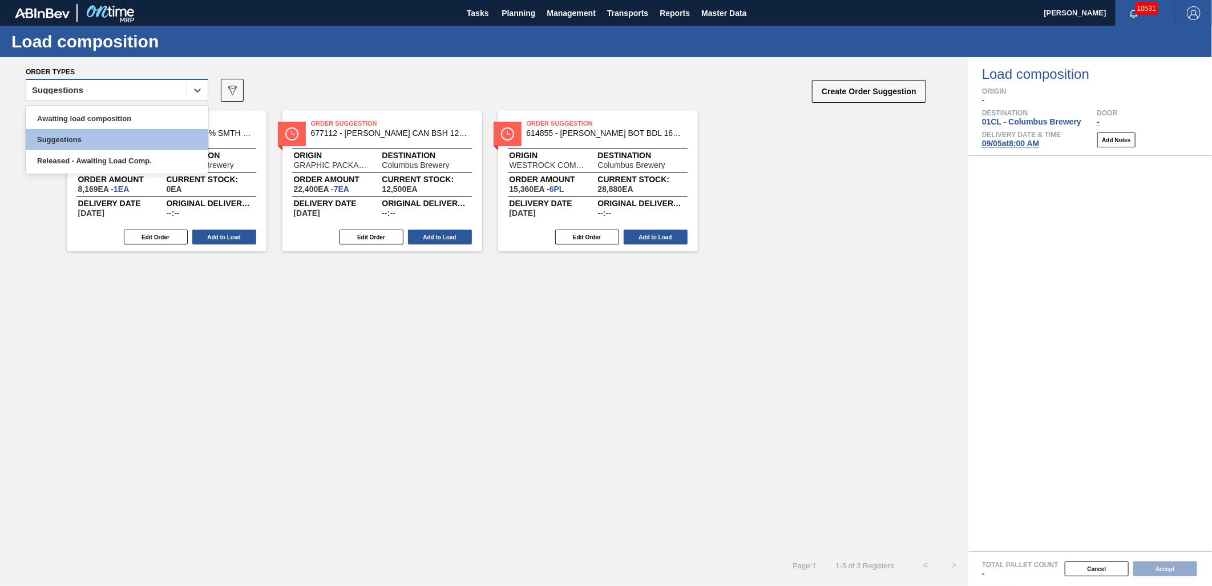
click at [78, 88] on div "Suggestions" at bounding box center [57, 90] width 51 height 8
click at [76, 110] on div "Awaiting load composition" at bounding box center [117, 118] width 183 height 21
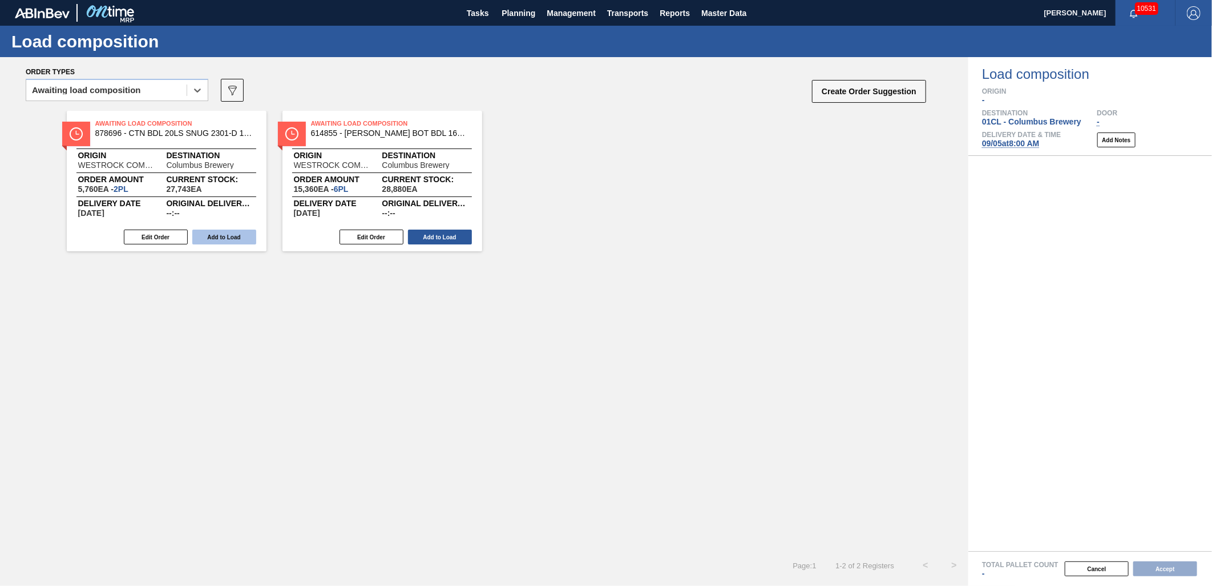
click at [224, 234] on button "Add to Load" at bounding box center [224, 236] width 64 height 15
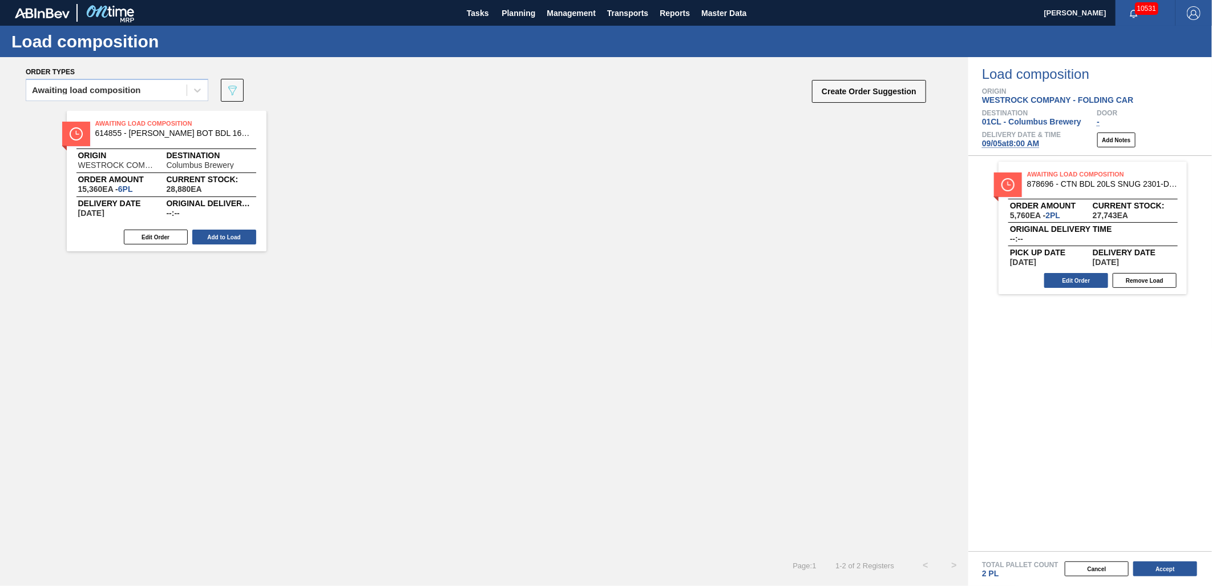
click at [224, 234] on button "Add to Load" at bounding box center [224, 236] width 64 height 15
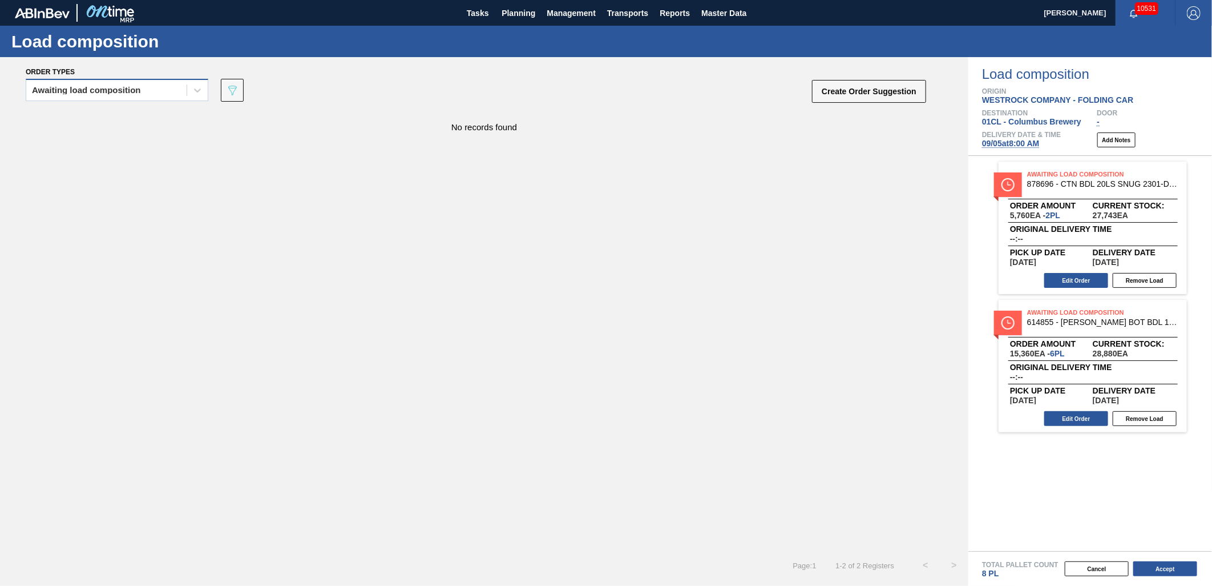
click at [155, 82] on div "Awaiting load composition" at bounding box center [106, 90] width 160 height 17
click at [149, 118] on div "Awaiting load composition" at bounding box center [117, 118] width 183 height 21
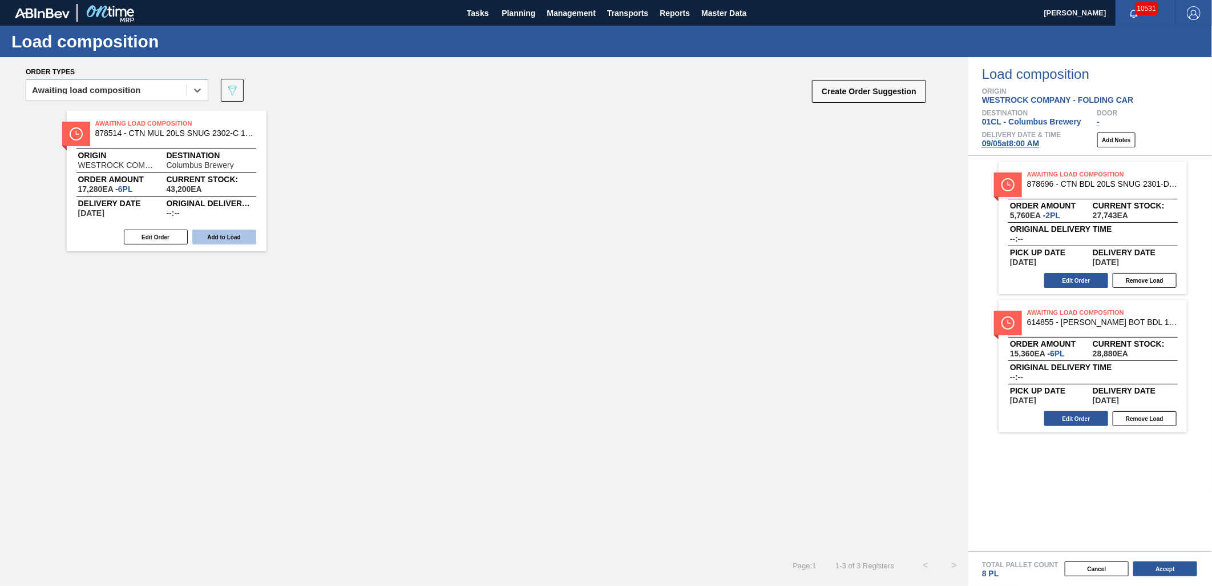
click at [243, 235] on button "Add to Load" at bounding box center [224, 236] width 64 height 15
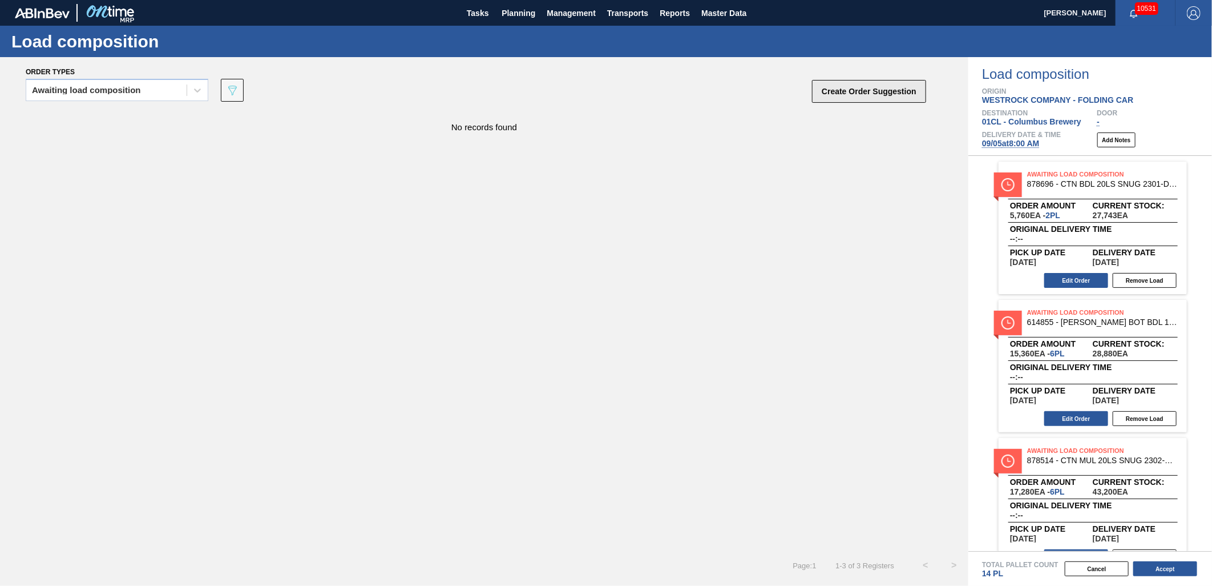
click at [834, 88] on button "Create Order Suggestion" at bounding box center [869, 91] width 114 height 23
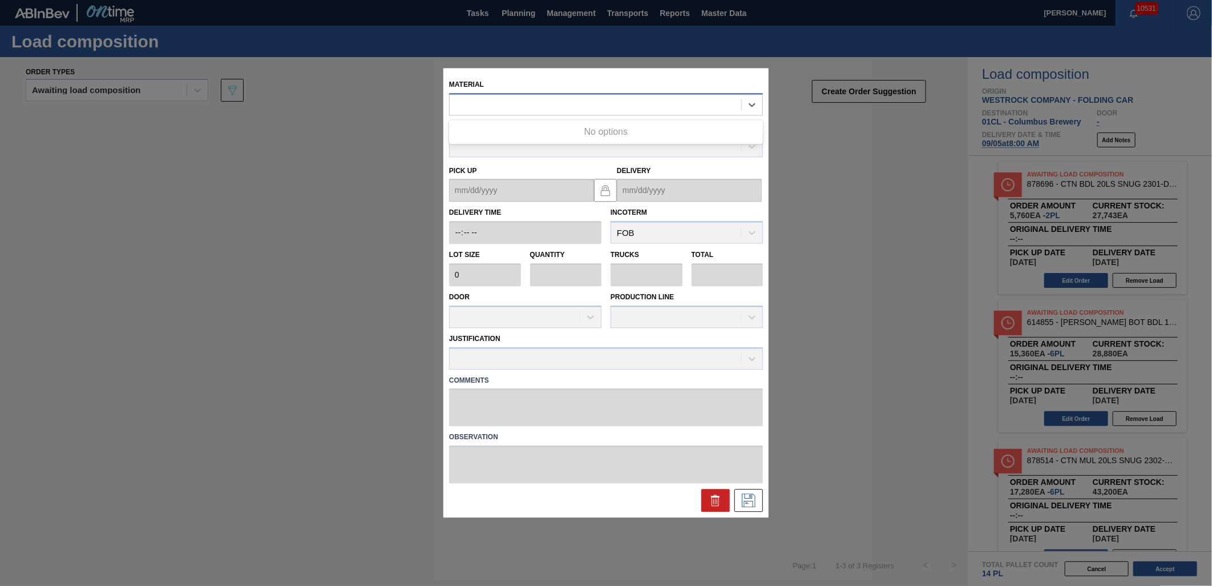
click at [588, 112] on div at bounding box center [596, 104] width 292 height 17
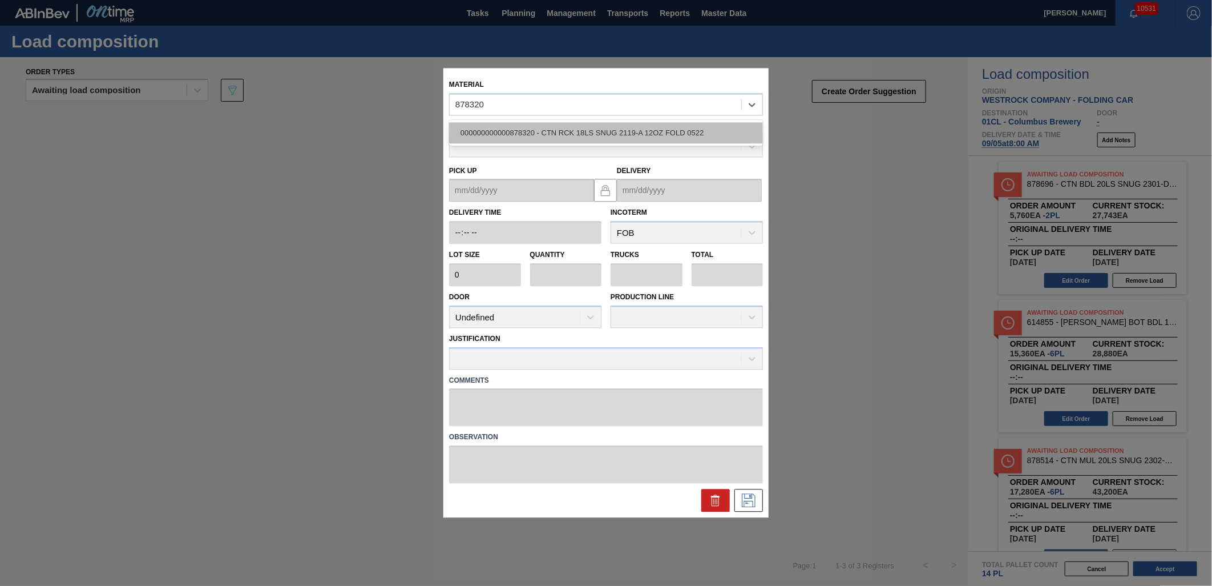
click at [575, 122] on div "000000000000878320 - CTN RCK 18LS SNUG 2119-A 12OZ FOLD 0522" at bounding box center [606, 132] width 314 height 21
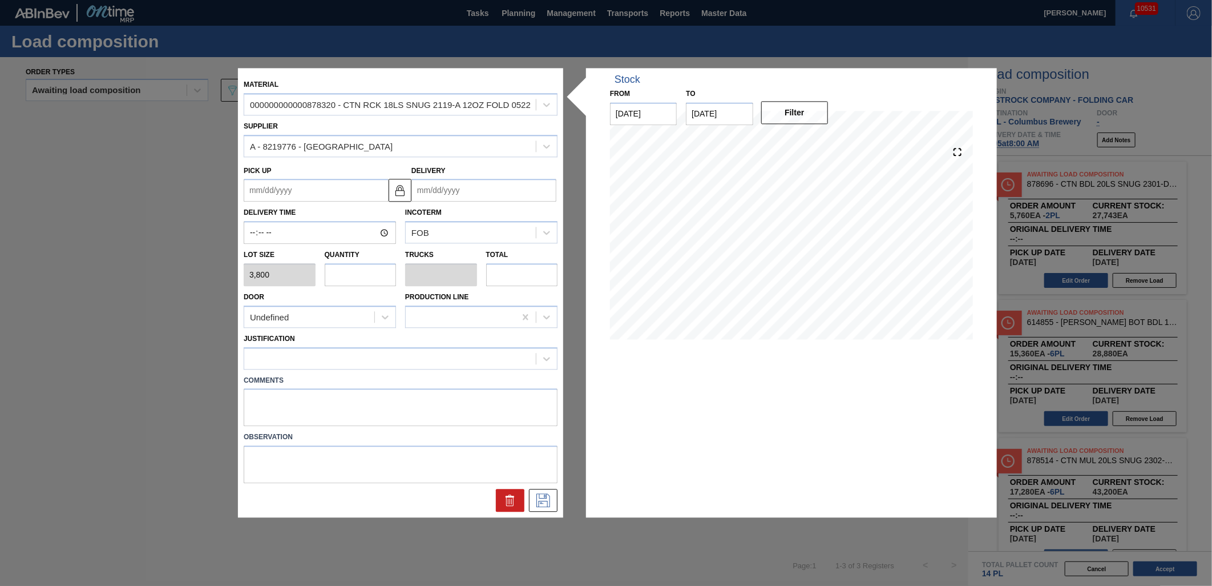
click at [356, 272] on input "text" at bounding box center [361, 274] width 72 height 23
click at [369, 358] on div at bounding box center [390, 358] width 292 height 17
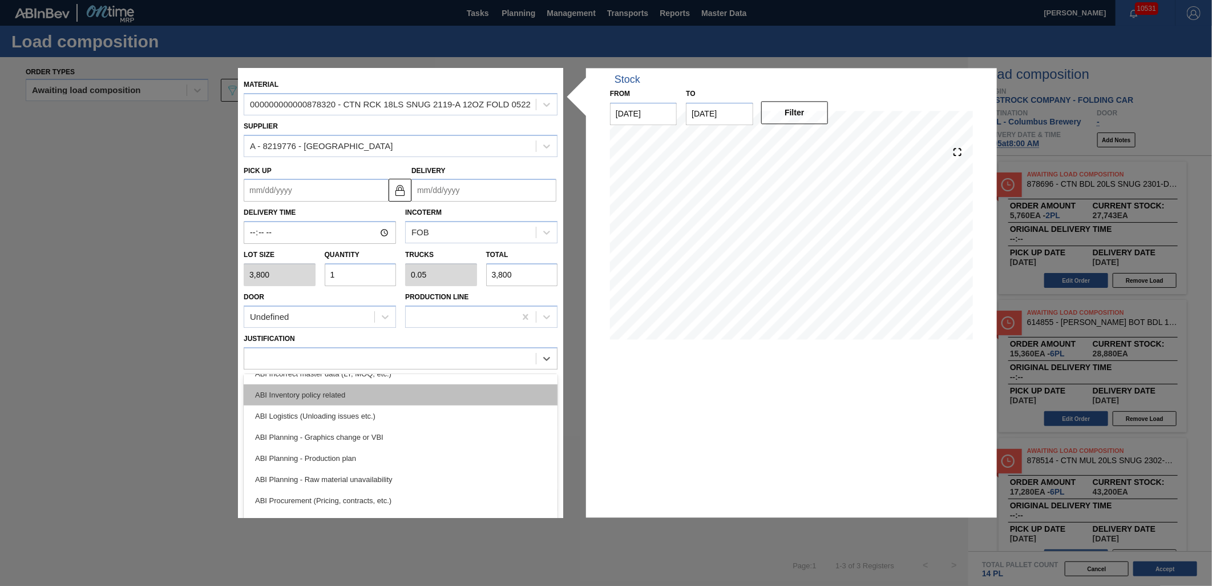
scroll to position [127, 0]
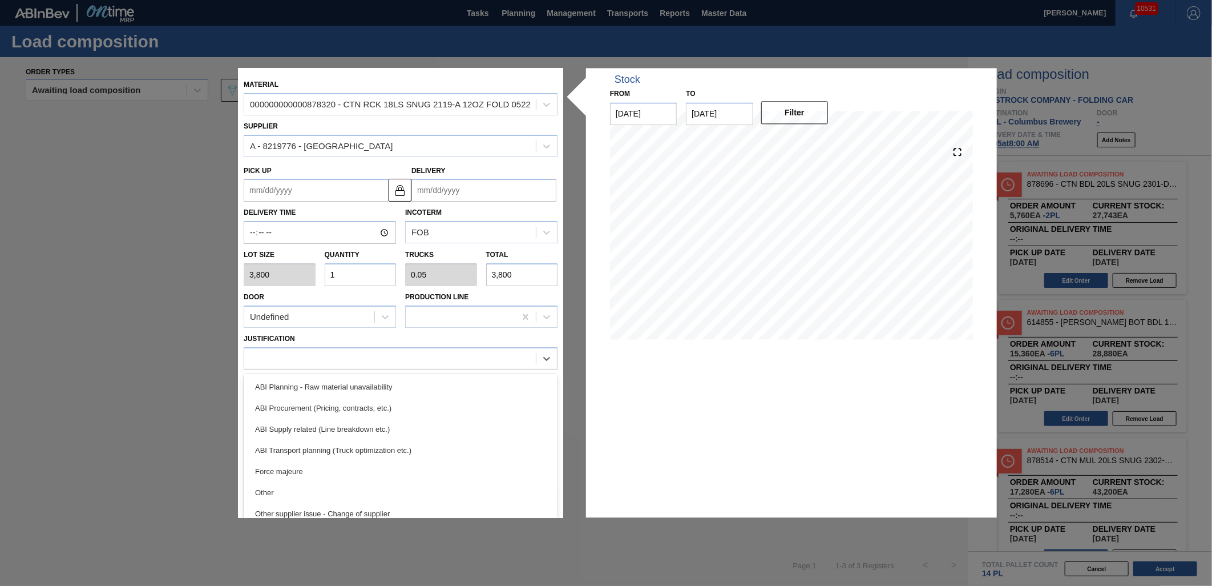
click at [392, 447] on div "ABI Transport planning (Truck optimization etc.)" at bounding box center [401, 450] width 314 height 21
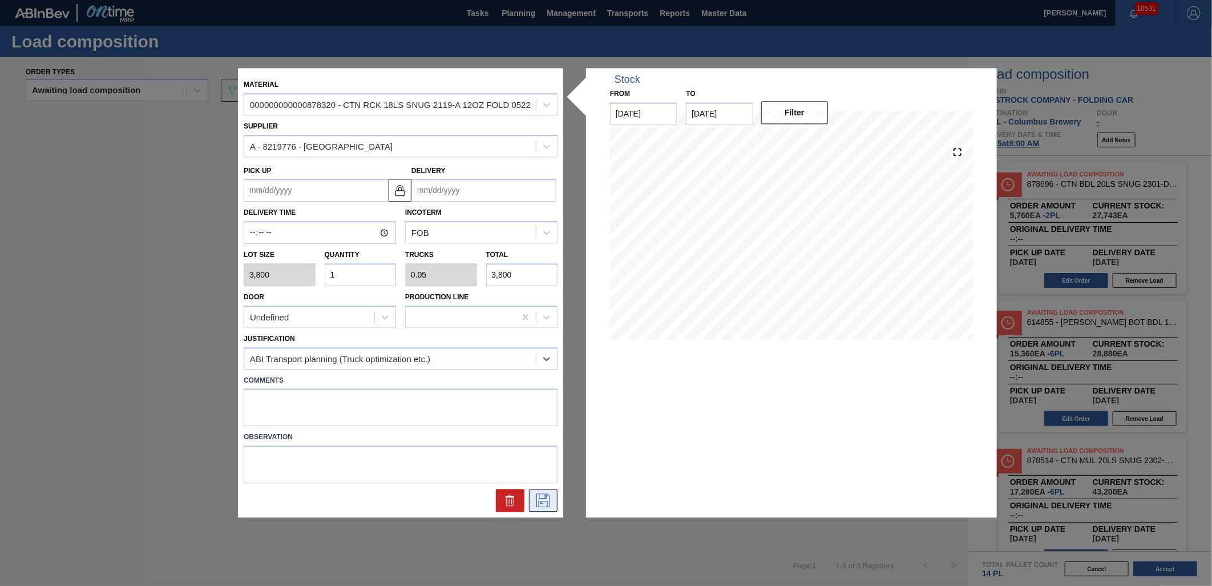
click at [539, 504] on icon at bounding box center [543, 501] width 18 height 14
click at [507, 192] on input "Delivery" at bounding box center [484, 190] width 145 height 23
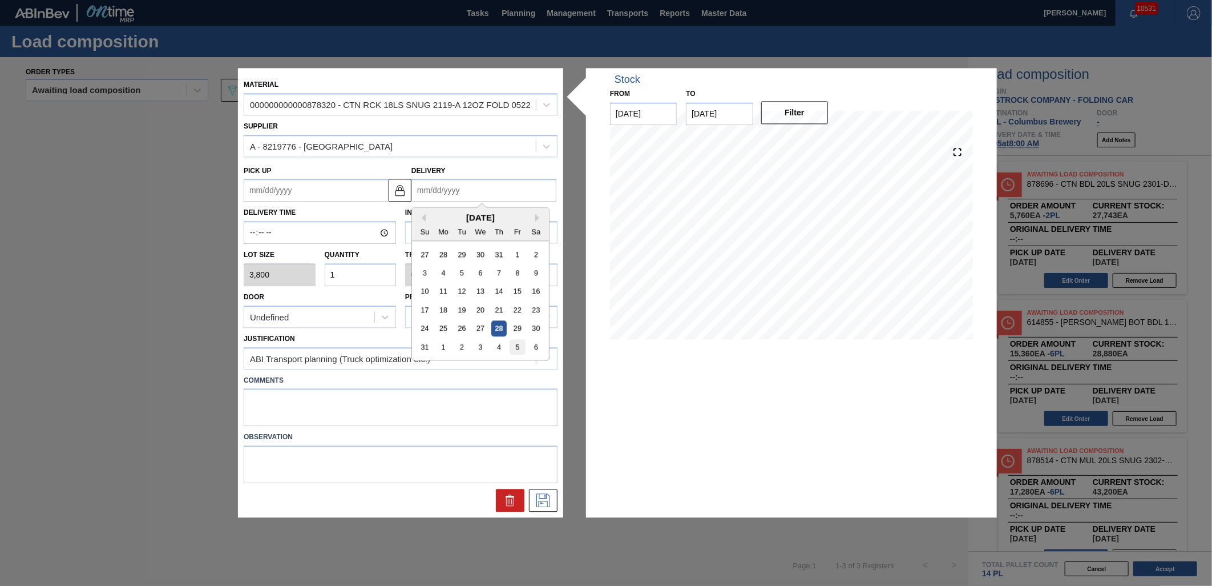
click at [523, 347] on div "5" at bounding box center [517, 347] width 15 height 15
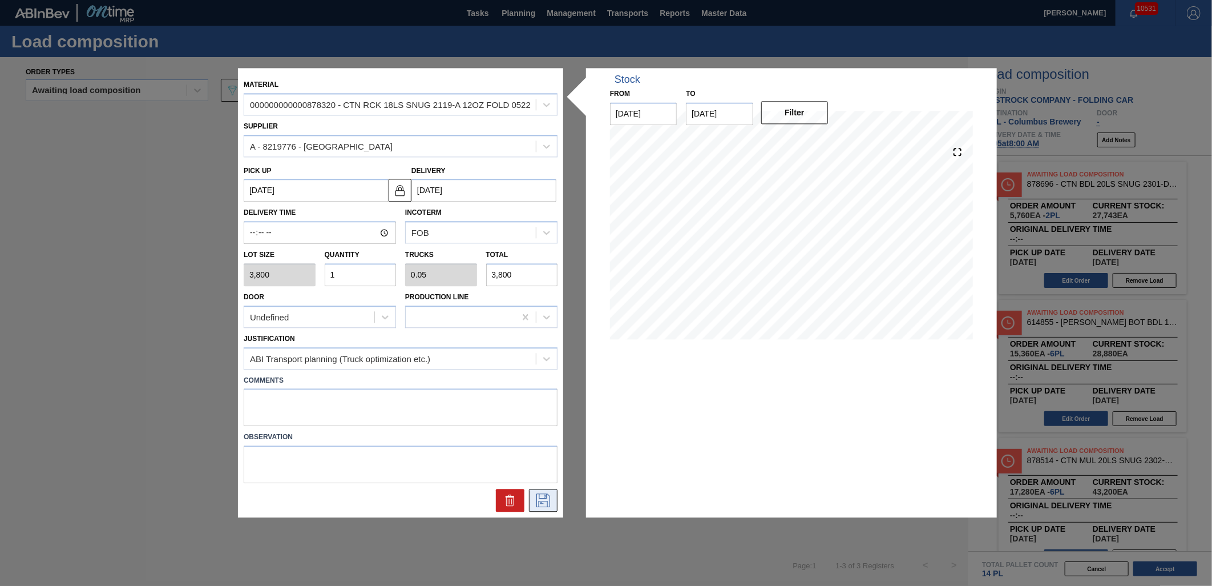
click at [538, 491] on button at bounding box center [543, 500] width 29 height 23
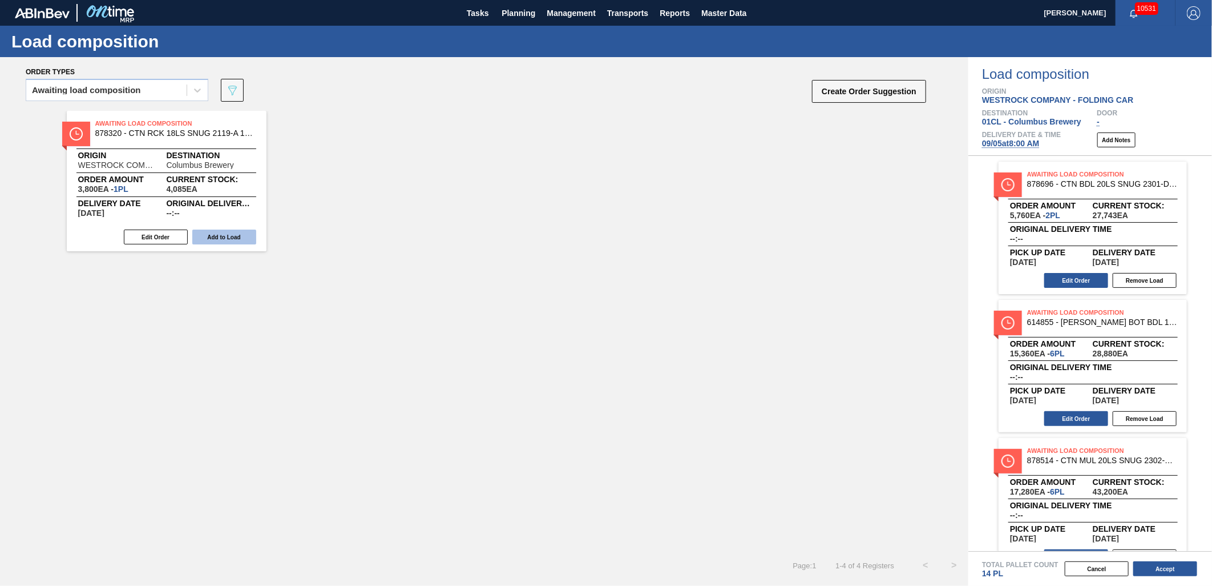
click at [243, 236] on button "Add to Load" at bounding box center [224, 236] width 64 height 15
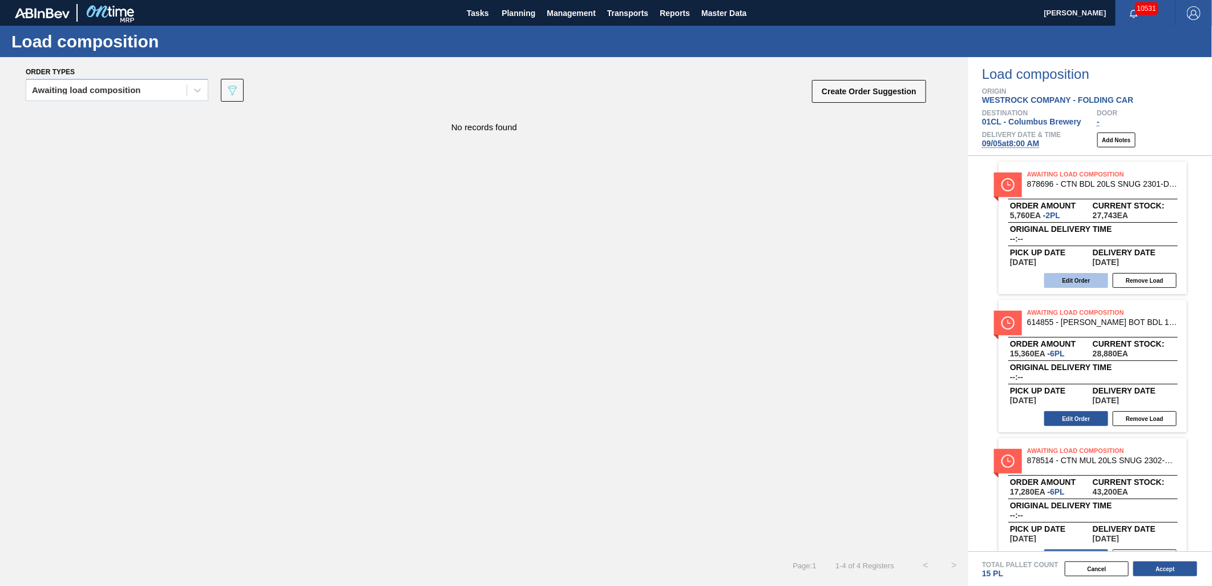
click at [1057, 279] on button "Edit Order" at bounding box center [1077, 280] width 64 height 15
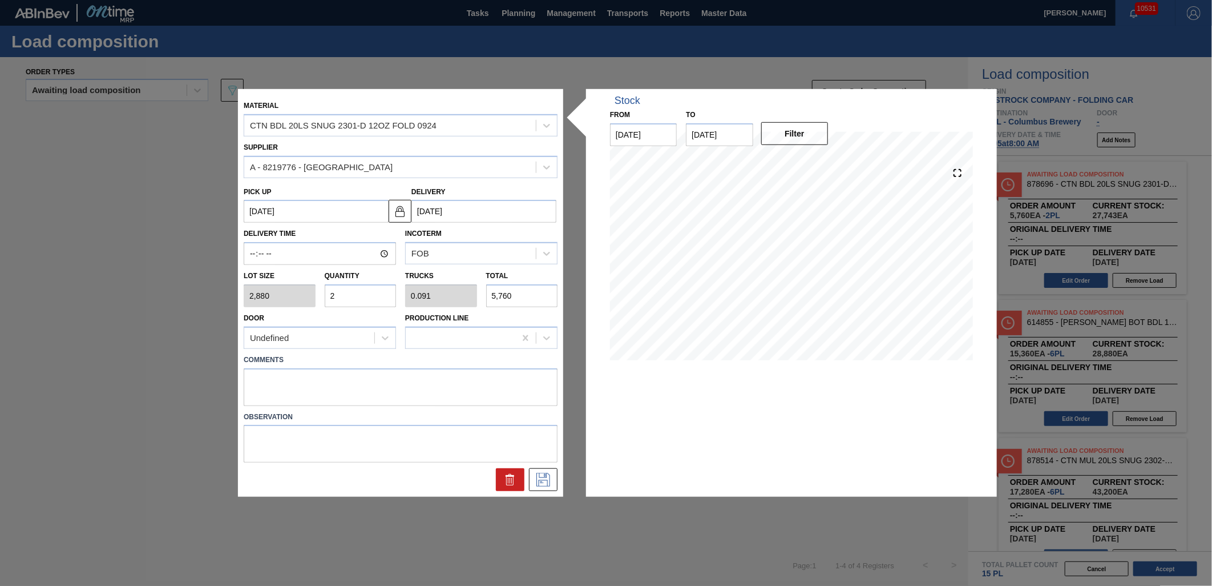
click at [368, 298] on input "2" at bounding box center [361, 295] width 72 height 23
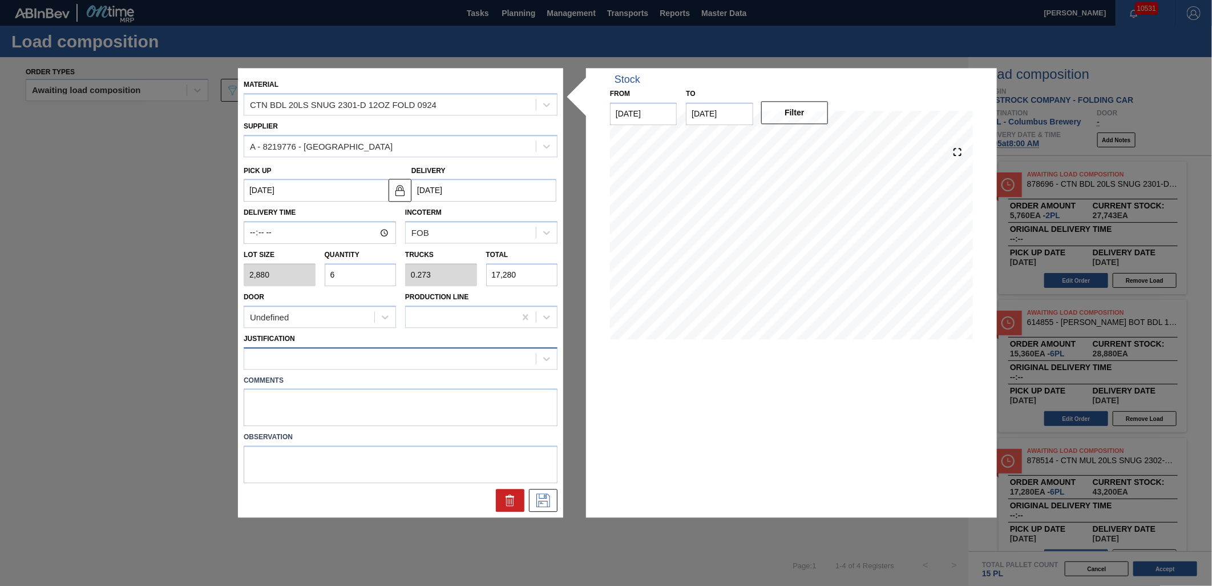
click at [388, 358] on div at bounding box center [390, 358] width 292 height 17
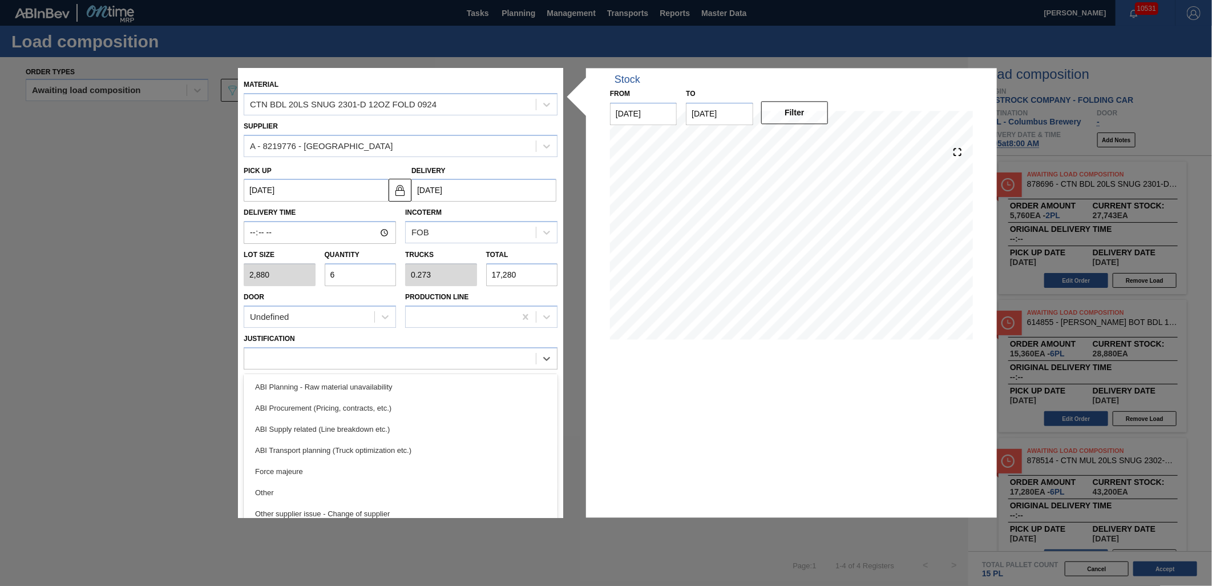
drag, startPoint x: 396, startPoint y: 443, endPoint x: 412, endPoint y: 454, distance: 20.1
click at [396, 443] on div "ABI Transport planning (Truck optimization etc.)" at bounding box center [401, 450] width 314 height 21
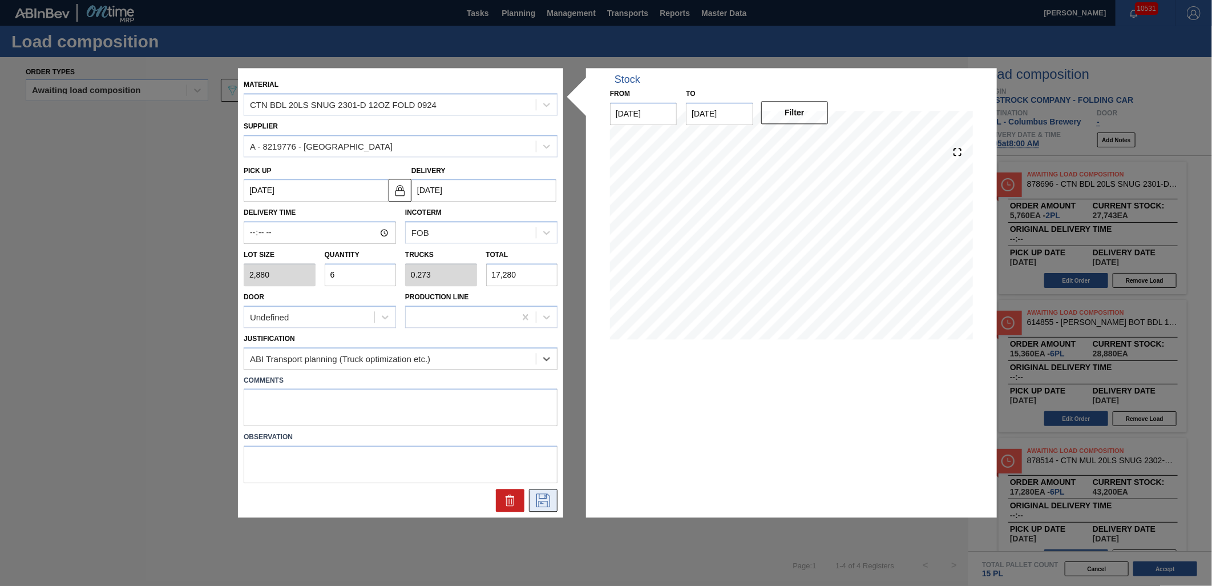
click at [534, 497] on icon at bounding box center [543, 501] width 18 height 14
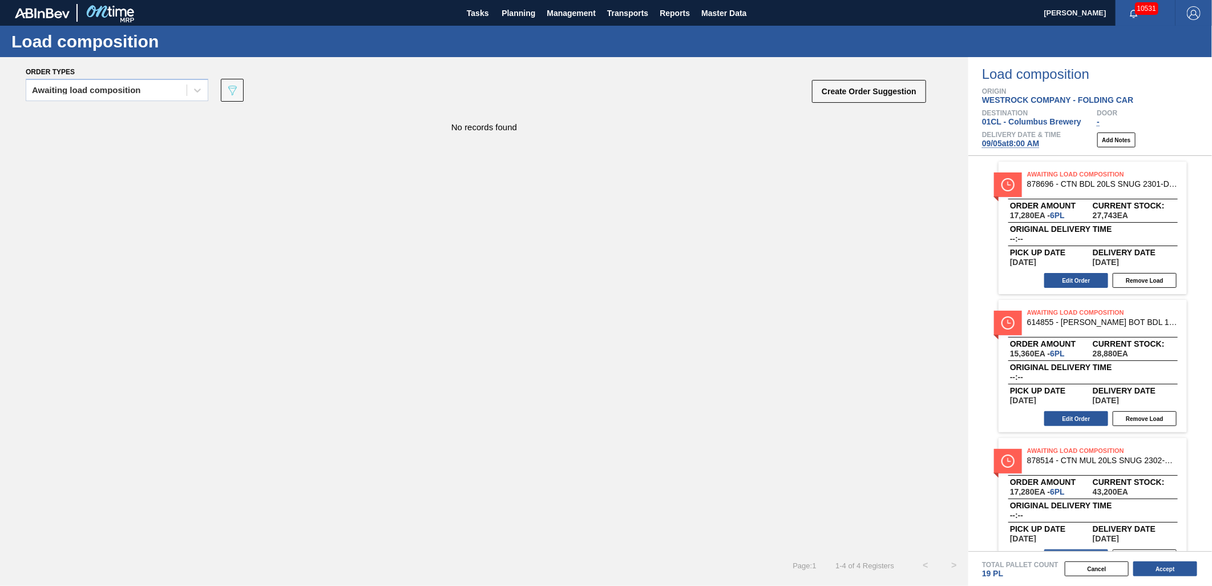
scroll to position [63, 0]
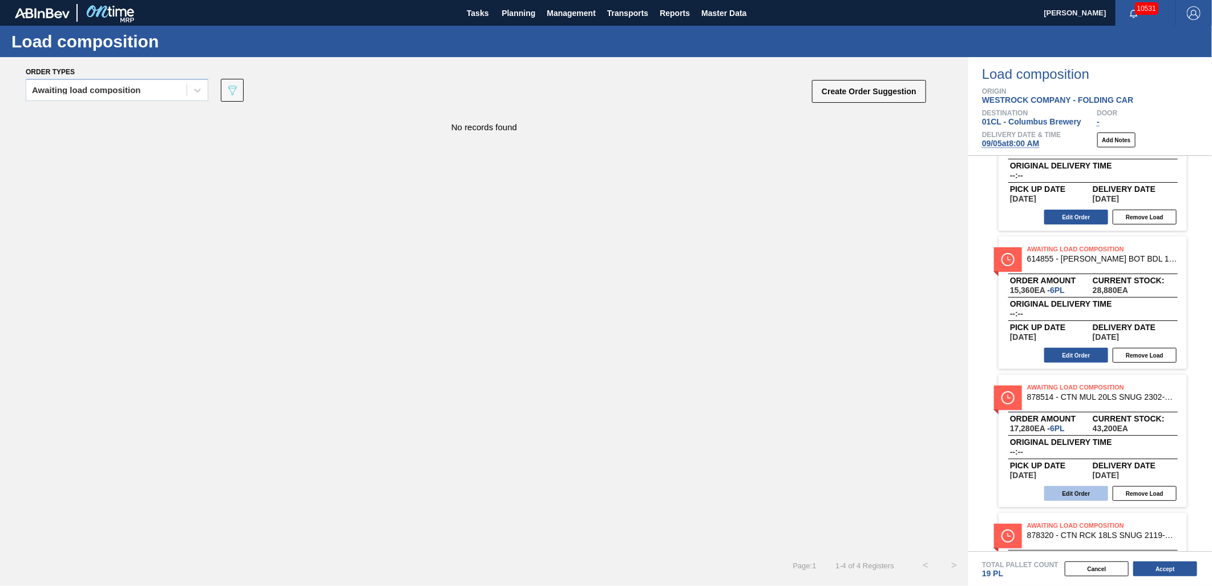
click at [1071, 493] on button "Edit Order" at bounding box center [1077, 493] width 64 height 15
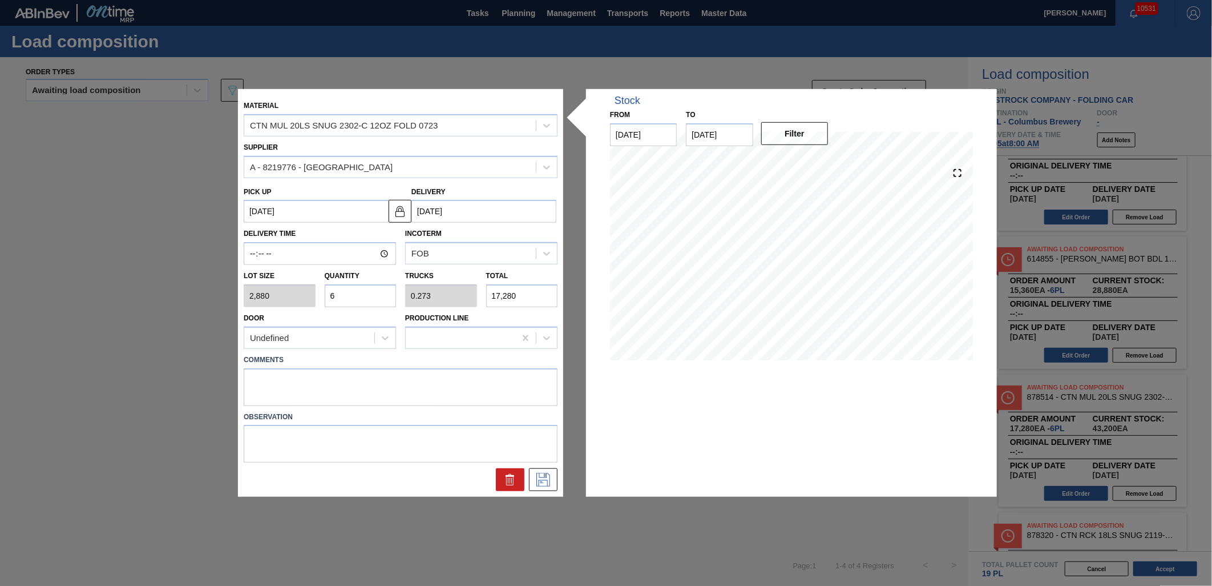
click at [368, 295] on input "6" at bounding box center [361, 295] width 72 height 23
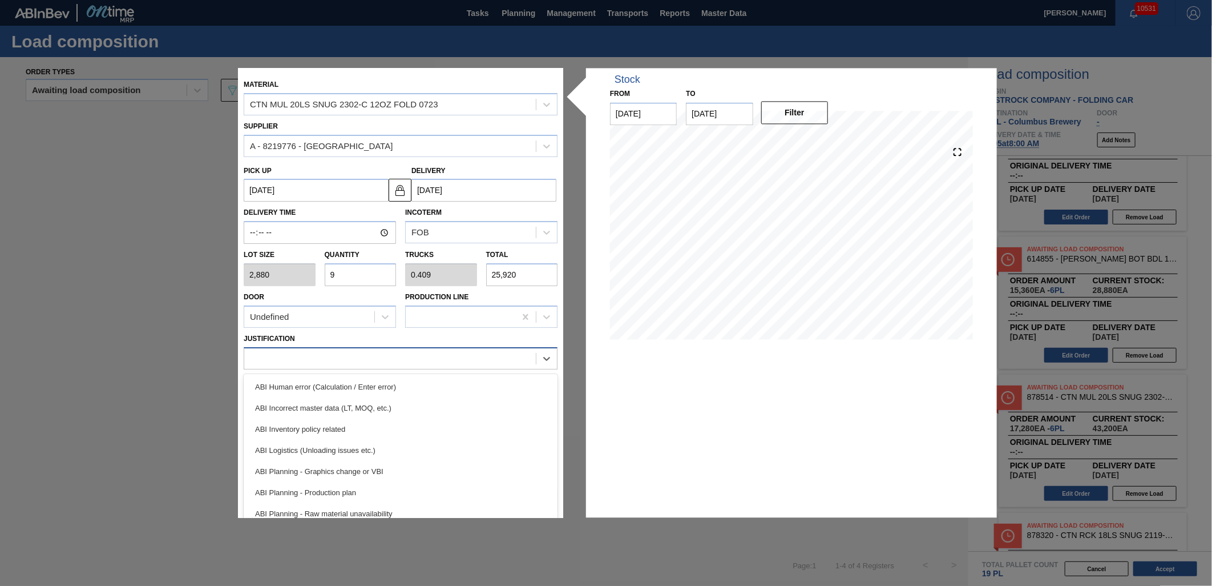
click at [364, 348] on div at bounding box center [401, 358] width 314 height 22
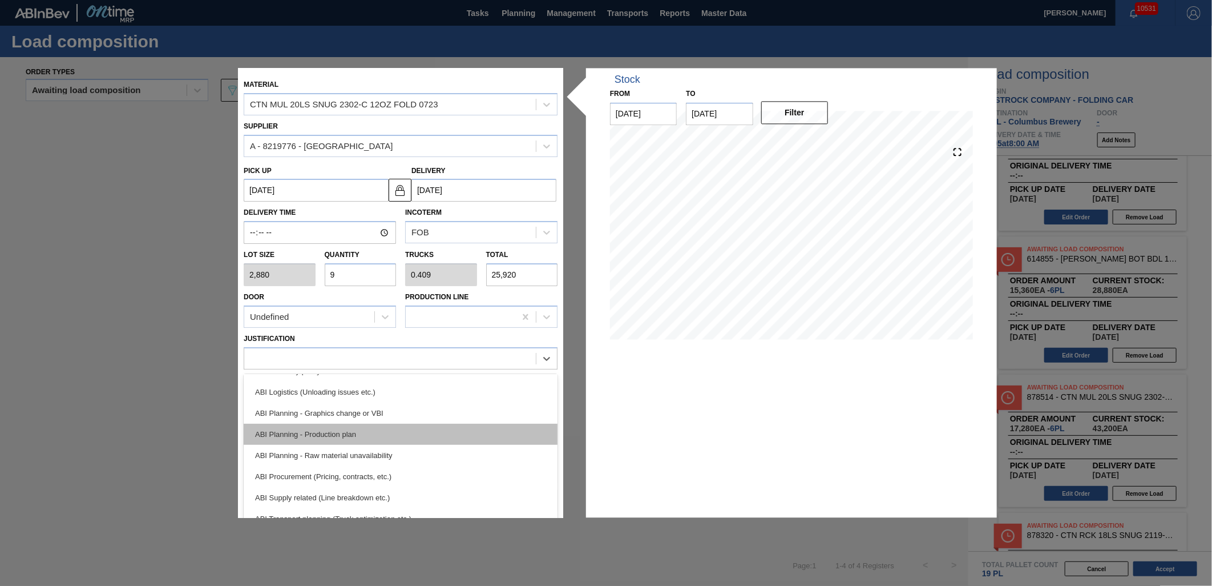
scroll to position [127, 0]
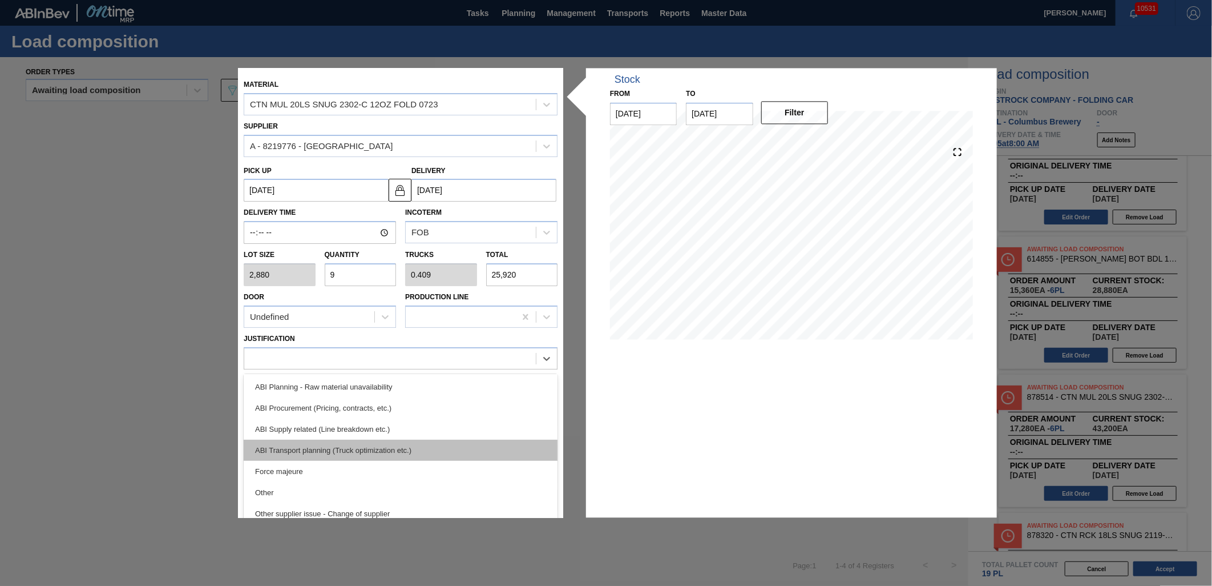
click at [401, 442] on div "ABI Transport planning (Truck optimization etc.)" at bounding box center [401, 450] width 314 height 21
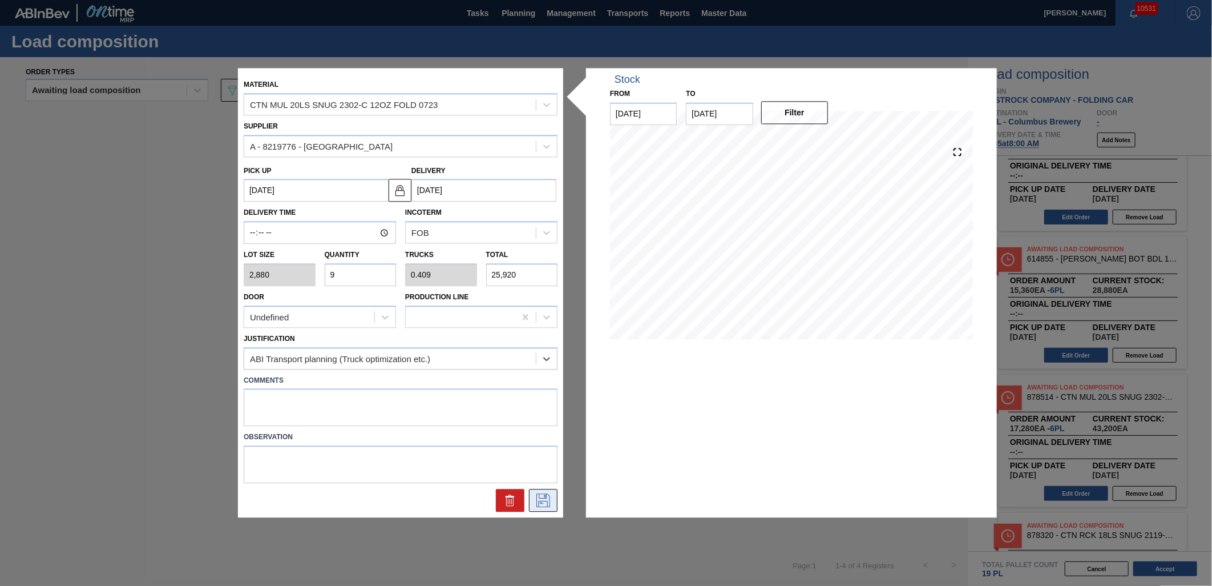
click at [534, 501] on icon at bounding box center [543, 501] width 18 height 14
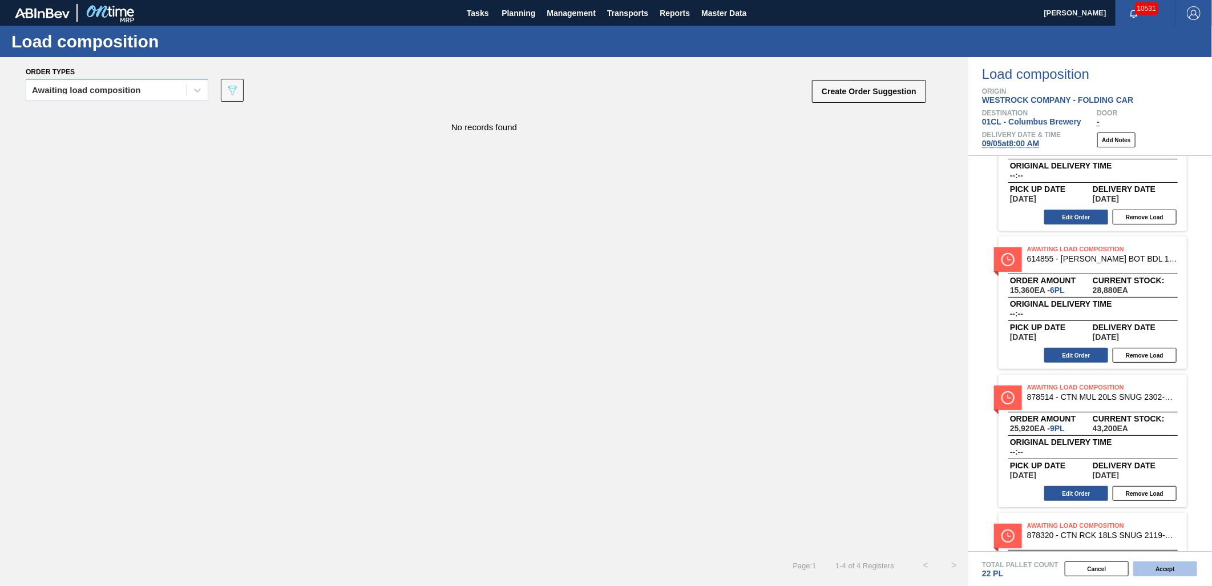
click at [1161, 569] on button "Accept" at bounding box center [1166, 568] width 64 height 15
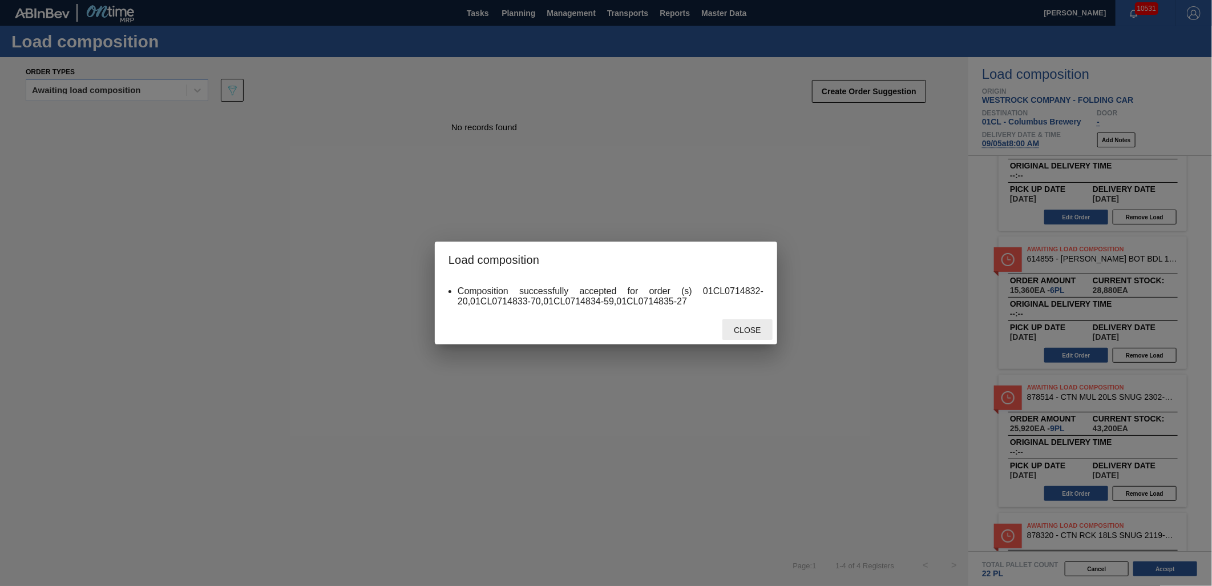
click at [749, 324] on div "Close" at bounding box center [748, 329] width 50 height 21
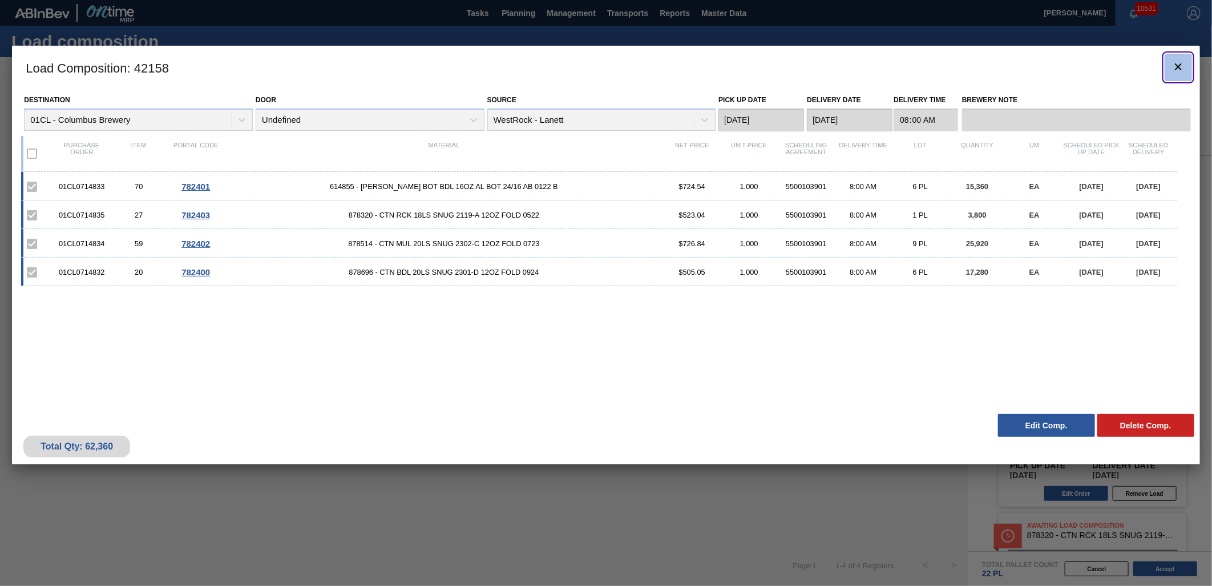
click at [1172, 71] on icon "botão de ícone" at bounding box center [1179, 67] width 14 height 14
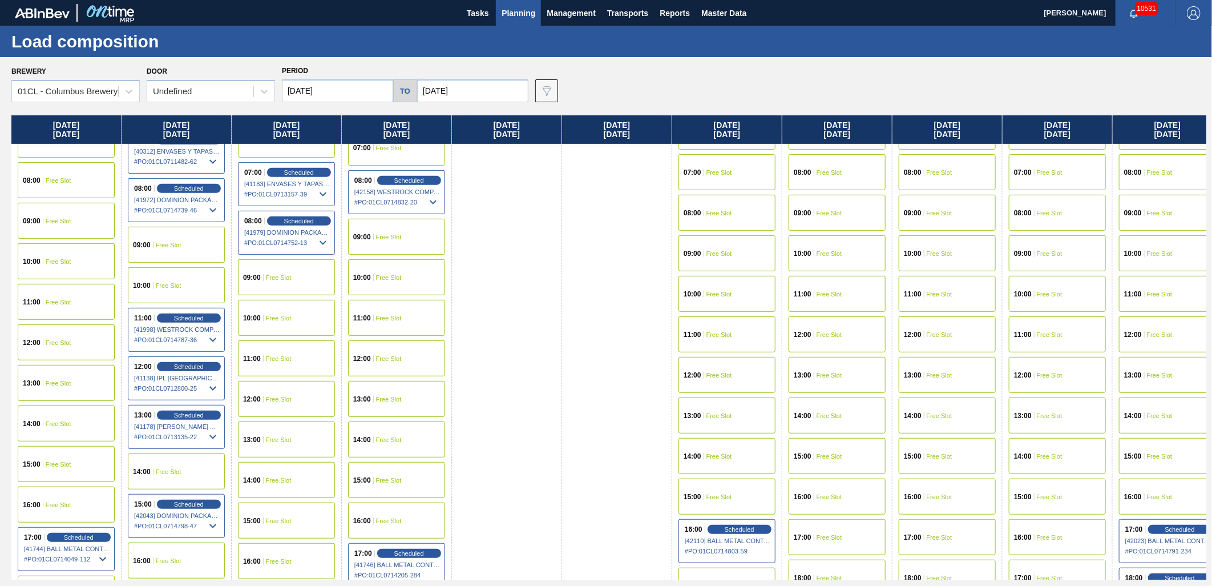
scroll to position [317, 0]
click at [387, 314] on span "Free Slot" at bounding box center [389, 317] width 26 height 7
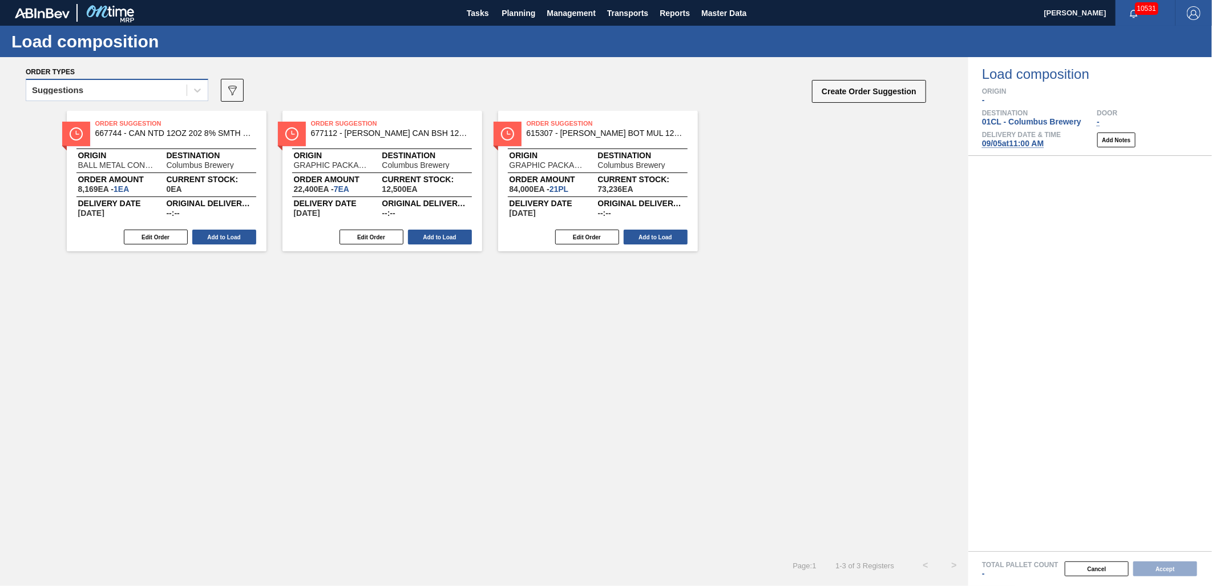
click at [156, 91] on div "Suggestions" at bounding box center [106, 90] width 160 height 17
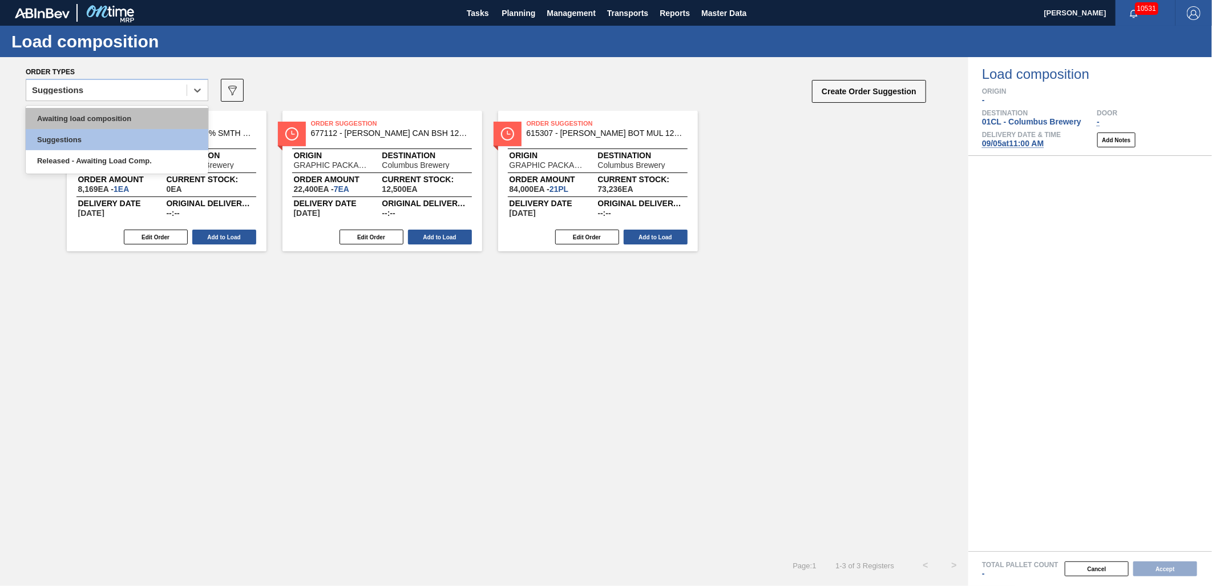
click at [134, 113] on div "Awaiting load composition" at bounding box center [117, 118] width 183 height 21
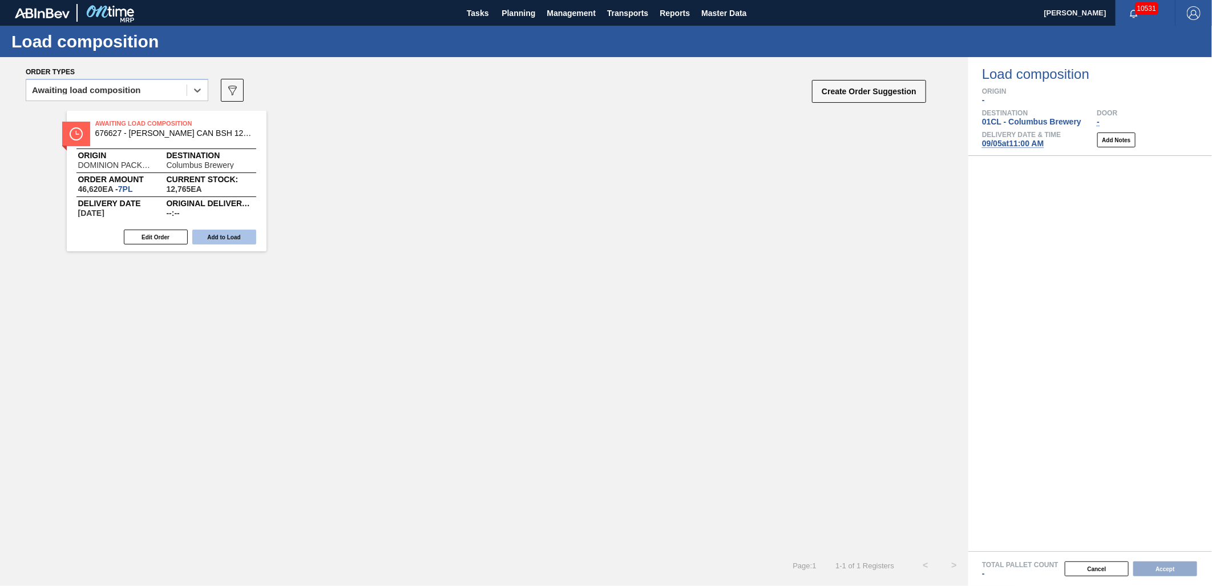
click at [225, 241] on button "Add to Load" at bounding box center [224, 236] width 64 height 15
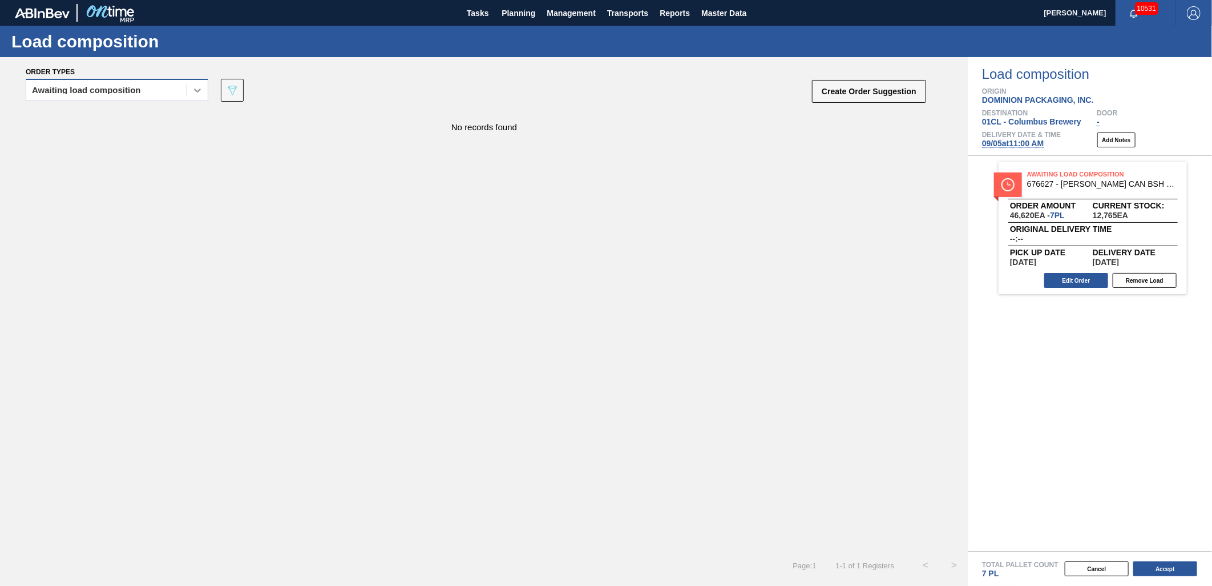
click at [192, 89] on icon at bounding box center [197, 89] width 11 height 11
click at [172, 117] on div "Awaiting load composition" at bounding box center [117, 118] width 183 height 21
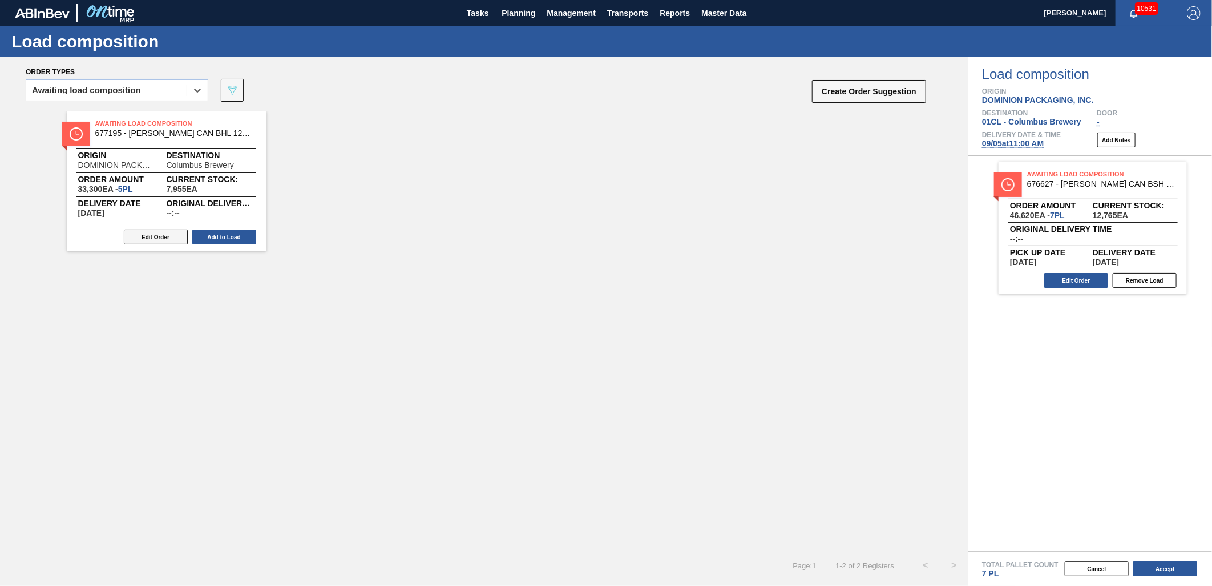
click at [164, 236] on button "Edit Order" at bounding box center [156, 236] width 64 height 15
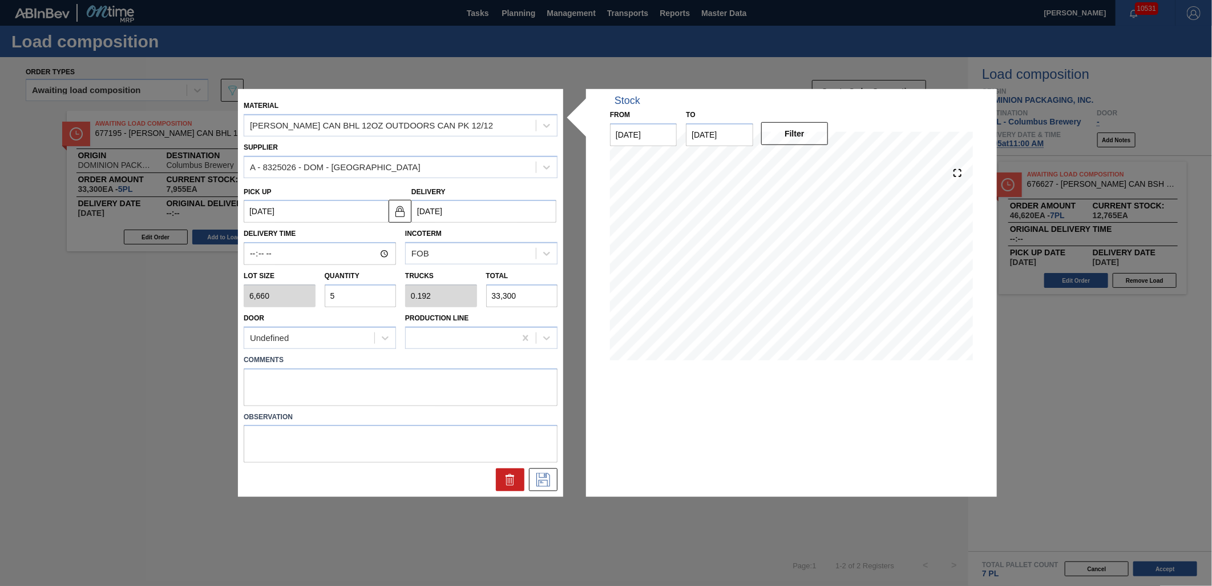
click at [361, 292] on input "5" at bounding box center [361, 295] width 72 height 23
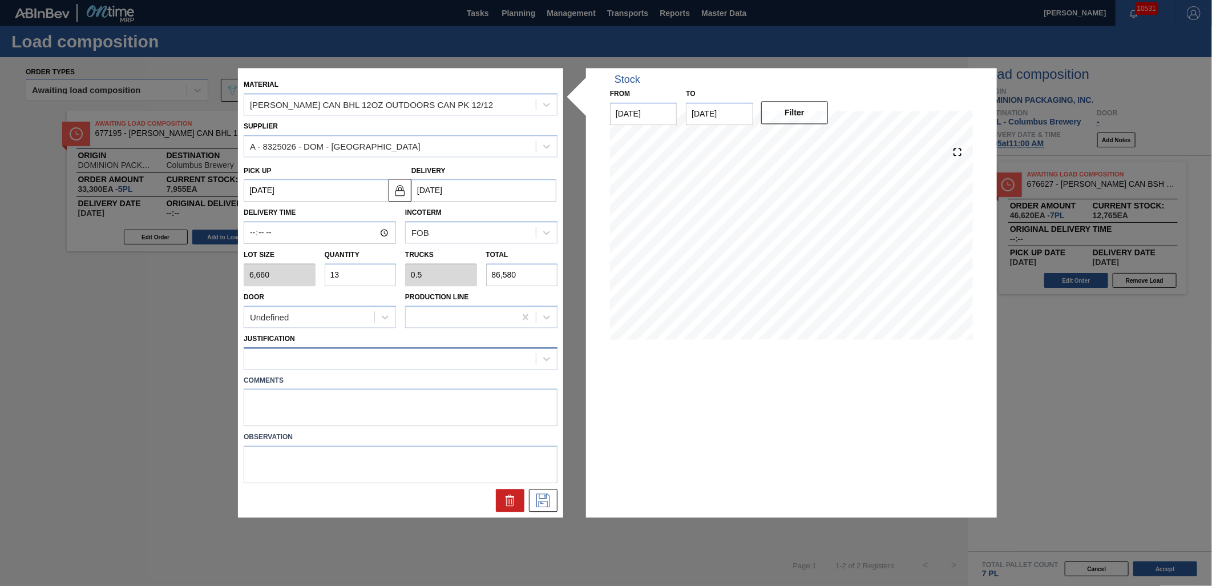
click at [432, 355] on div at bounding box center [390, 358] width 292 height 17
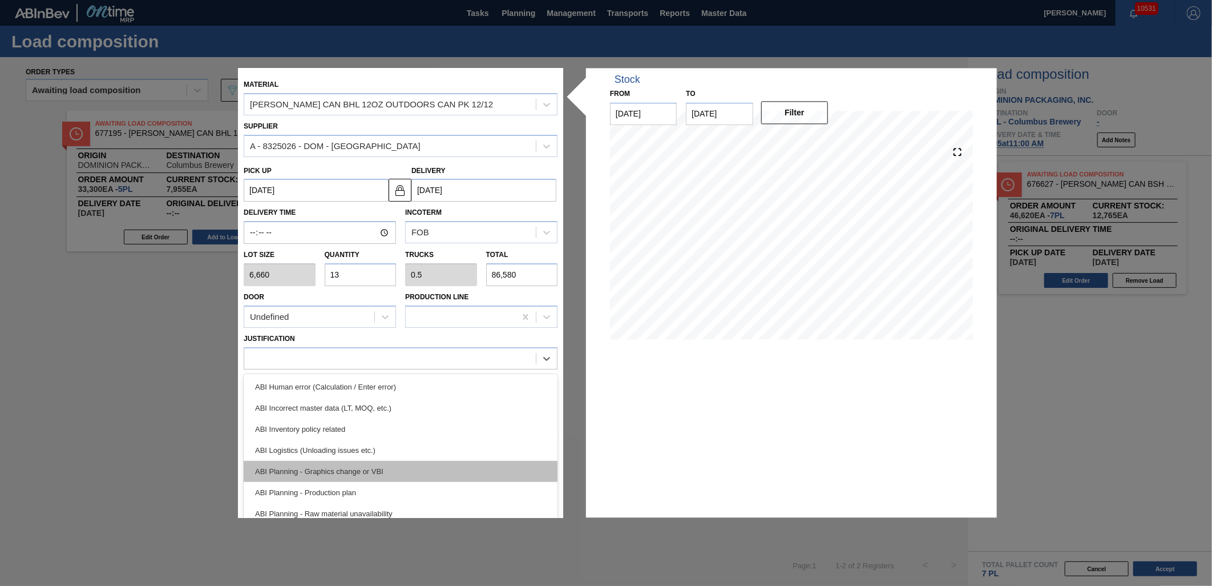
click at [416, 464] on div "ABI Planning - Graphics change or VBI" at bounding box center [401, 471] width 314 height 21
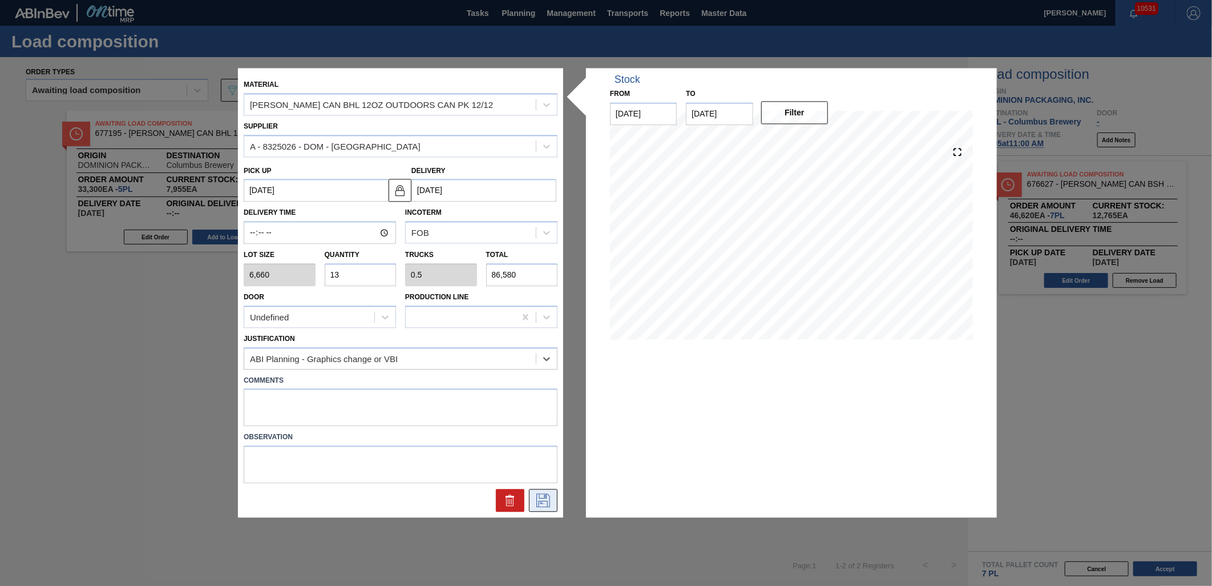
click at [551, 499] on icon at bounding box center [543, 501] width 18 height 14
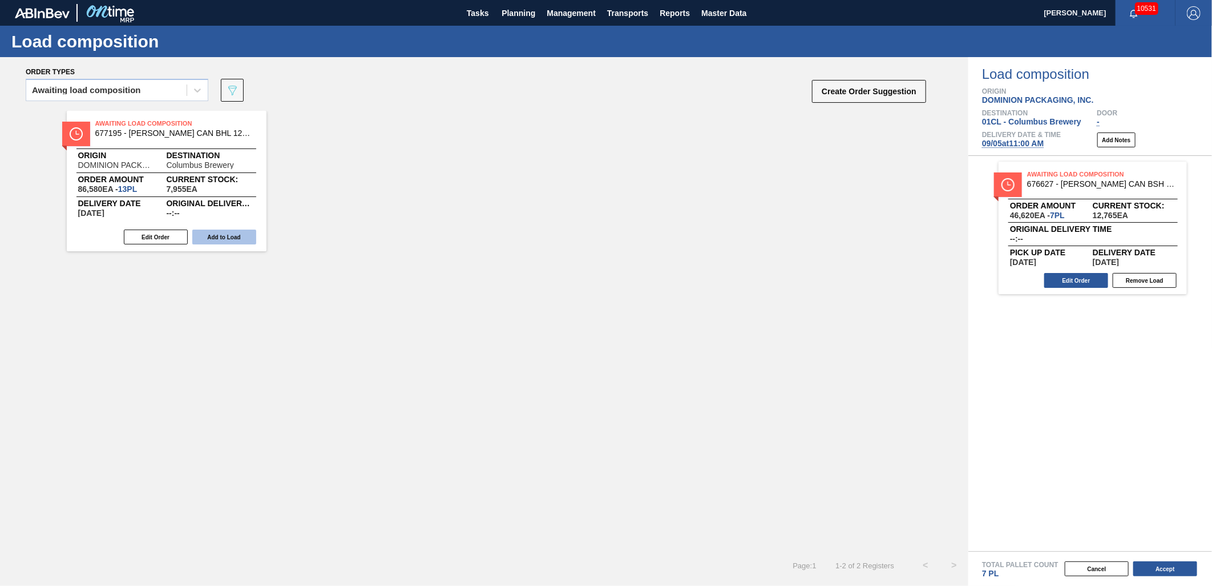
click at [229, 241] on button "Add to Load" at bounding box center [224, 236] width 64 height 15
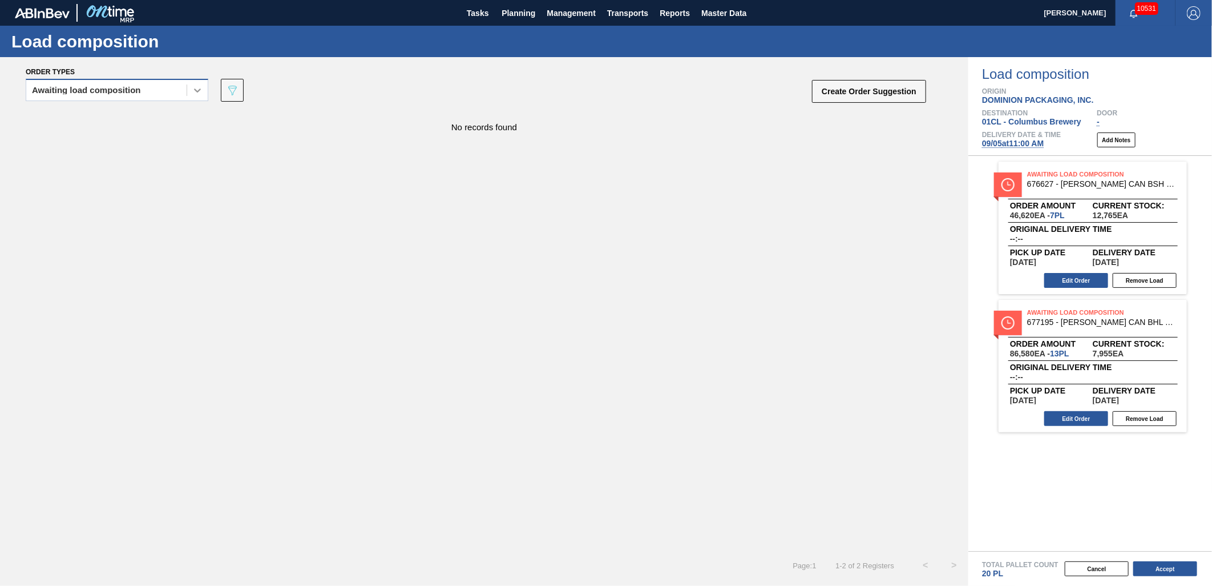
click at [192, 92] on icon at bounding box center [197, 89] width 11 height 11
click at [151, 123] on div "Awaiting load composition" at bounding box center [117, 118] width 183 height 21
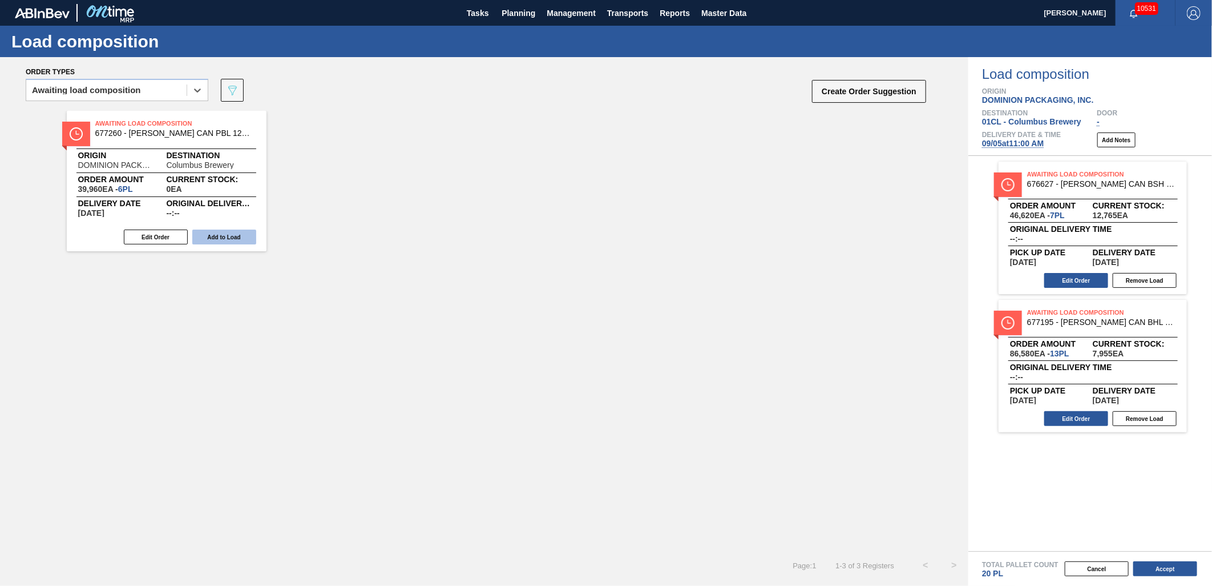
click at [240, 236] on button "Add to Load" at bounding box center [224, 236] width 64 height 15
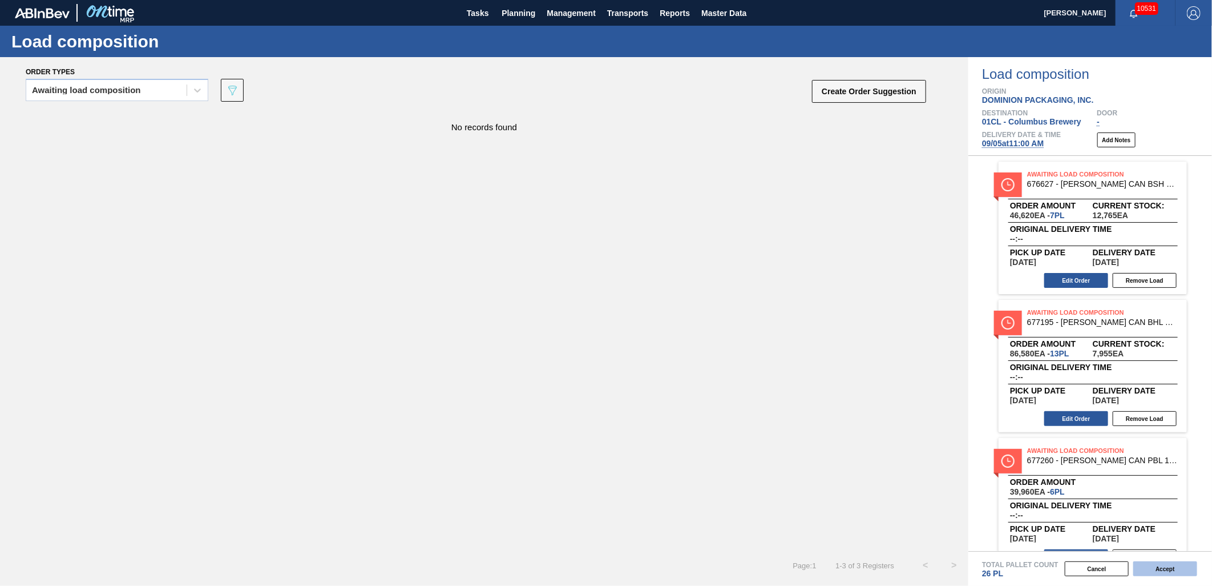
click at [1165, 570] on button "Accept" at bounding box center [1166, 568] width 64 height 15
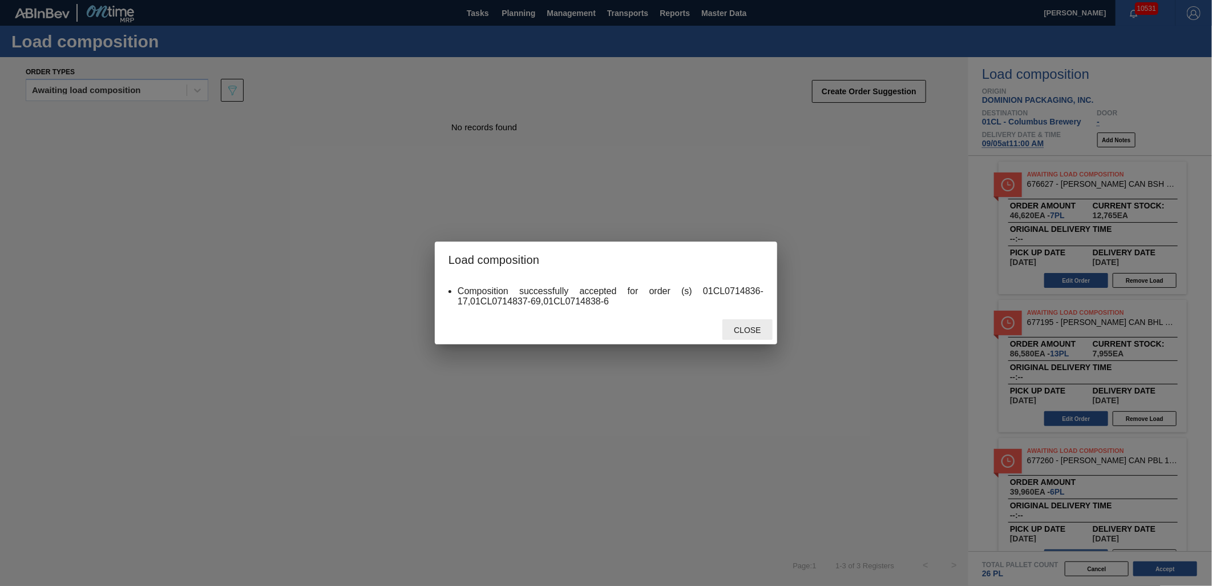
click at [749, 337] on div "Close" at bounding box center [748, 329] width 50 height 21
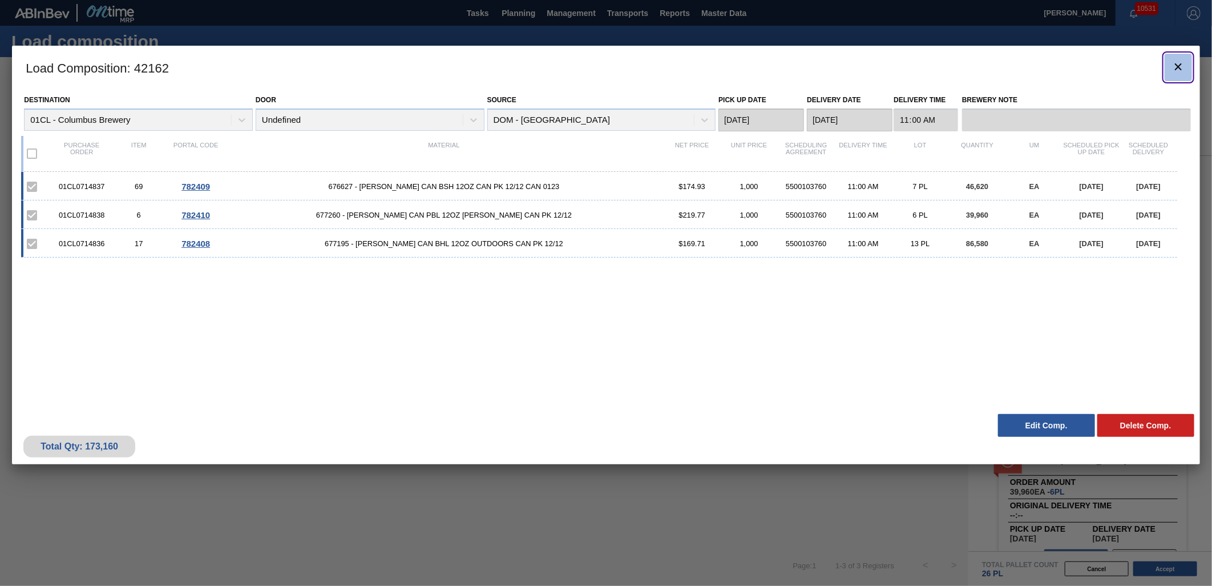
click at [1178, 66] on icon "botão de ícone" at bounding box center [1178, 66] width 7 height 7
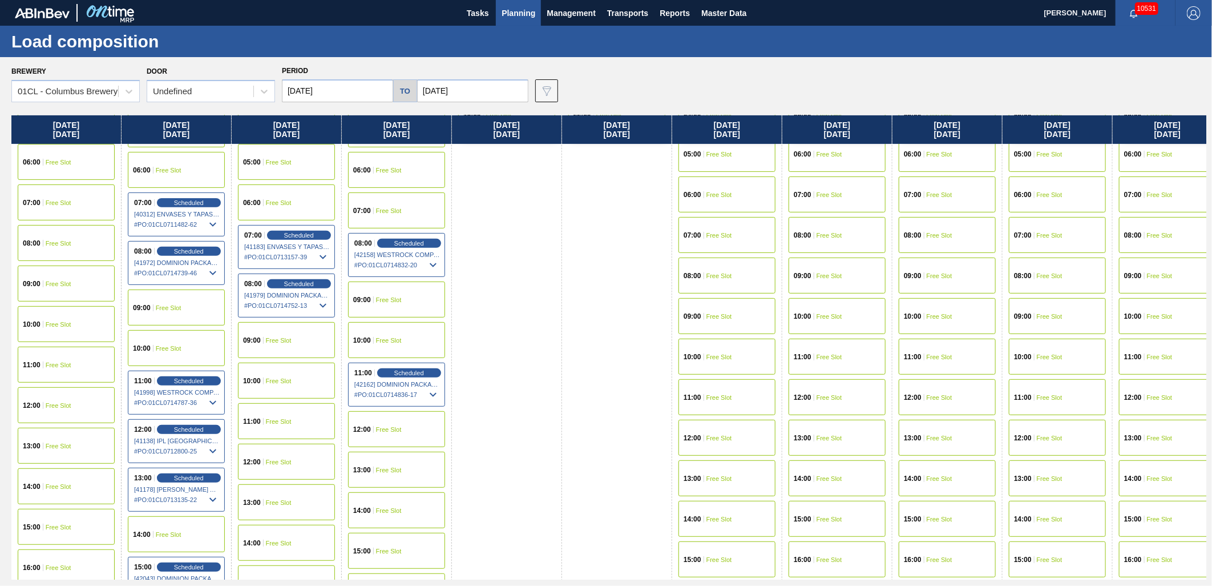
scroll to position [317, 0]
